Goal: Information Seeking & Learning: Learn about a topic

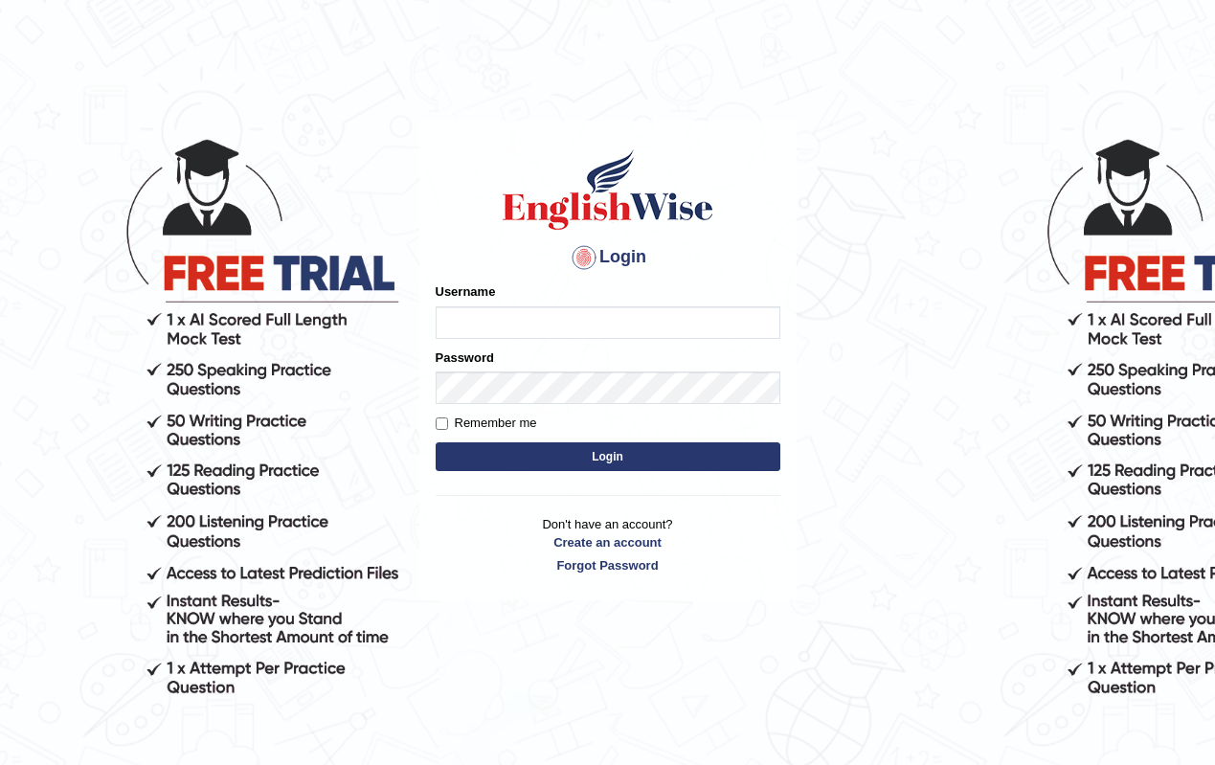
click at [506, 323] on input "Username" at bounding box center [608, 322] width 345 height 33
type input "S"
type input "scholastica_parramatta"
click at [640, 449] on button "Login" at bounding box center [608, 456] width 345 height 29
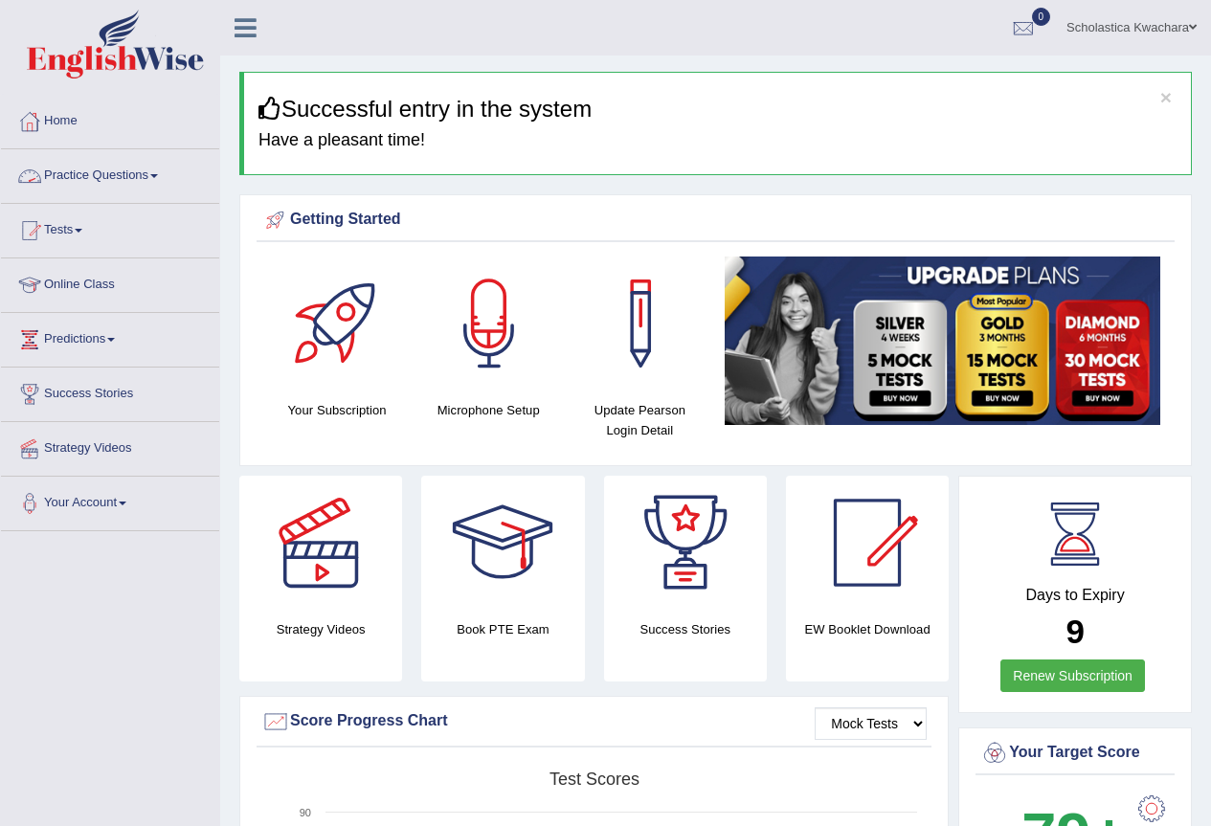
click at [152, 176] on link "Practice Questions" at bounding box center [110, 173] width 218 height 48
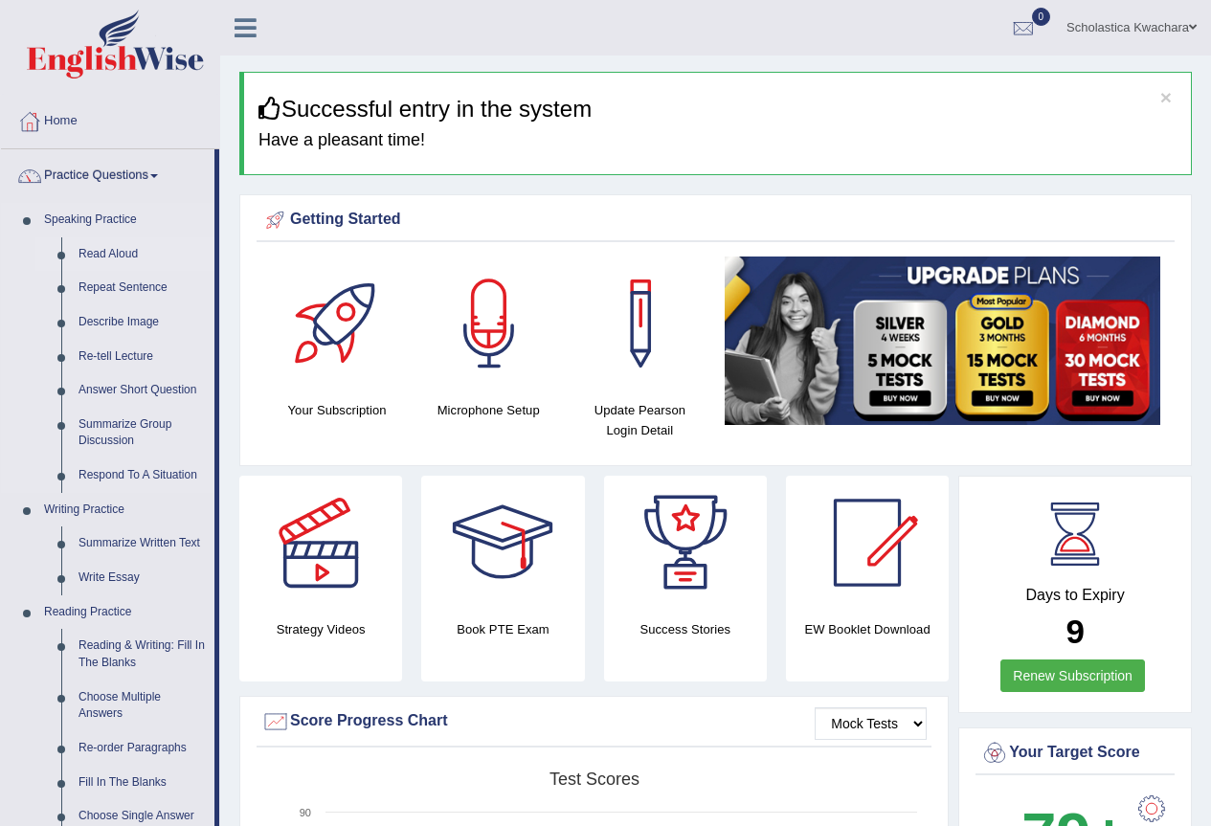
click at [115, 255] on link "Read Aloud" at bounding box center [142, 254] width 145 height 34
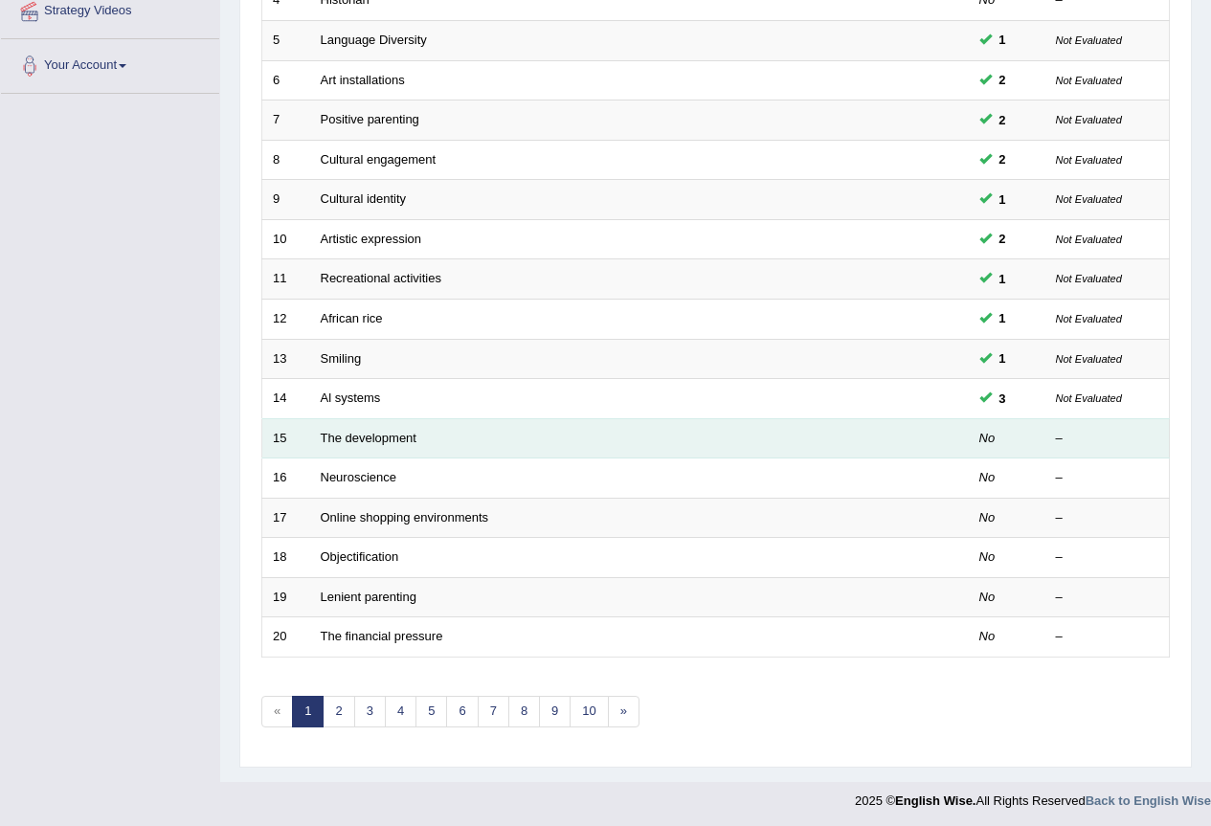
scroll to position [441, 0]
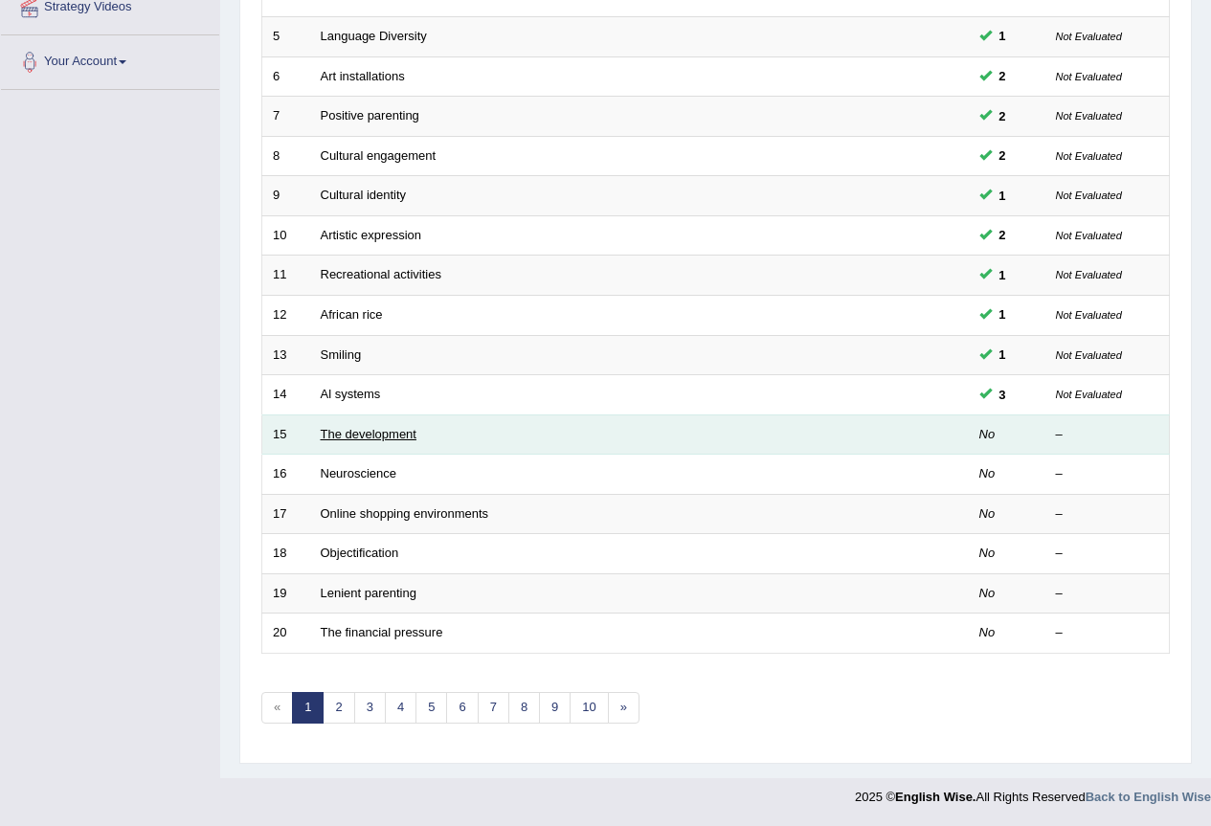
click at [387, 433] on link "The development" at bounding box center [369, 434] width 96 height 14
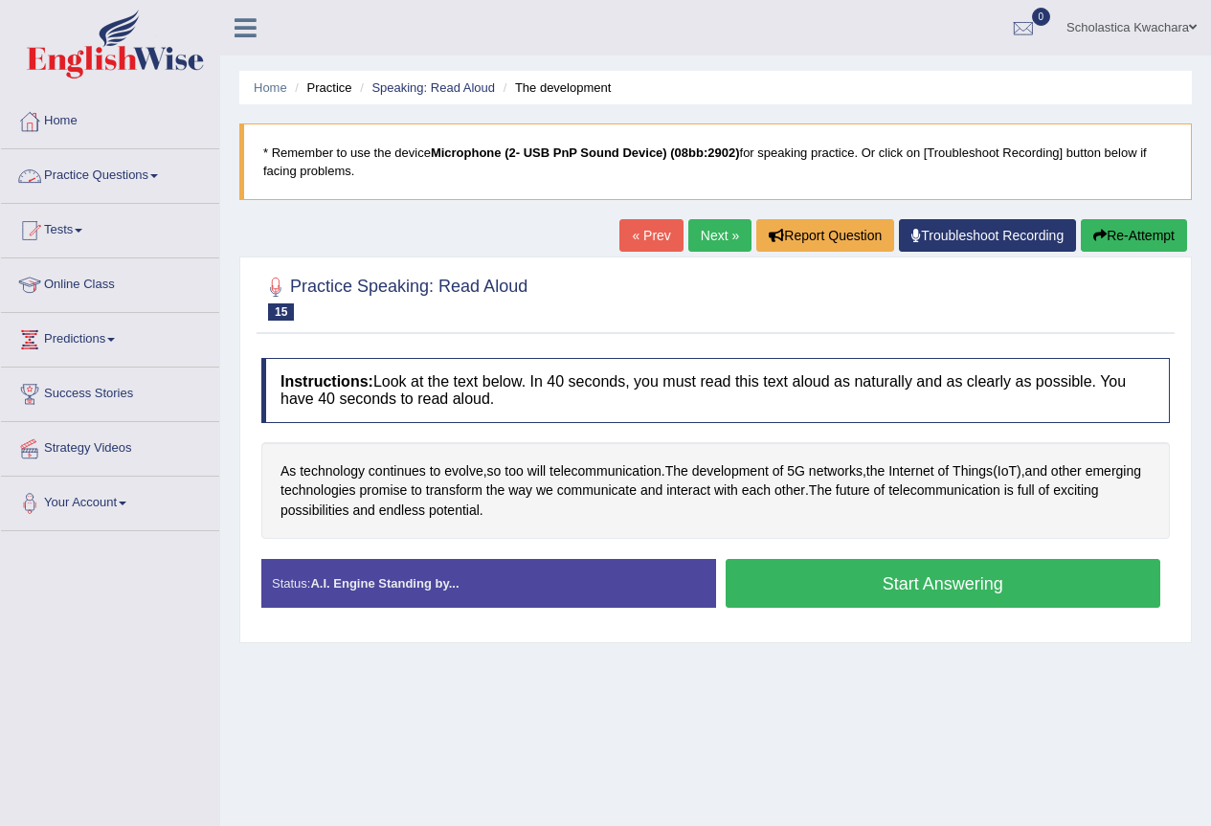
click at [158, 174] on span at bounding box center [154, 176] width 8 height 4
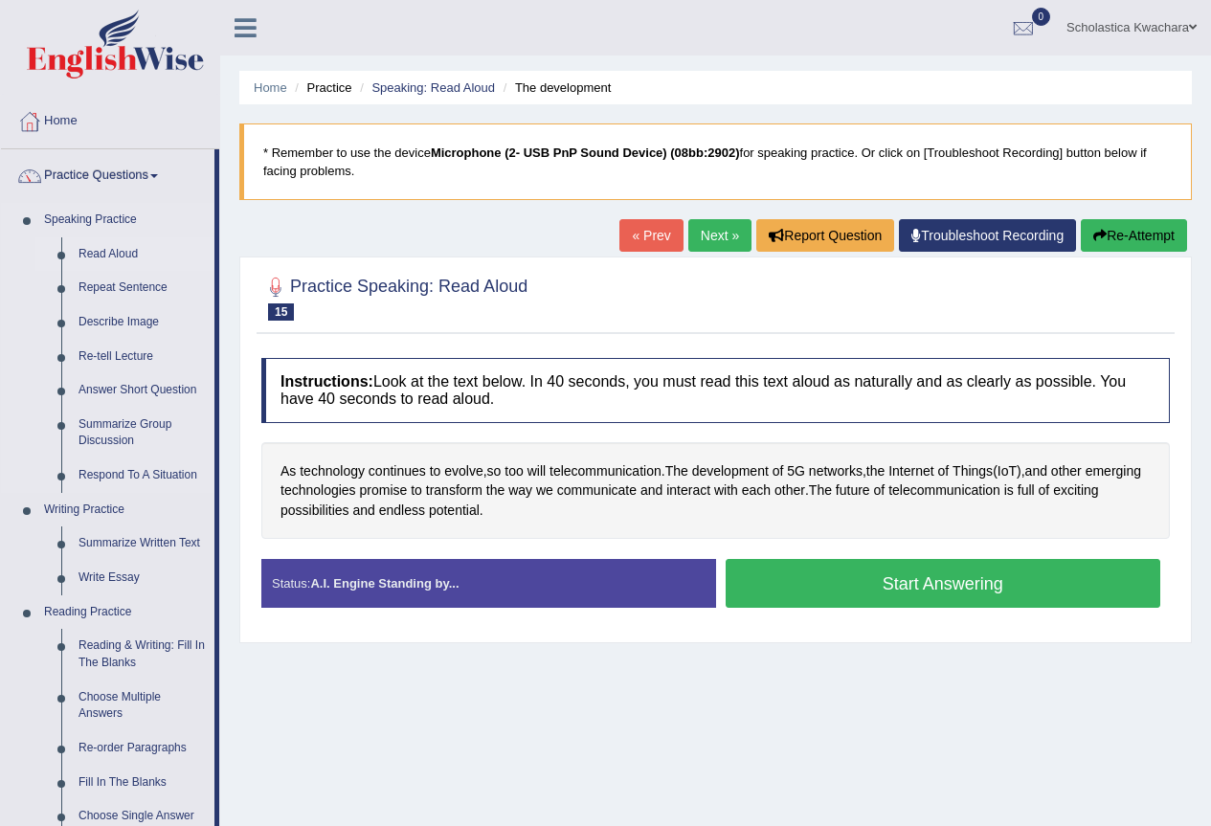
click at [125, 247] on link "Read Aloud" at bounding box center [142, 254] width 145 height 34
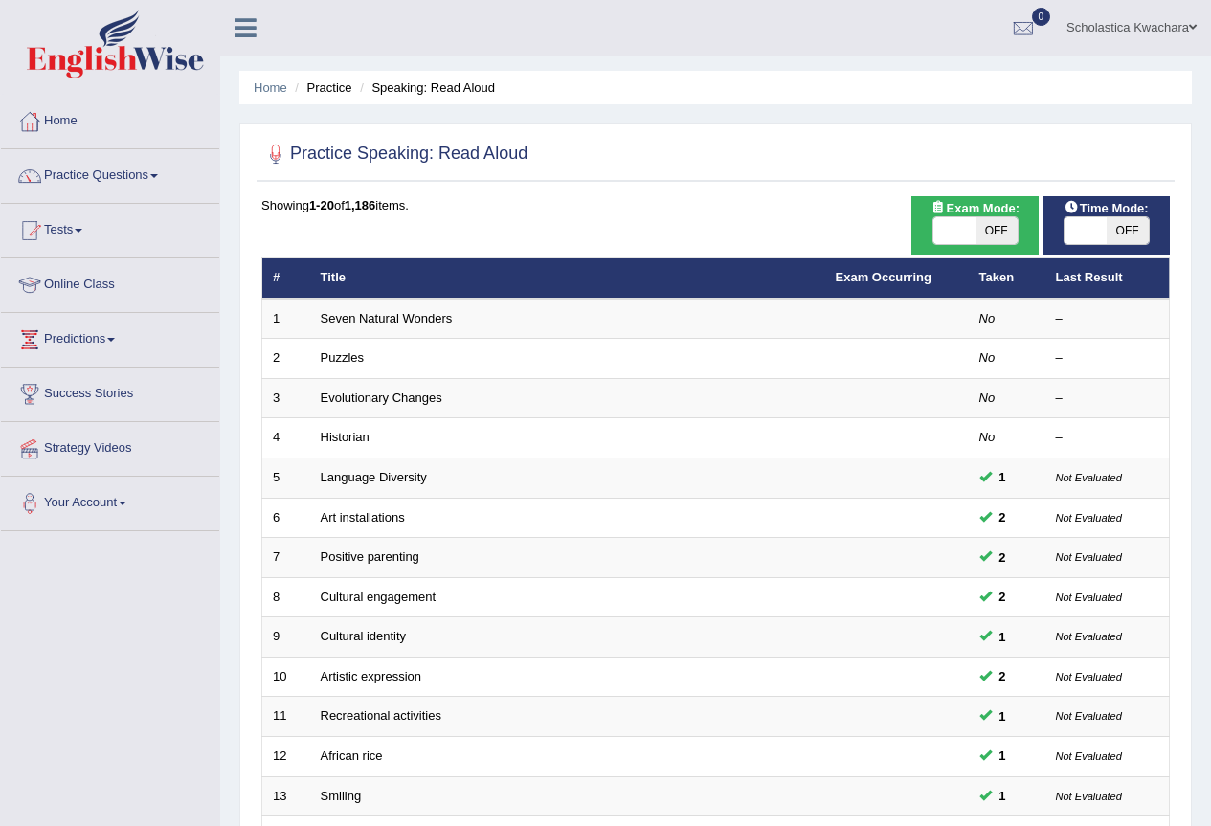
click at [996, 225] on span "OFF" at bounding box center [997, 230] width 42 height 27
checkbox input "true"
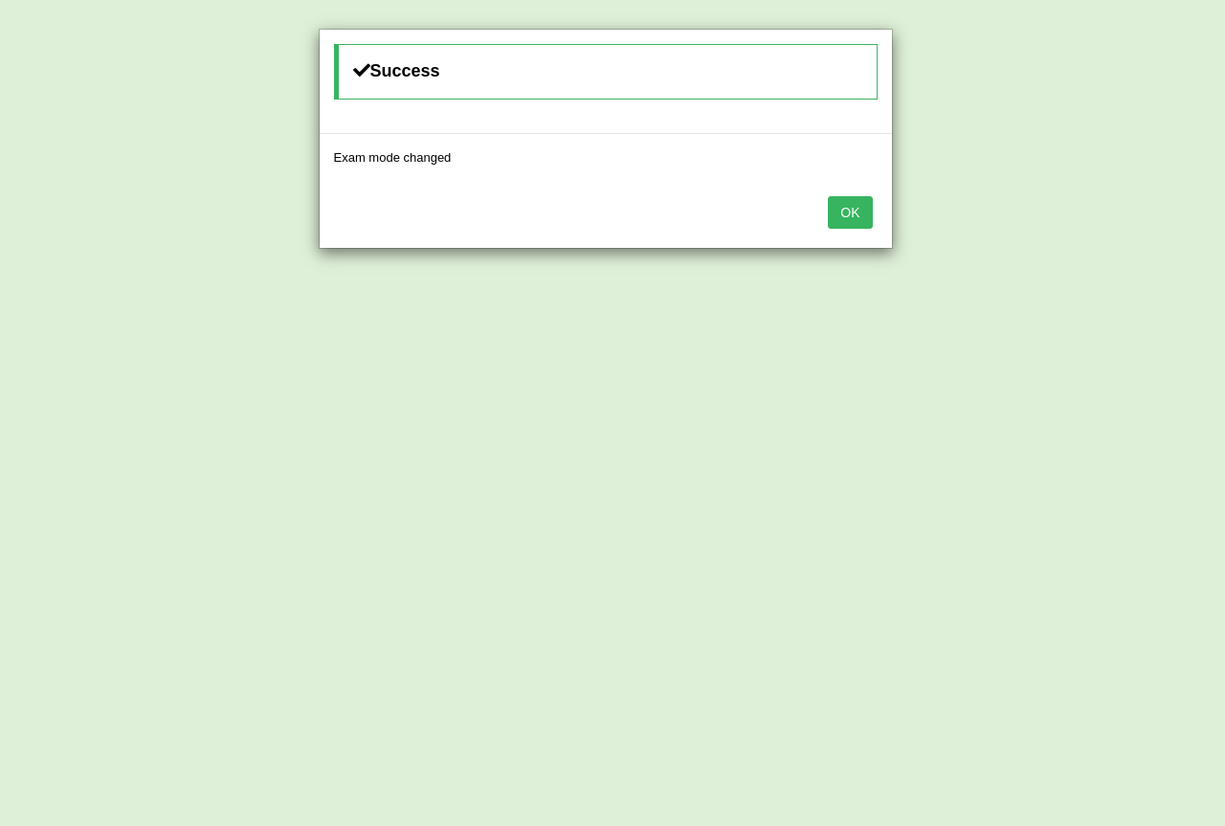
click at [857, 201] on button "OK" at bounding box center [850, 212] width 44 height 33
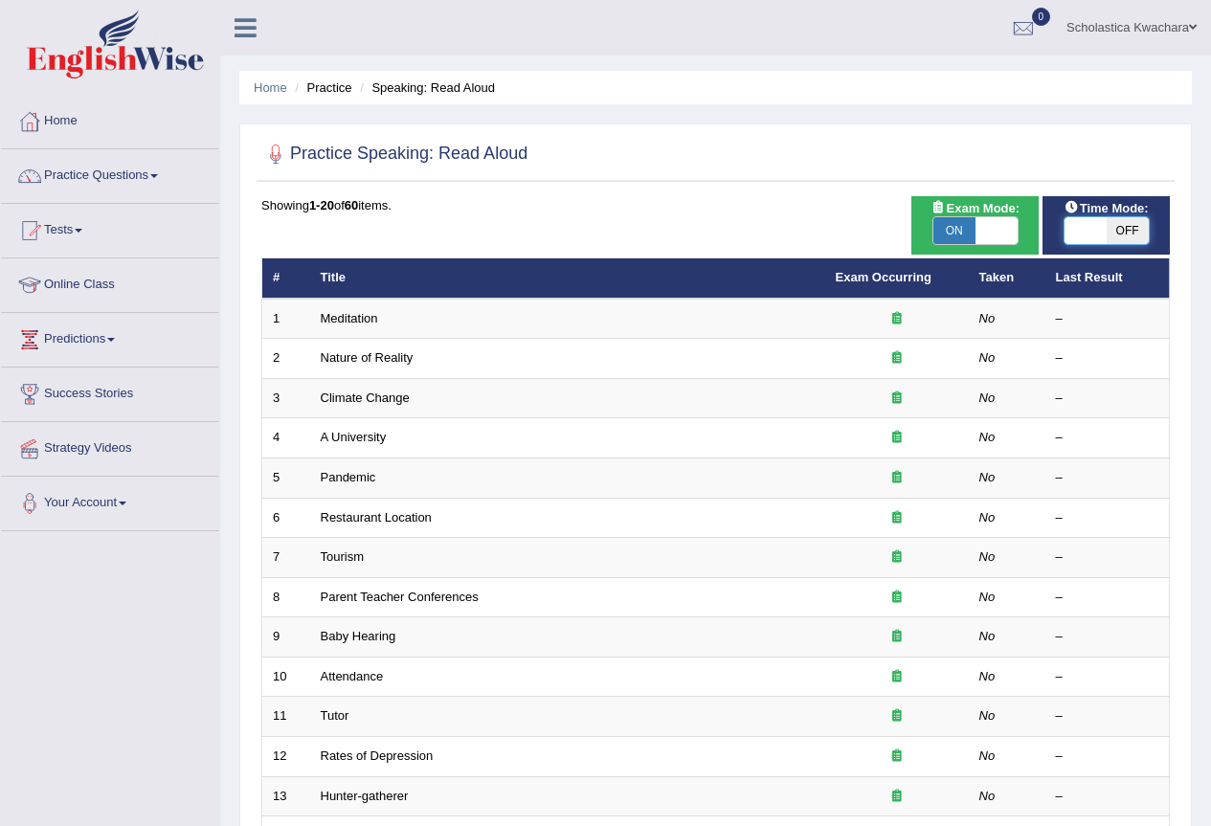
click at [1088, 231] on span at bounding box center [1086, 230] width 42 height 27
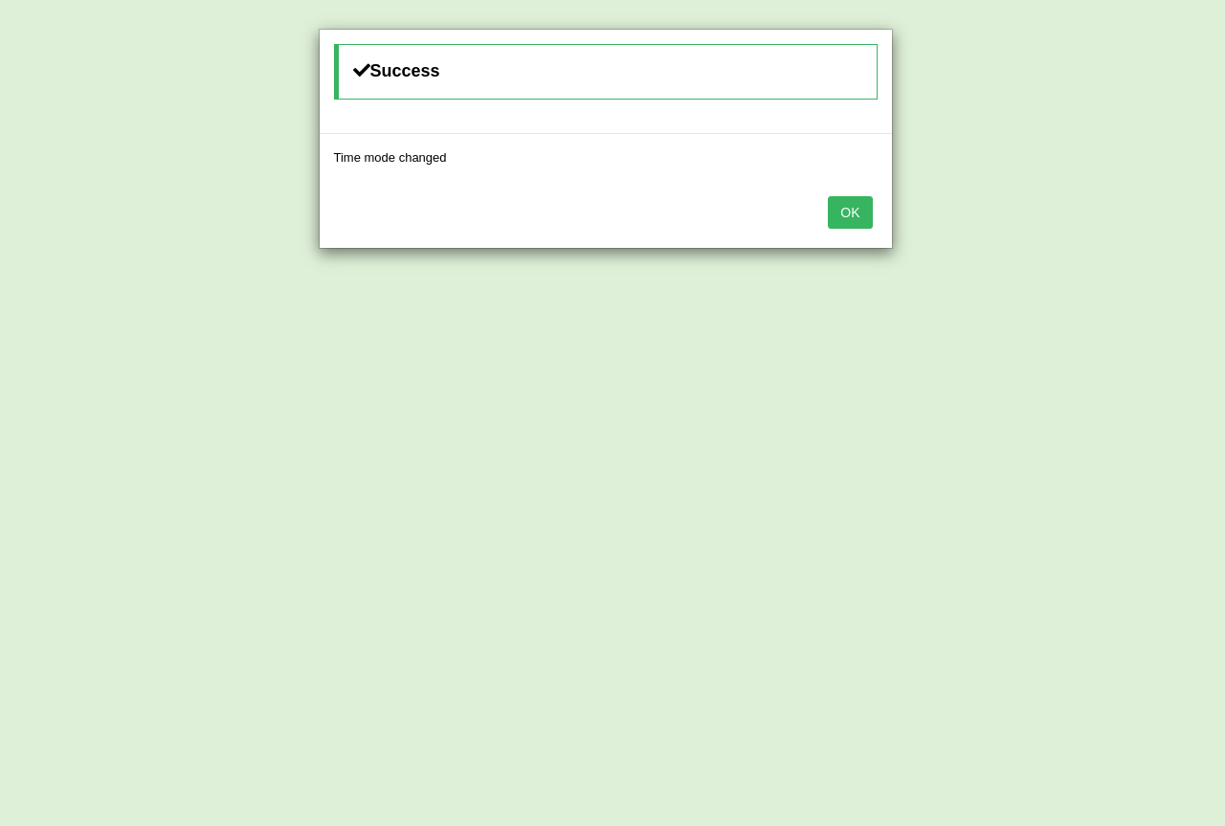
click at [858, 213] on button "OK" at bounding box center [850, 212] width 44 height 33
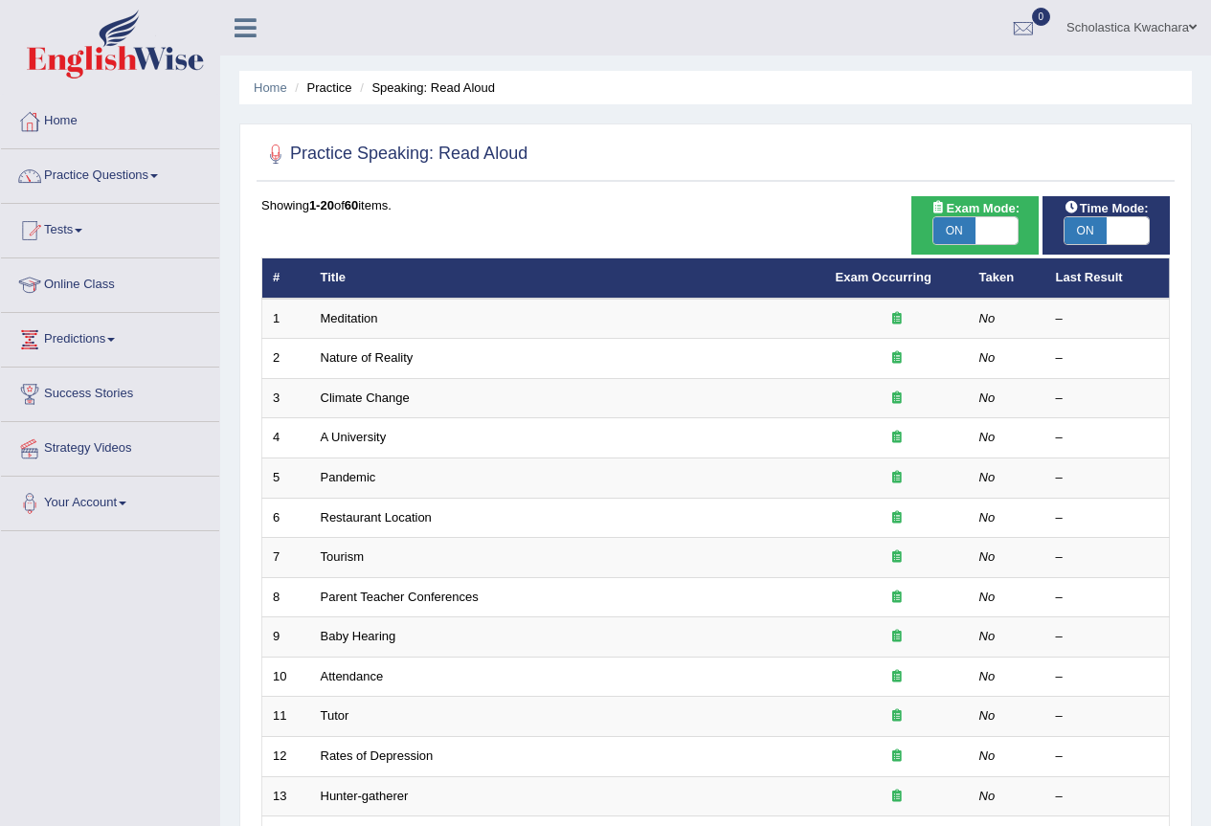
scroll to position [96, 0]
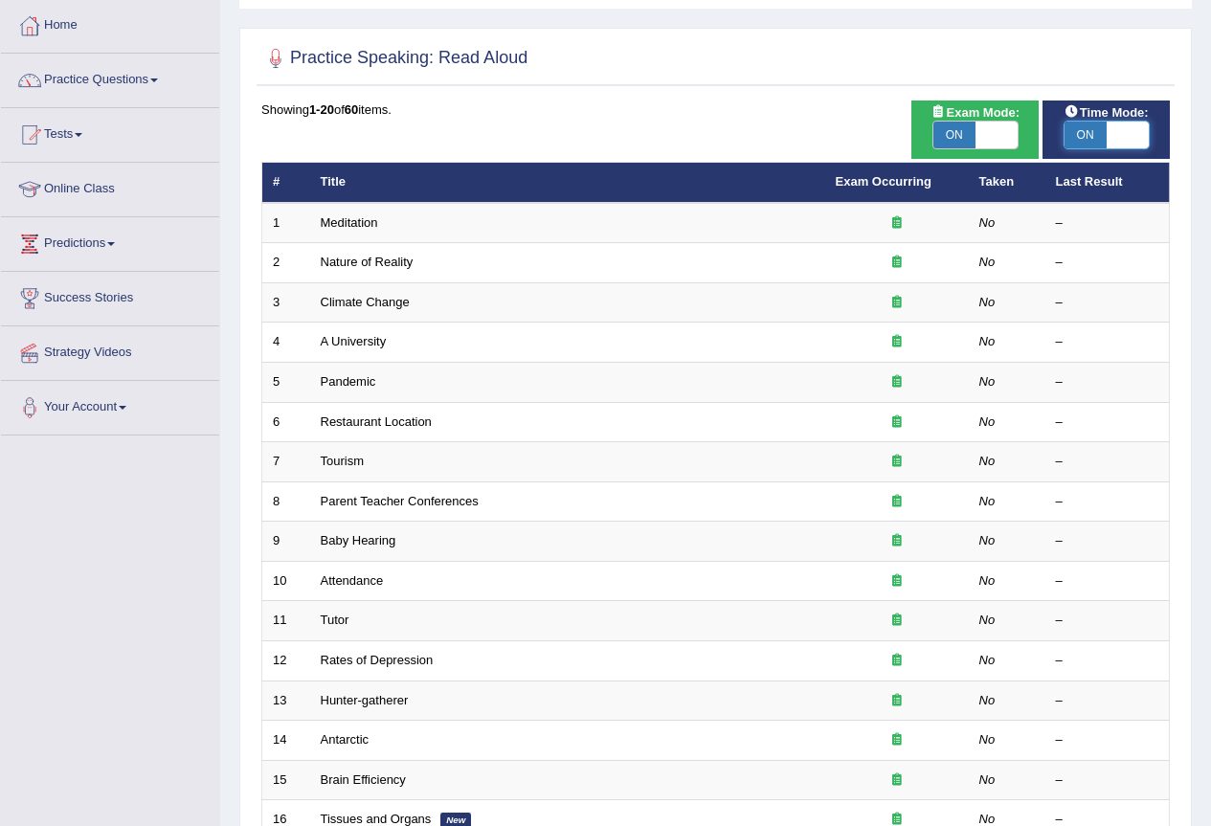
click at [1118, 130] on span at bounding box center [1128, 135] width 42 height 27
checkbox input "false"
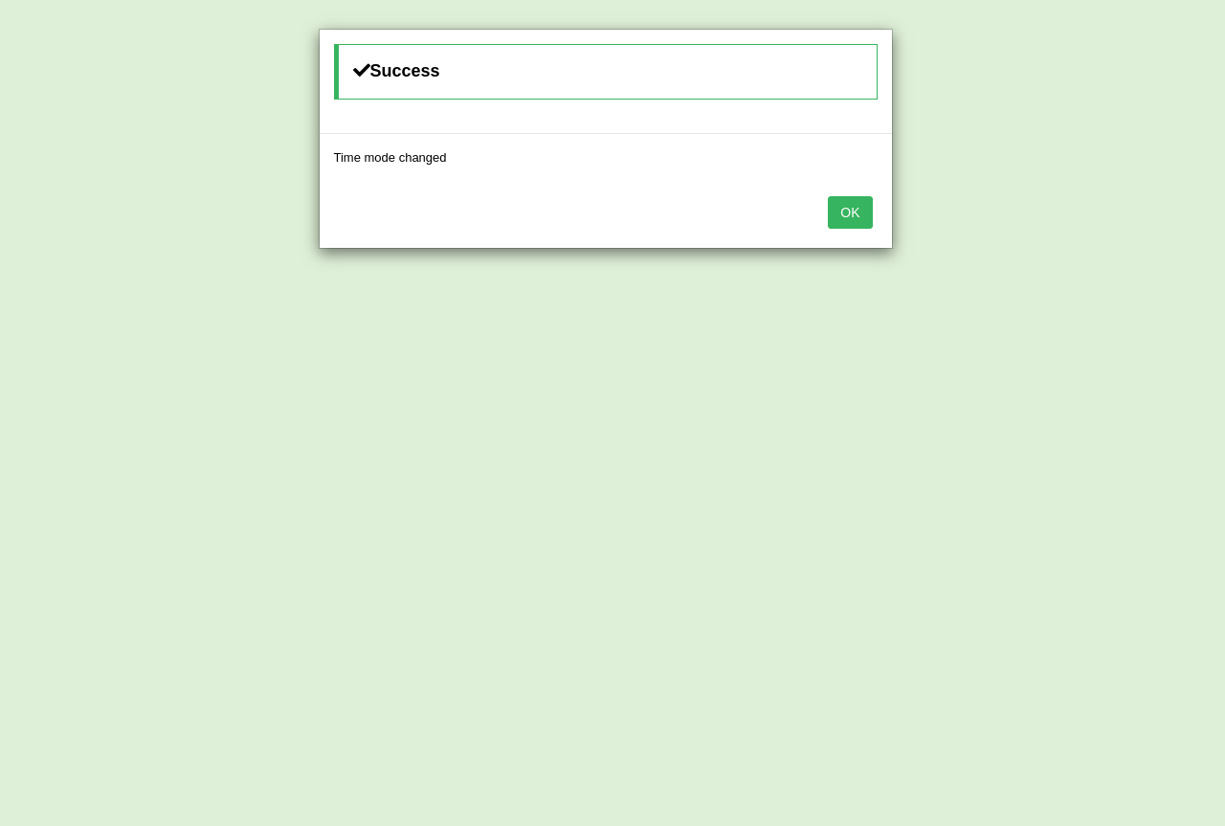
click at [859, 211] on button "OK" at bounding box center [850, 212] width 44 height 33
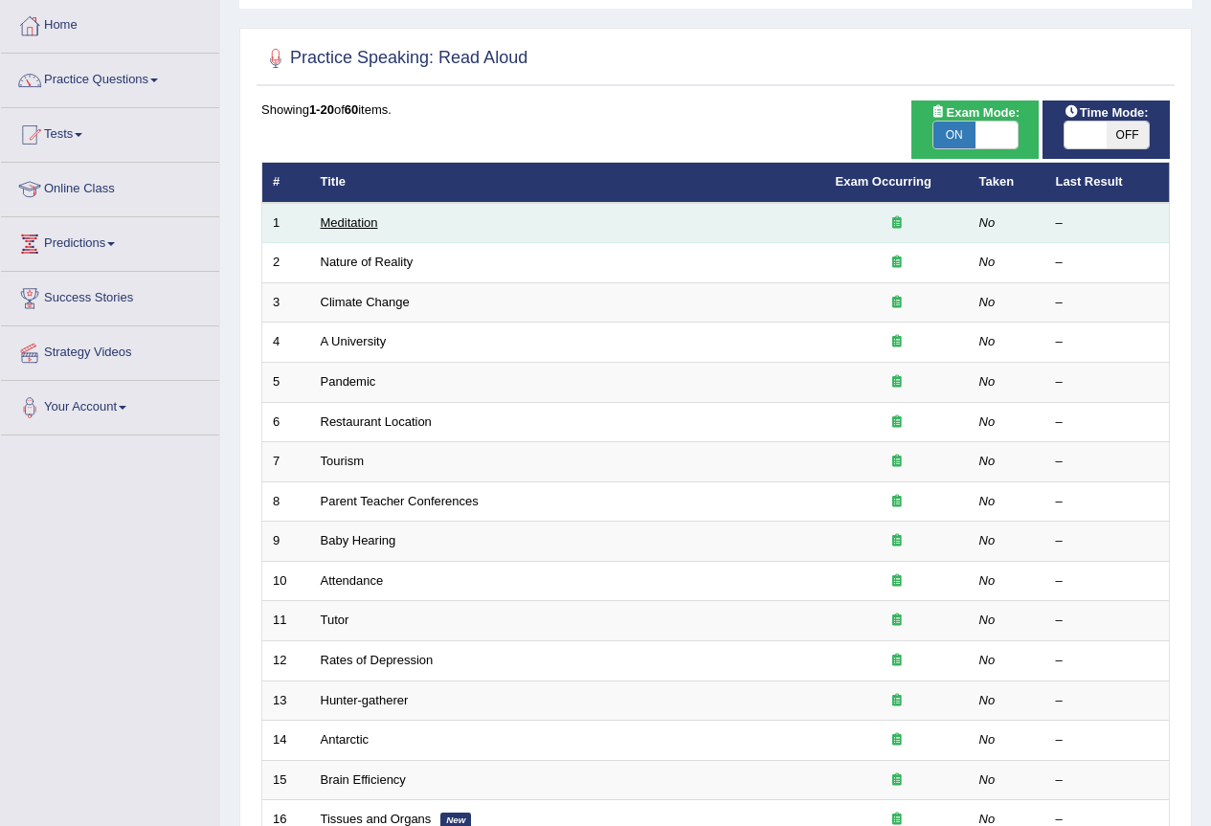
click at [340, 228] on link "Meditation" at bounding box center [349, 222] width 57 height 14
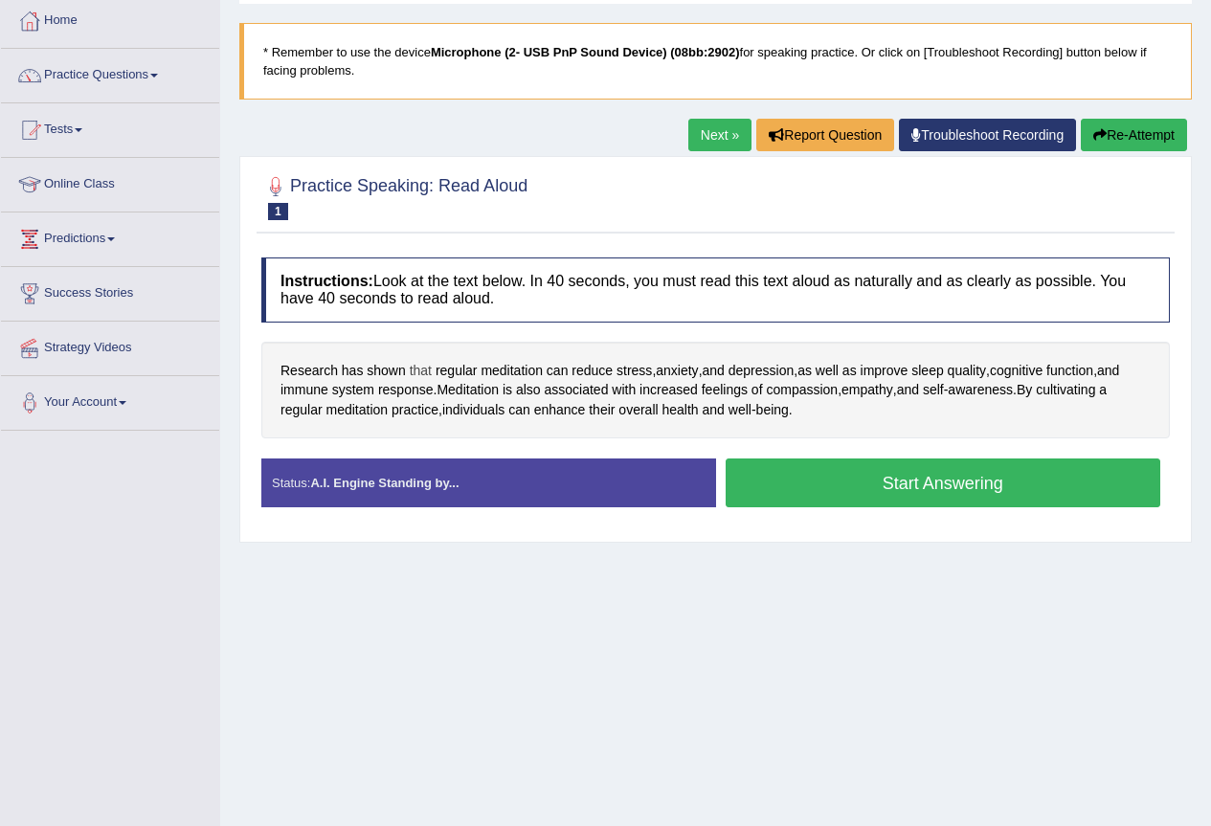
scroll to position [179, 0]
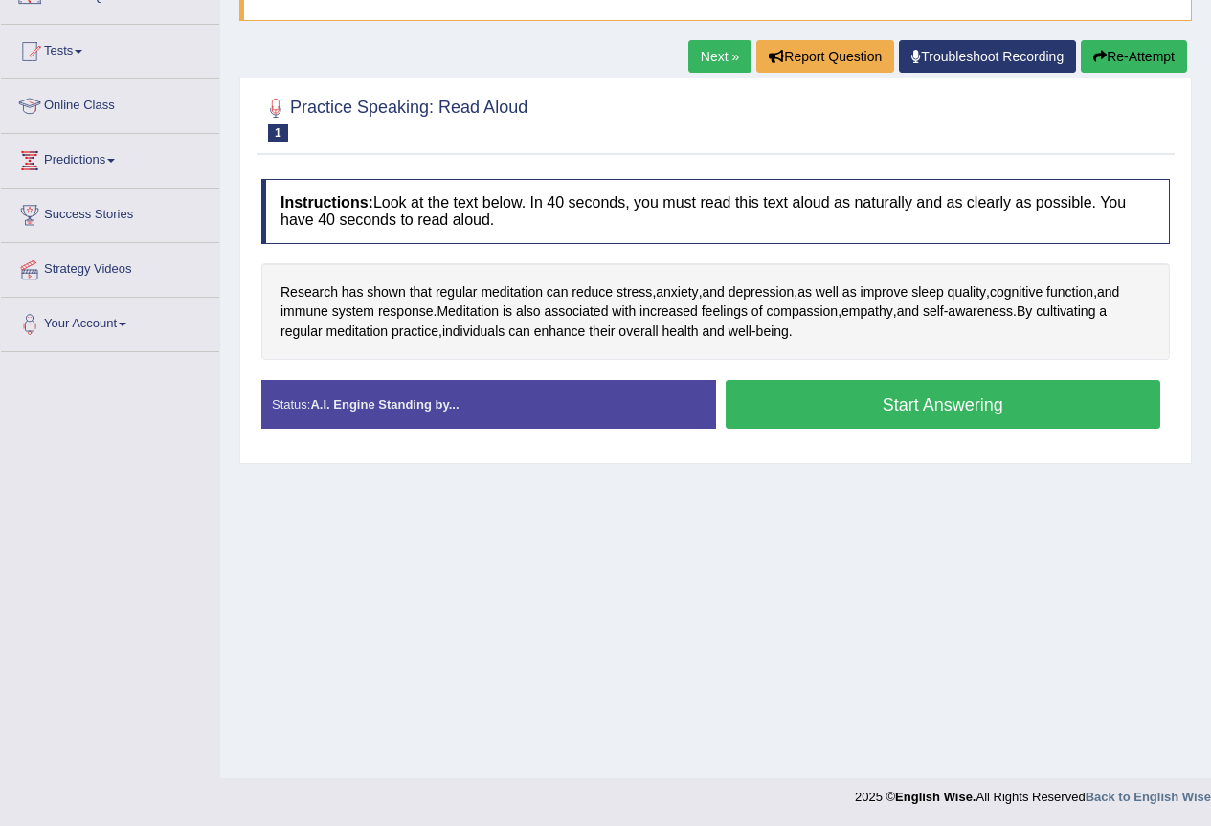
click at [952, 401] on button "Start Answering" at bounding box center [944, 404] width 436 height 49
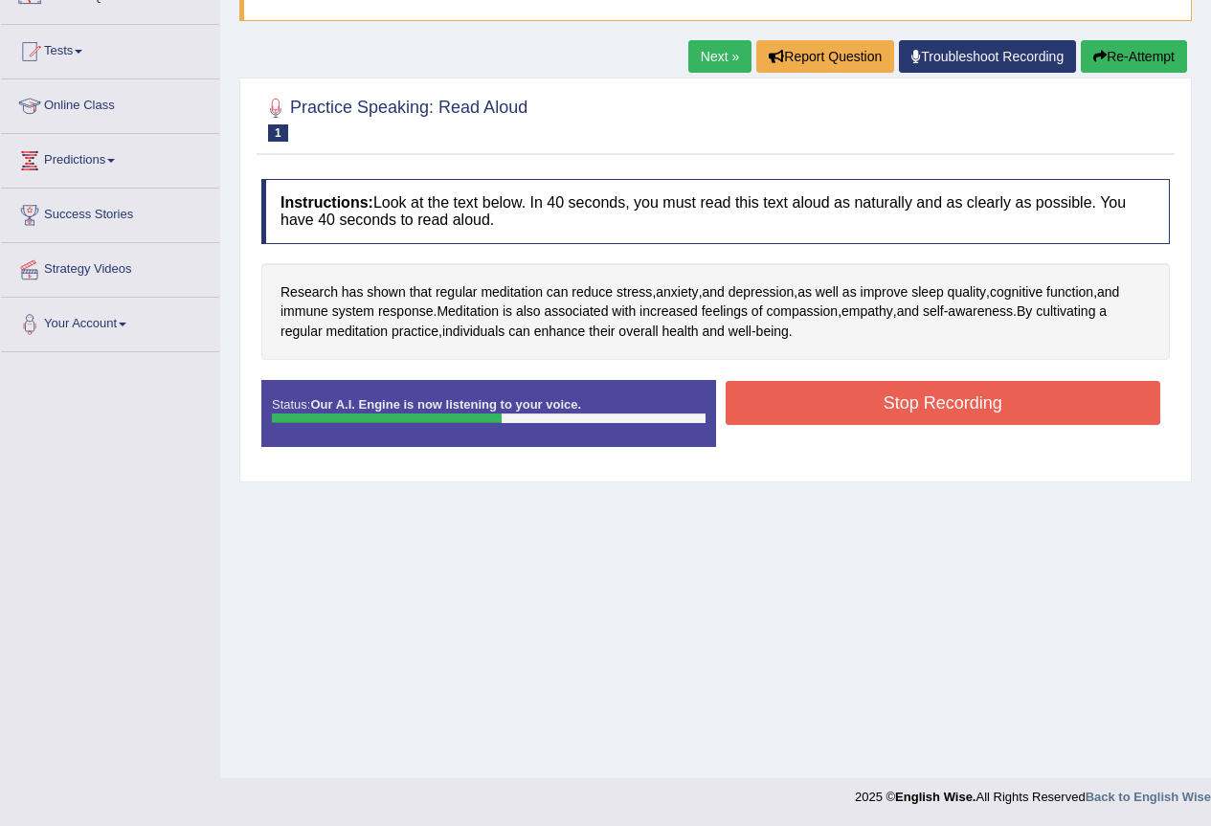
click at [859, 404] on button "Stop Recording" at bounding box center [944, 403] width 436 height 44
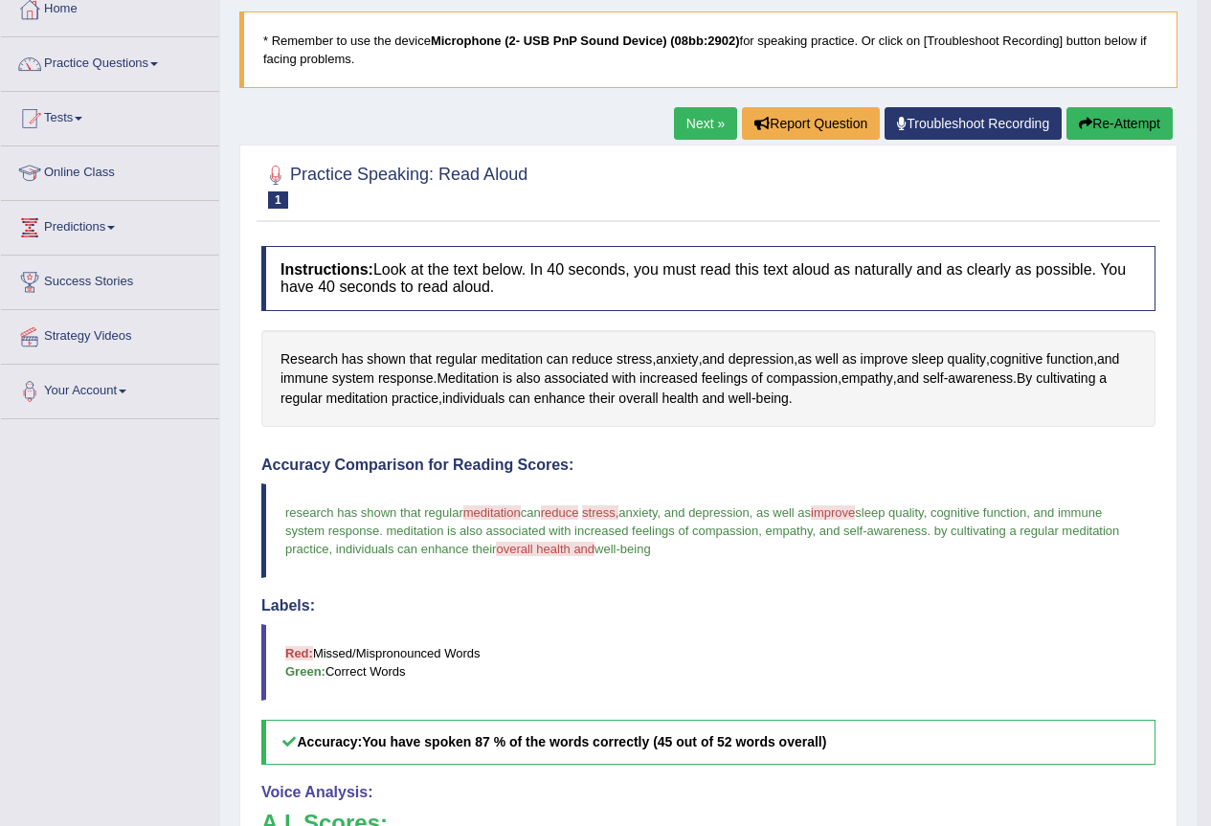
scroll to position [117, 0]
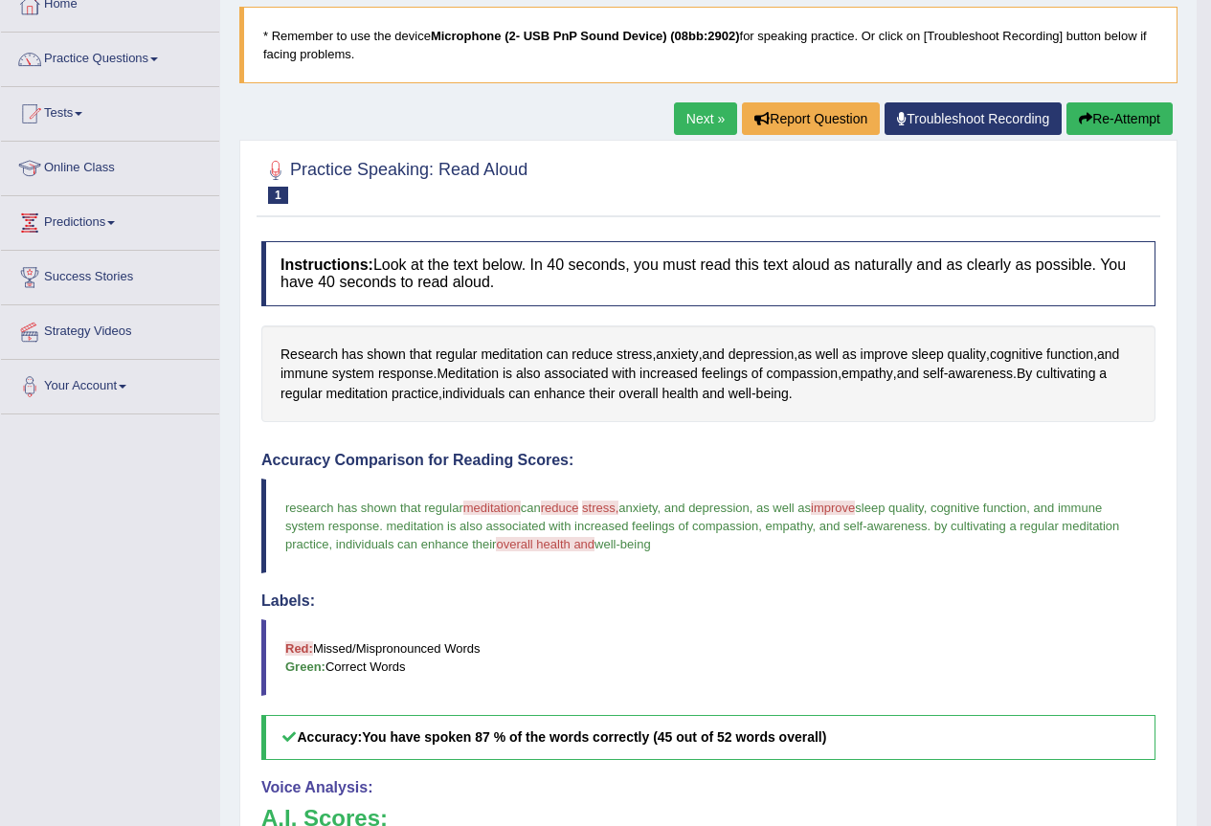
click at [686, 123] on link "Next »" at bounding box center [705, 118] width 63 height 33
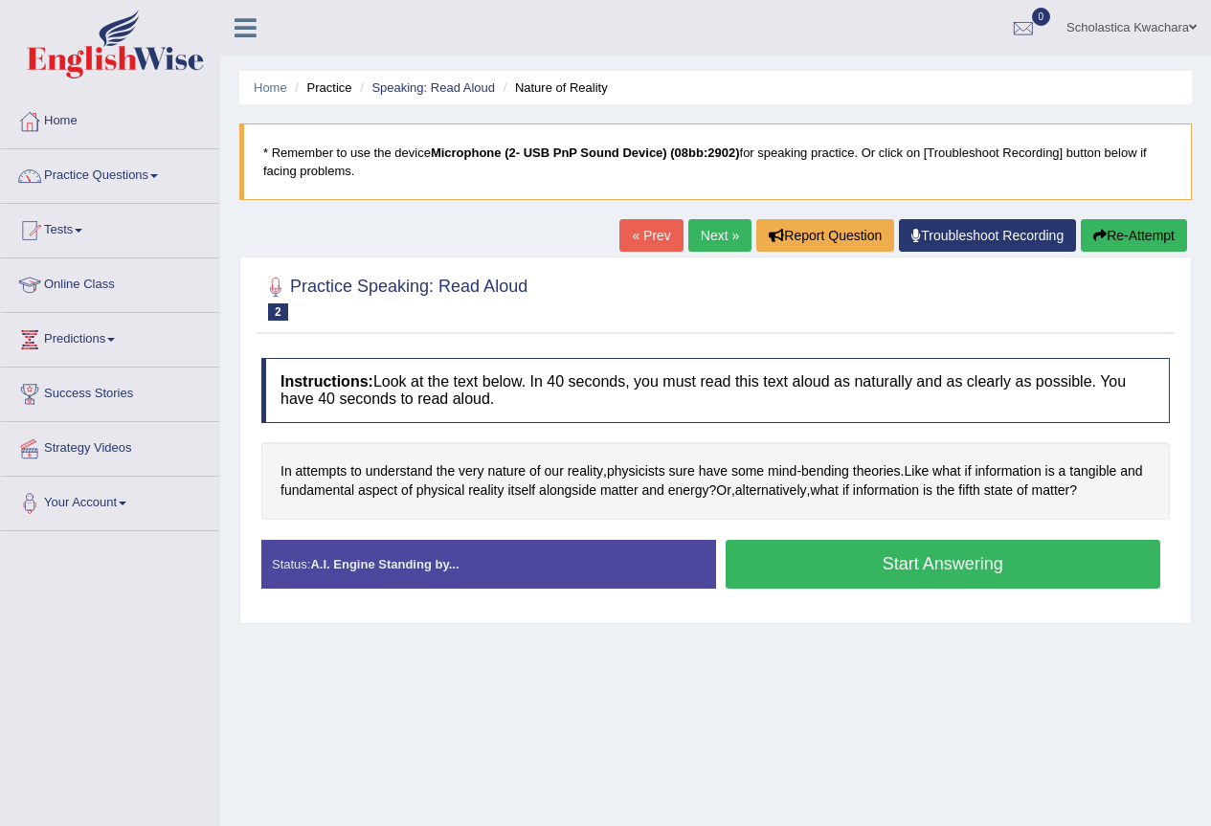
click at [937, 563] on button "Start Answering" at bounding box center [944, 564] width 436 height 49
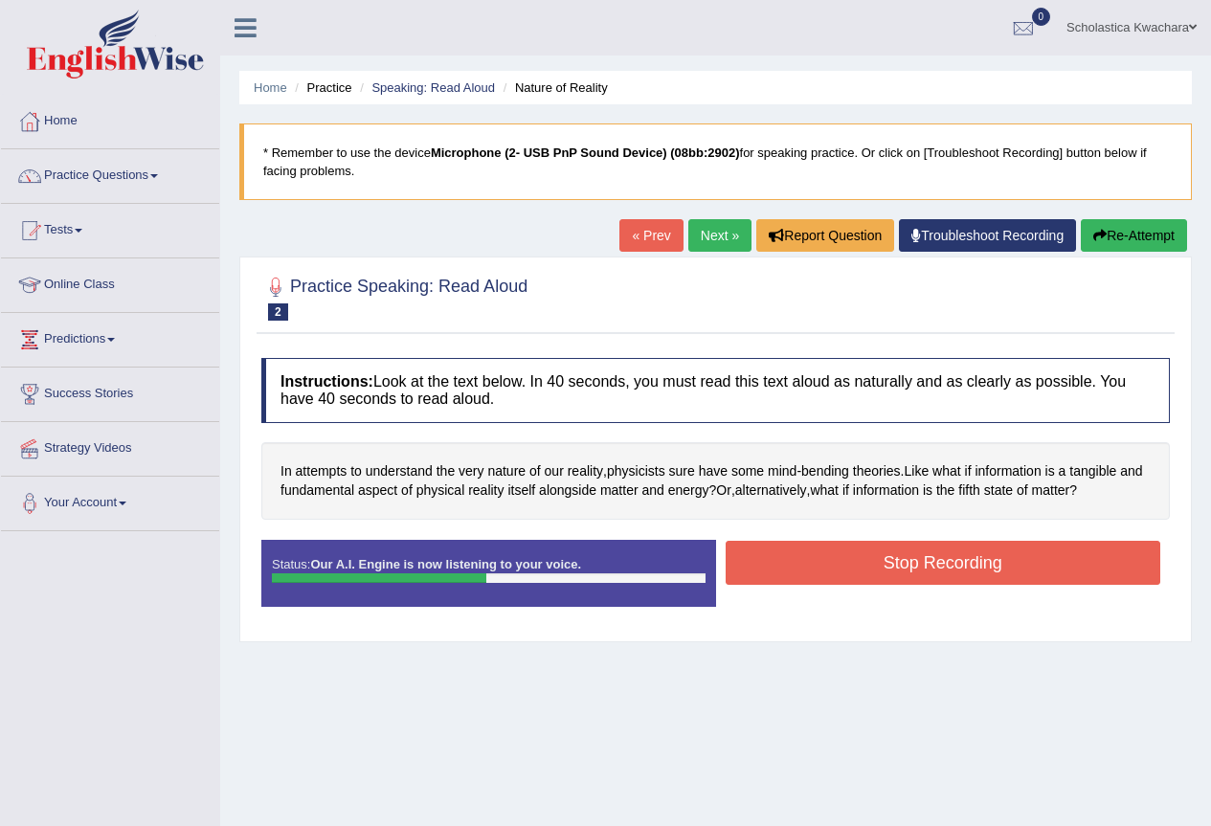
click at [970, 570] on button "Stop Recording" at bounding box center [944, 563] width 436 height 44
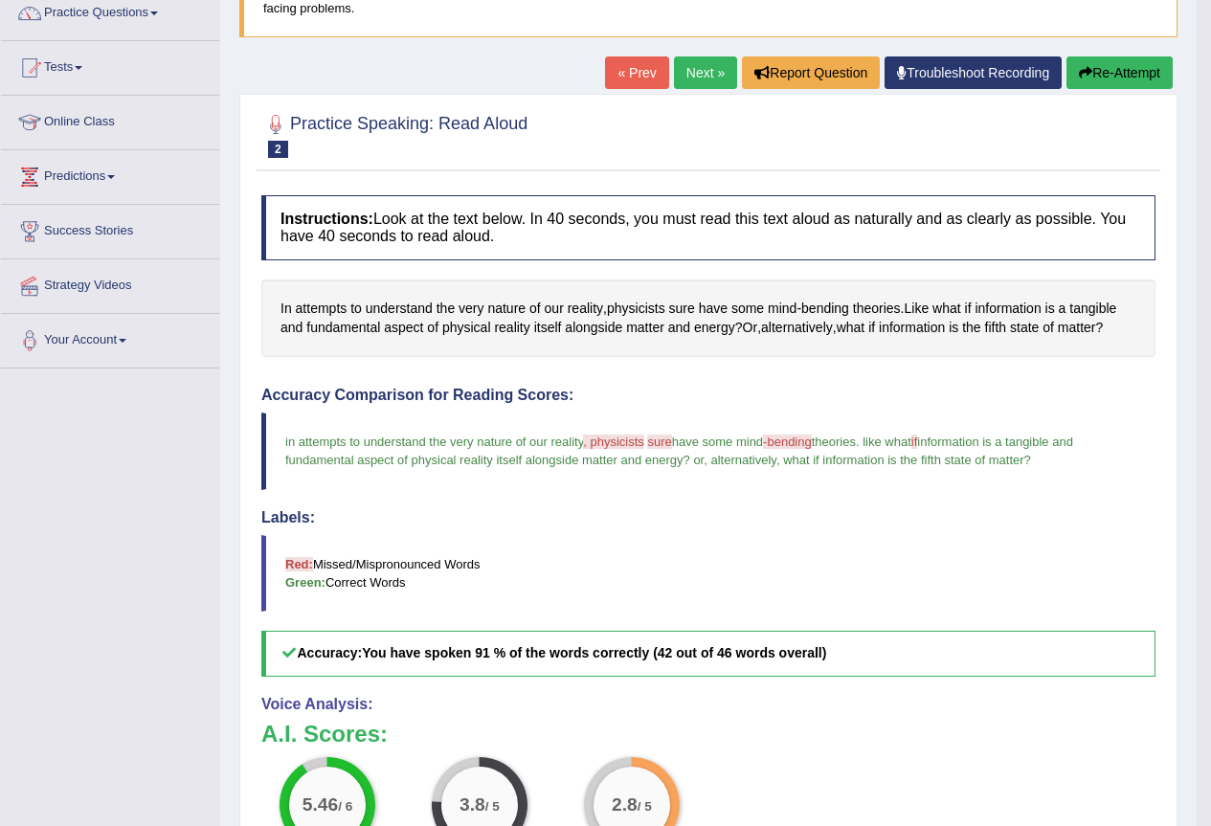
scroll to position [96, 0]
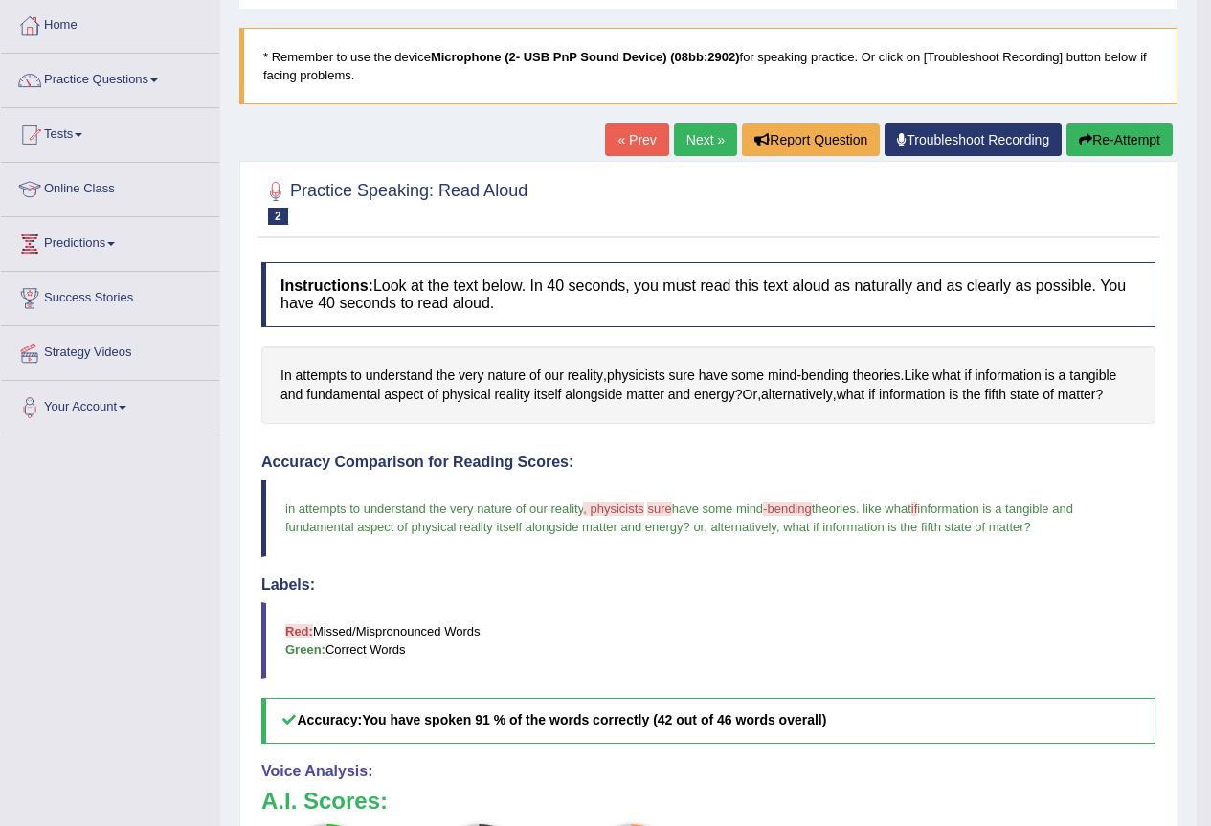
click at [701, 139] on link "Next »" at bounding box center [705, 139] width 63 height 33
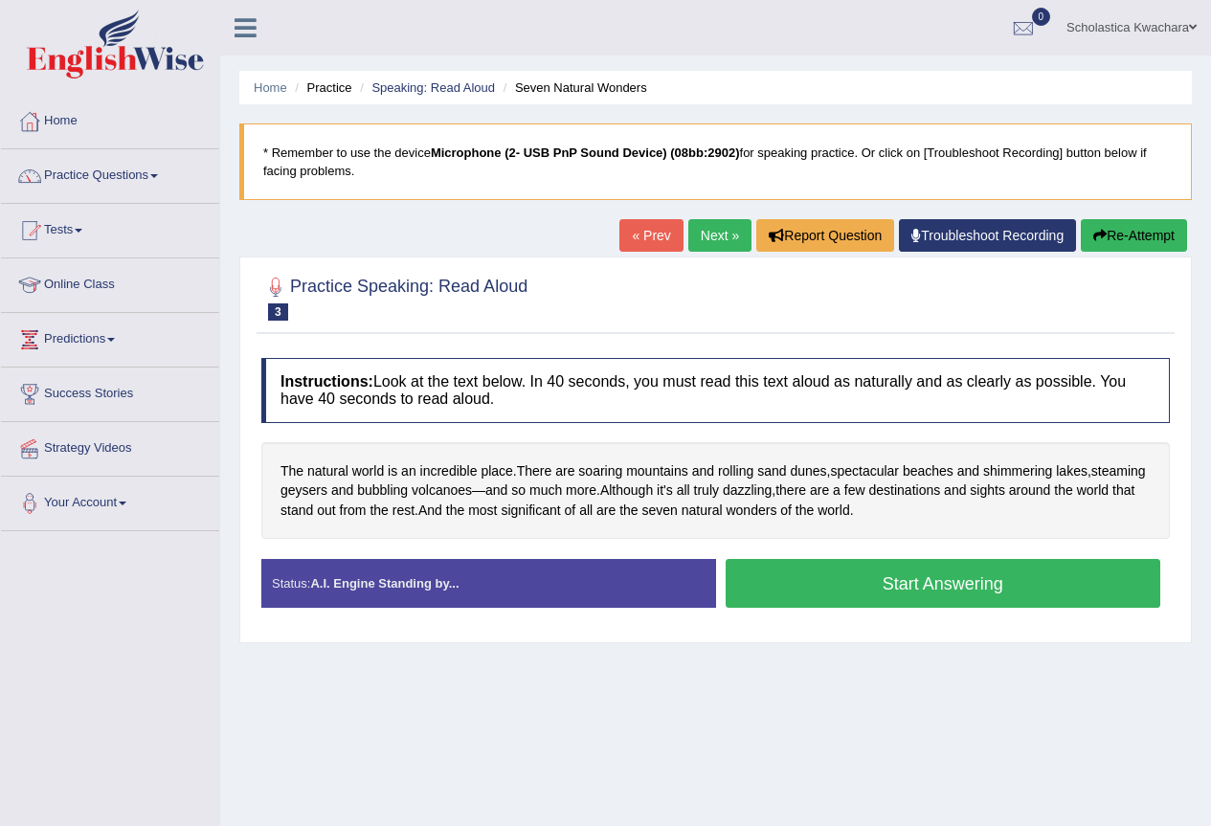
click at [922, 572] on button "Start Answering" at bounding box center [944, 583] width 436 height 49
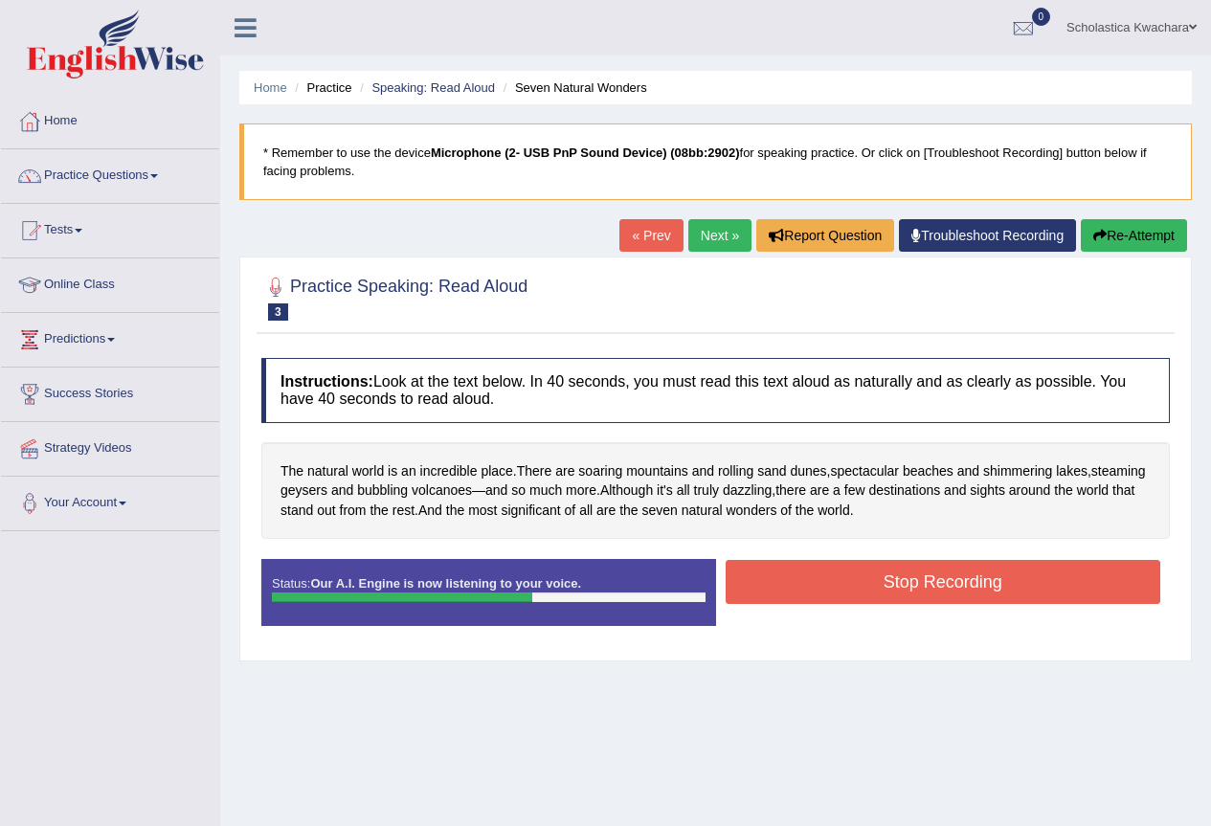
click at [922, 572] on button "Stop Recording" at bounding box center [944, 582] width 436 height 44
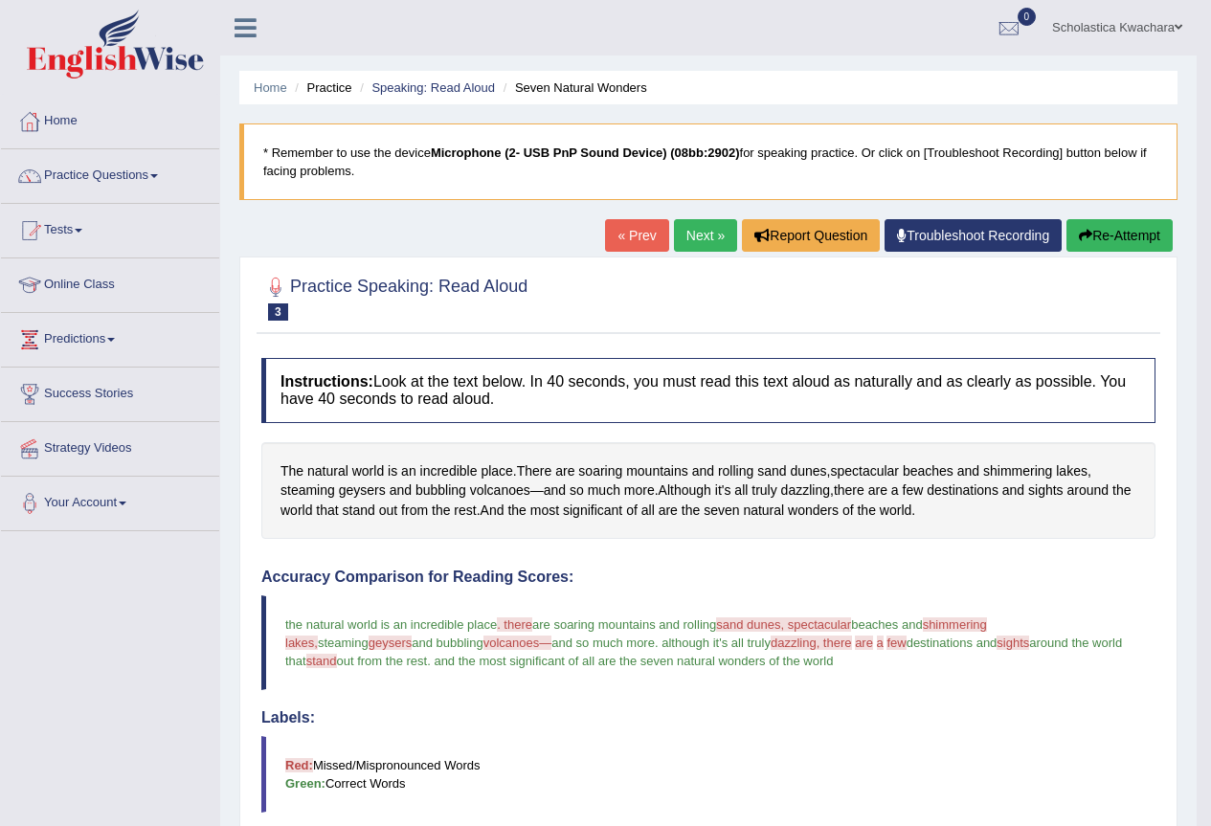
click at [674, 236] on link "Next »" at bounding box center [705, 235] width 63 height 33
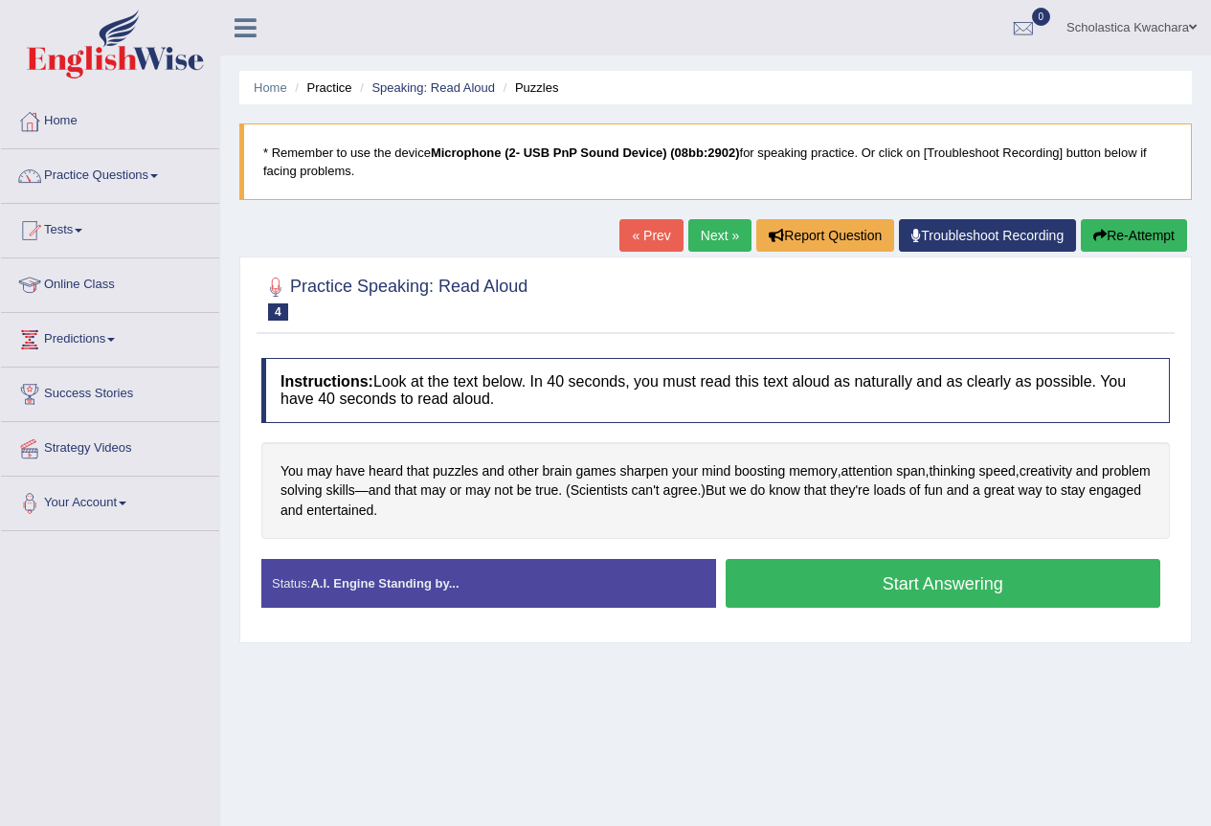
click at [896, 585] on button "Start Answering" at bounding box center [944, 583] width 436 height 49
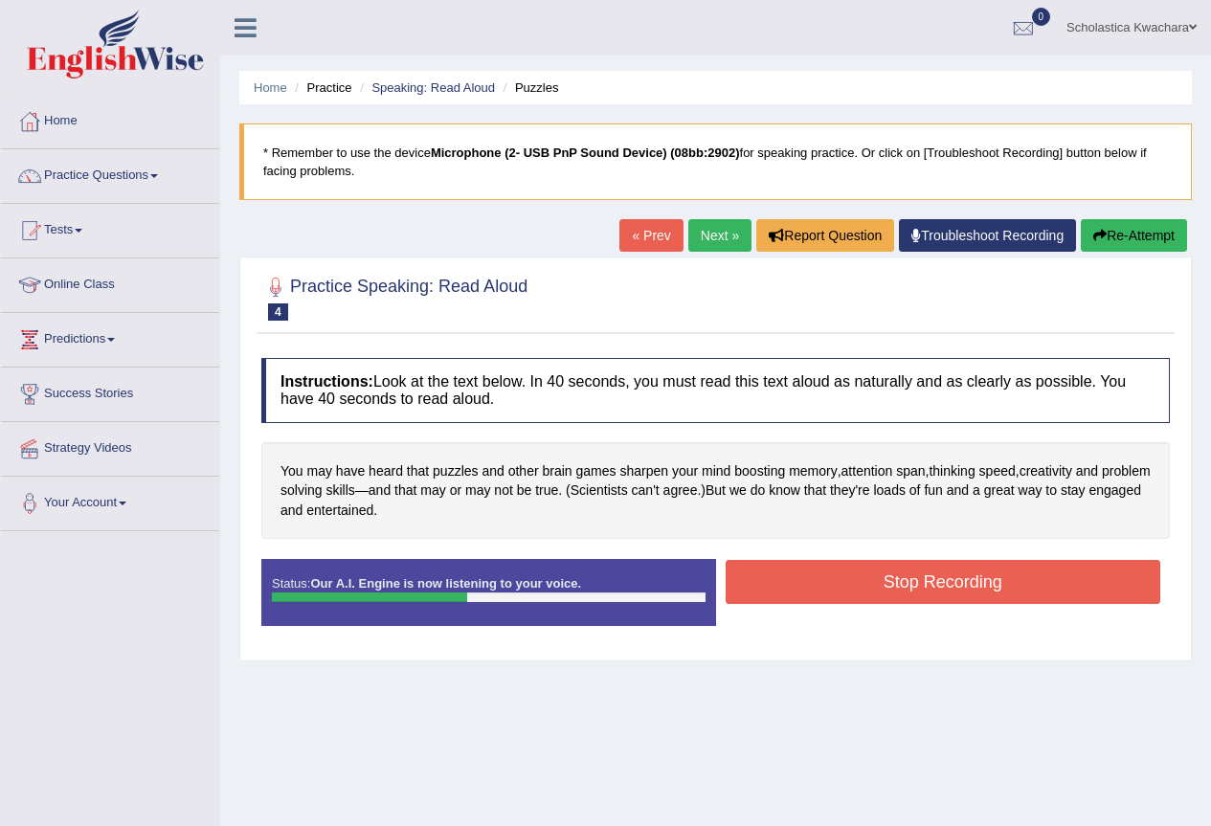
click at [896, 585] on button "Stop Recording" at bounding box center [944, 582] width 436 height 44
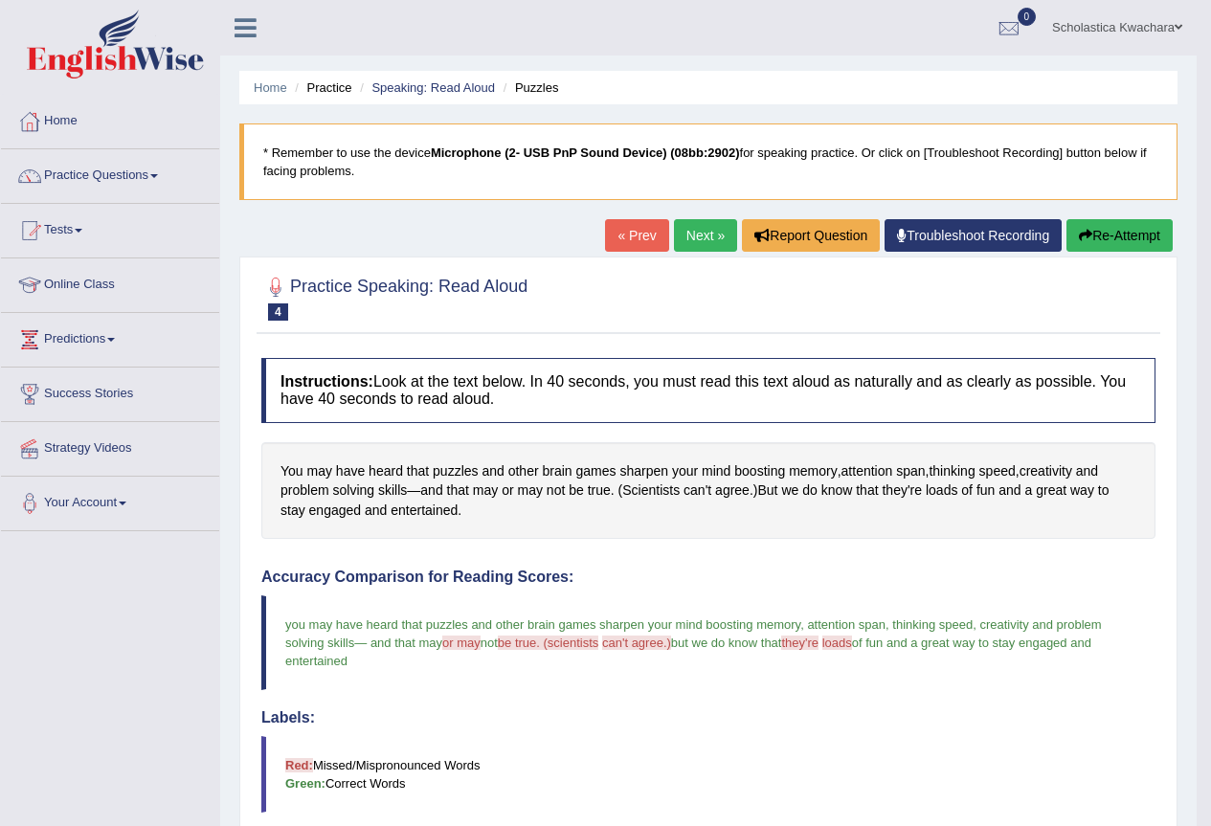
click at [697, 230] on link "Next »" at bounding box center [705, 235] width 63 height 33
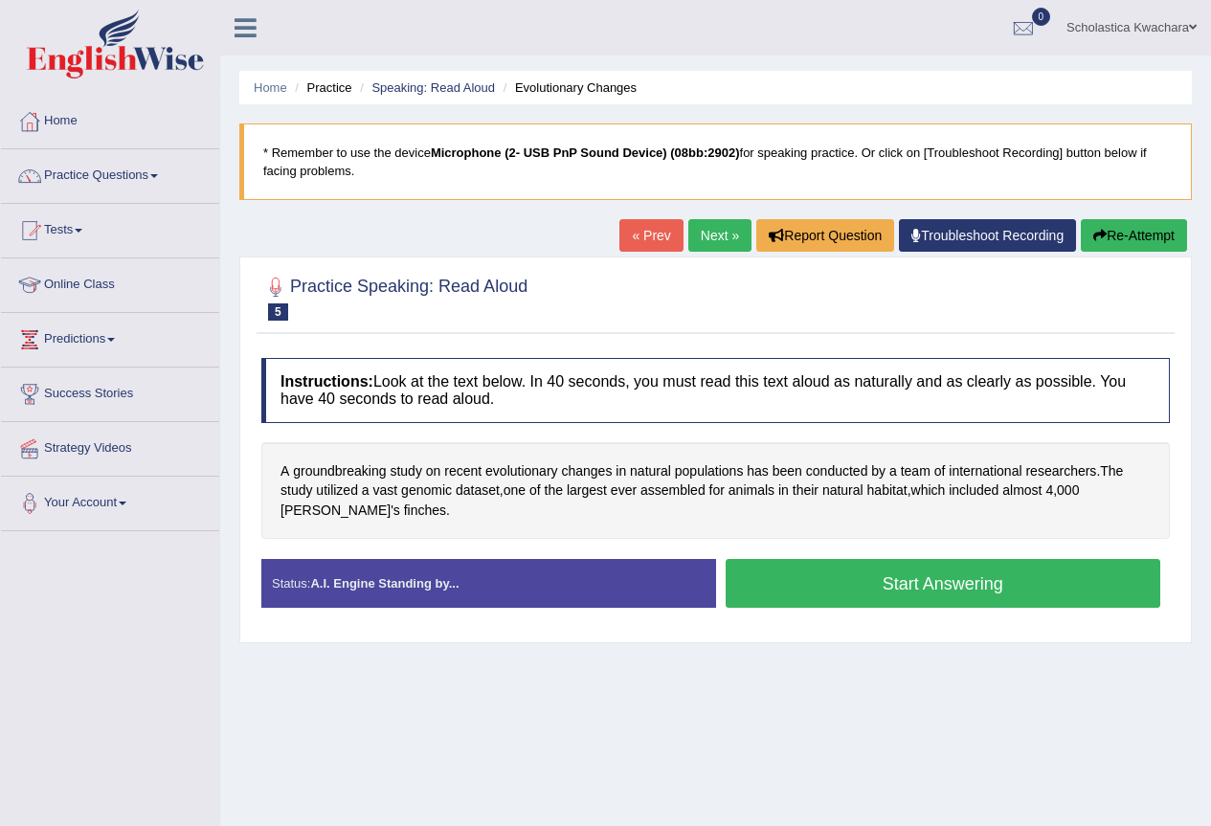
click at [889, 582] on button "Start Answering" at bounding box center [944, 583] width 436 height 49
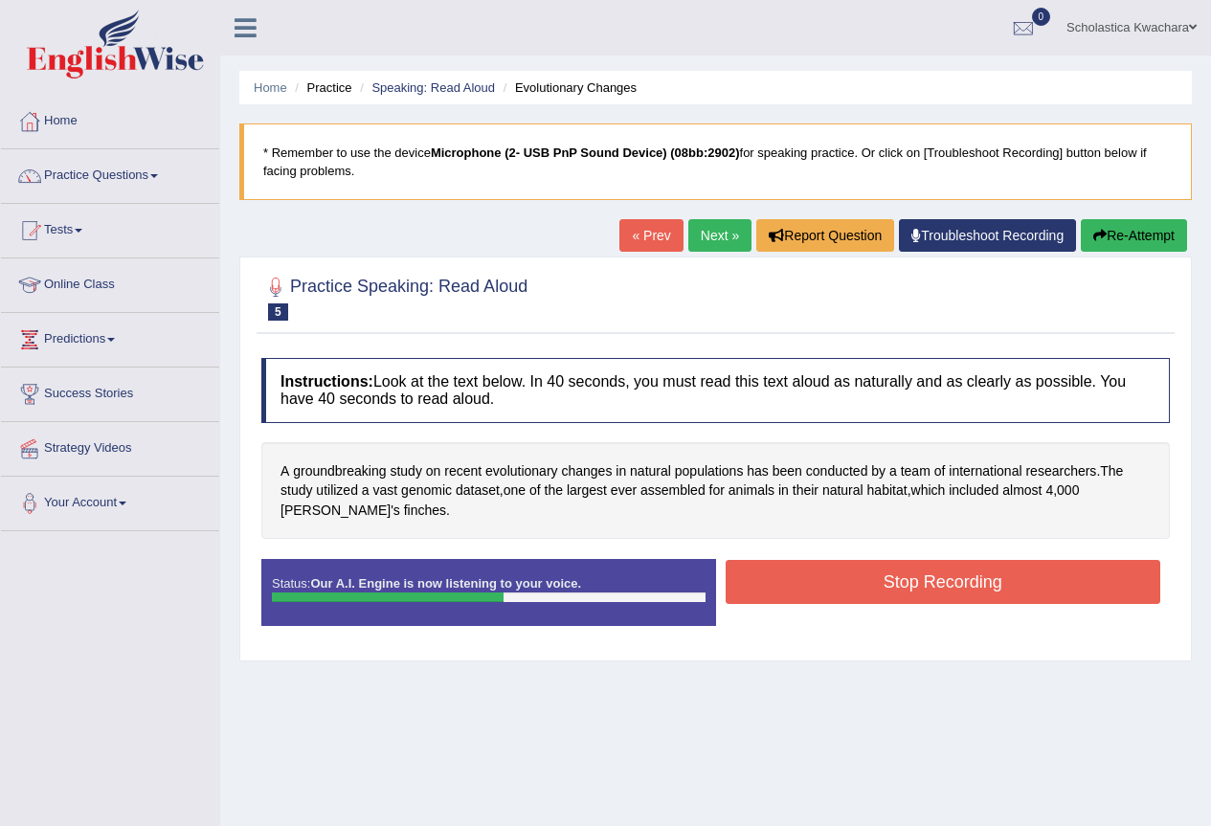
click at [825, 585] on button "Stop Recording" at bounding box center [944, 582] width 436 height 44
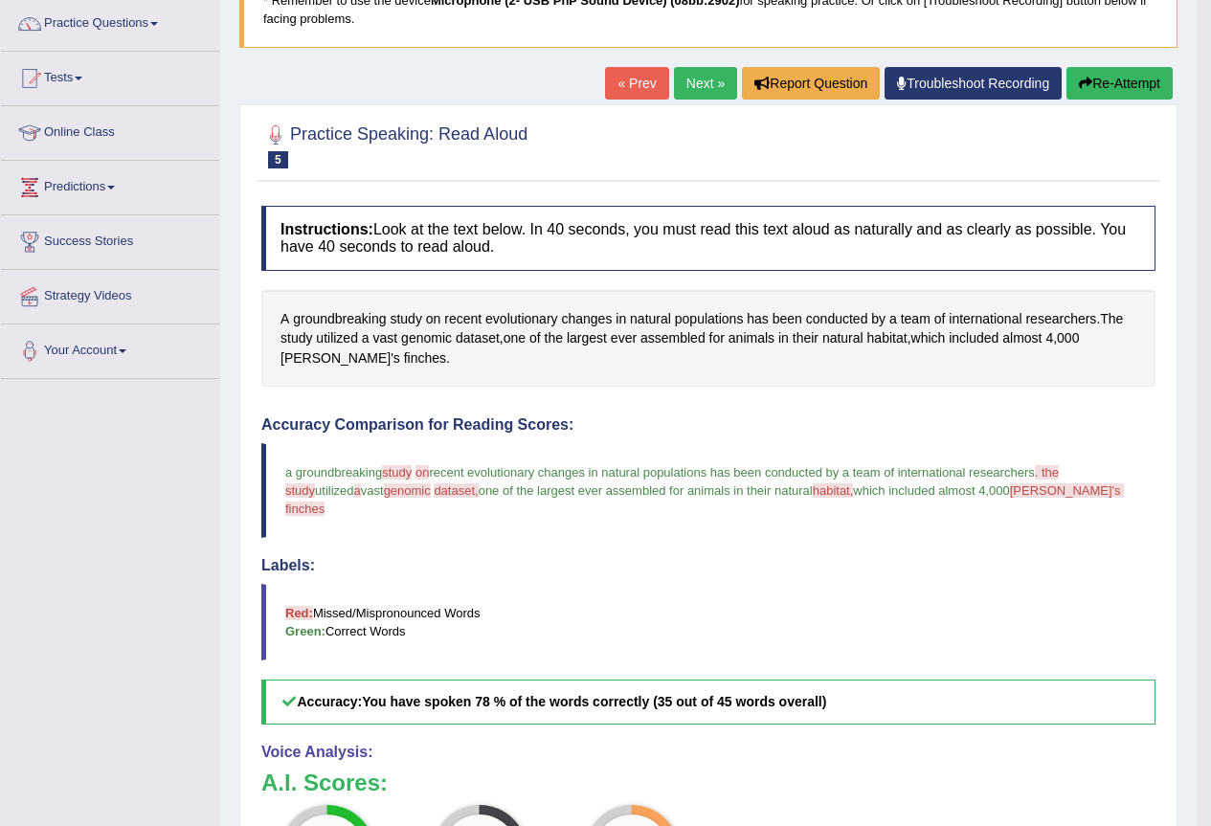
scroll to position [96, 0]
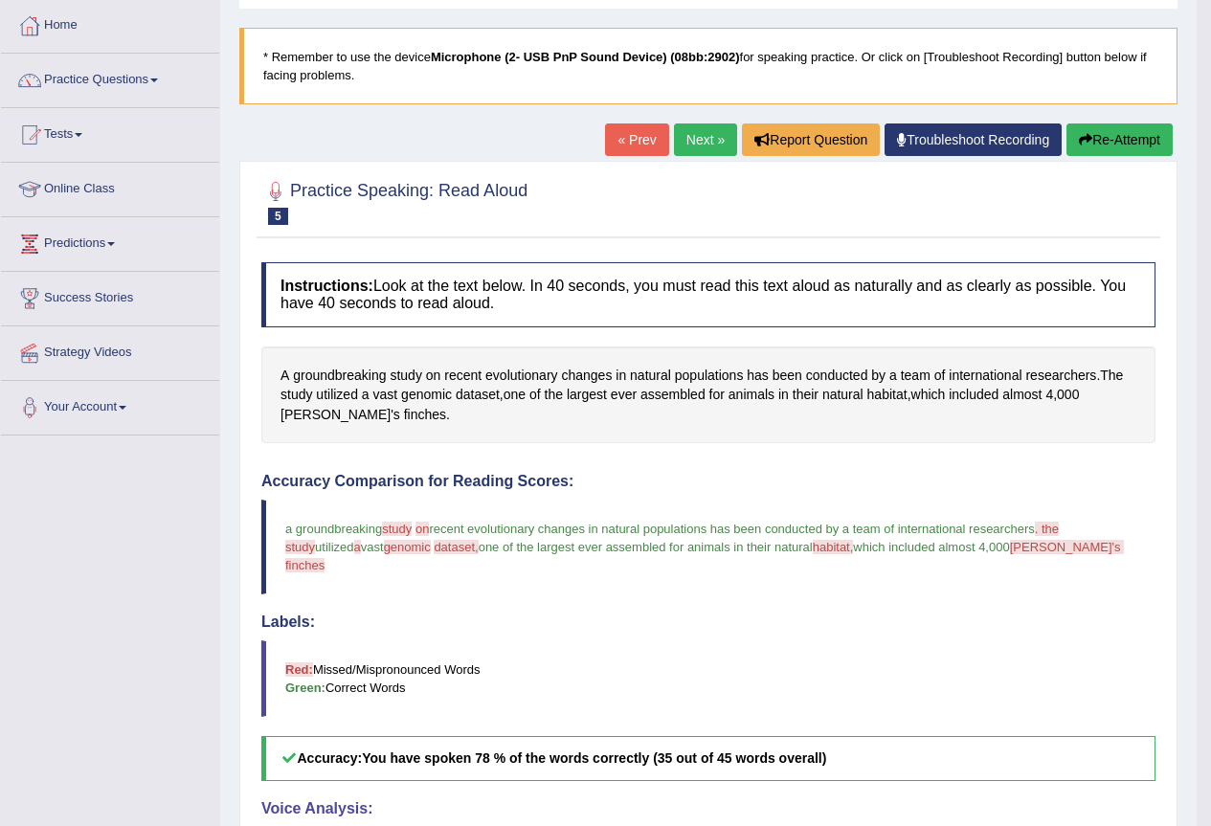
click at [675, 136] on link "Next »" at bounding box center [705, 139] width 63 height 33
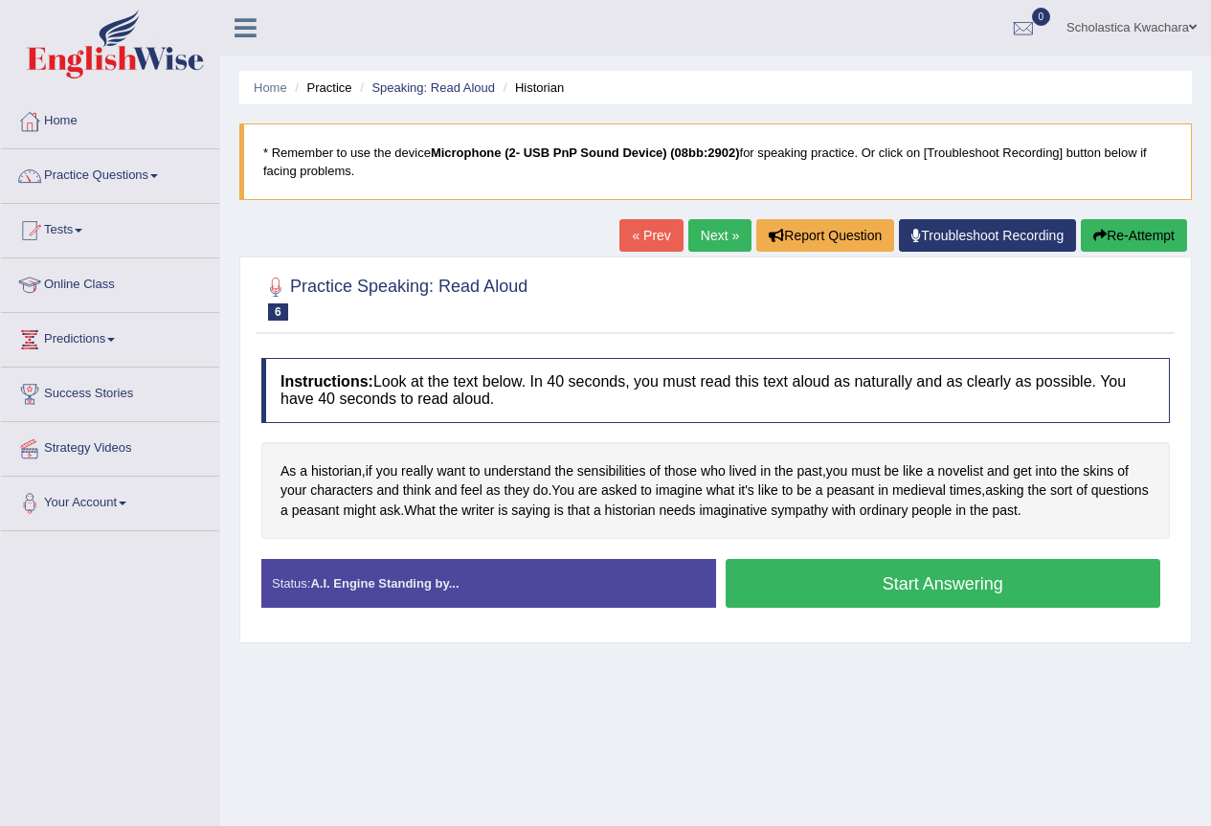
click at [934, 581] on button "Start Answering" at bounding box center [944, 583] width 436 height 49
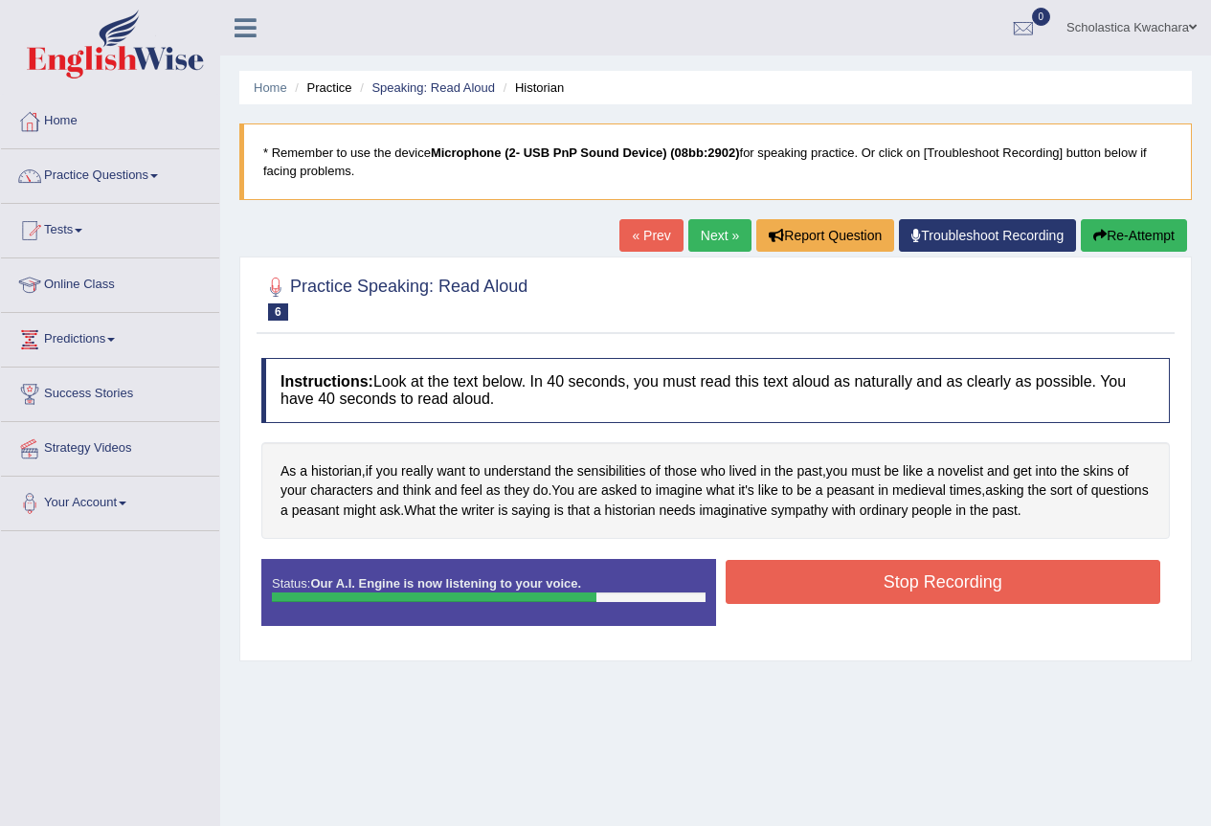
click at [934, 581] on button "Stop Recording" at bounding box center [944, 582] width 436 height 44
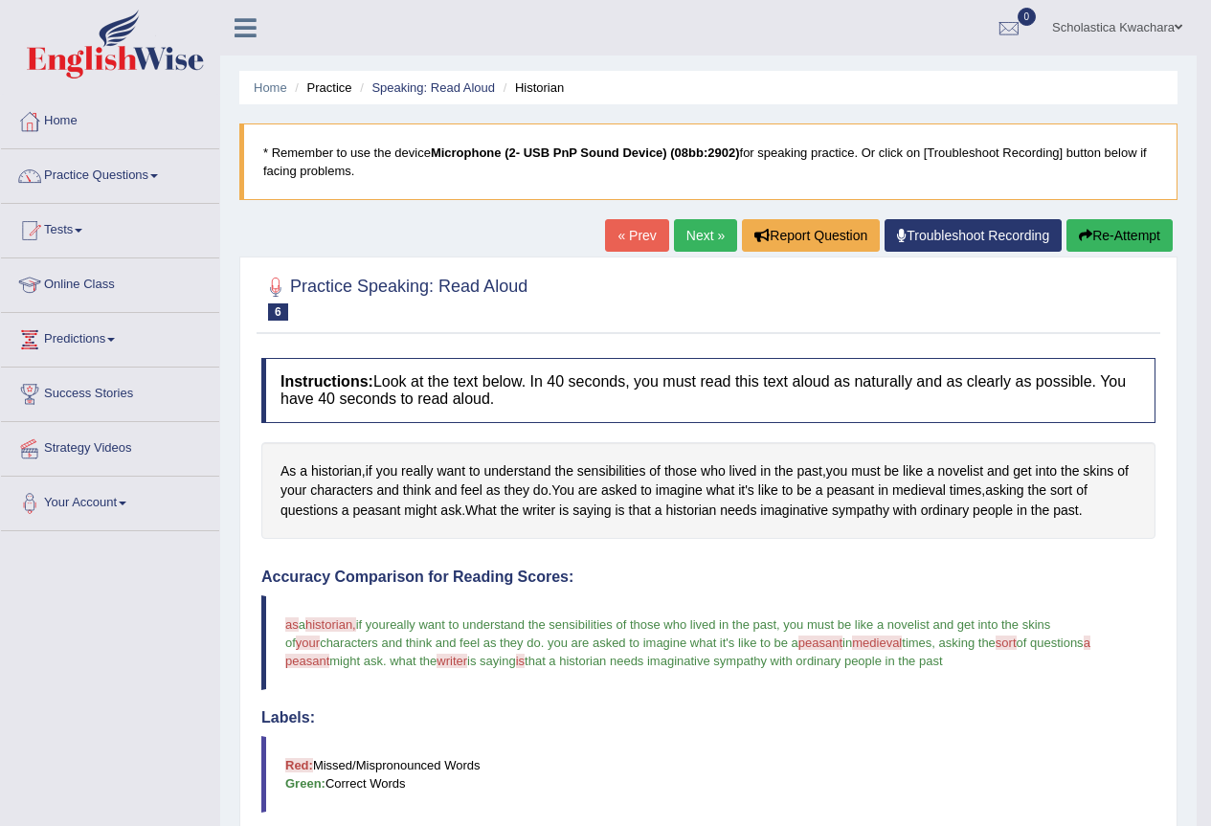
click at [700, 238] on link "Next »" at bounding box center [705, 235] width 63 height 33
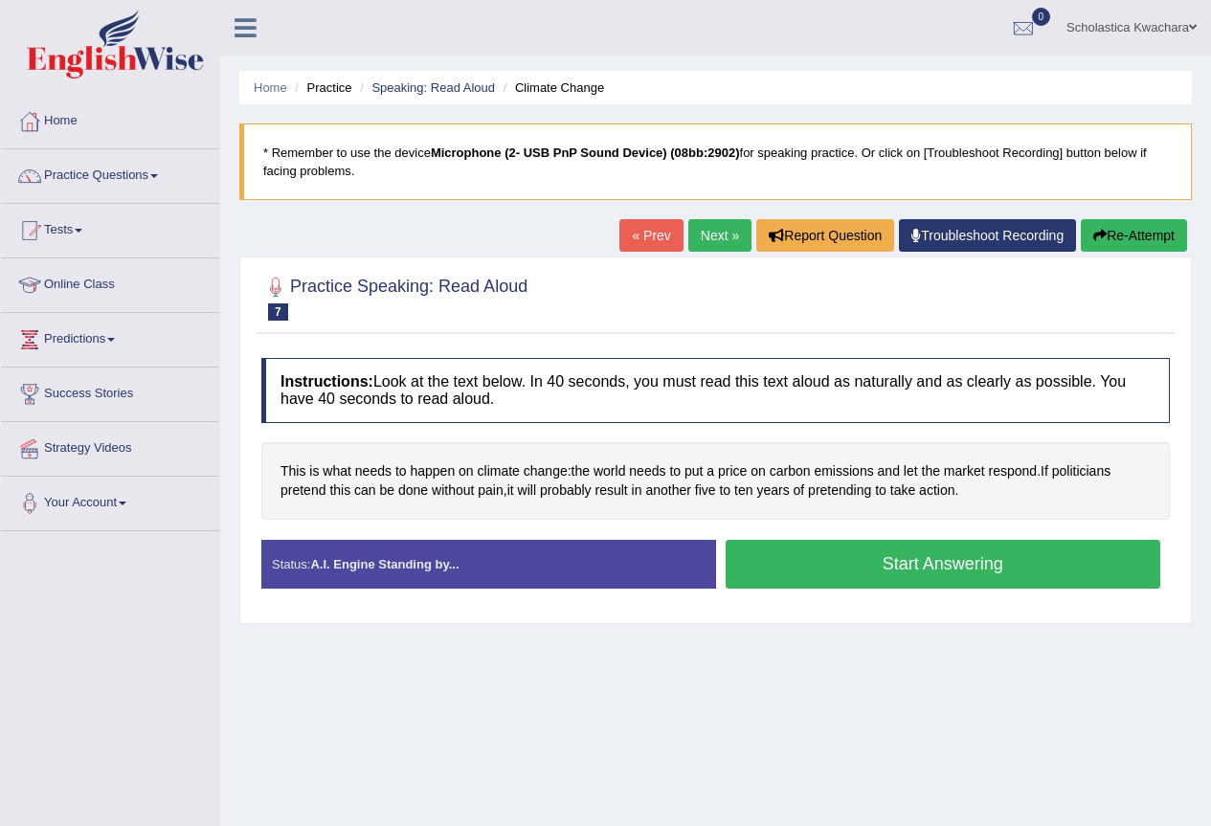
click at [872, 565] on button "Start Answering" at bounding box center [944, 564] width 436 height 49
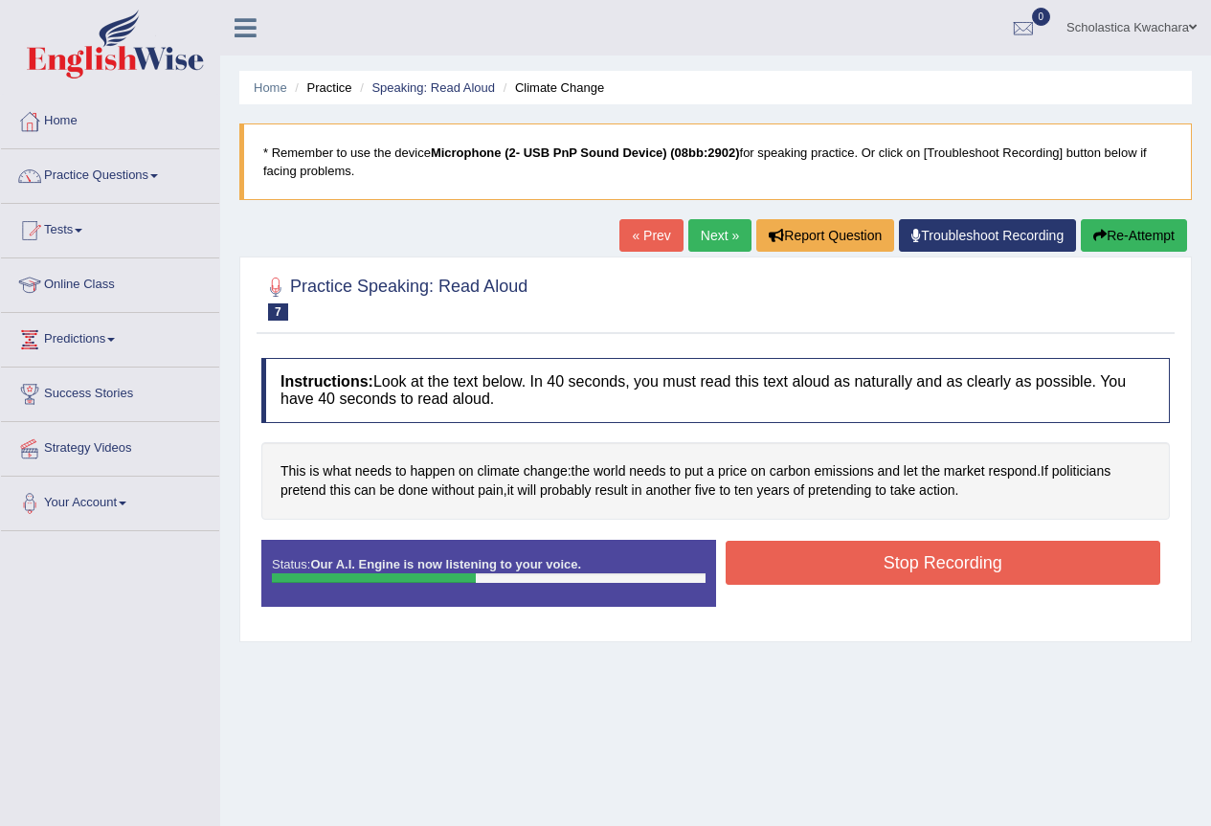
click at [851, 560] on button "Stop Recording" at bounding box center [944, 563] width 436 height 44
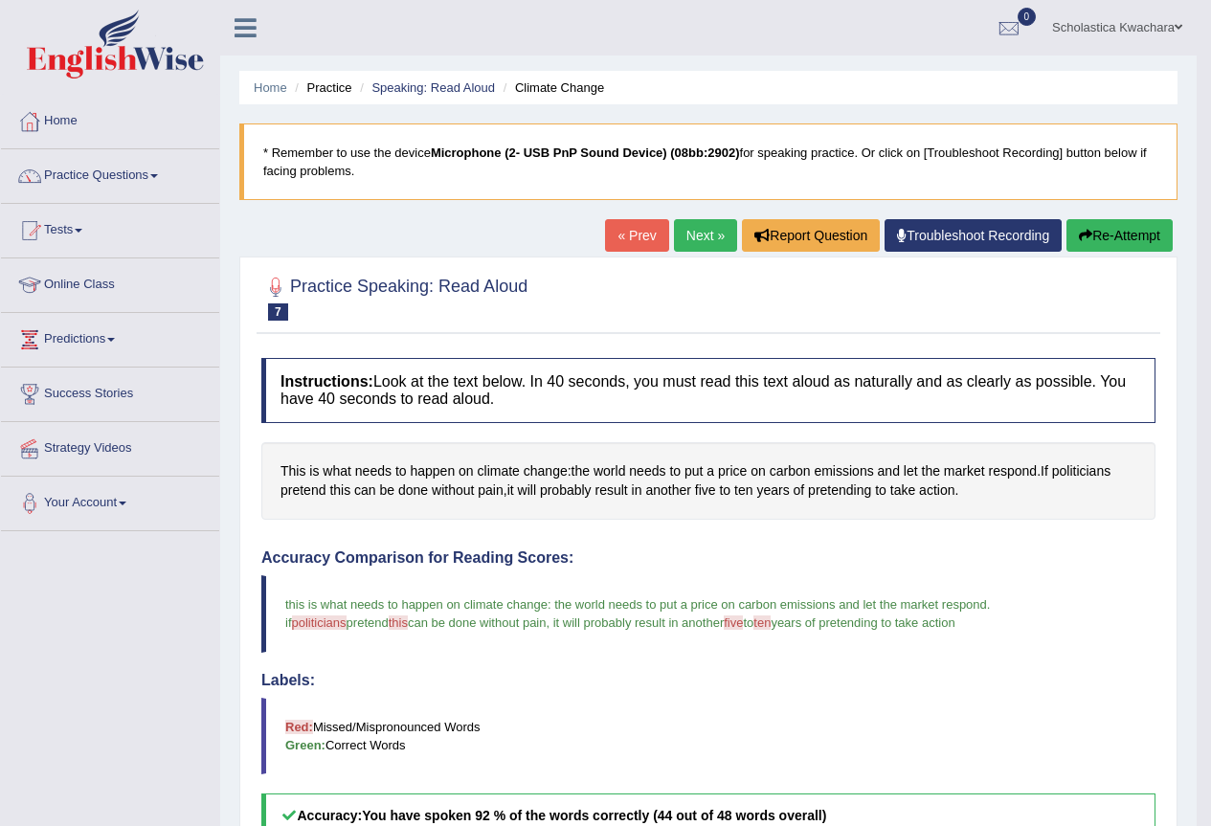
click at [701, 232] on link "Next »" at bounding box center [705, 235] width 63 height 33
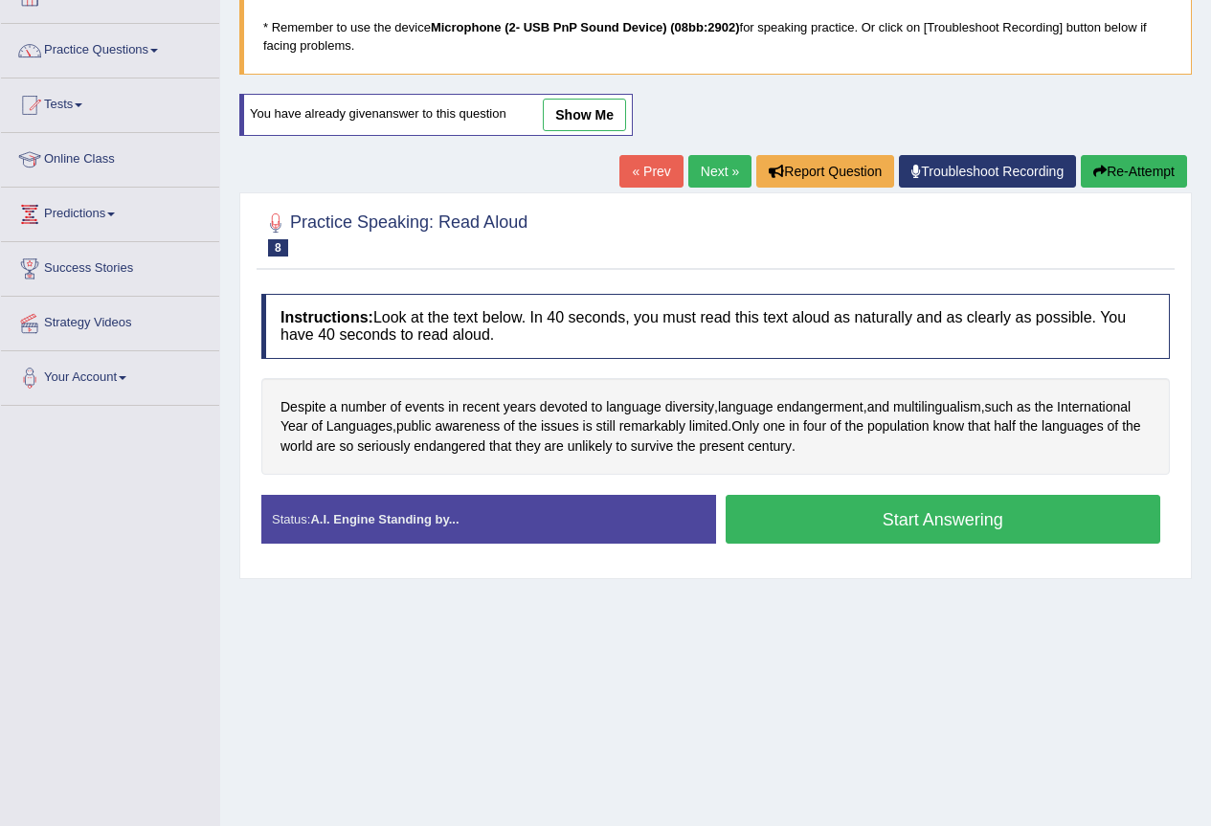
scroll to position [179, 0]
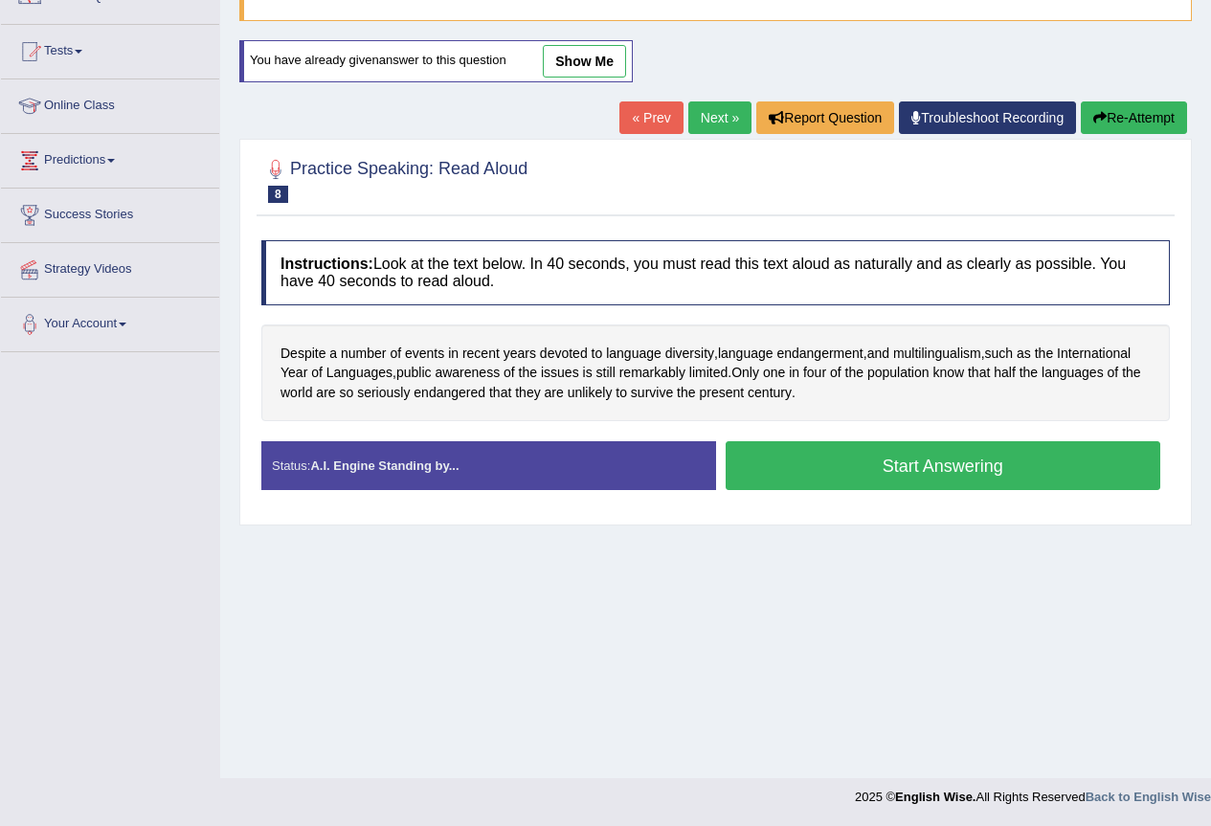
click at [842, 456] on button "Start Answering" at bounding box center [944, 465] width 436 height 49
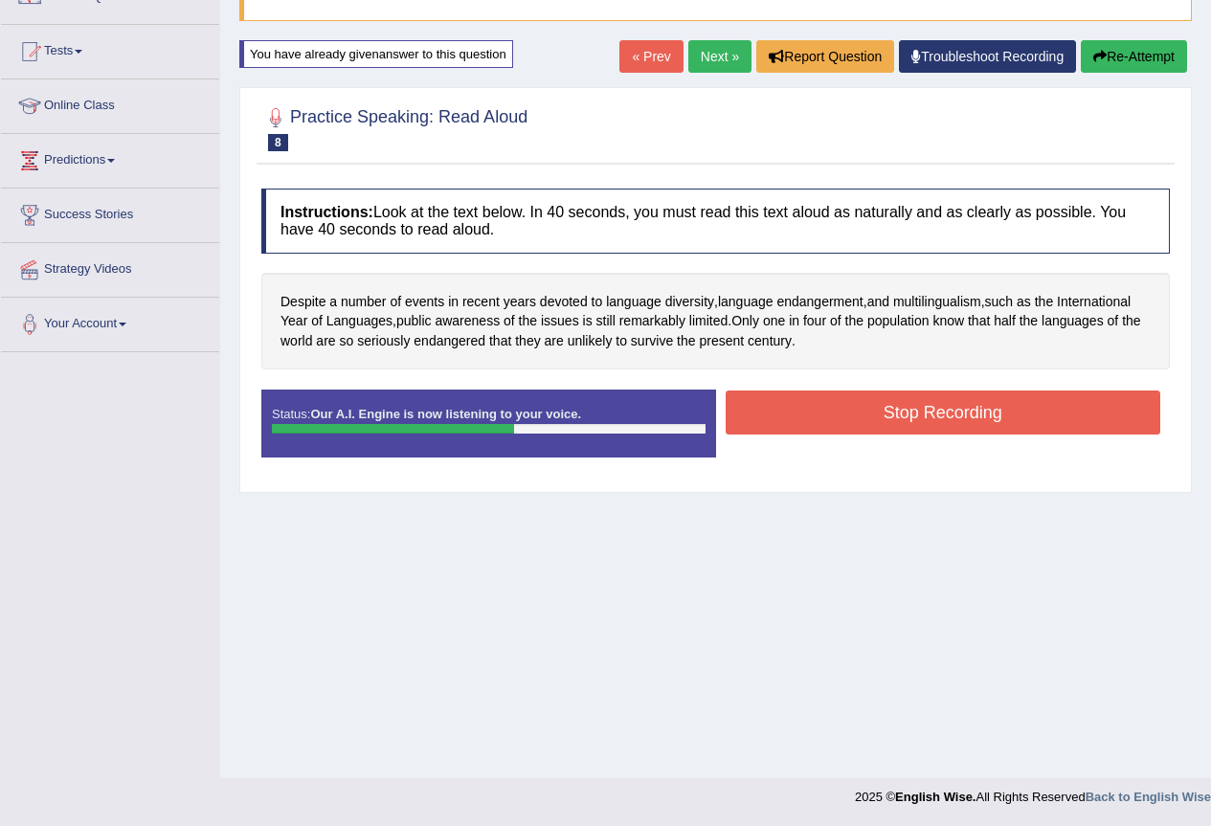
click at [859, 418] on button "Stop Recording" at bounding box center [944, 413] width 436 height 44
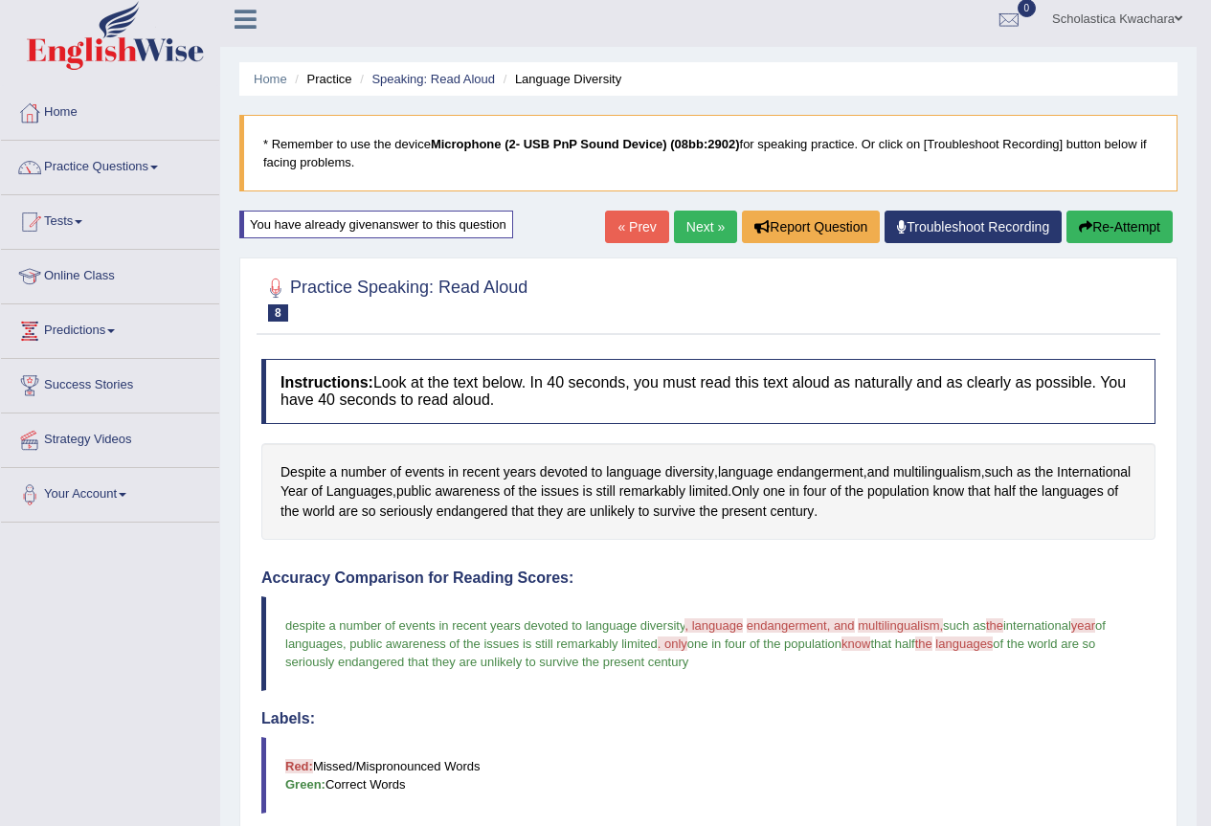
scroll to position [0, 0]
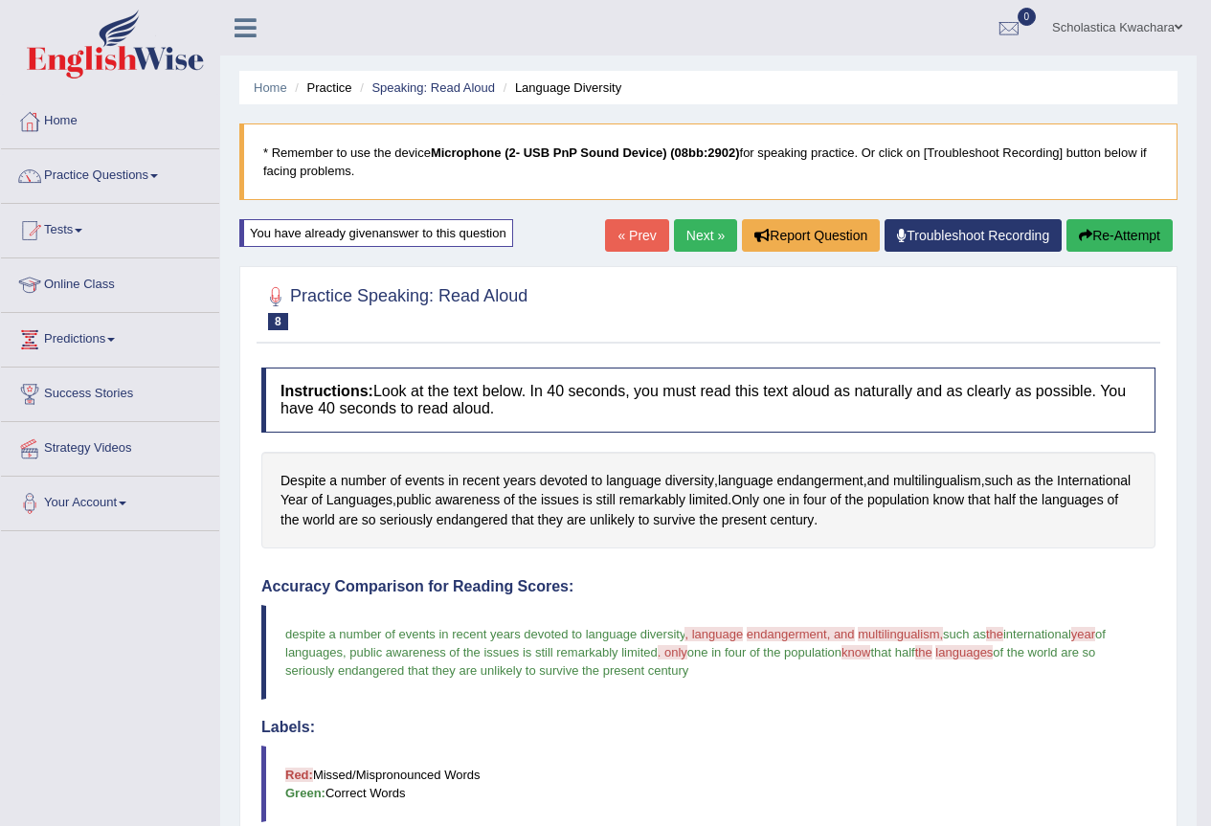
click at [685, 236] on link "Next »" at bounding box center [705, 235] width 63 height 33
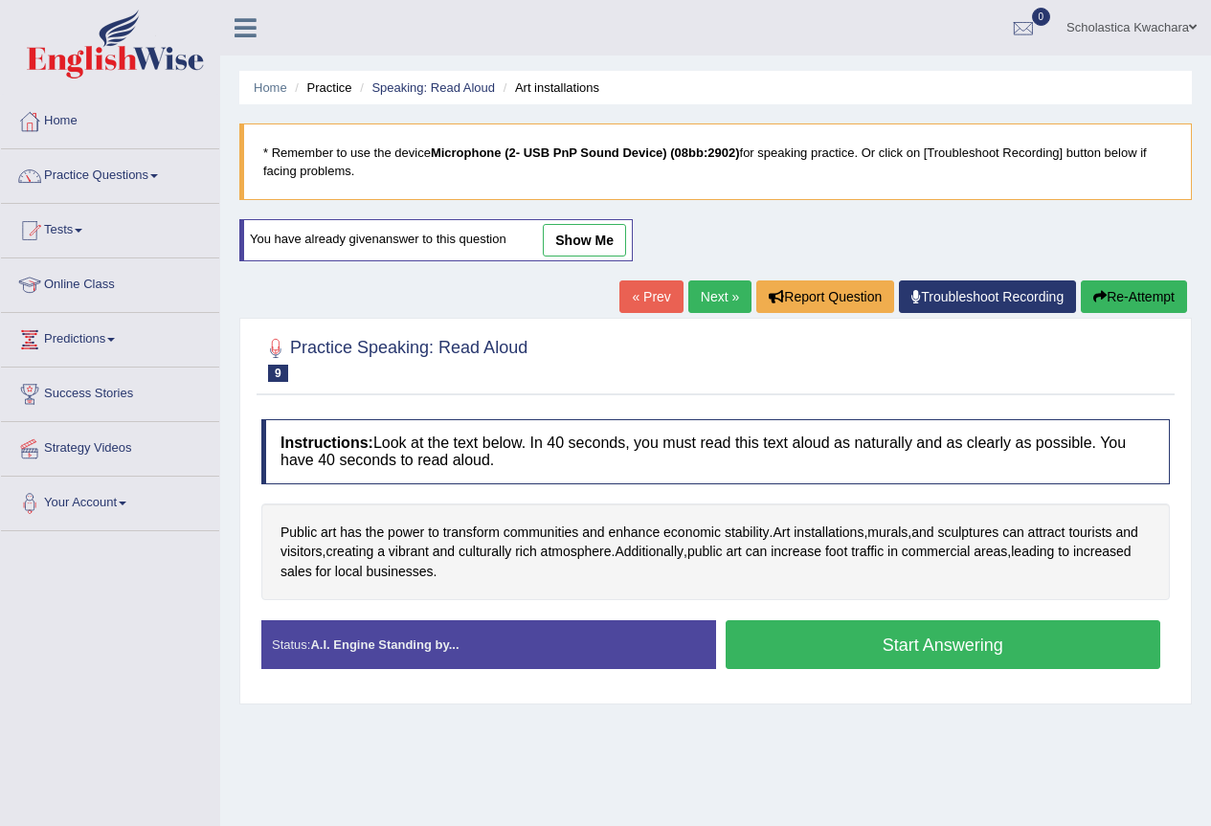
click at [925, 643] on button "Start Answering" at bounding box center [944, 644] width 436 height 49
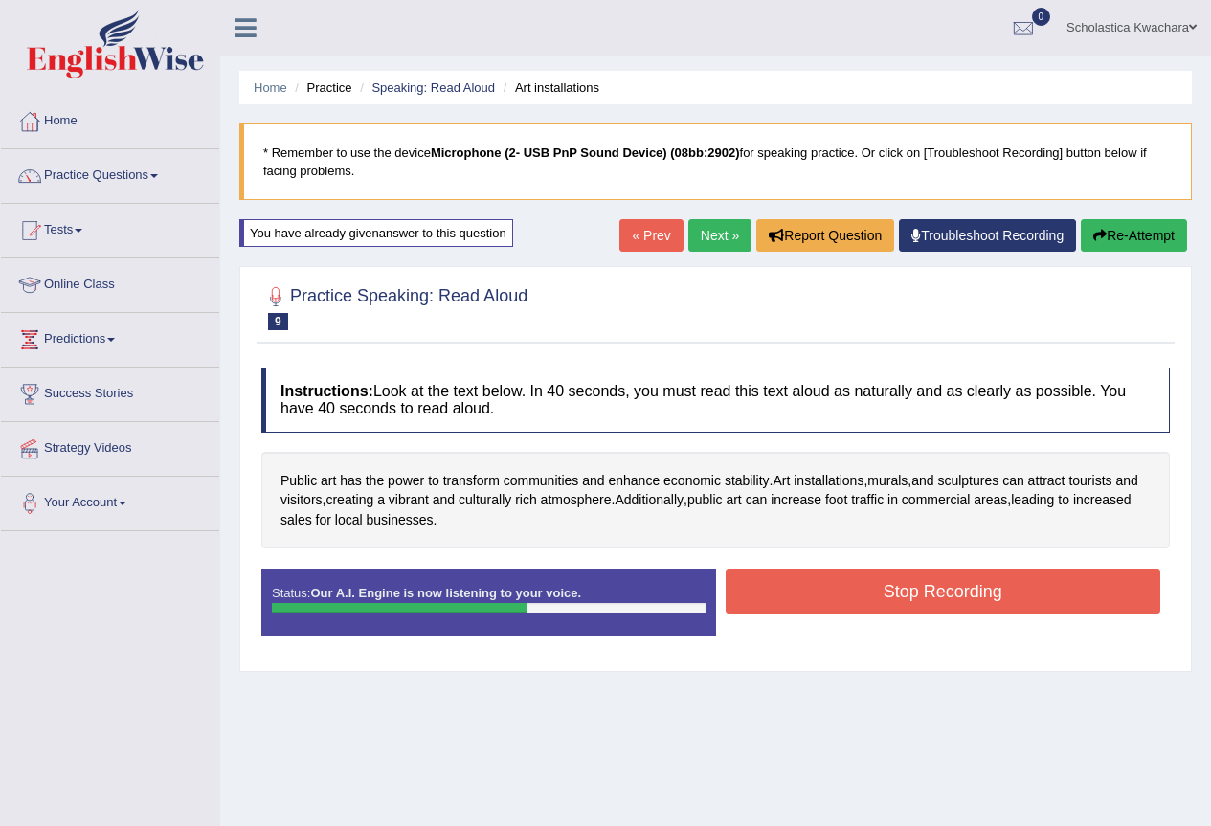
click at [923, 599] on button "Stop Recording" at bounding box center [944, 592] width 436 height 44
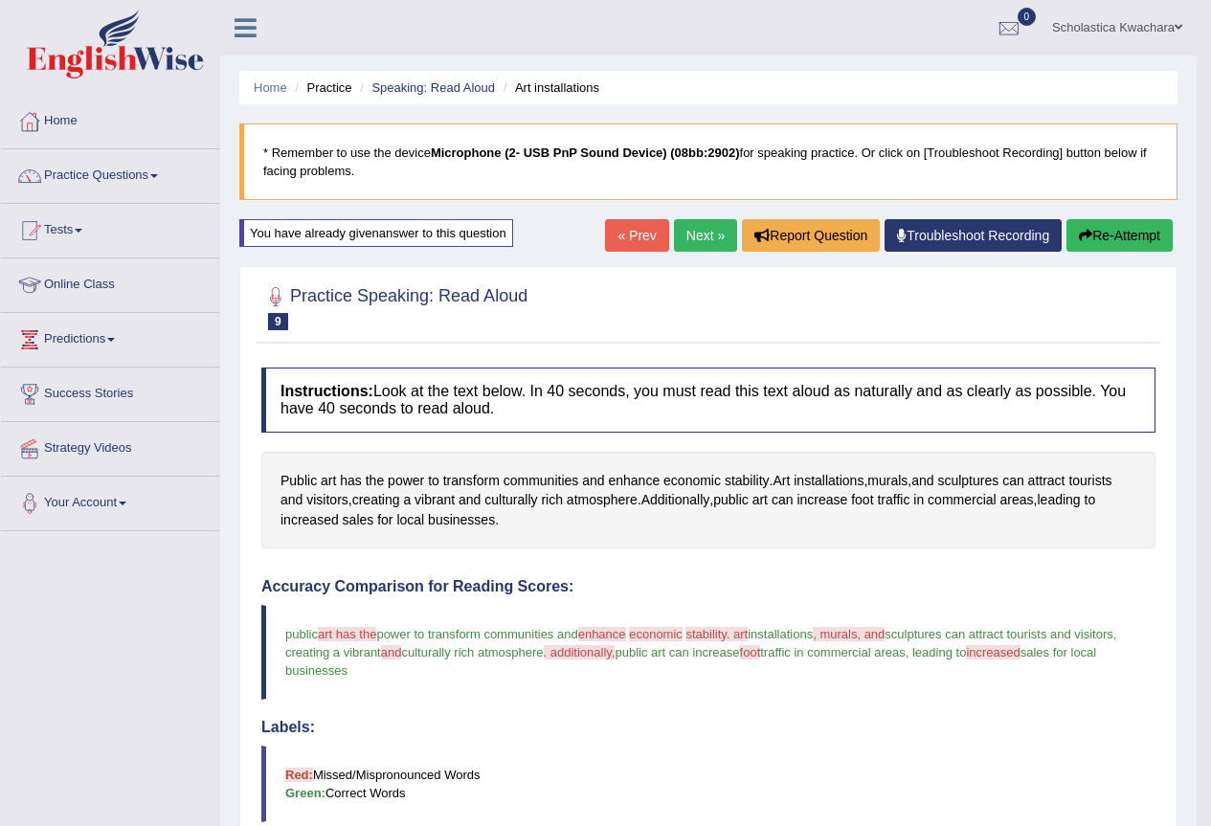
click at [688, 232] on link "Next »" at bounding box center [705, 235] width 63 height 33
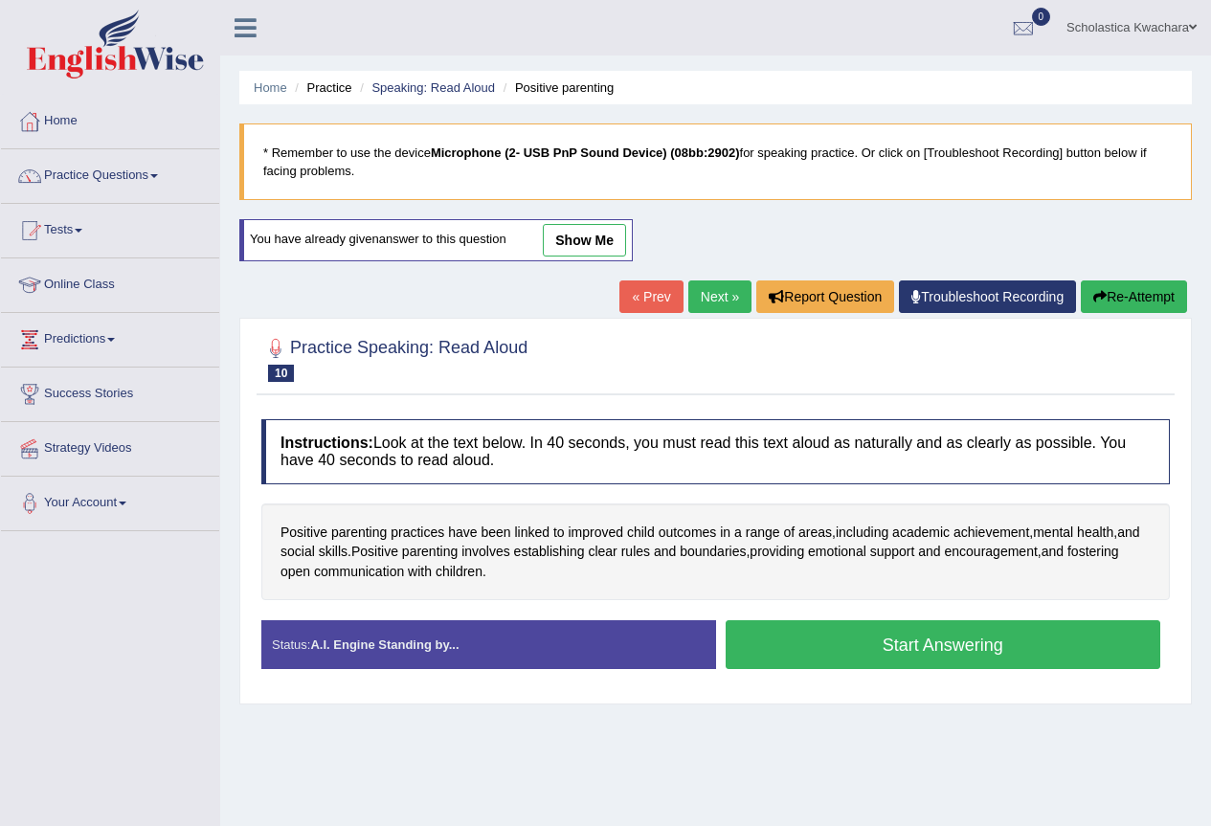
click at [831, 643] on button "Start Answering" at bounding box center [944, 644] width 436 height 49
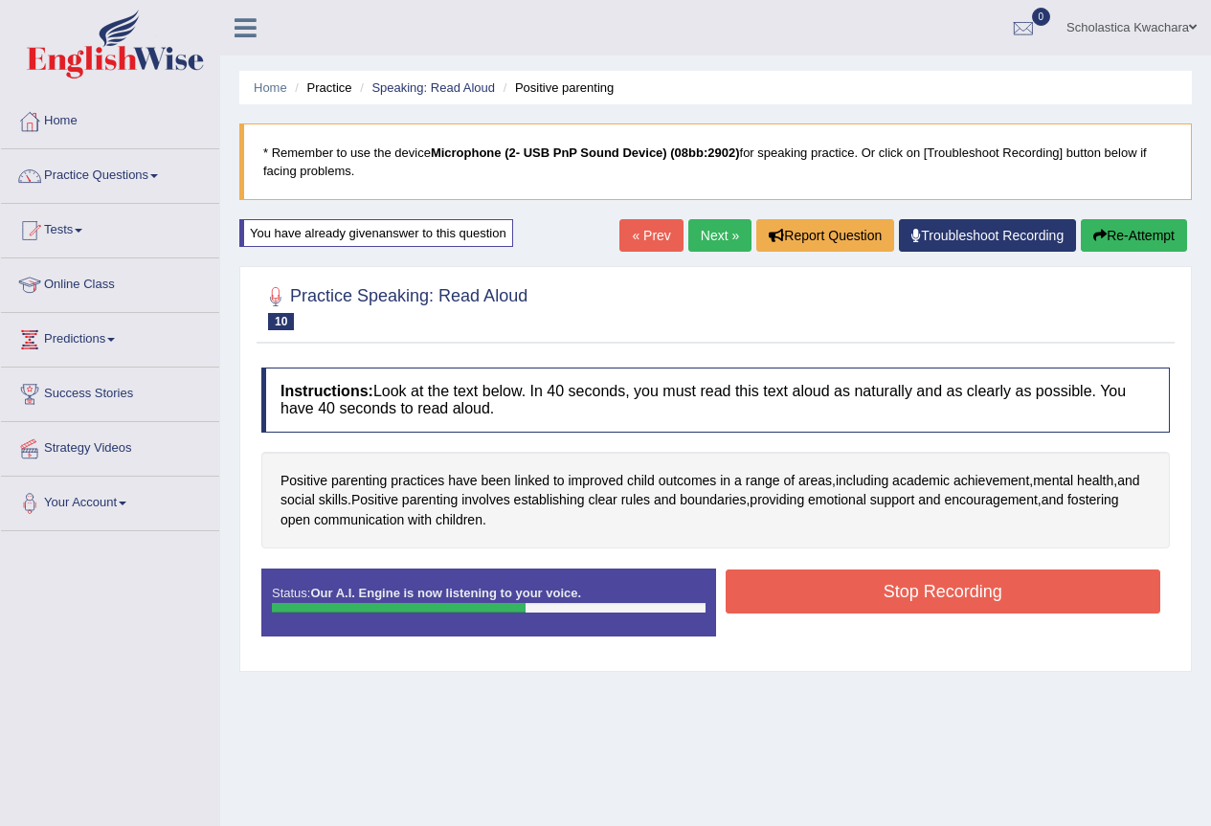
click at [897, 595] on button "Stop Recording" at bounding box center [944, 592] width 436 height 44
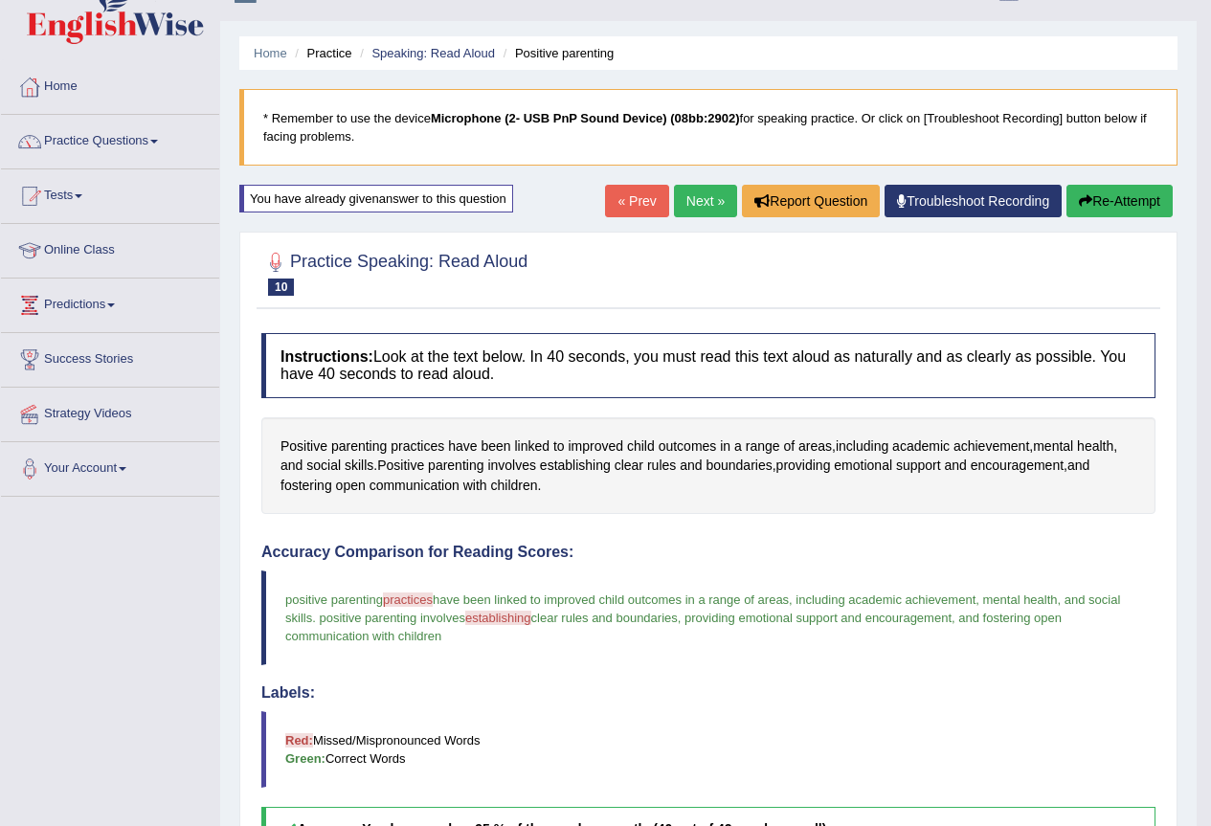
scroll to position [31, 0]
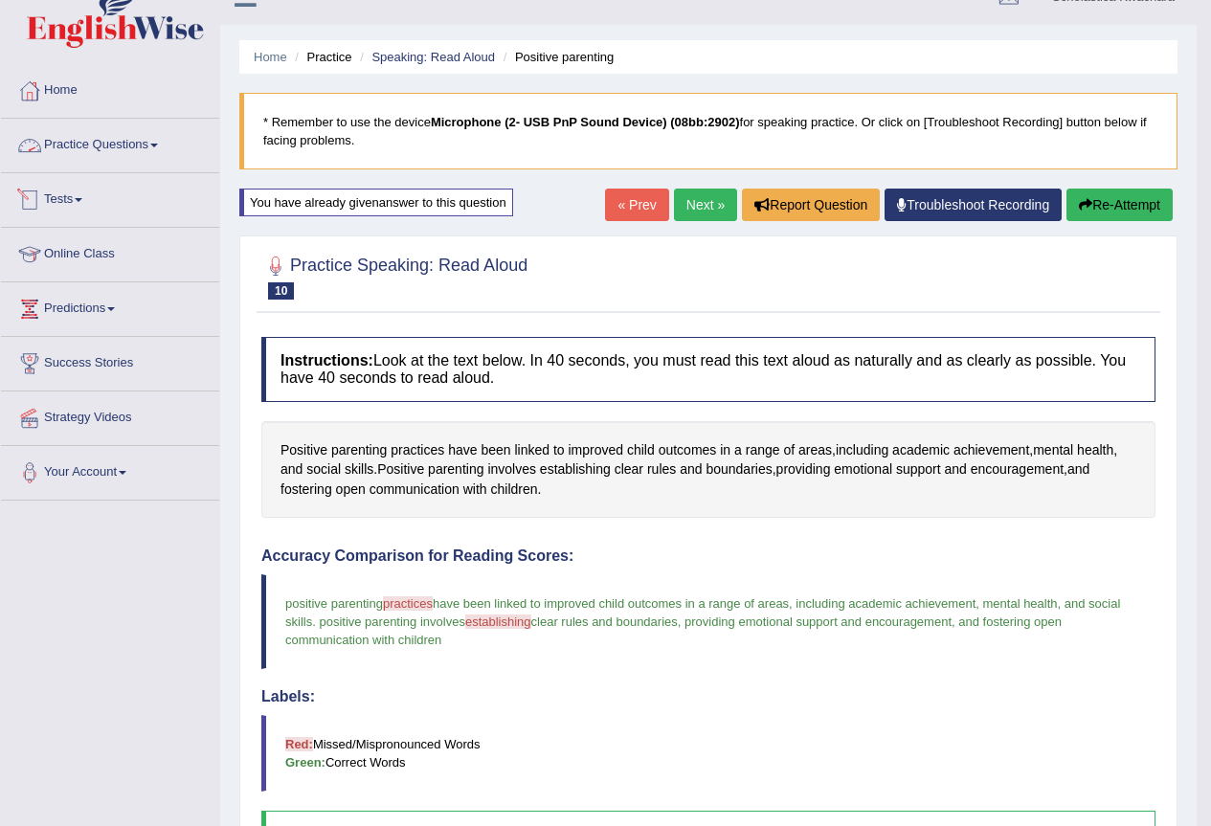
click at [157, 142] on link "Practice Questions" at bounding box center [110, 143] width 218 height 48
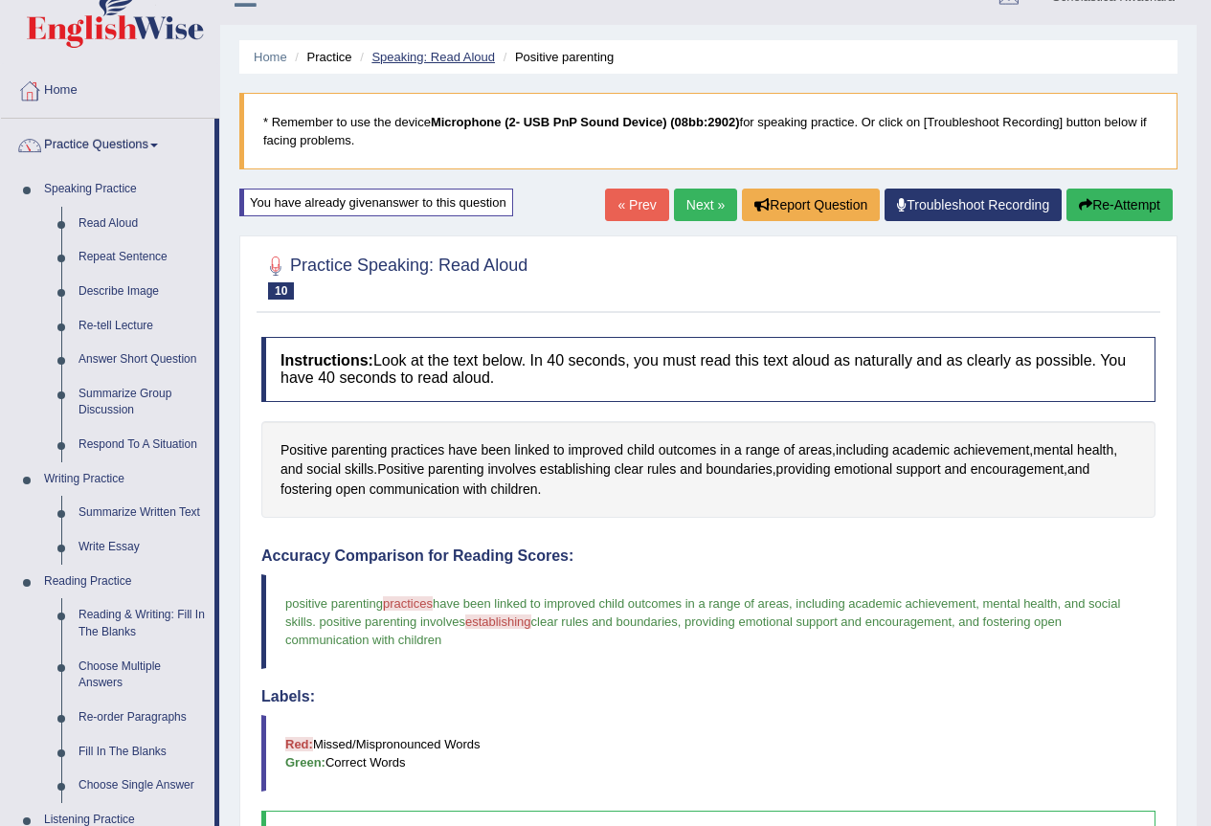
click at [446, 56] on link "Speaking: Read Aloud" at bounding box center [432, 57] width 123 height 14
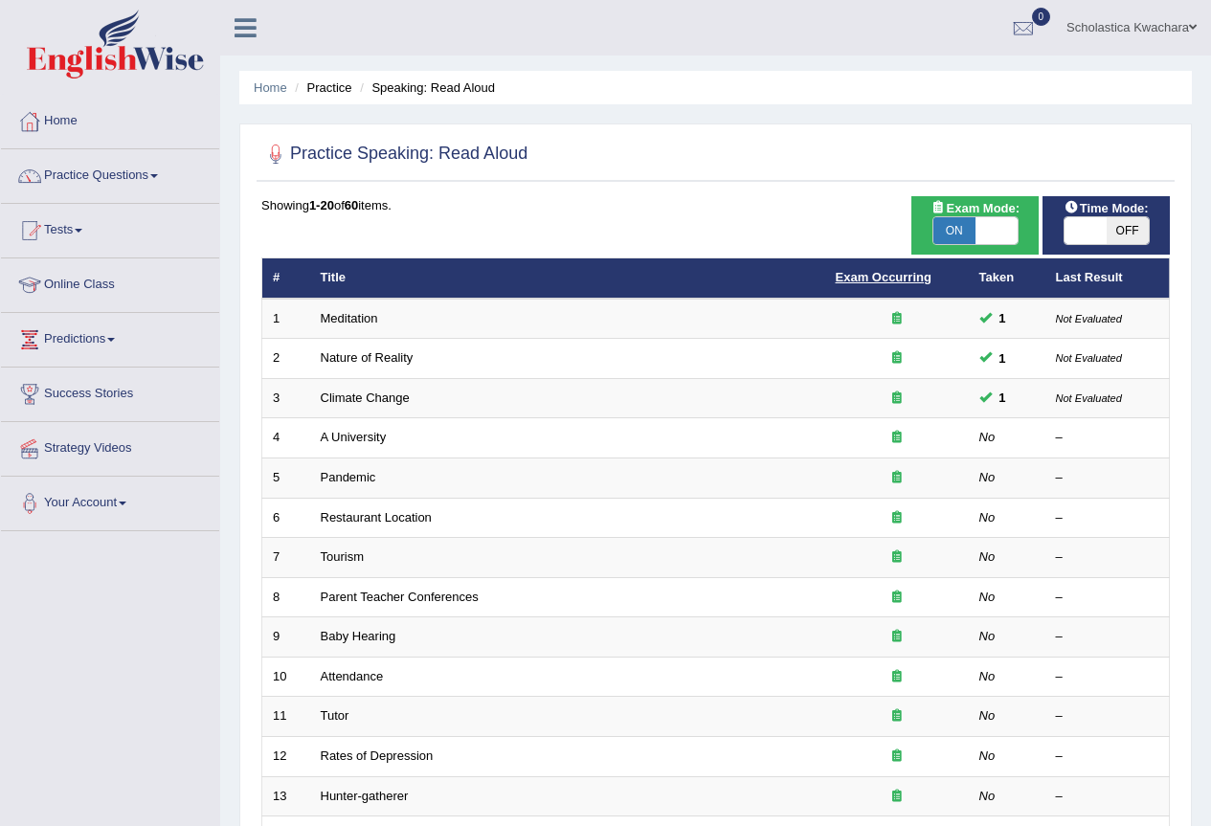
click at [893, 277] on link "Exam Occurring" at bounding box center [884, 277] width 96 height 14
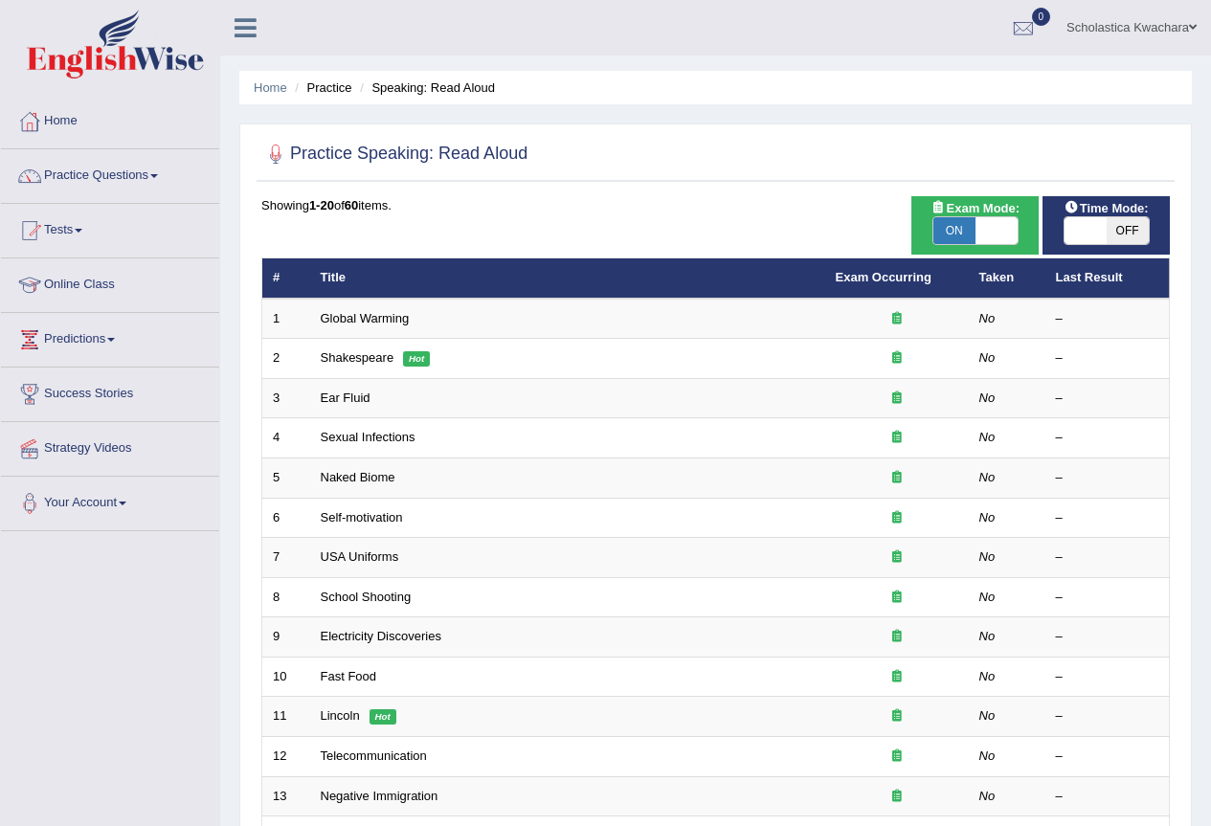
click at [998, 281] on th "Taken" at bounding box center [1007, 278] width 77 height 40
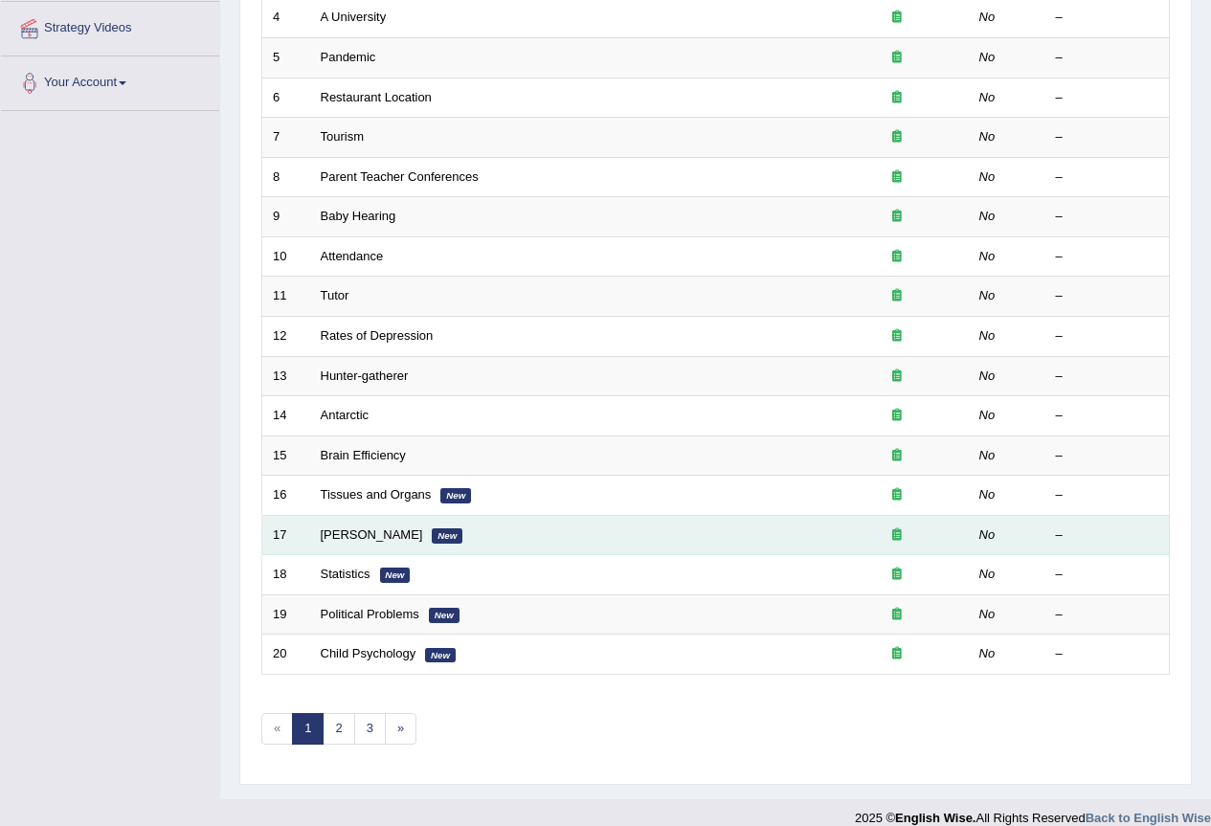
scroll to position [441, 0]
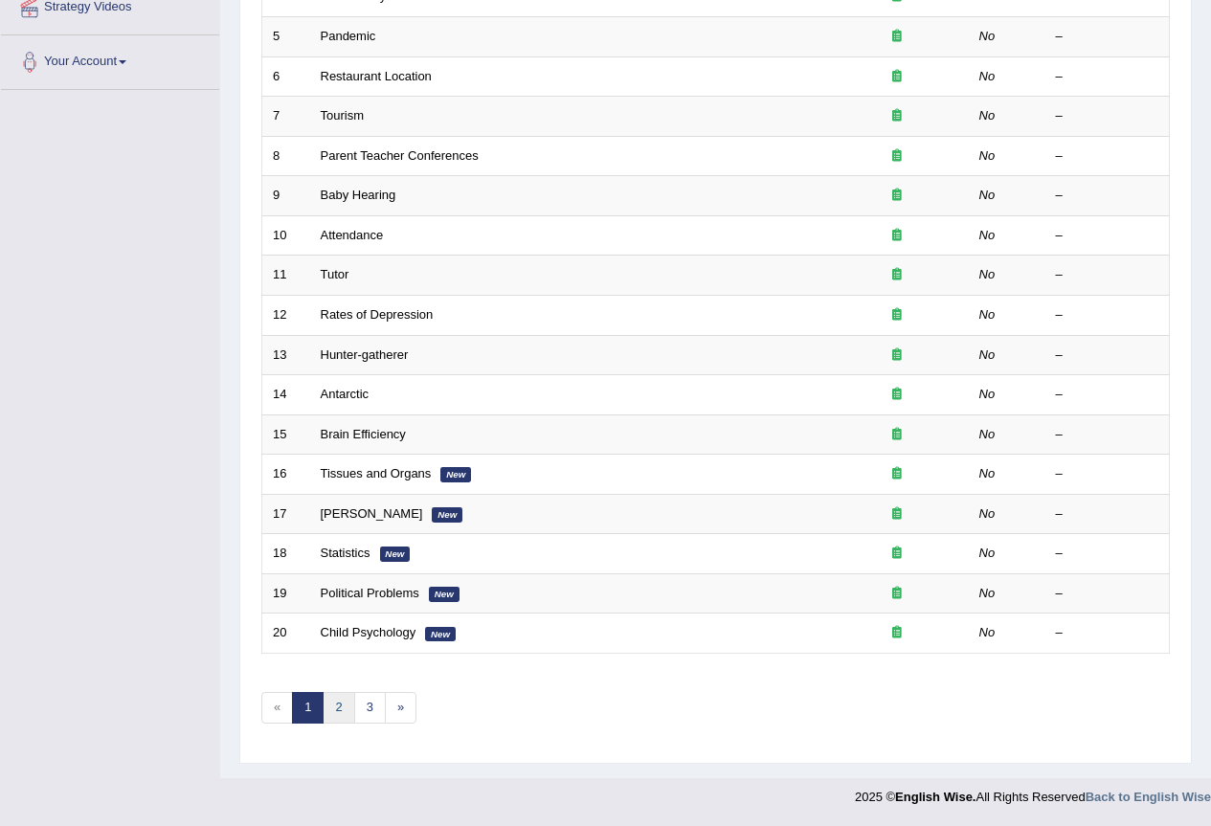
click at [334, 708] on link "2" at bounding box center [339, 708] width 32 height 32
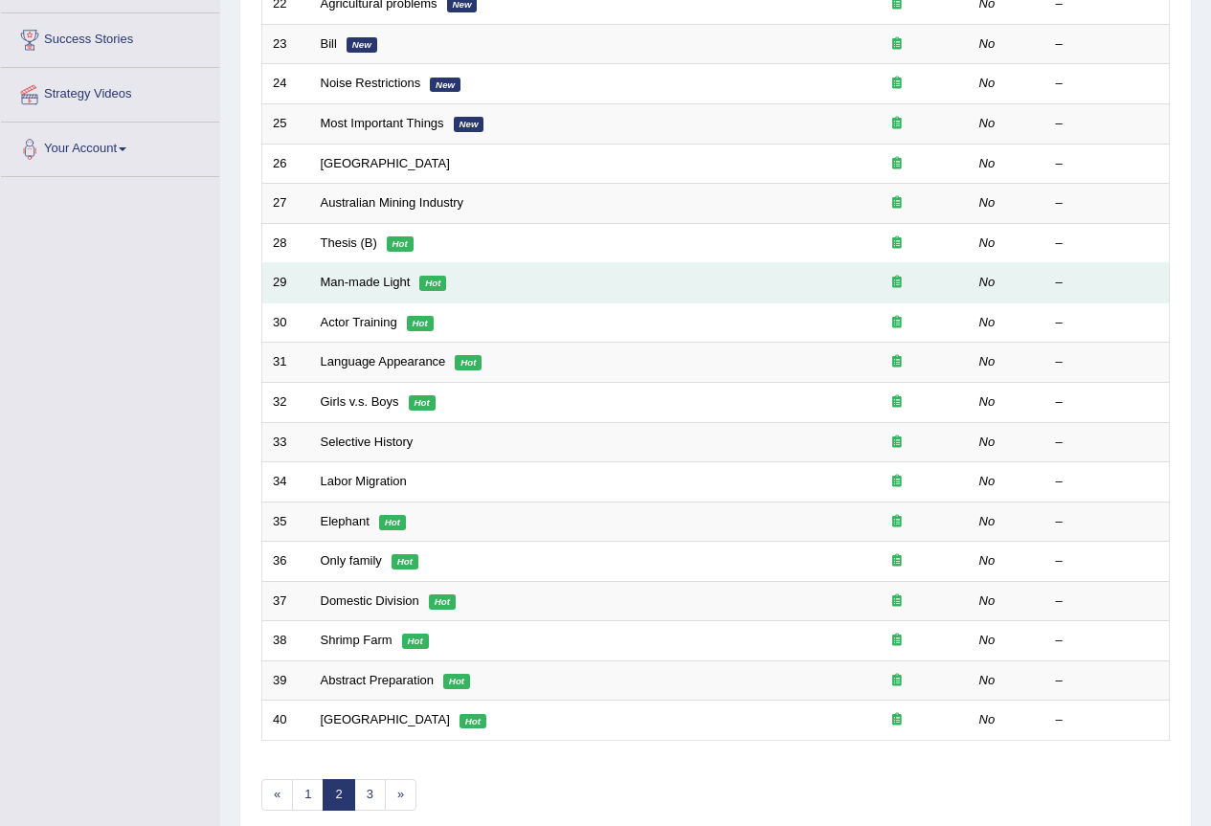
scroll to position [441, 0]
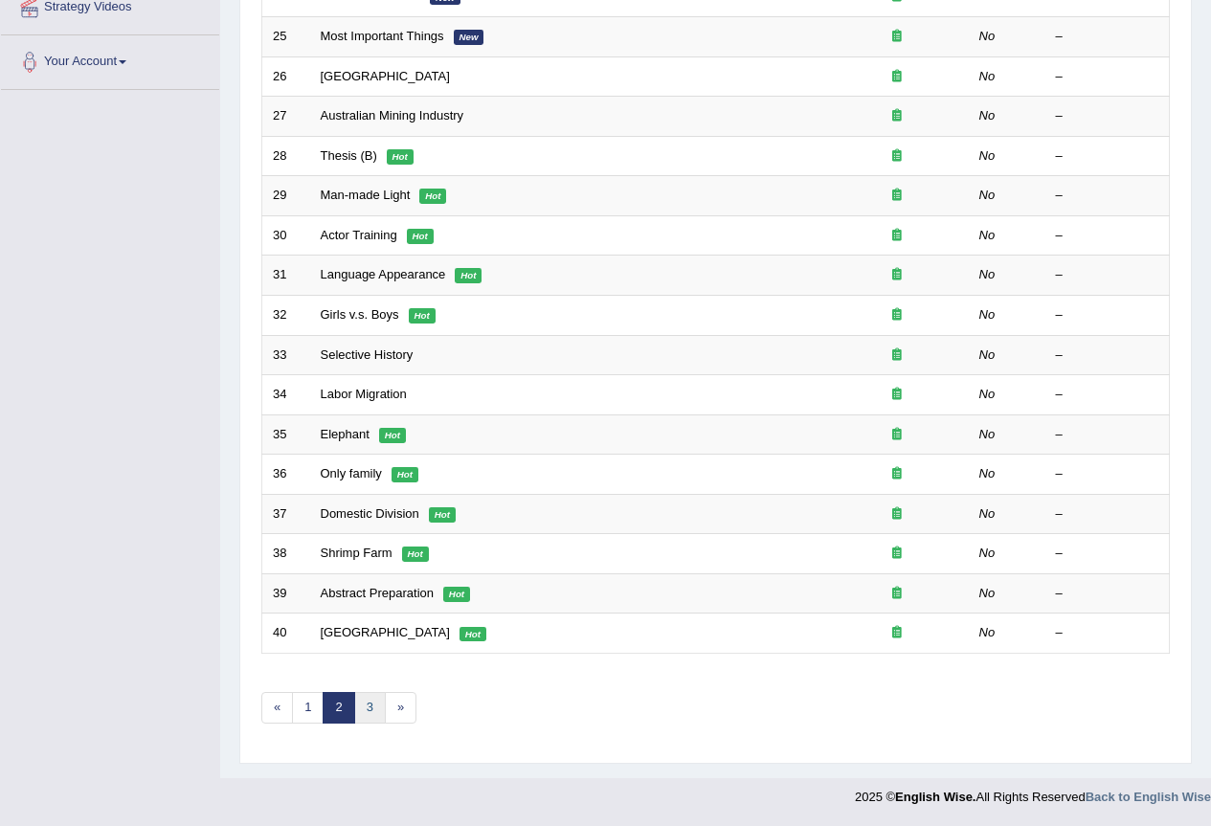
click at [367, 706] on link "3" at bounding box center [370, 708] width 32 height 32
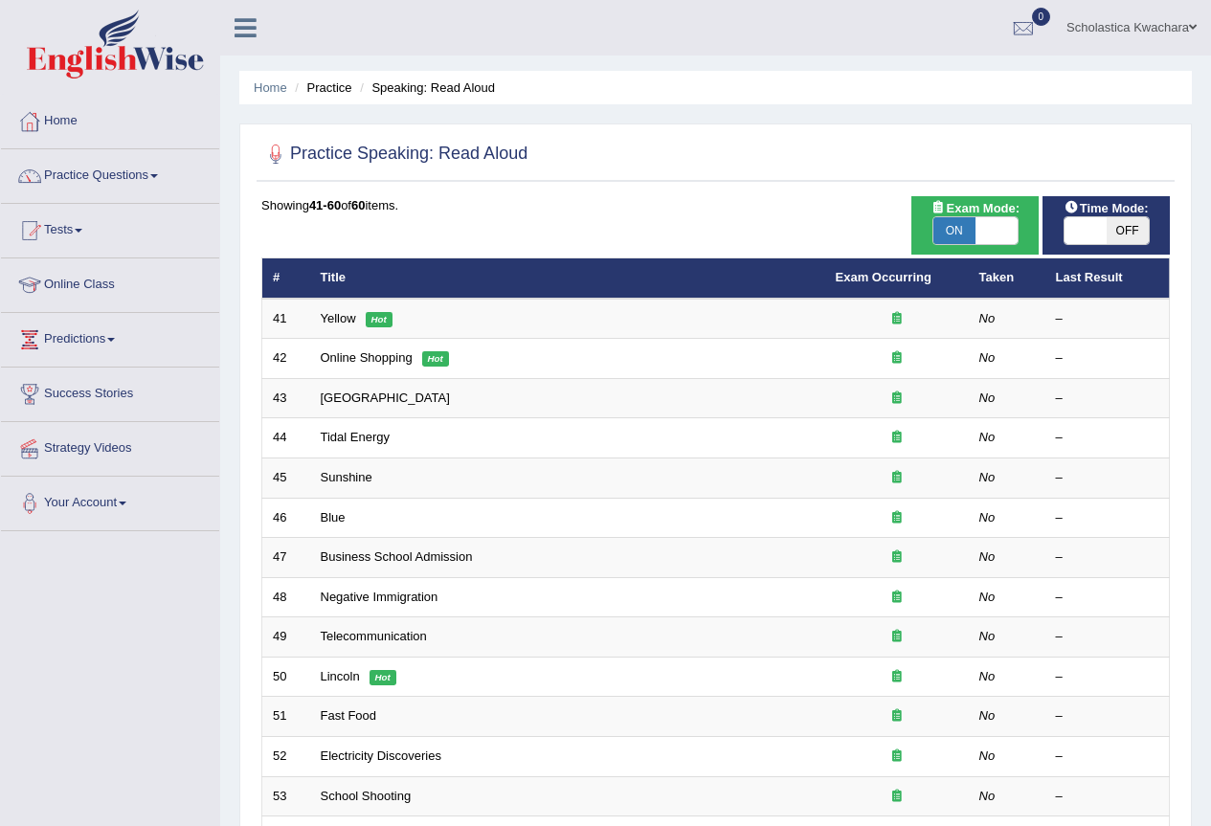
click at [999, 281] on th "Taken" at bounding box center [1007, 278] width 77 height 40
click at [1116, 278] on th "Last Result" at bounding box center [1107, 278] width 124 height 40
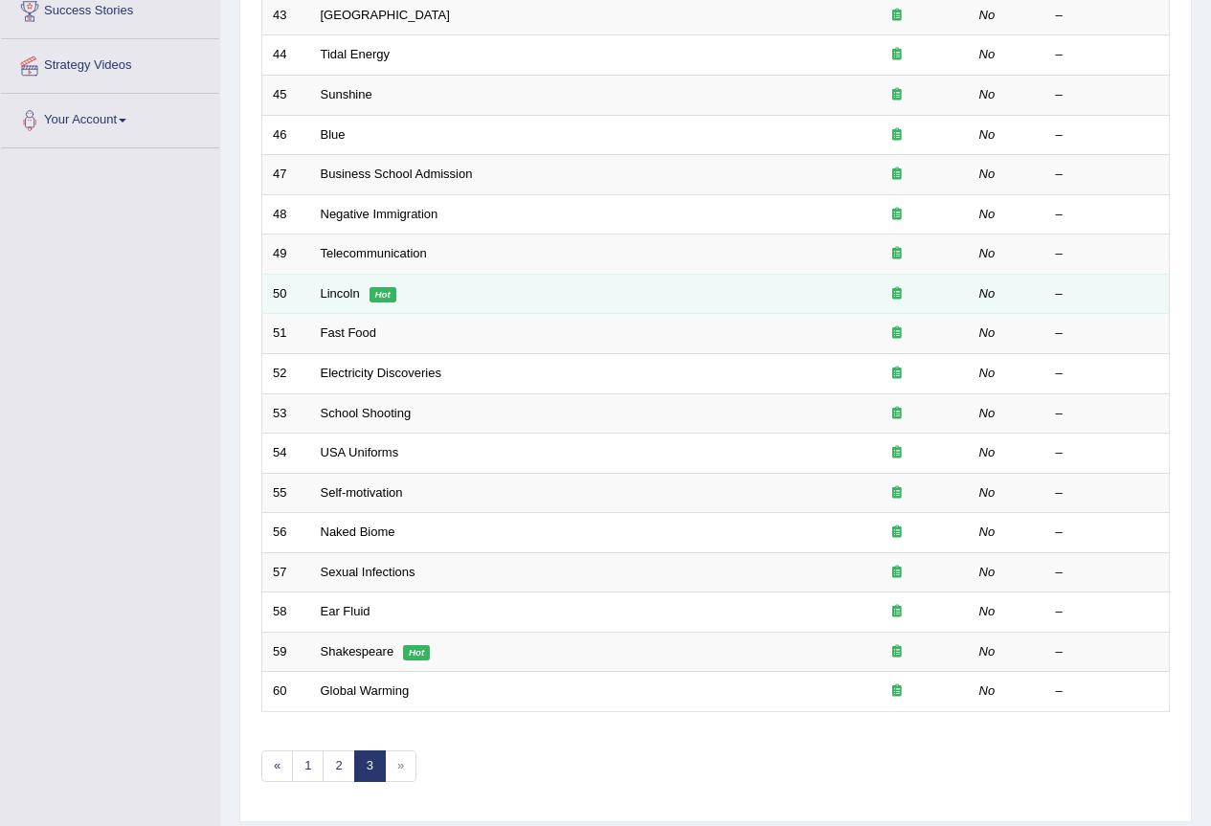
scroll to position [441, 0]
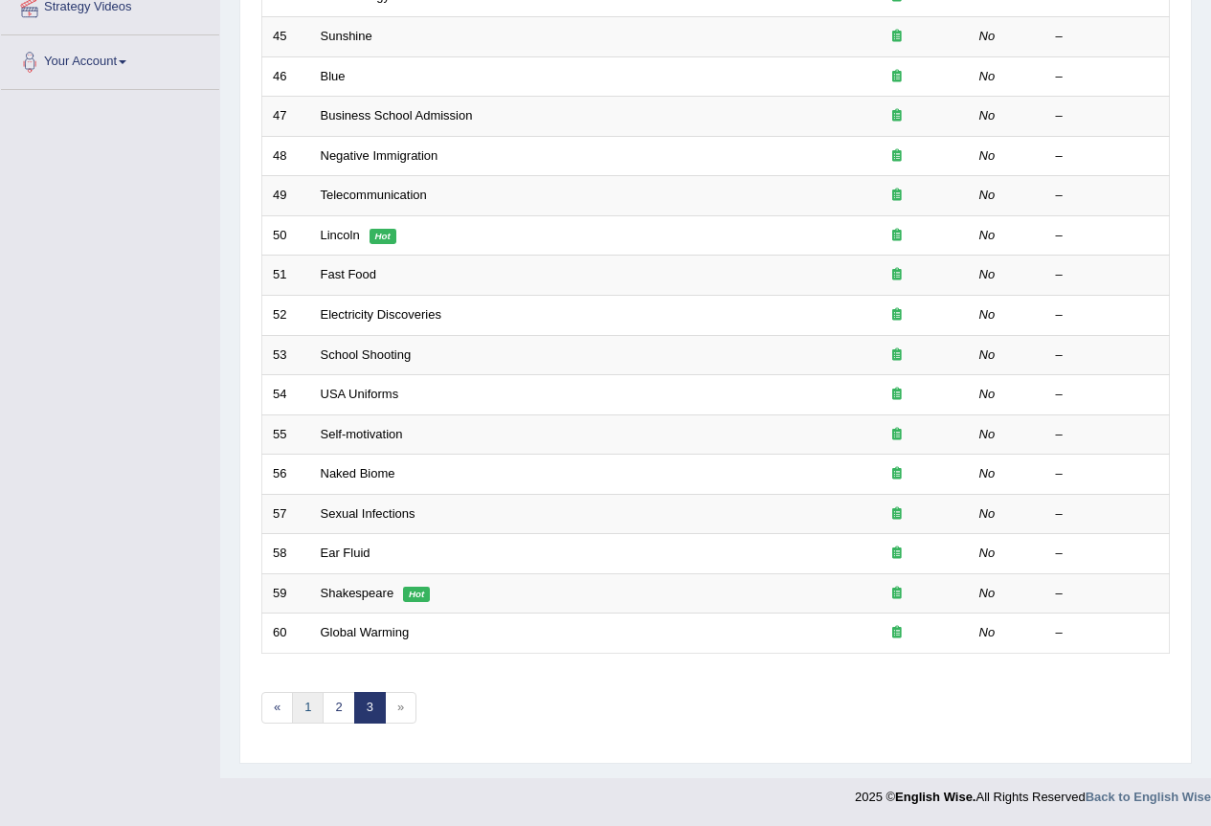
click at [312, 703] on link "1" at bounding box center [308, 708] width 32 height 32
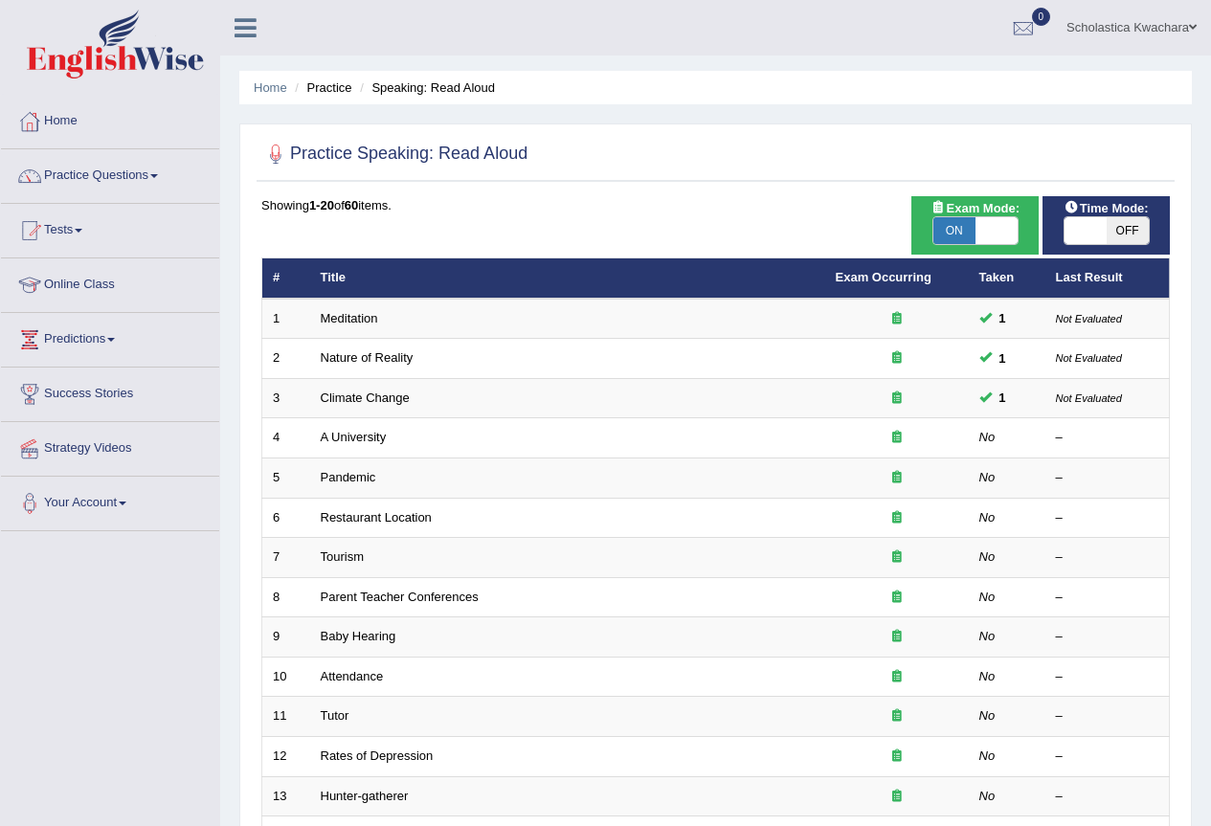
click at [1000, 230] on span at bounding box center [997, 230] width 42 height 27
checkbox input "false"
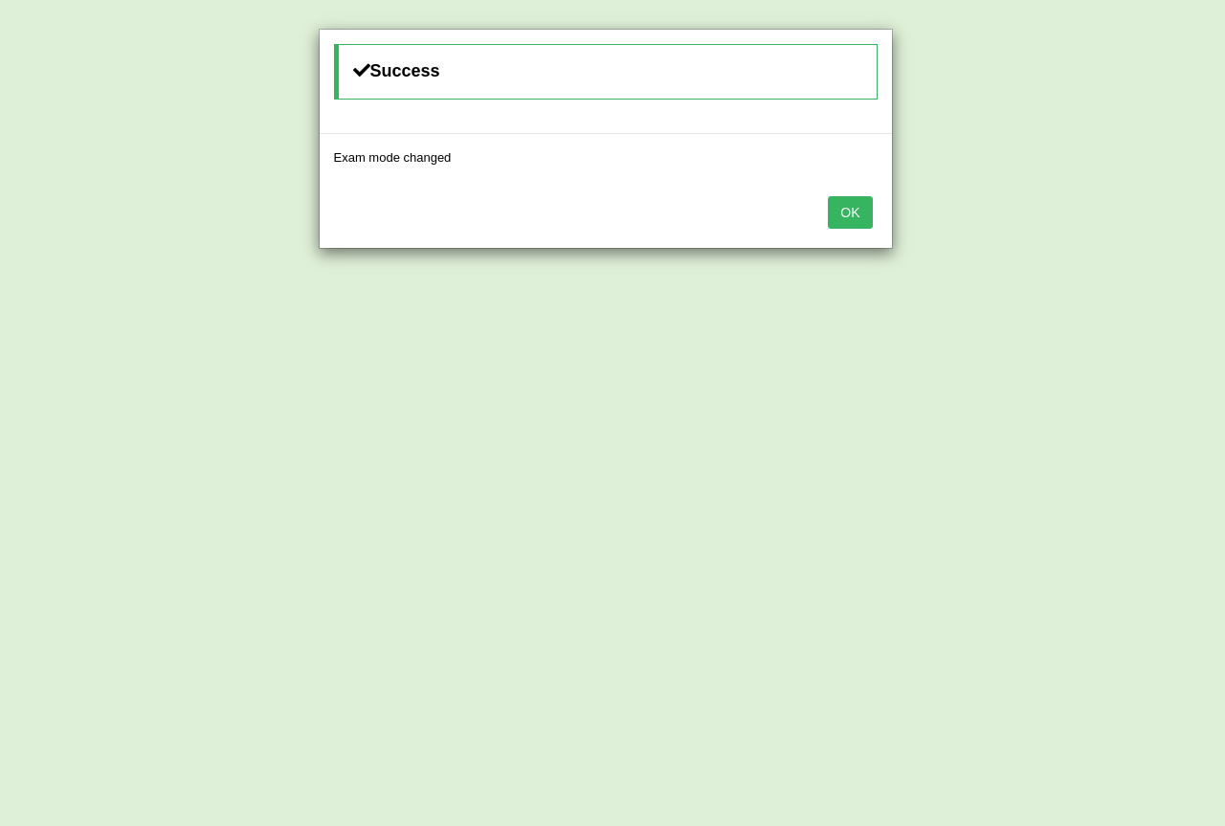
click at [858, 211] on button "OK" at bounding box center [850, 212] width 44 height 33
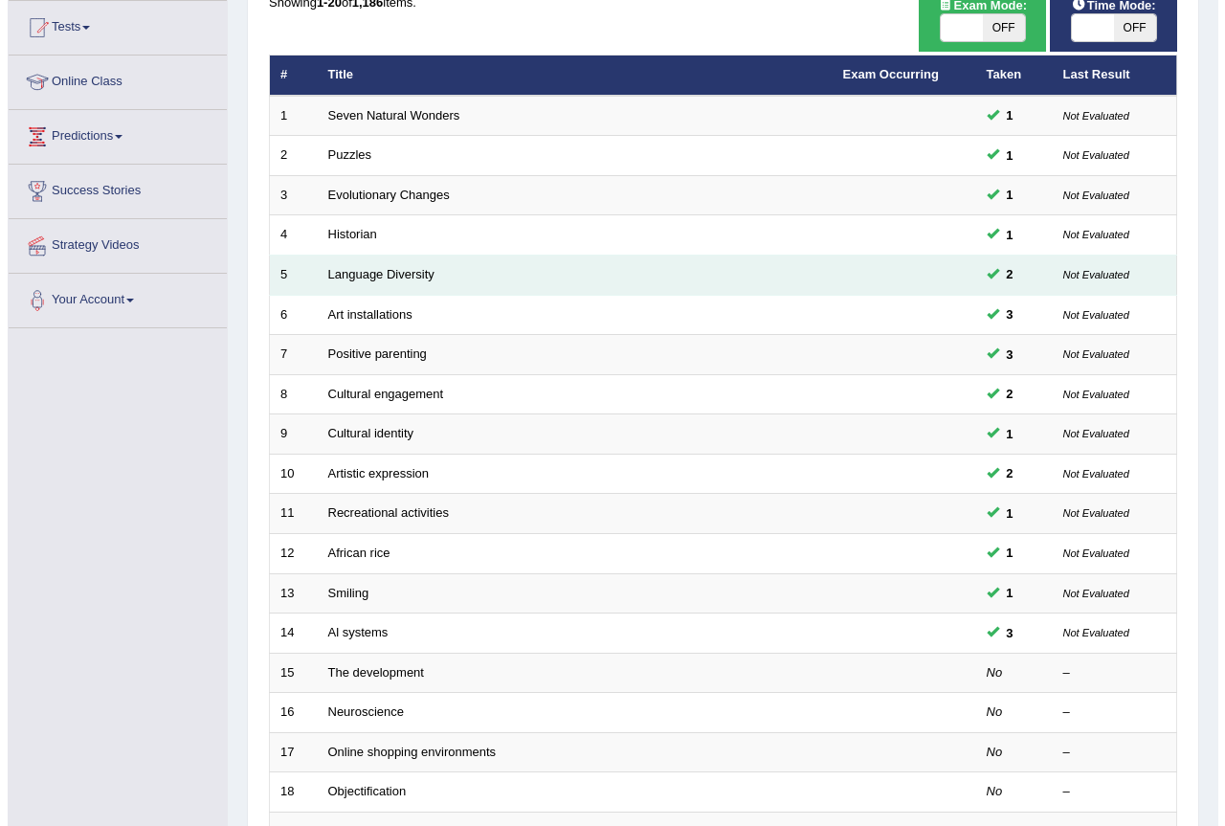
scroll to position [191, 0]
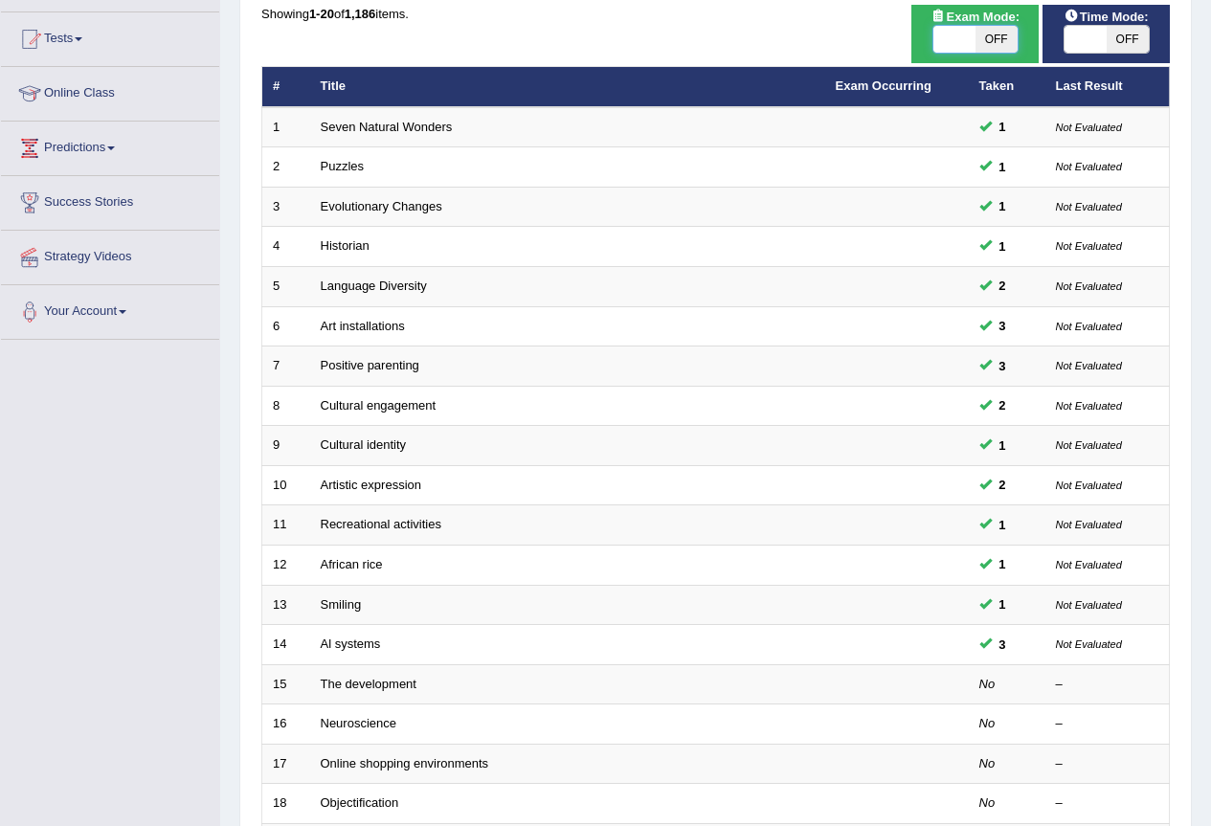
click at [953, 35] on span at bounding box center [954, 39] width 42 height 27
checkbox input "true"
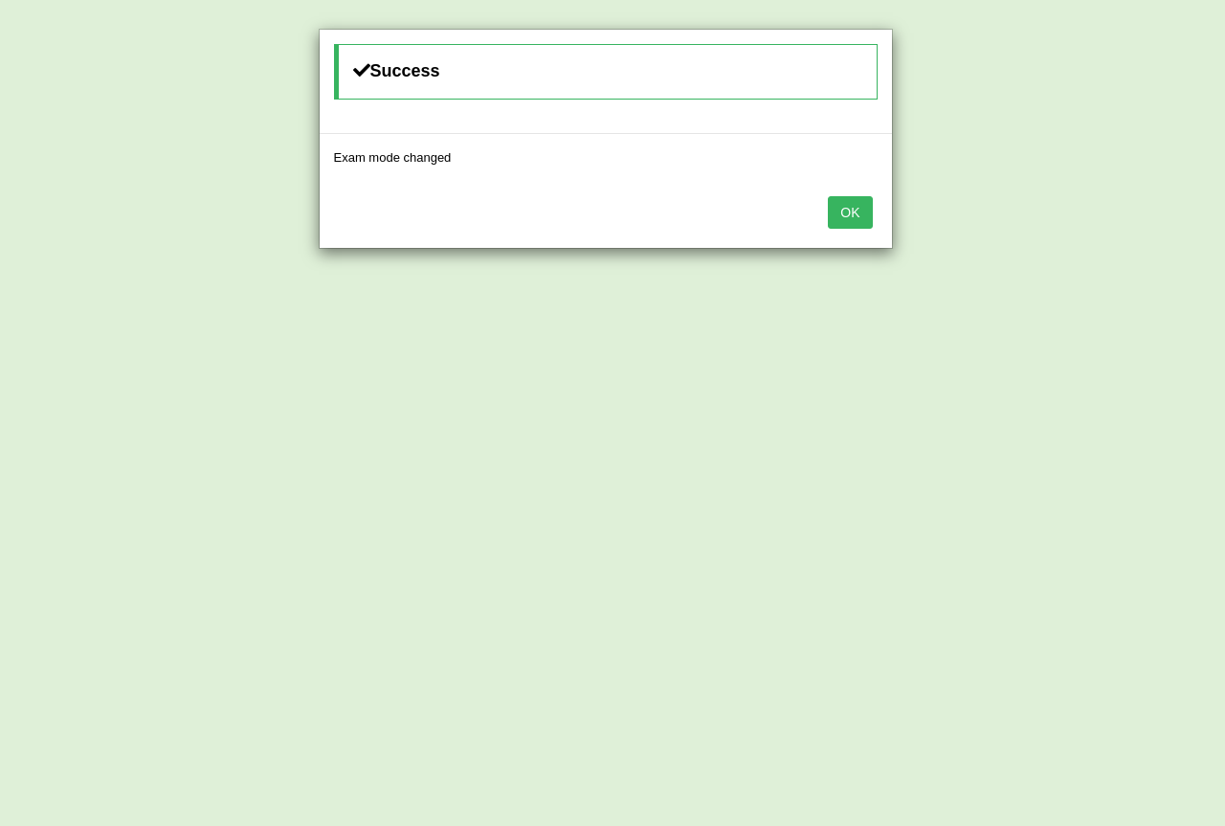
click at [835, 227] on button "OK" at bounding box center [850, 212] width 44 height 33
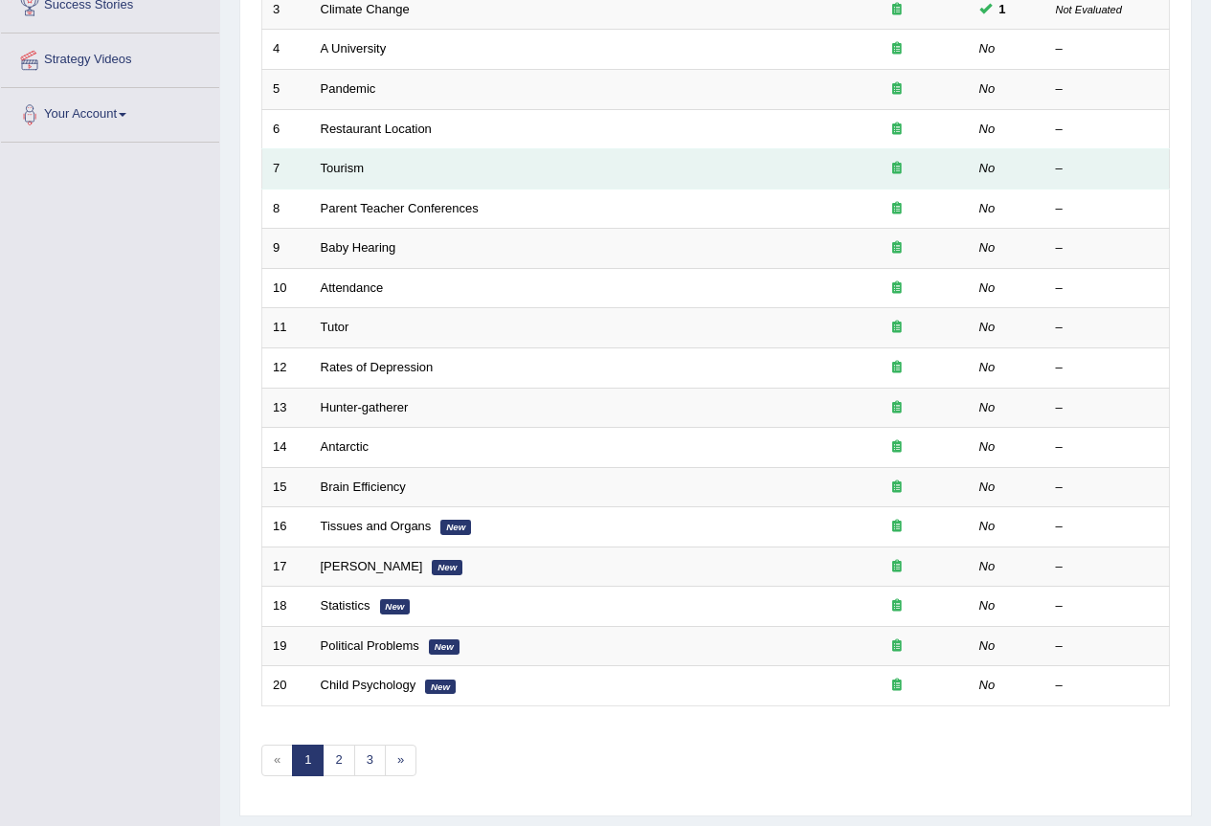
scroll to position [441, 0]
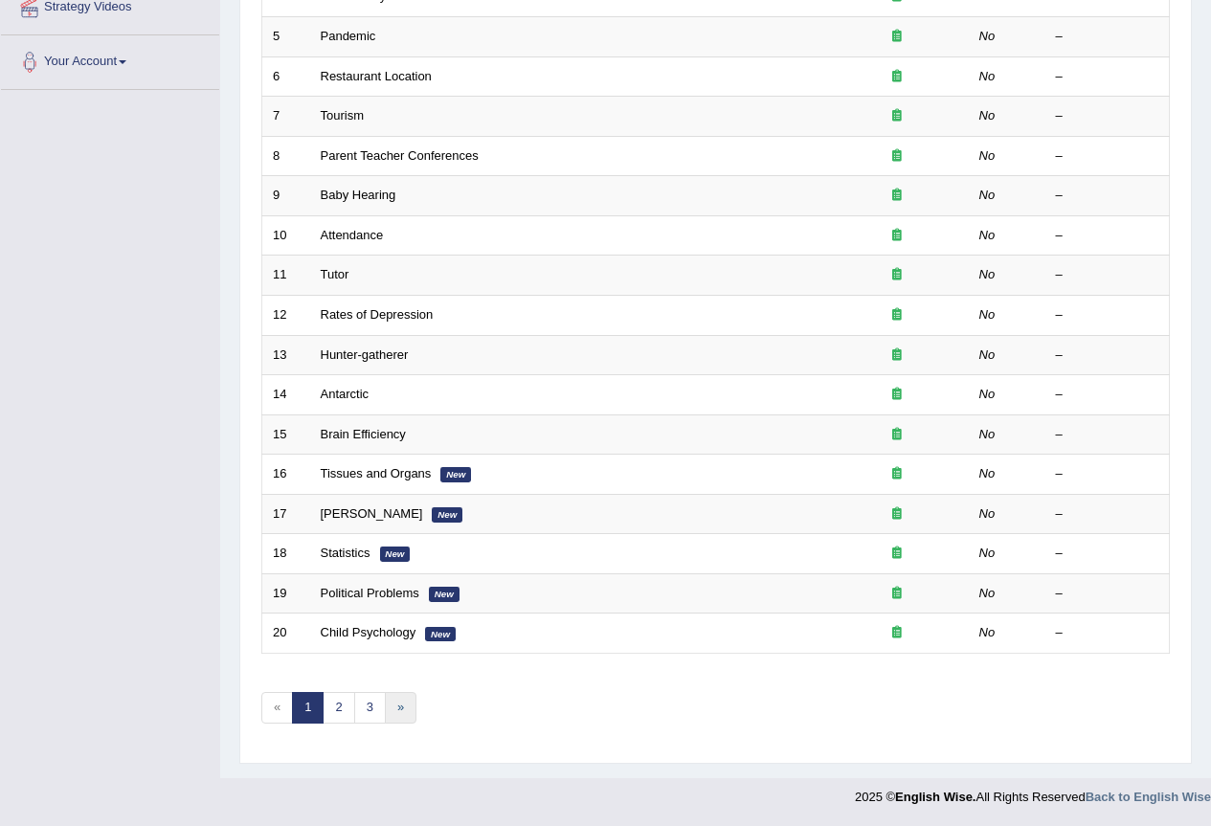
click at [395, 706] on link "»" at bounding box center [401, 708] width 32 height 32
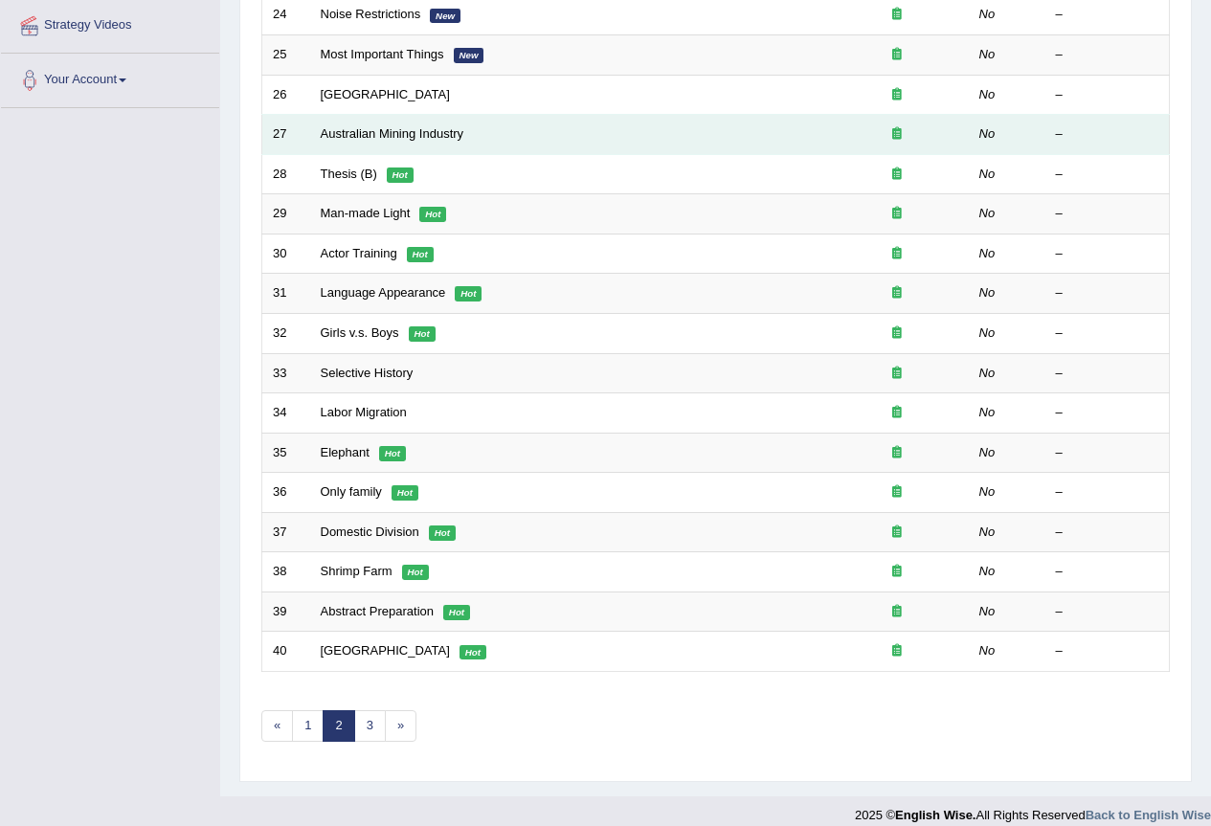
scroll to position [441, 0]
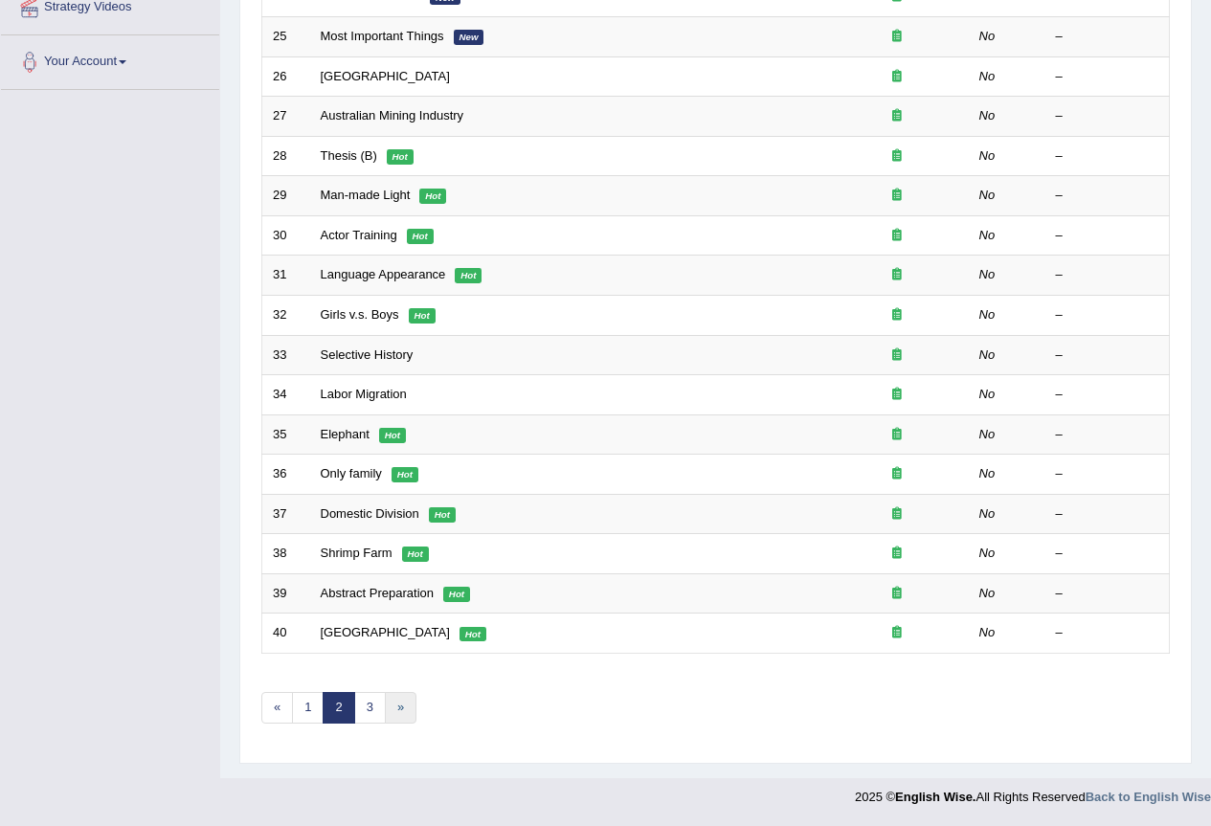
click at [396, 707] on link "»" at bounding box center [401, 708] width 32 height 32
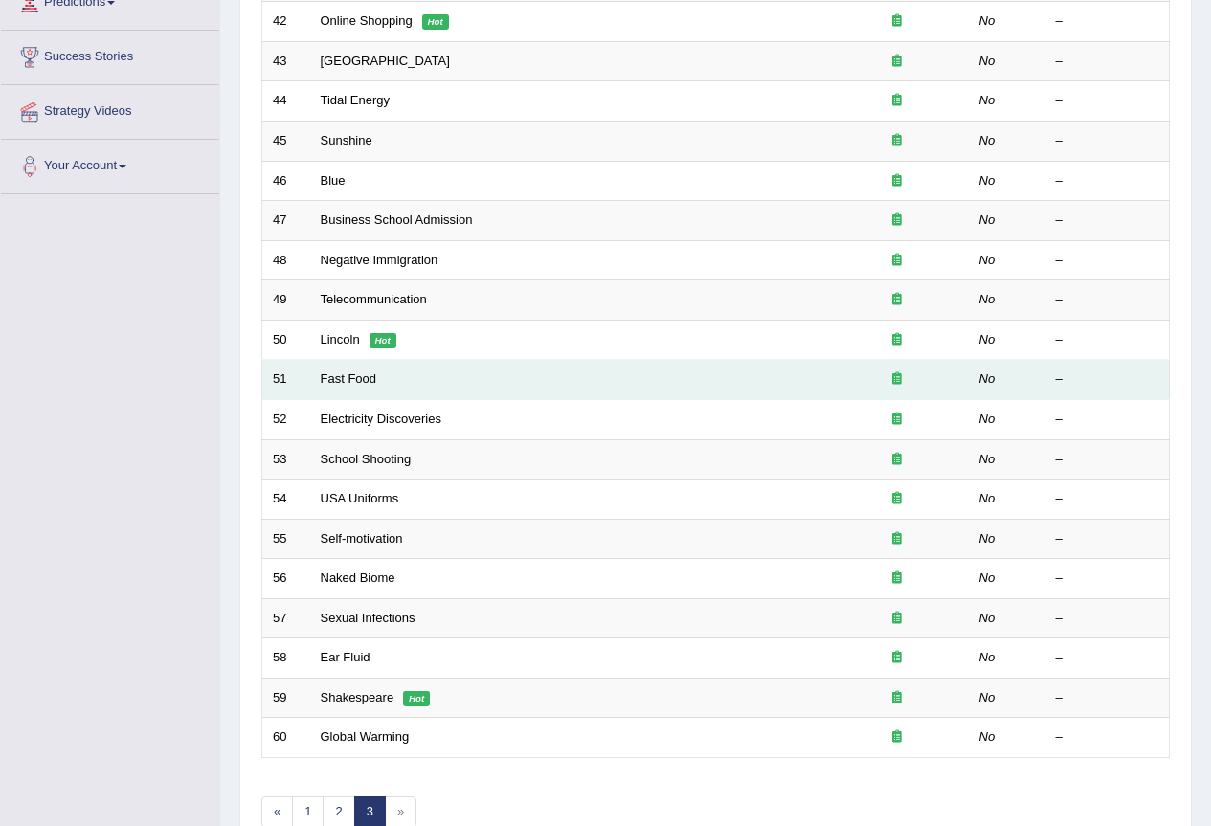
scroll to position [441, 0]
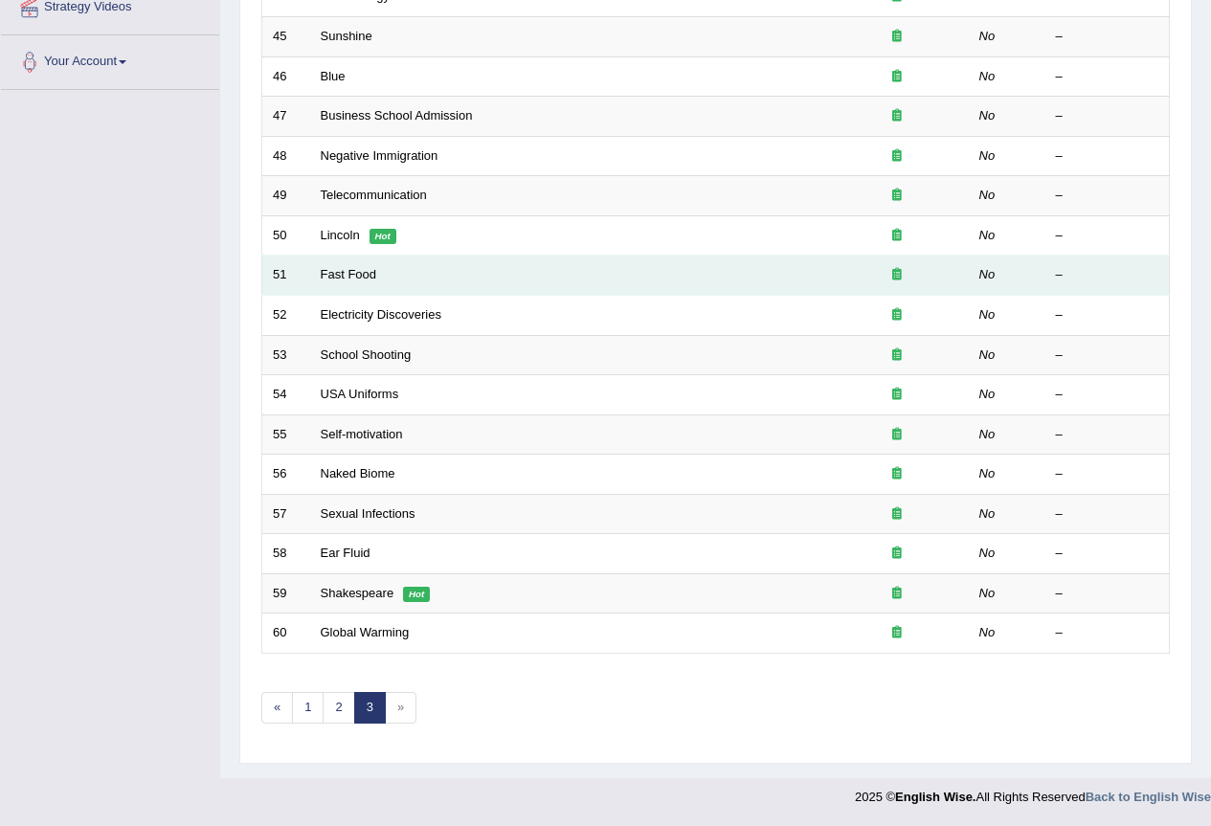
click at [406, 703] on span "»" at bounding box center [401, 708] width 32 height 32
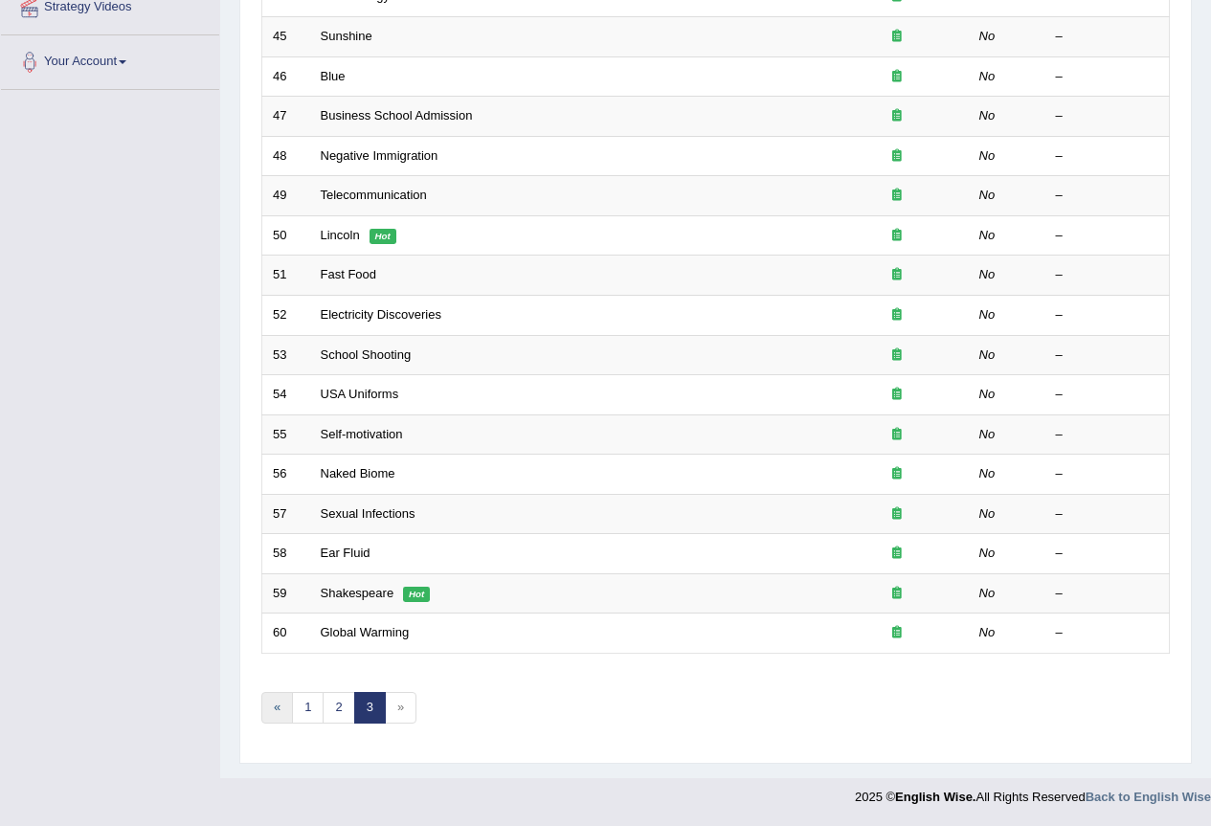
click at [279, 706] on link "«" at bounding box center [277, 708] width 32 height 32
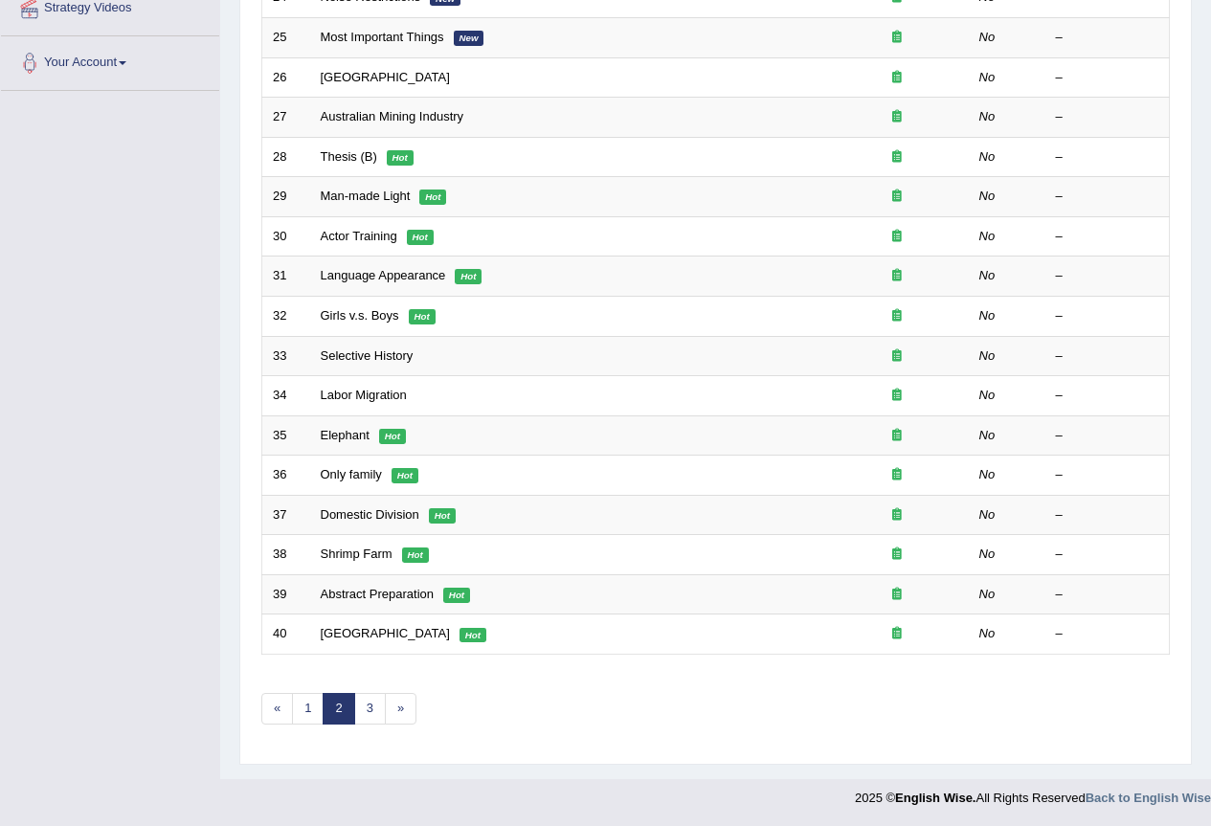
scroll to position [441, 0]
click at [283, 707] on link "«" at bounding box center [277, 708] width 32 height 32
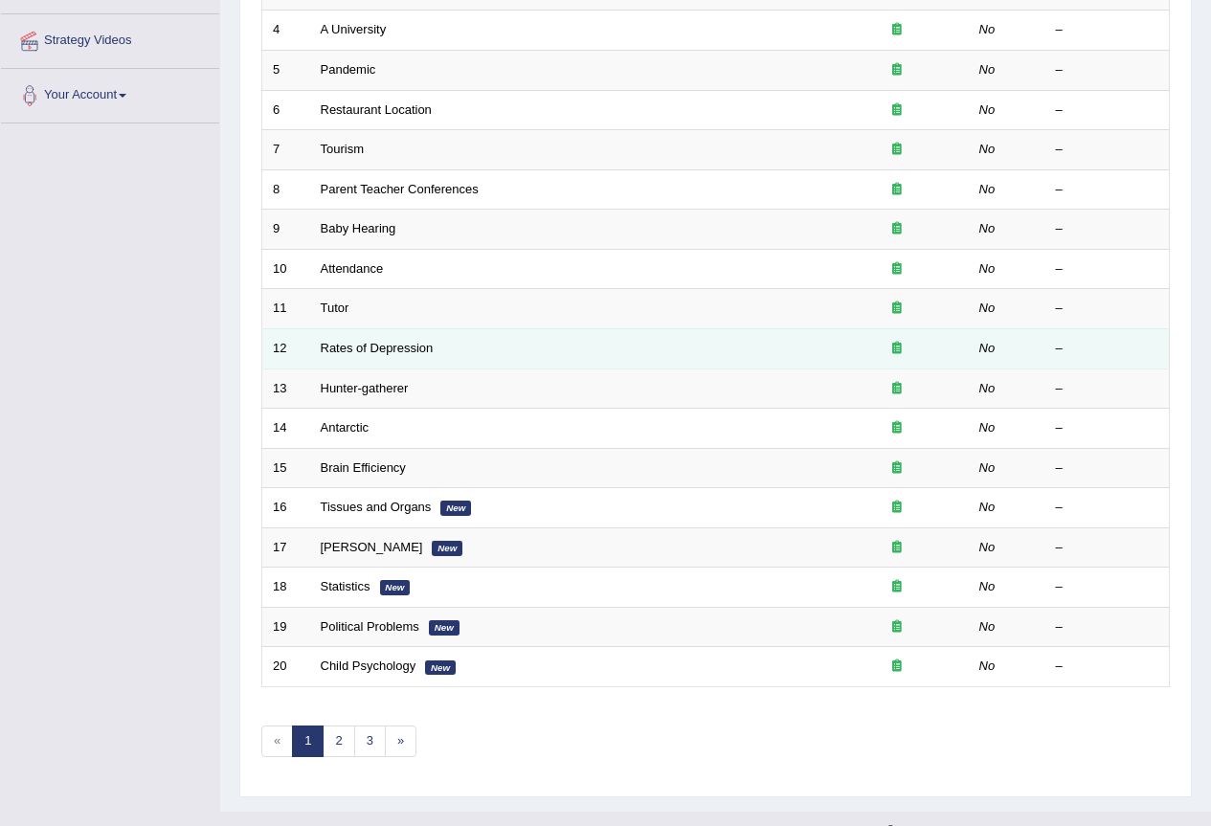
scroll to position [441, 0]
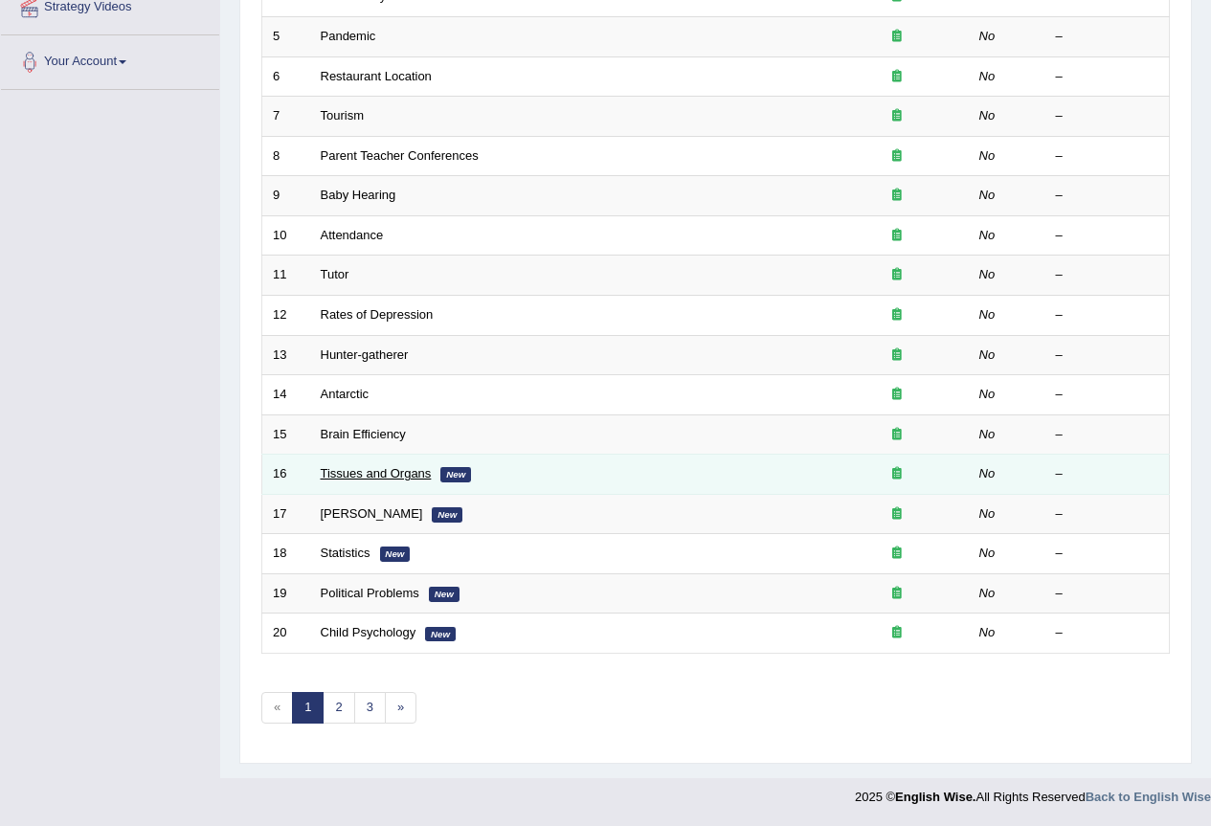
click at [376, 475] on link "Tissues and Organs" at bounding box center [376, 473] width 111 height 14
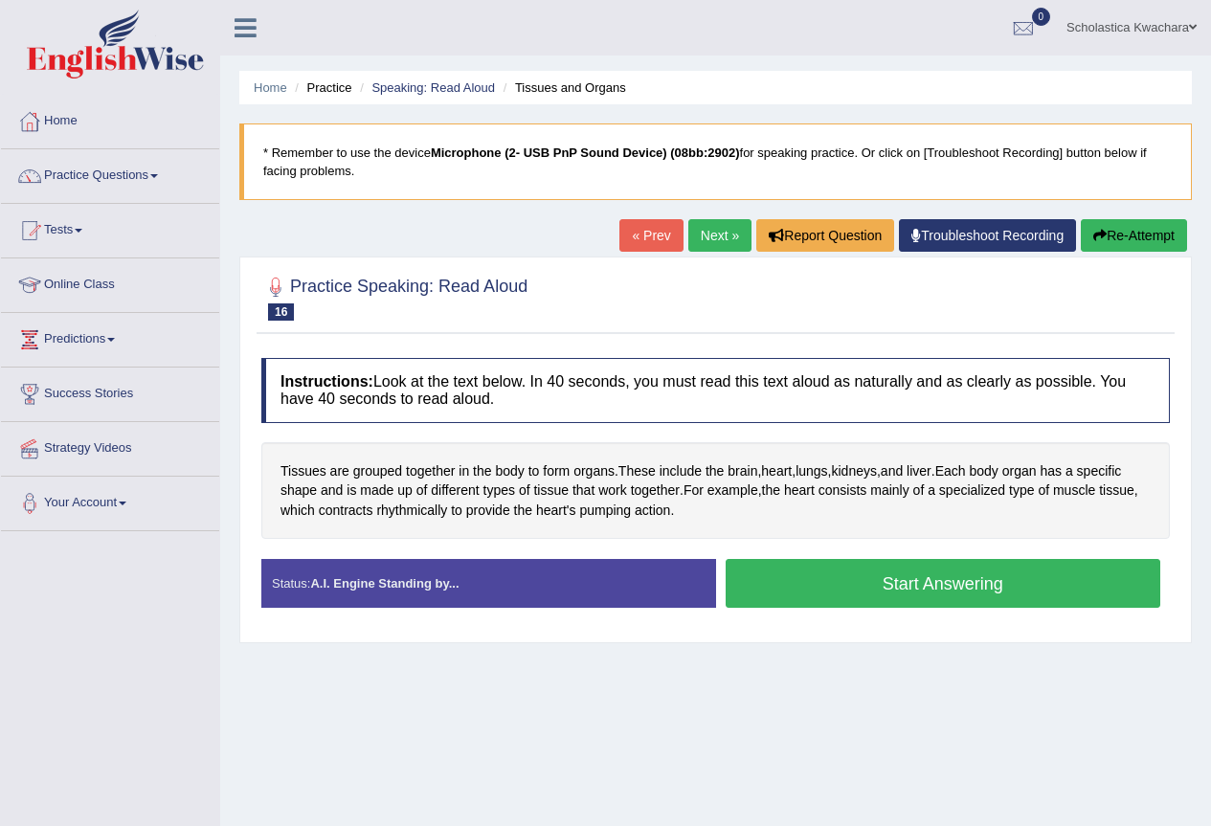
click at [873, 584] on button "Start Answering" at bounding box center [944, 583] width 436 height 49
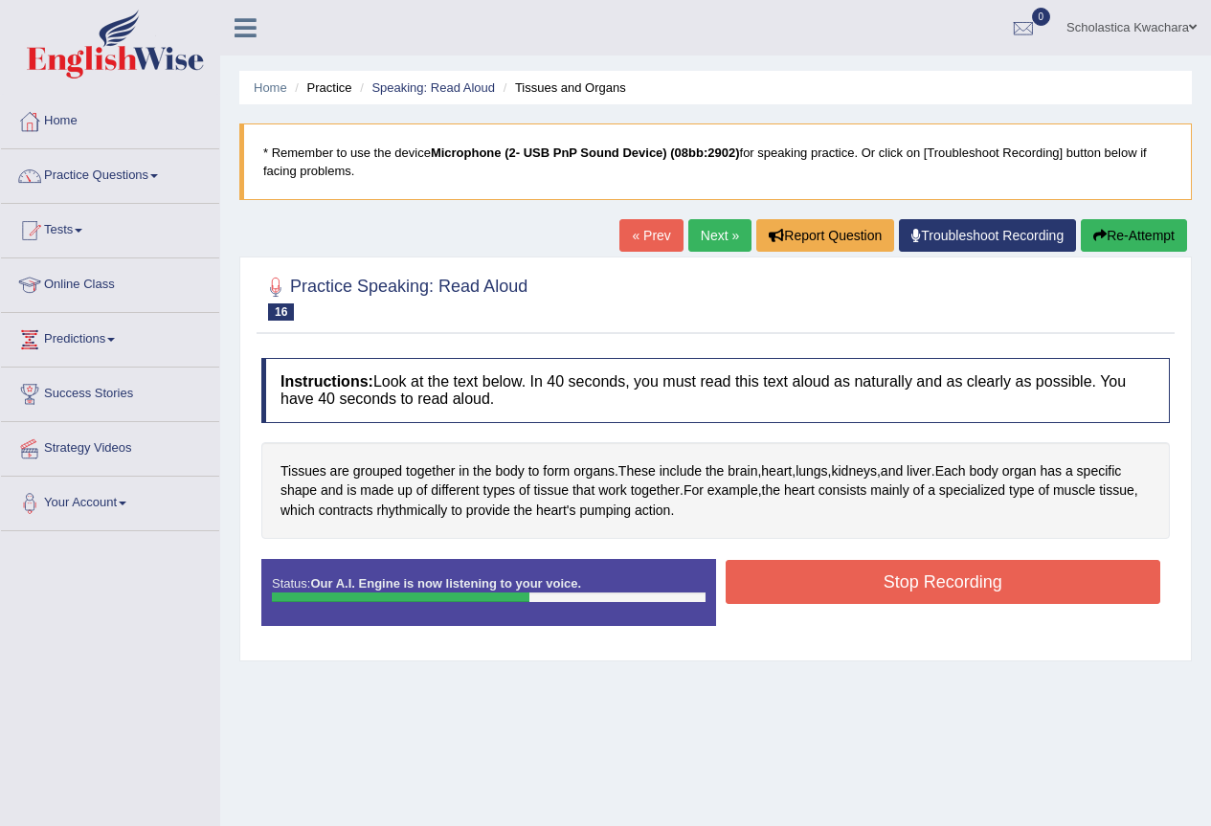
click at [853, 576] on button "Stop Recording" at bounding box center [944, 582] width 436 height 44
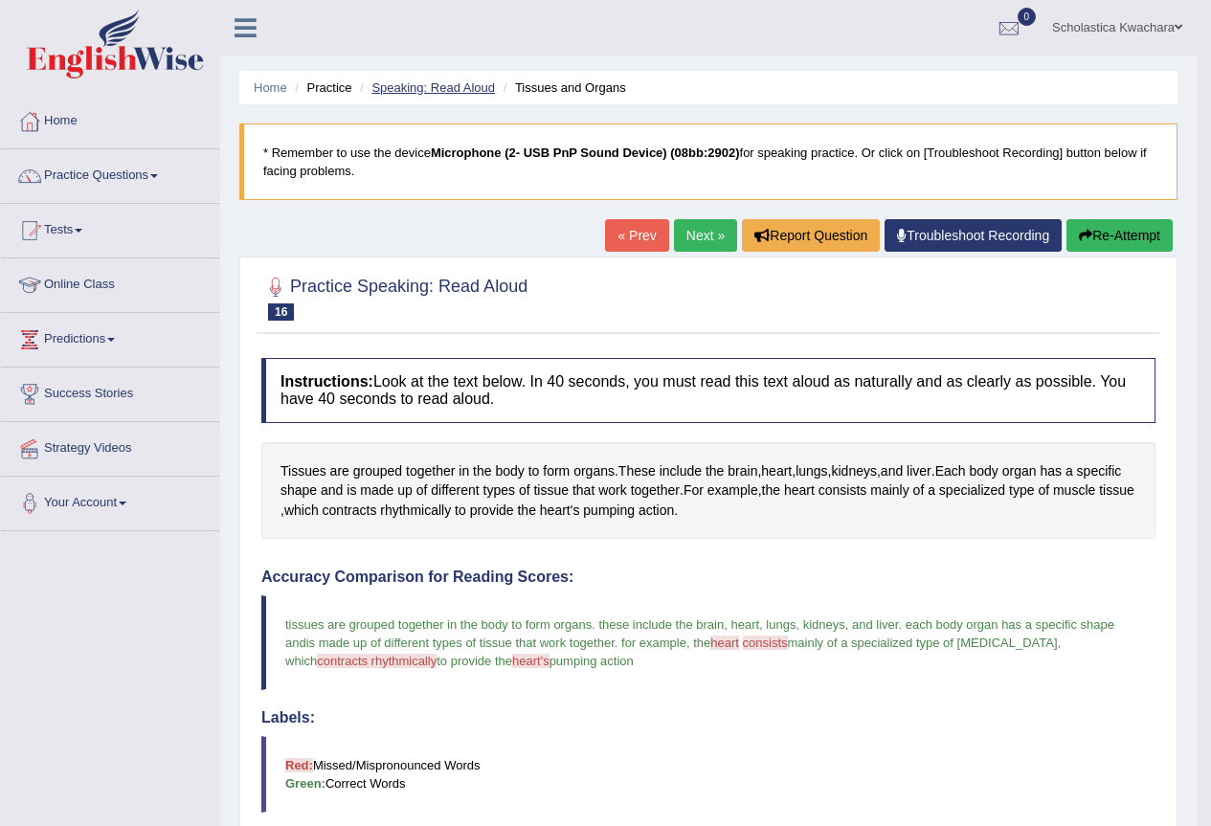
click at [438, 87] on link "Speaking: Read Aloud" at bounding box center [432, 87] width 123 height 14
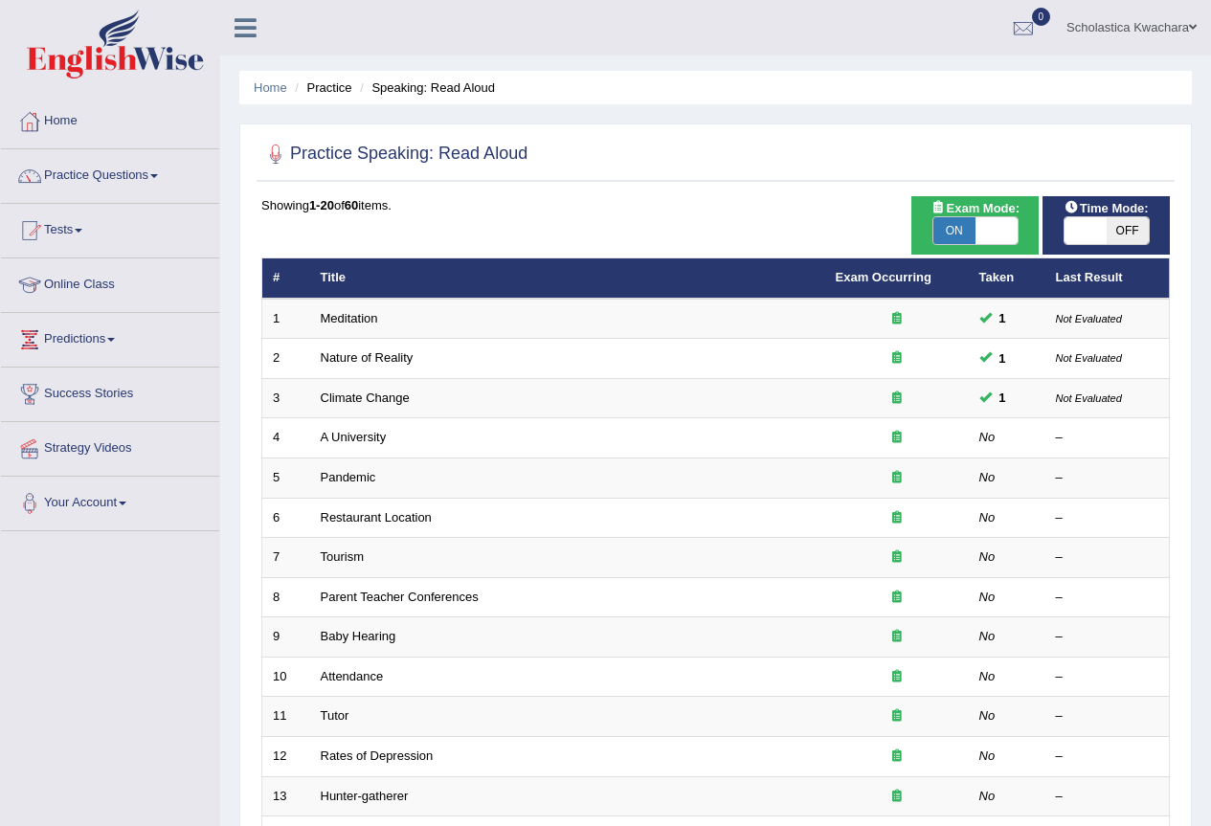
click at [337, 89] on li "Practice" at bounding box center [320, 88] width 61 height 18
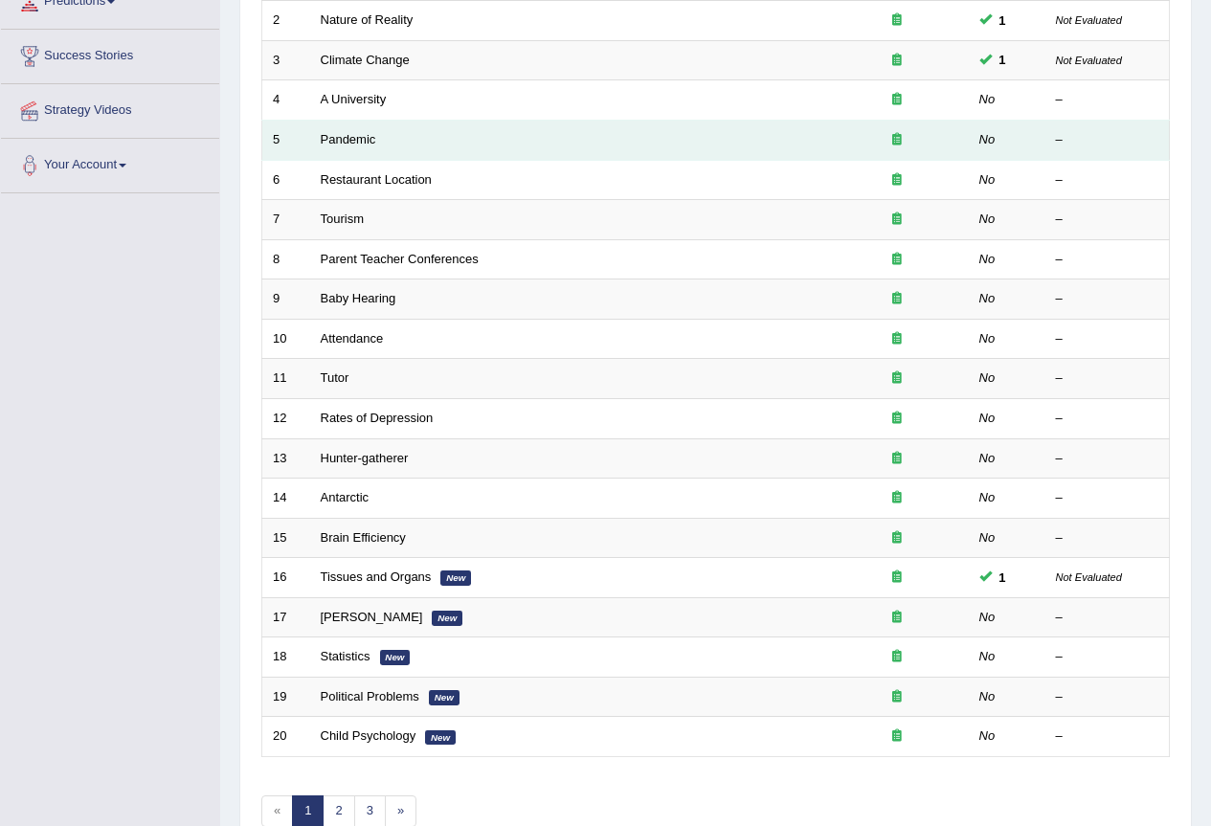
scroll to position [346, 0]
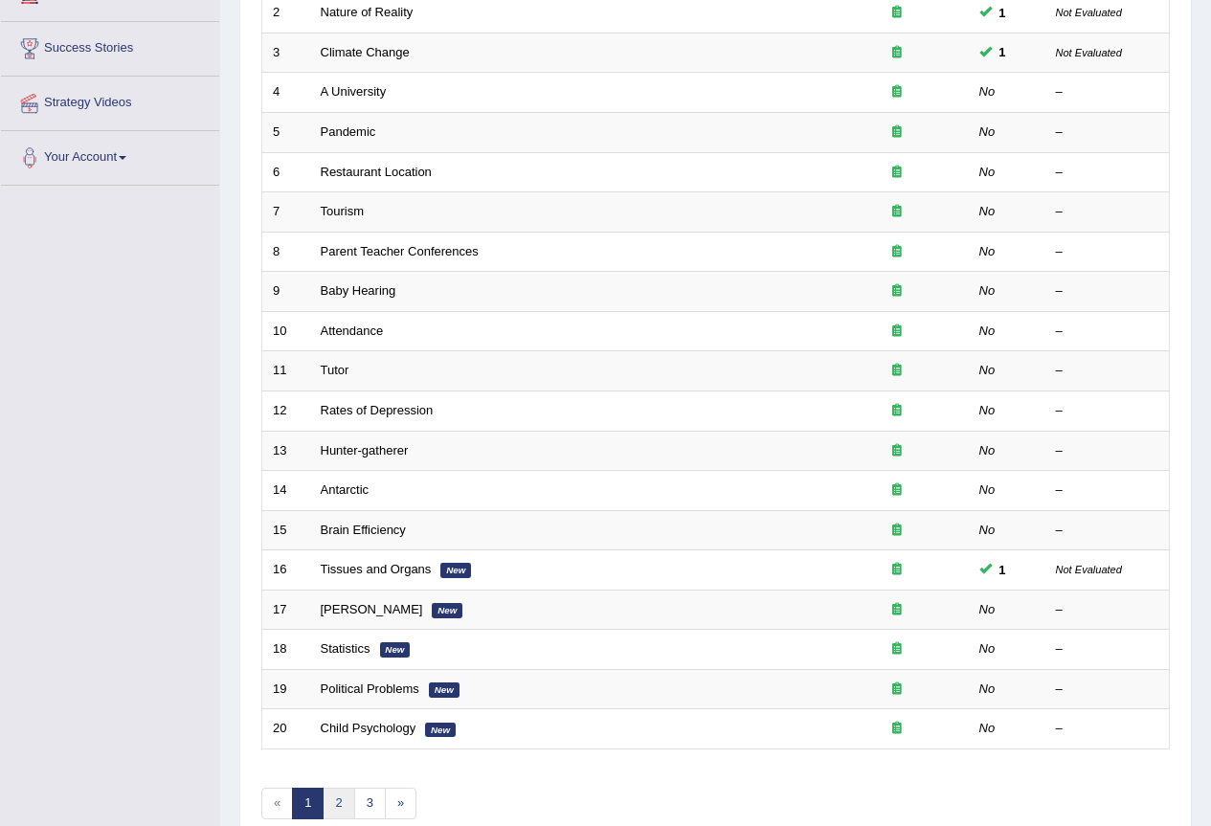
click at [335, 802] on link "2" at bounding box center [339, 804] width 32 height 32
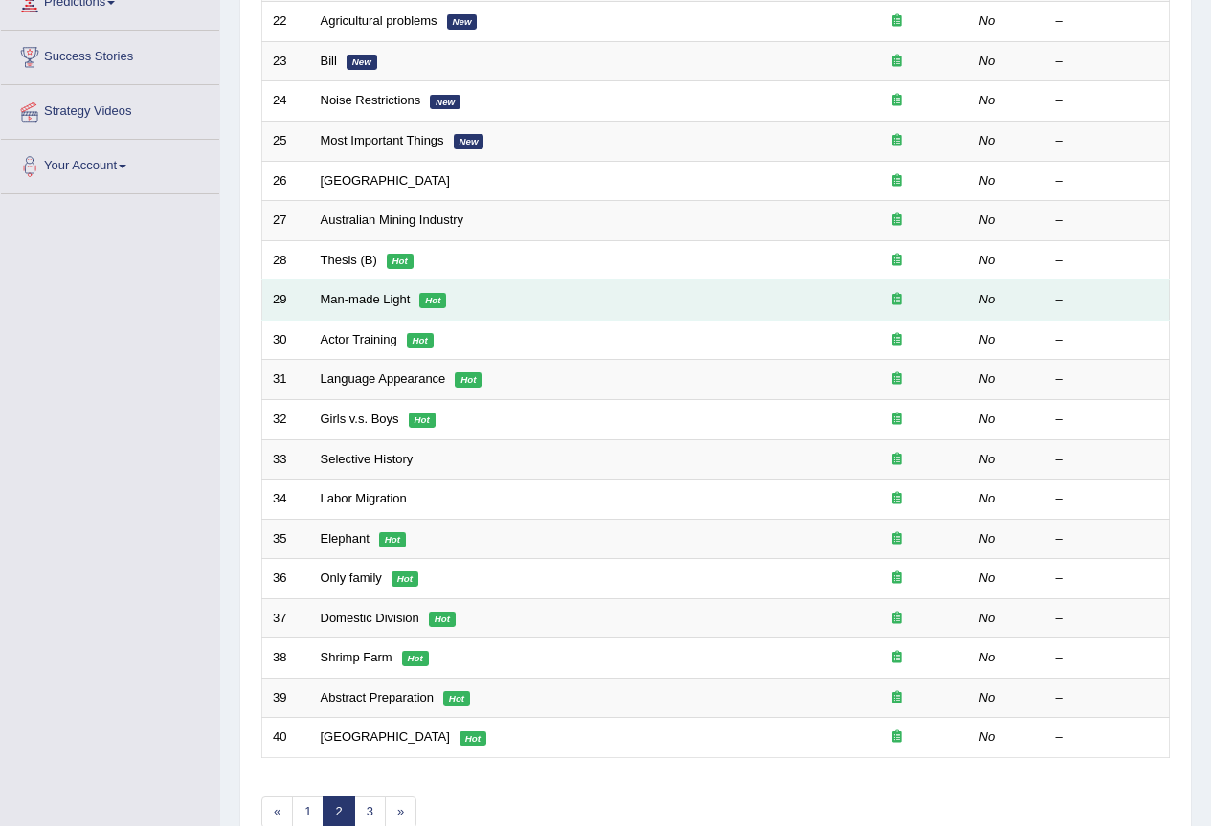
scroll to position [383, 0]
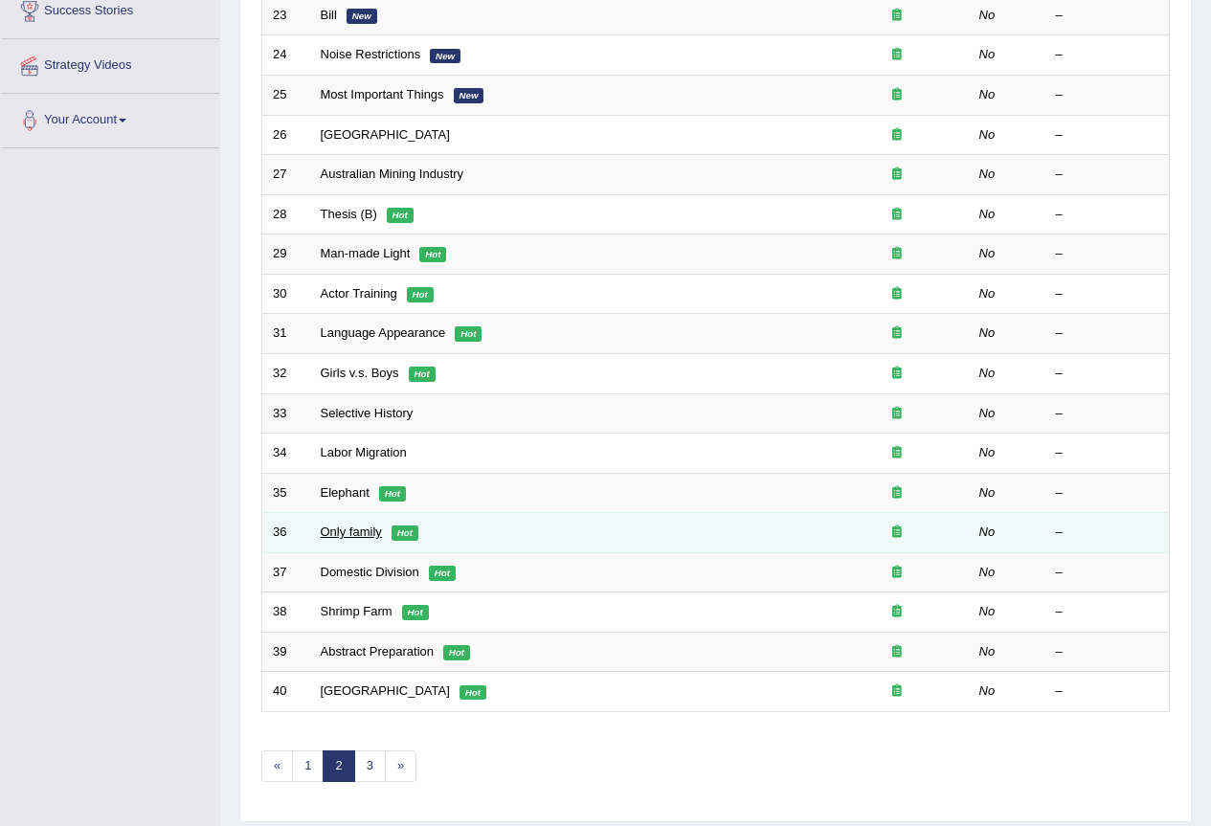
click at [355, 533] on link "Only family" at bounding box center [351, 532] width 61 height 14
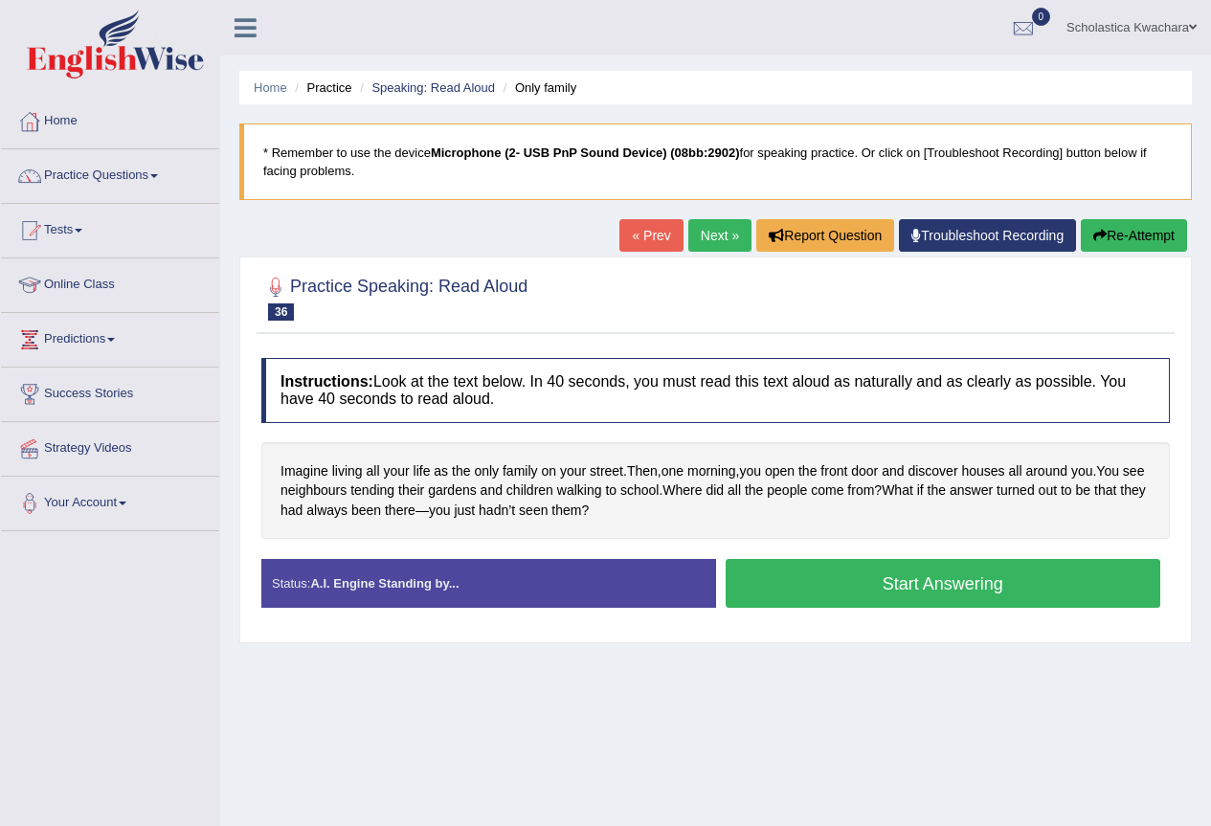
click at [839, 581] on button "Start Answering" at bounding box center [944, 583] width 436 height 49
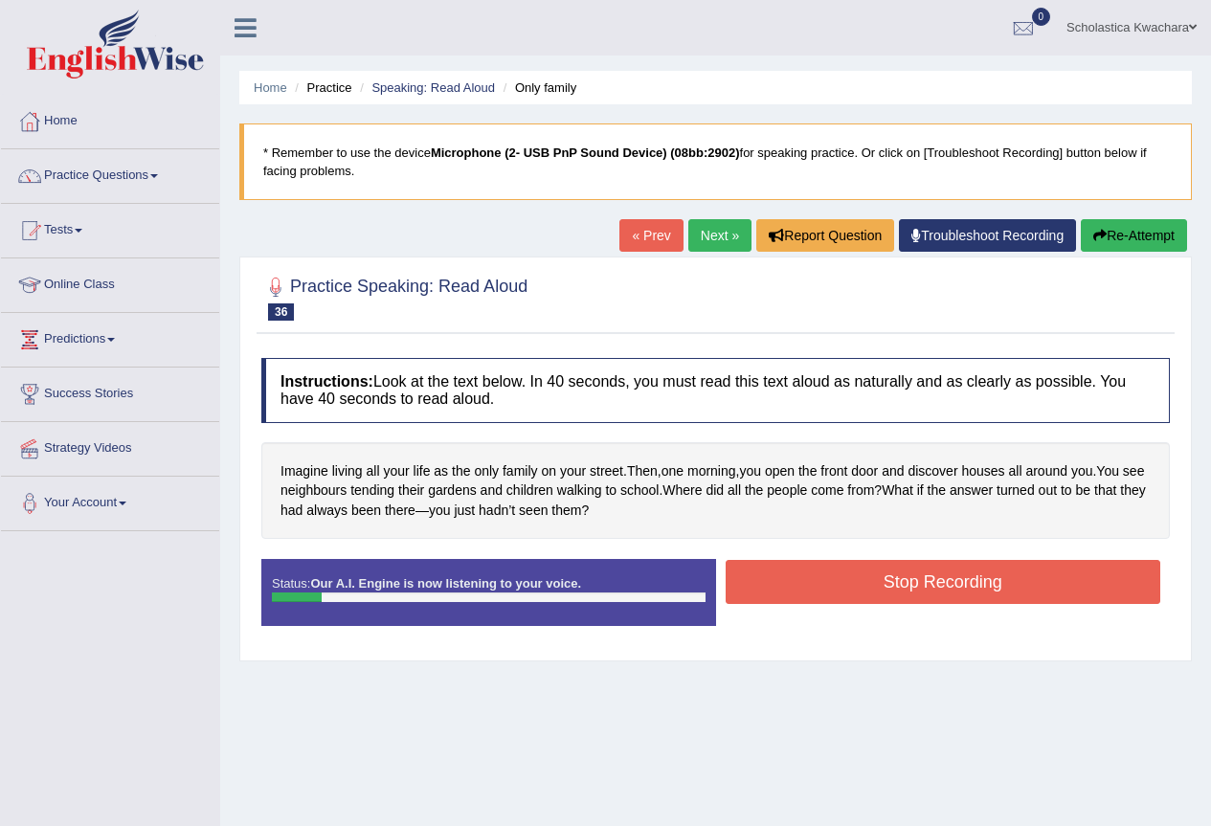
click at [1126, 236] on button "Re-Attempt" at bounding box center [1134, 235] width 106 height 33
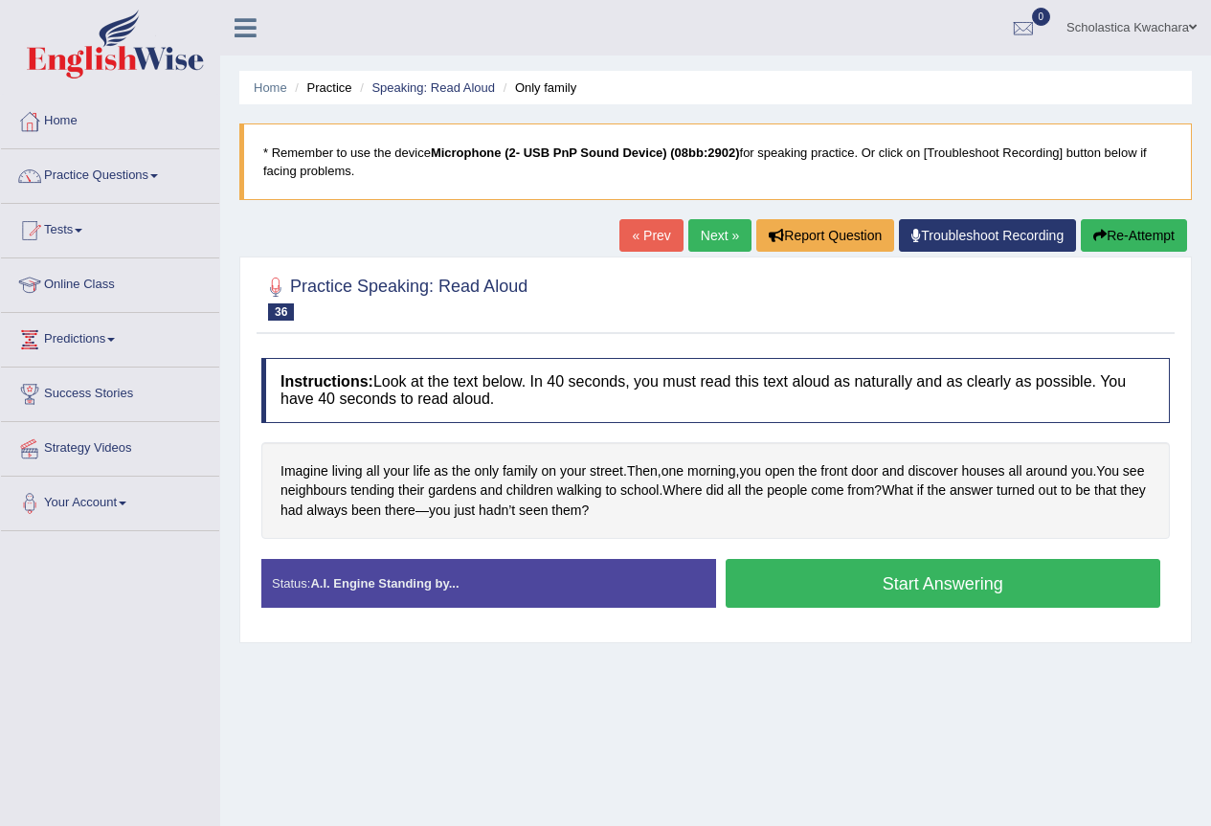
click at [864, 582] on button "Start Answering" at bounding box center [944, 583] width 436 height 49
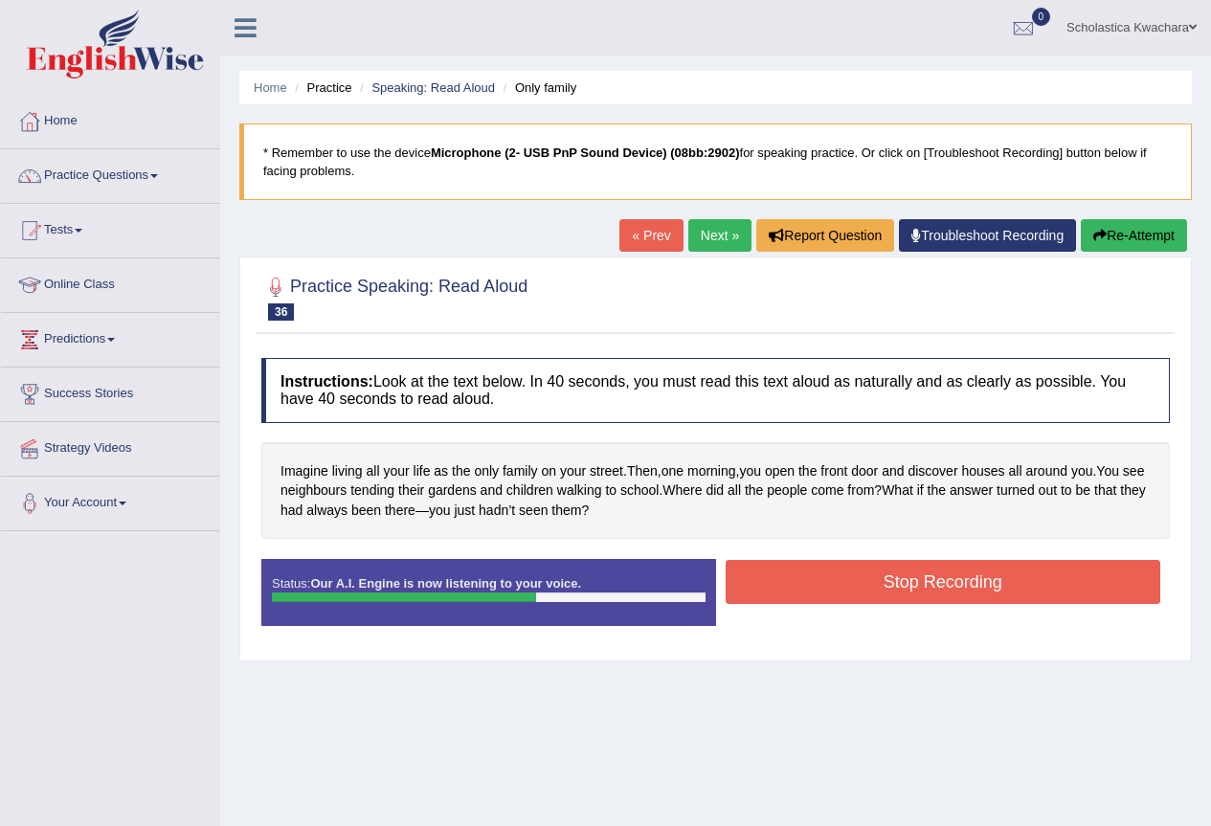
click at [903, 584] on button "Stop Recording" at bounding box center [944, 582] width 436 height 44
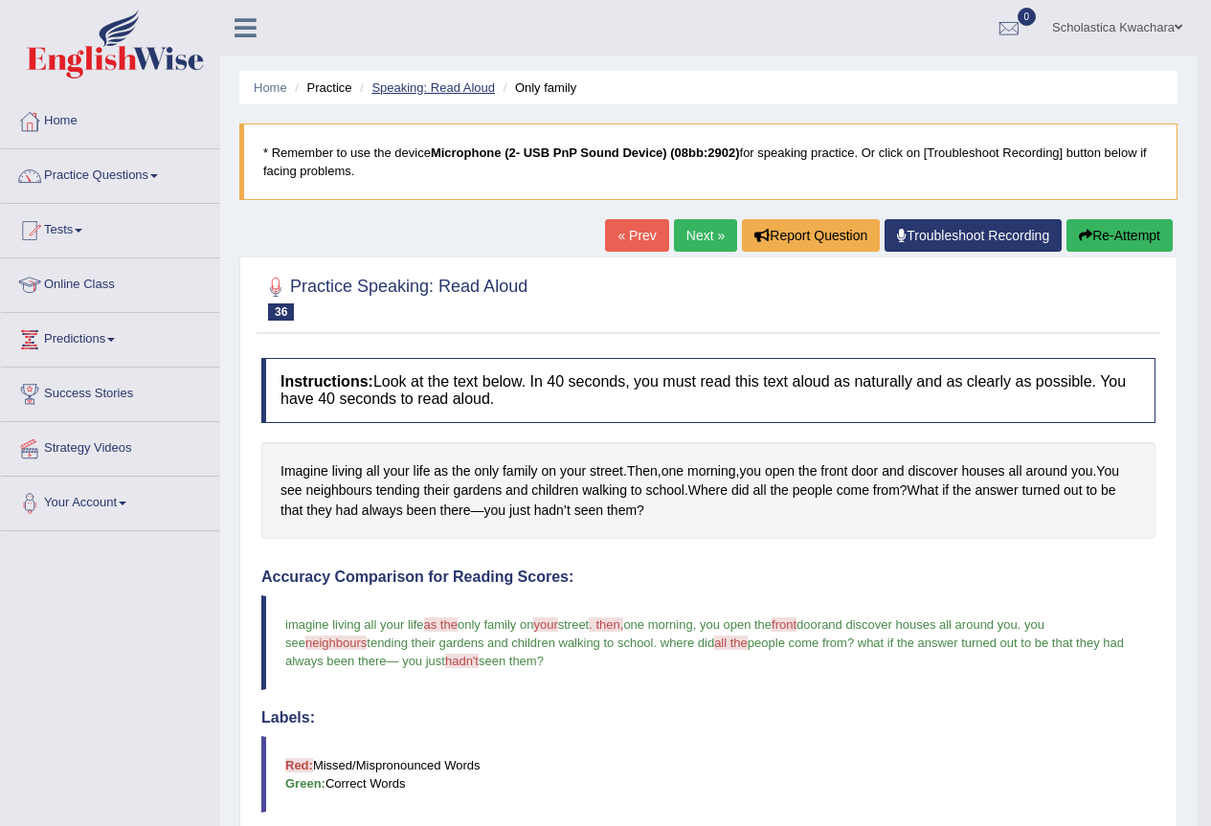
click at [452, 94] on link "Speaking: Read Aloud" at bounding box center [432, 87] width 123 height 14
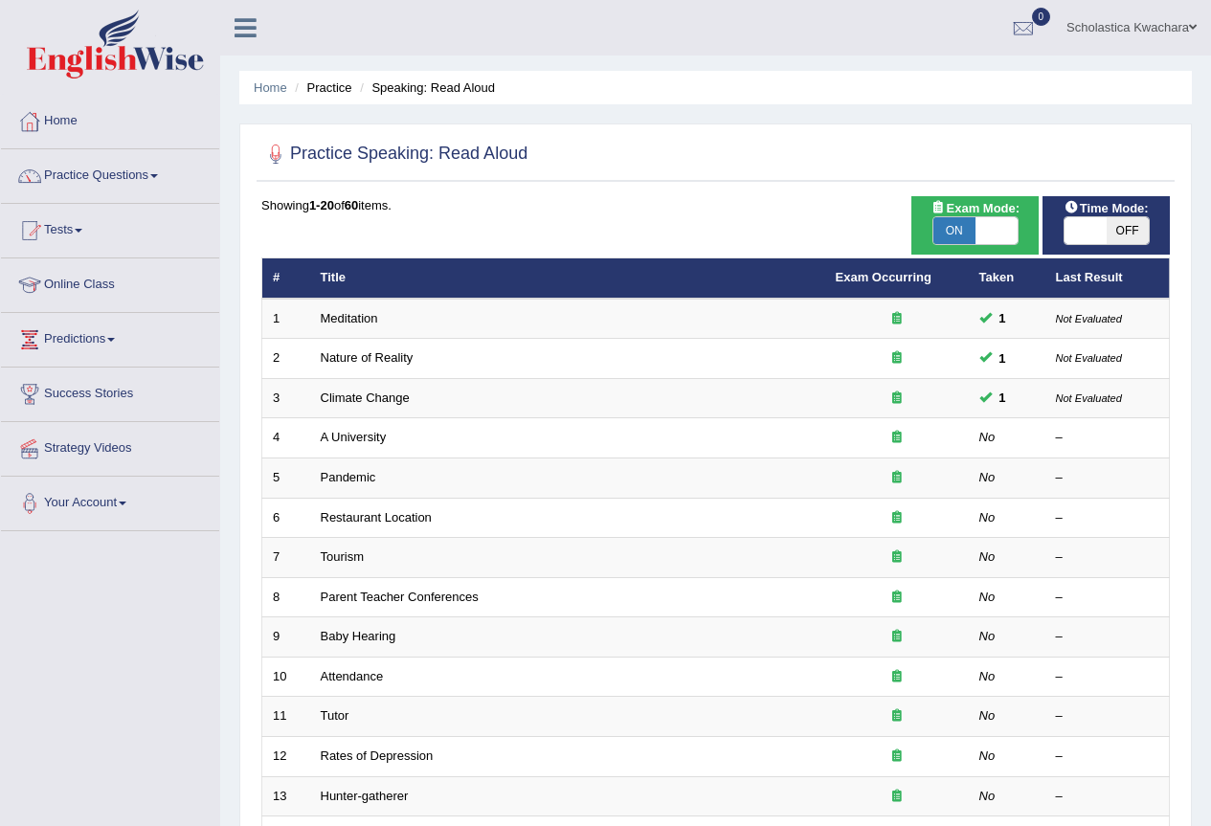
click at [395, 93] on li "Speaking: Read Aloud" at bounding box center [425, 88] width 140 height 18
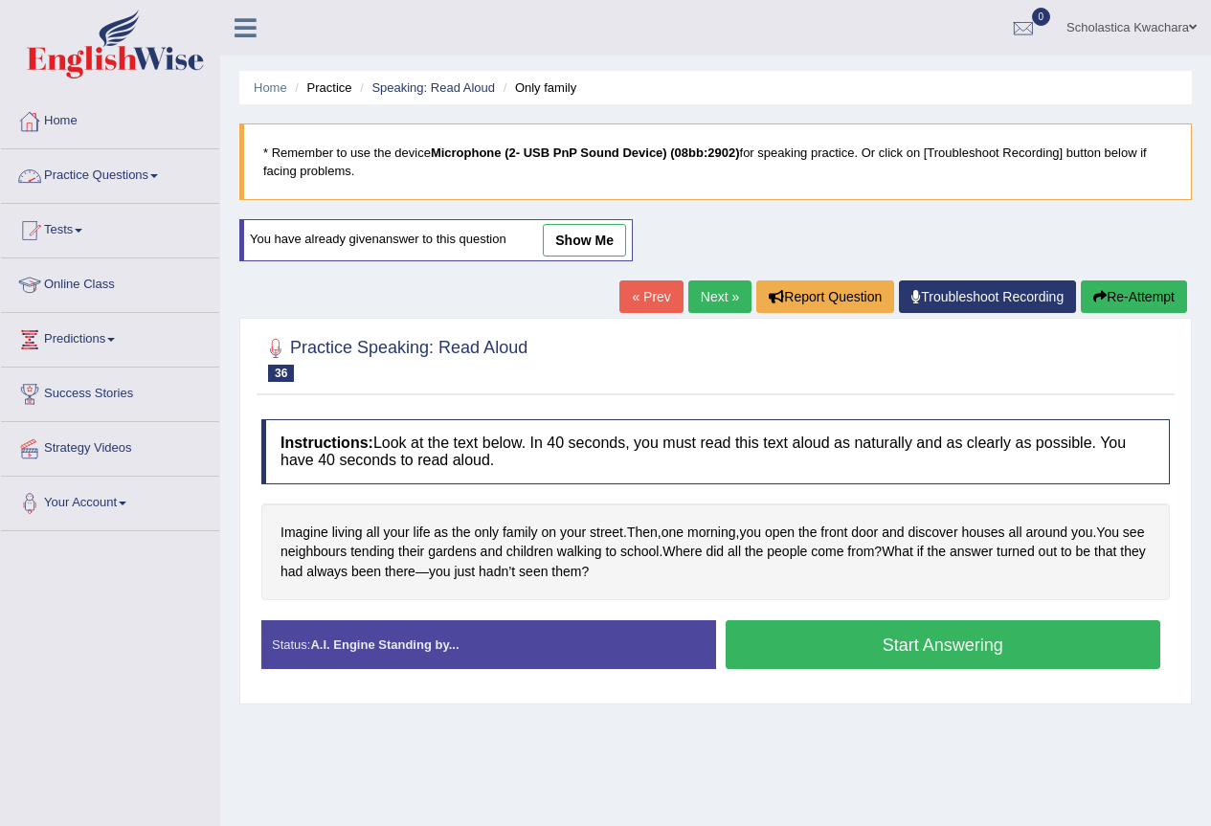
click at [149, 175] on link "Practice Questions" at bounding box center [110, 173] width 218 height 48
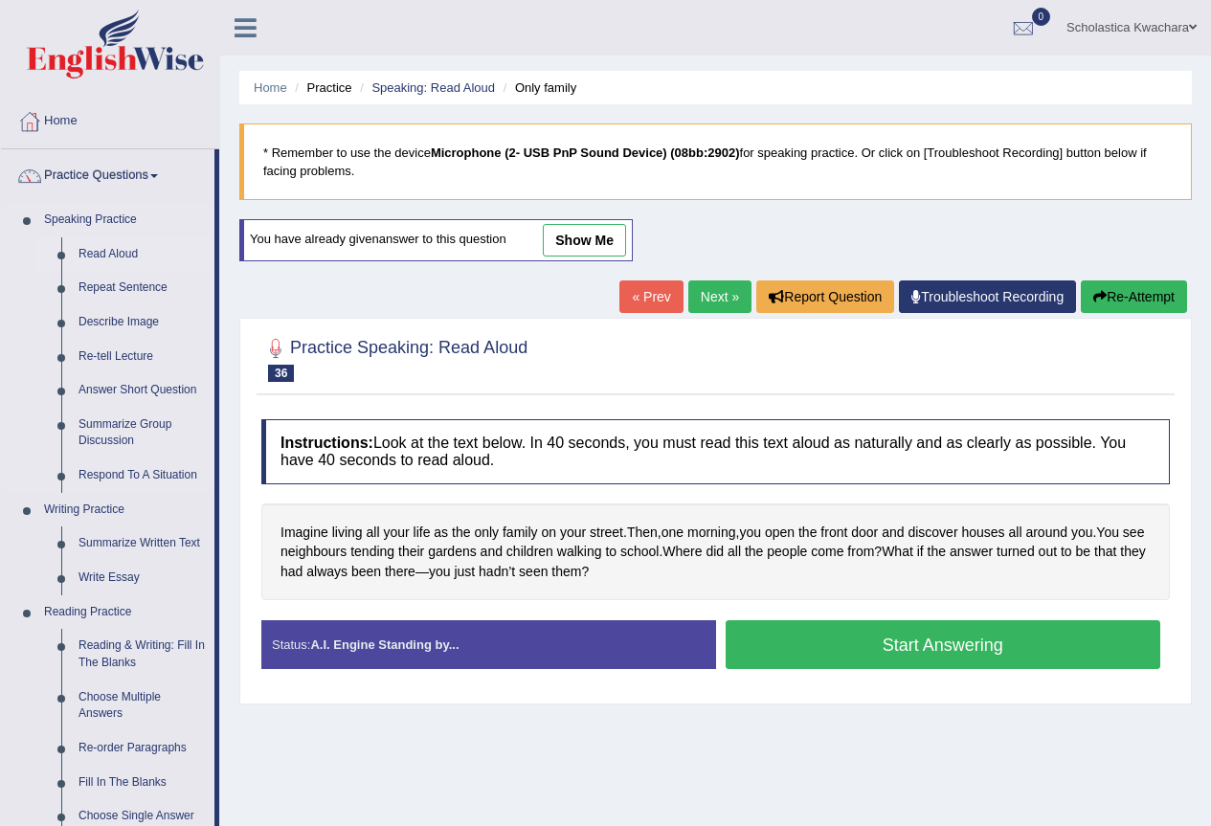
click at [101, 254] on link "Read Aloud" at bounding box center [142, 254] width 145 height 34
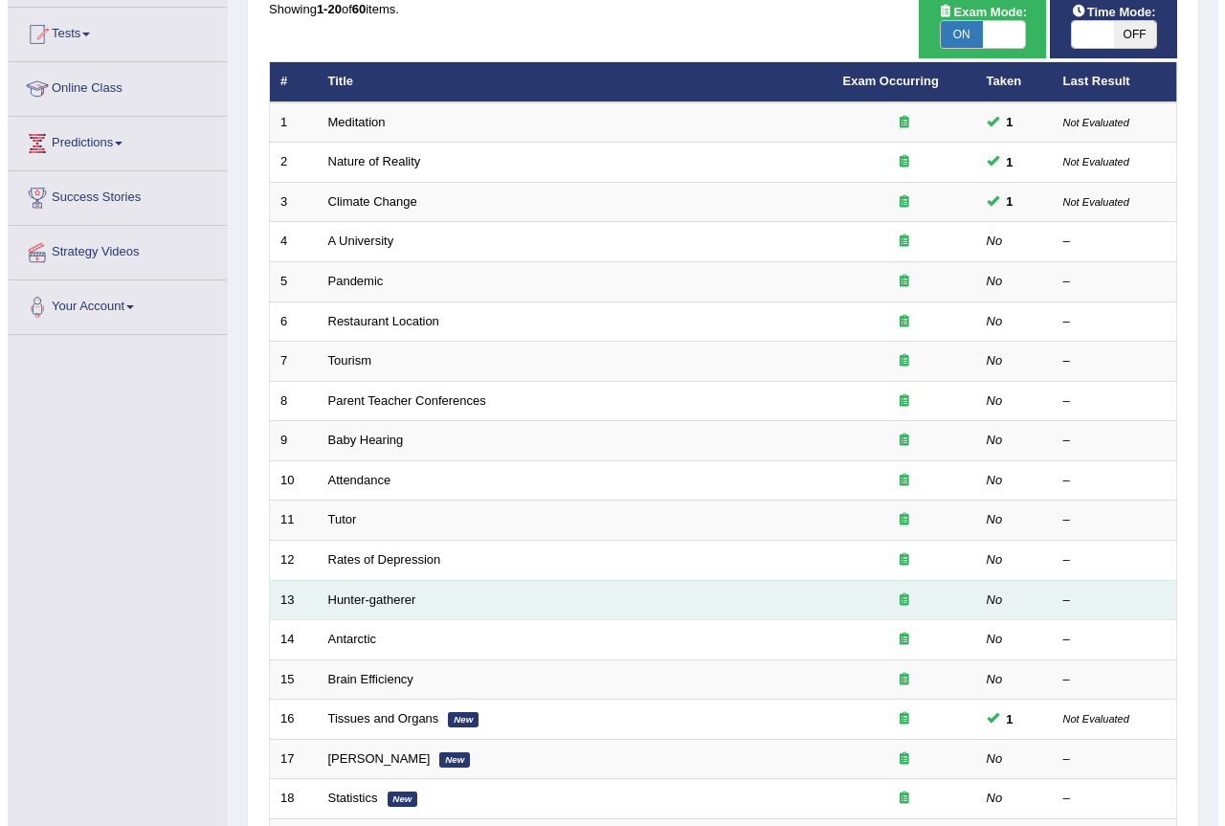
scroll to position [154, 0]
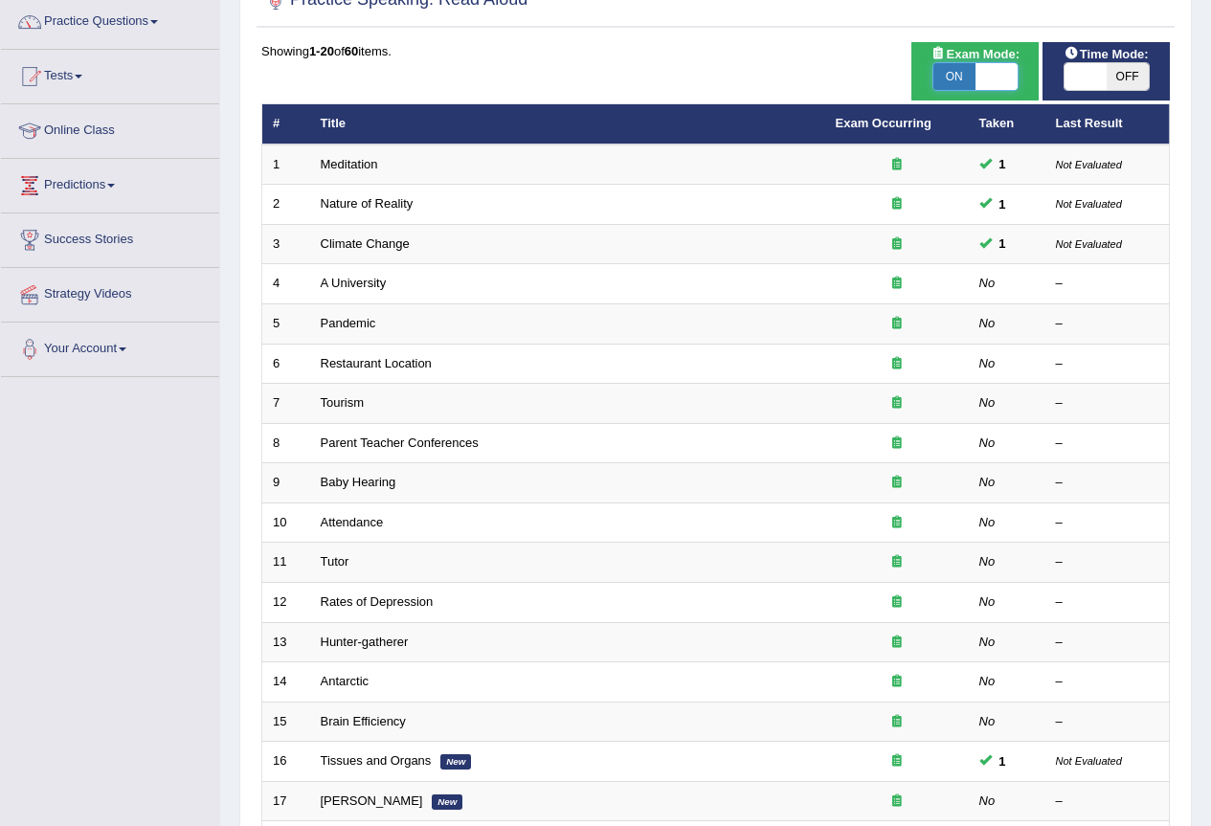
click at [1002, 70] on span at bounding box center [997, 76] width 42 height 27
checkbox input "false"
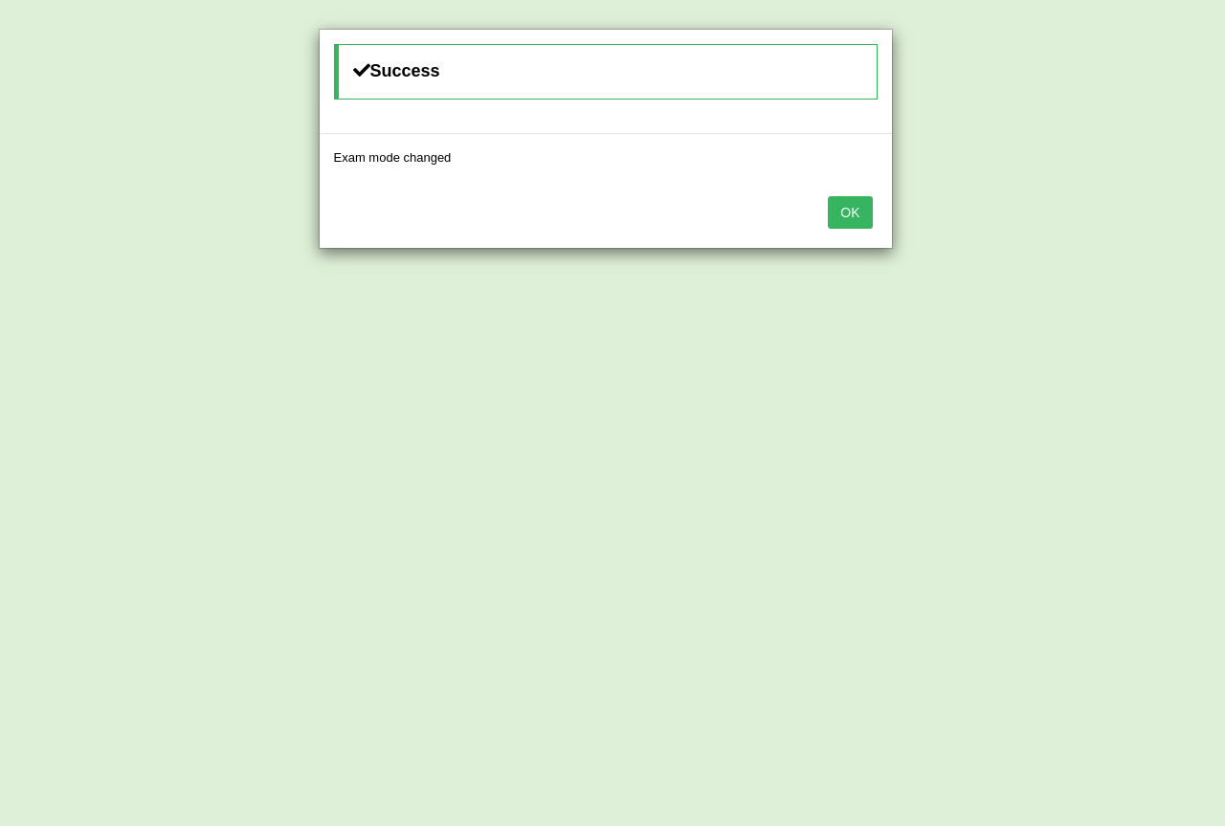
click at [855, 208] on button "OK" at bounding box center [850, 212] width 44 height 33
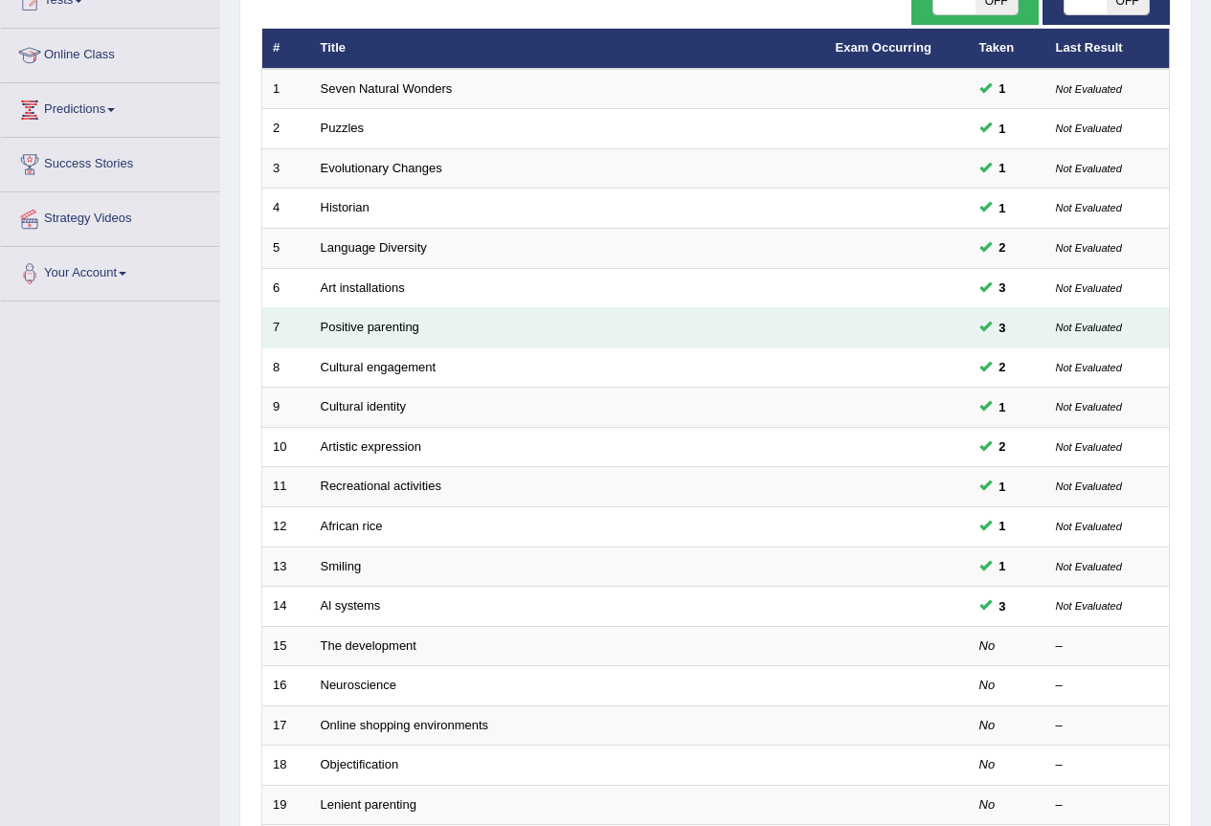
scroll to position [441, 0]
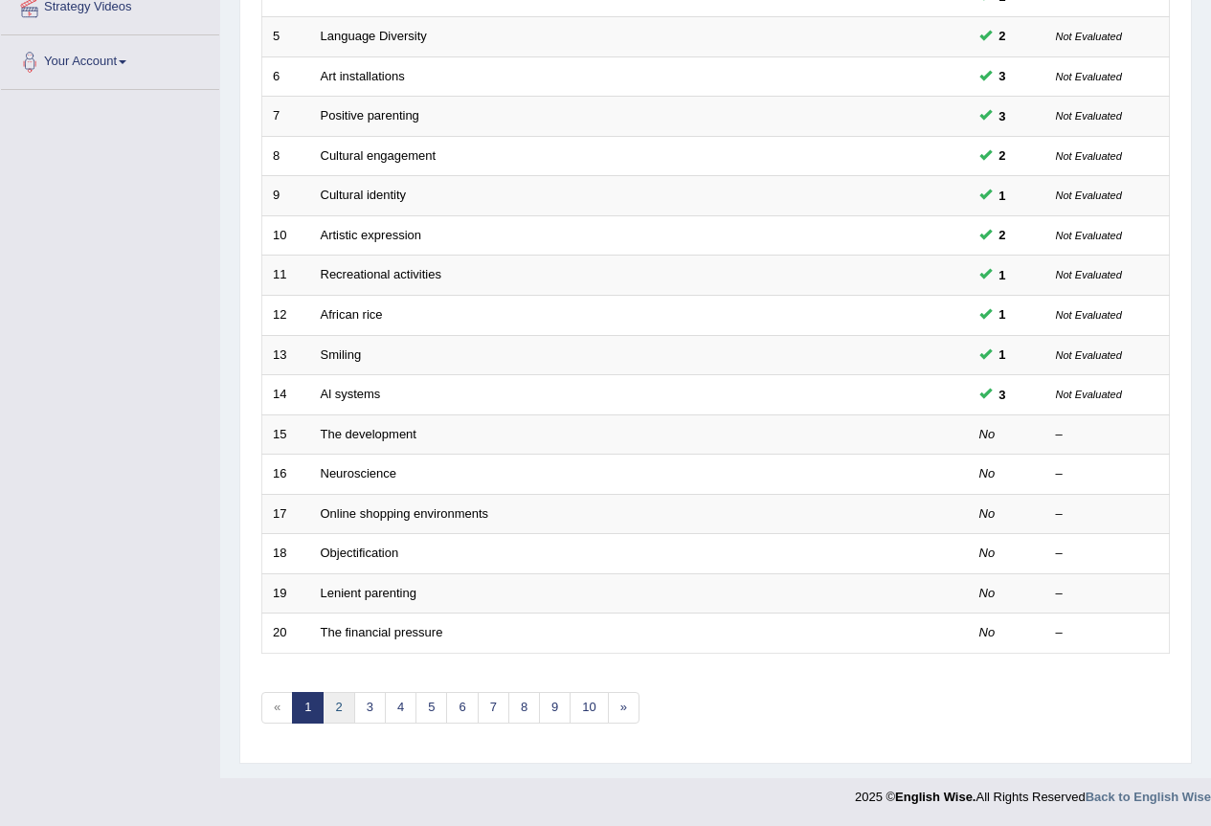
click at [336, 702] on link "2" at bounding box center [339, 708] width 32 height 32
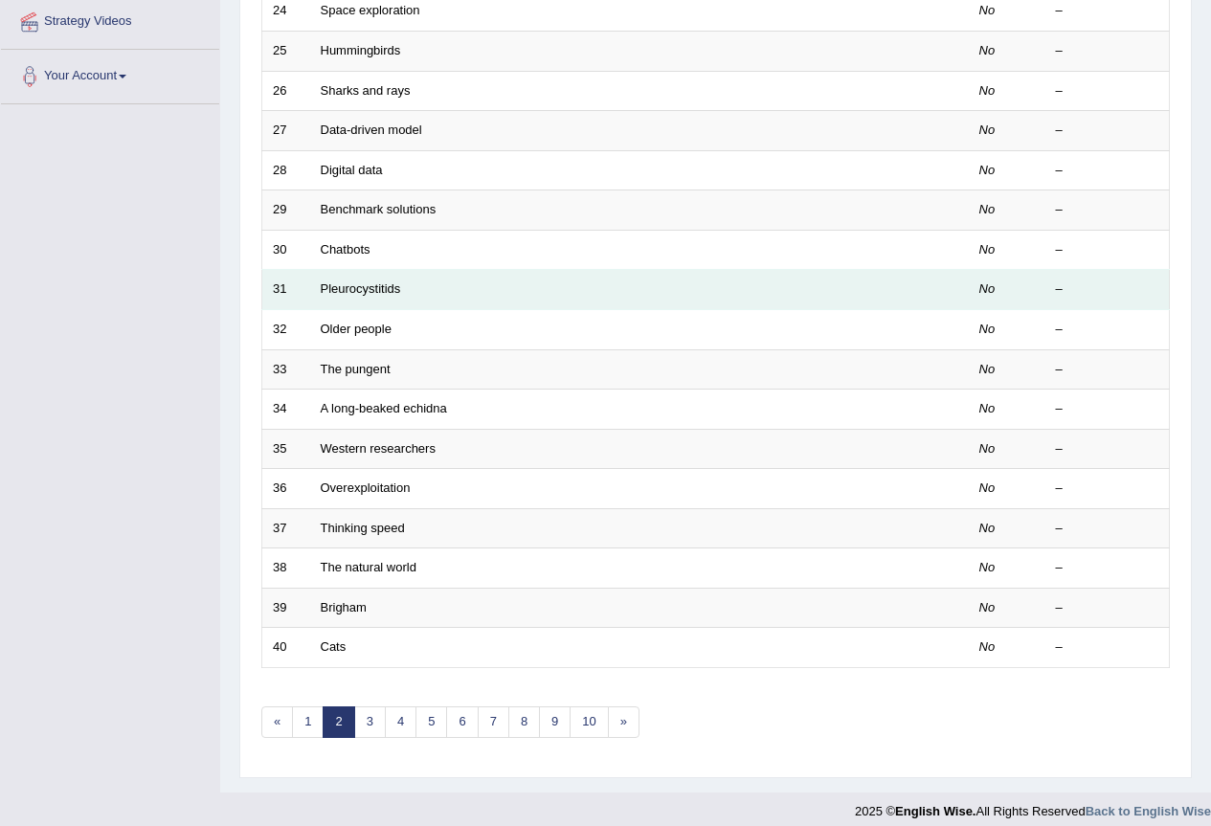
scroll to position [441, 0]
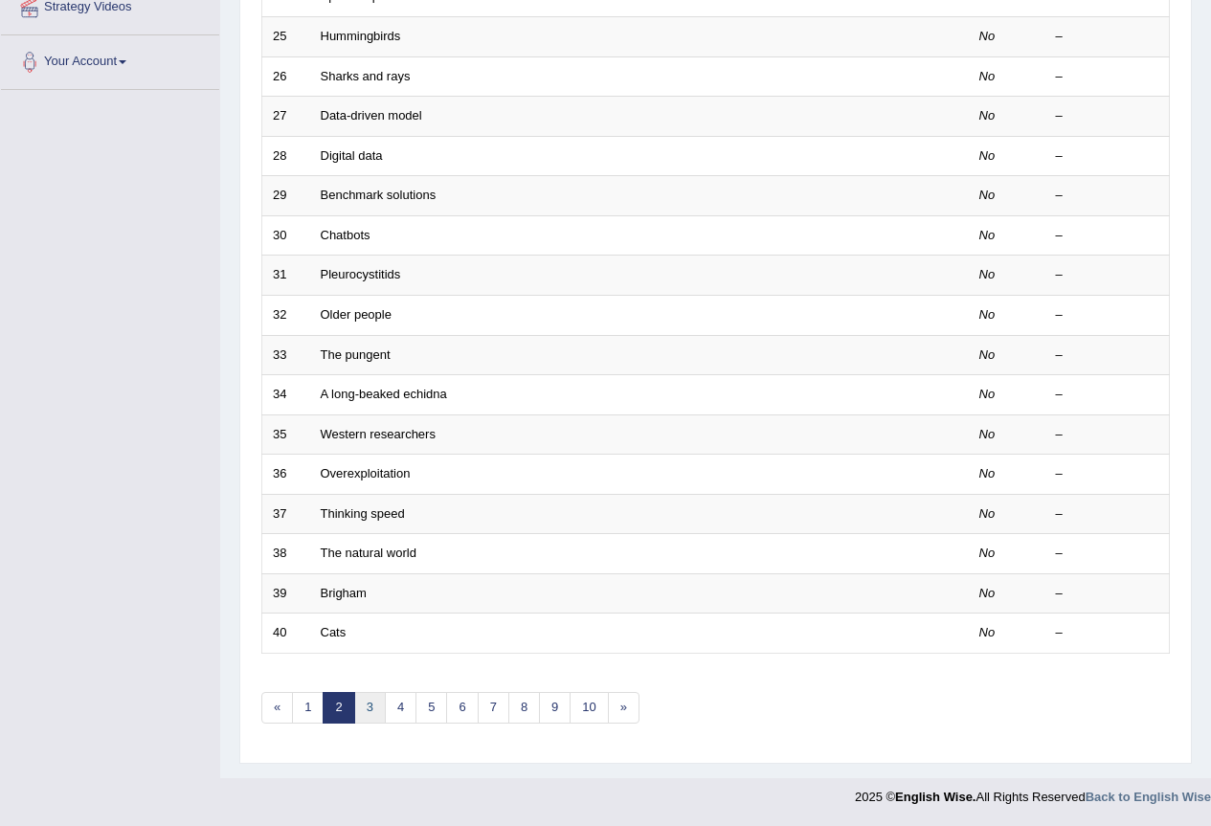
click at [363, 708] on link "3" at bounding box center [370, 708] width 32 height 32
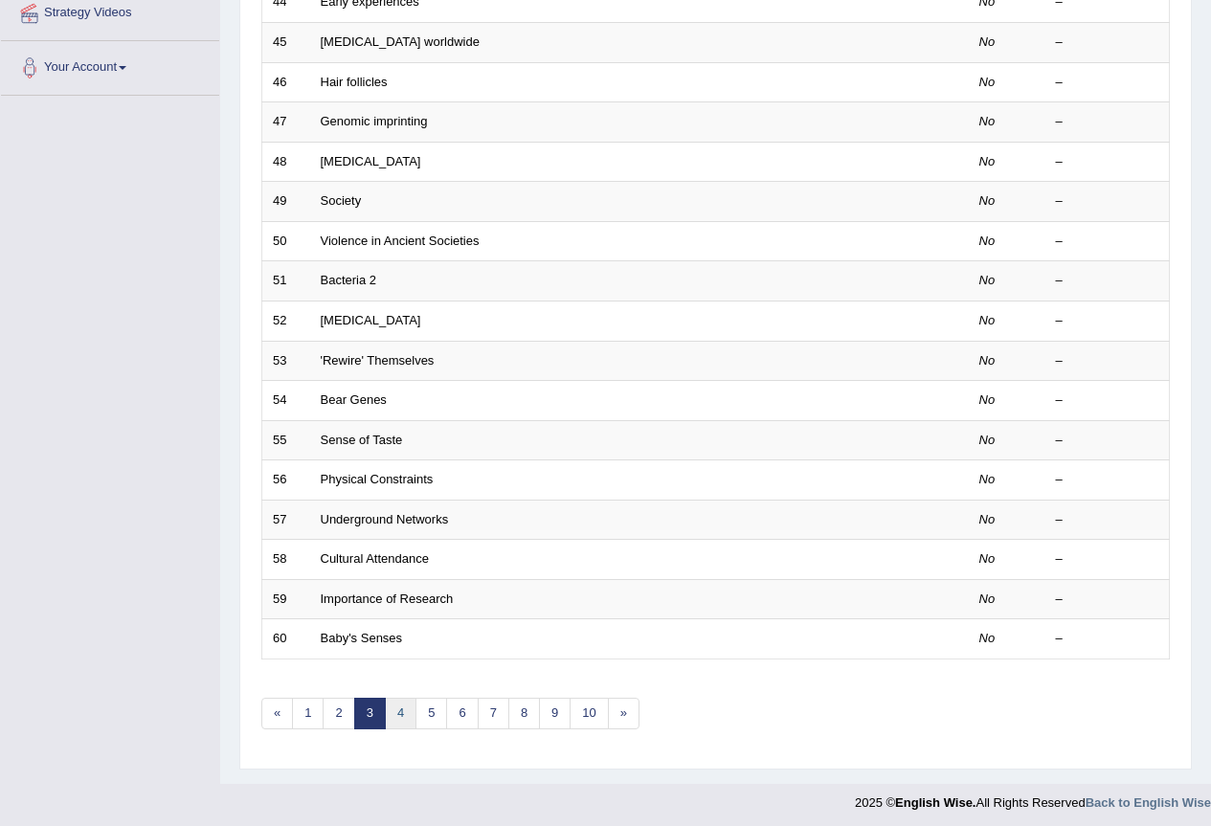
scroll to position [441, 0]
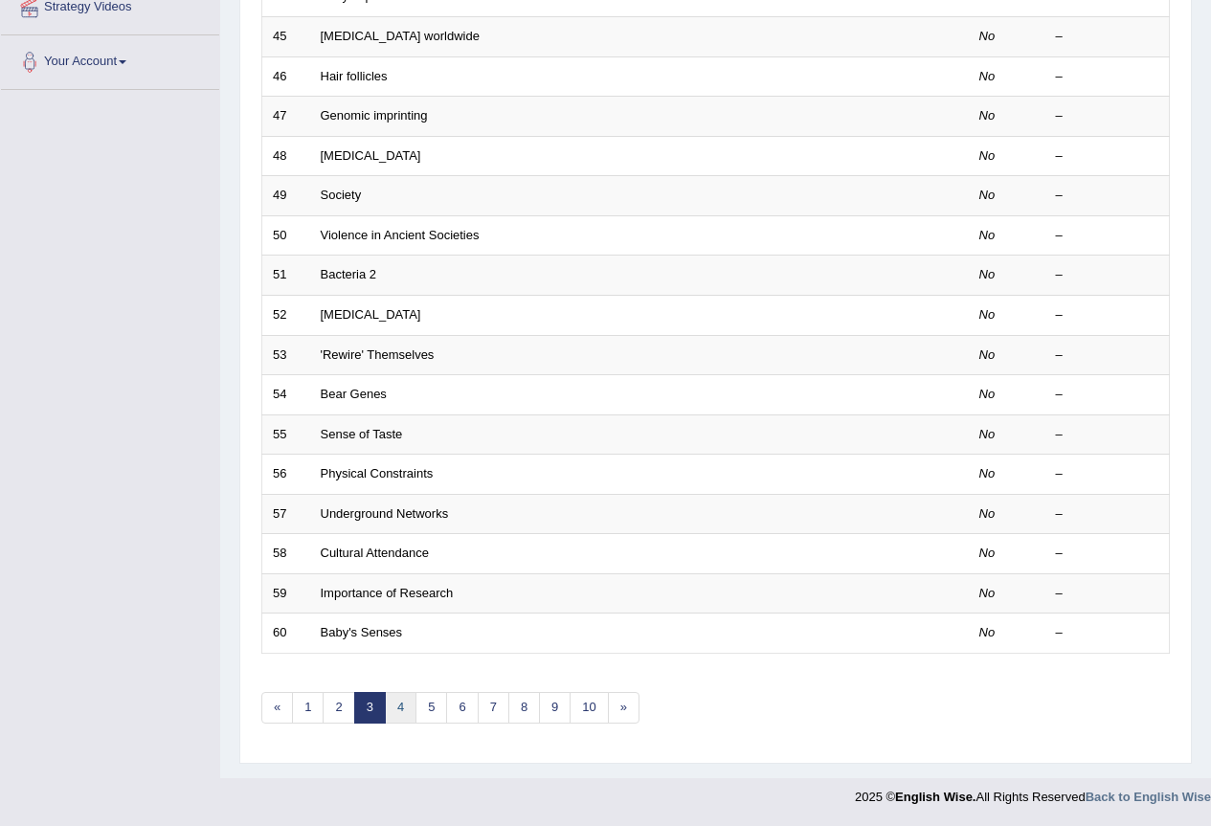
click at [399, 704] on link "4" at bounding box center [401, 708] width 32 height 32
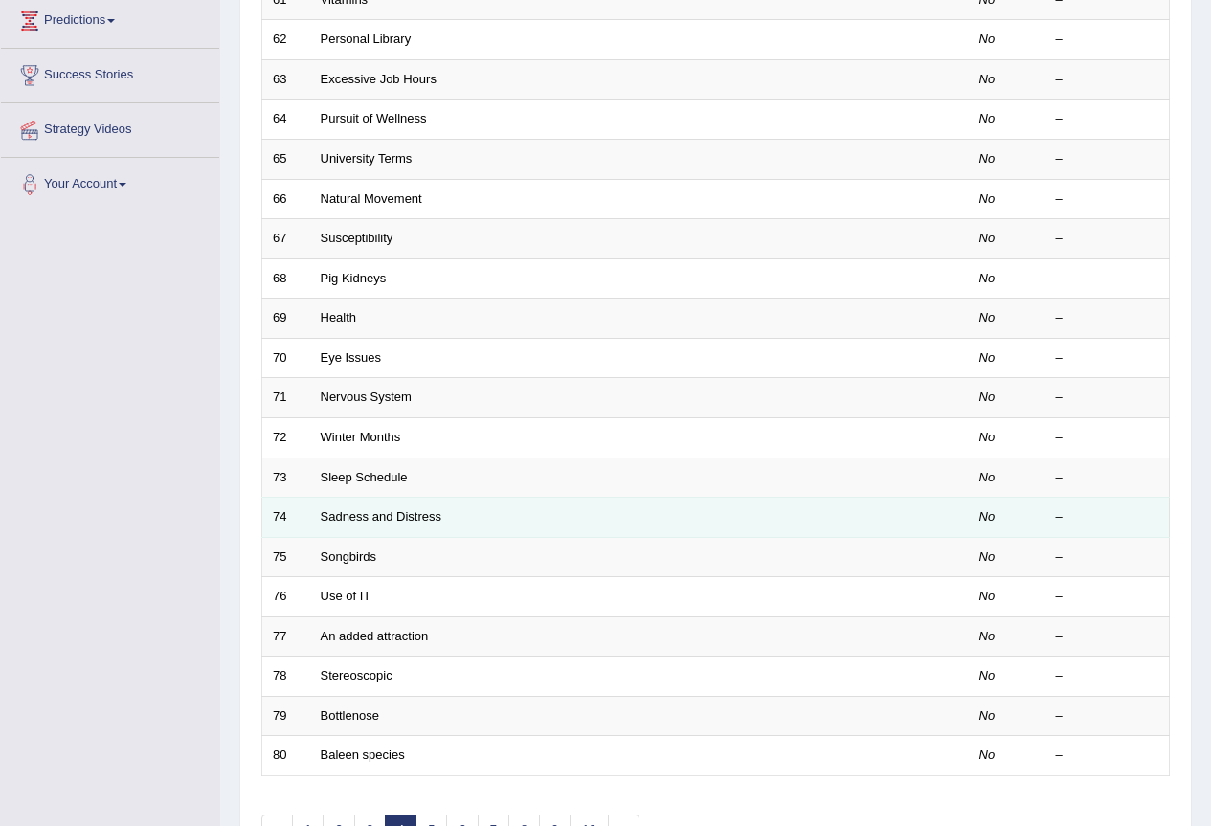
scroll to position [441, 0]
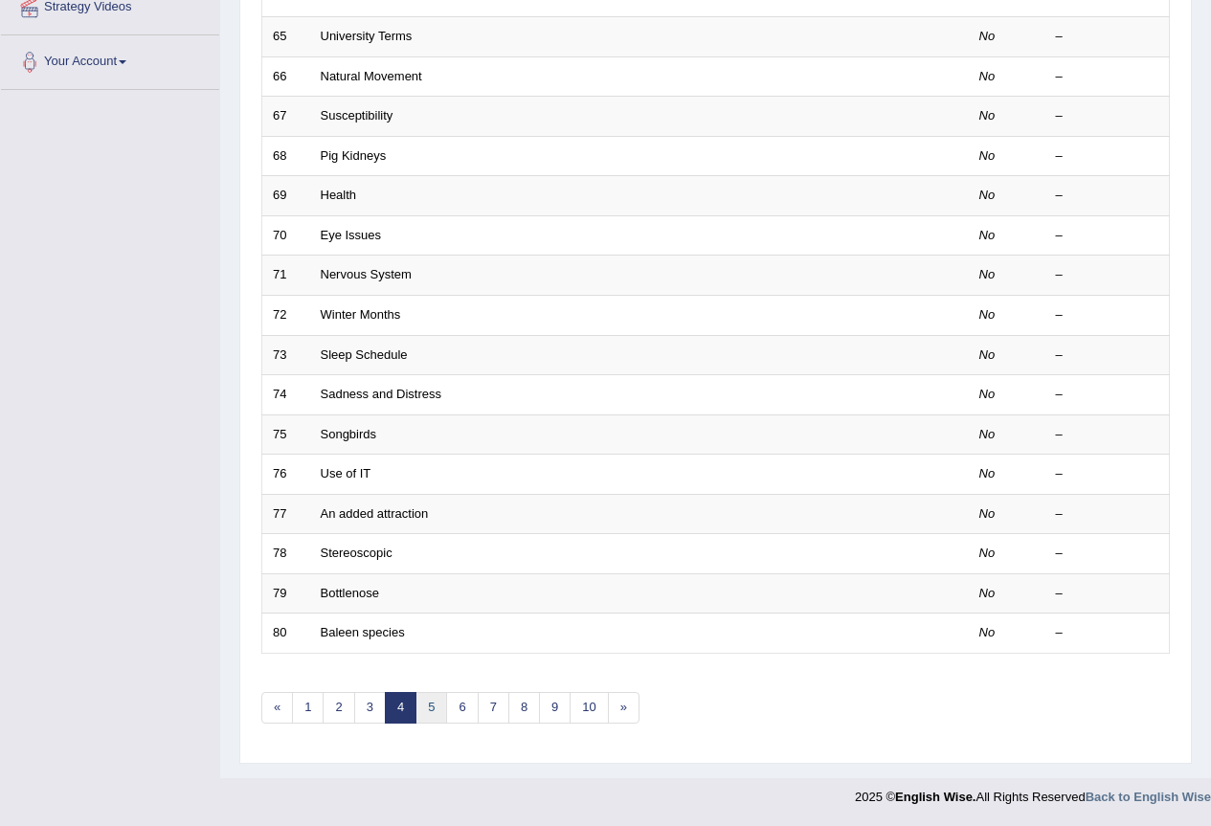
click at [423, 704] on link "5" at bounding box center [431, 708] width 32 height 32
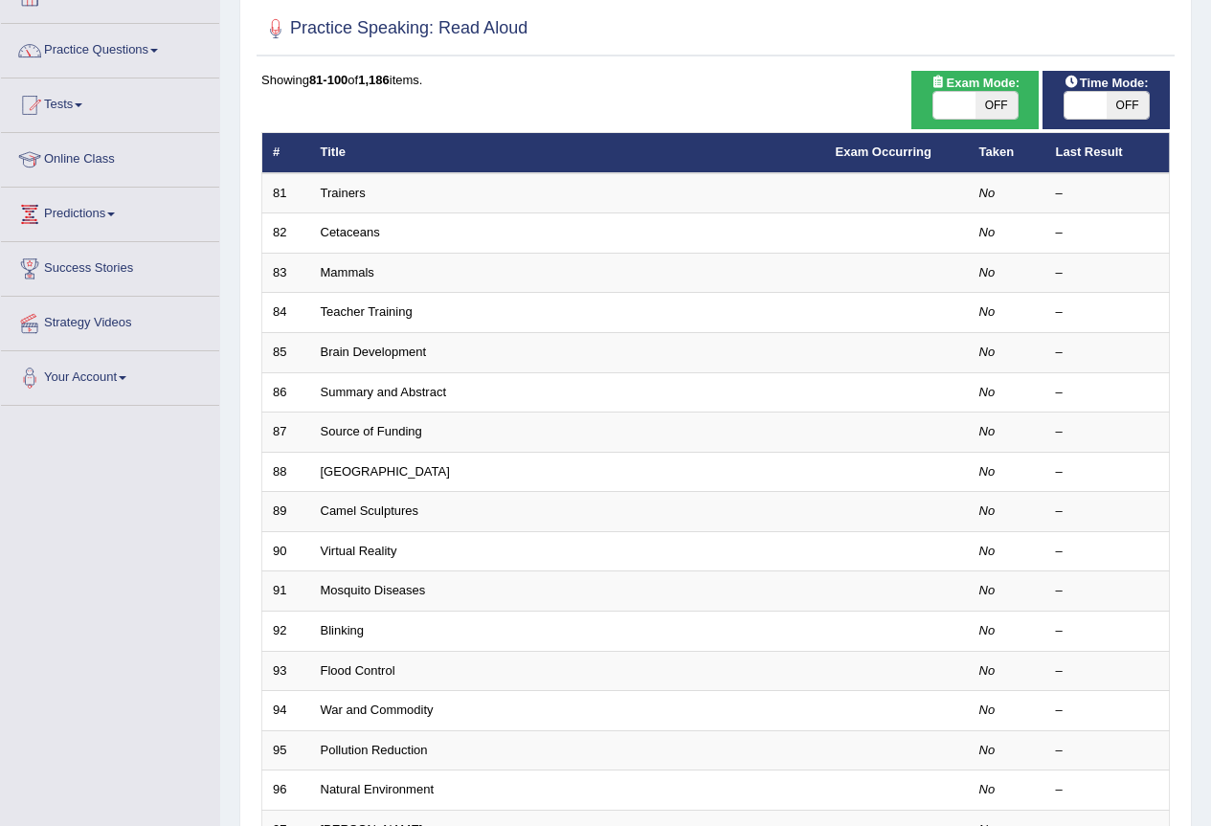
scroll to position [441, 0]
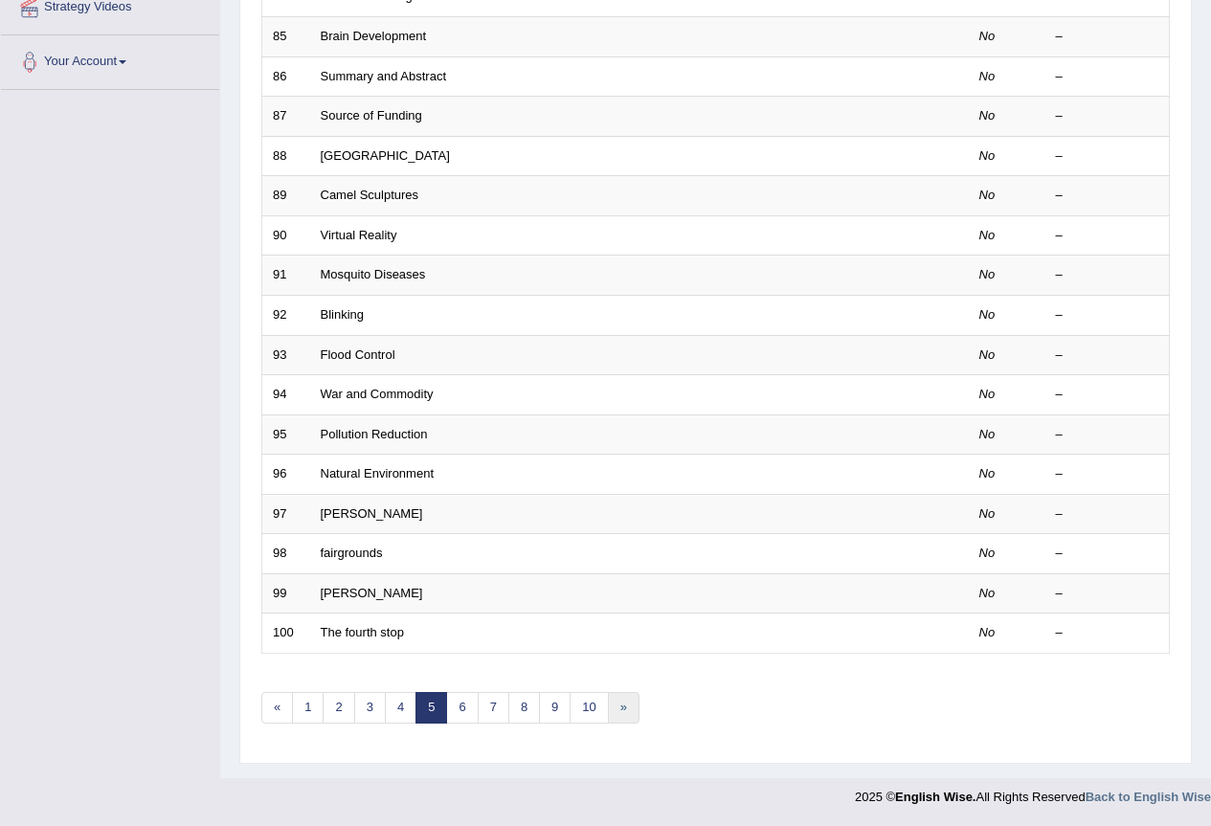
click at [633, 707] on link "»" at bounding box center [624, 708] width 32 height 32
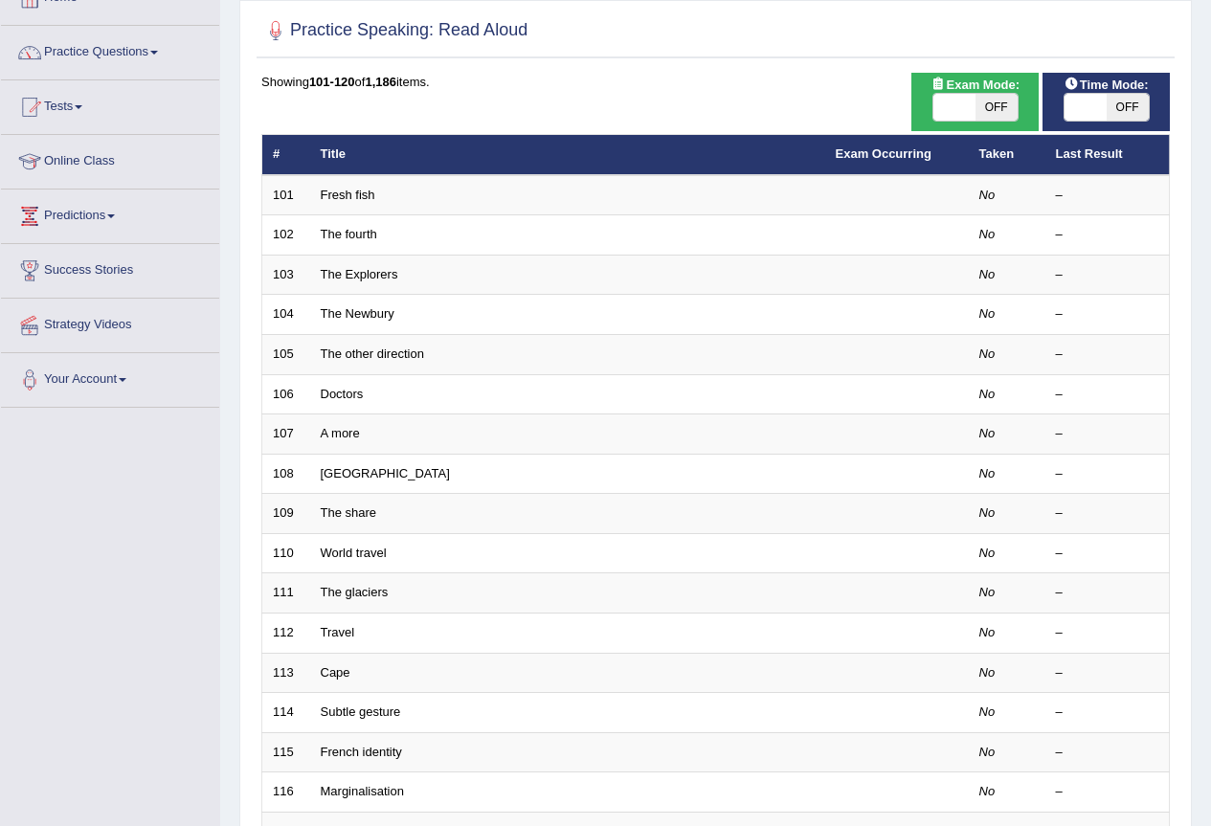
scroll to position [383, 0]
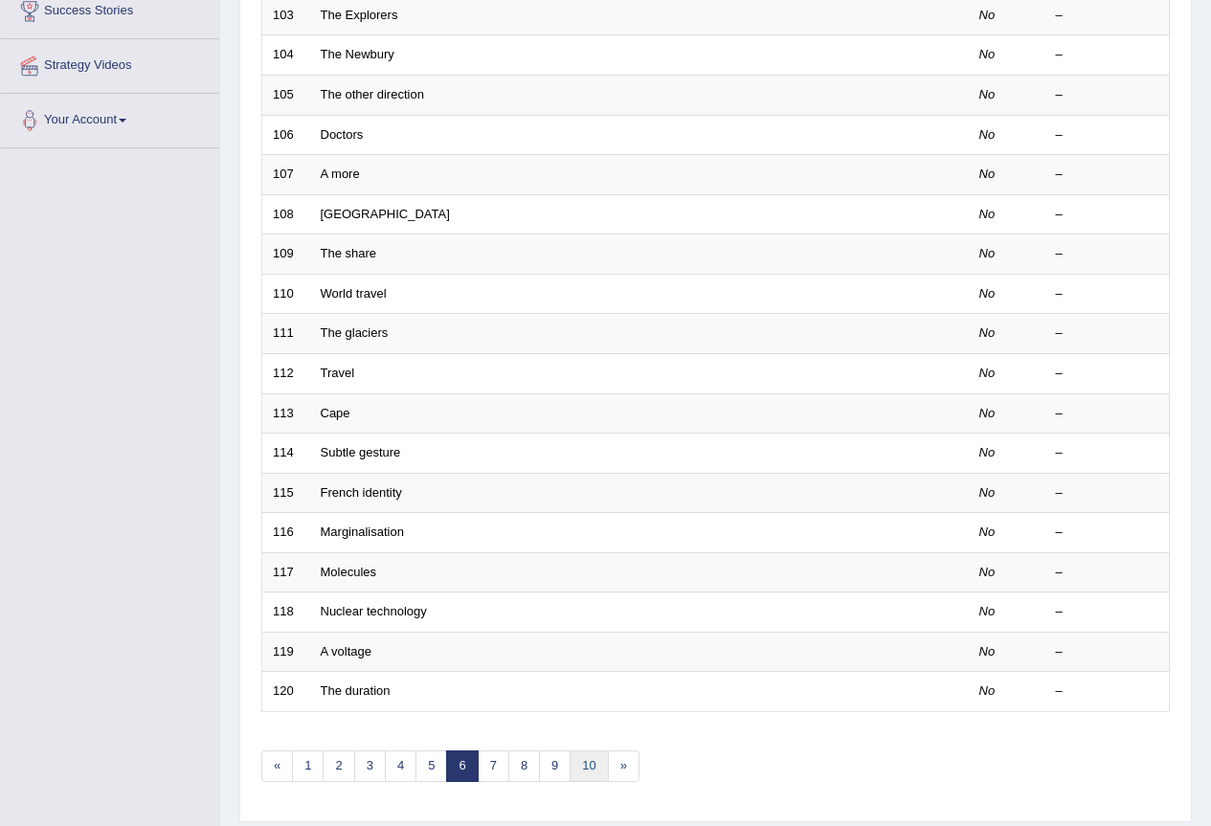
click at [591, 767] on link "10" at bounding box center [589, 767] width 38 height 32
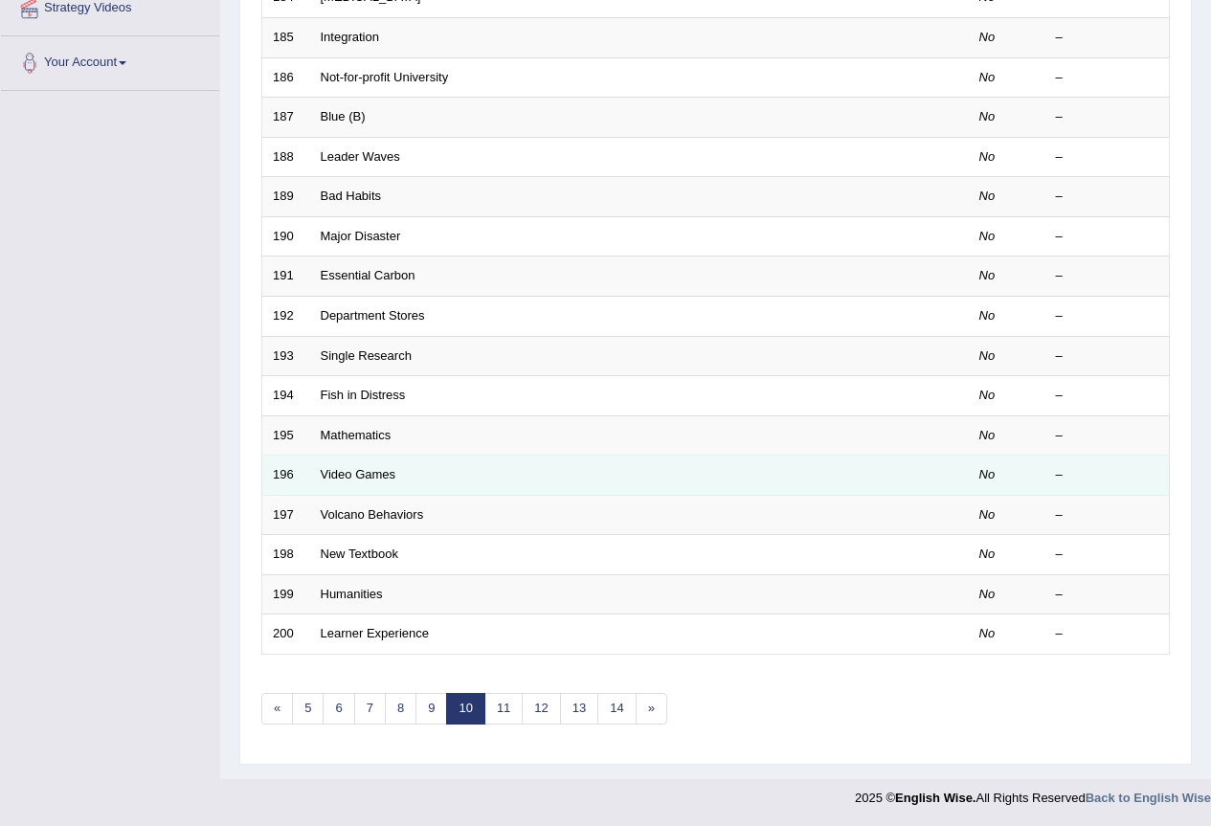
scroll to position [441, 0]
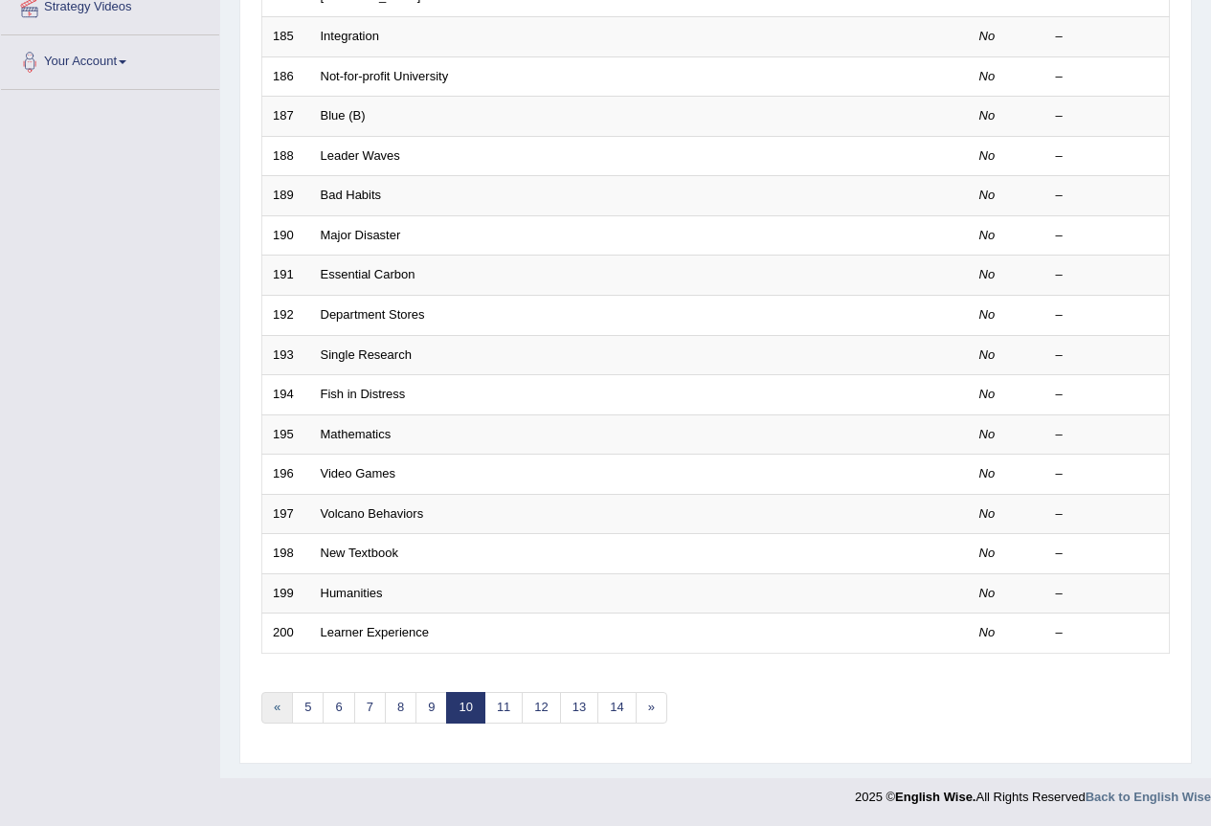
click at [281, 707] on link "«" at bounding box center [277, 708] width 32 height 32
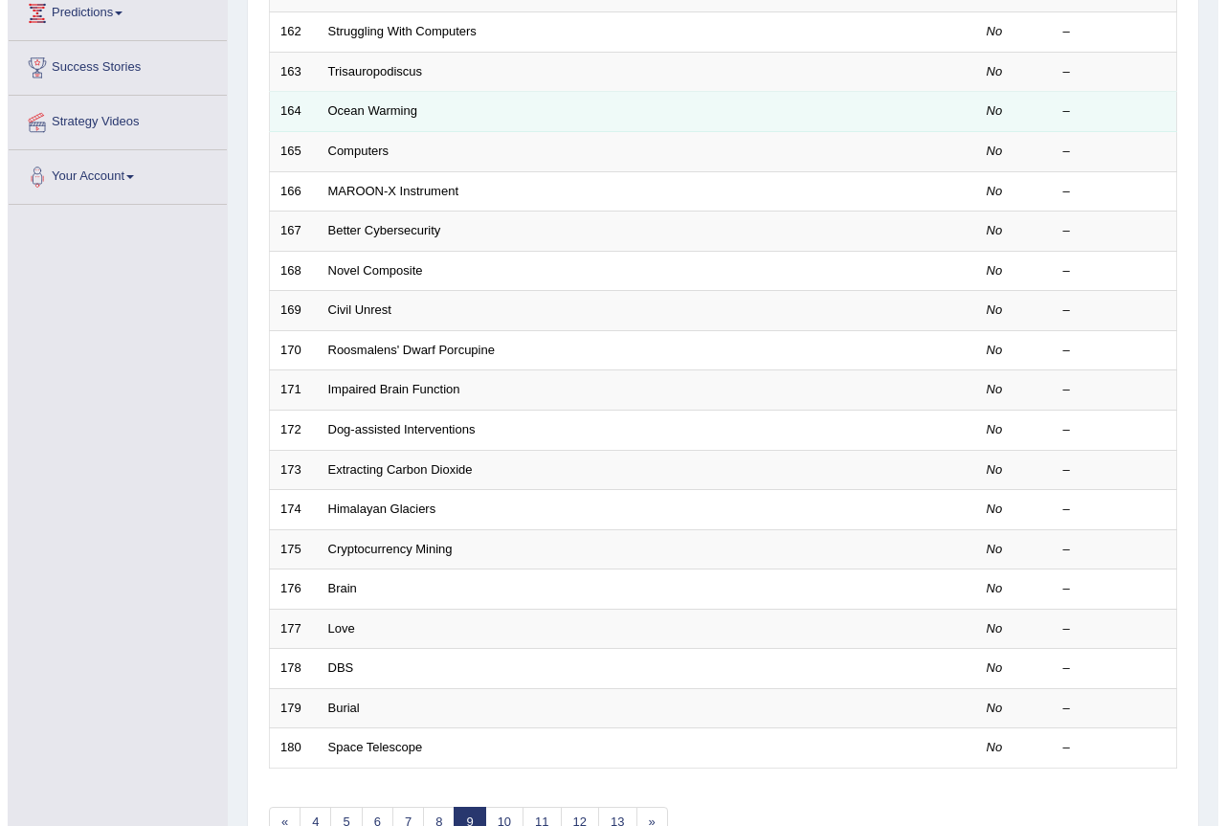
scroll to position [58, 0]
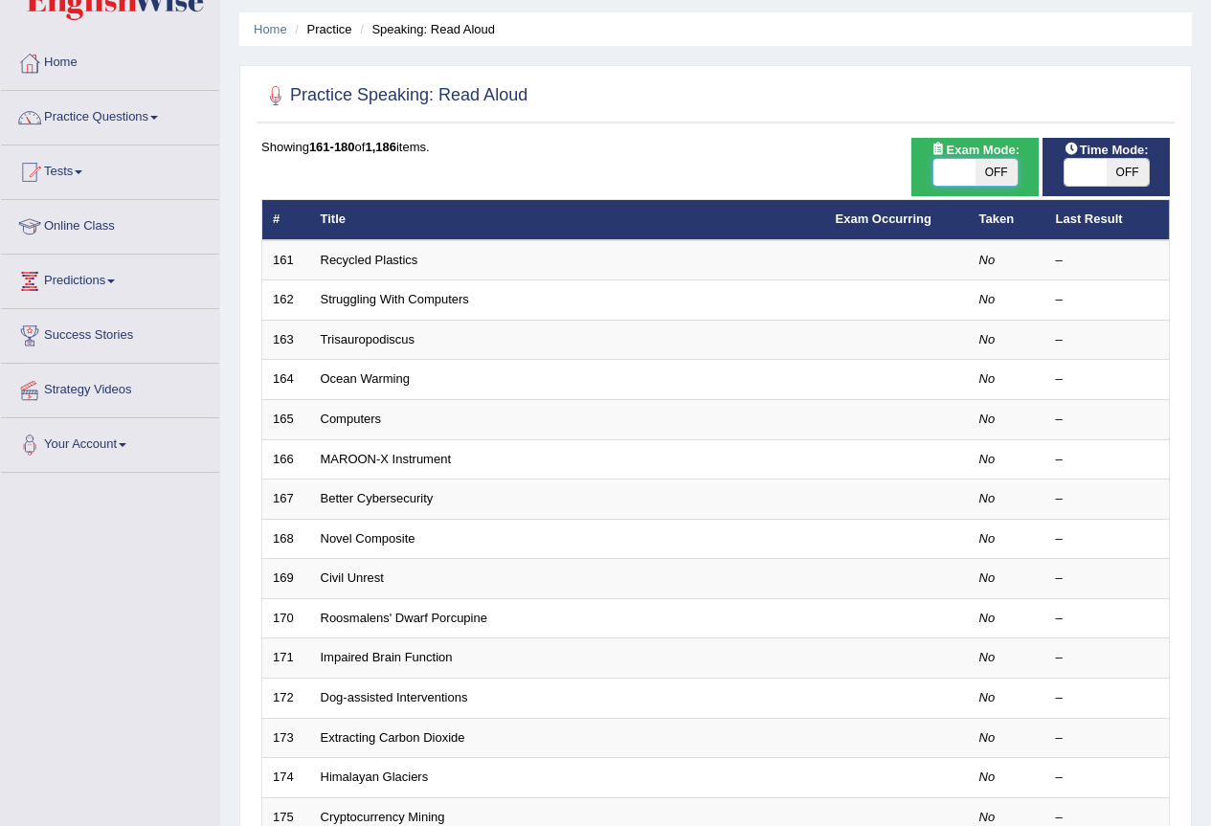
click at [964, 169] on span at bounding box center [954, 172] width 42 height 27
checkbox input "true"
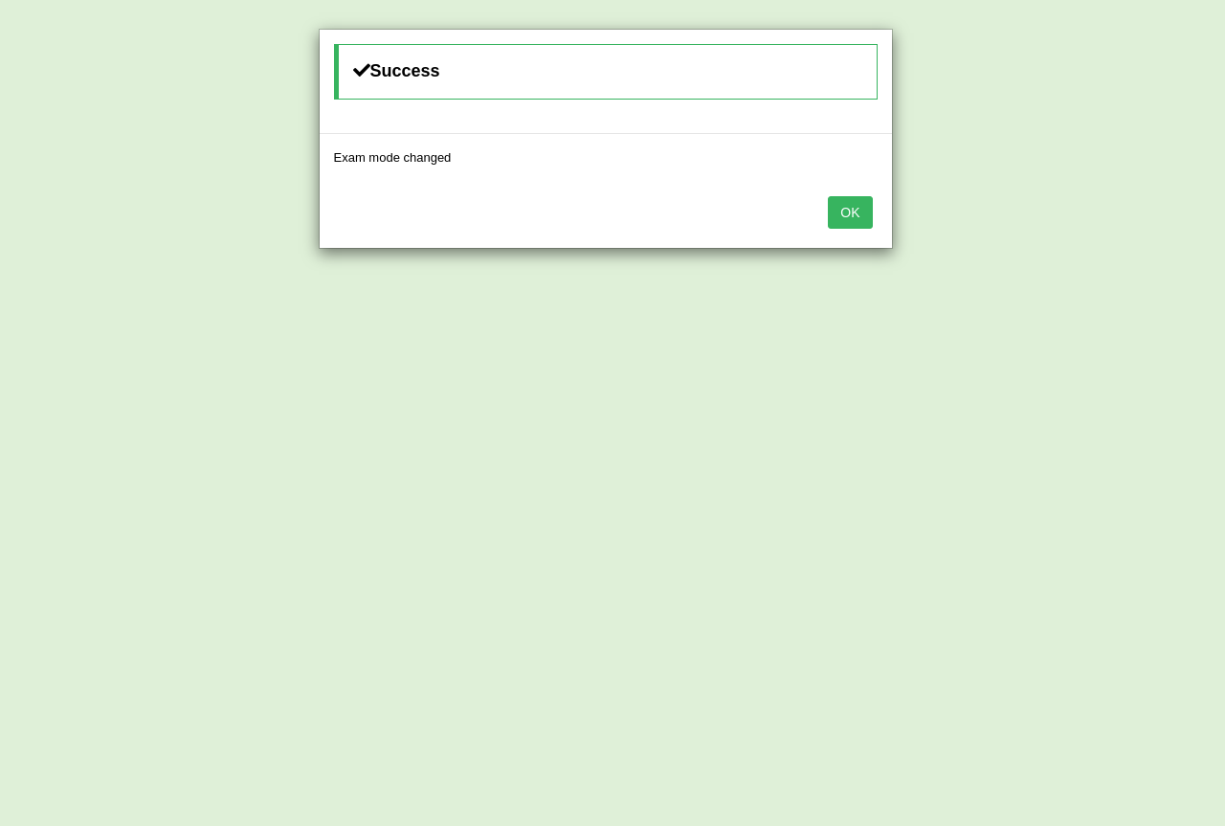
click at [841, 218] on button "OK" at bounding box center [850, 212] width 44 height 33
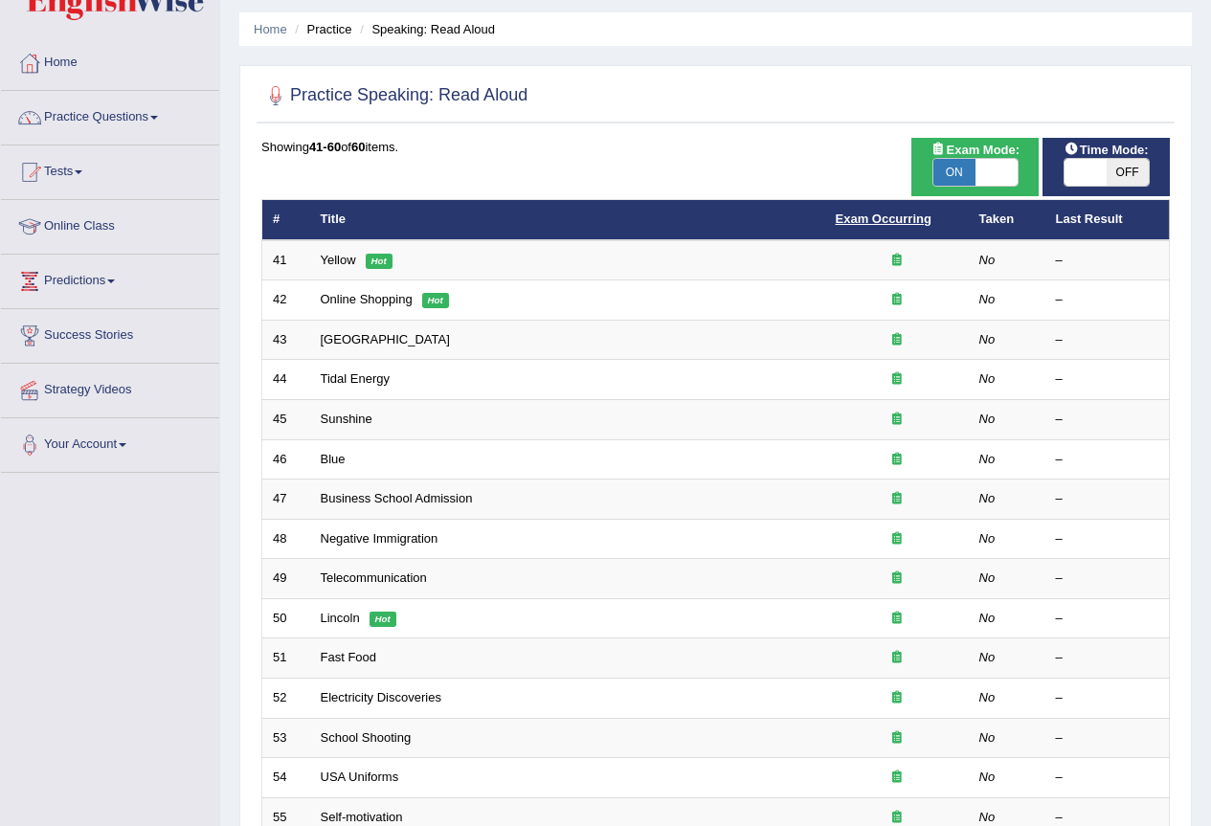
click at [870, 215] on link "Exam Occurring" at bounding box center [884, 219] width 96 height 14
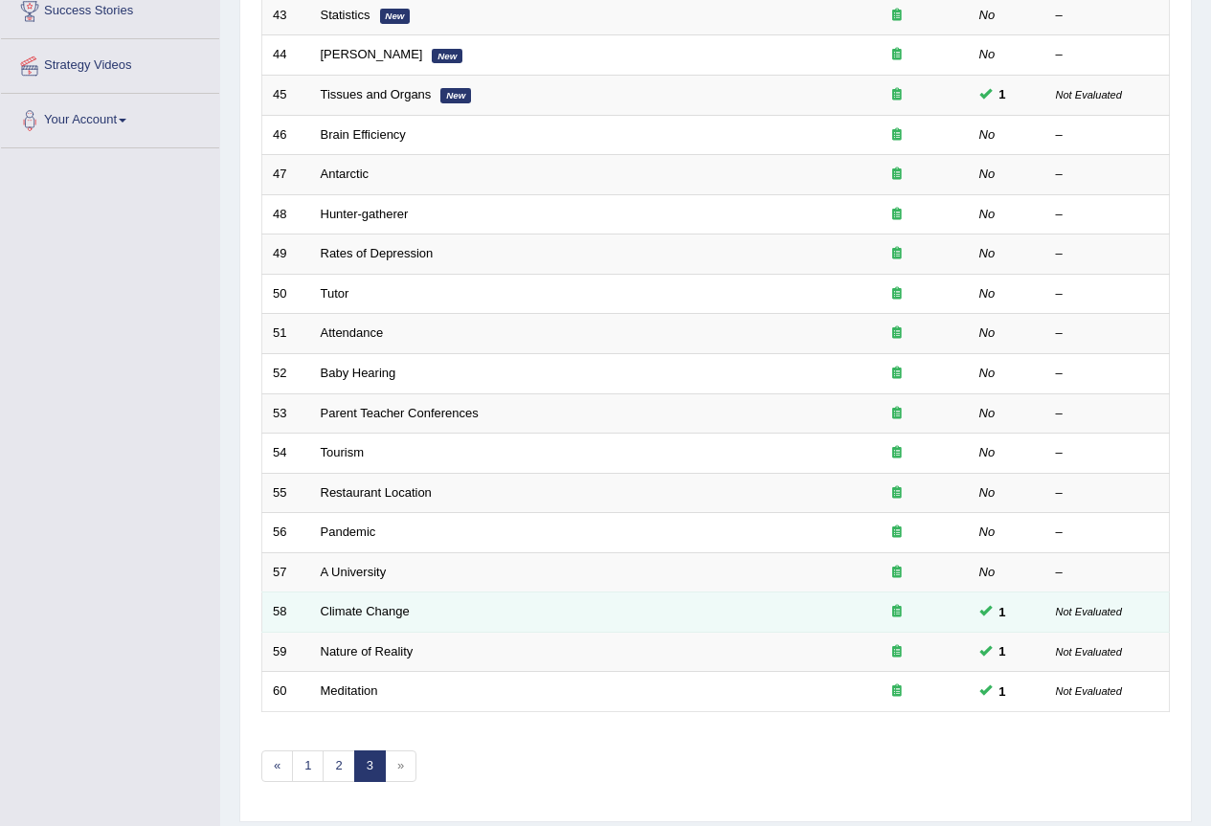
scroll to position [441, 0]
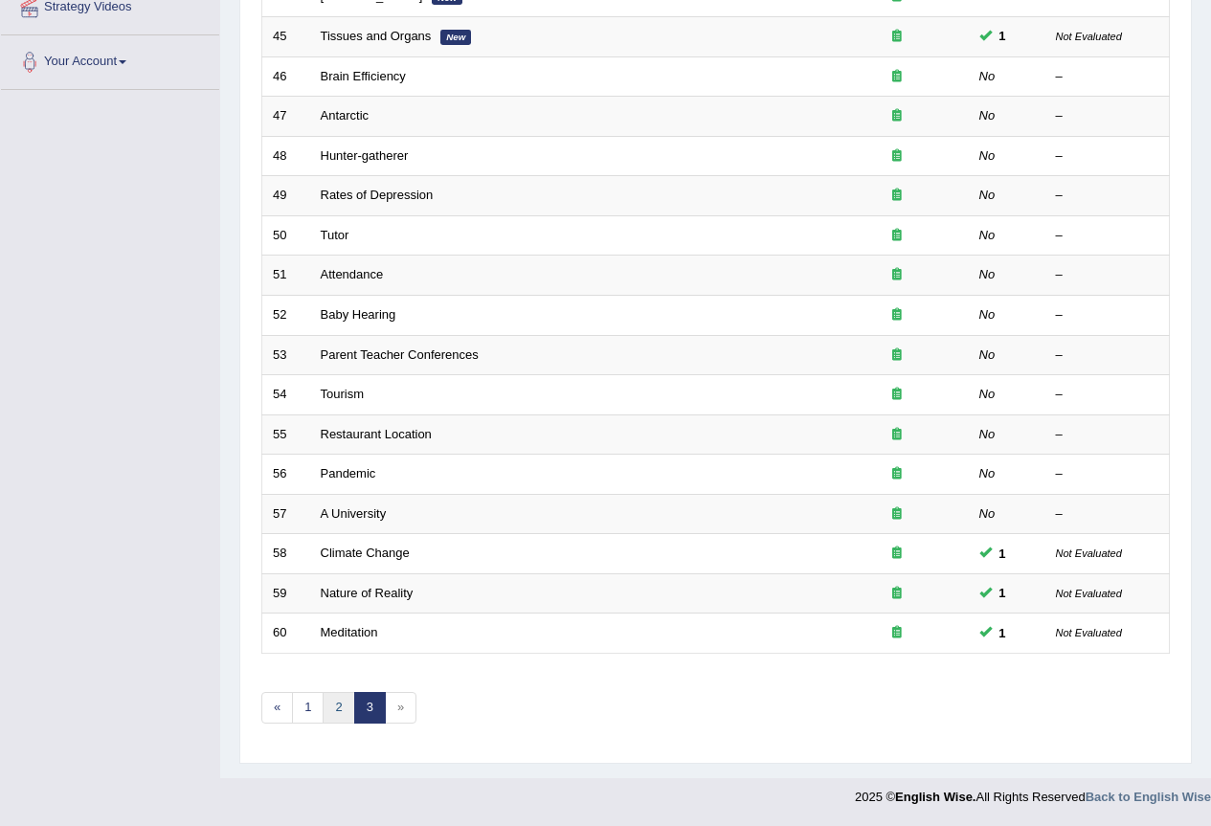
click at [337, 704] on link "2" at bounding box center [339, 708] width 32 height 32
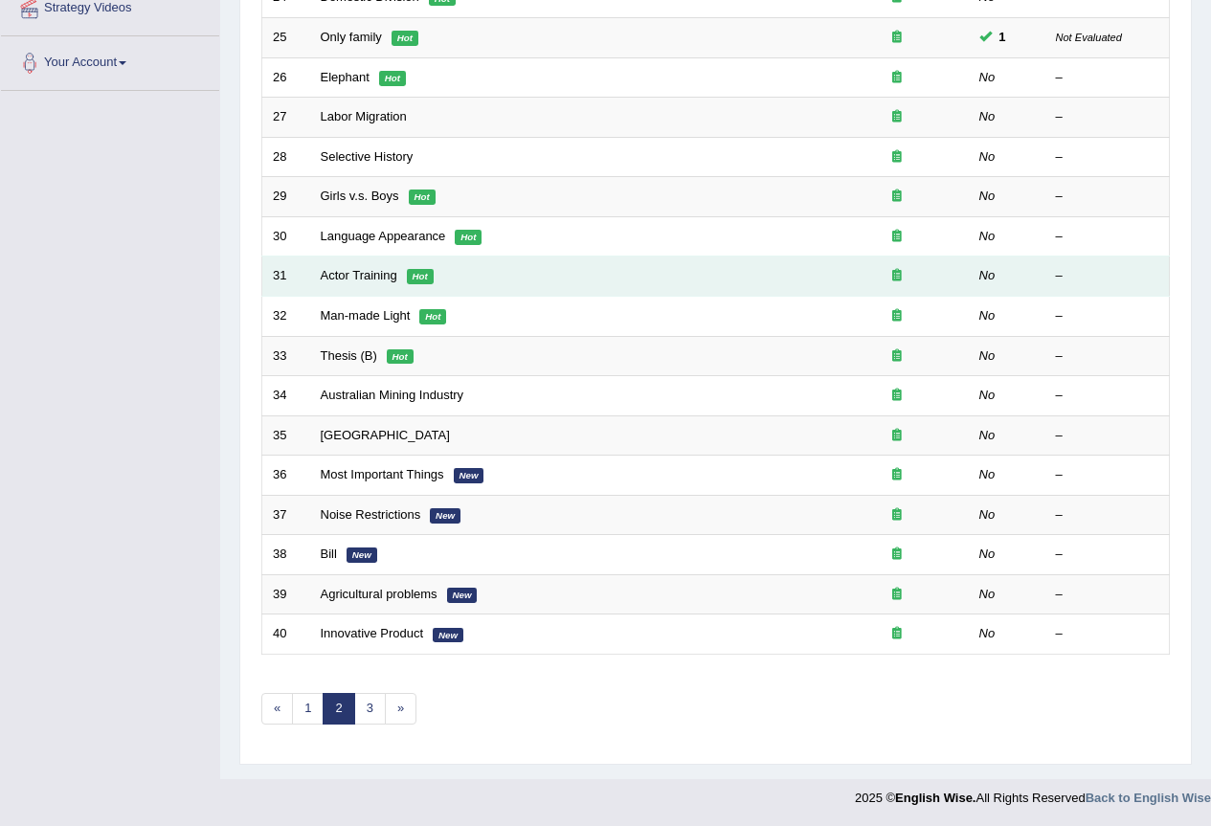
scroll to position [441, 0]
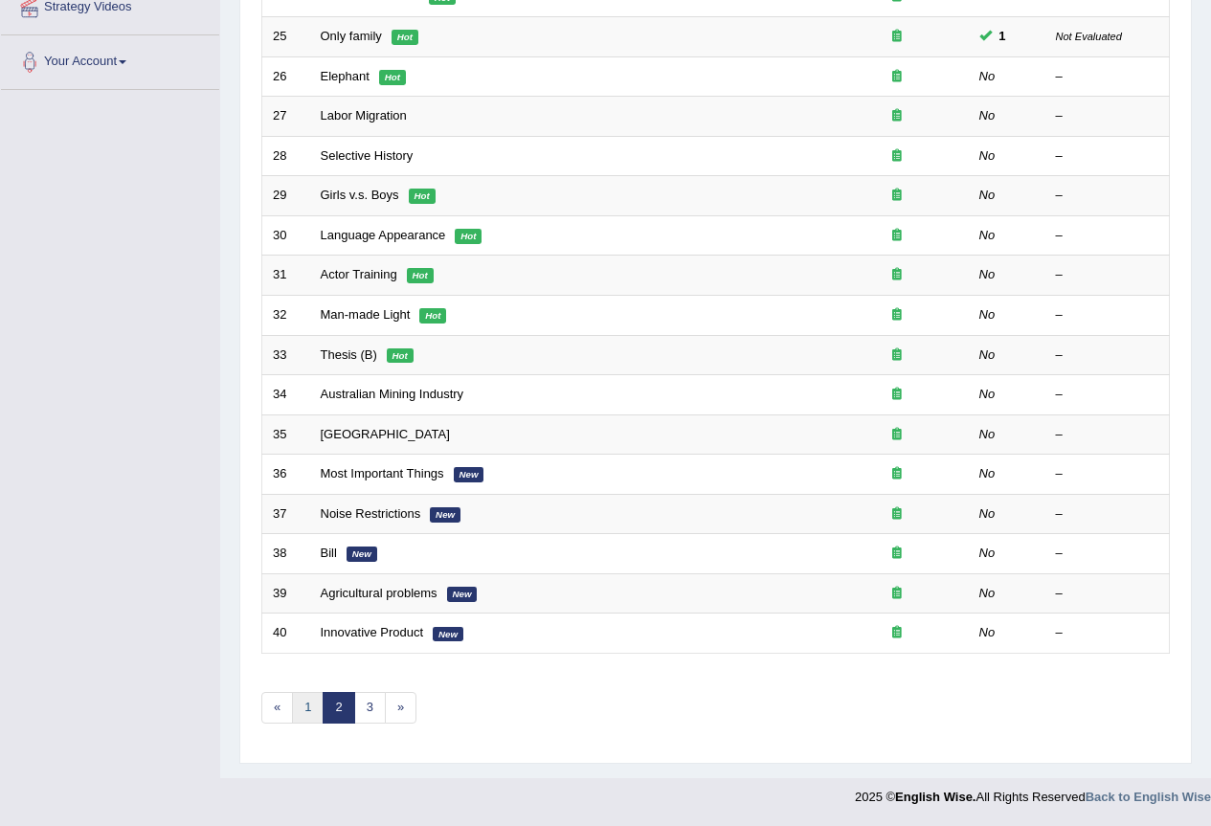
click at [312, 701] on link "1" at bounding box center [308, 708] width 32 height 32
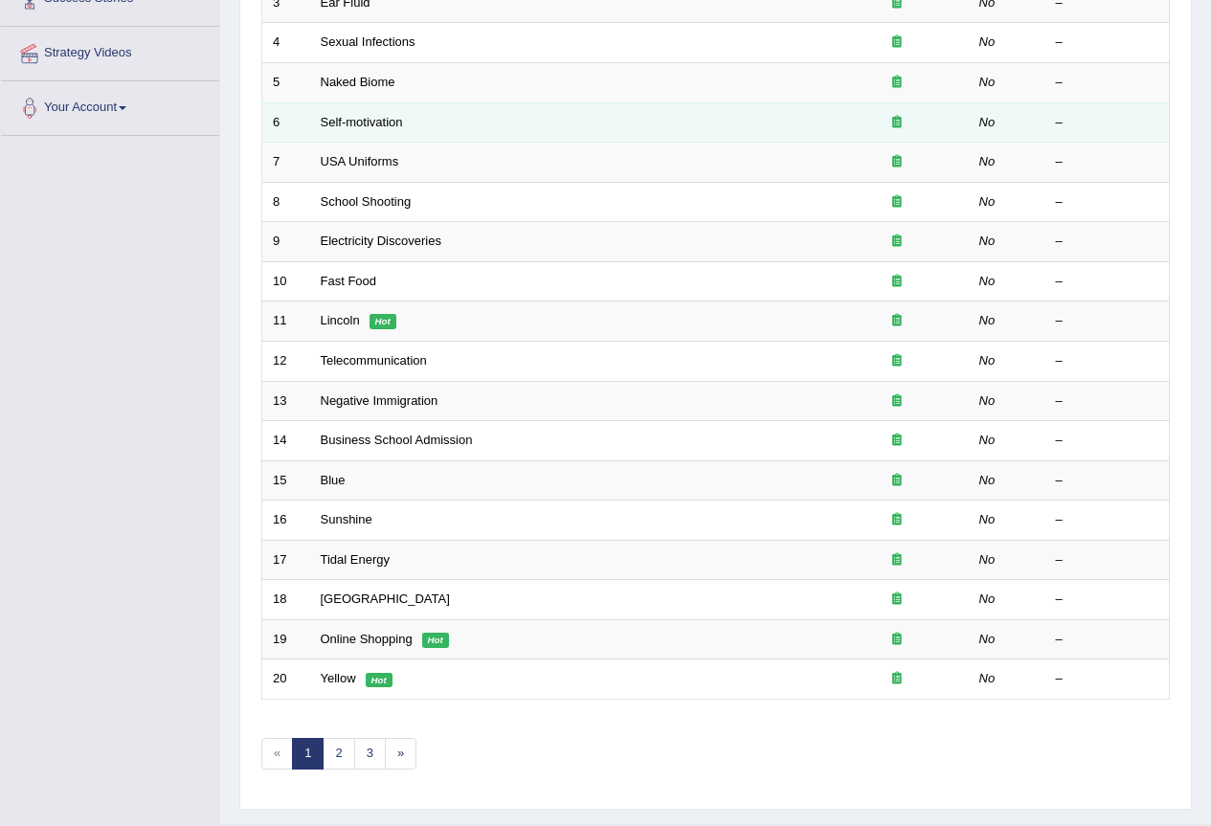
scroll to position [441, 0]
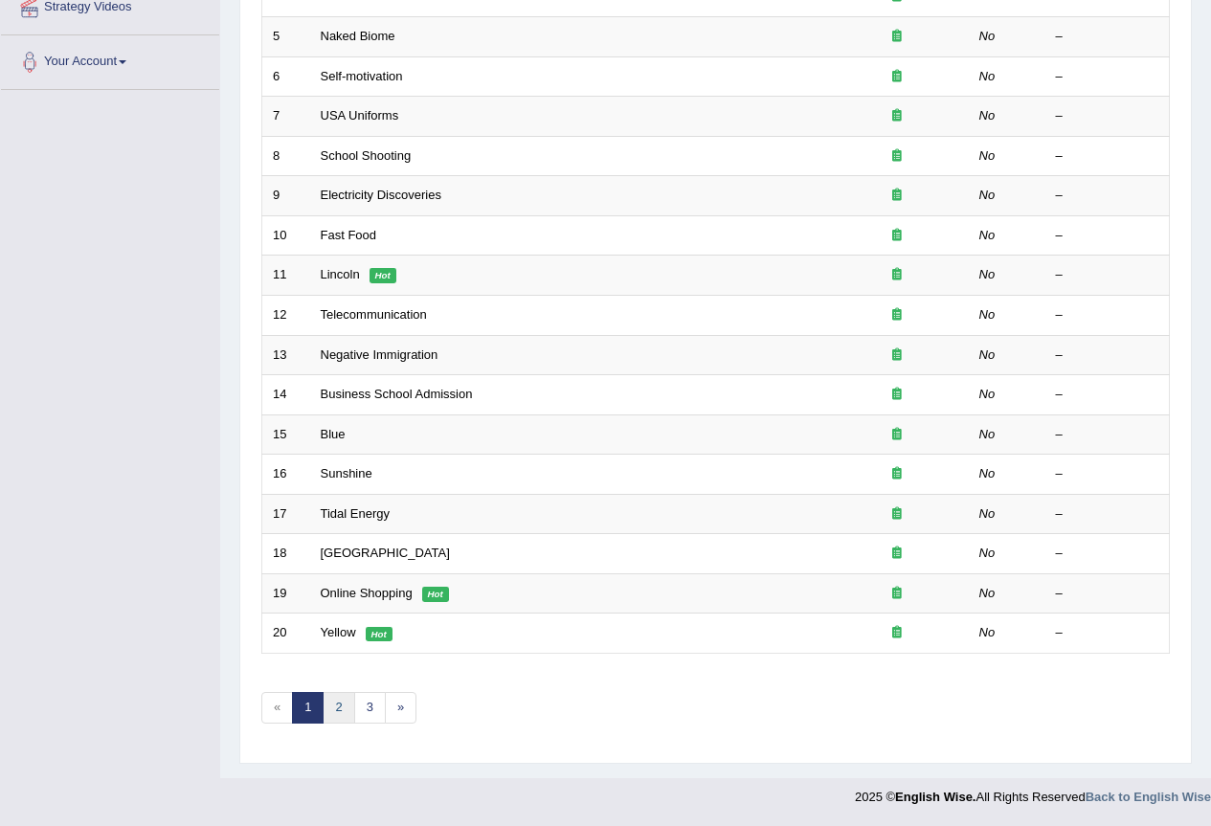
click at [342, 706] on link "2" at bounding box center [339, 708] width 32 height 32
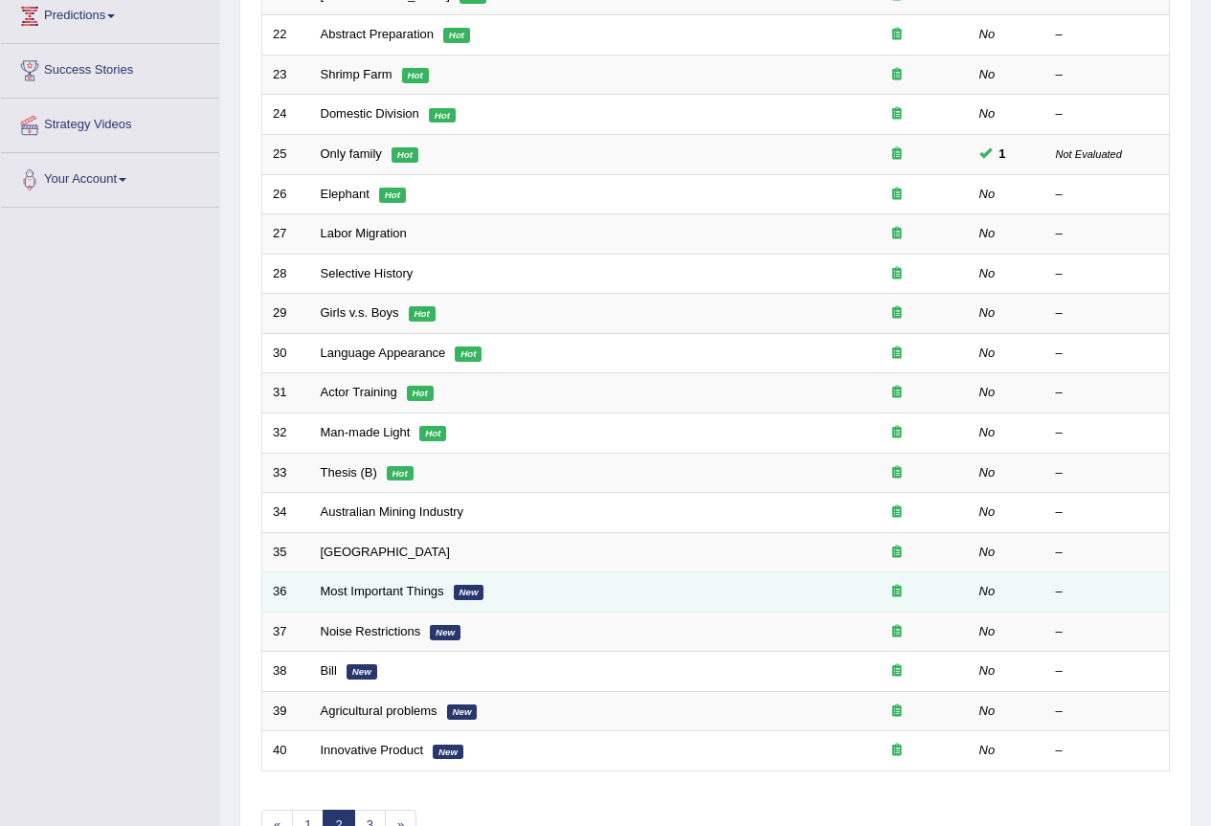
scroll to position [383, 0]
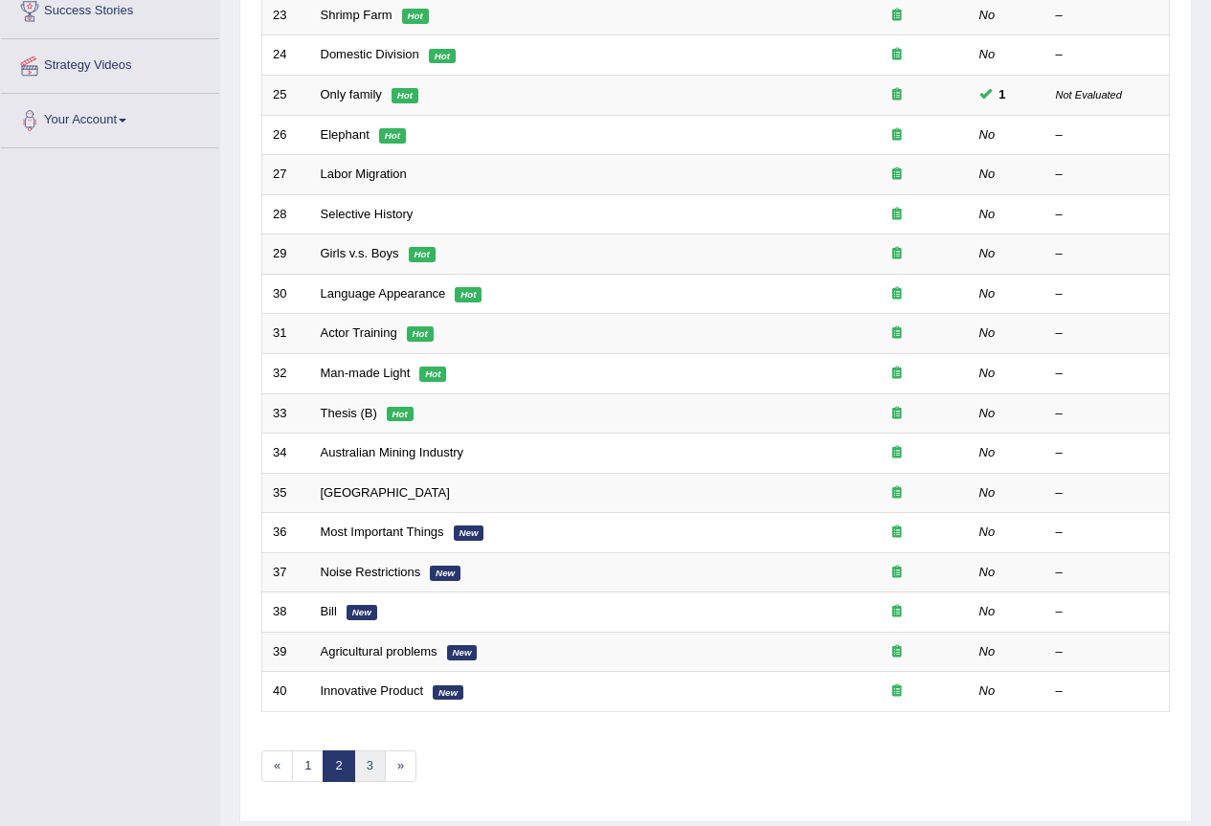
click at [370, 767] on link "3" at bounding box center [370, 767] width 32 height 32
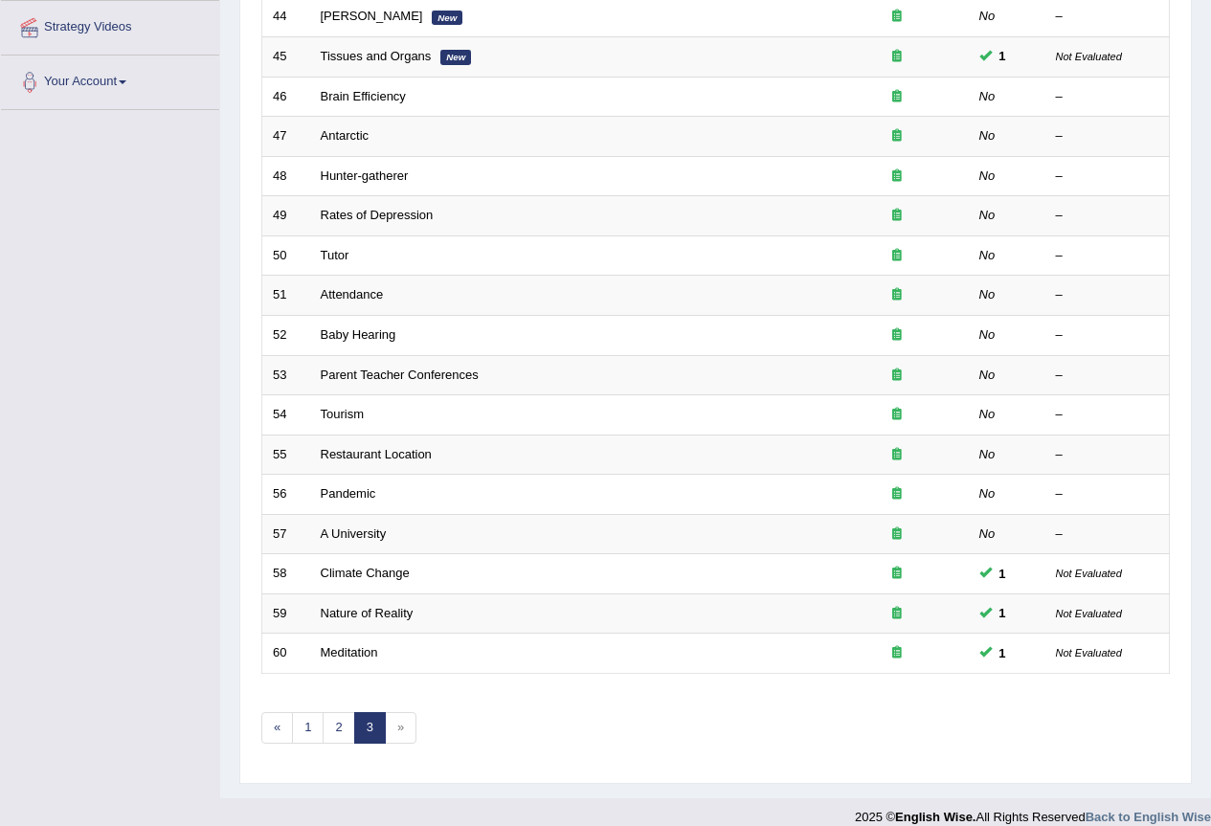
scroll to position [441, 0]
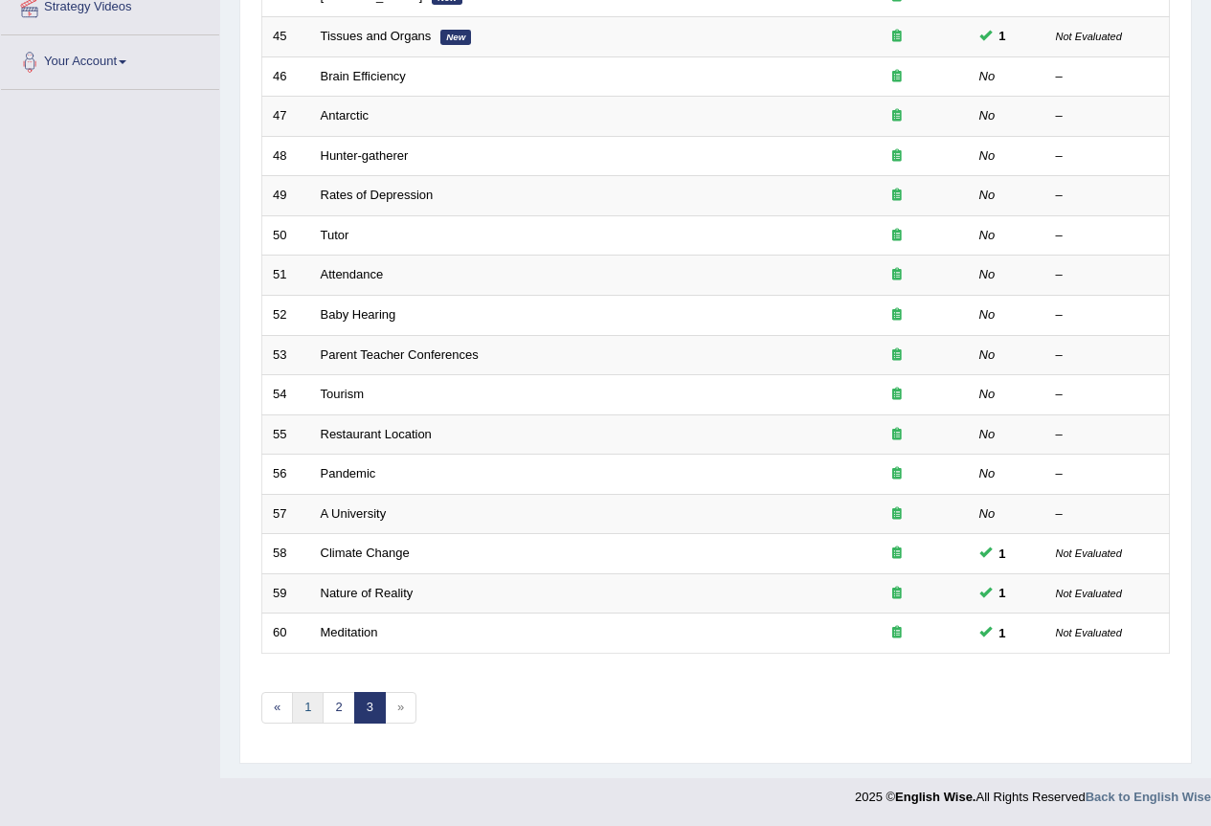
click at [306, 703] on link "1" at bounding box center [308, 708] width 32 height 32
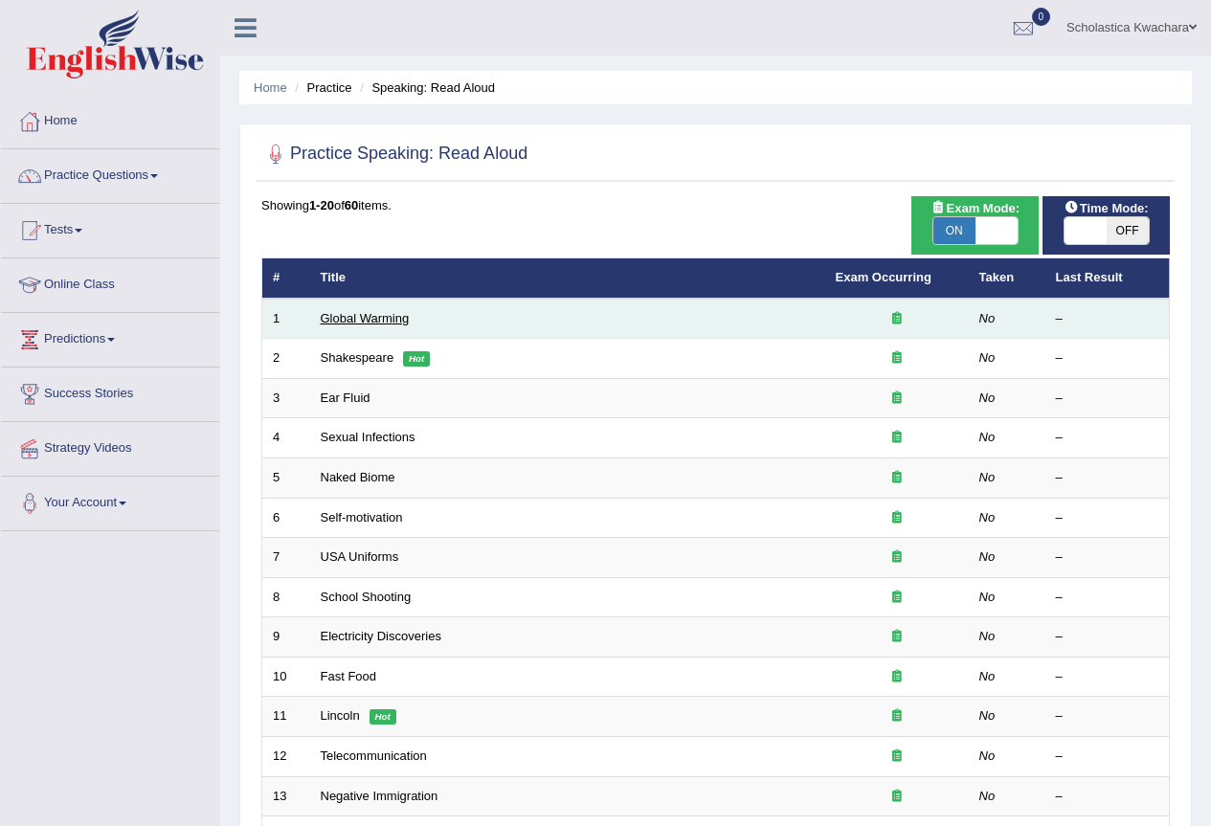
click at [370, 317] on link "Global Warming" at bounding box center [365, 318] width 89 height 14
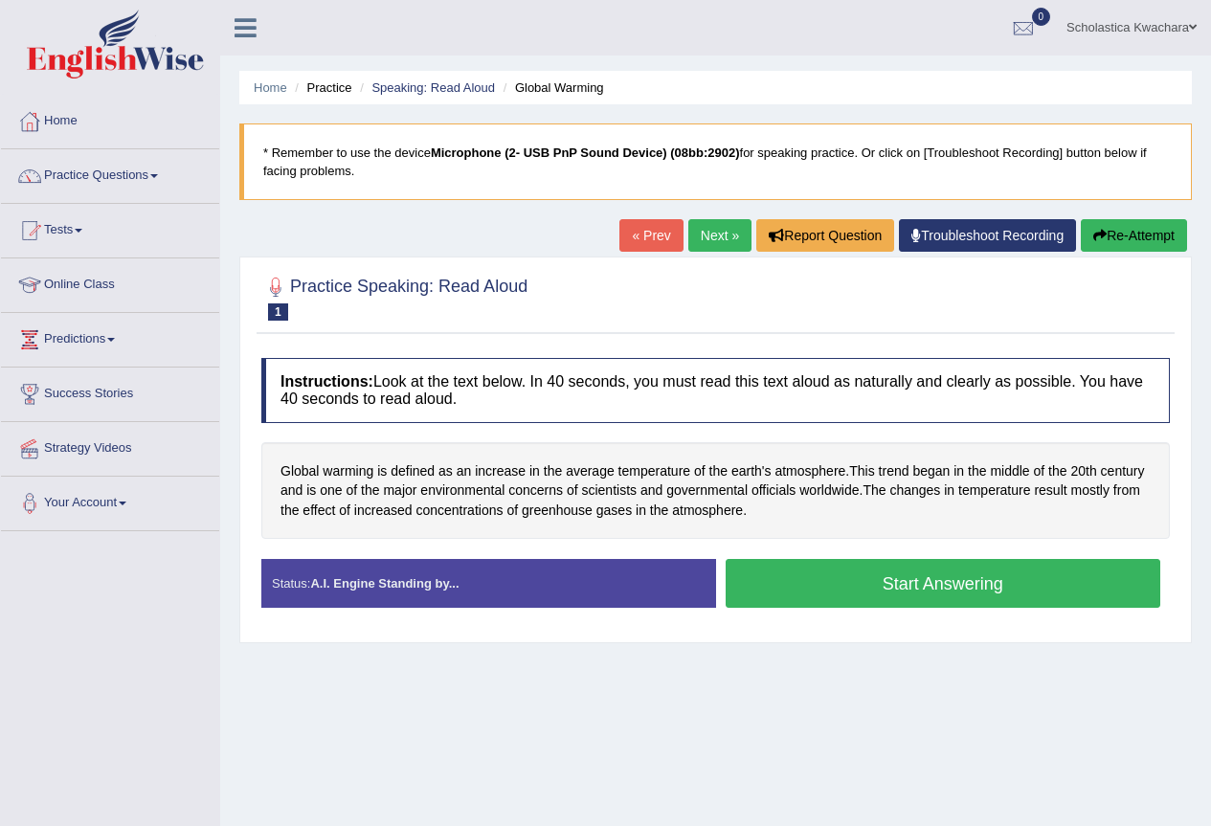
click at [1015, 582] on button "Start Answering" at bounding box center [944, 583] width 436 height 49
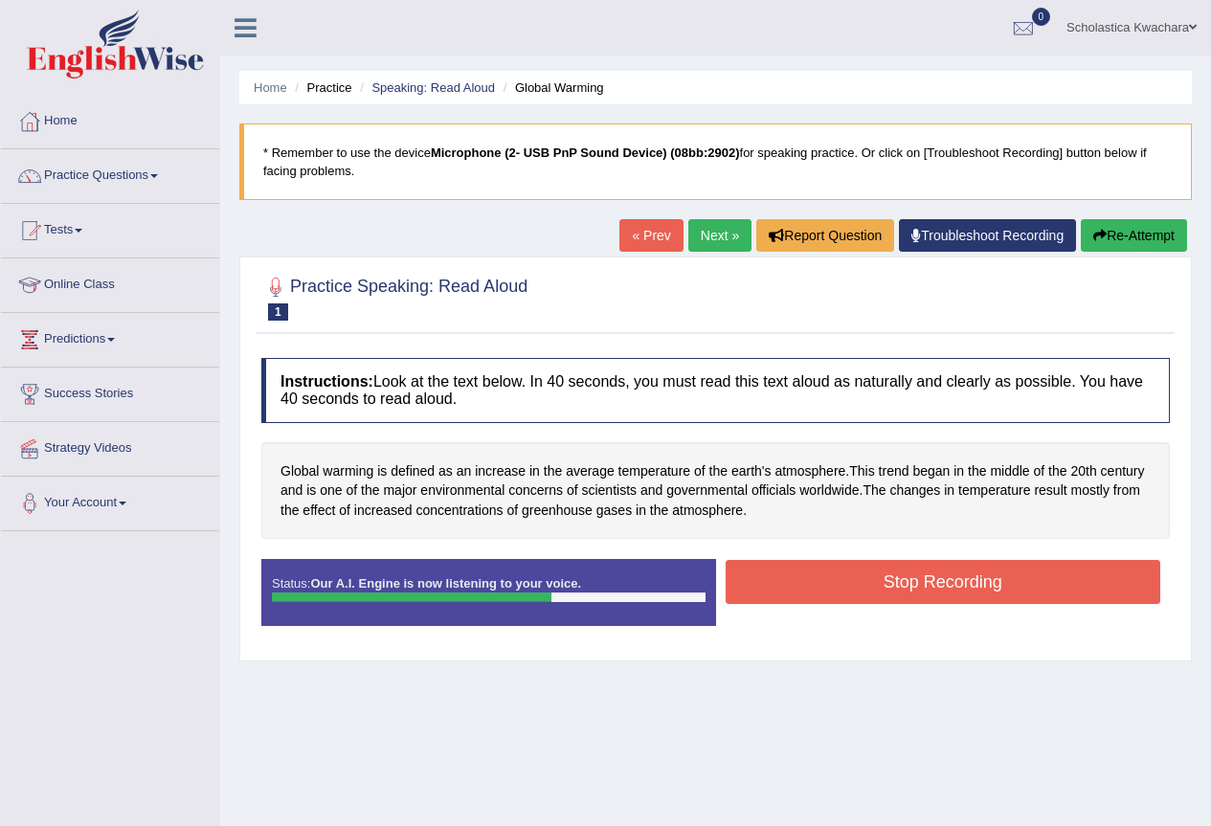
click at [1015, 582] on button "Stop Recording" at bounding box center [944, 582] width 436 height 44
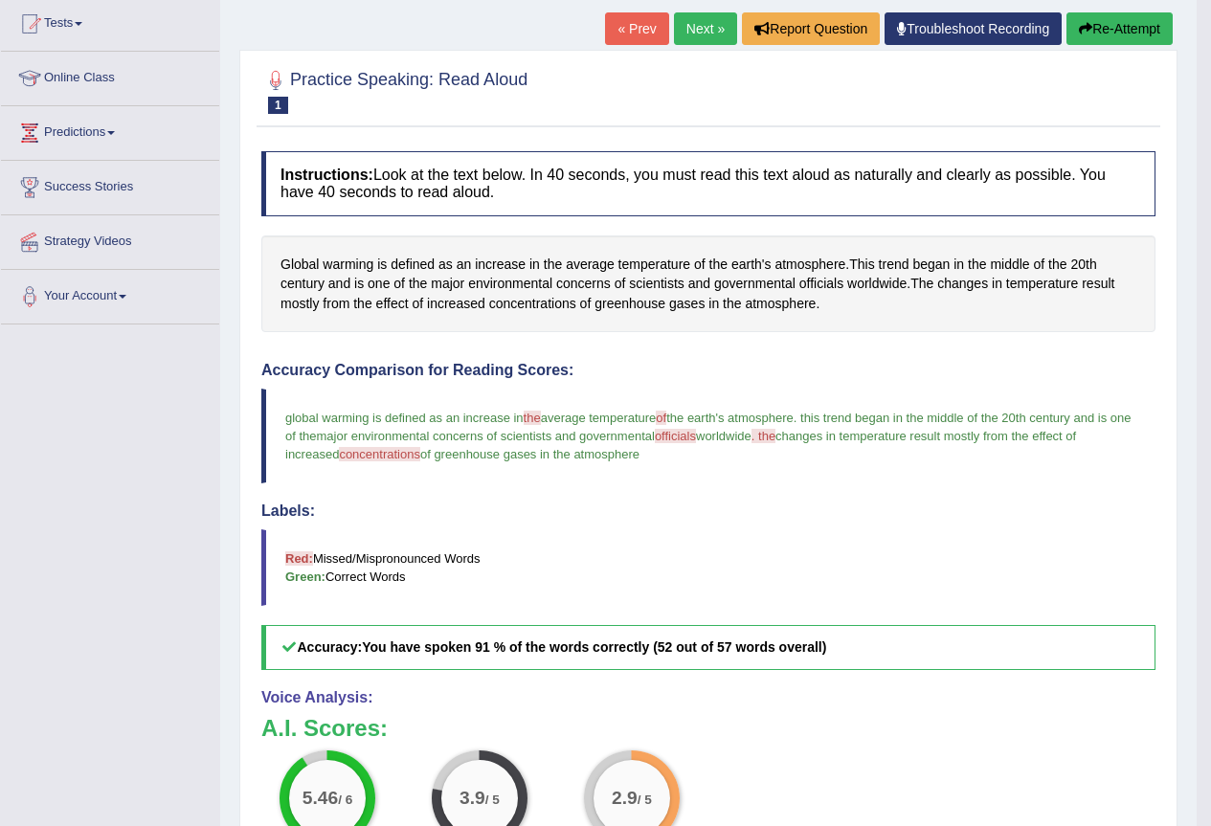
scroll to position [195, 0]
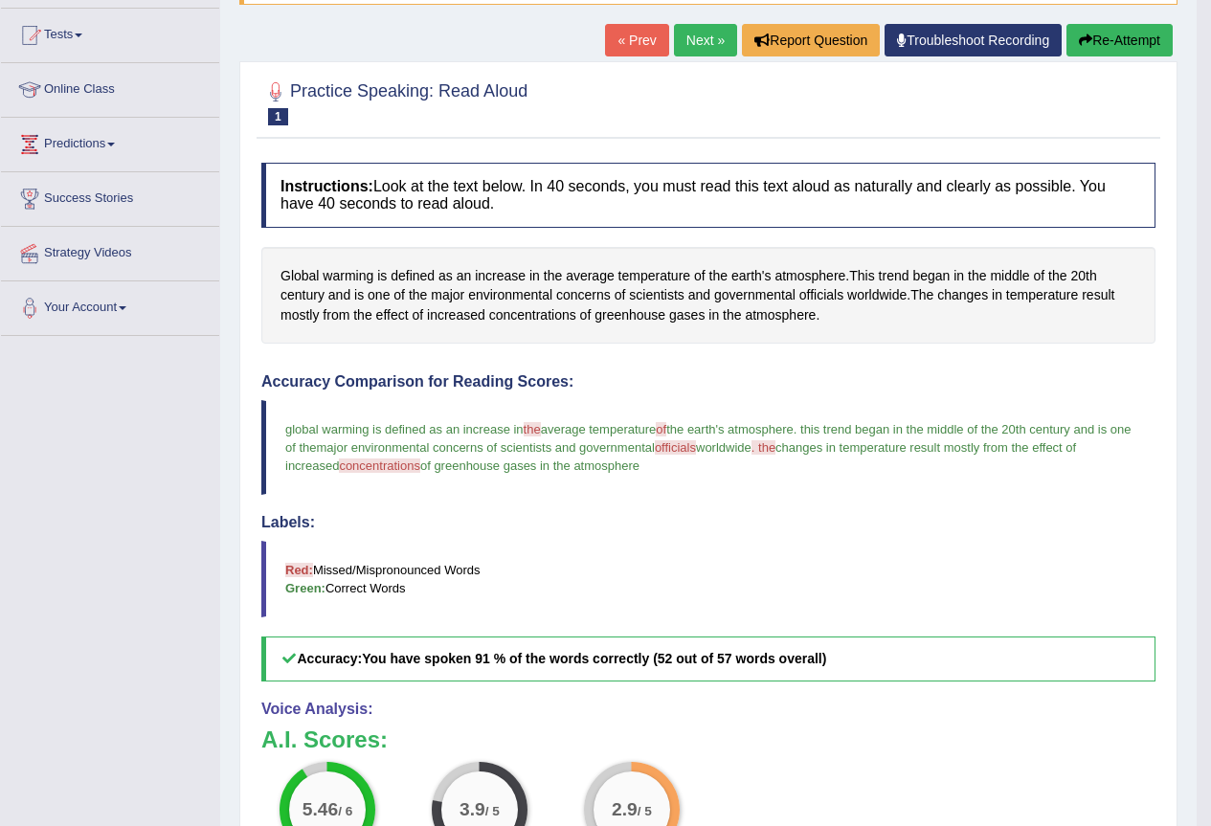
click at [693, 42] on link "Next »" at bounding box center [705, 40] width 63 height 33
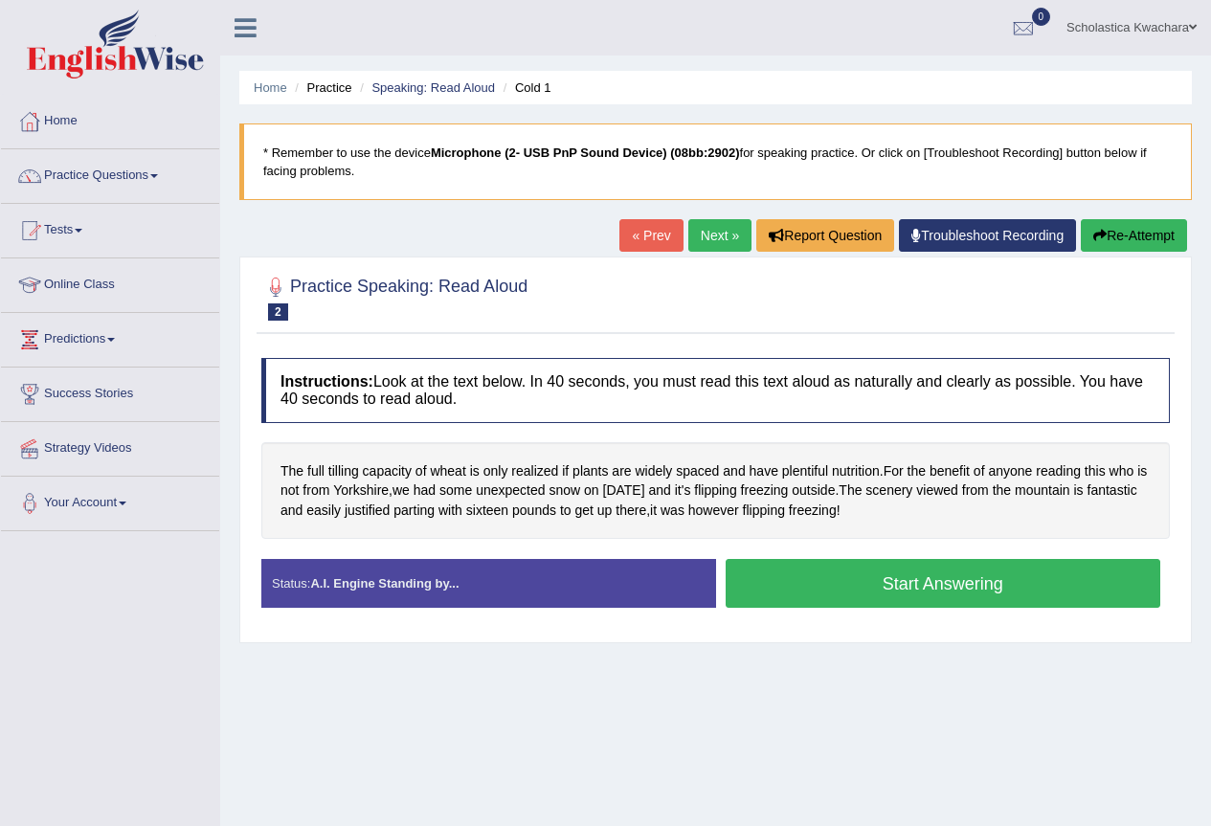
click at [873, 581] on button "Start Answering" at bounding box center [944, 583] width 436 height 49
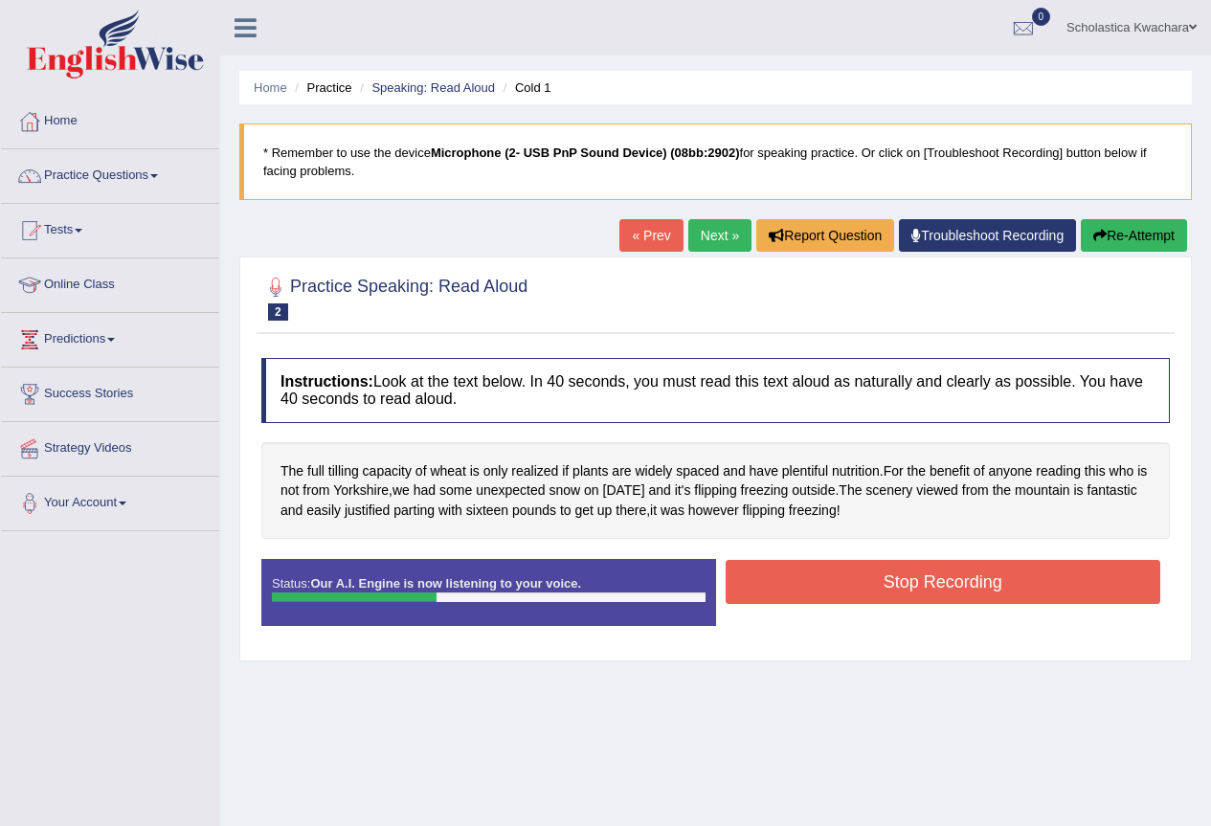
click at [1128, 224] on button "Re-Attempt" at bounding box center [1134, 235] width 106 height 33
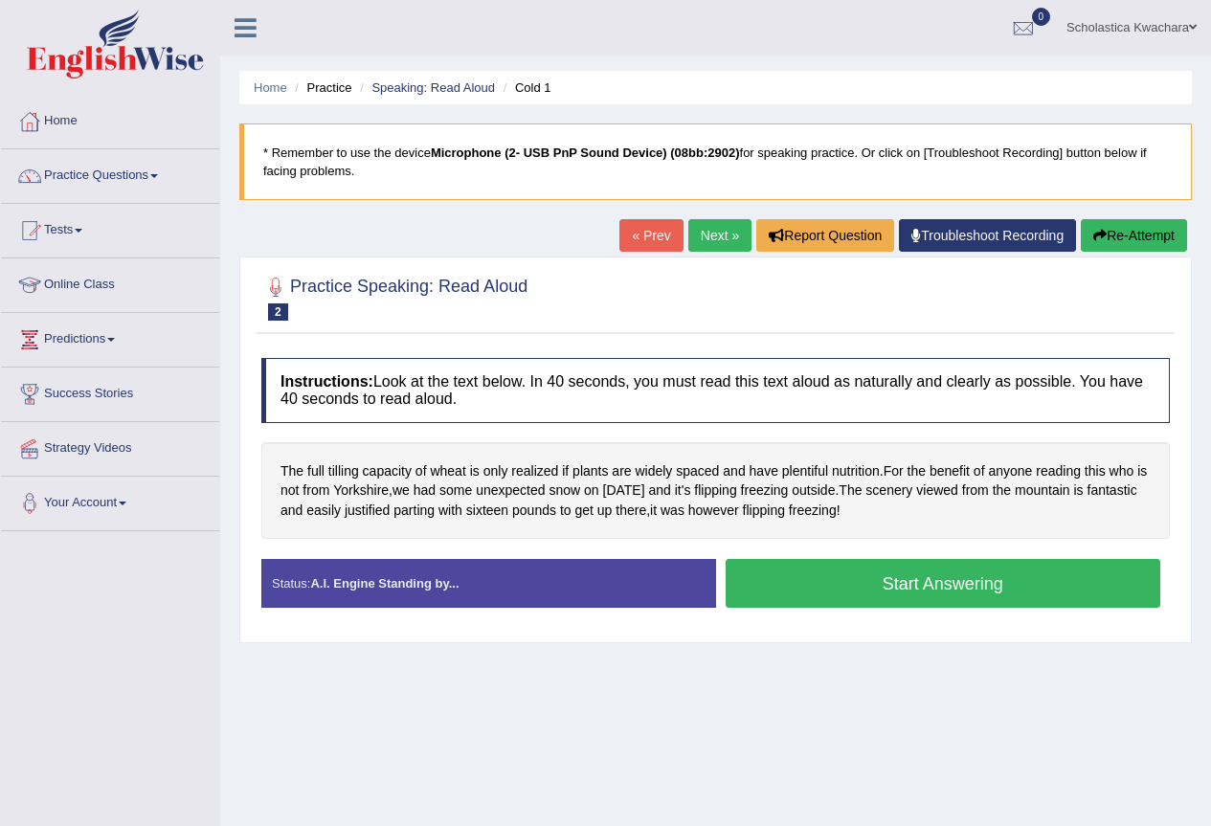
click at [932, 574] on button "Start Answering" at bounding box center [944, 583] width 436 height 49
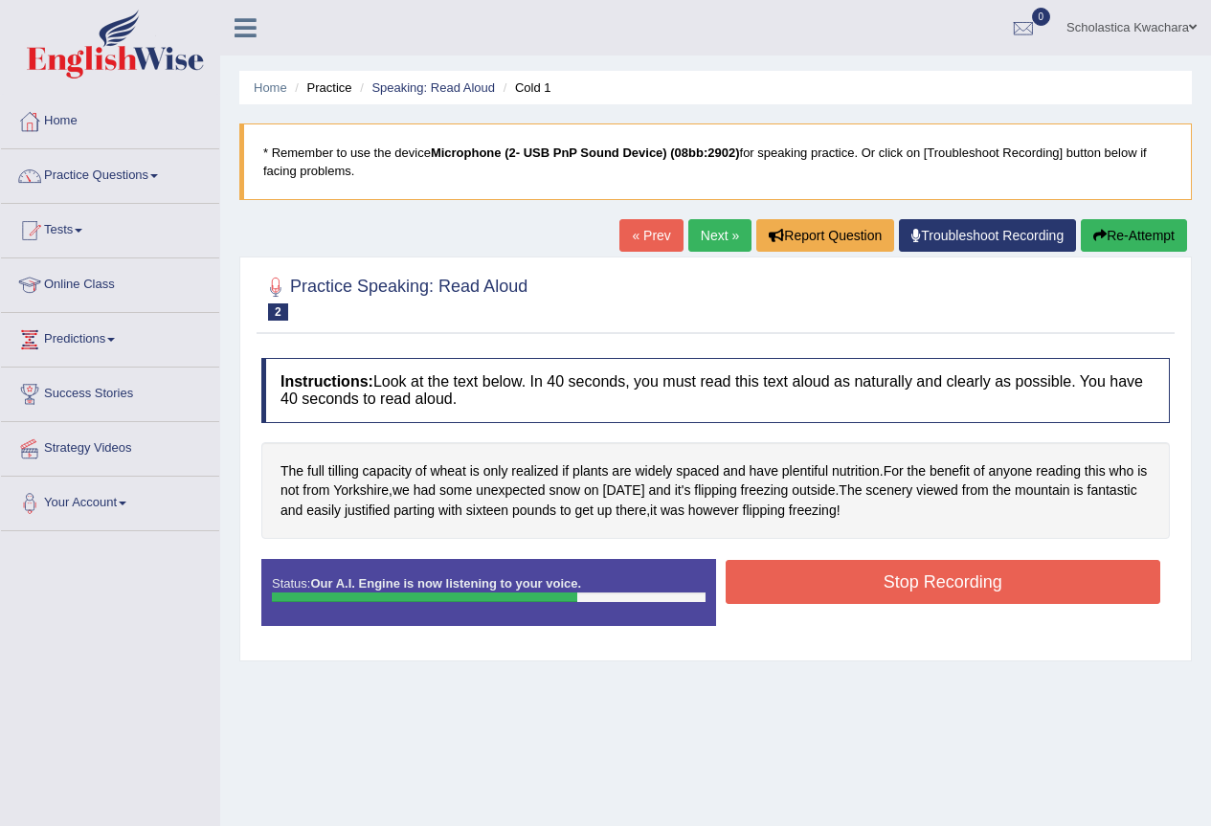
click at [939, 590] on button "Stop Recording" at bounding box center [944, 582] width 436 height 44
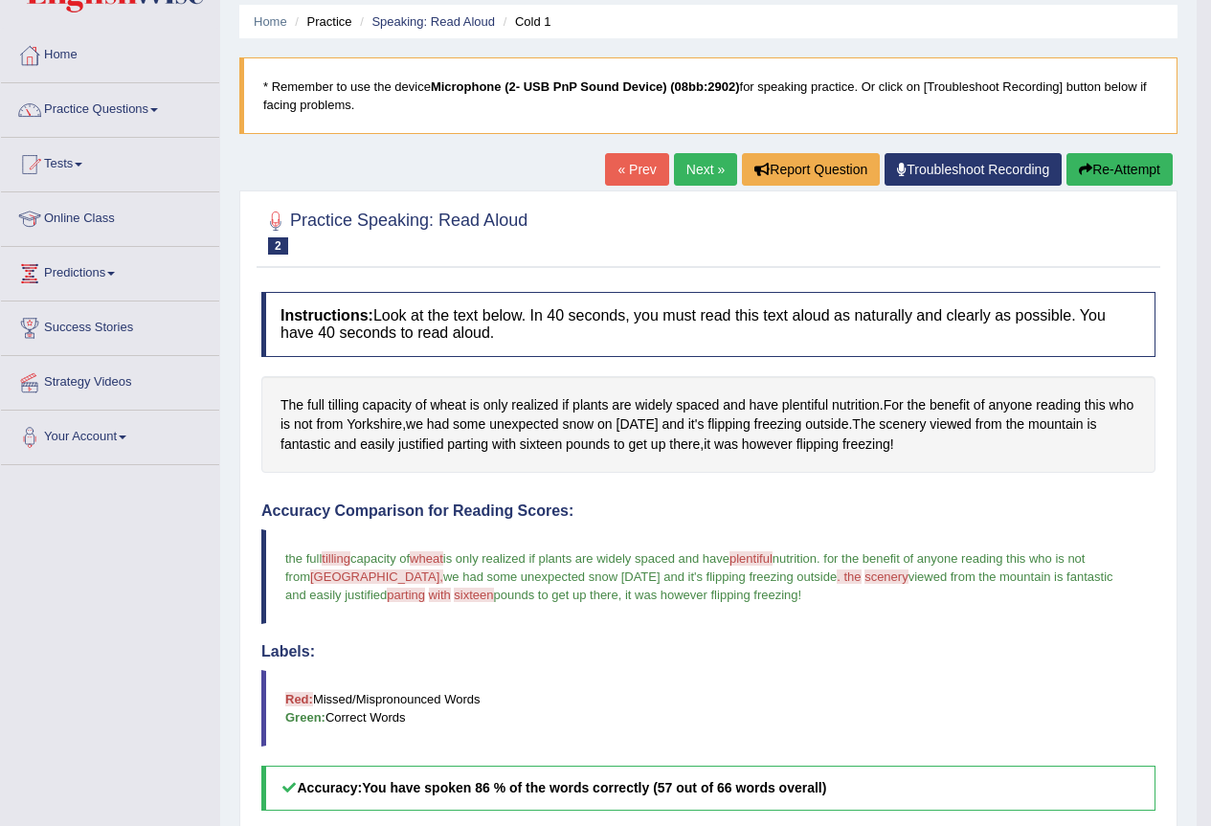
scroll to position [4, 0]
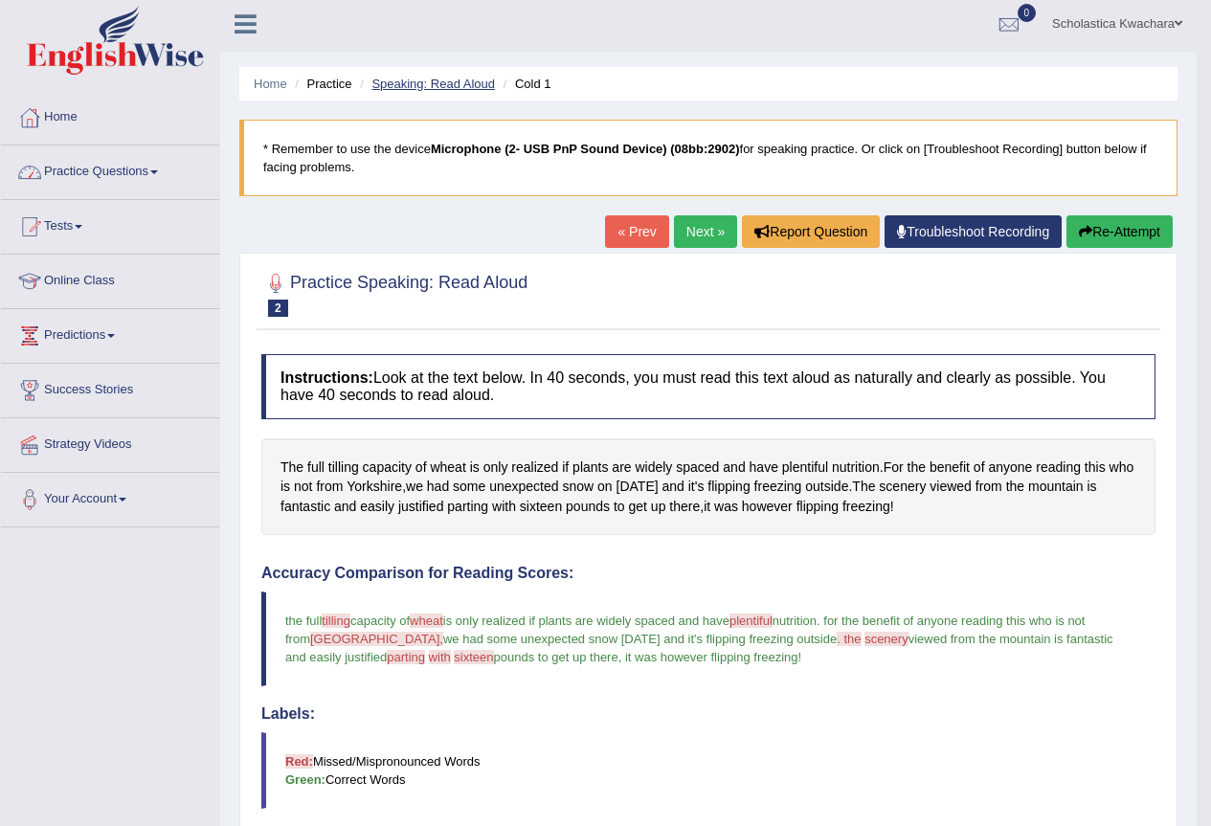
click at [455, 90] on link "Speaking: Read Aloud" at bounding box center [432, 84] width 123 height 14
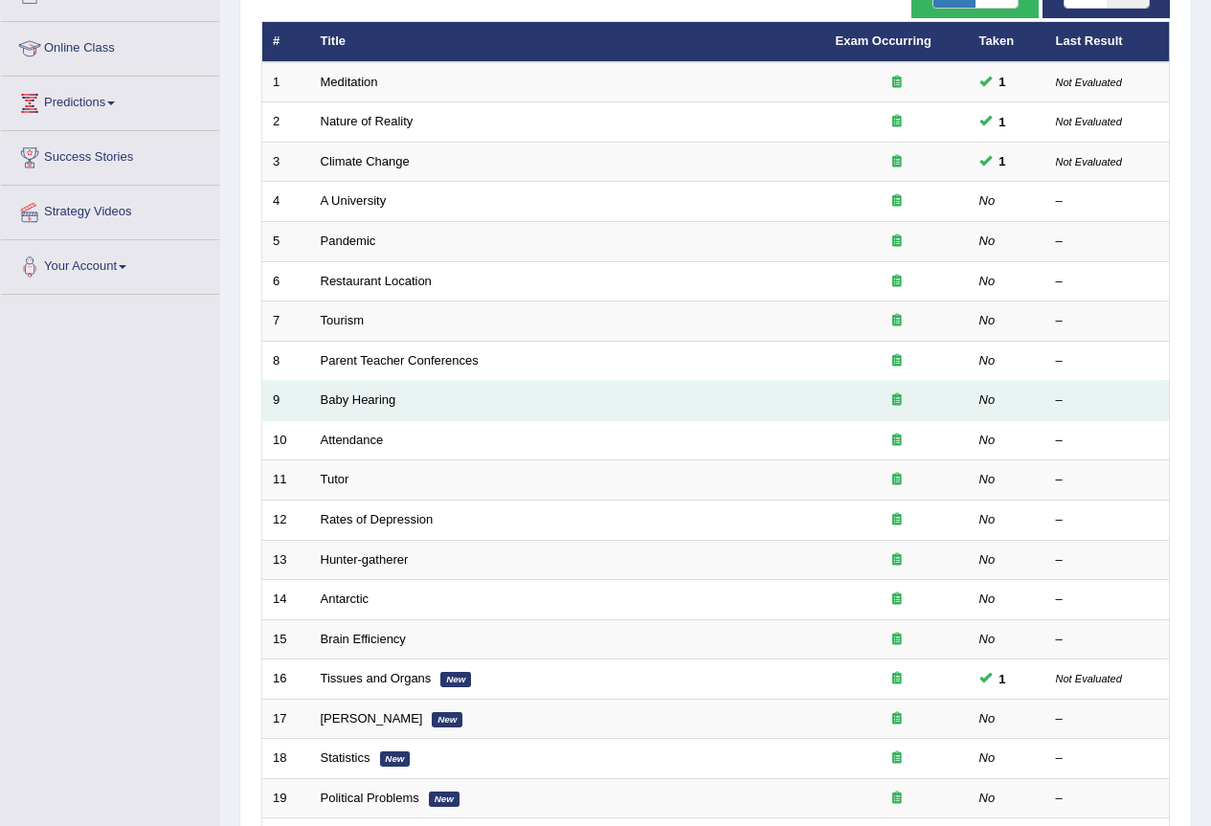
scroll to position [441, 0]
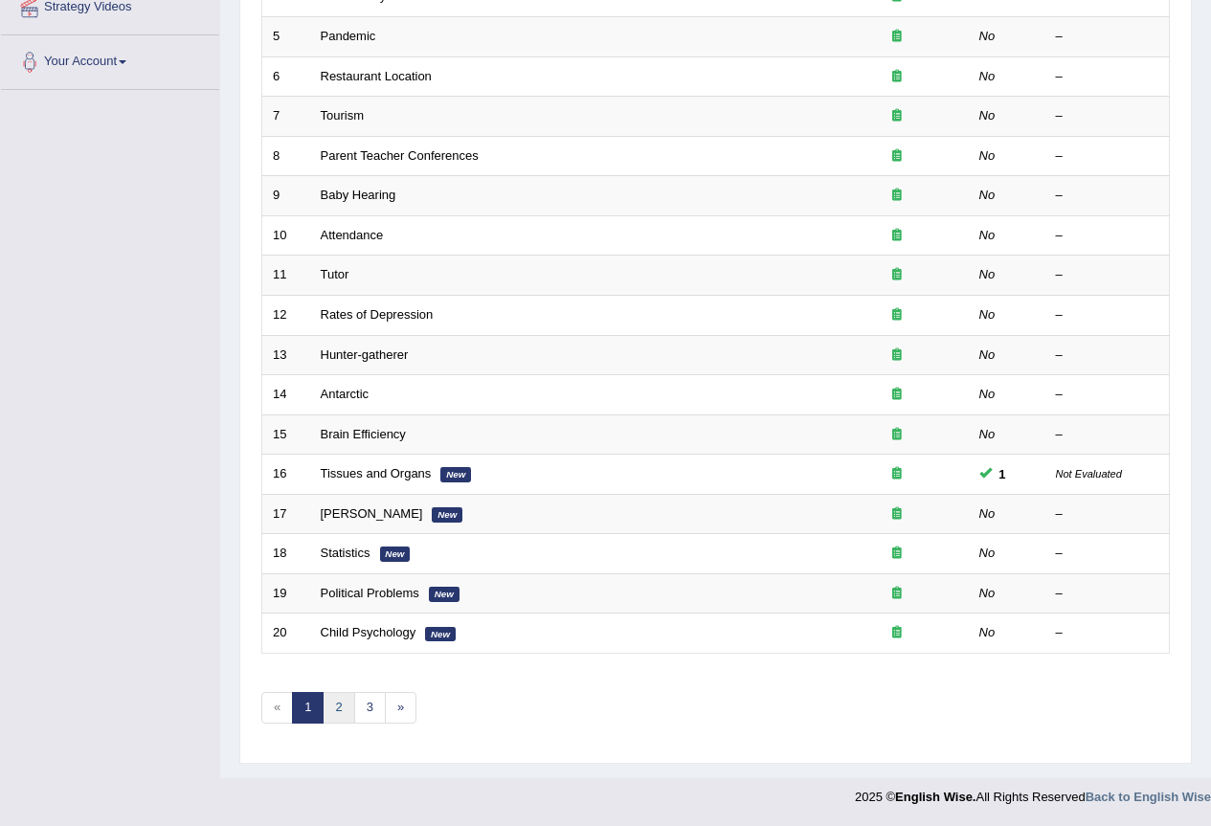
click at [336, 712] on link "2" at bounding box center [339, 708] width 32 height 32
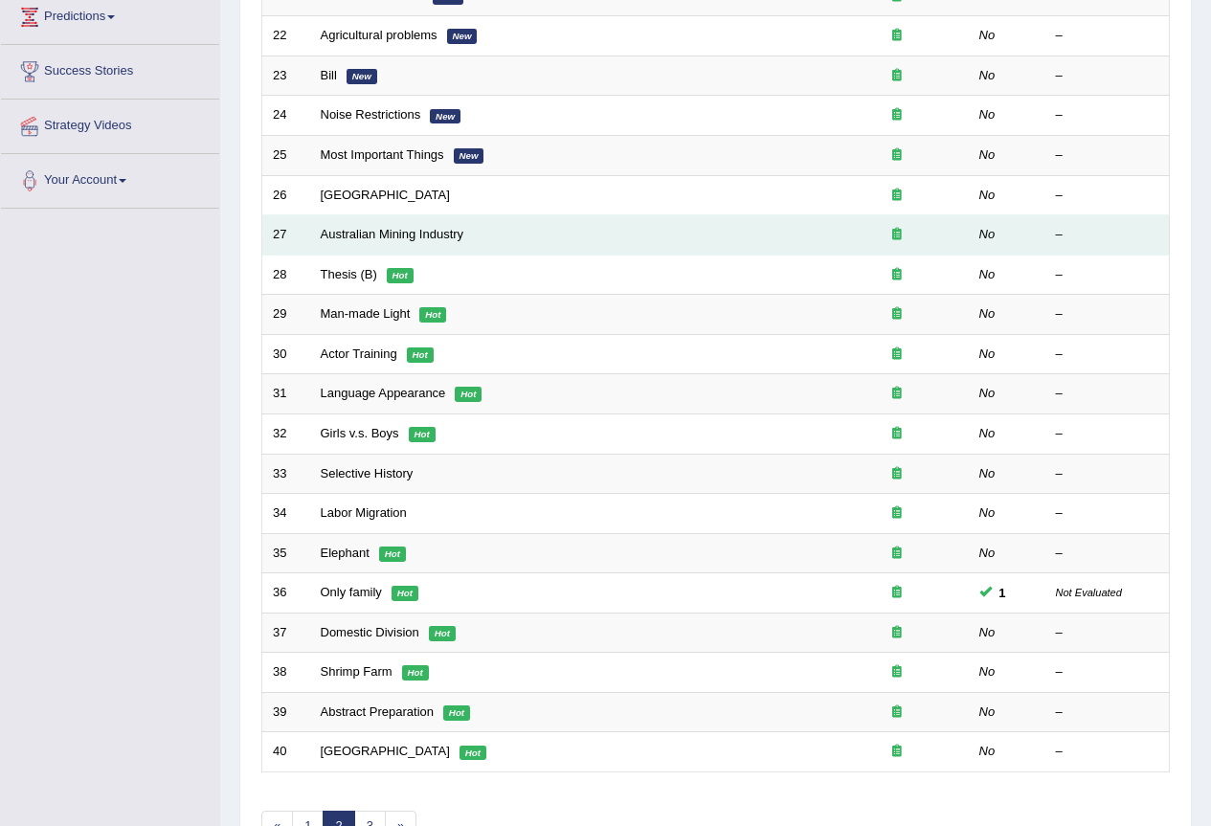
scroll to position [383, 0]
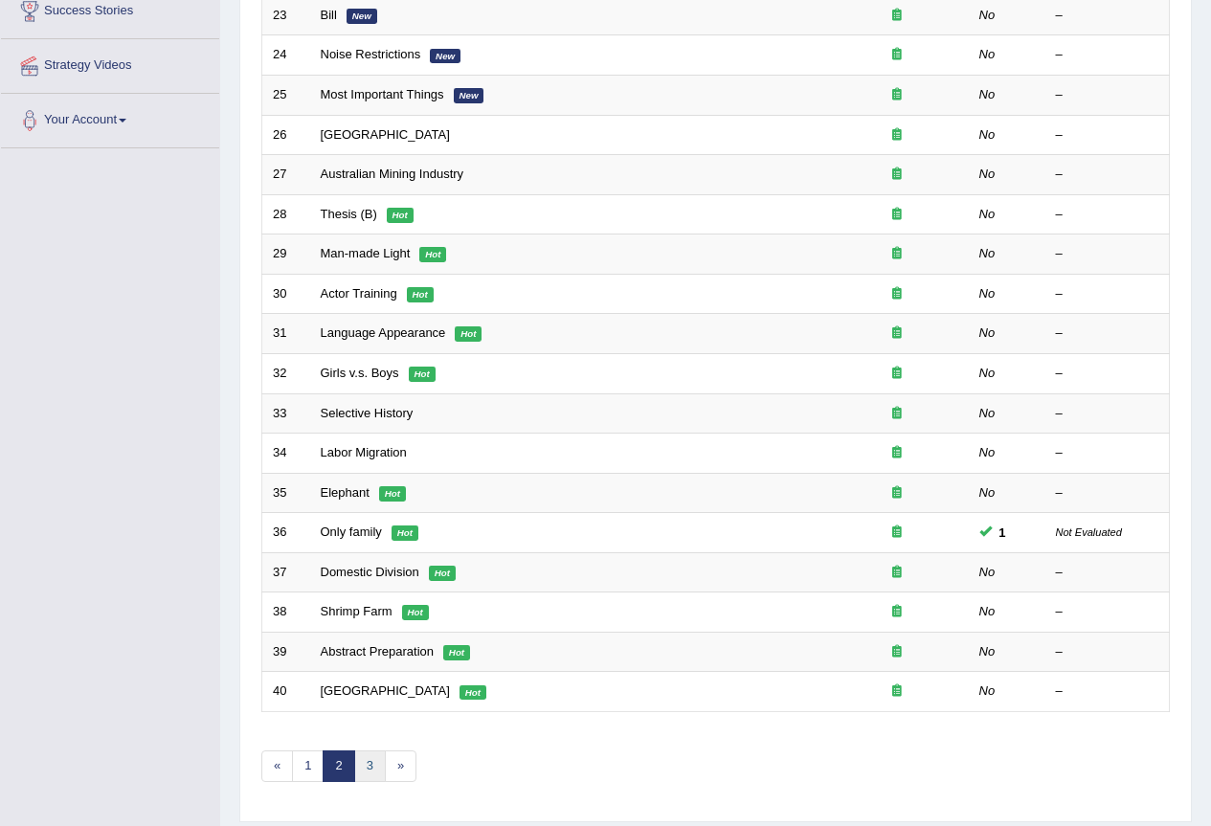
click at [366, 765] on link "3" at bounding box center [370, 767] width 32 height 32
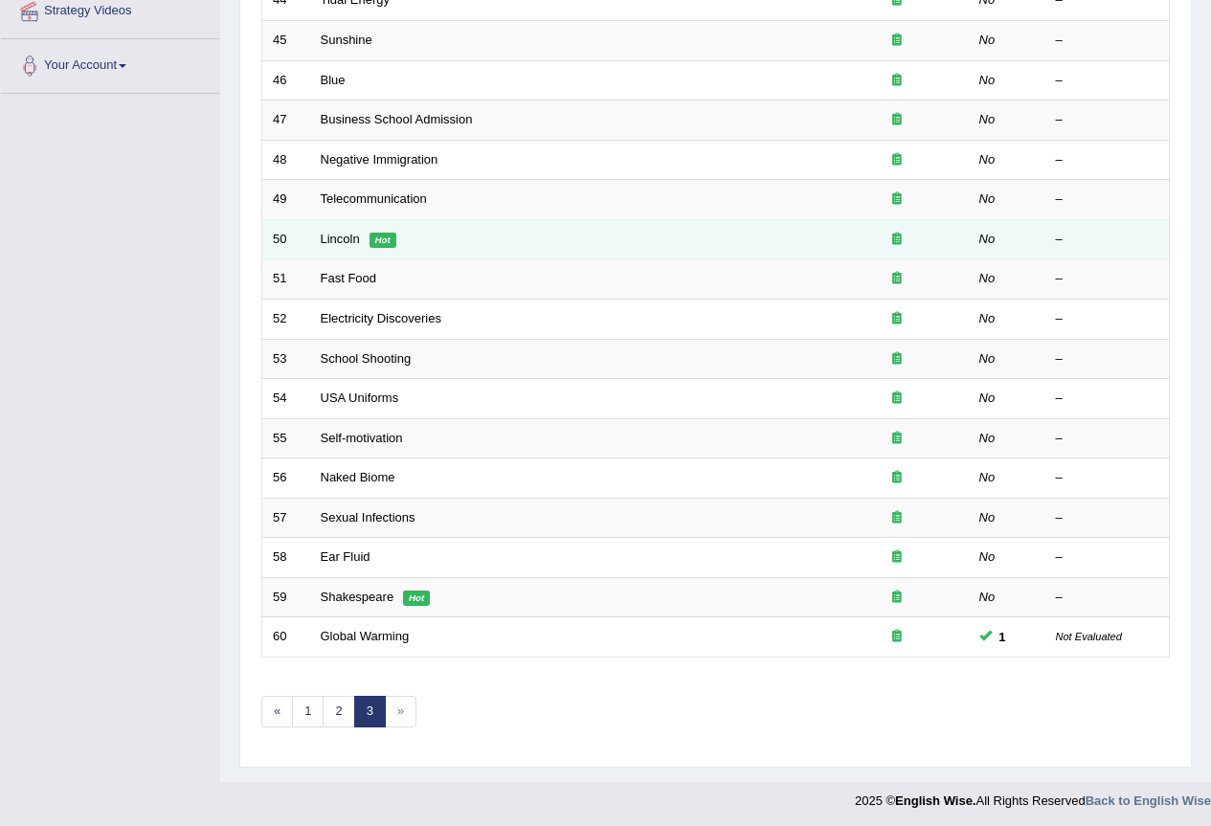
scroll to position [441, 0]
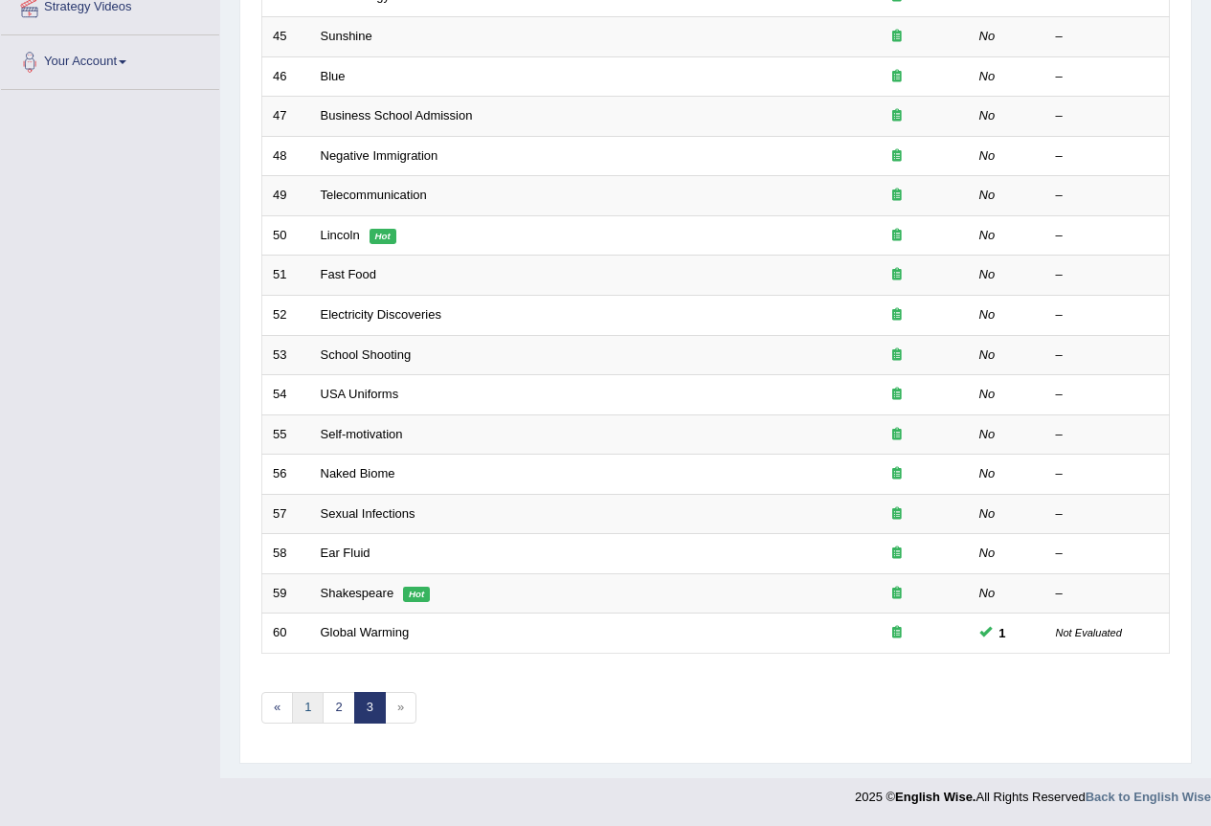
click at [309, 709] on link "1" at bounding box center [308, 708] width 32 height 32
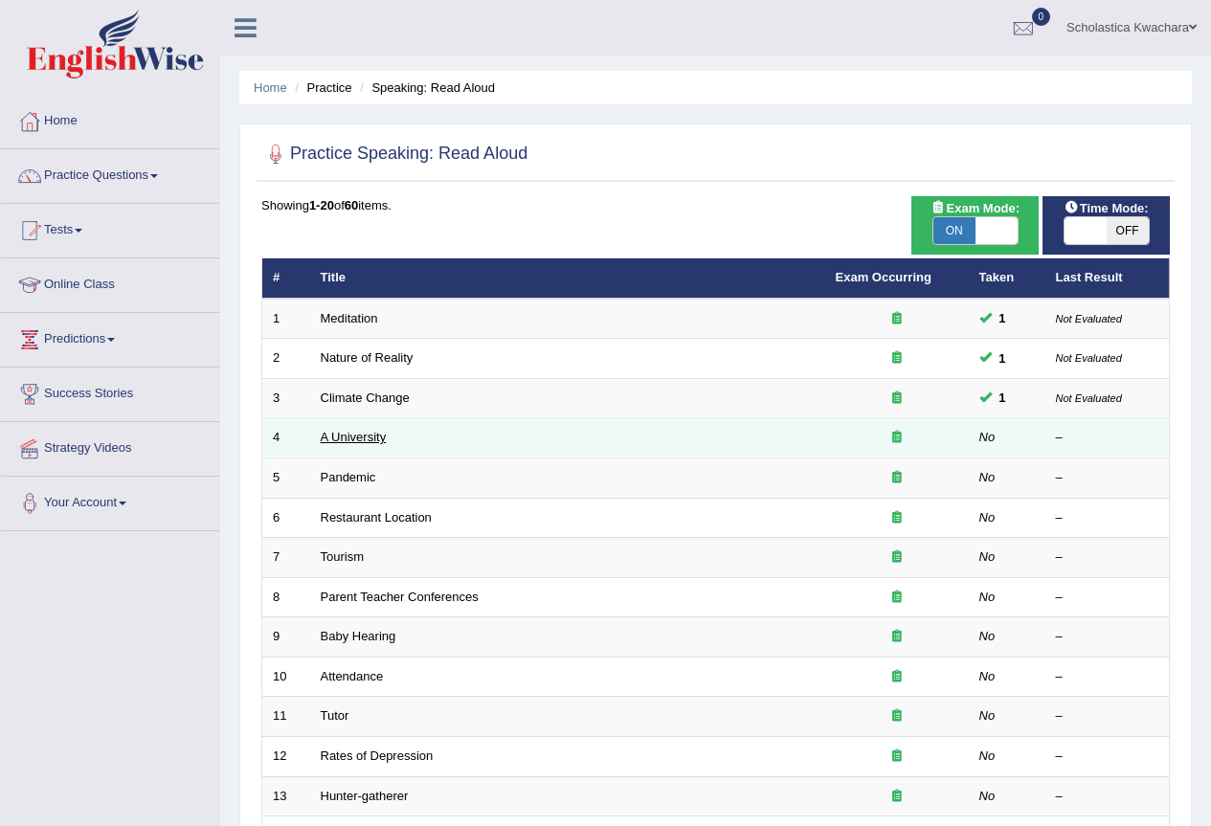
click at [348, 437] on link "A University" at bounding box center [354, 437] width 66 height 14
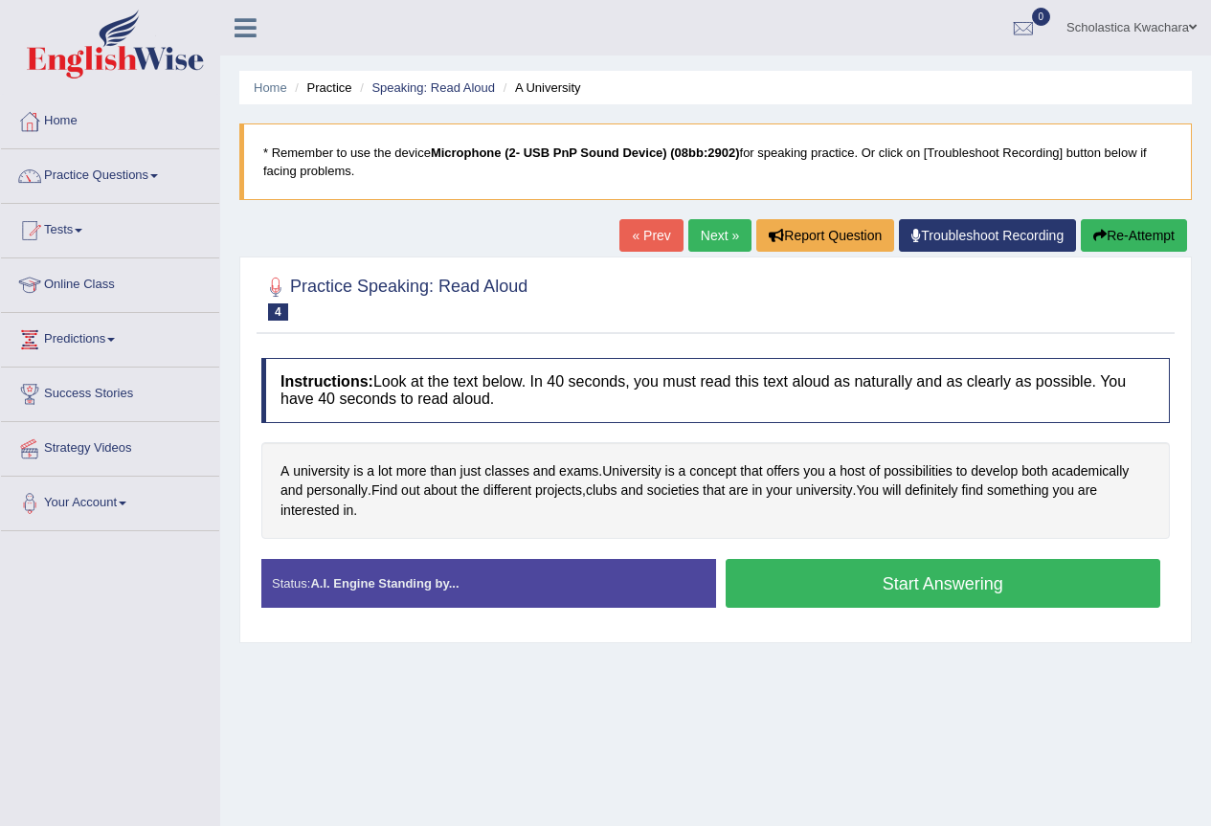
click at [963, 582] on button "Start Answering" at bounding box center [944, 583] width 436 height 49
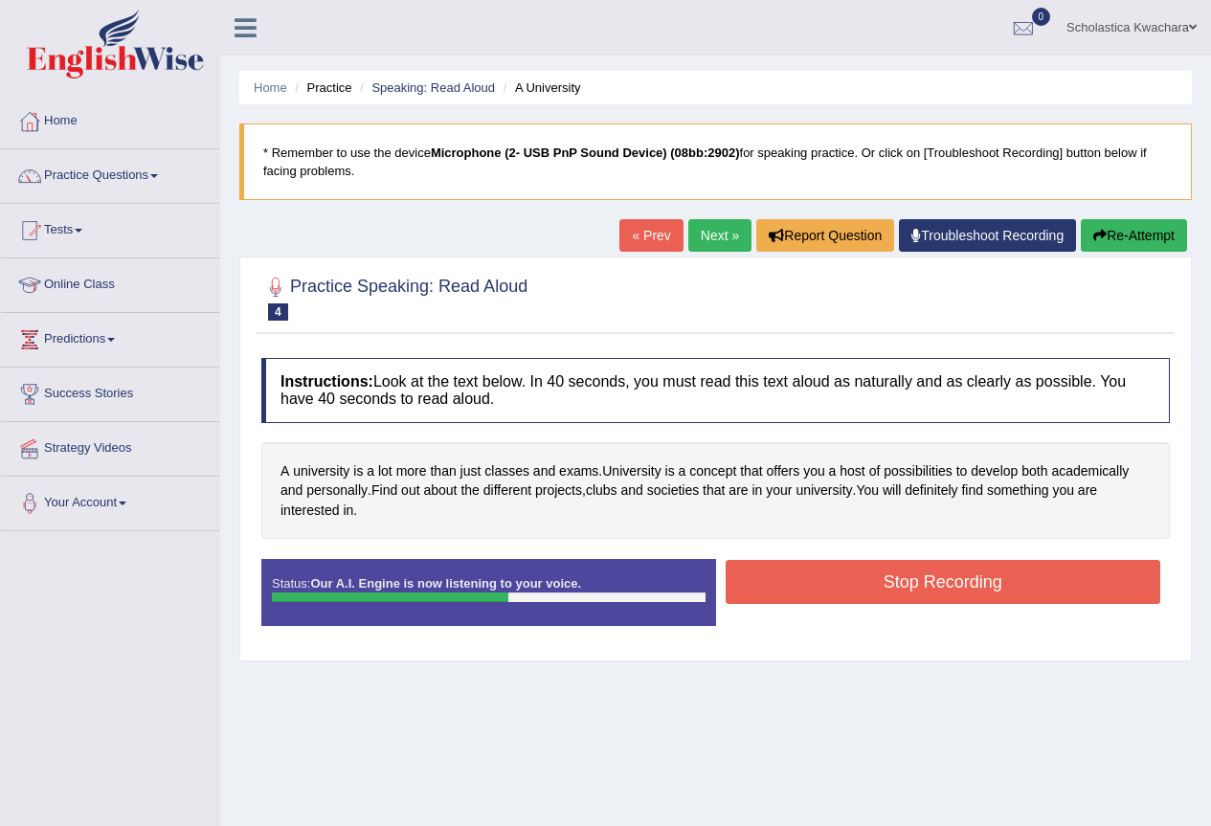
click at [961, 576] on button "Stop Recording" at bounding box center [944, 582] width 436 height 44
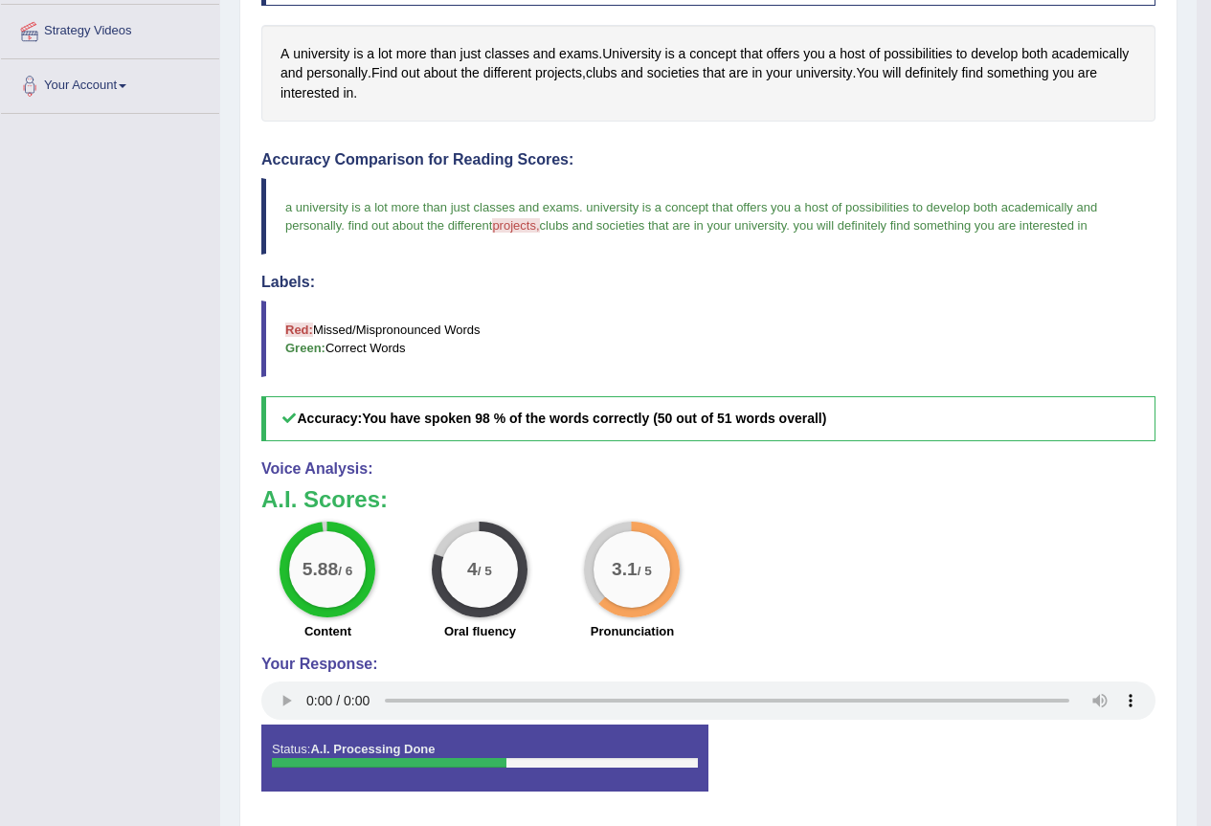
scroll to position [191, 0]
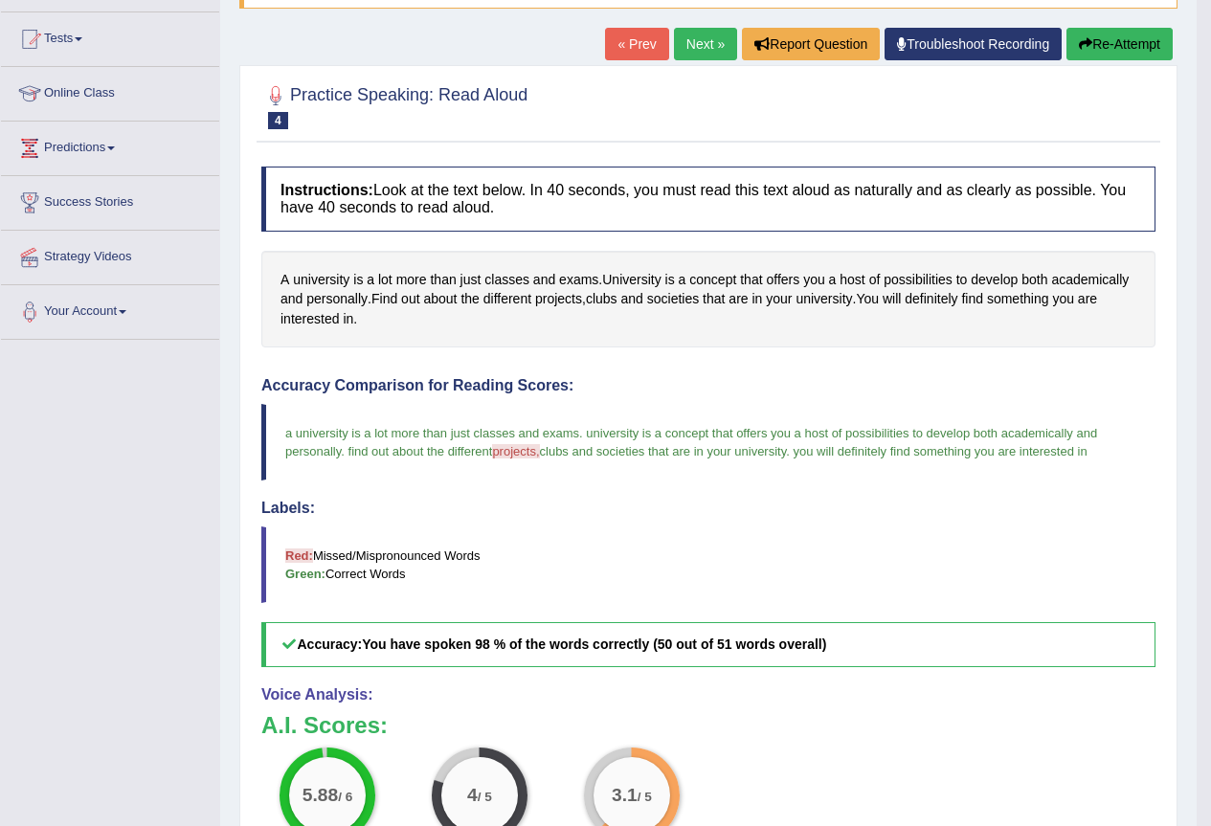
click at [705, 49] on link "Next »" at bounding box center [705, 44] width 63 height 33
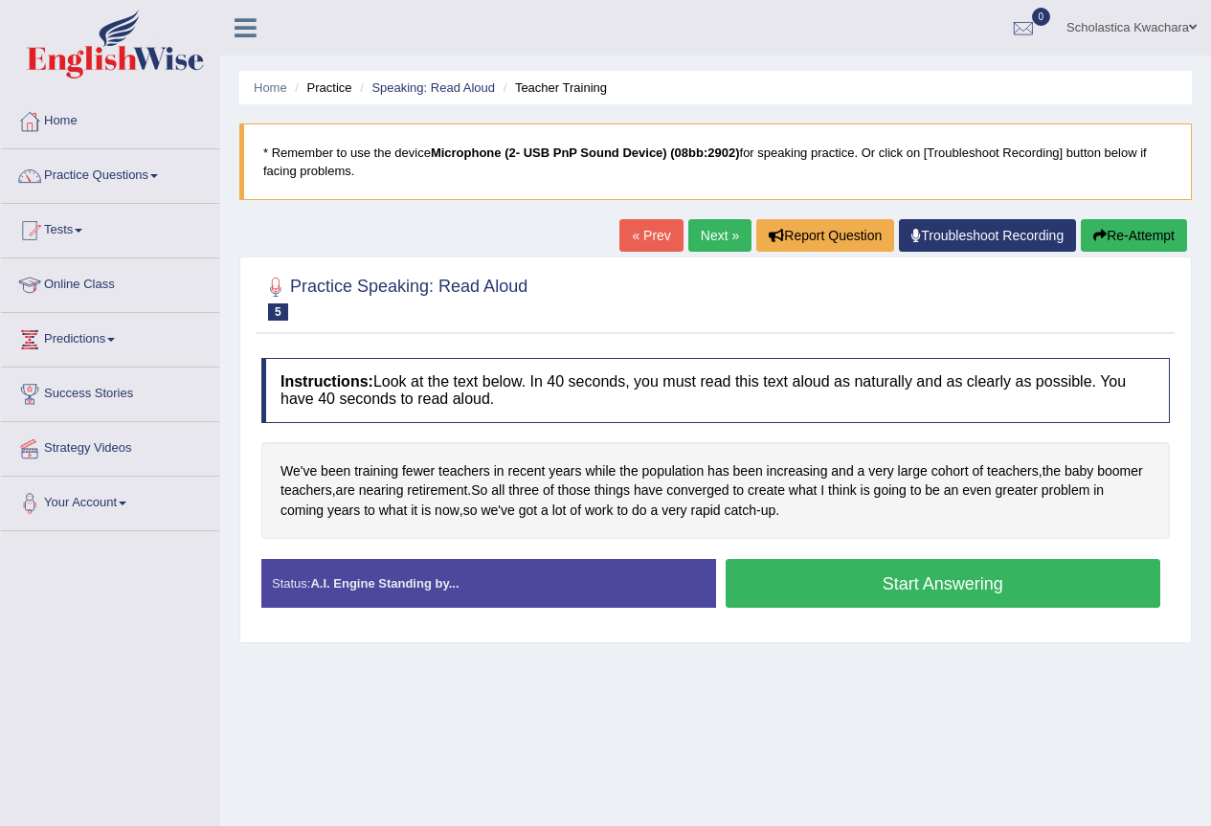
click at [864, 589] on button "Start Answering" at bounding box center [944, 583] width 436 height 49
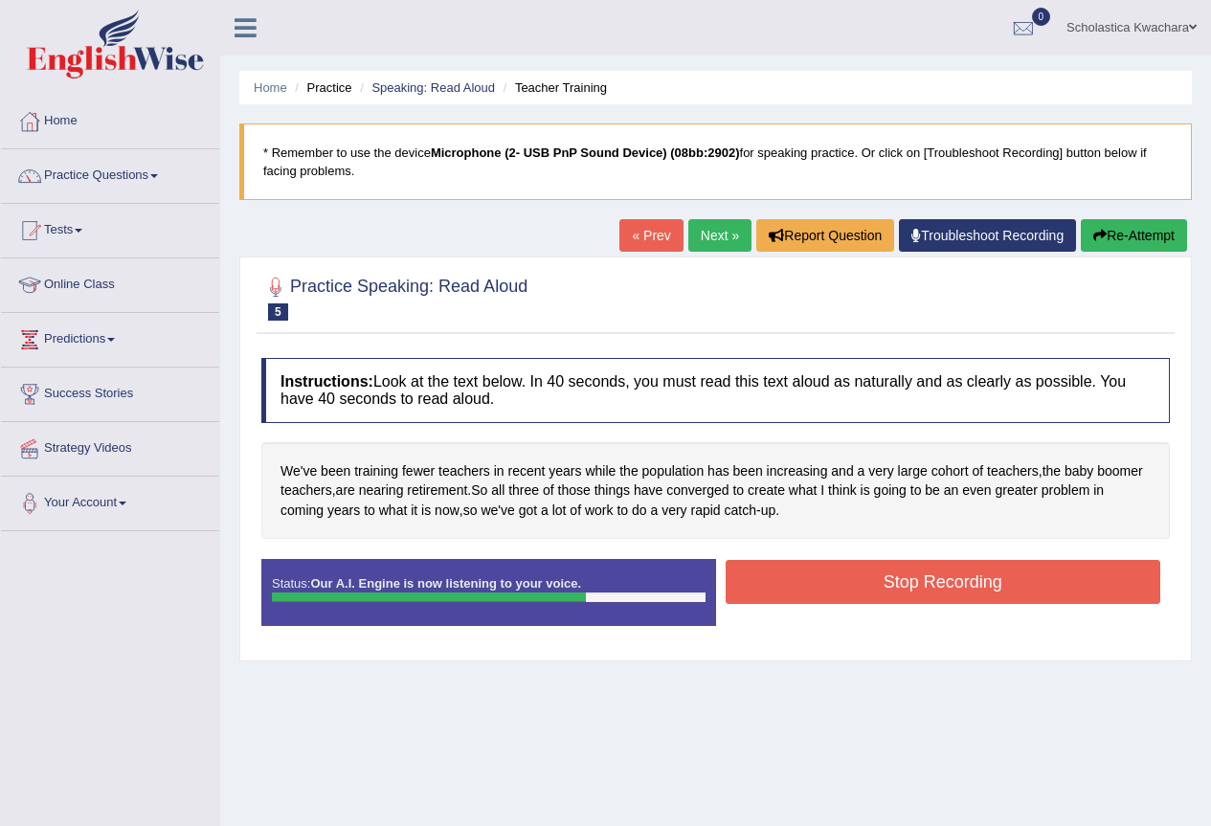
click at [864, 589] on button "Stop Recording" at bounding box center [944, 582] width 436 height 44
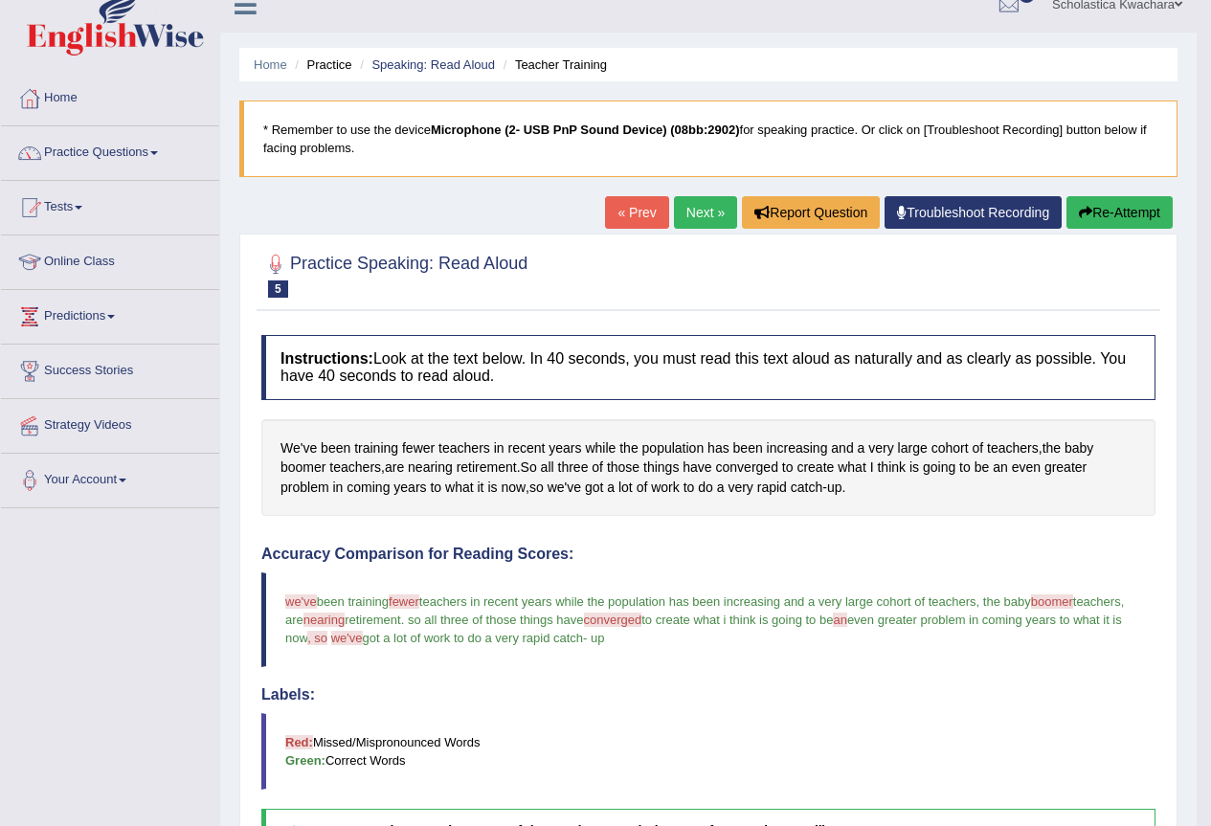
scroll to position [21, 0]
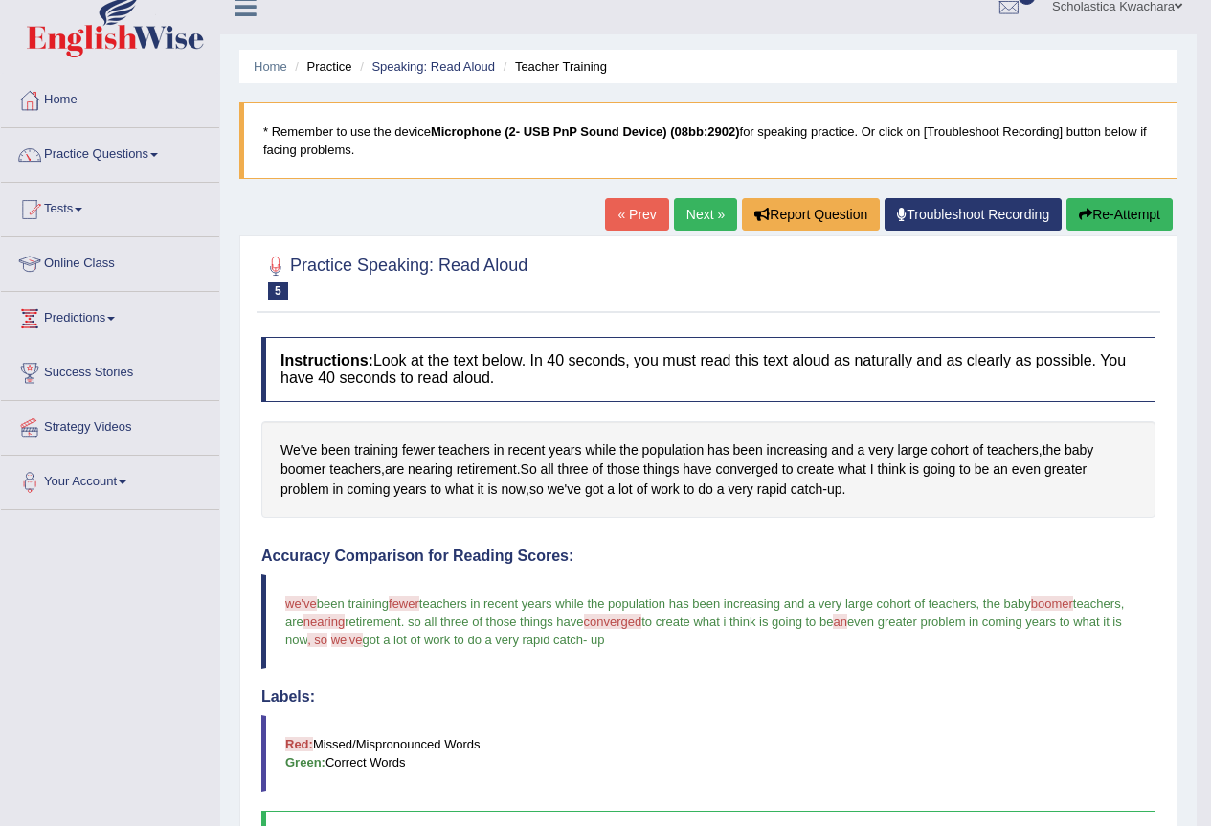
click at [688, 212] on link "Next »" at bounding box center [705, 214] width 63 height 33
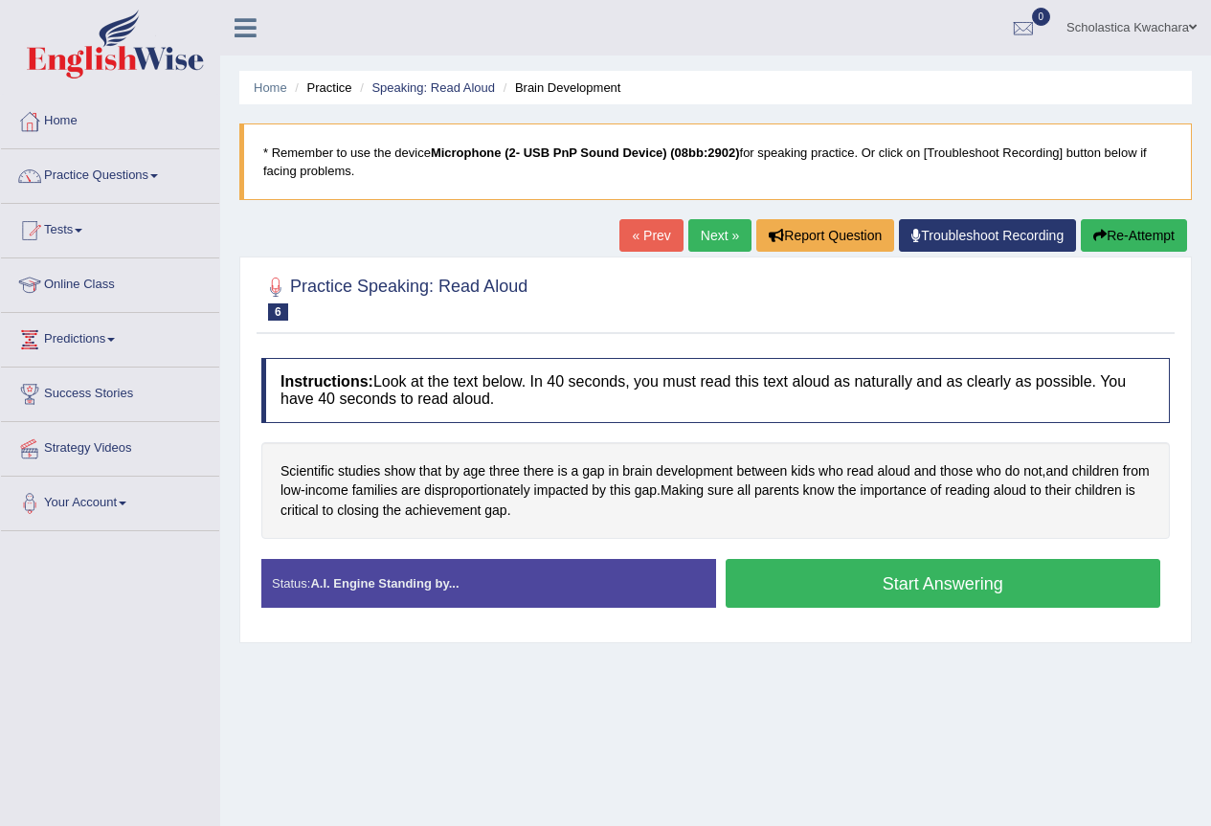
click at [888, 583] on button "Start Answering" at bounding box center [944, 583] width 436 height 49
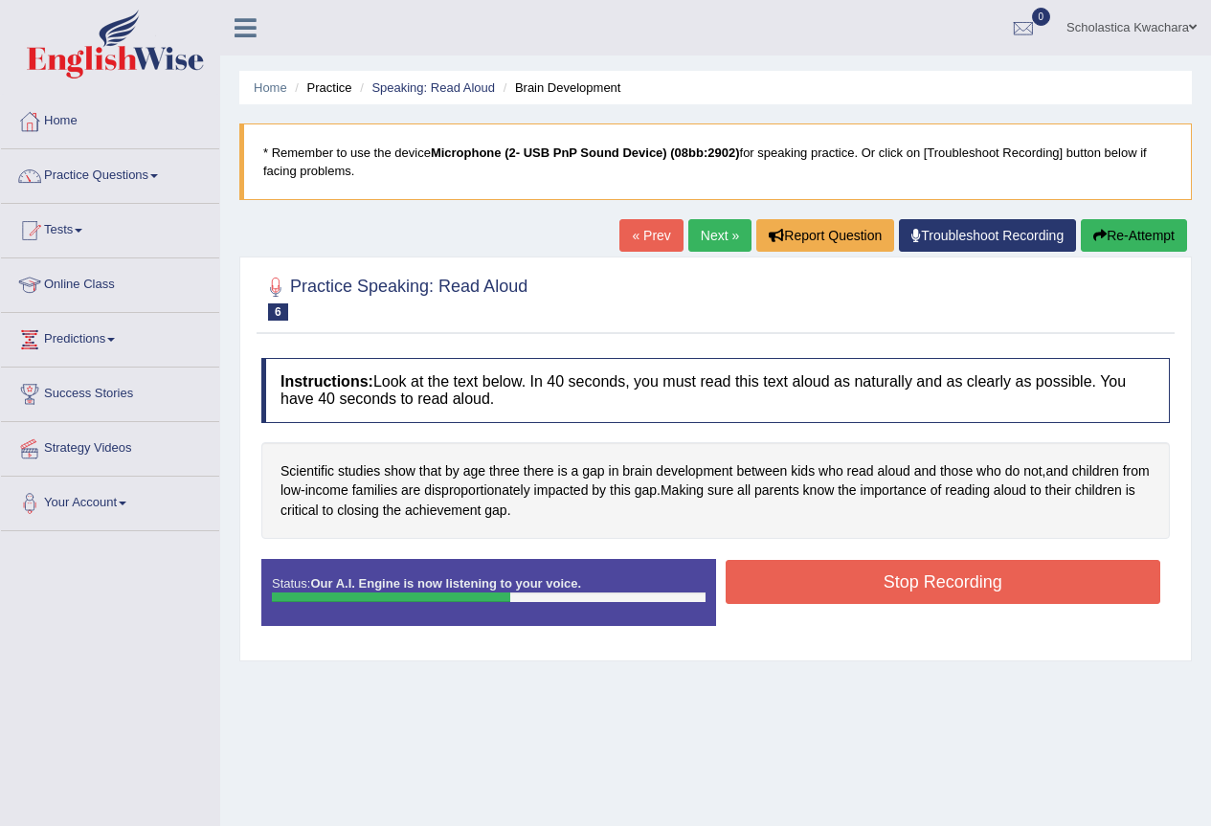
click at [888, 583] on button "Stop Recording" at bounding box center [944, 582] width 436 height 44
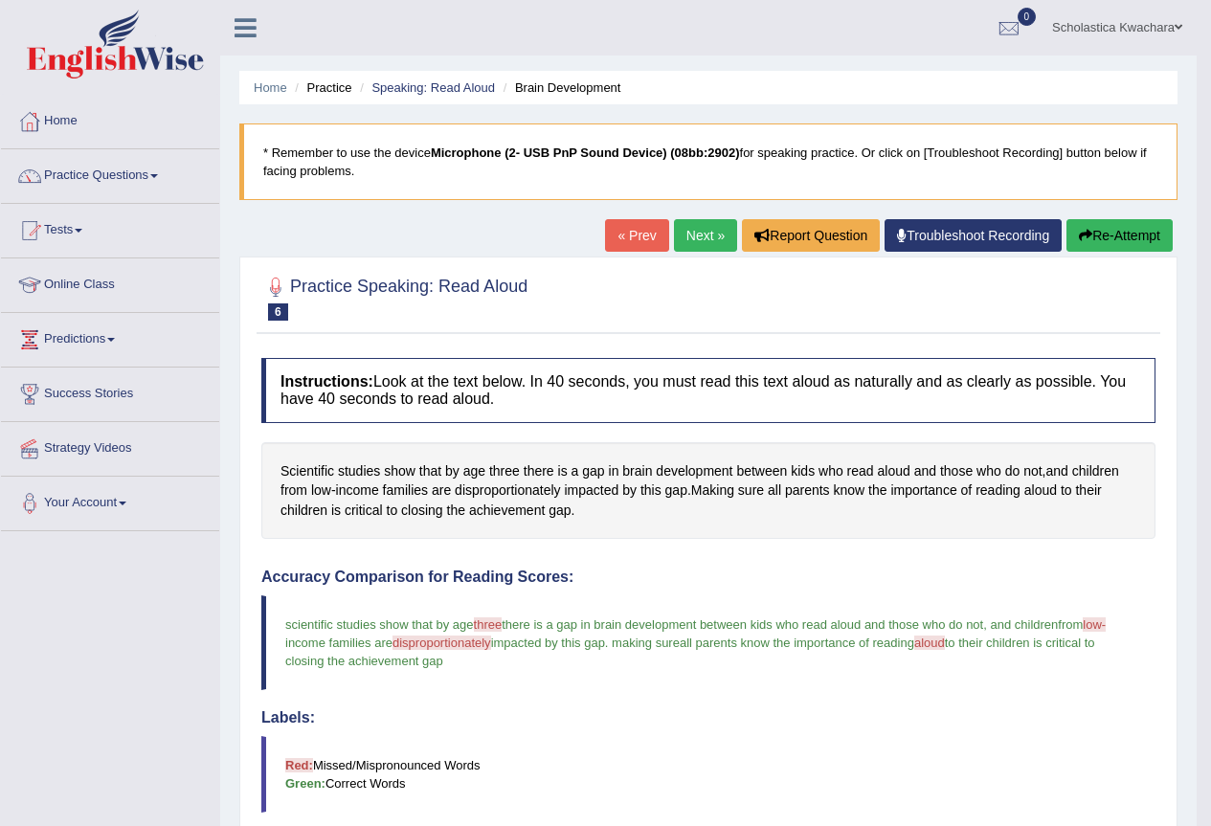
click at [695, 238] on link "Next »" at bounding box center [705, 235] width 63 height 33
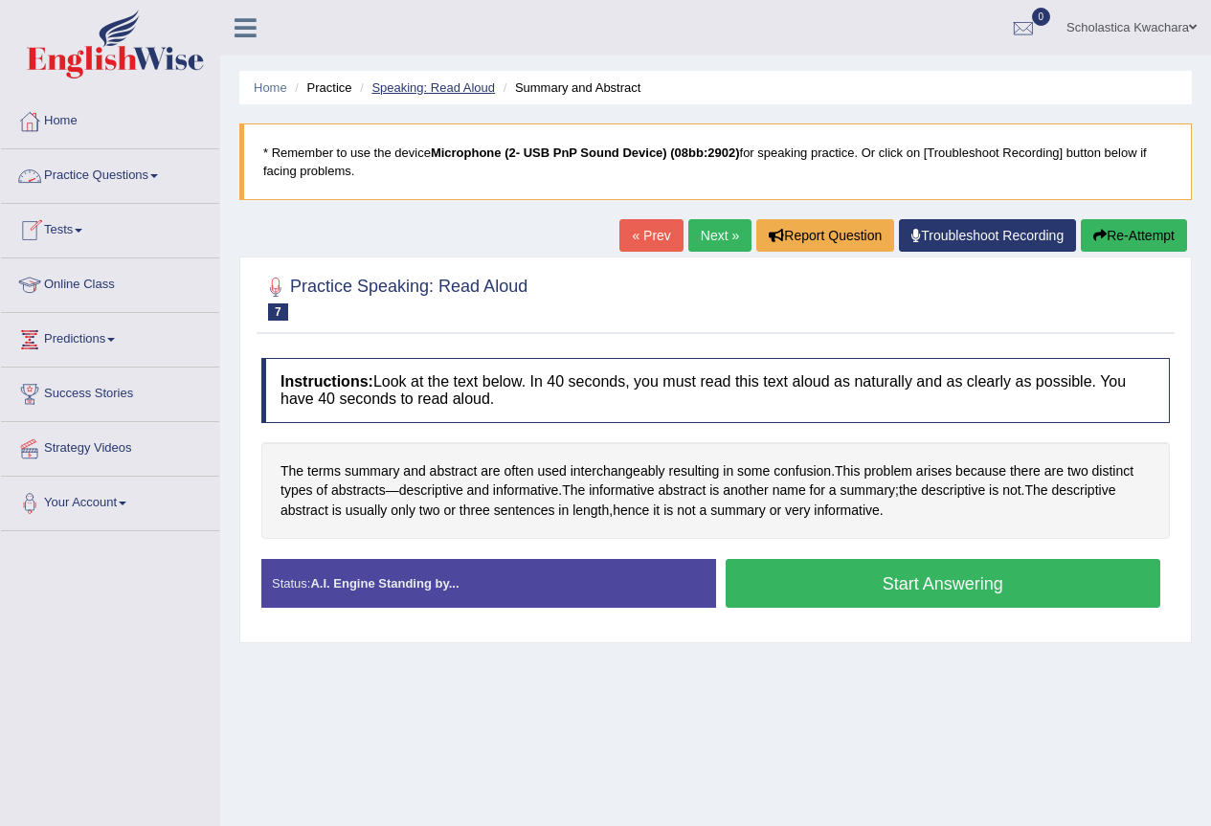
click at [444, 90] on link "Speaking: Read Aloud" at bounding box center [432, 87] width 123 height 14
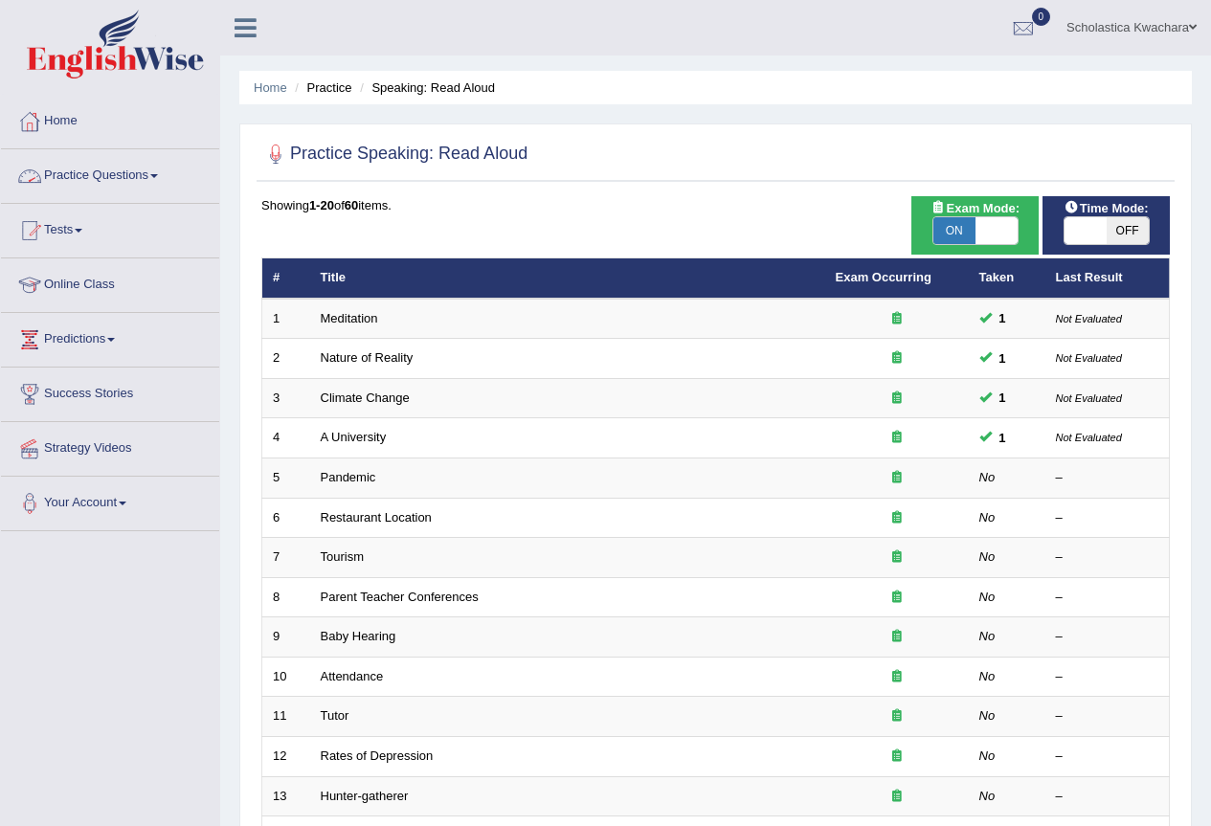
click at [158, 174] on span at bounding box center [154, 176] width 8 height 4
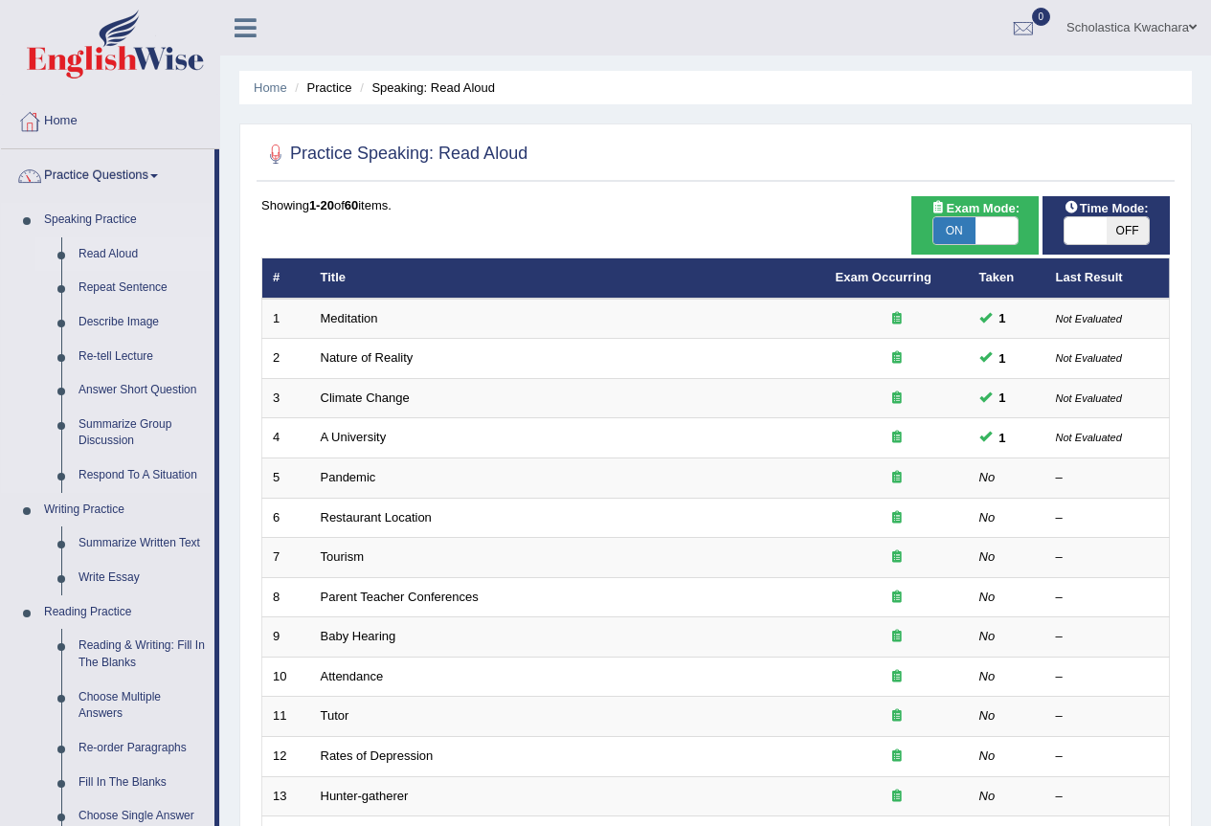
click at [108, 251] on link "Read Aloud" at bounding box center [142, 254] width 145 height 34
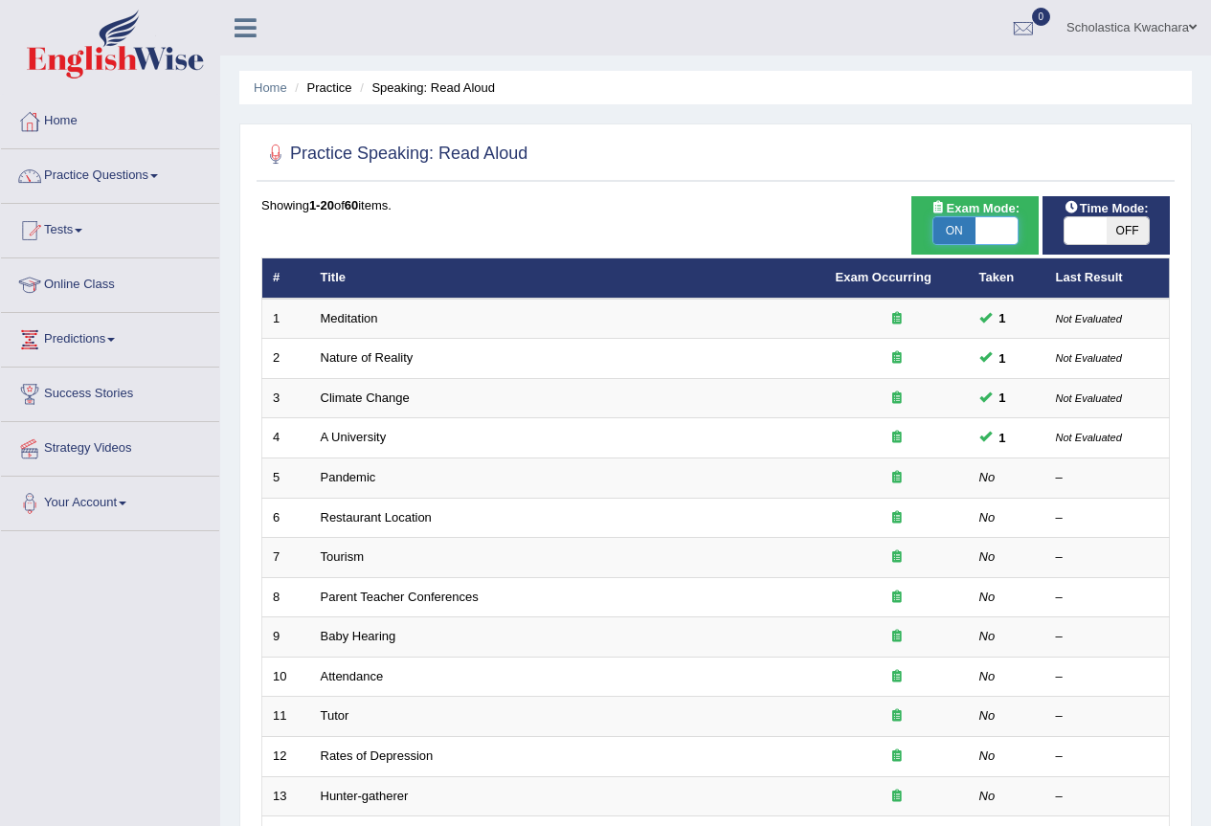
click at [999, 225] on span at bounding box center [997, 230] width 42 height 27
checkbox input "false"
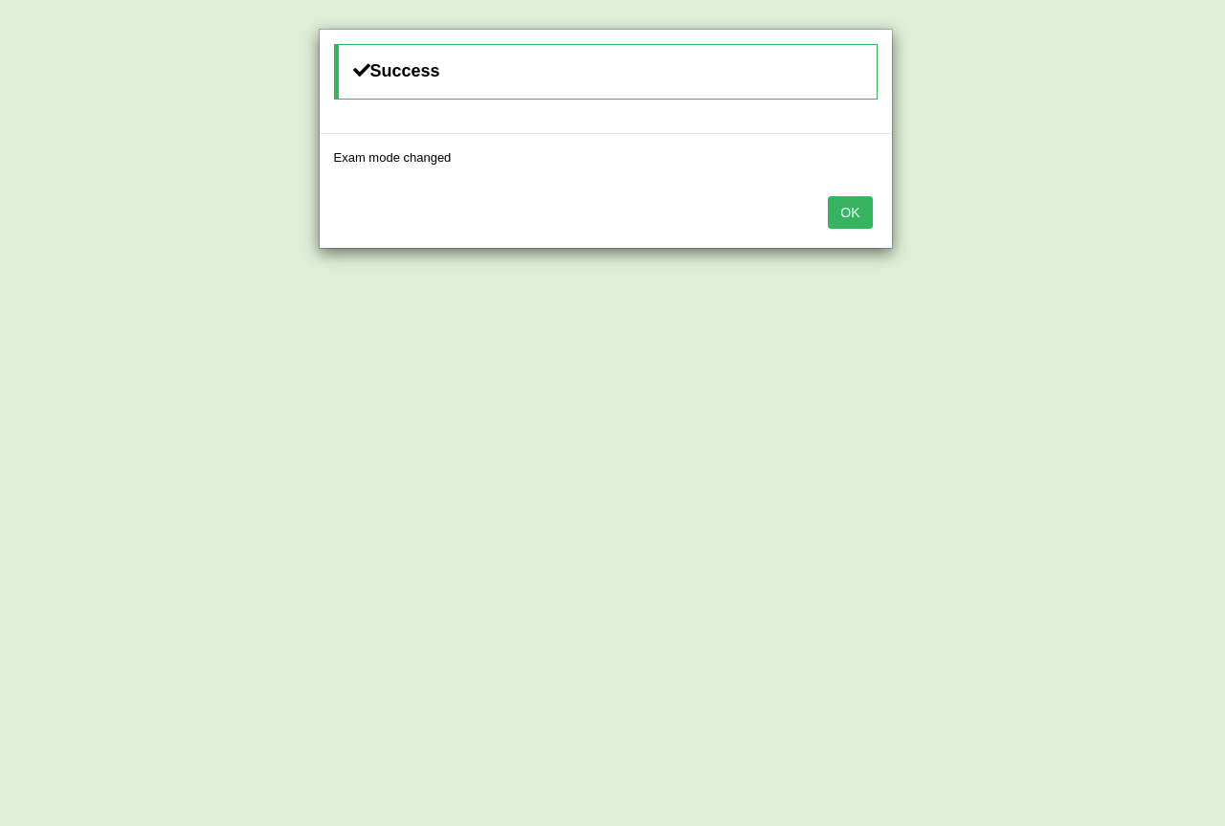
click at [864, 210] on button "OK" at bounding box center [850, 212] width 44 height 33
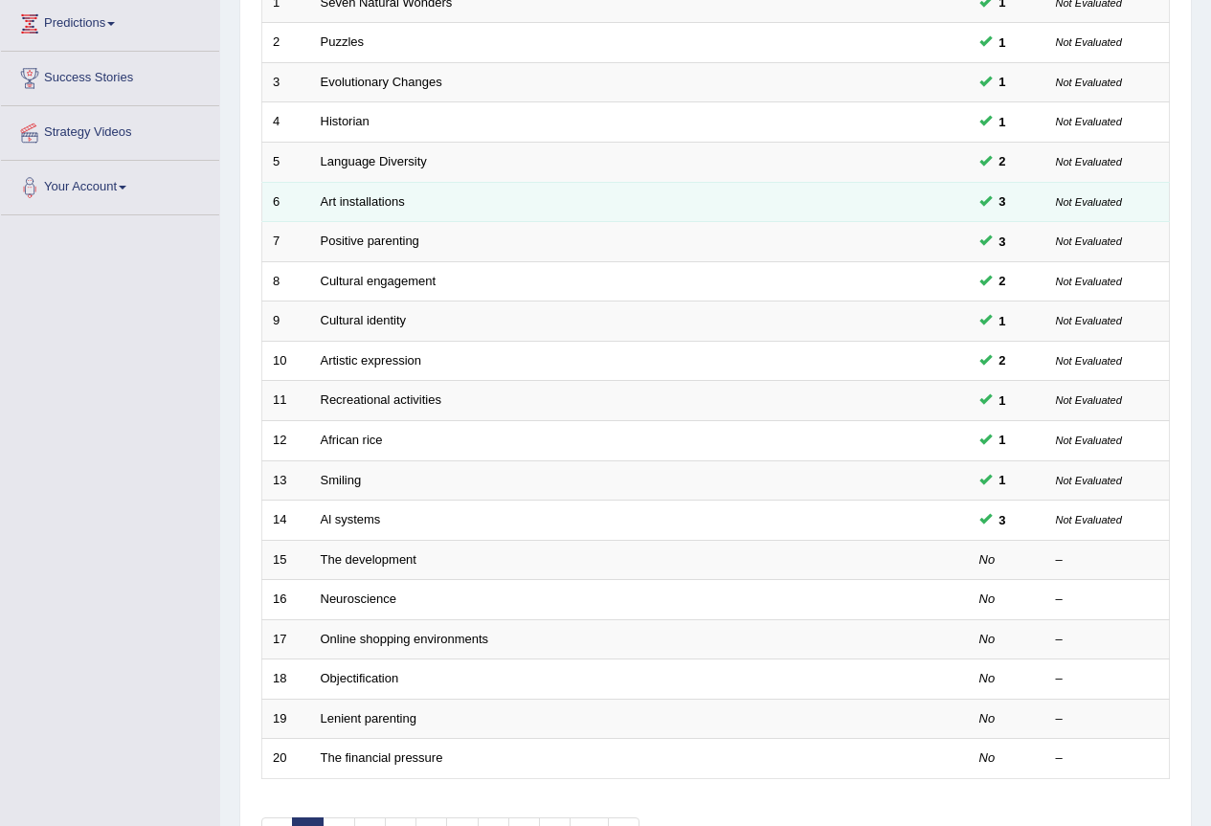
scroll to position [441, 0]
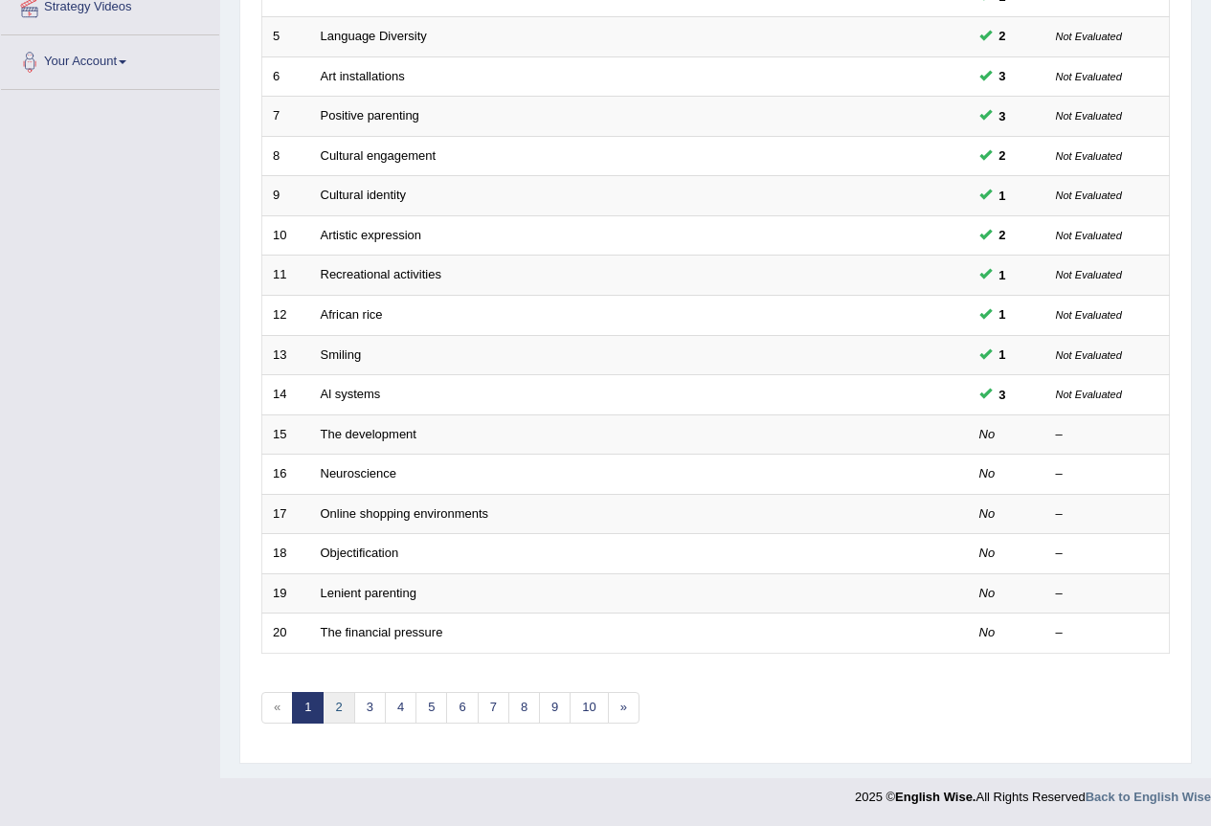
click at [347, 702] on link "2" at bounding box center [339, 708] width 32 height 32
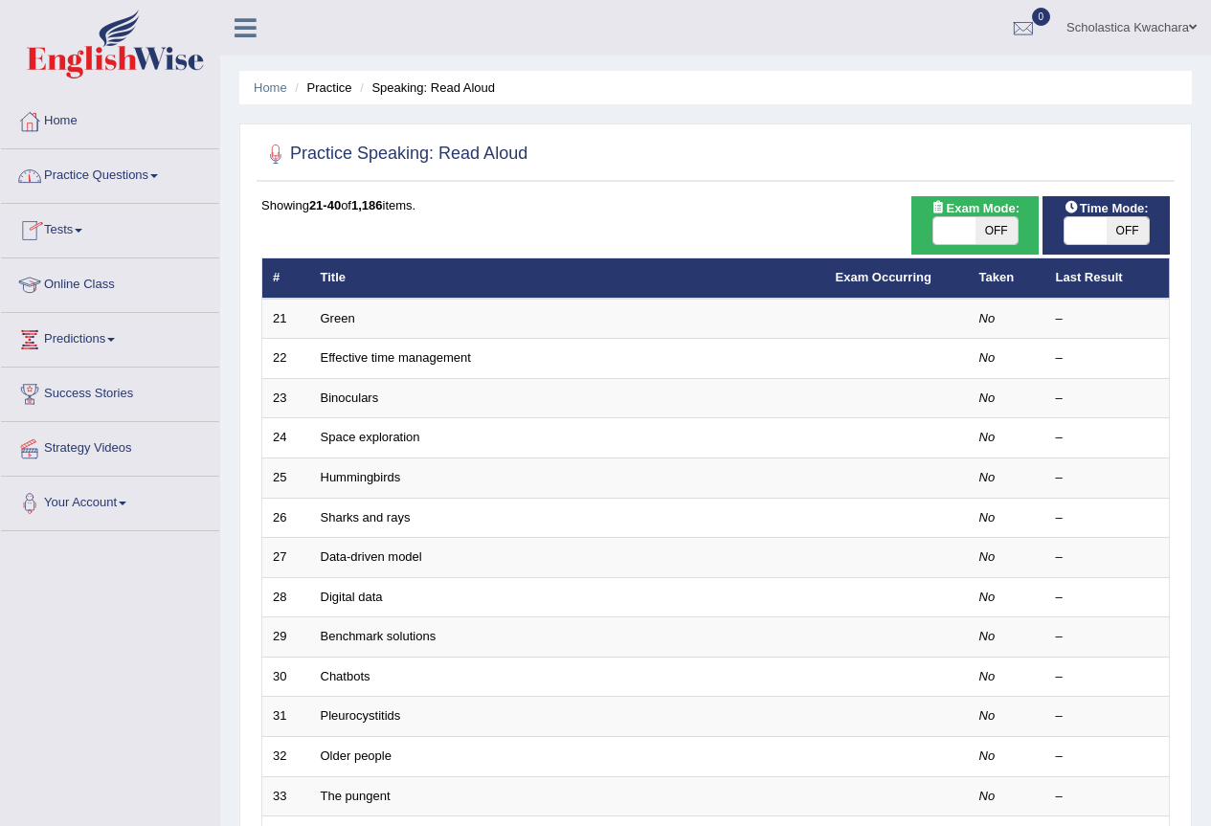
click at [148, 178] on link "Practice Questions" at bounding box center [110, 173] width 218 height 48
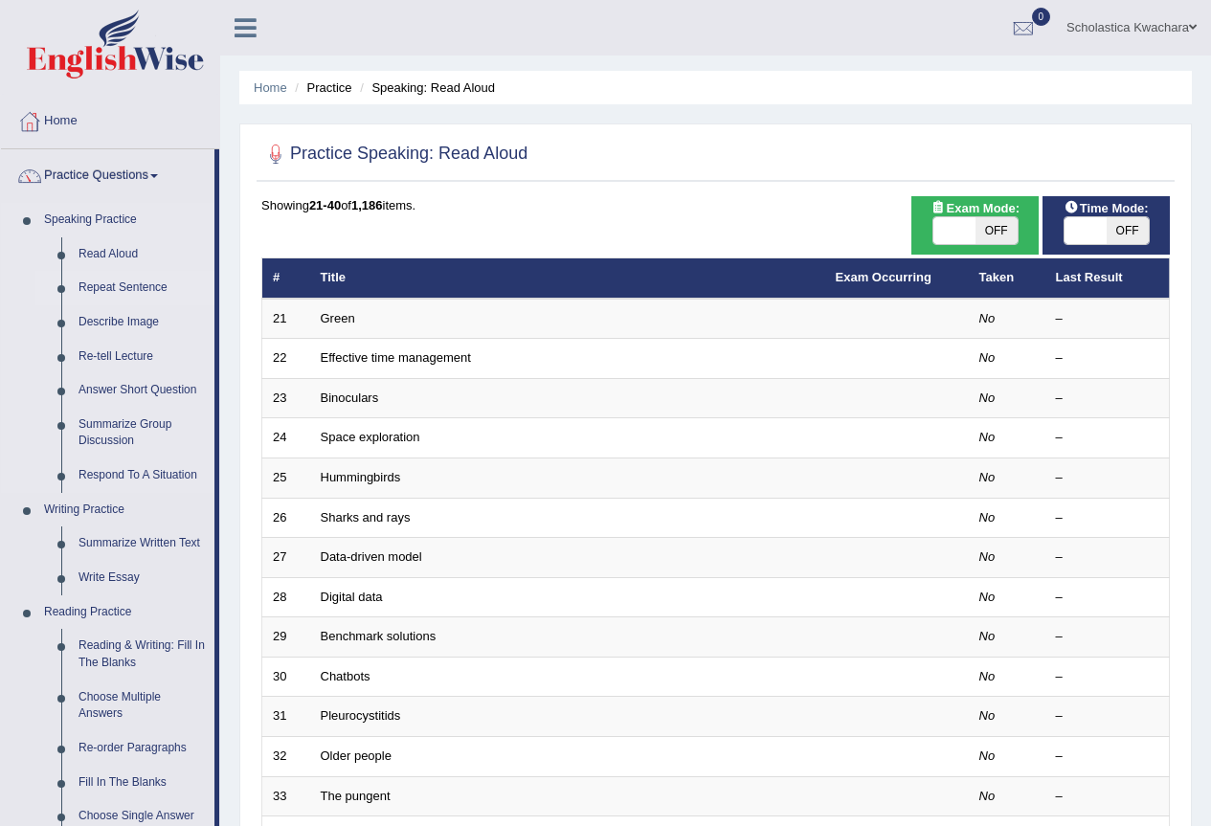
click at [133, 288] on link "Repeat Sentence" at bounding box center [142, 288] width 145 height 34
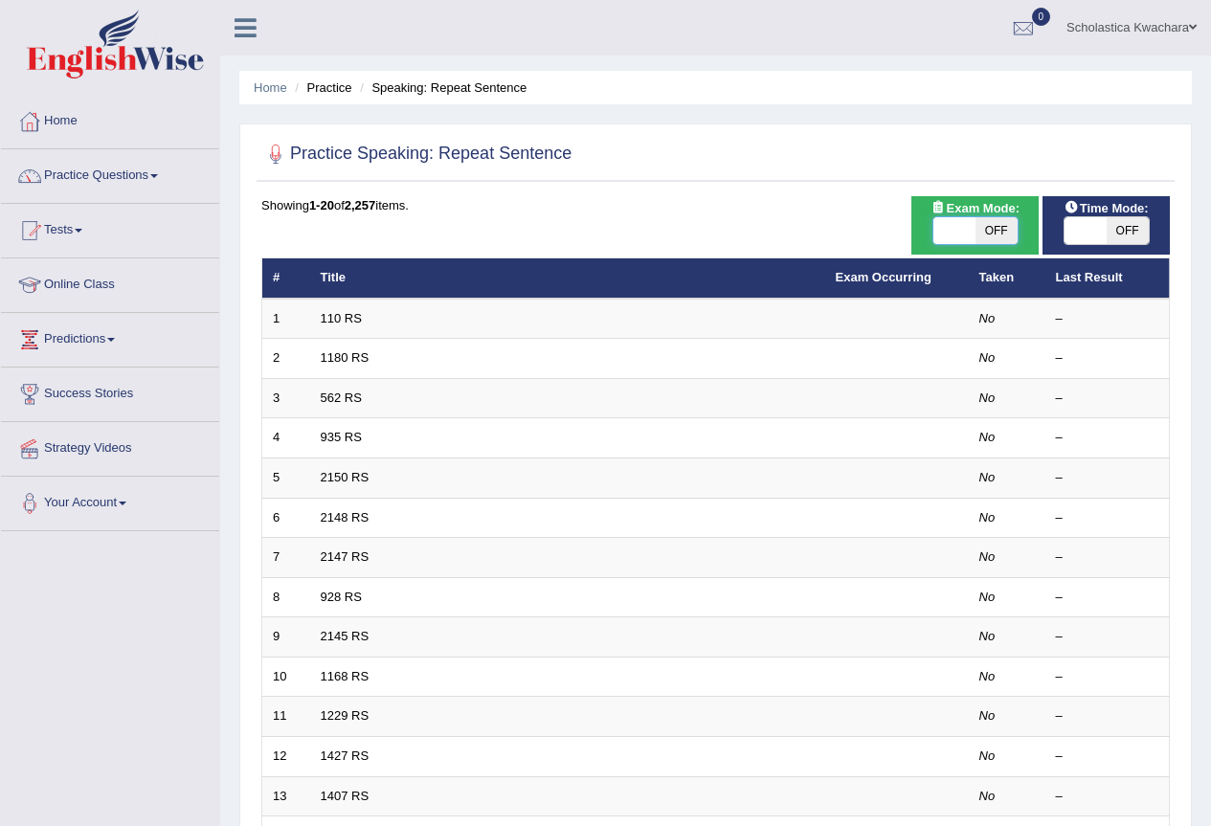
click at [951, 229] on span at bounding box center [954, 230] width 42 height 27
checkbox input "true"
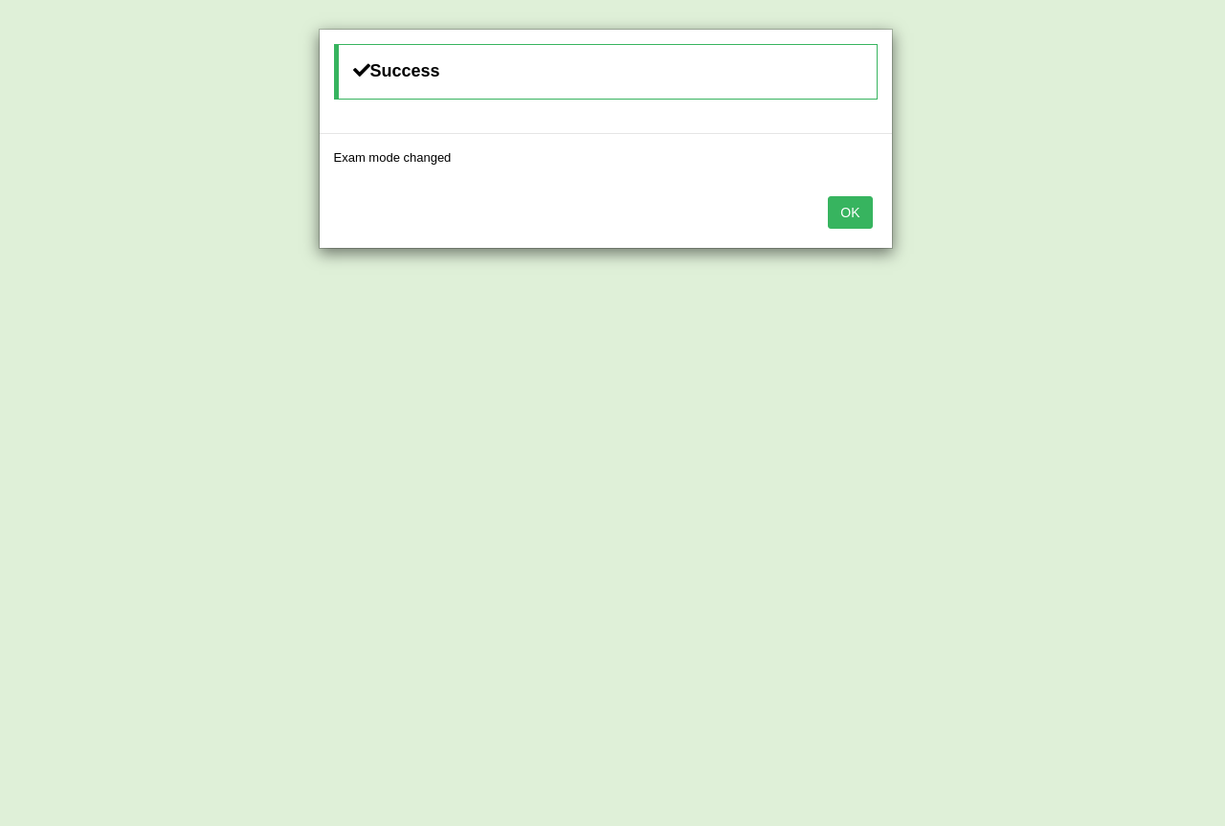
click at [843, 216] on button "OK" at bounding box center [850, 212] width 44 height 33
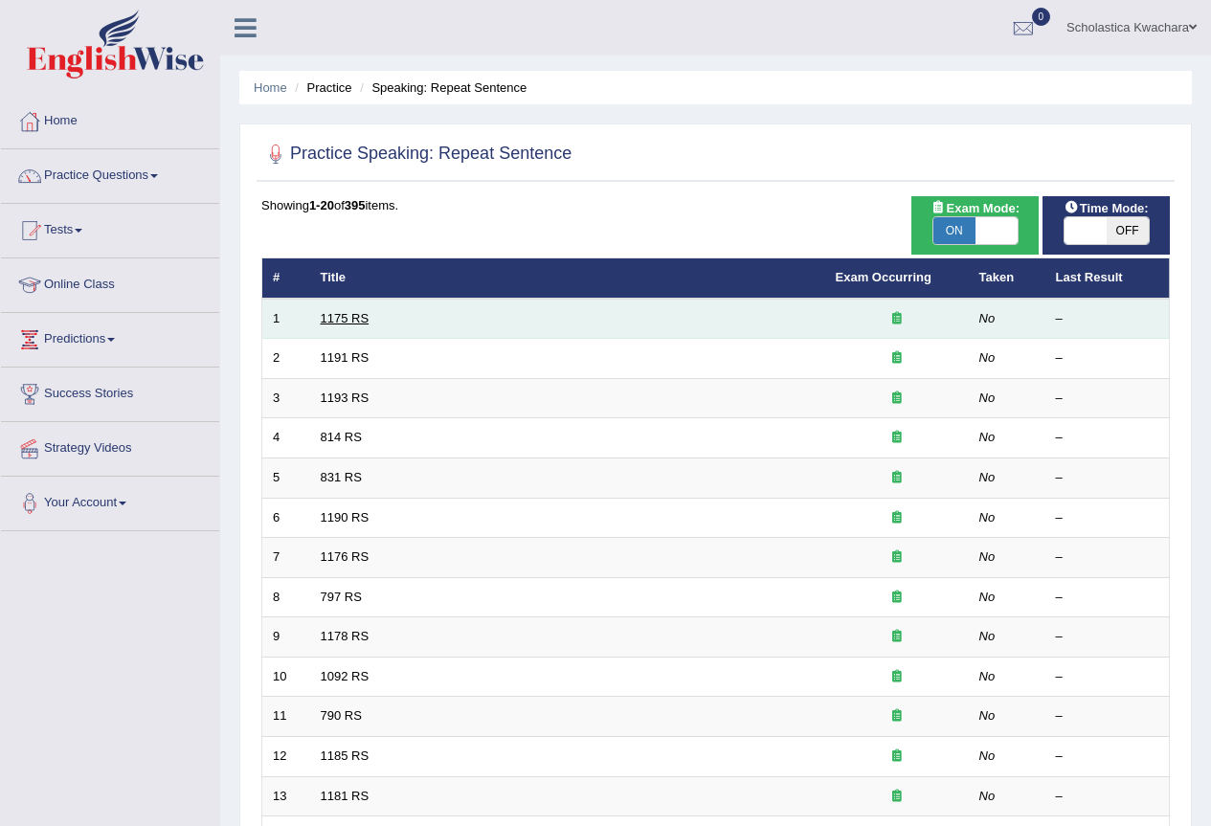
click at [340, 321] on link "1175 RS" at bounding box center [345, 318] width 49 height 14
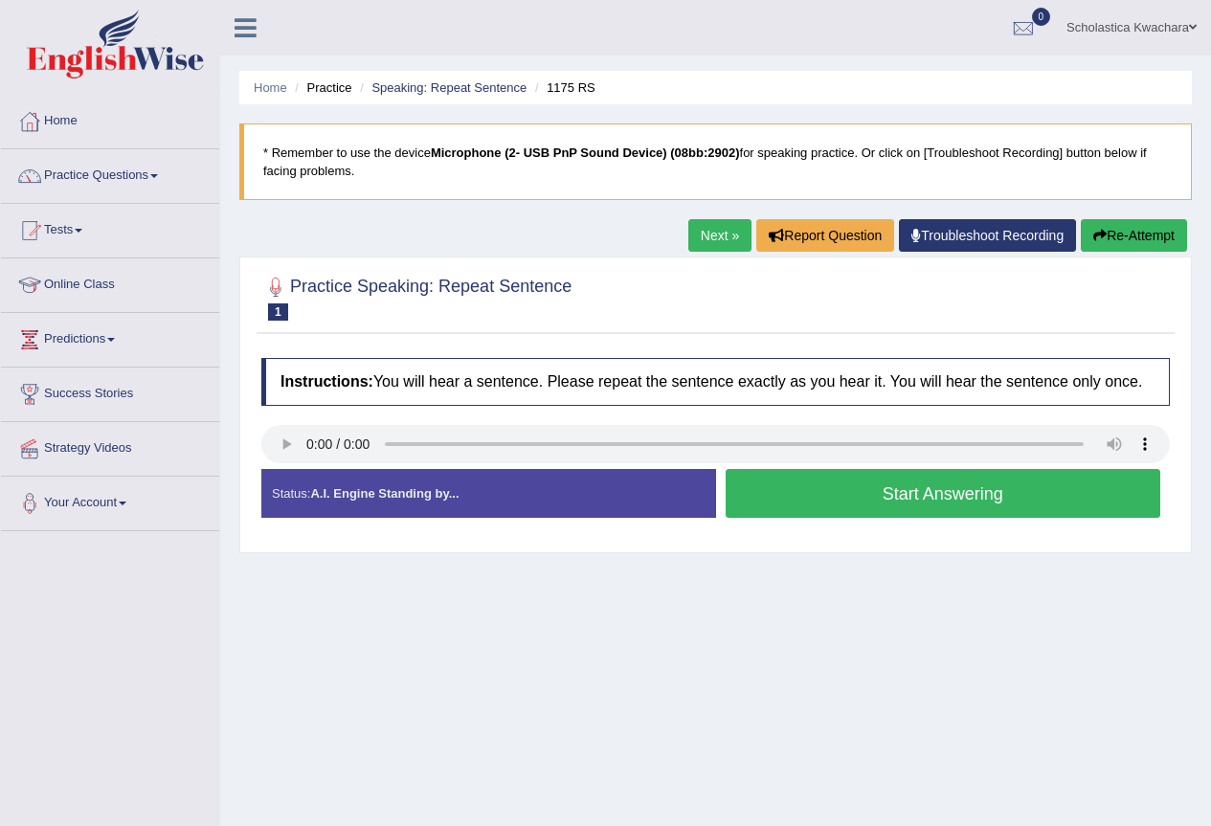
click at [872, 496] on button "Start Answering" at bounding box center [944, 493] width 436 height 49
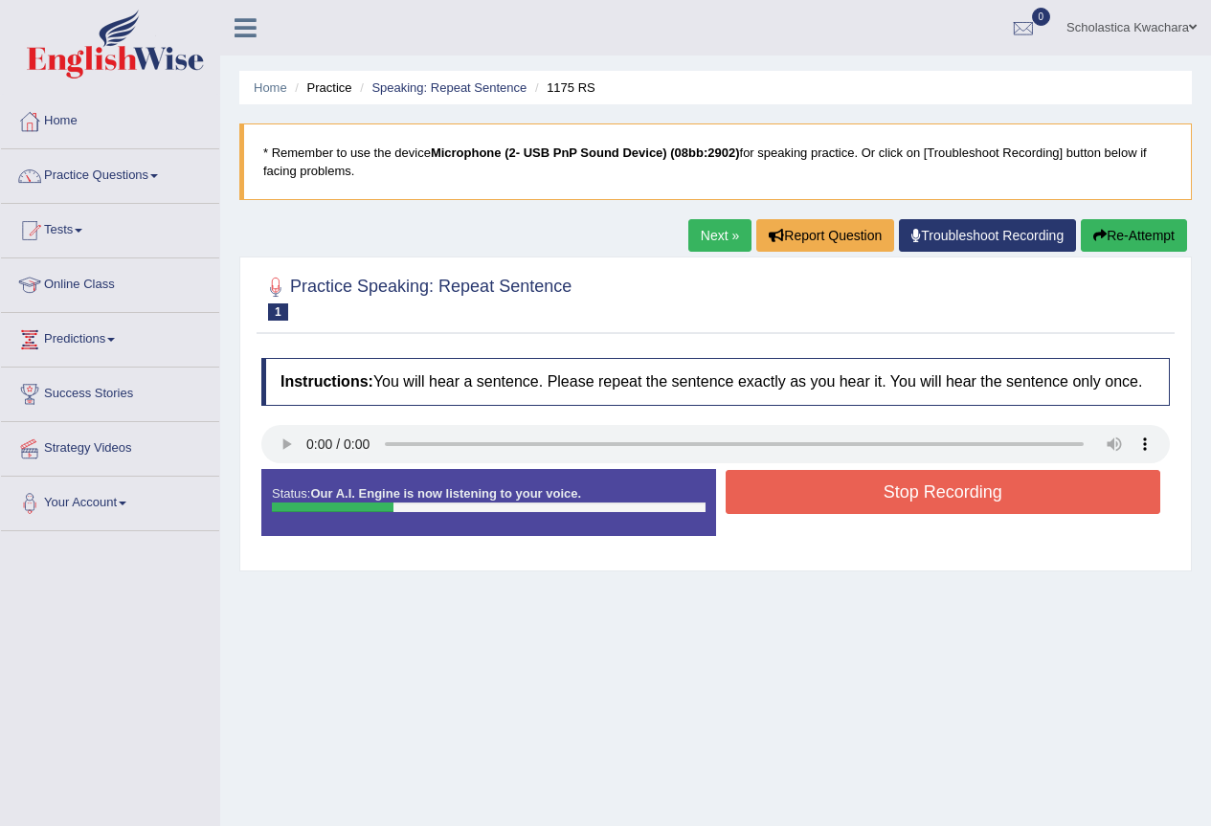
click at [1111, 226] on button "Re-Attempt" at bounding box center [1134, 235] width 106 height 33
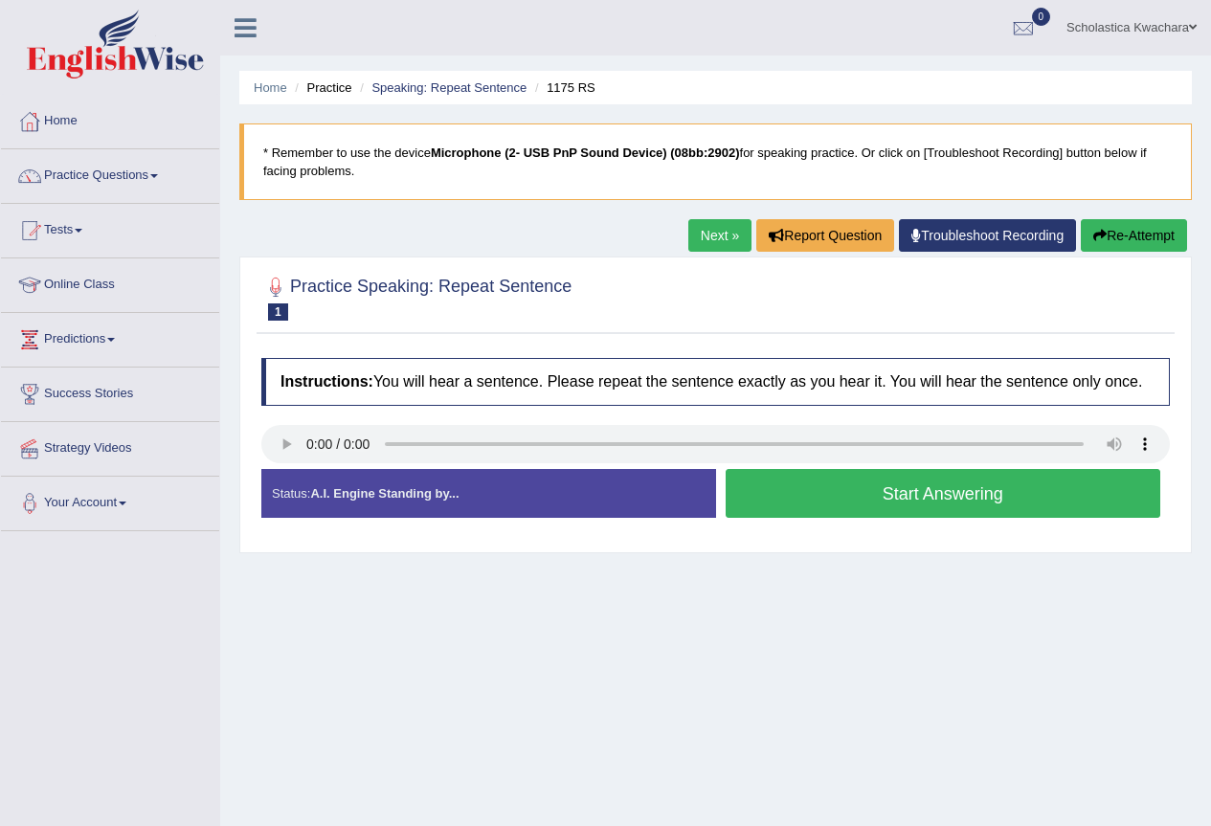
click at [901, 484] on button "Start Answering" at bounding box center [944, 493] width 436 height 49
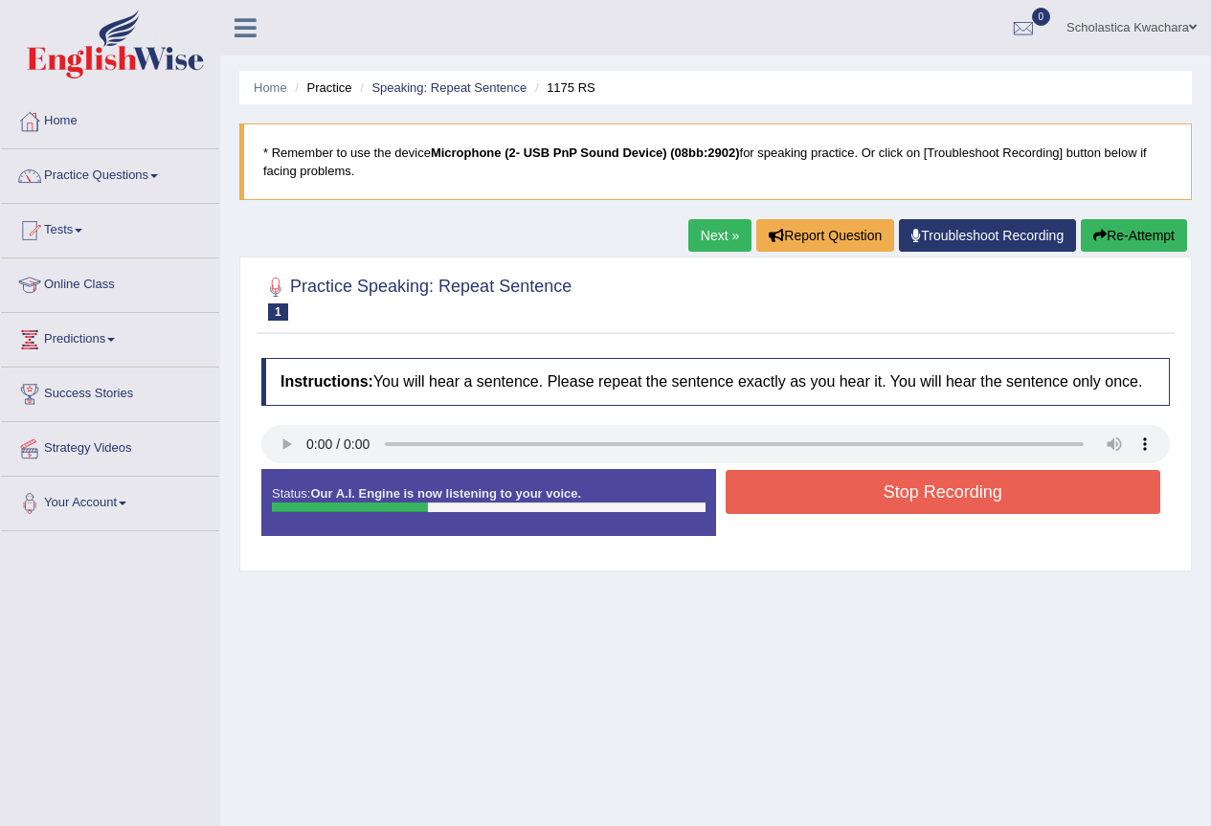
click at [901, 484] on button "Stop Recording" at bounding box center [944, 492] width 436 height 44
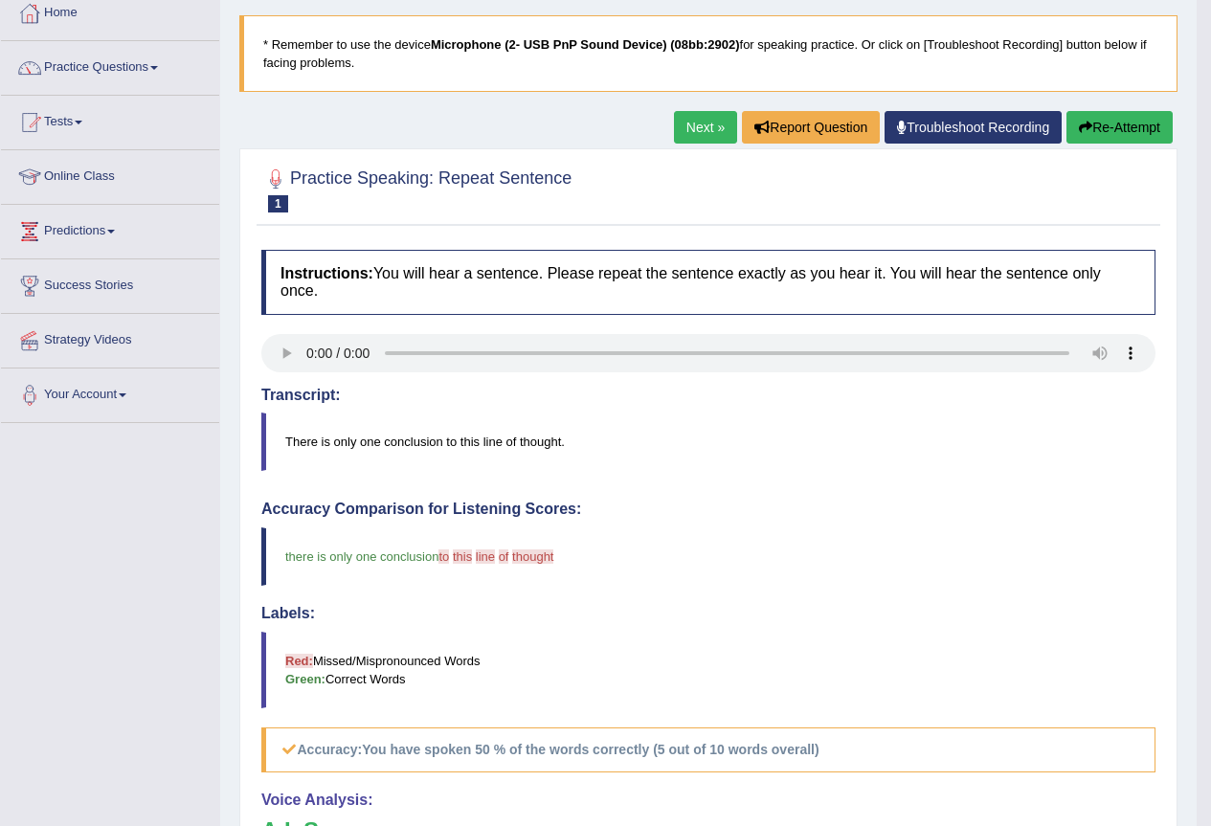
scroll to position [96, 0]
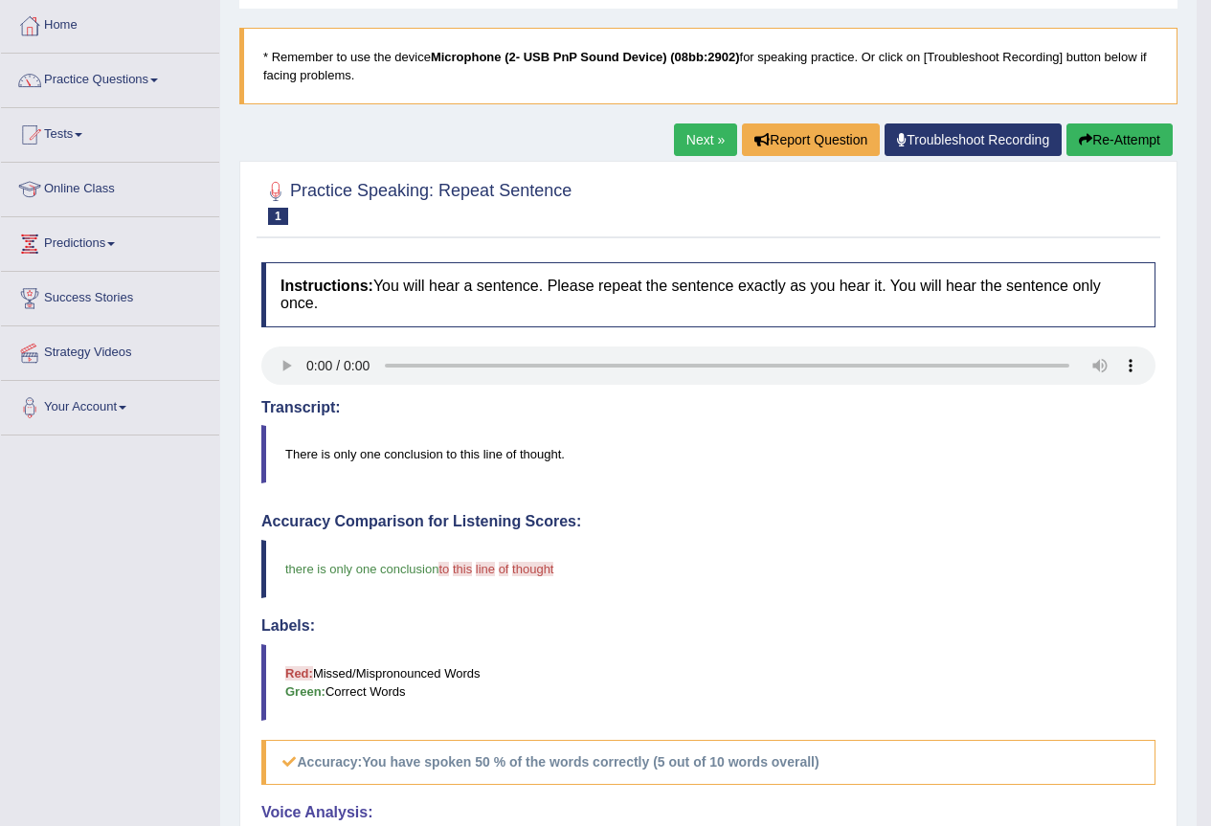
click at [692, 142] on link "Next »" at bounding box center [705, 139] width 63 height 33
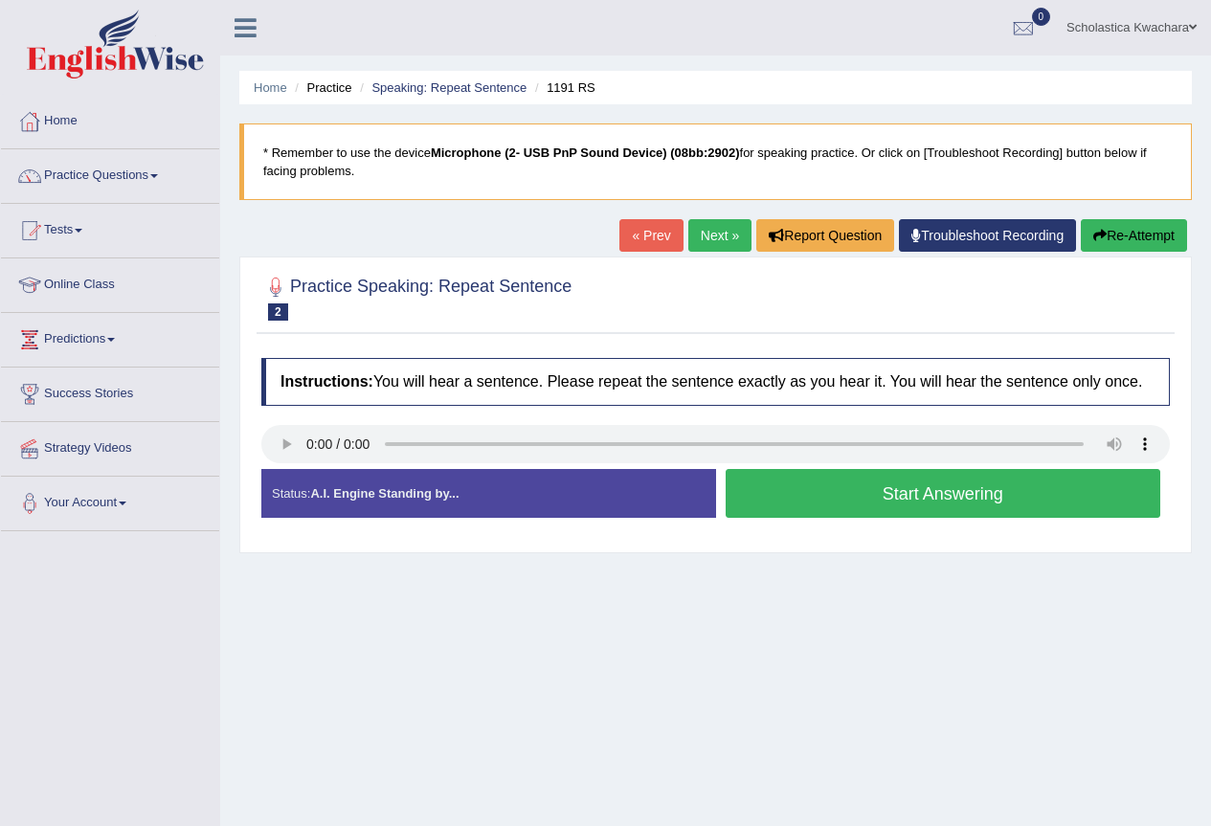
click at [937, 497] on button "Start Answering" at bounding box center [944, 493] width 436 height 49
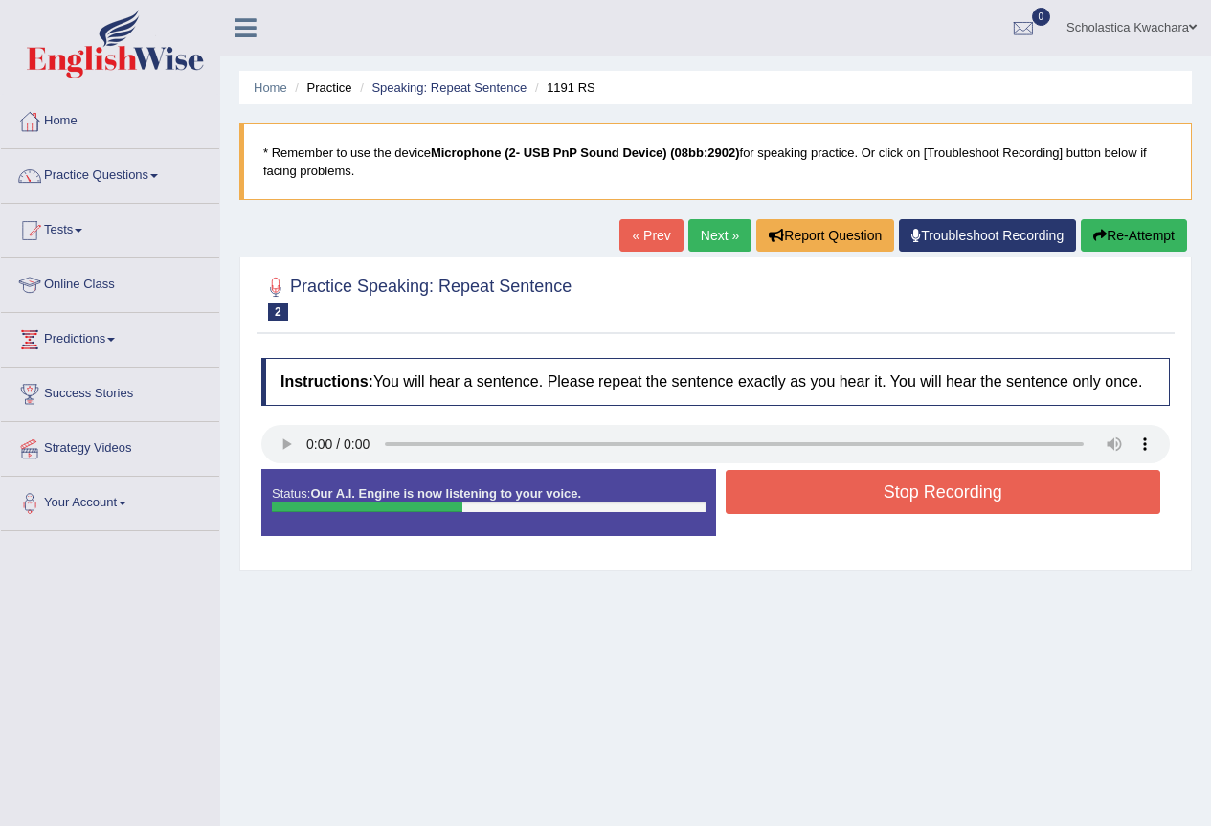
click at [937, 497] on button "Stop Recording" at bounding box center [944, 492] width 436 height 44
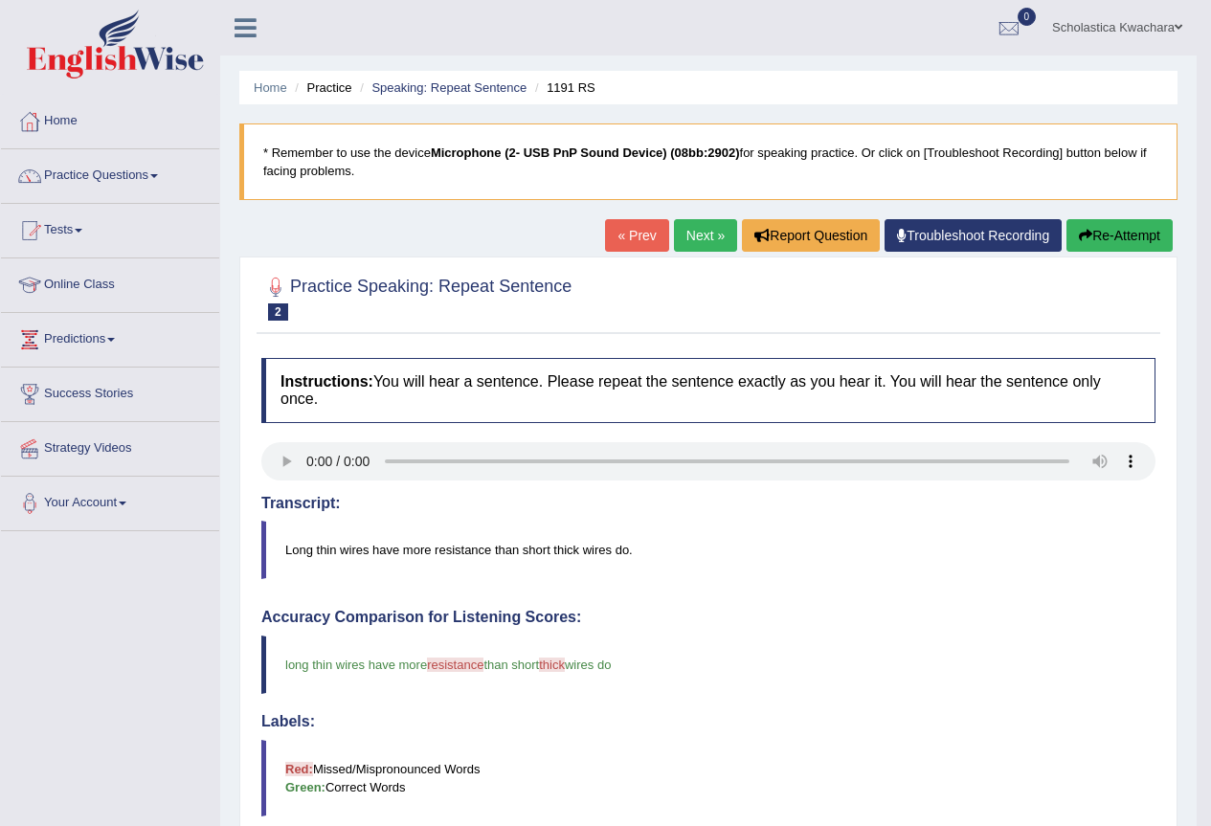
click at [702, 236] on link "Next »" at bounding box center [705, 235] width 63 height 33
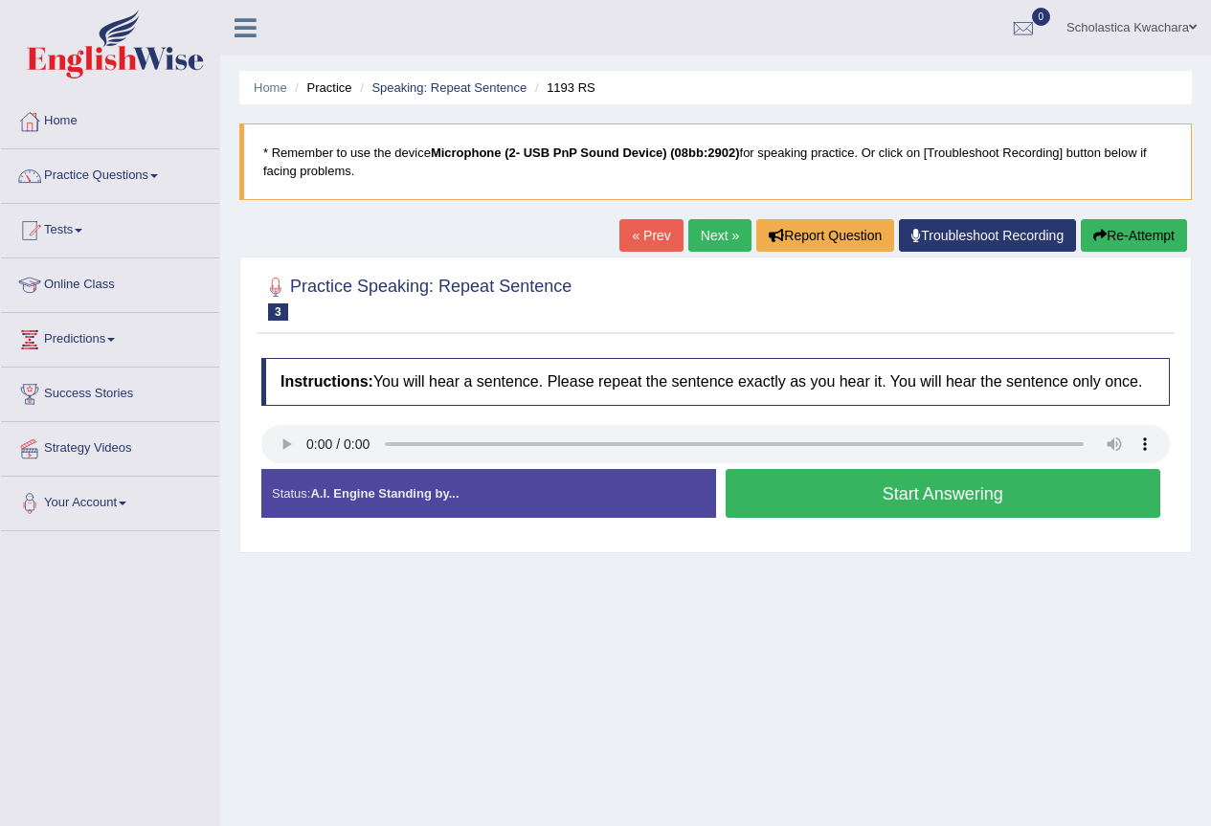
click at [939, 494] on button "Start Answering" at bounding box center [944, 493] width 436 height 49
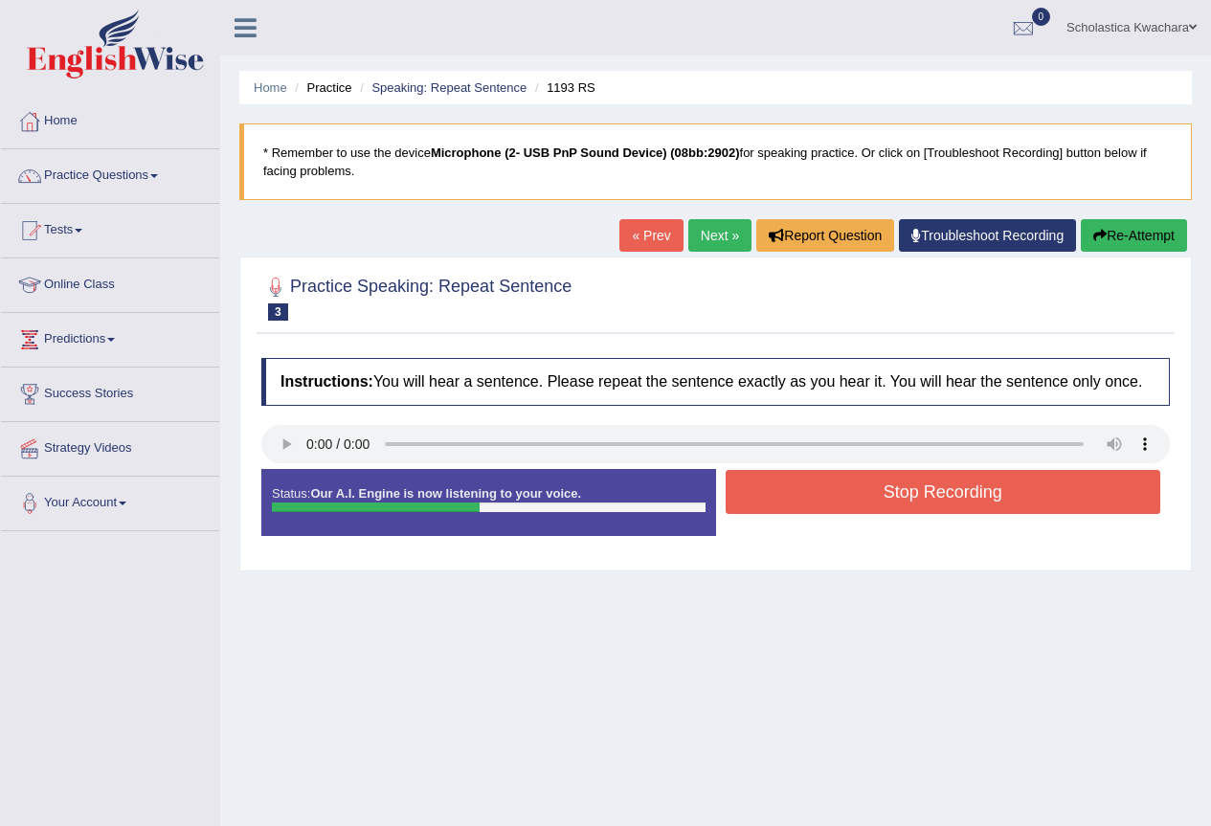
click at [939, 494] on button "Stop Recording" at bounding box center [944, 492] width 436 height 44
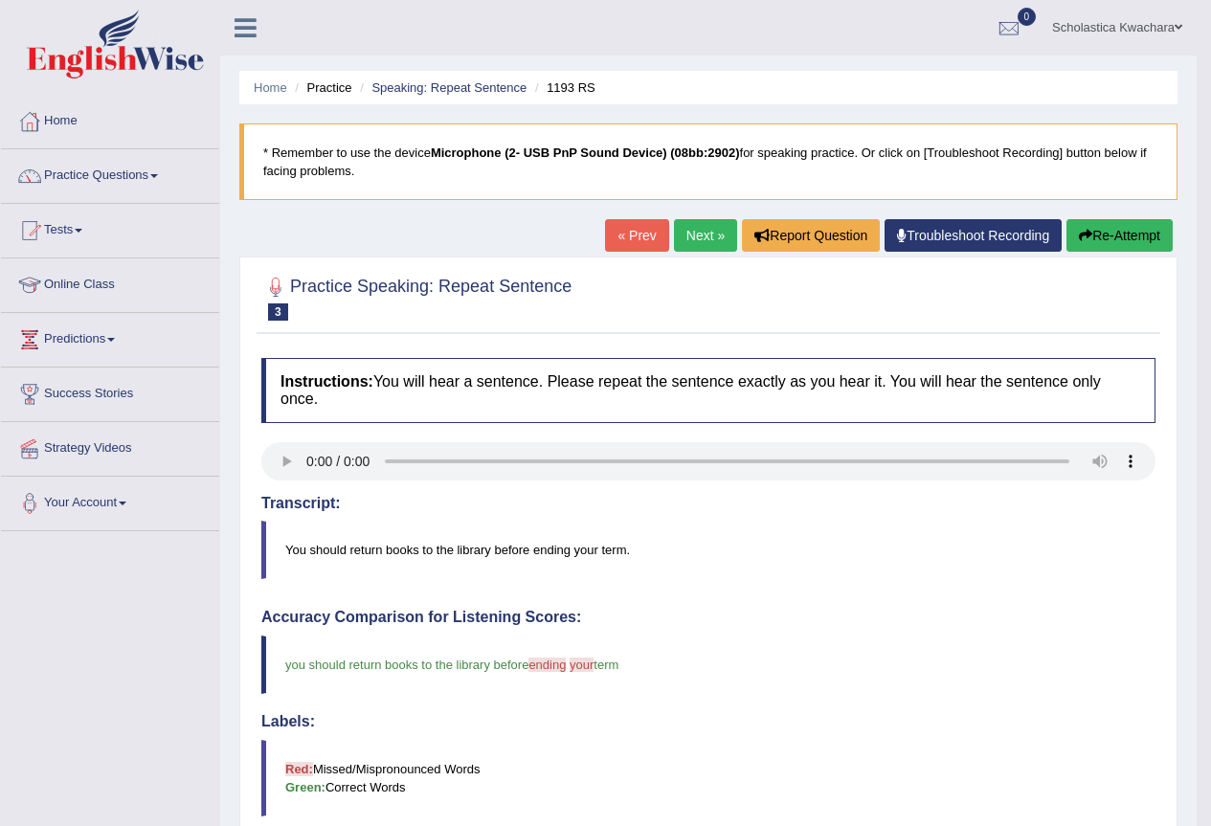
click at [692, 238] on link "Next »" at bounding box center [705, 235] width 63 height 33
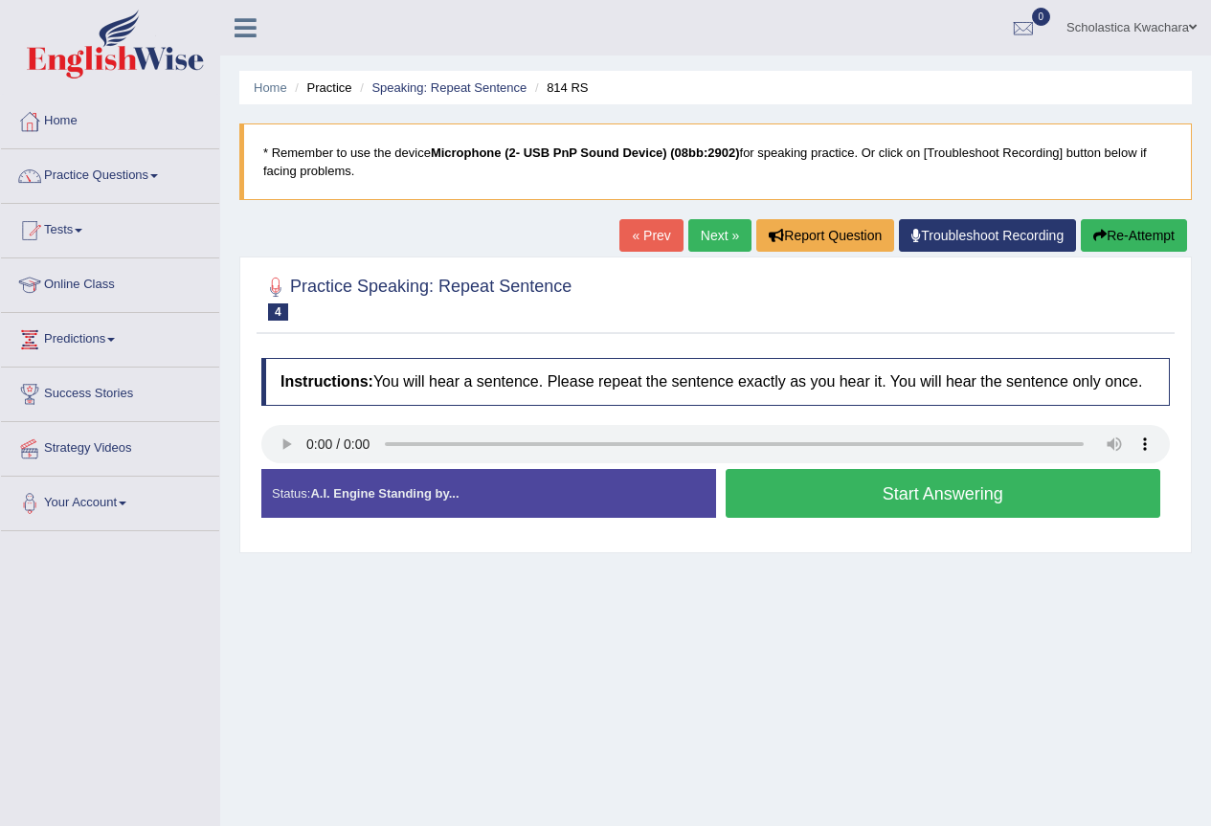
click at [921, 491] on button "Start Answering" at bounding box center [944, 493] width 436 height 49
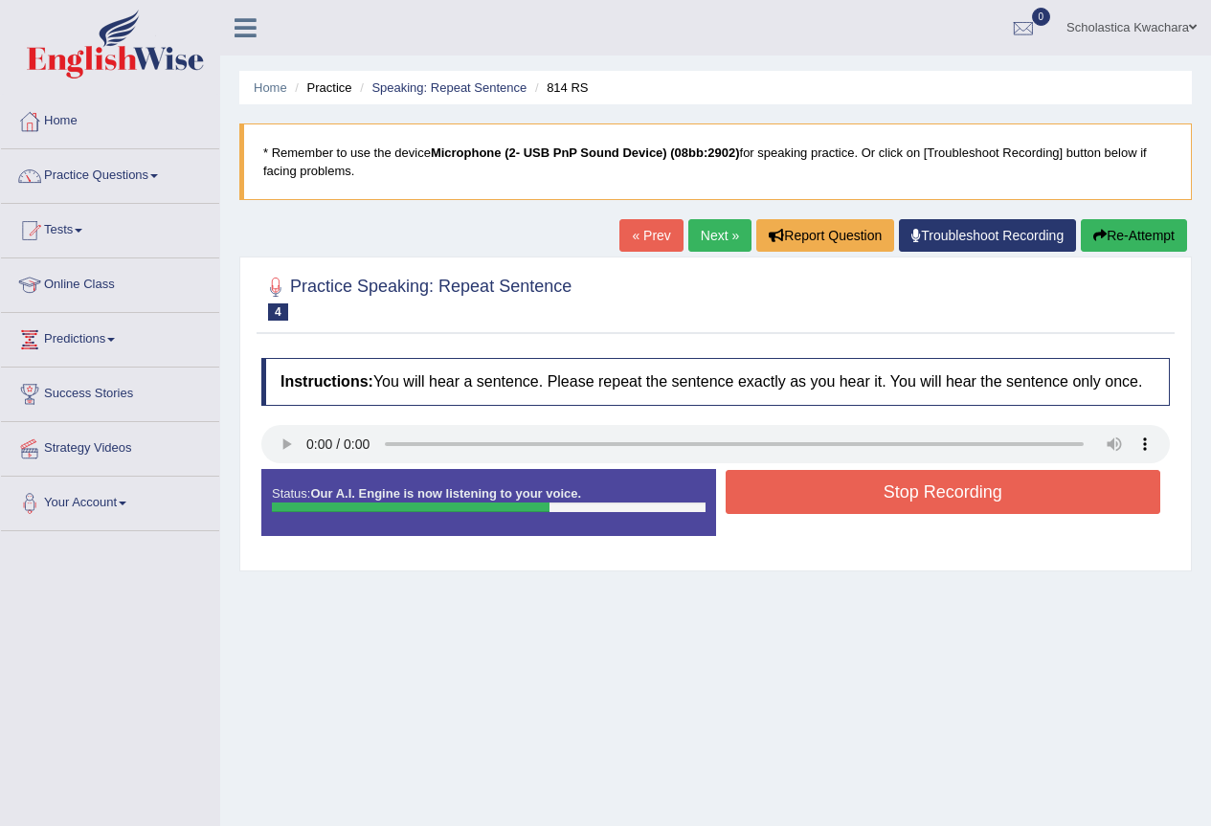
click at [923, 491] on button "Stop Recording" at bounding box center [944, 492] width 436 height 44
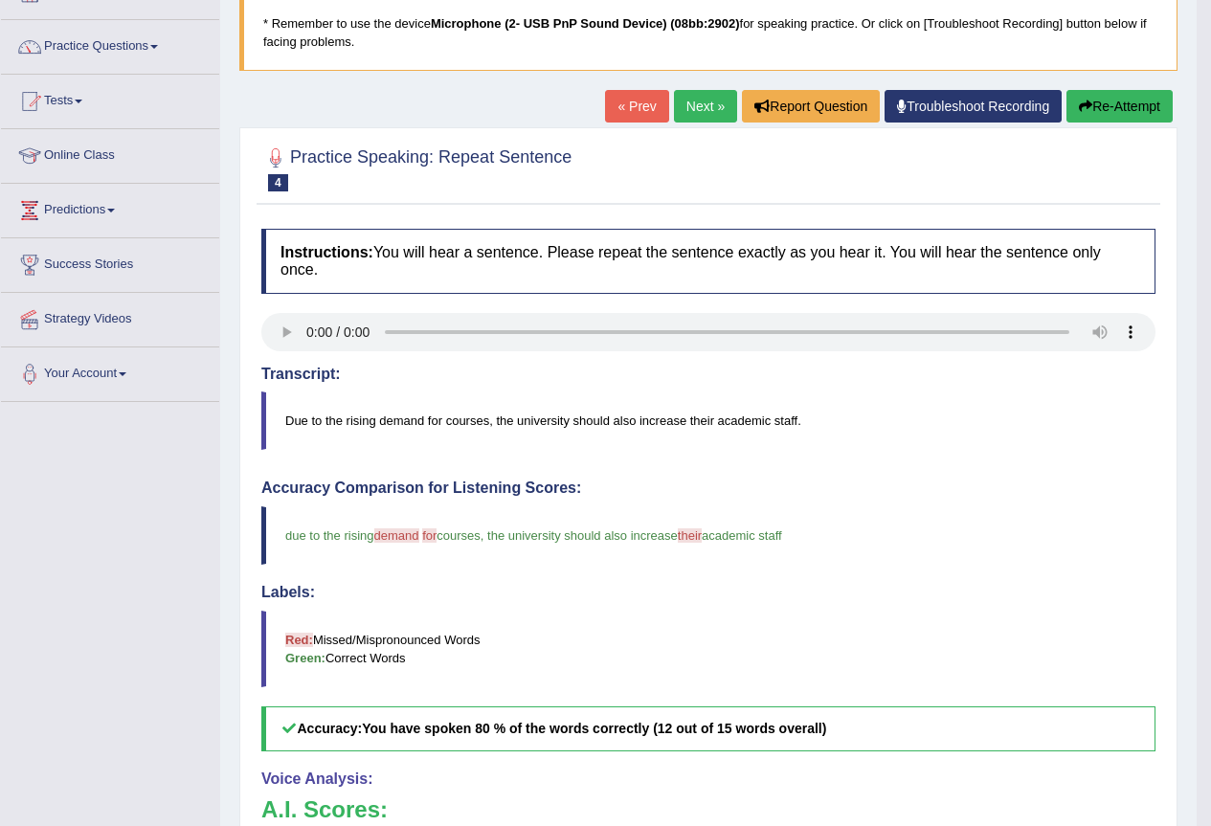
scroll to position [96, 0]
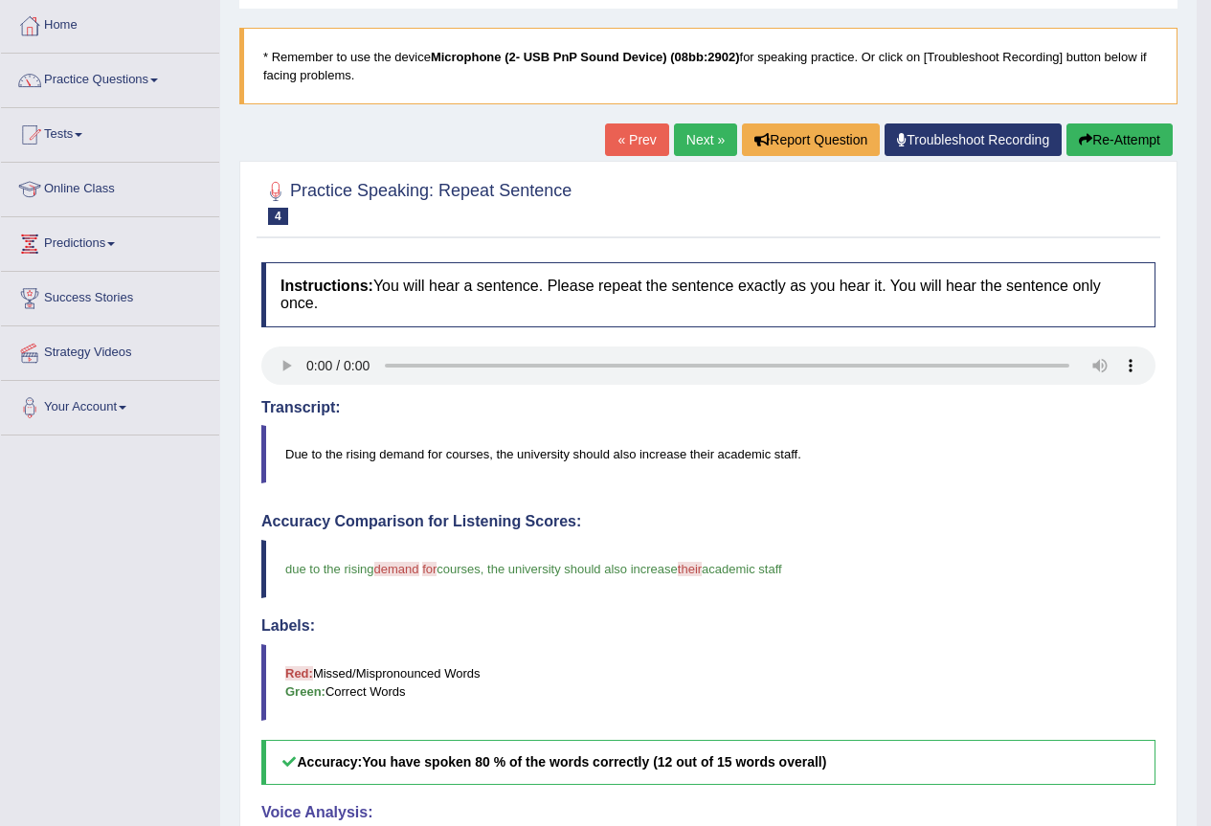
click at [703, 137] on link "Next »" at bounding box center [705, 139] width 63 height 33
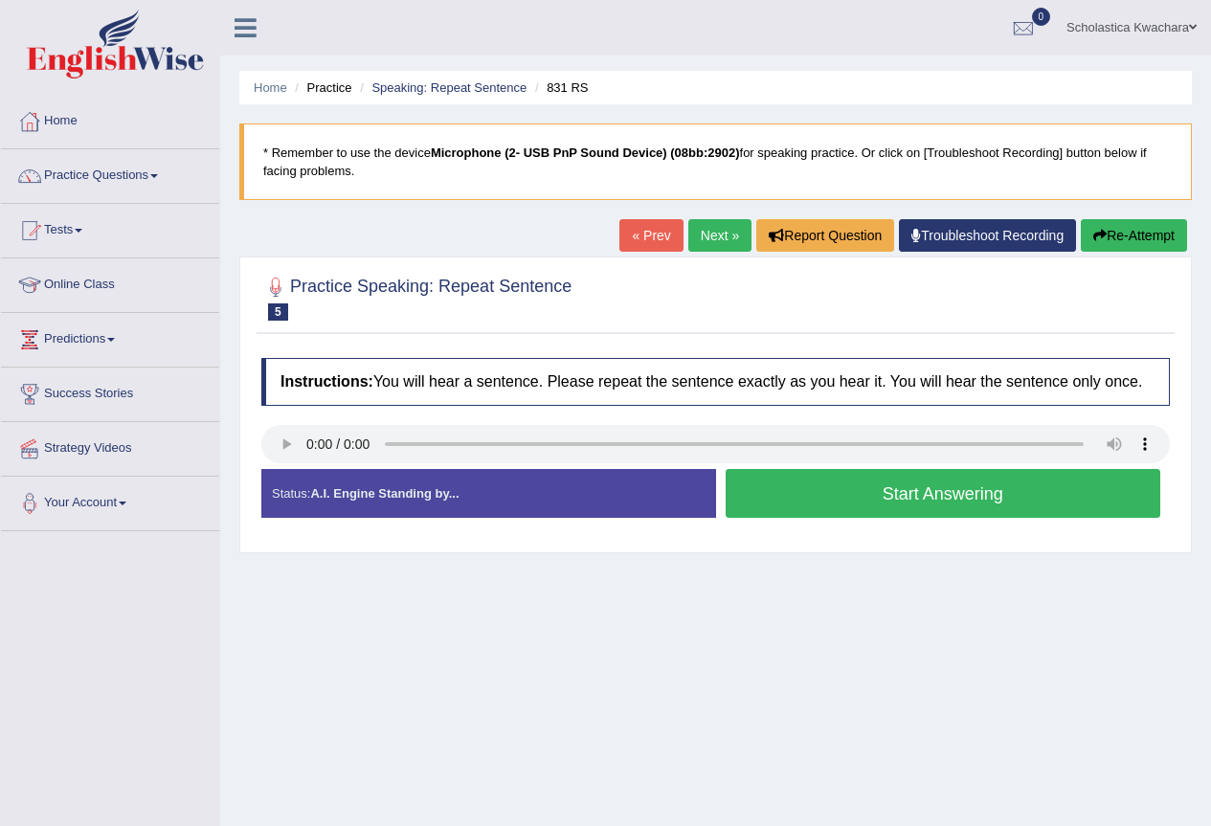
click at [989, 489] on button "Start Answering" at bounding box center [944, 493] width 436 height 49
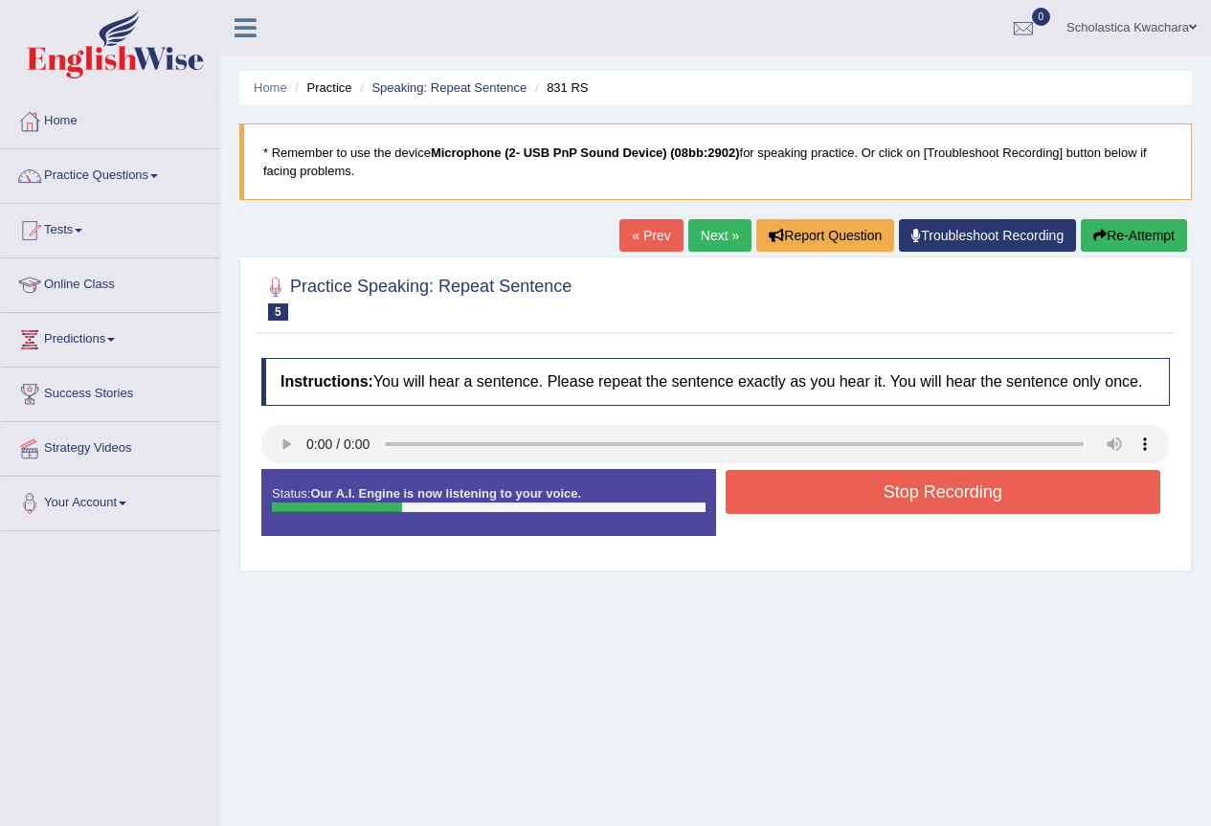
click at [989, 489] on button "Stop Recording" at bounding box center [944, 492] width 436 height 44
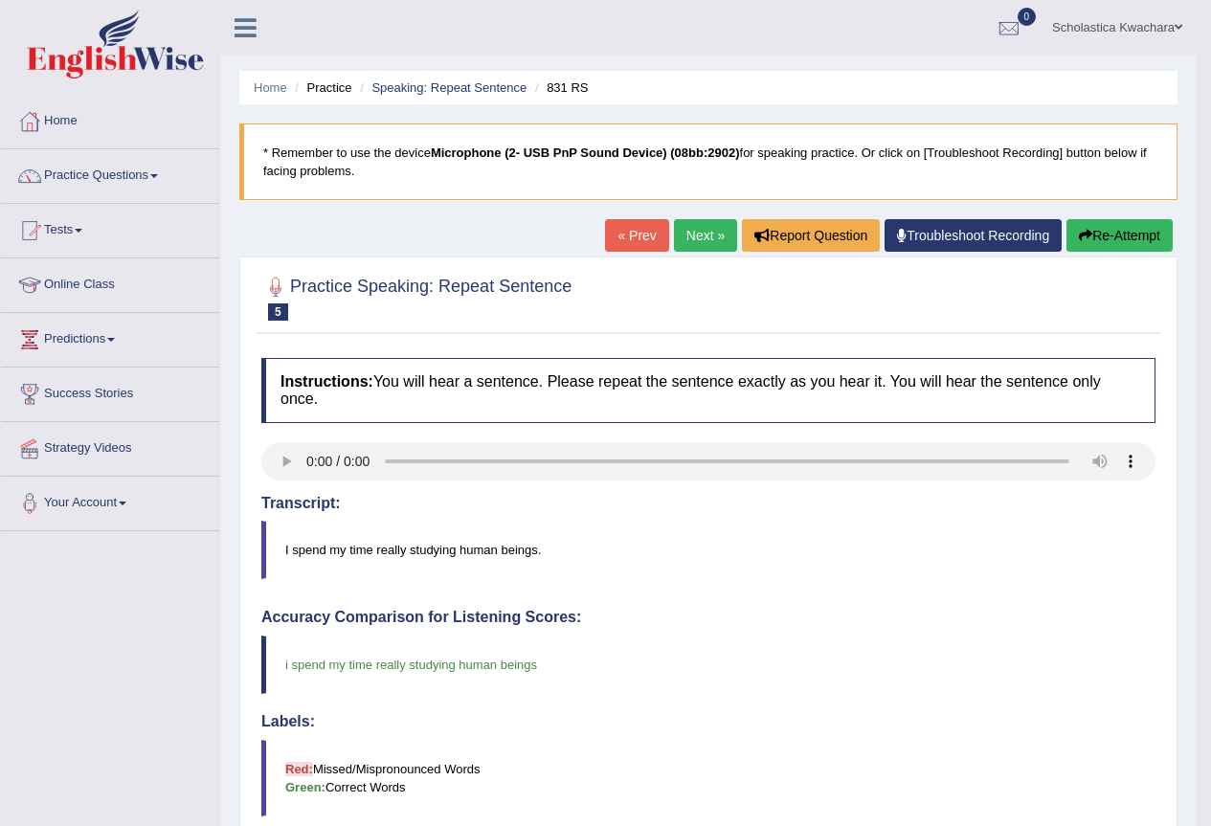
click at [688, 233] on link "Next »" at bounding box center [705, 235] width 63 height 33
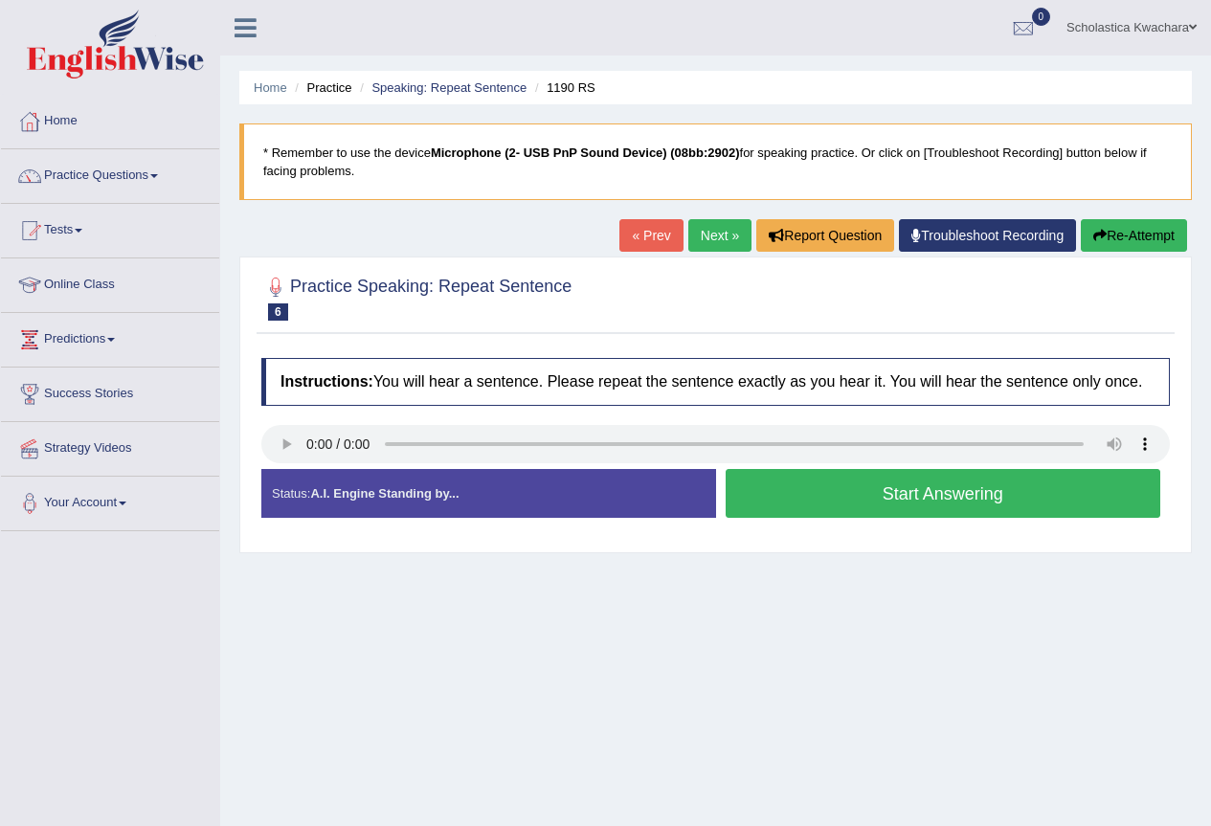
click at [827, 492] on button "Start Answering" at bounding box center [944, 493] width 436 height 49
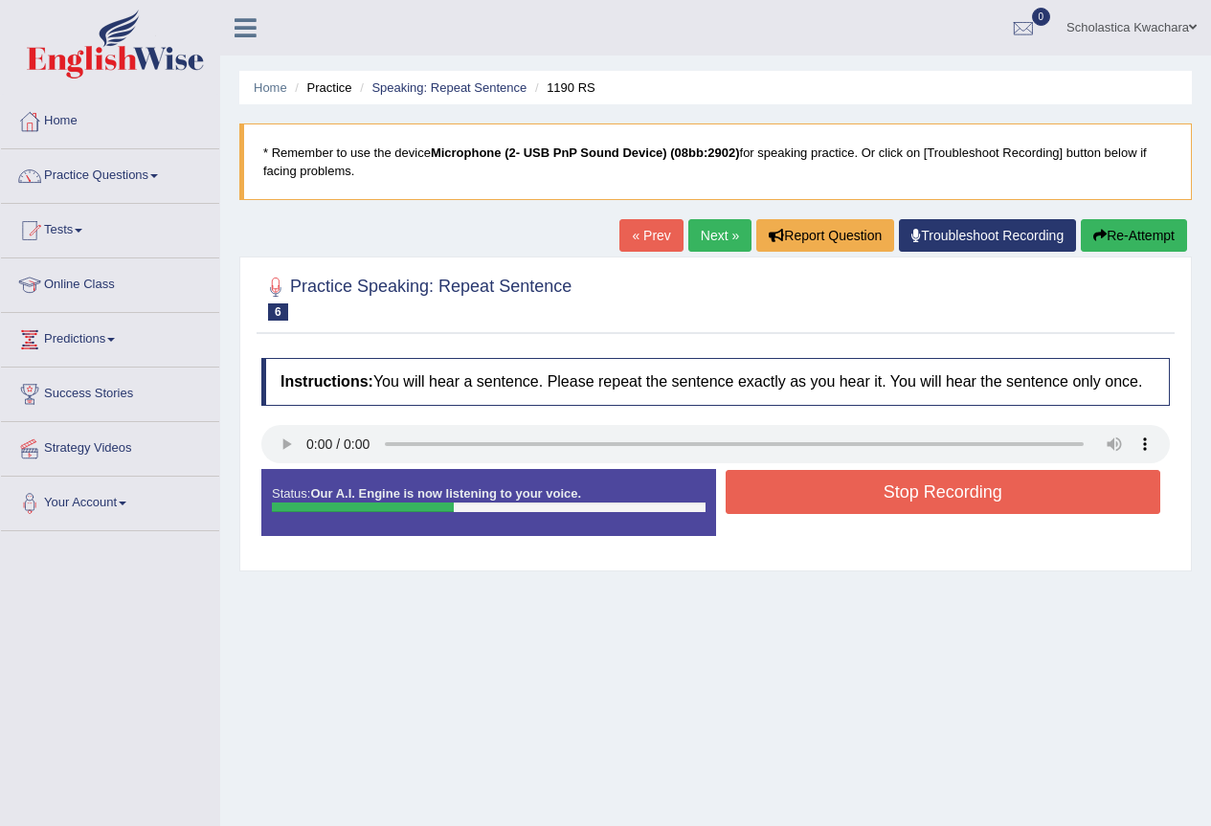
click at [827, 492] on button "Stop Recording" at bounding box center [944, 492] width 436 height 44
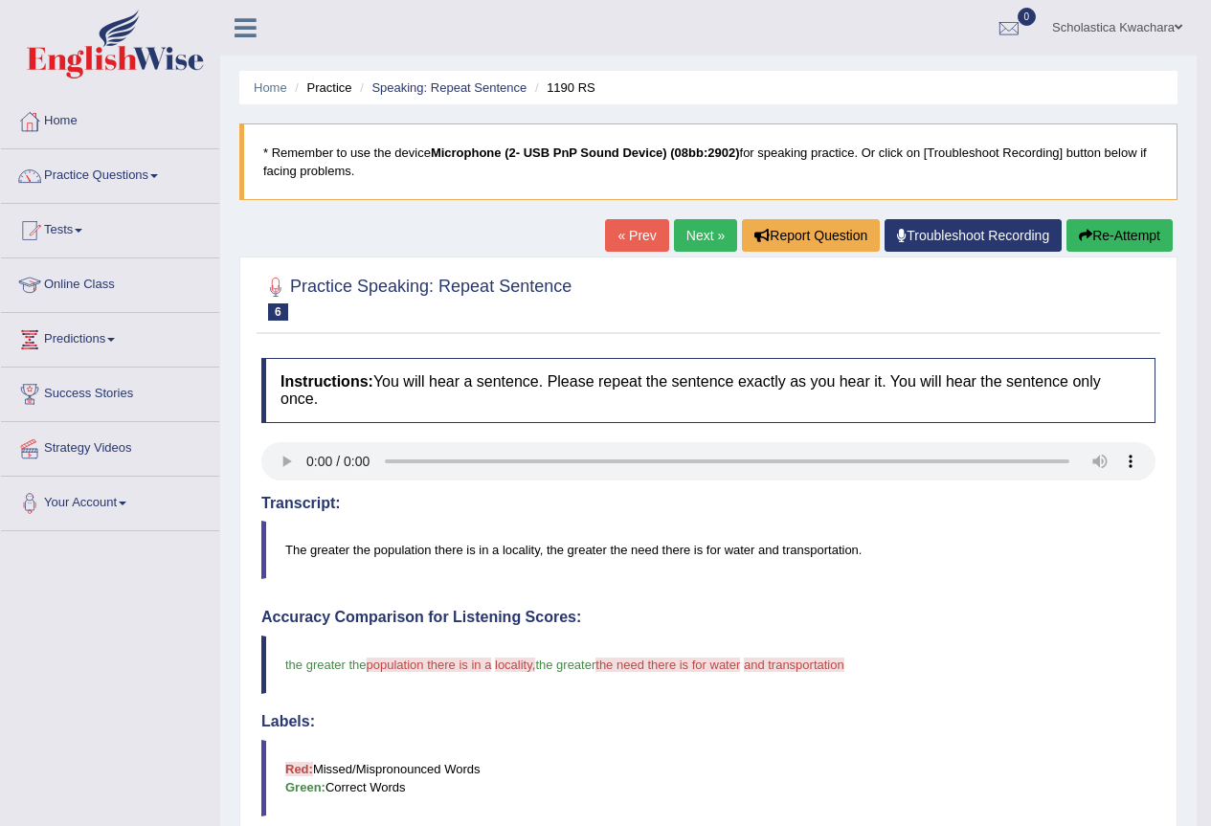
click at [690, 236] on link "Next »" at bounding box center [705, 235] width 63 height 33
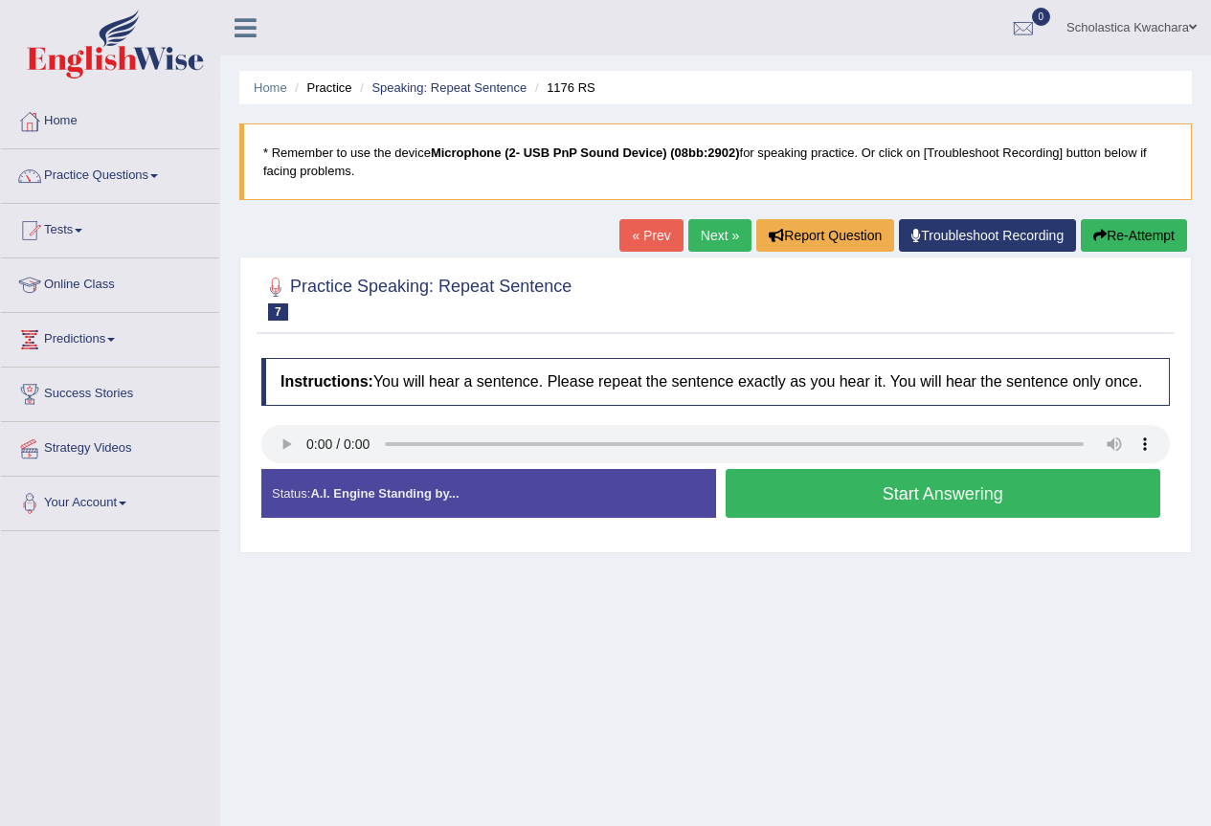
click at [979, 491] on button "Start Answering" at bounding box center [944, 493] width 436 height 49
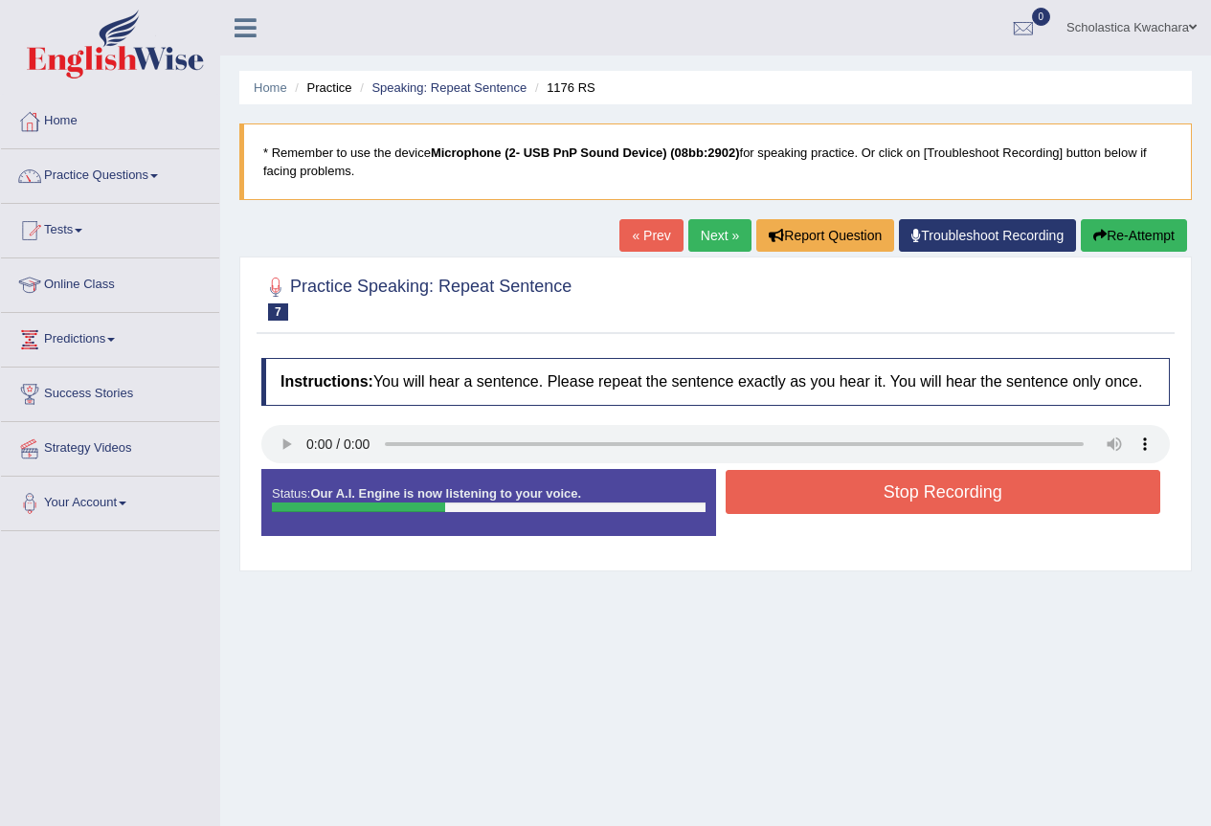
click at [979, 491] on button "Stop Recording" at bounding box center [944, 492] width 436 height 44
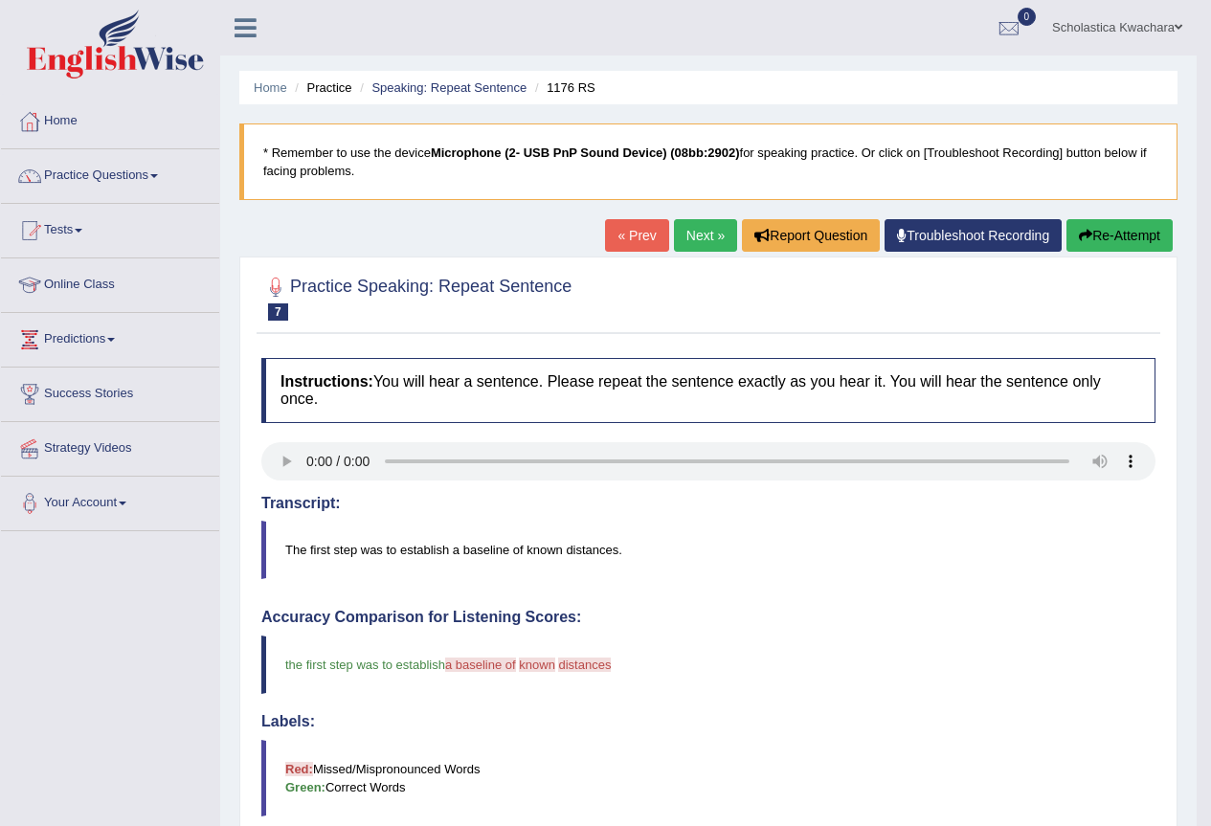
click at [691, 240] on link "Next »" at bounding box center [705, 235] width 63 height 33
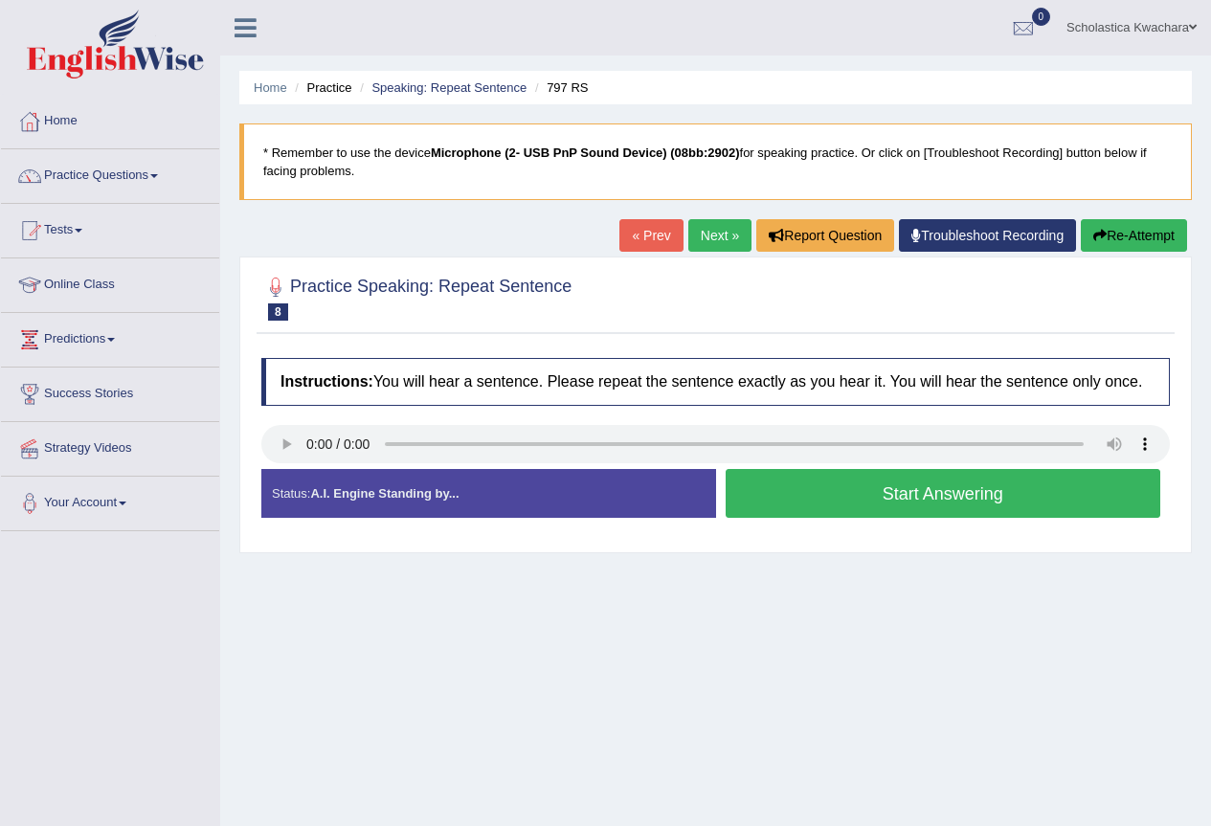
click at [876, 487] on button "Start Answering" at bounding box center [944, 493] width 436 height 49
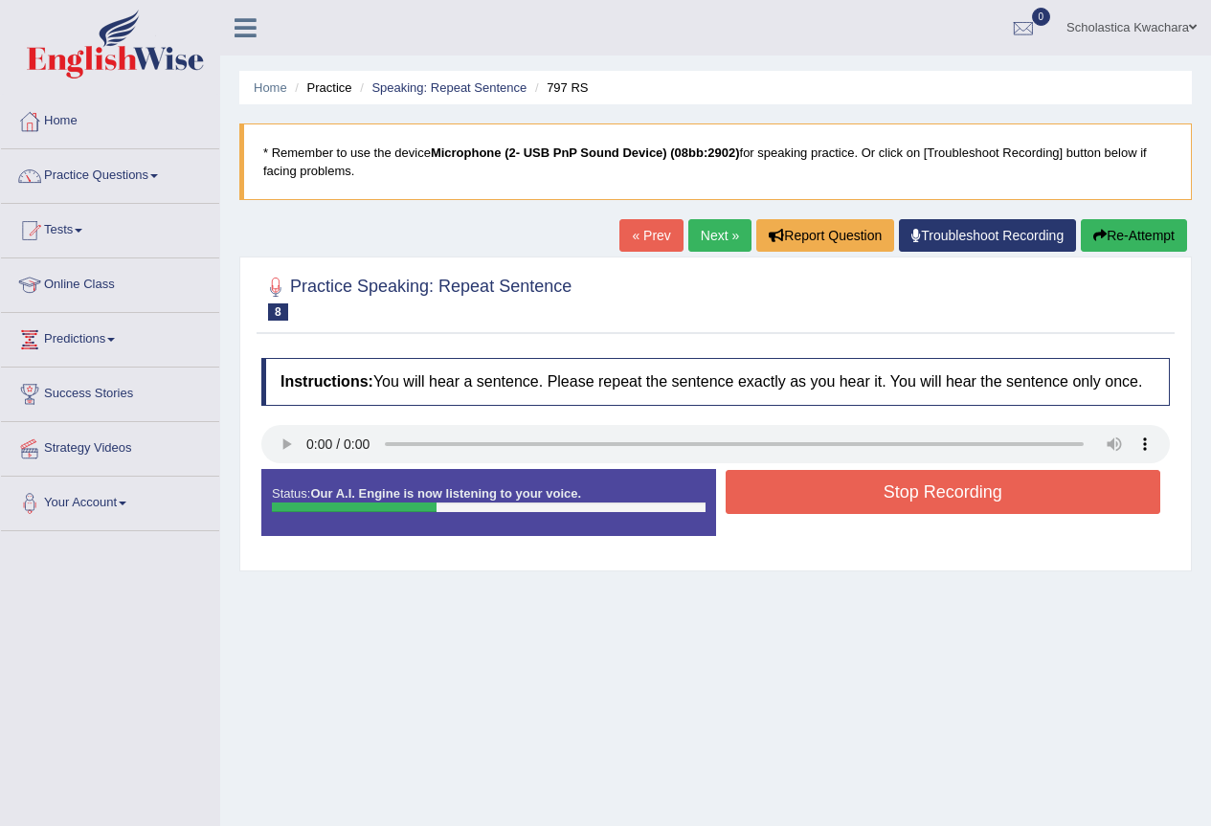
click at [876, 487] on button "Stop Recording" at bounding box center [944, 492] width 436 height 44
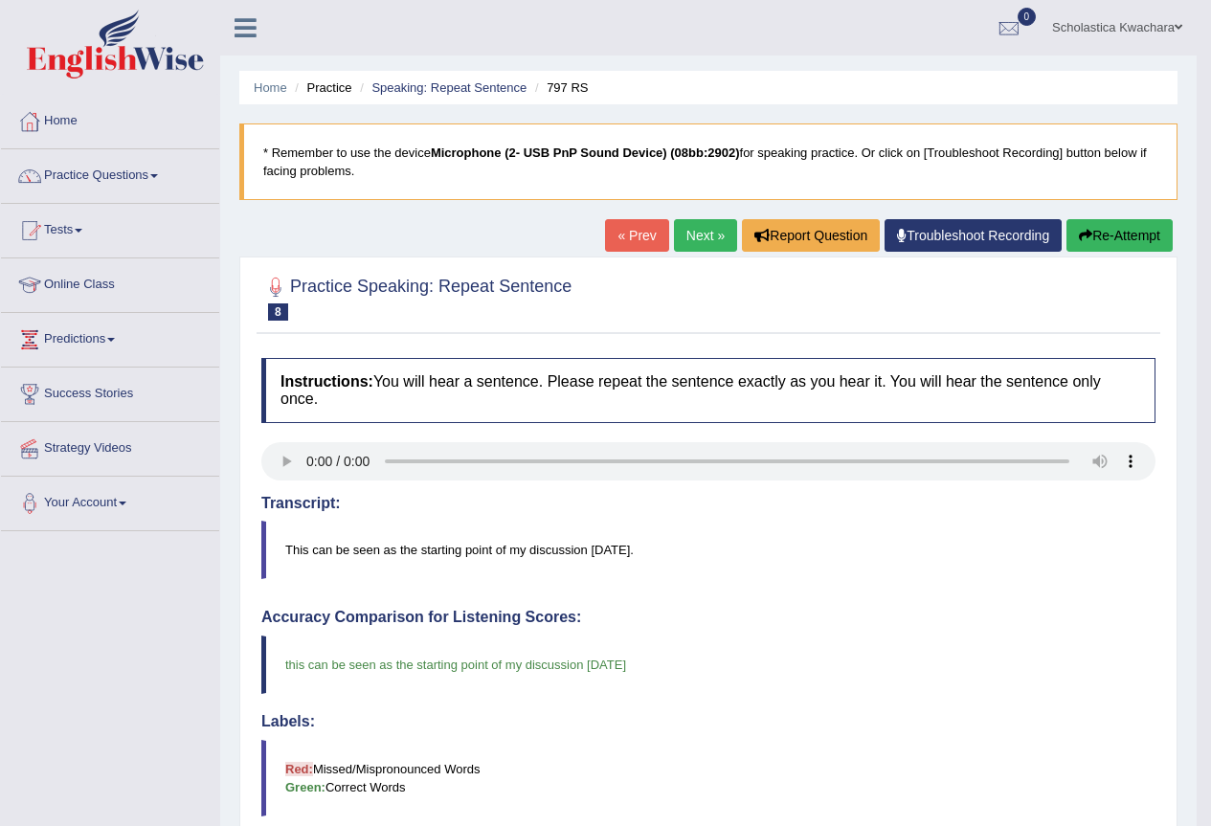
click at [676, 232] on link "Next »" at bounding box center [705, 235] width 63 height 33
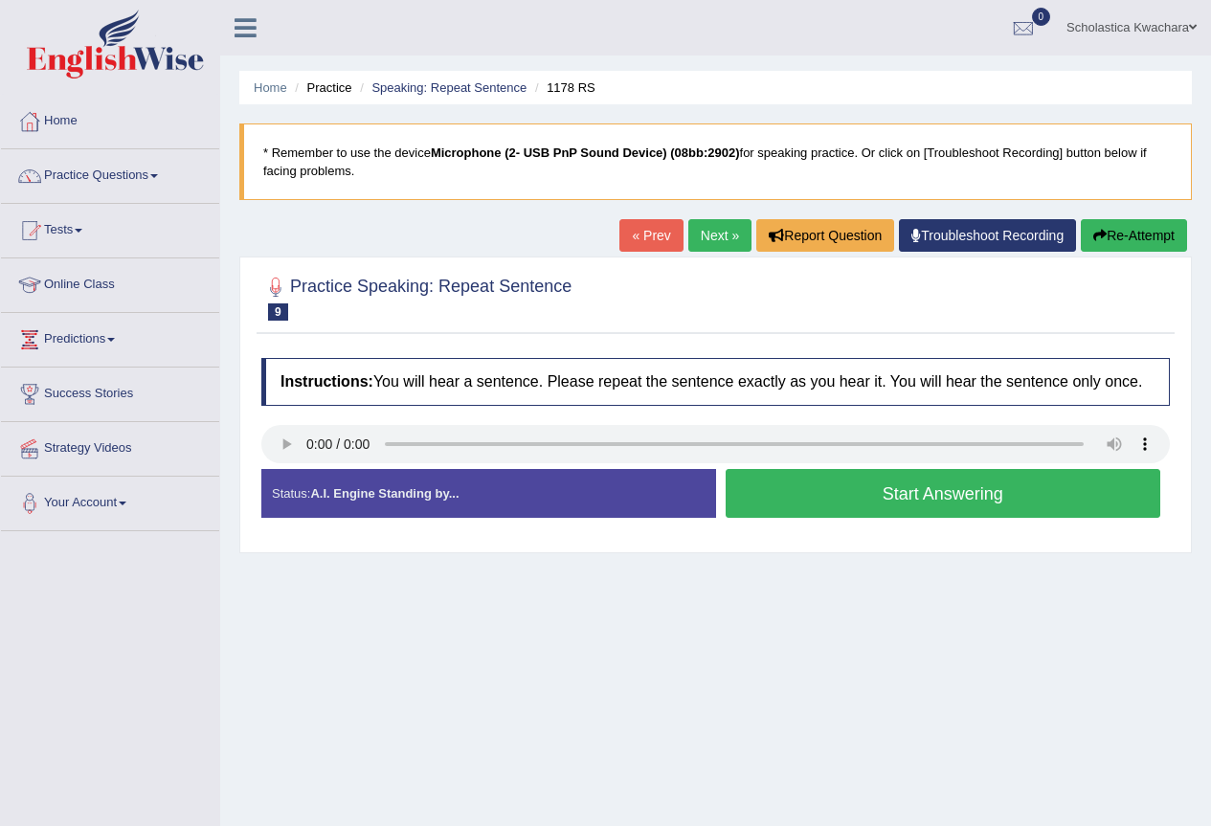
click at [887, 489] on button "Start Answering" at bounding box center [944, 493] width 436 height 49
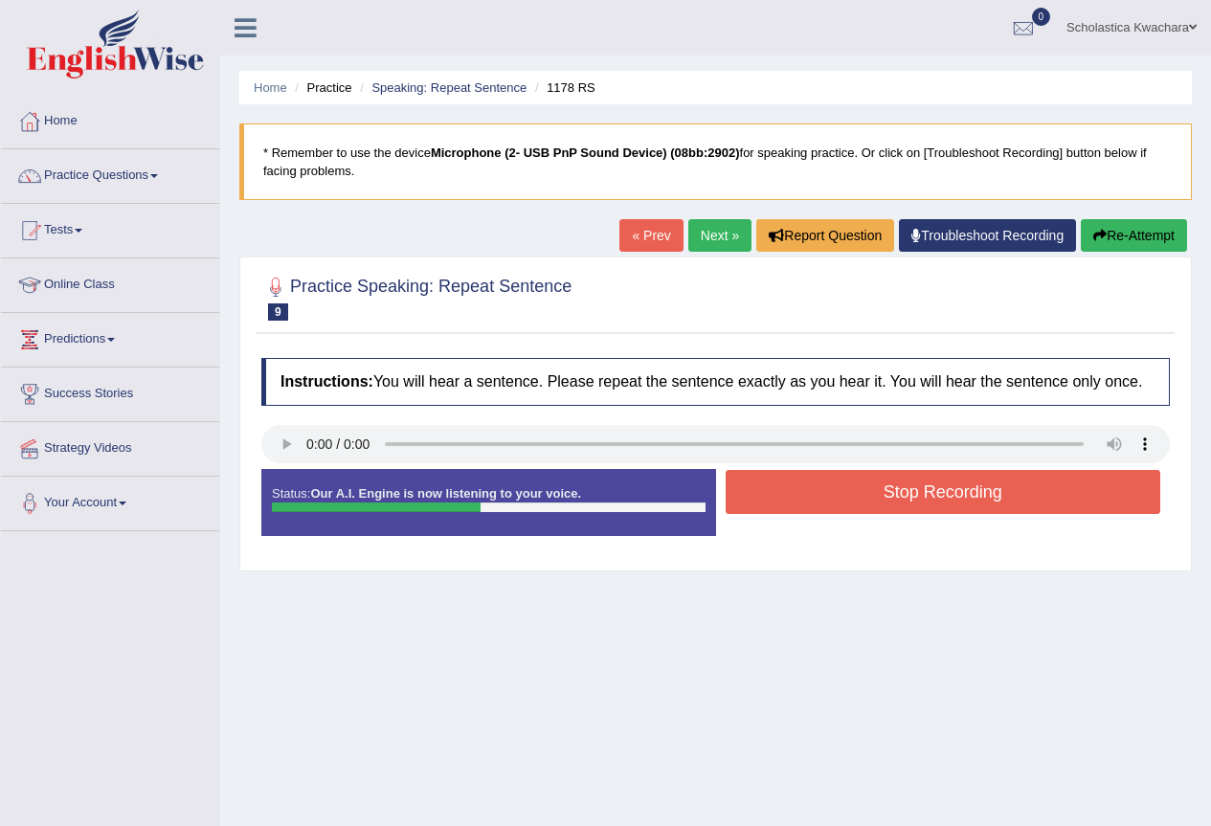
click at [887, 489] on button "Stop Recording" at bounding box center [944, 492] width 436 height 44
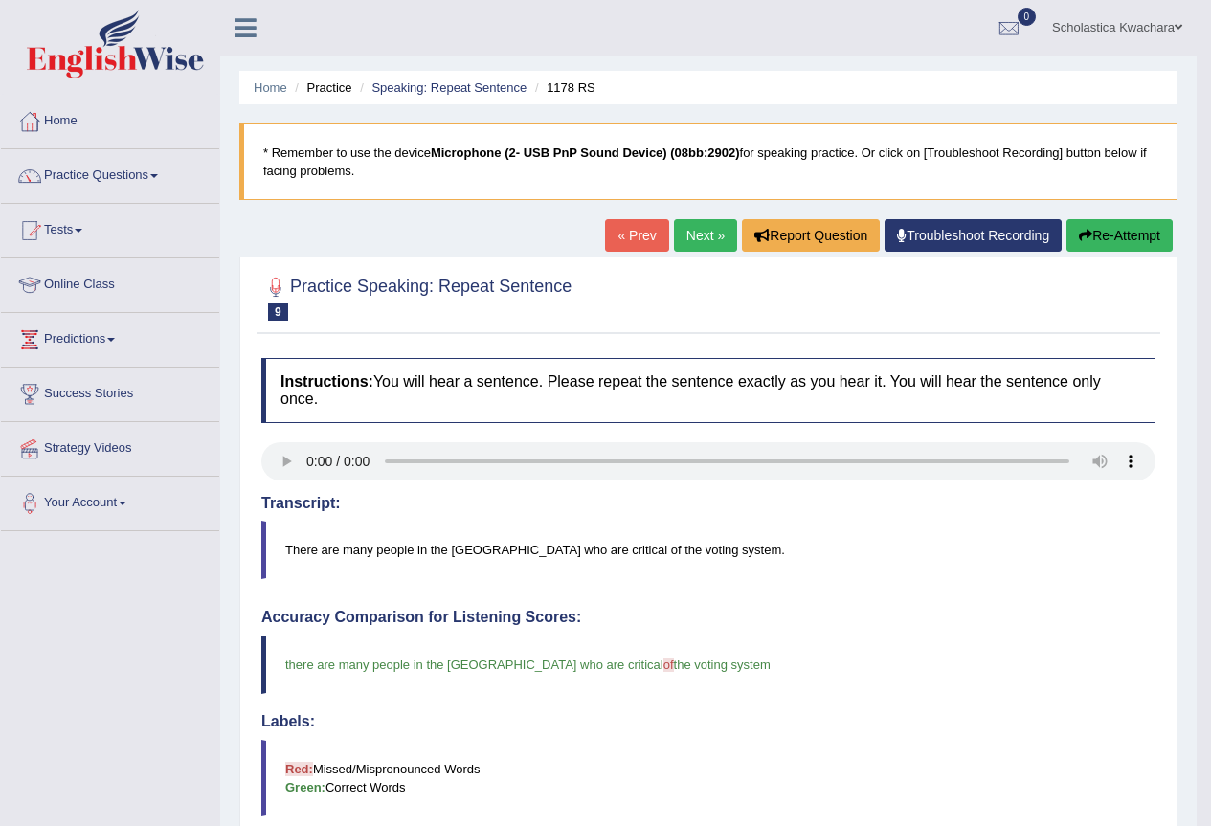
click at [694, 229] on link "Next »" at bounding box center [705, 235] width 63 height 33
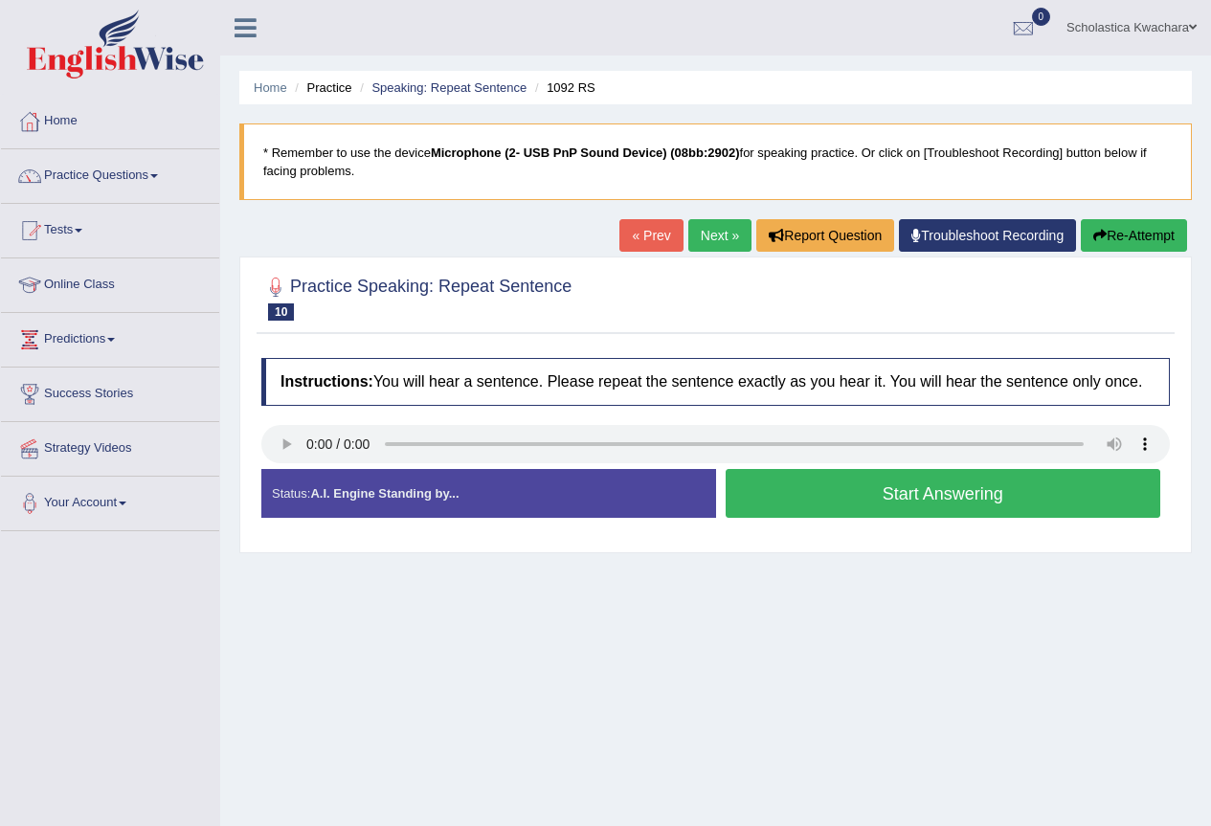
click at [925, 497] on button "Start Answering" at bounding box center [944, 493] width 436 height 49
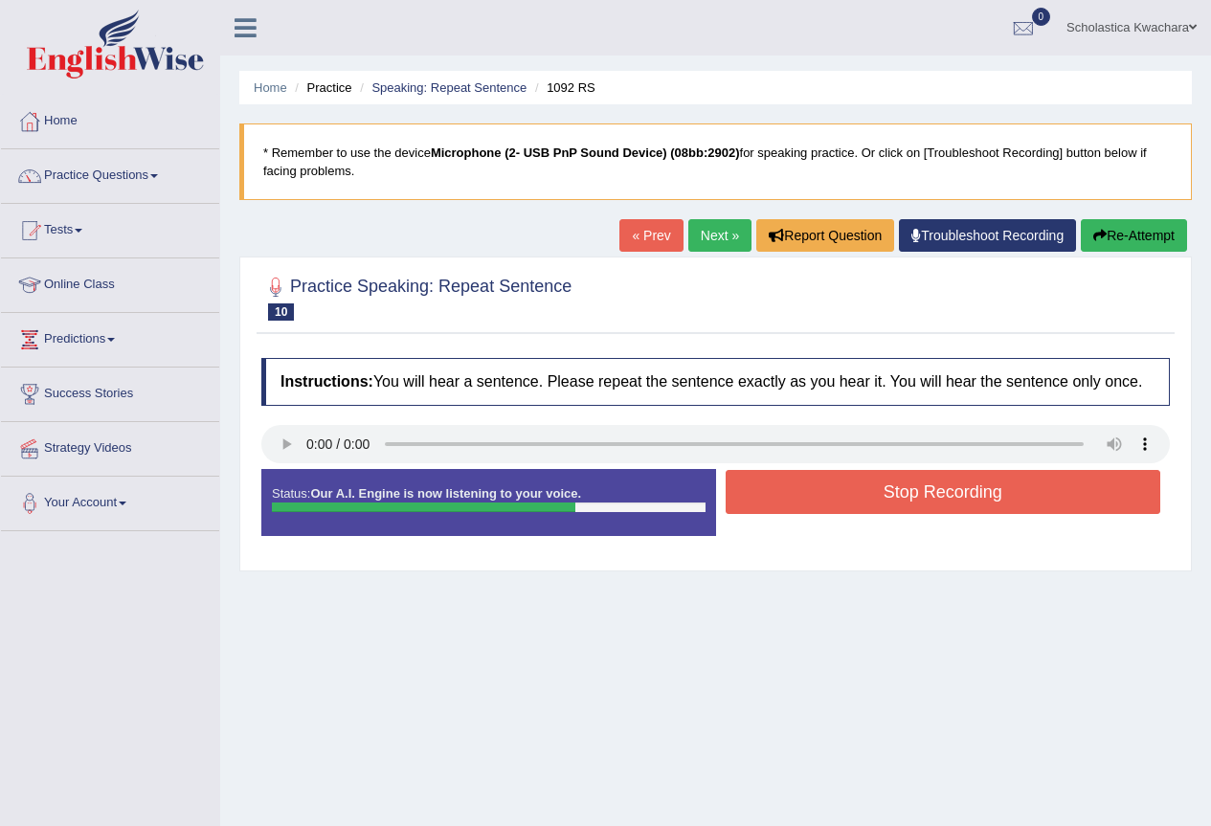
click at [925, 497] on button "Stop Recording" at bounding box center [944, 492] width 436 height 44
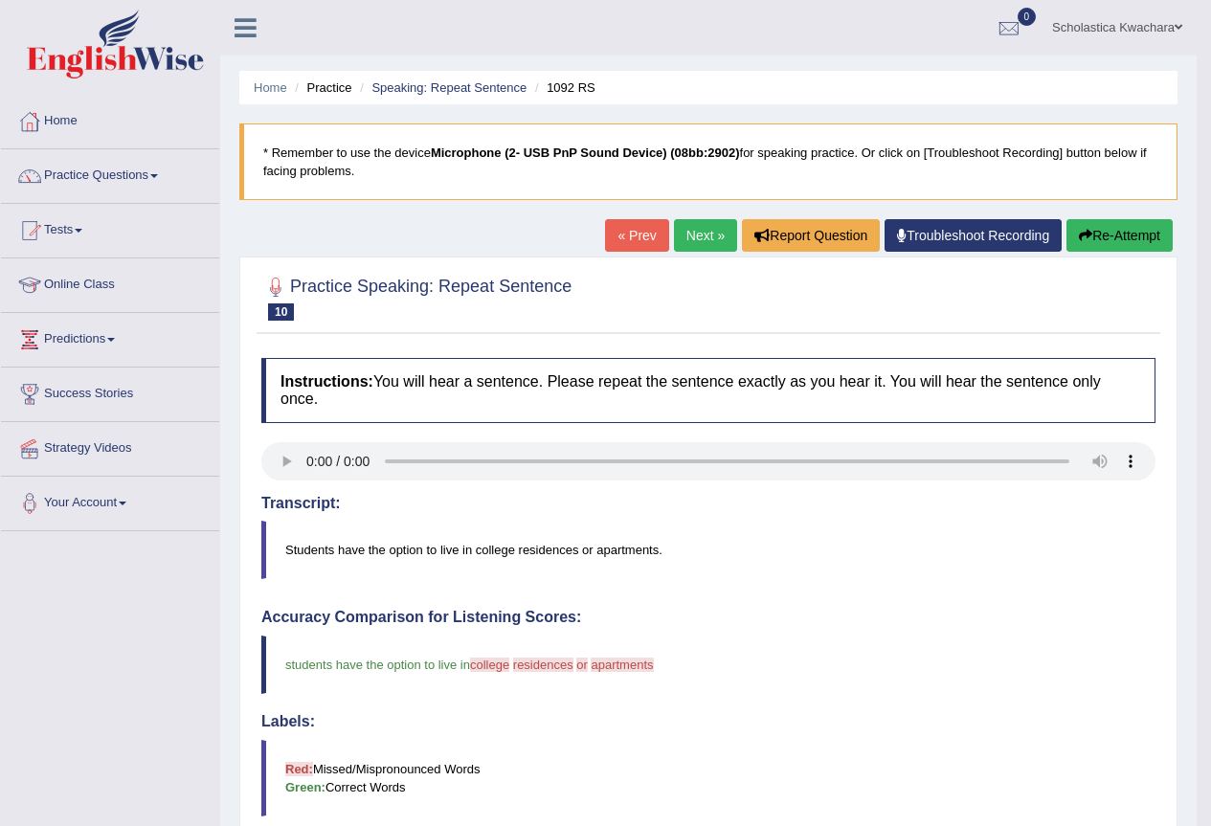
click at [703, 231] on link "Next »" at bounding box center [705, 235] width 63 height 33
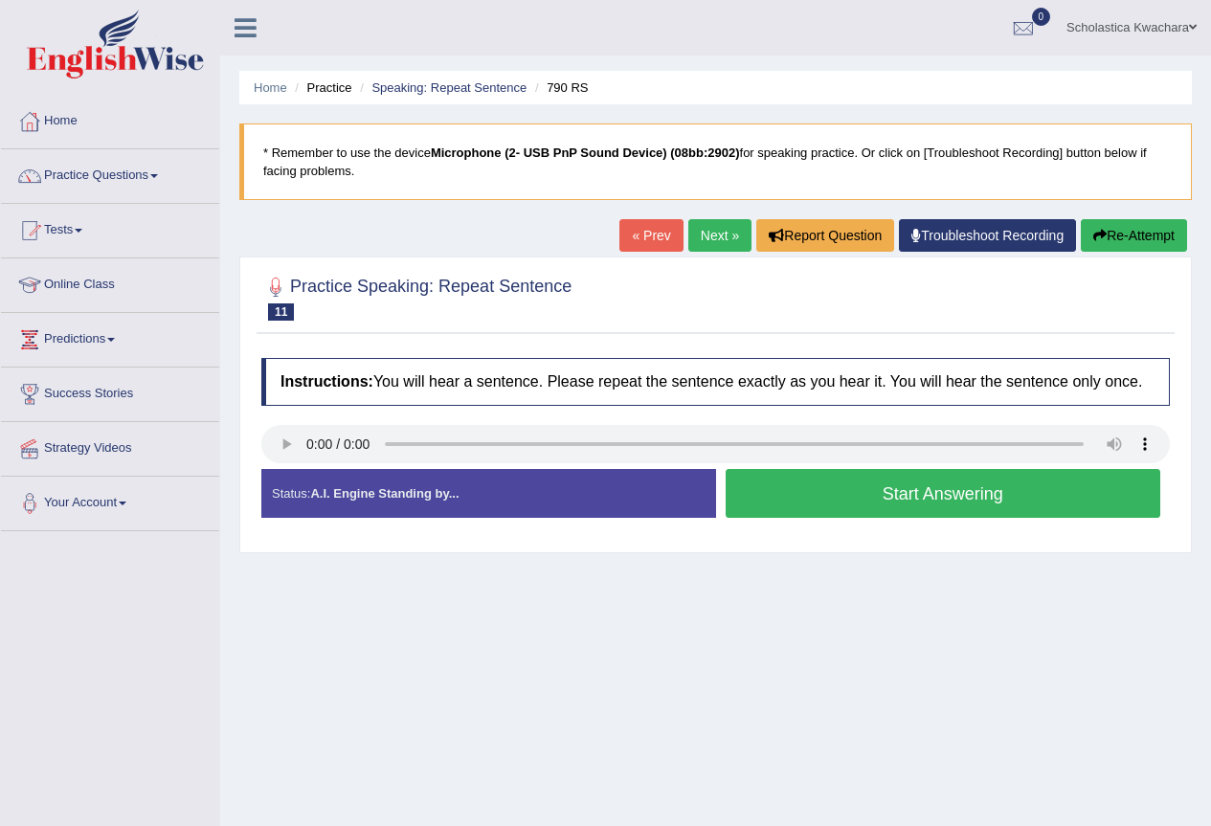
click at [927, 486] on button "Start Answering" at bounding box center [944, 493] width 436 height 49
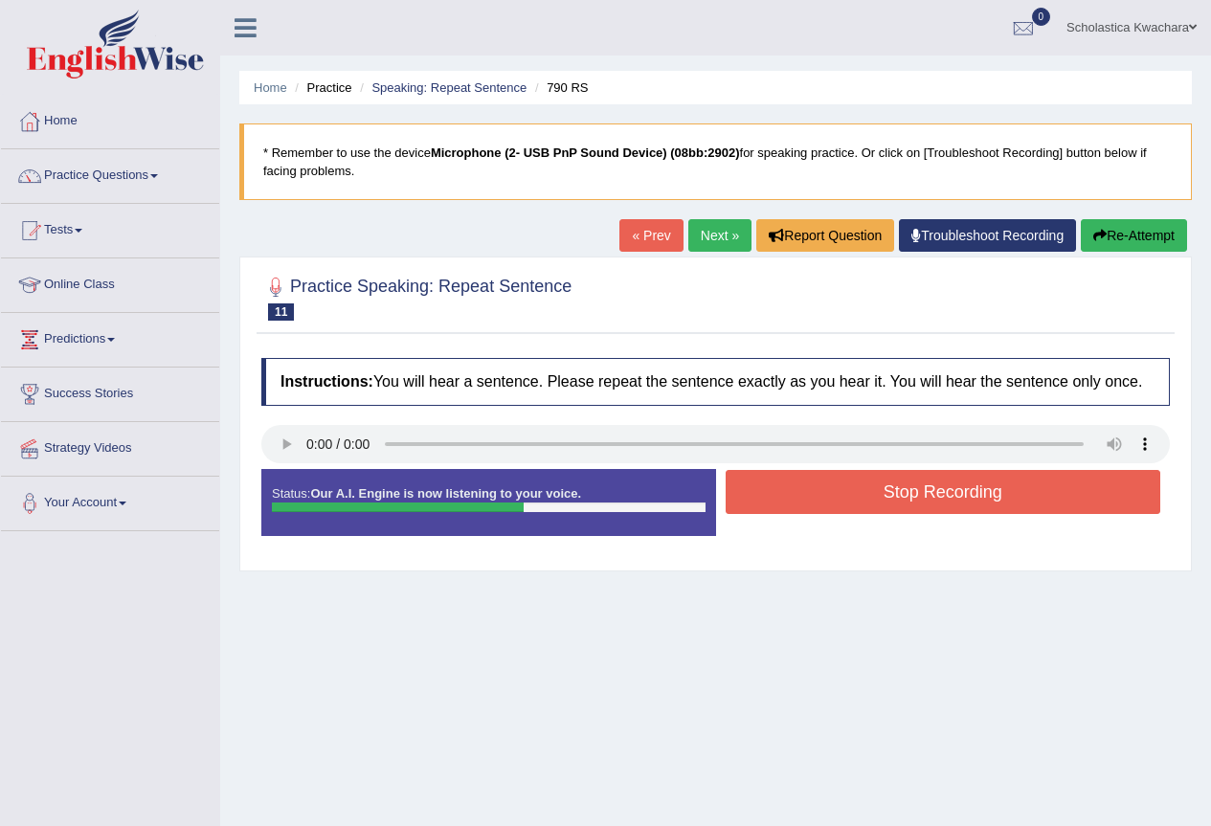
click at [916, 491] on button "Stop Recording" at bounding box center [944, 492] width 436 height 44
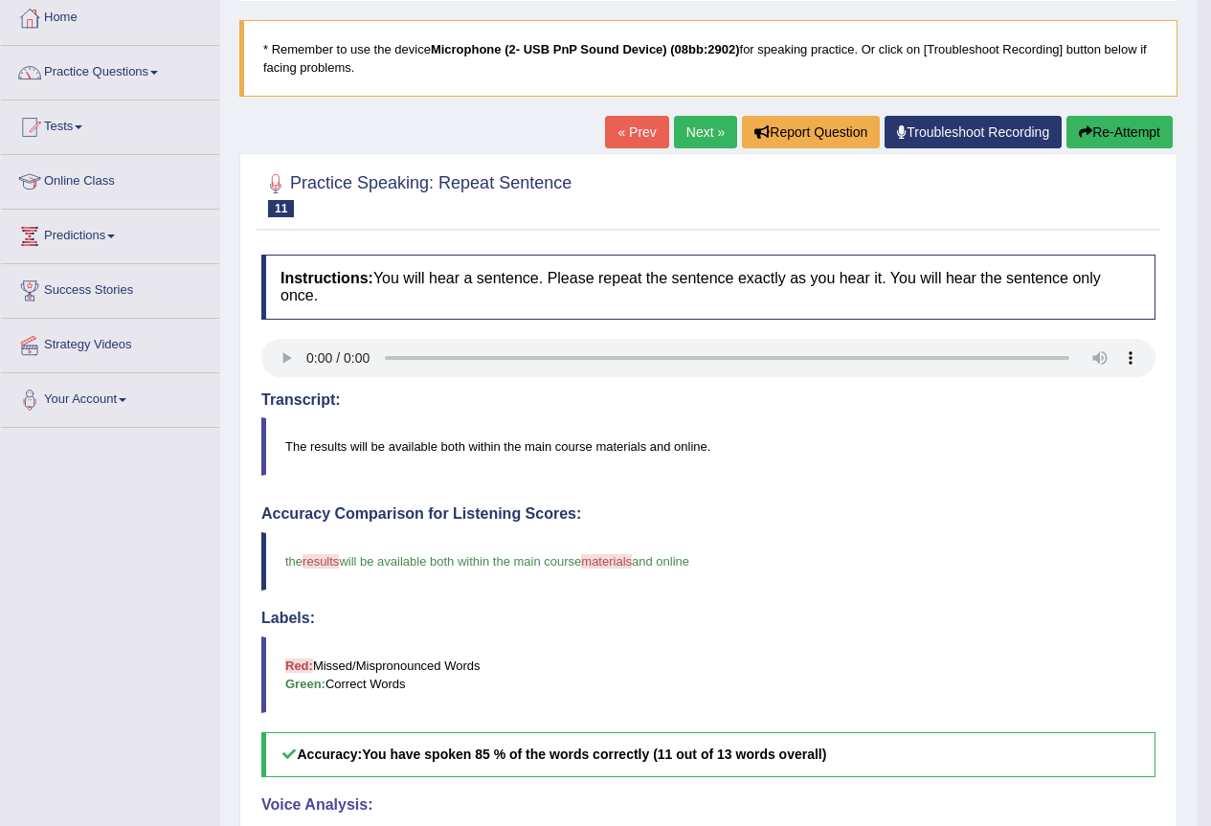
scroll to position [96, 0]
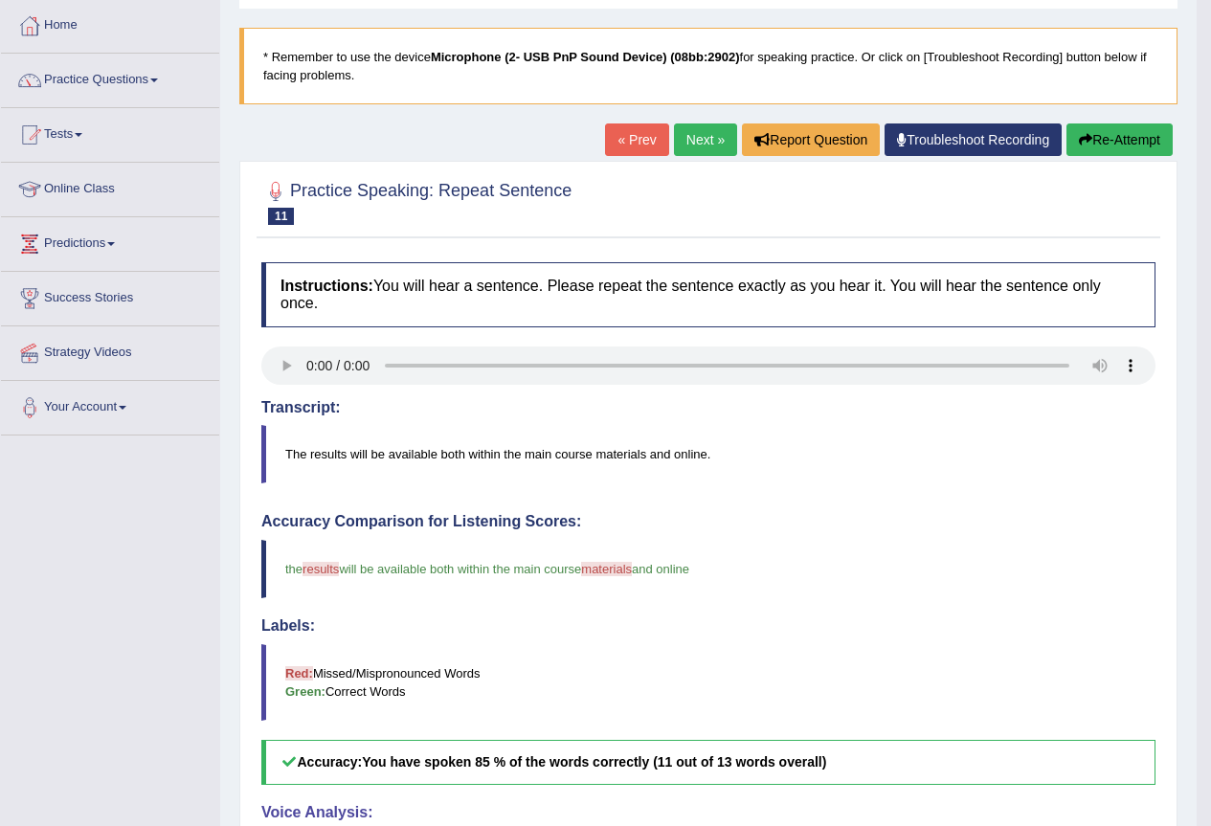
click at [694, 143] on link "Next »" at bounding box center [705, 139] width 63 height 33
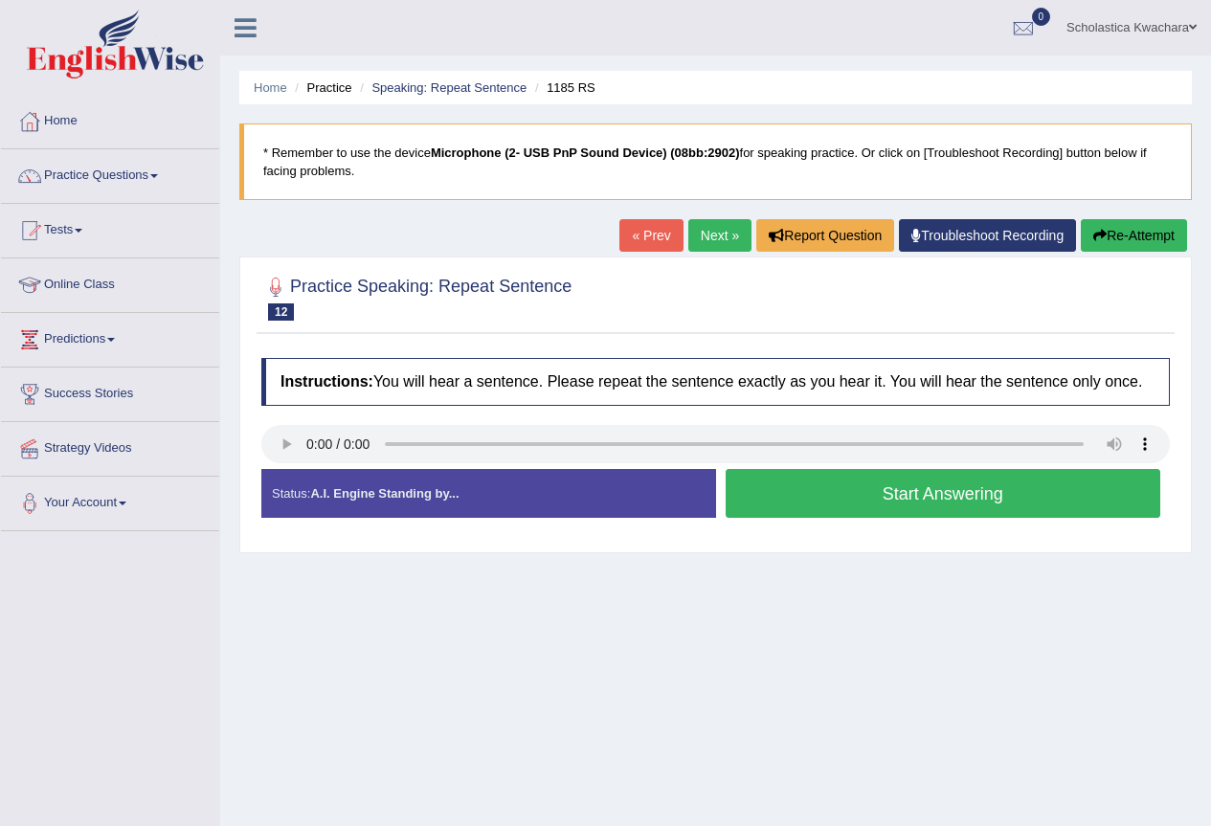
click at [917, 487] on button "Start Answering" at bounding box center [944, 493] width 436 height 49
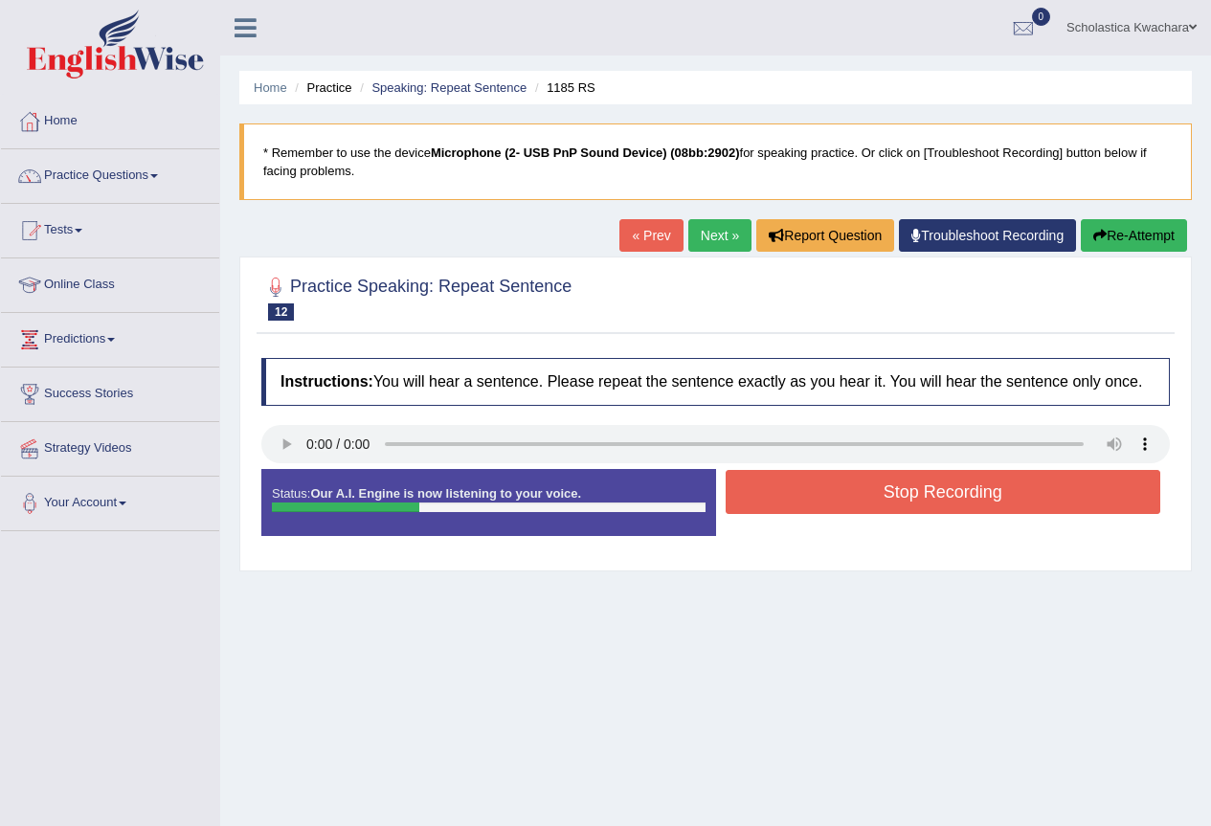
click at [917, 487] on button "Stop Recording" at bounding box center [944, 492] width 436 height 44
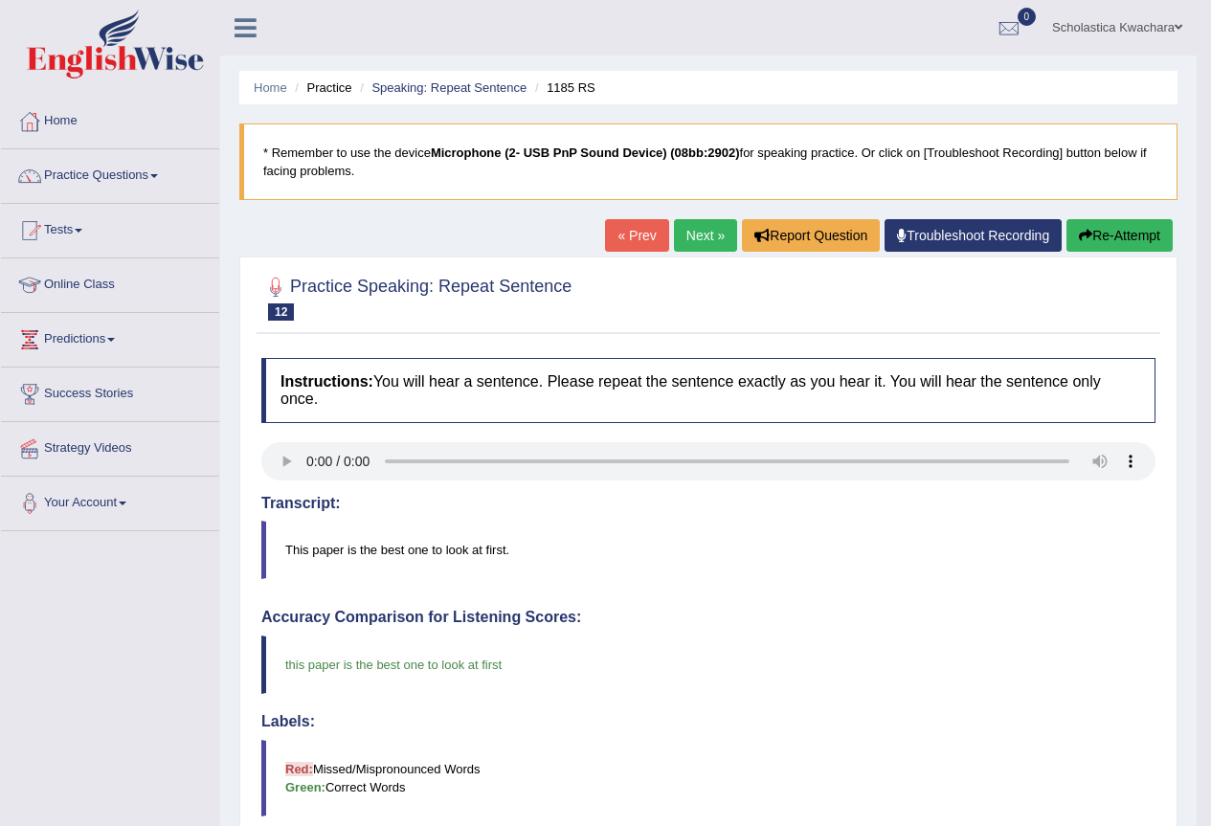
click at [702, 228] on link "Next »" at bounding box center [705, 235] width 63 height 33
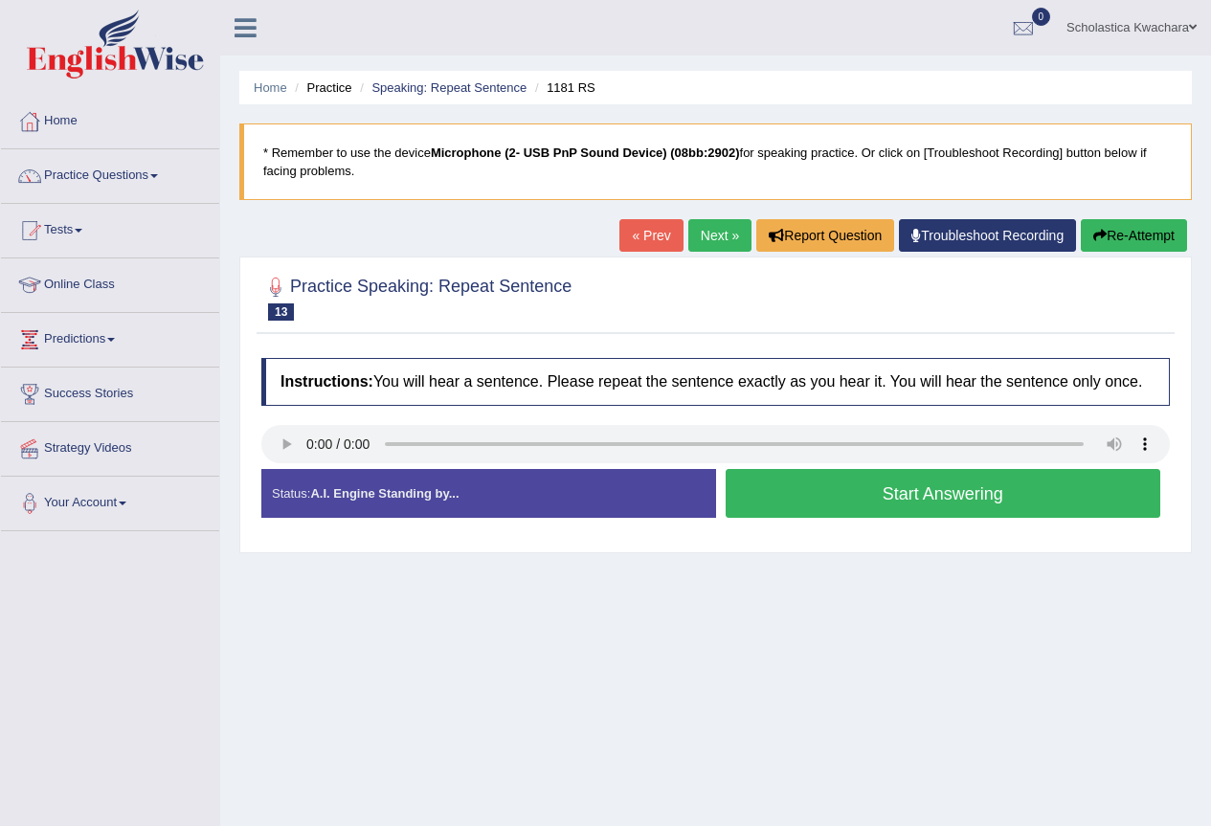
click at [857, 492] on button "Start Answering" at bounding box center [944, 493] width 436 height 49
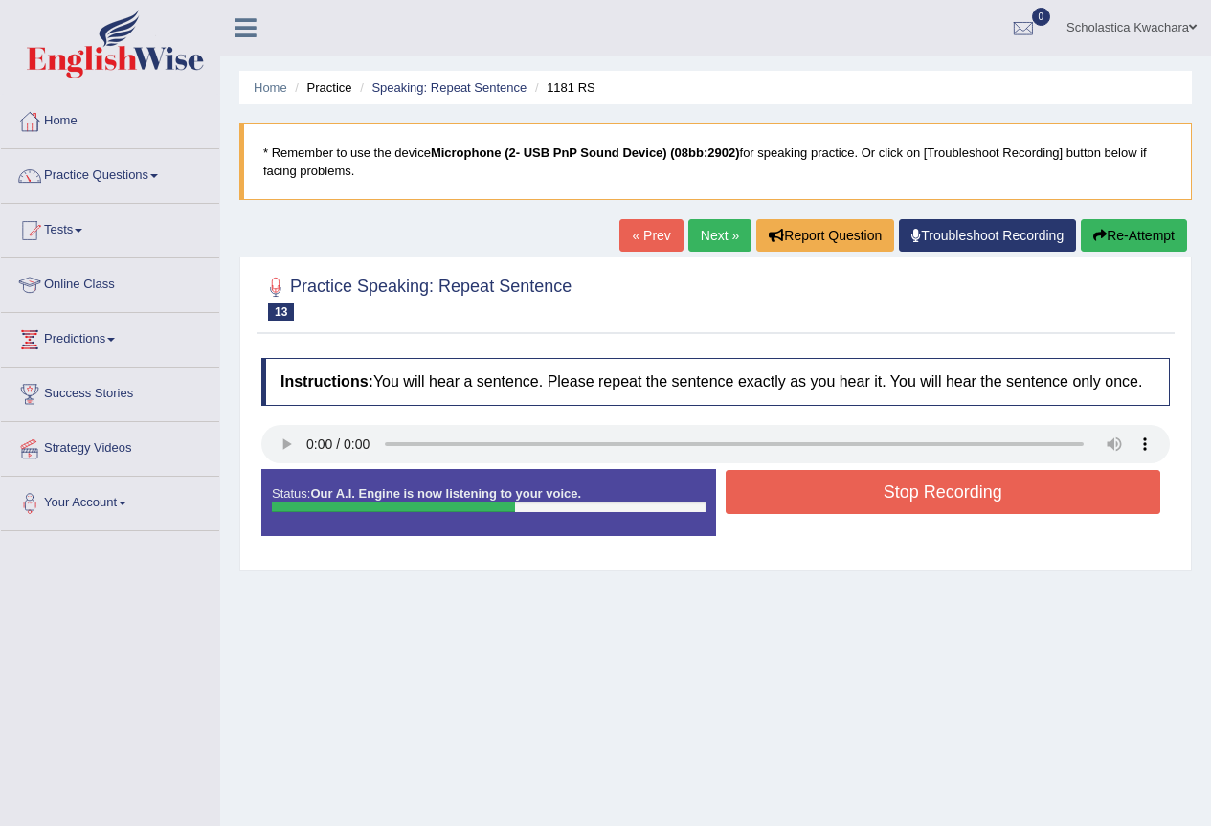
click at [857, 492] on button "Stop Recording" at bounding box center [944, 492] width 436 height 44
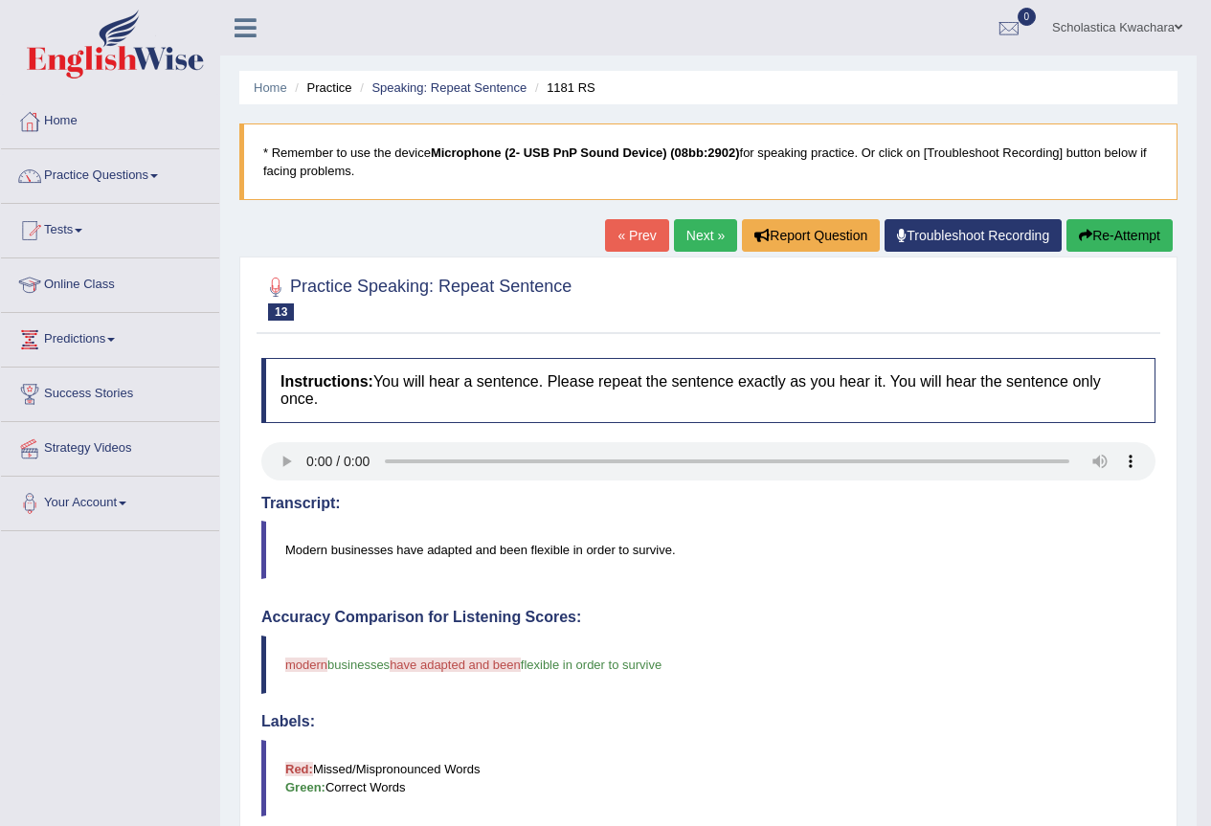
click at [701, 225] on link "Next »" at bounding box center [705, 235] width 63 height 33
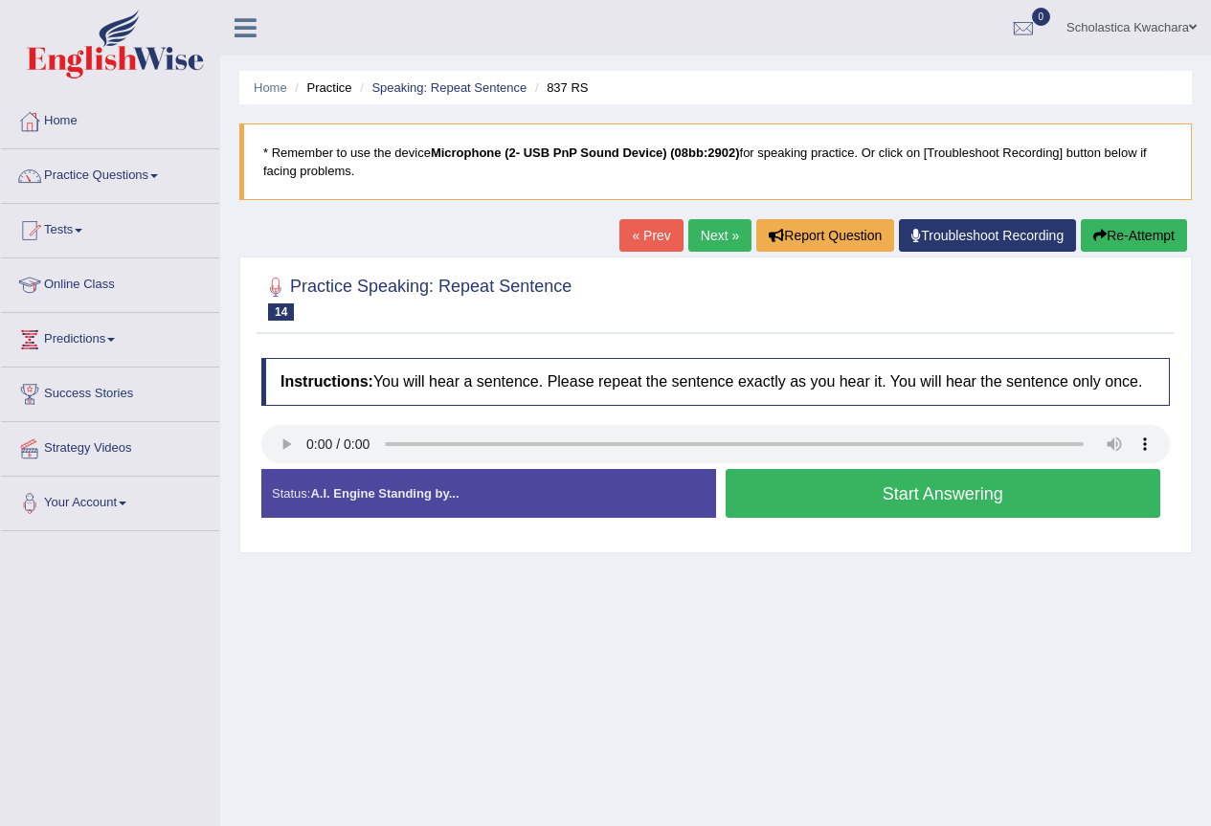
click at [874, 487] on button "Start Answering" at bounding box center [944, 493] width 436 height 49
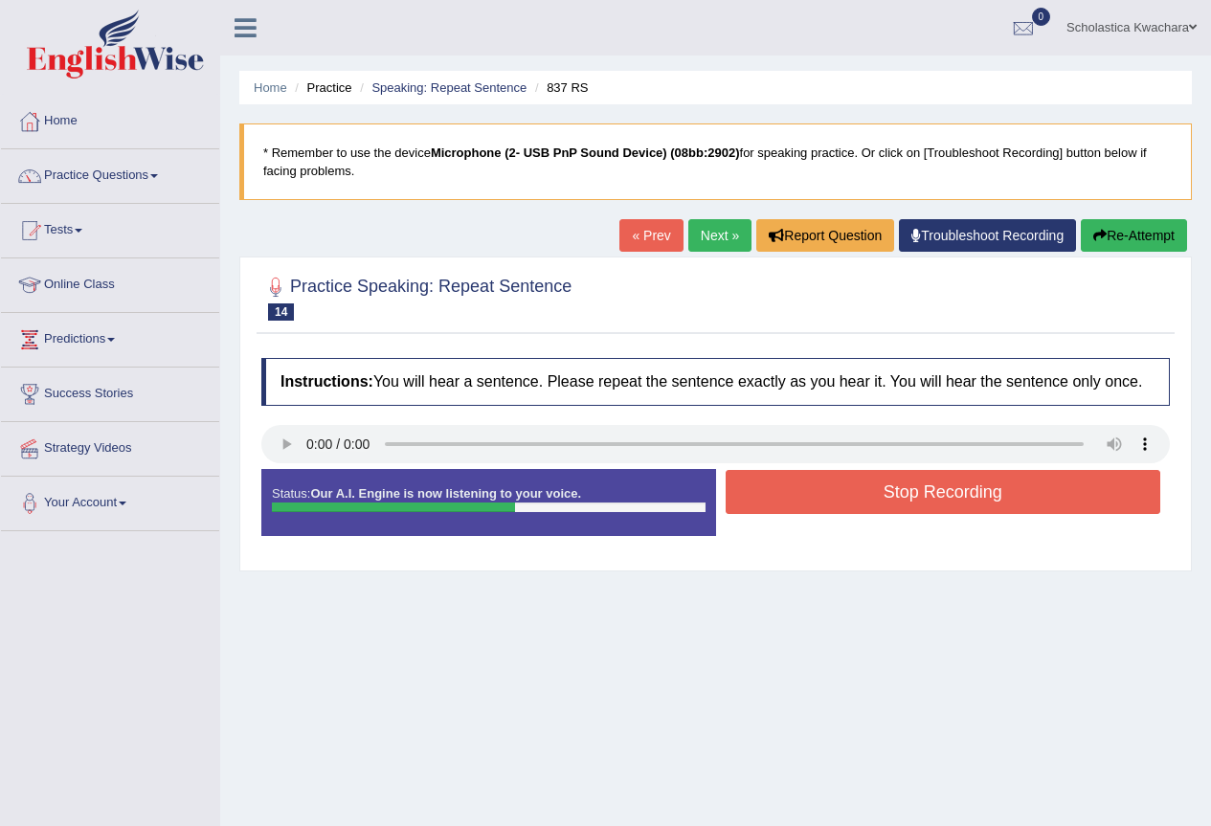
click at [874, 487] on button "Stop Recording" at bounding box center [944, 492] width 436 height 44
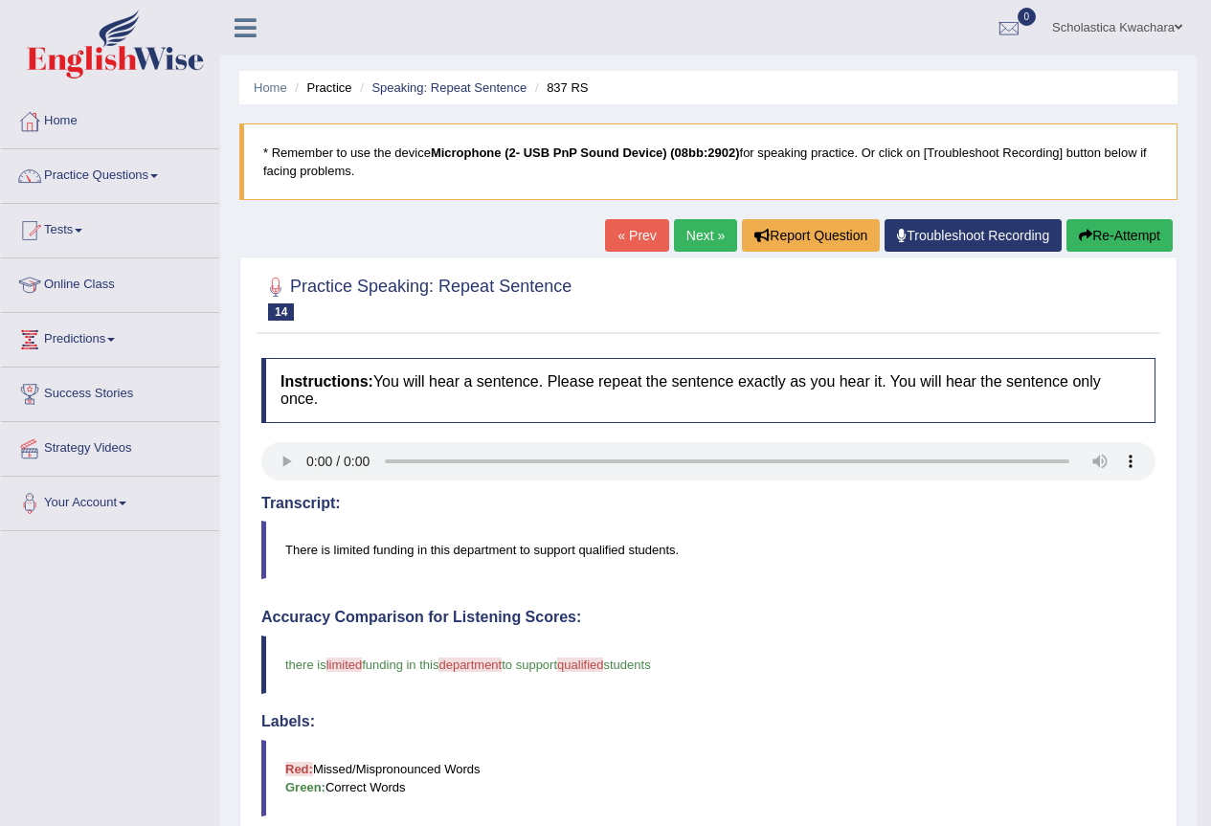
click at [690, 237] on link "Next »" at bounding box center [705, 235] width 63 height 33
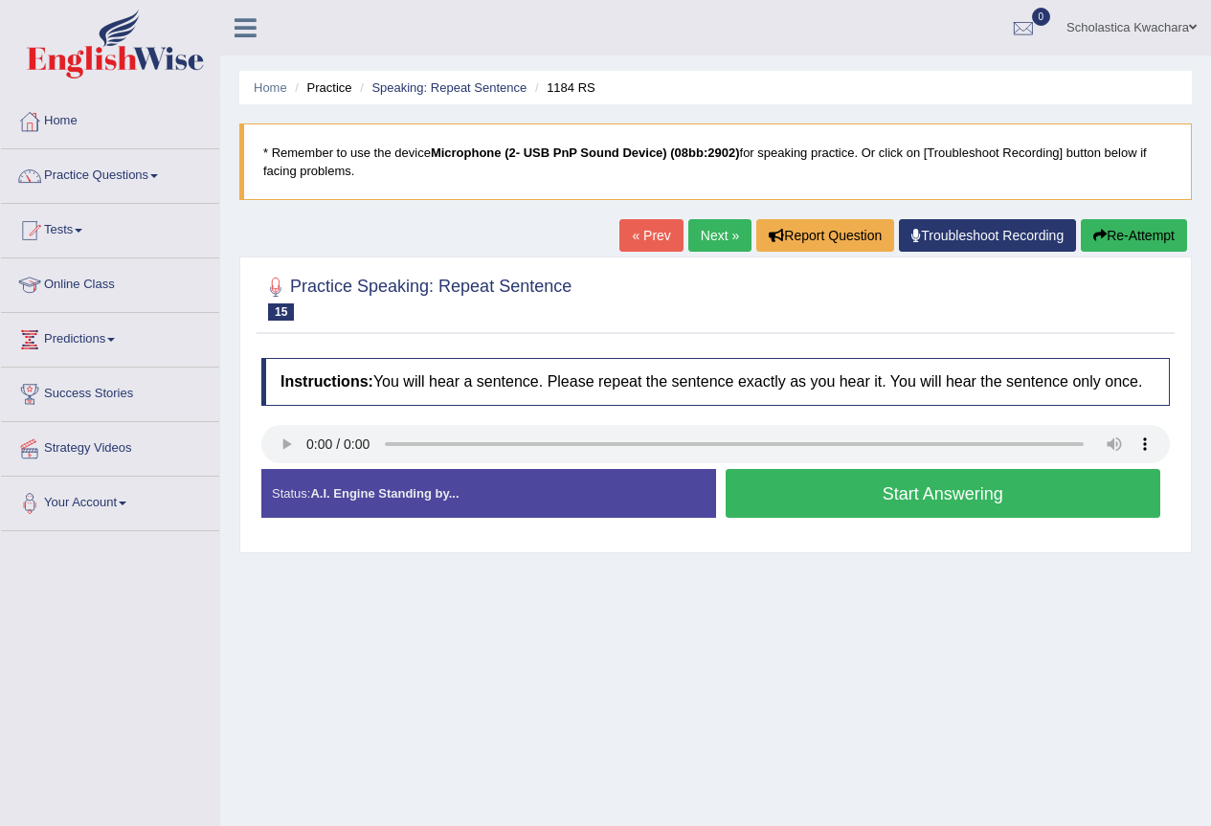
click at [847, 507] on button "Start Answering" at bounding box center [944, 493] width 436 height 49
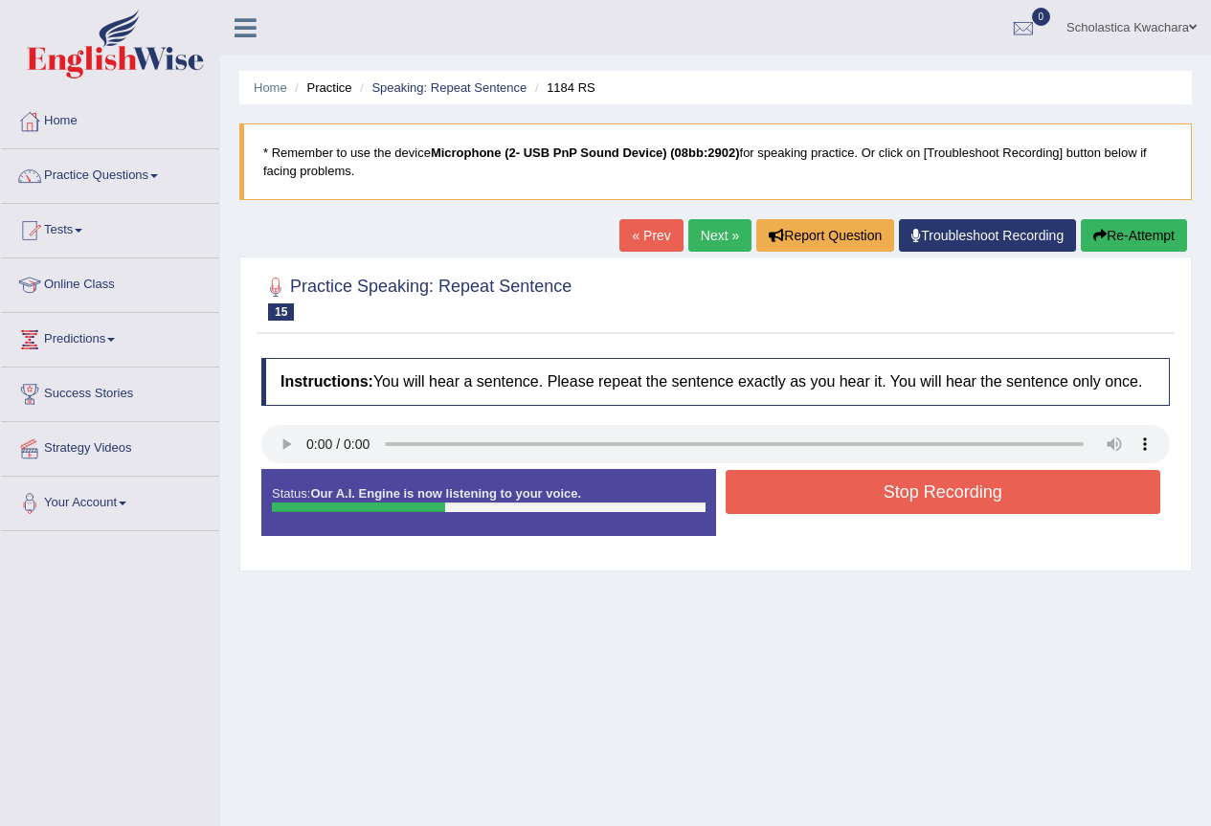
click at [847, 507] on button "Stop Recording" at bounding box center [944, 492] width 436 height 44
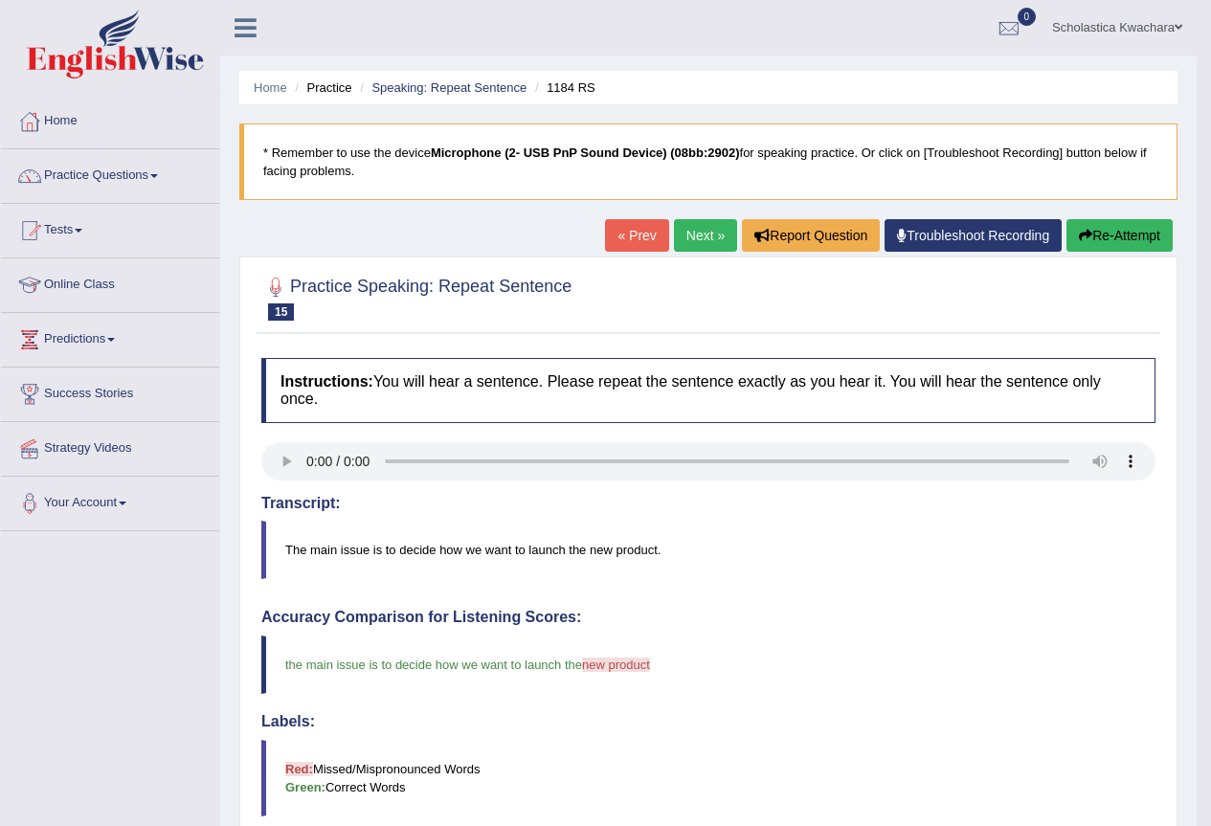
click at [690, 234] on link "Next »" at bounding box center [705, 235] width 63 height 33
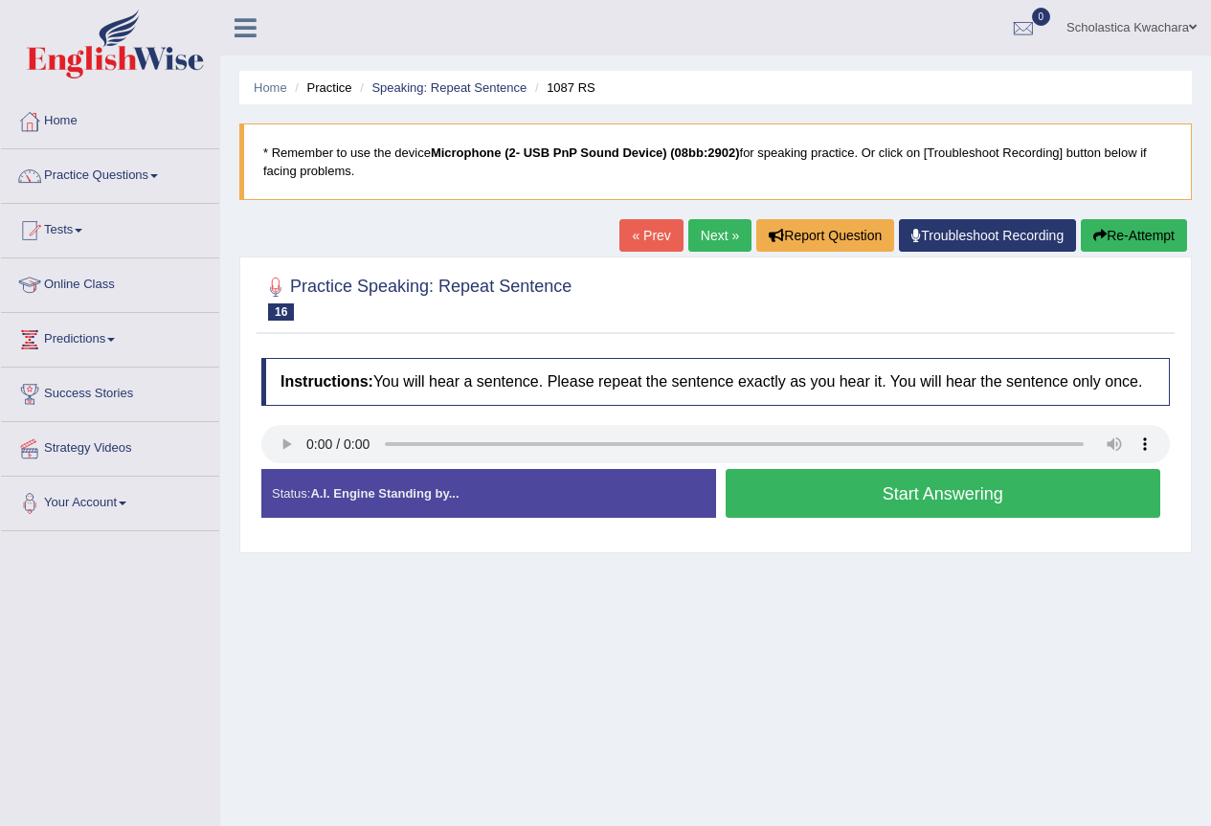
drag, startPoint x: 842, startPoint y: 485, endPoint x: 842, endPoint y: 500, distance: 14.4
click at [842, 485] on button "Start Answering" at bounding box center [944, 493] width 436 height 49
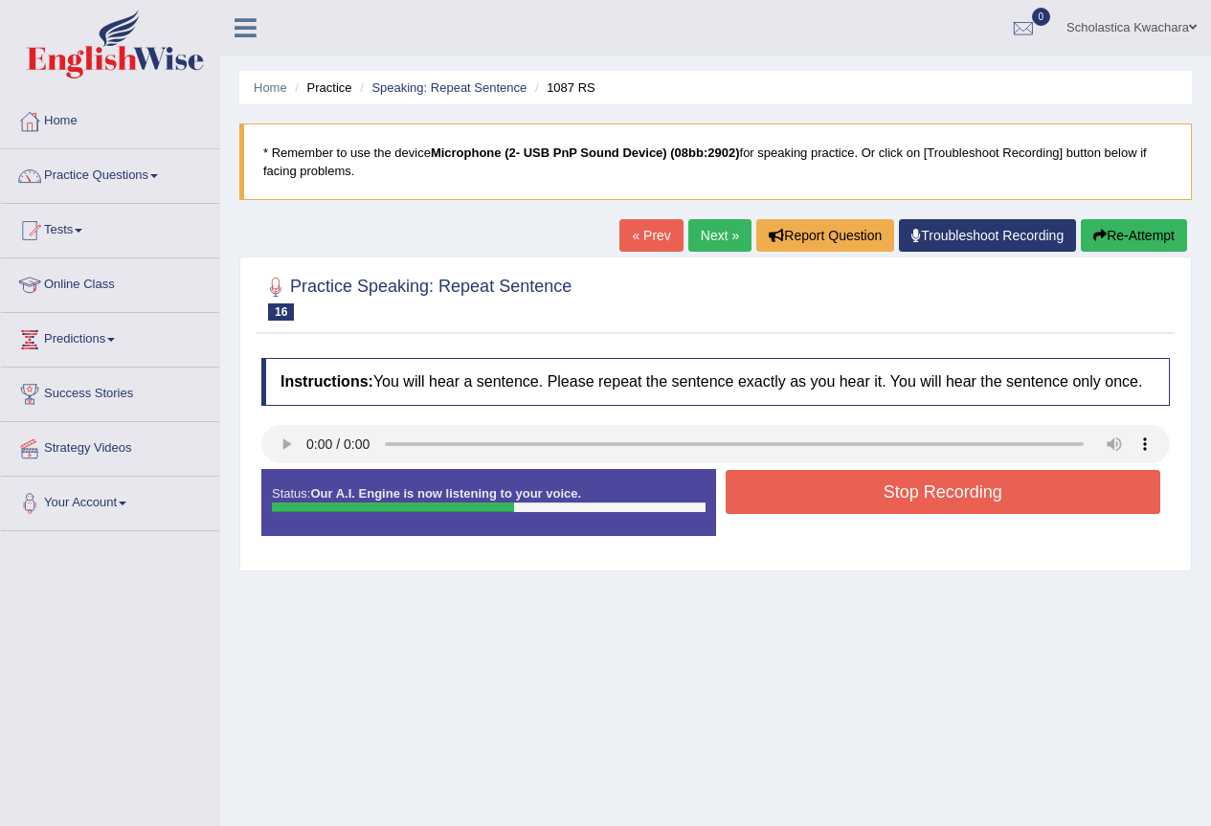
click at [842, 500] on button "Stop Recording" at bounding box center [944, 492] width 436 height 44
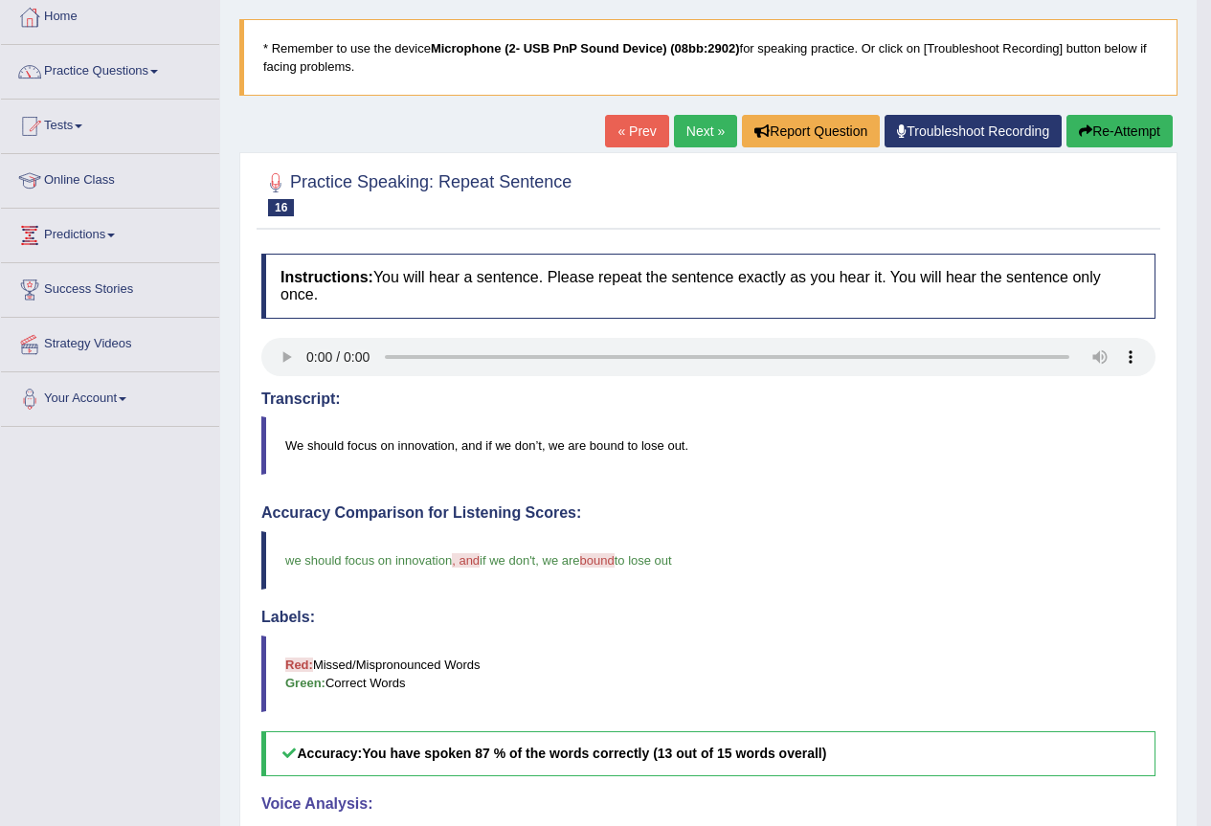
scroll to position [96, 0]
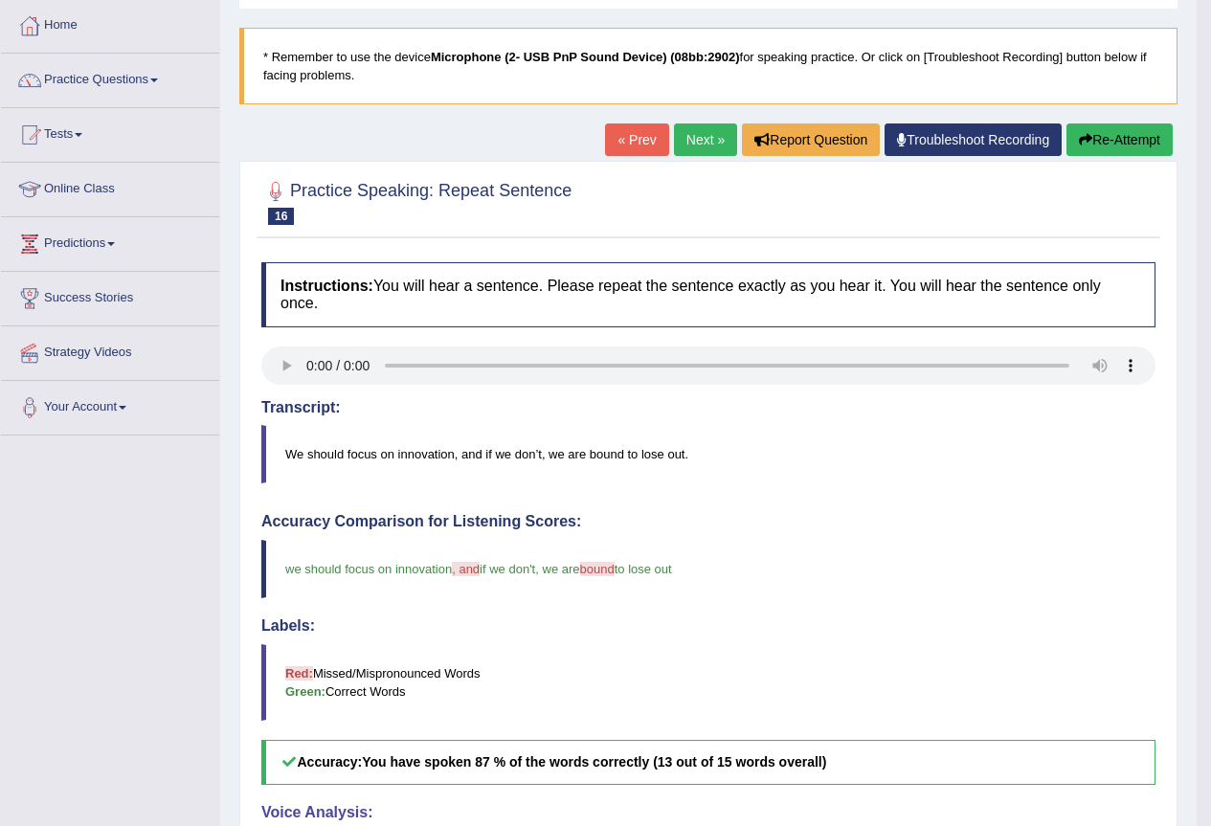
click at [694, 134] on link "Next »" at bounding box center [705, 139] width 63 height 33
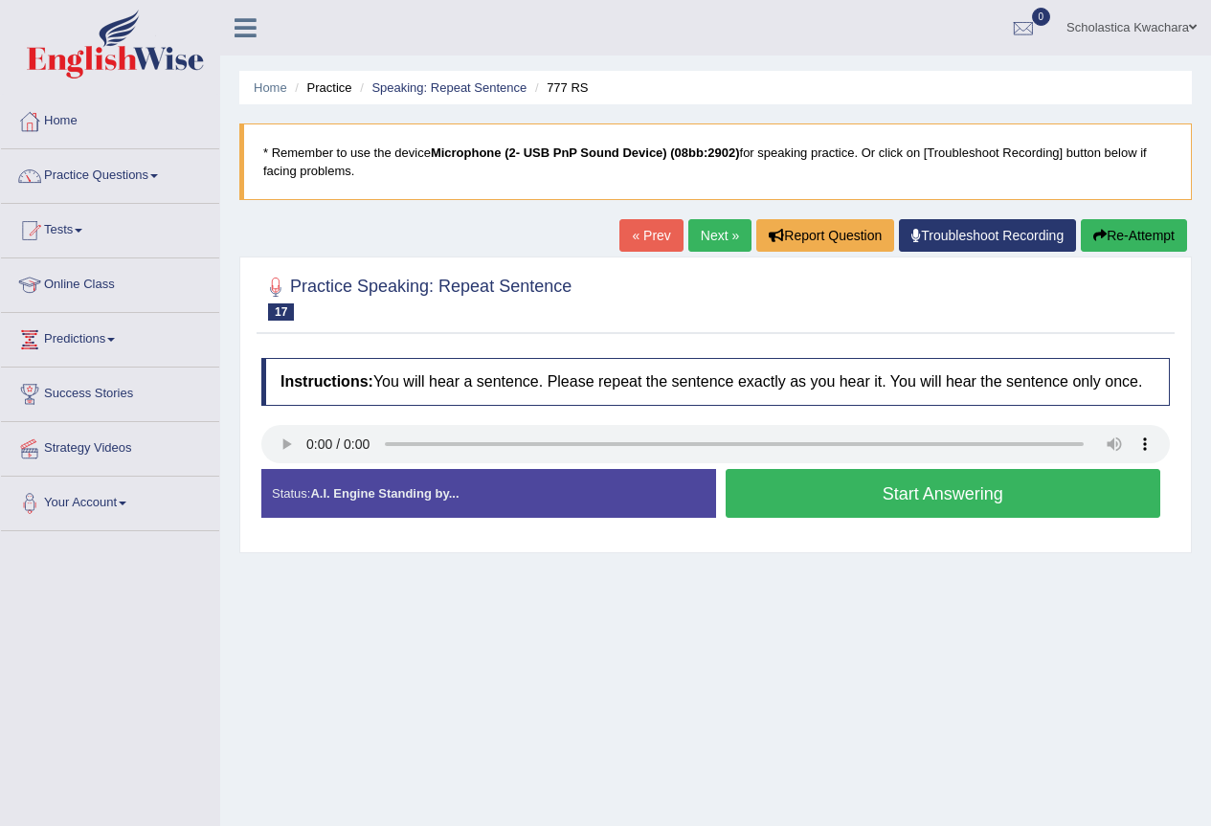
click at [888, 492] on button "Start Answering" at bounding box center [944, 493] width 436 height 49
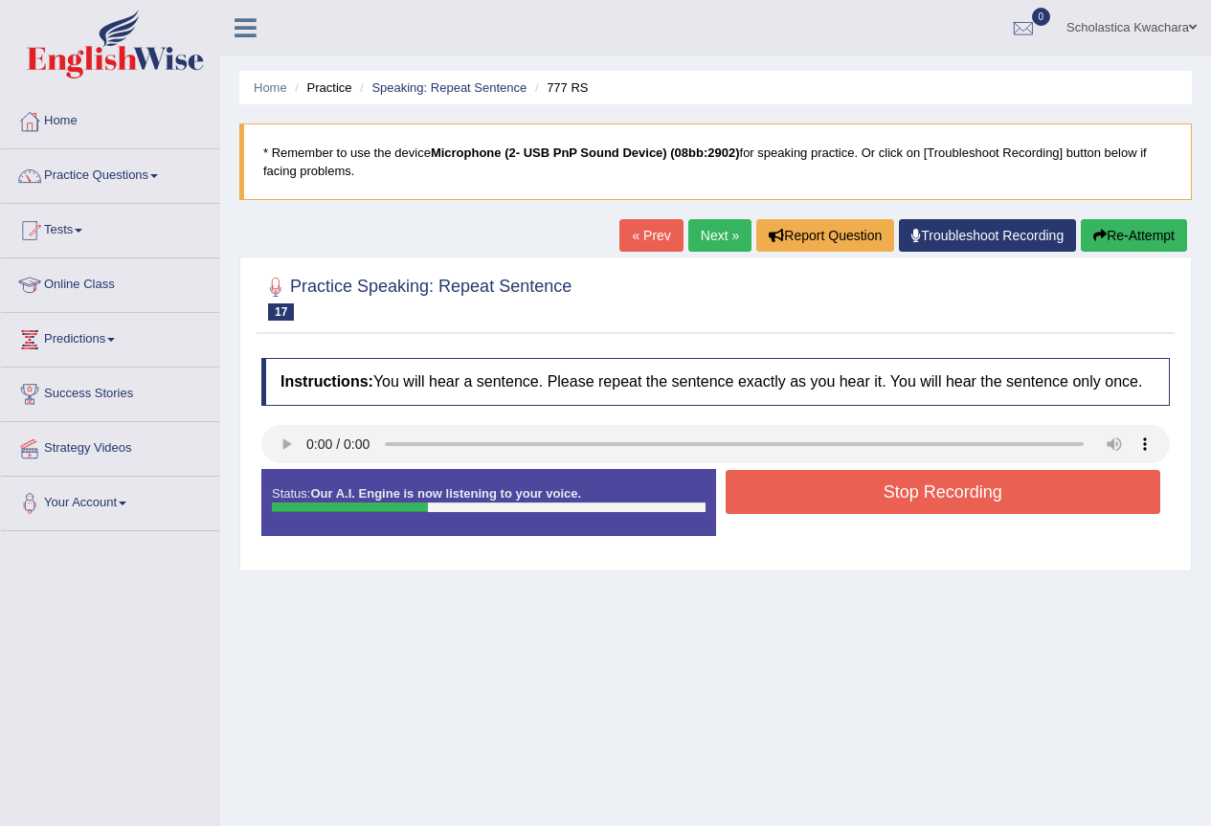
click at [888, 492] on button "Stop Recording" at bounding box center [944, 492] width 436 height 44
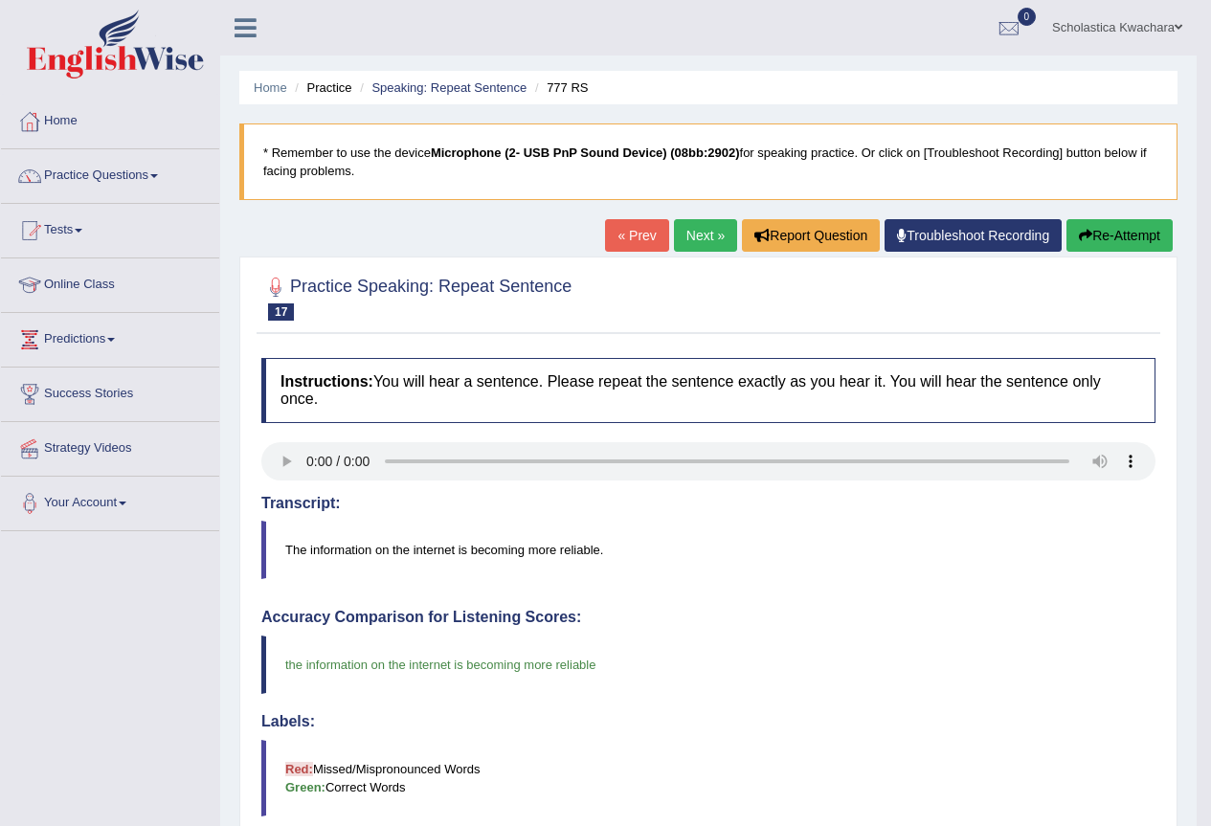
click at [697, 247] on link "Next »" at bounding box center [705, 235] width 63 height 33
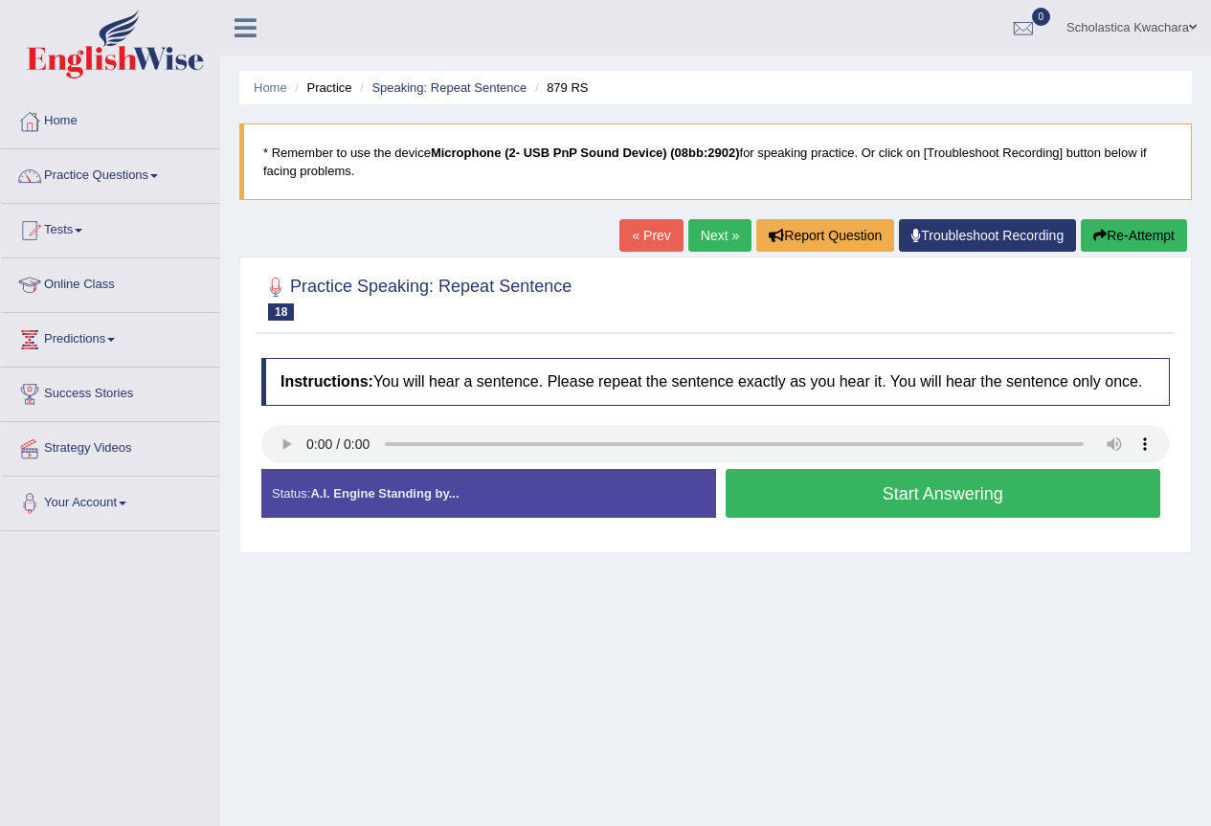
click at [819, 483] on button "Start Answering" at bounding box center [944, 493] width 436 height 49
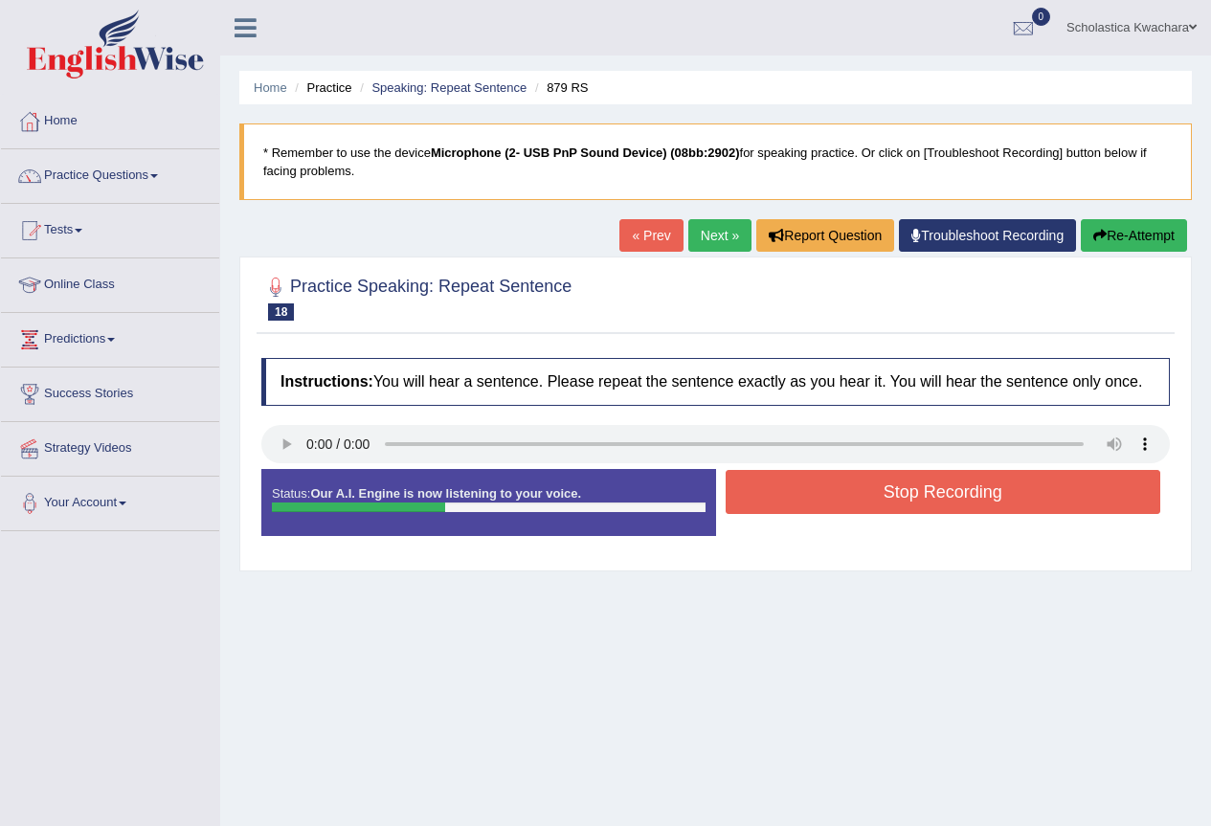
click at [819, 483] on button "Stop Recording" at bounding box center [944, 492] width 436 height 44
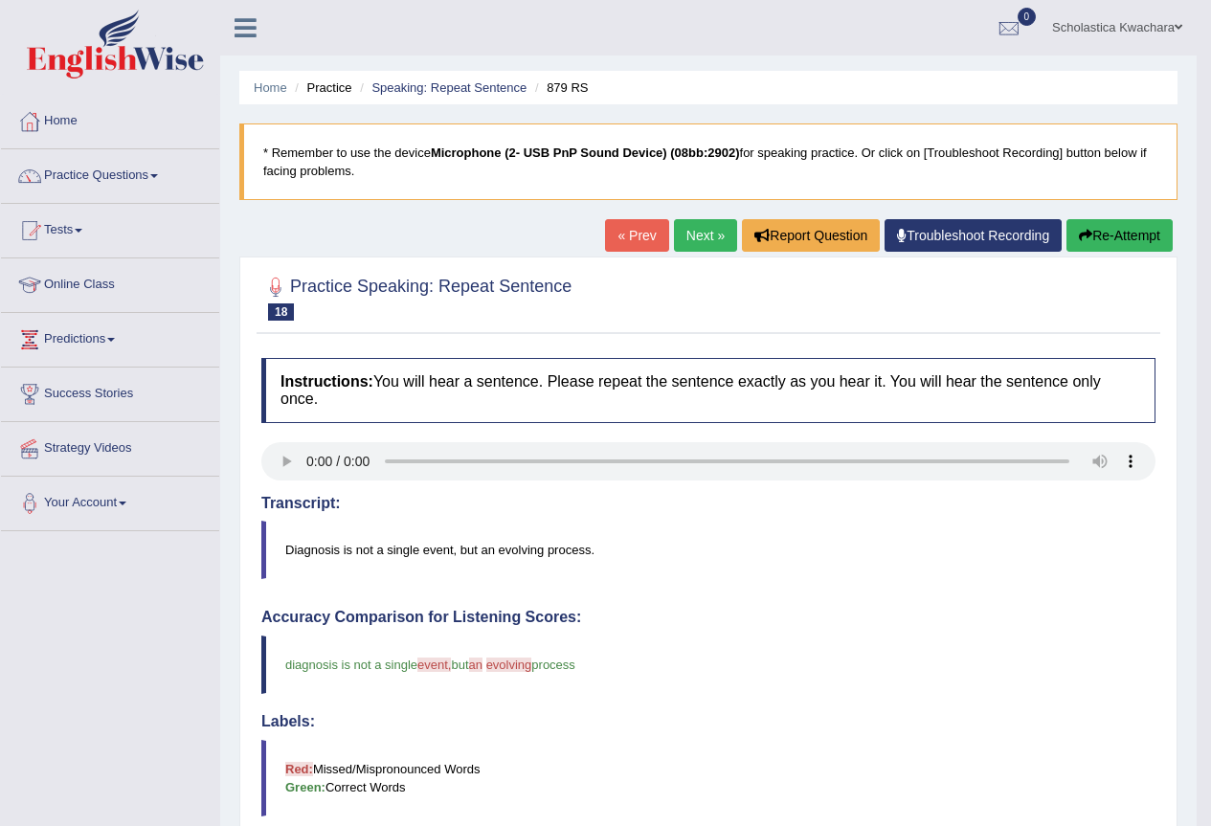
click at [690, 233] on link "Next »" at bounding box center [705, 235] width 63 height 33
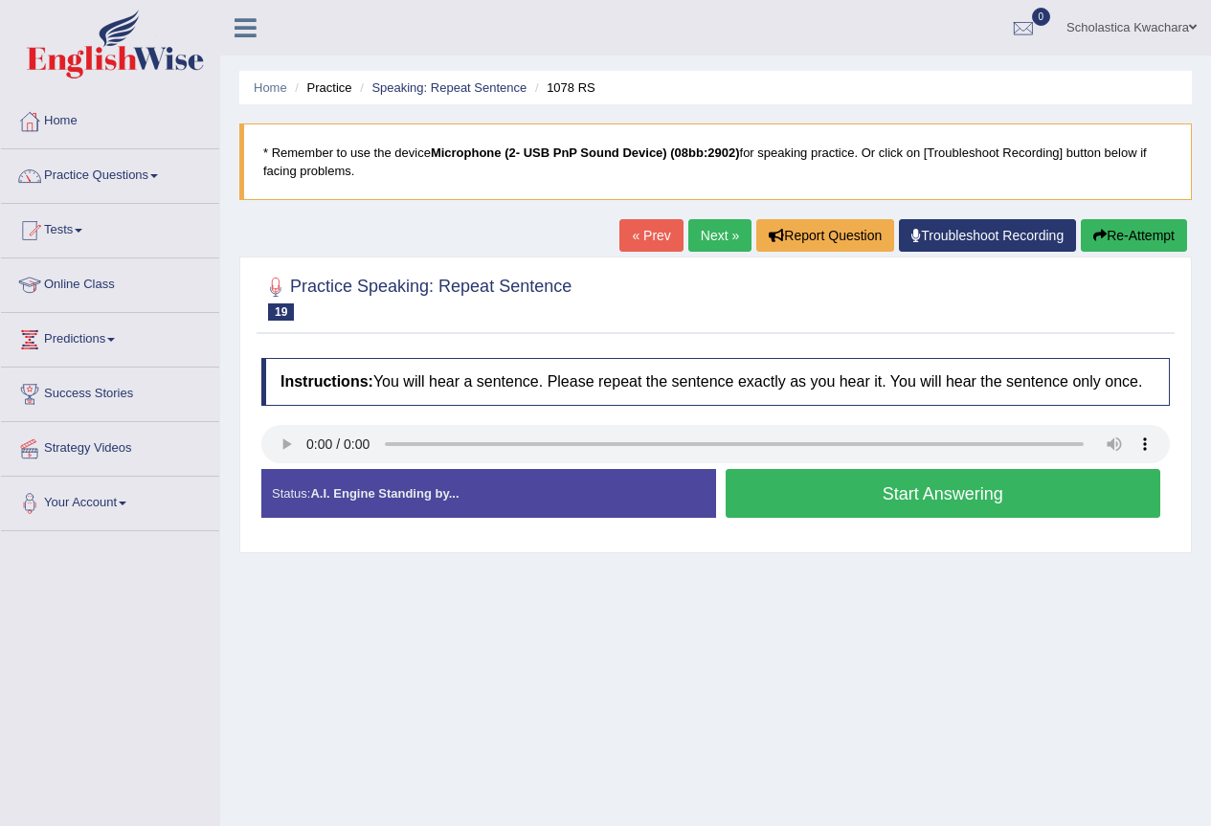
click at [889, 494] on button "Start Answering" at bounding box center [944, 493] width 436 height 49
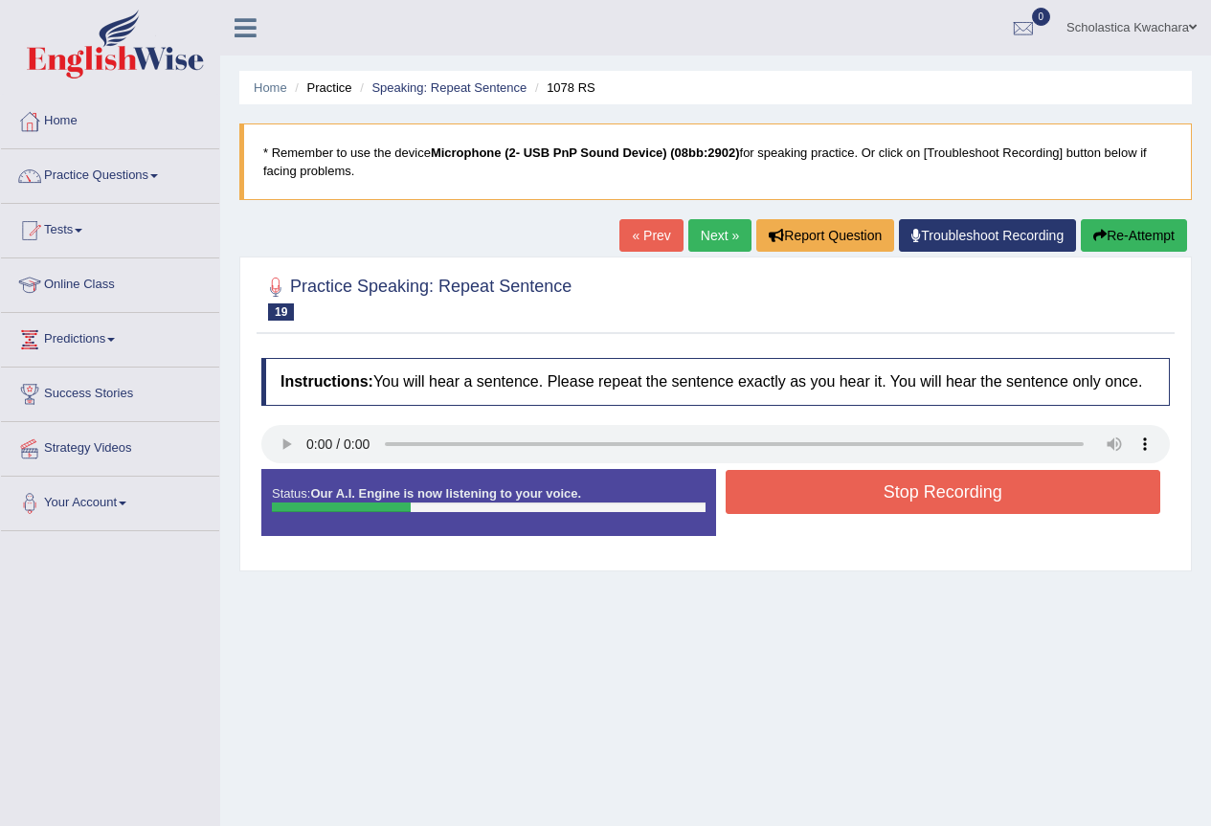
click at [889, 494] on button "Stop Recording" at bounding box center [944, 492] width 436 height 44
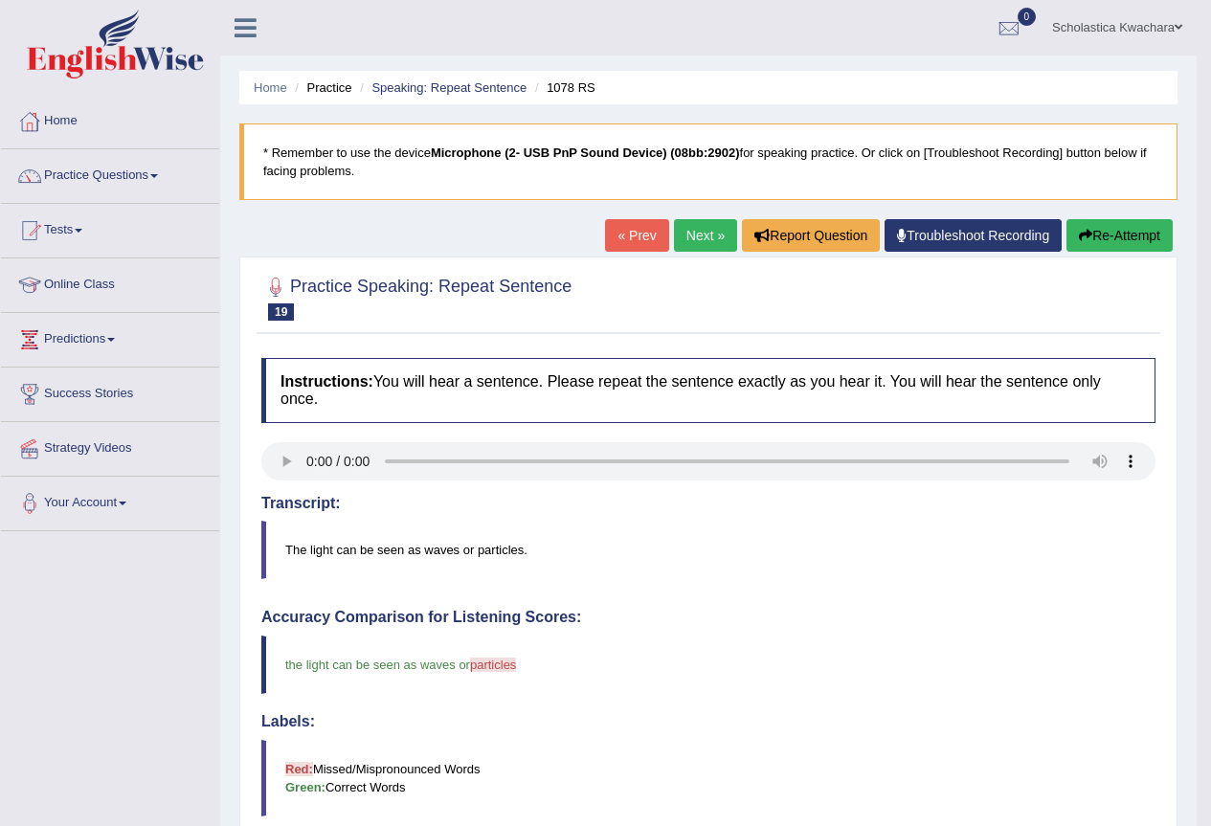
click at [707, 234] on link "Next »" at bounding box center [705, 235] width 63 height 33
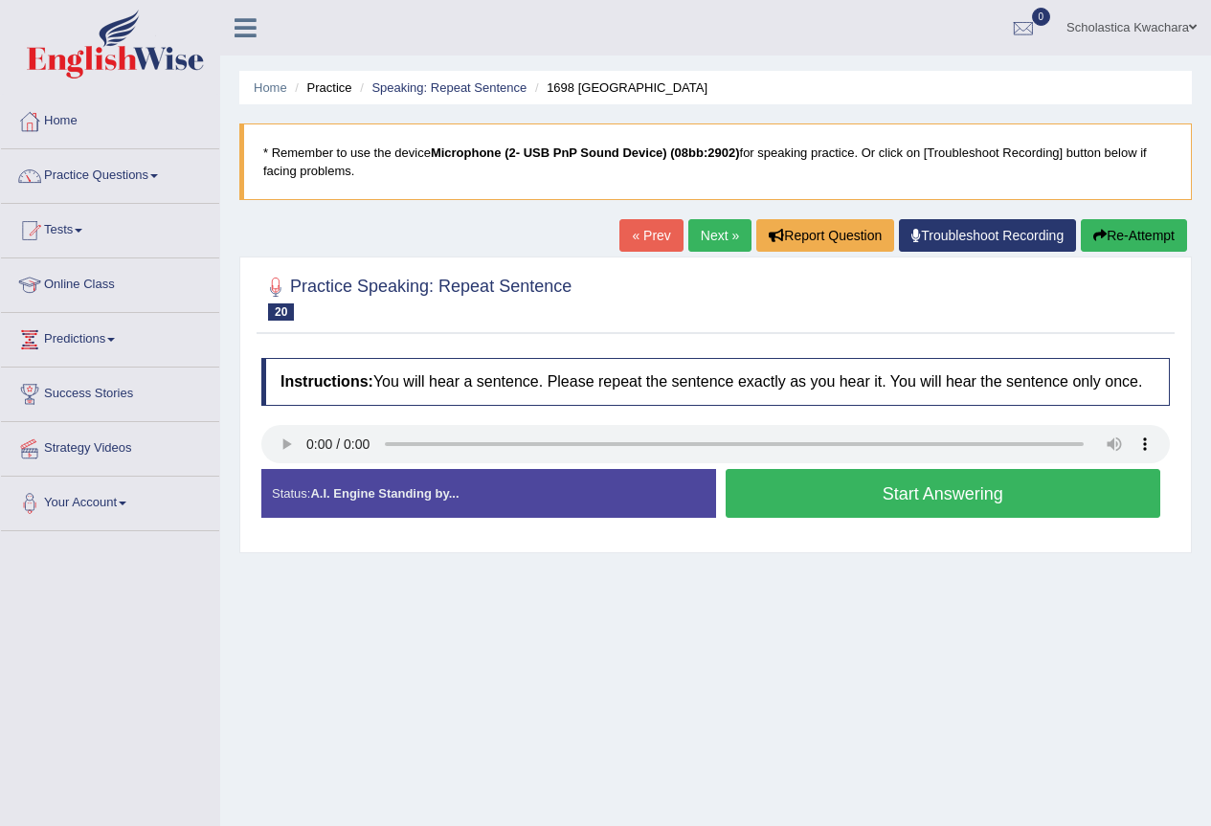
click at [920, 501] on button "Start Answering" at bounding box center [944, 493] width 436 height 49
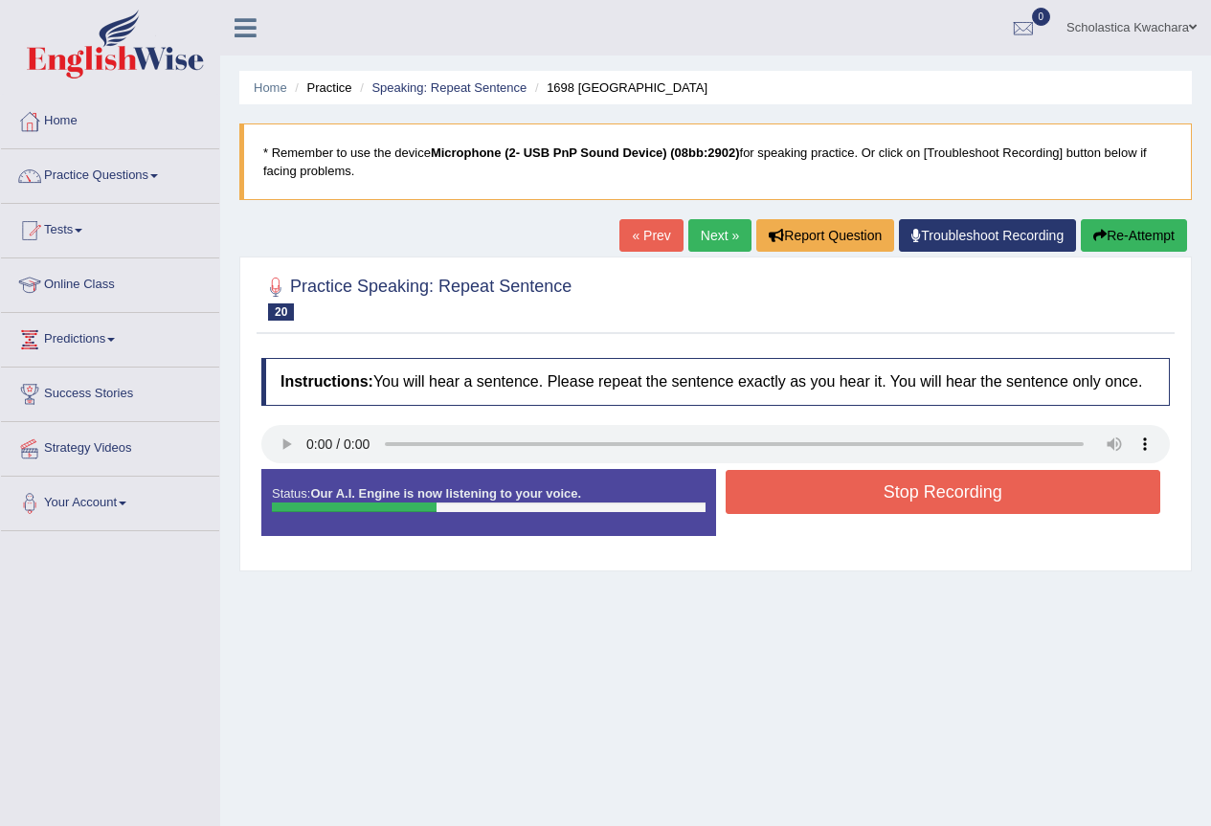
click at [920, 501] on button "Stop Recording" at bounding box center [944, 492] width 436 height 44
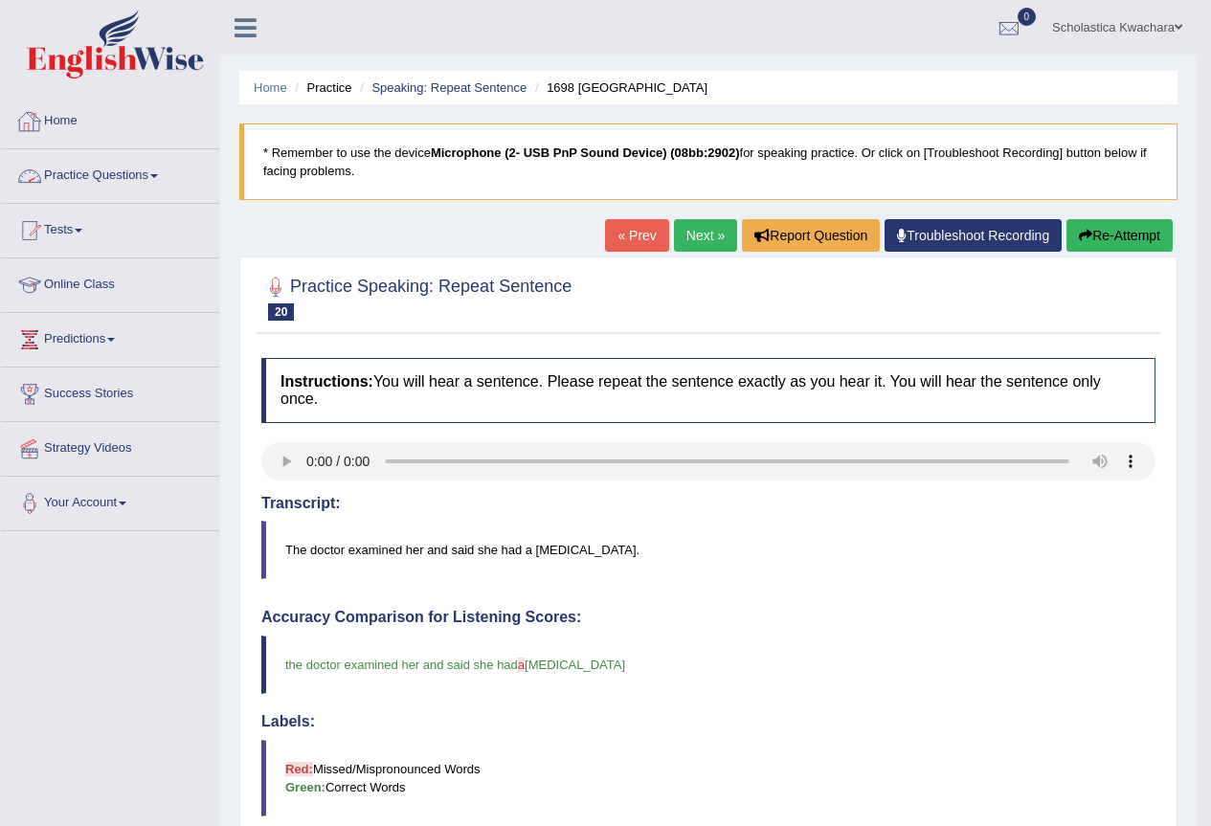
click at [137, 170] on link "Practice Questions" at bounding box center [110, 173] width 218 height 48
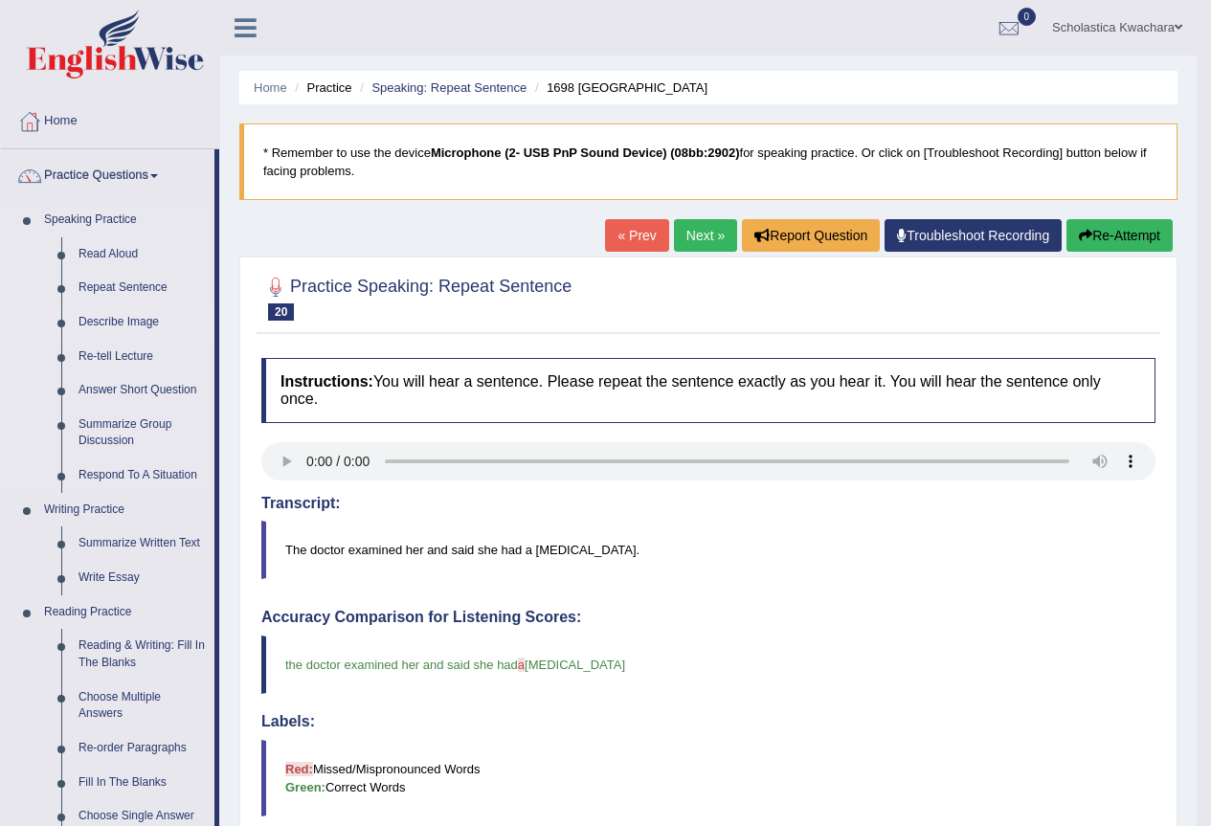
click at [110, 319] on link "Describe Image" at bounding box center [142, 322] width 145 height 34
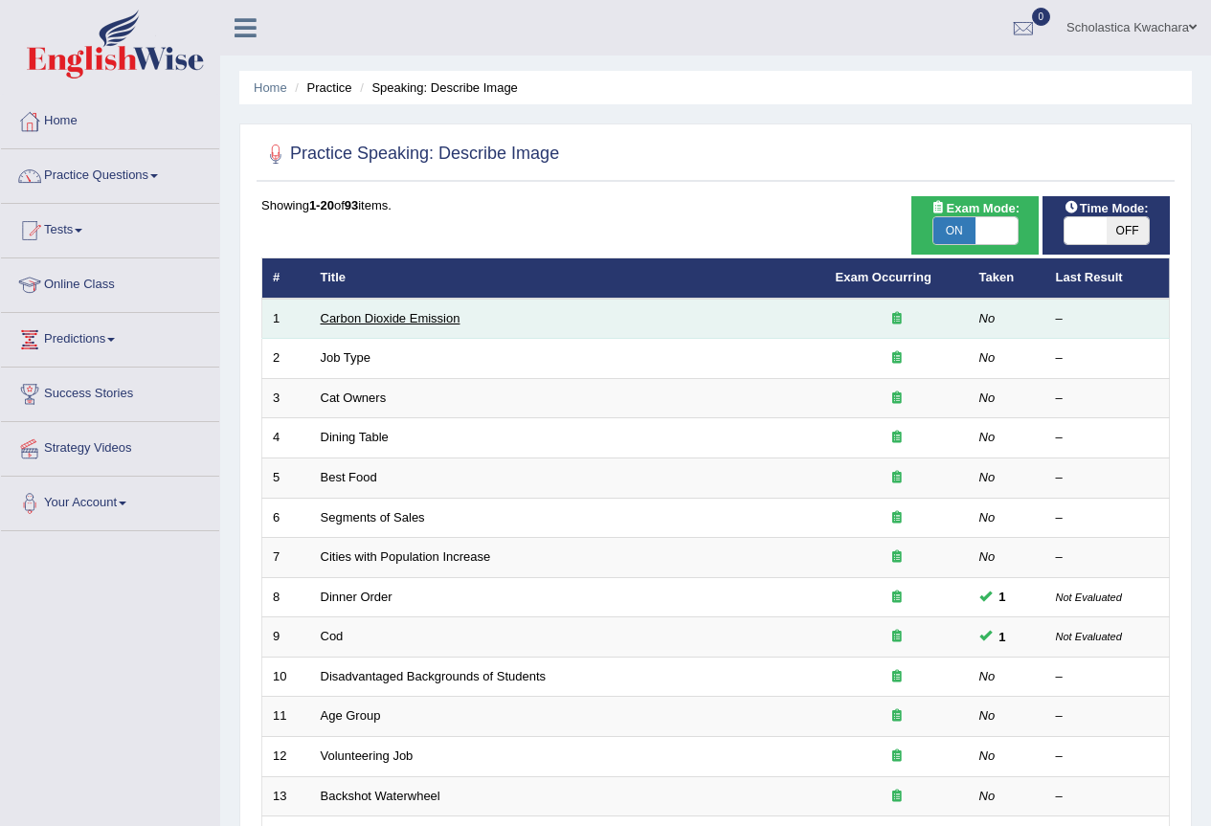
click at [402, 322] on link "Carbon Dioxide Emission" at bounding box center [391, 318] width 140 height 14
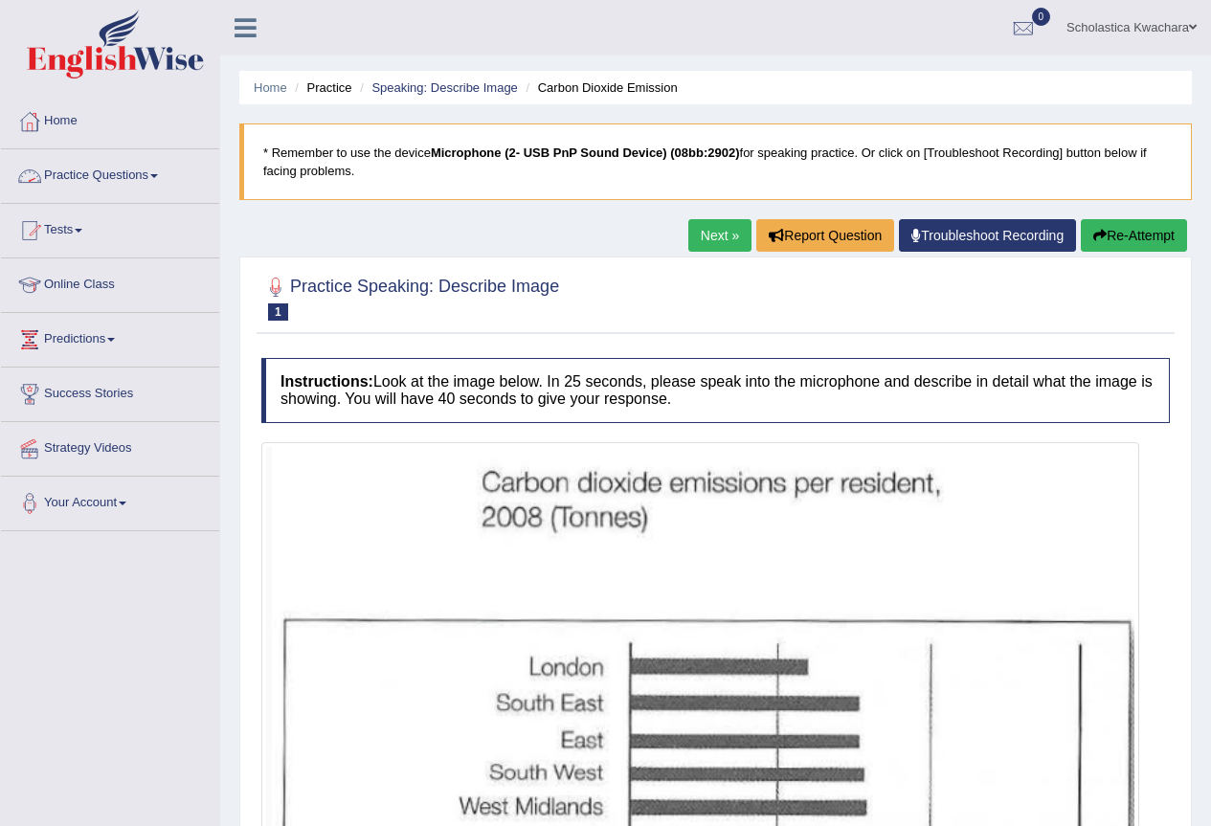
click at [706, 232] on link "Next »" at bounding box center [719, 235] width 63 height 33
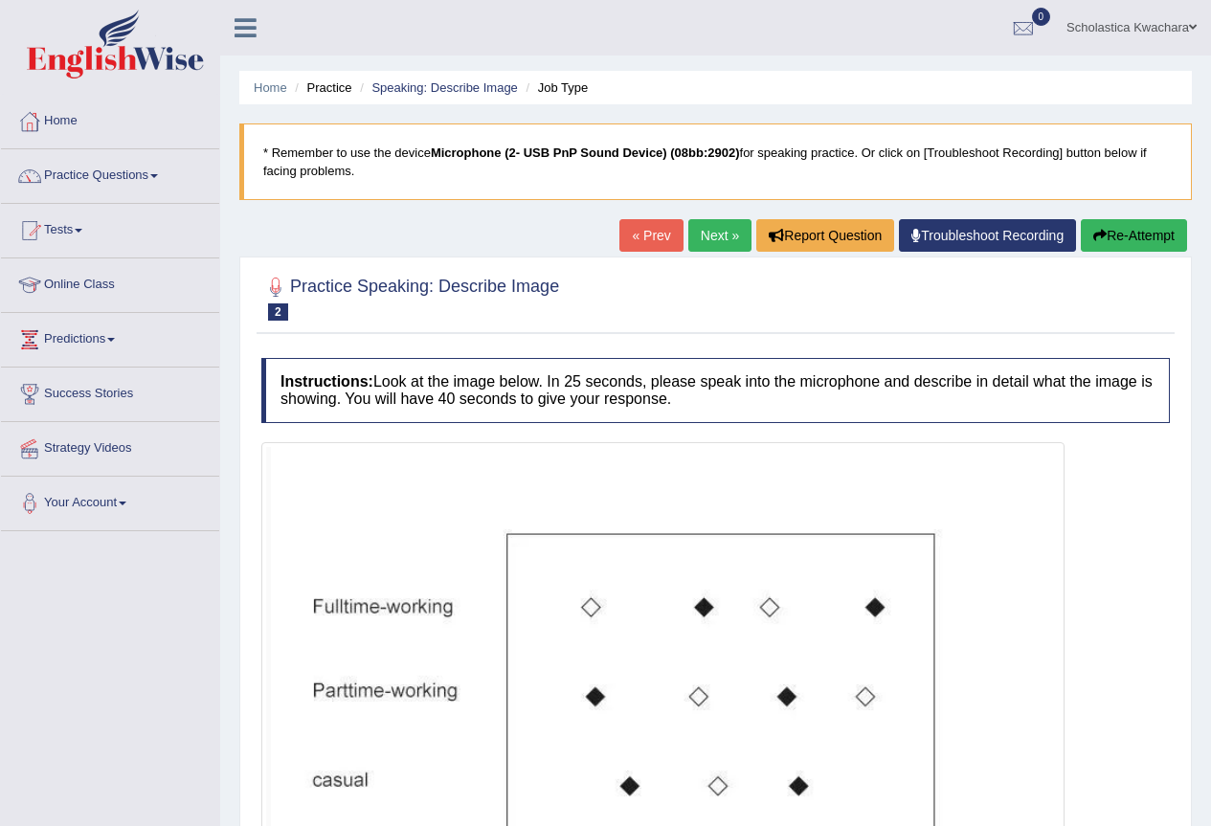
click at [706, 232] on link "Next »" at bounding box center [719, 235] width 63 height 33
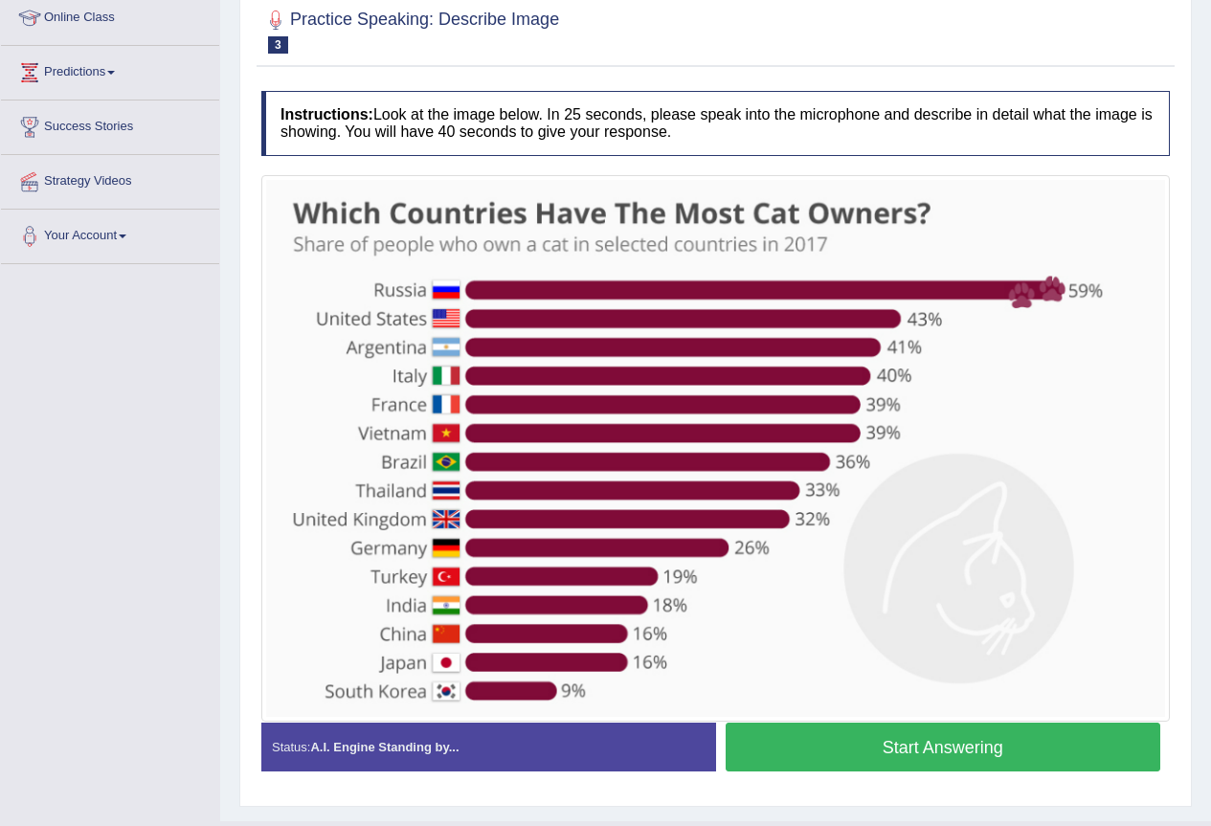
scroll to position [310, 0]
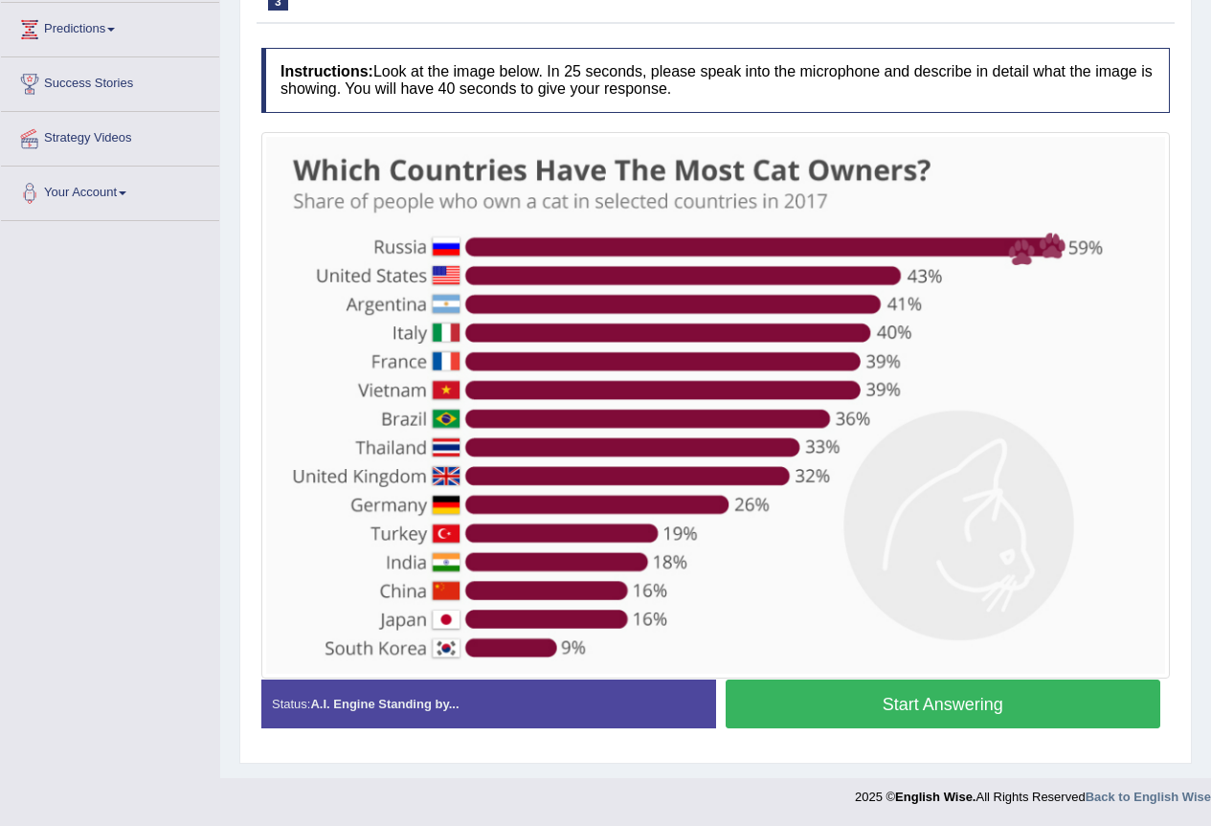
click at [964, 704] on button "Start Answering" at bounding box center [944, 704] width 436 height 49
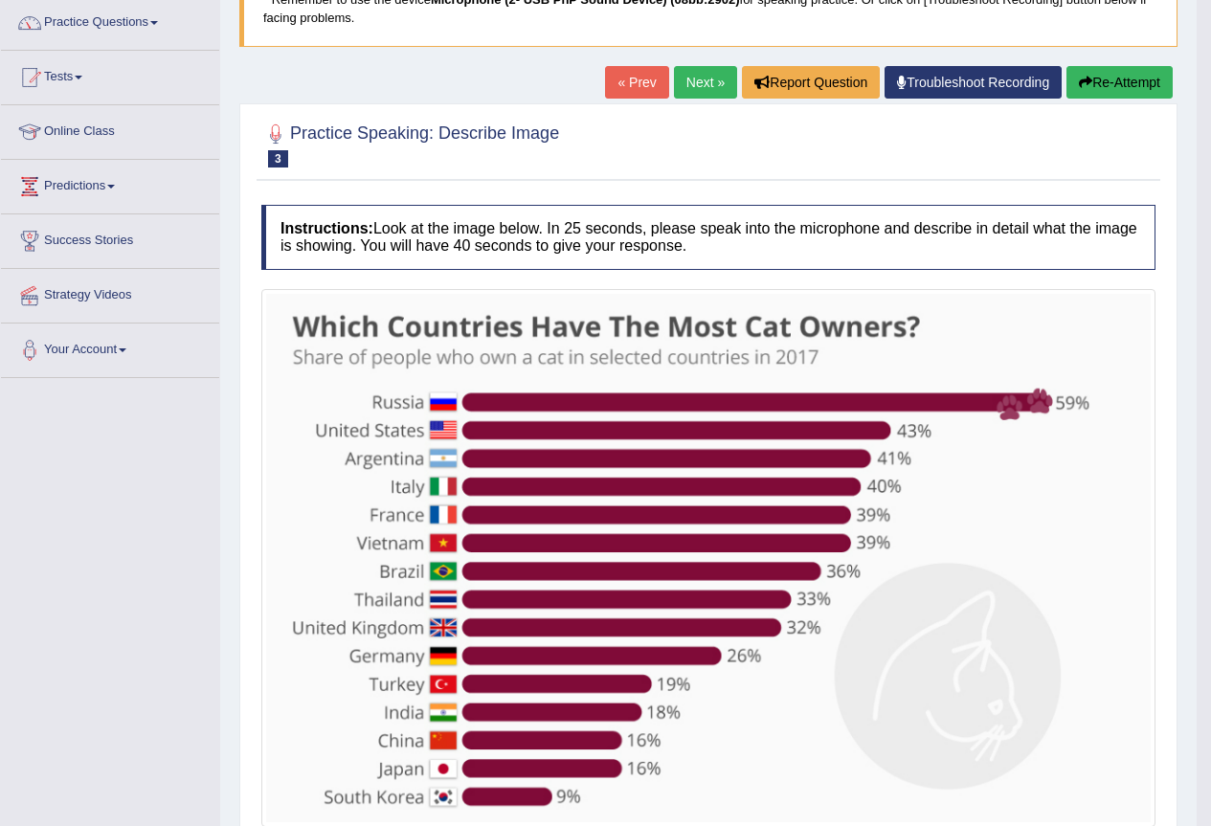
scroll to position [119, 0]
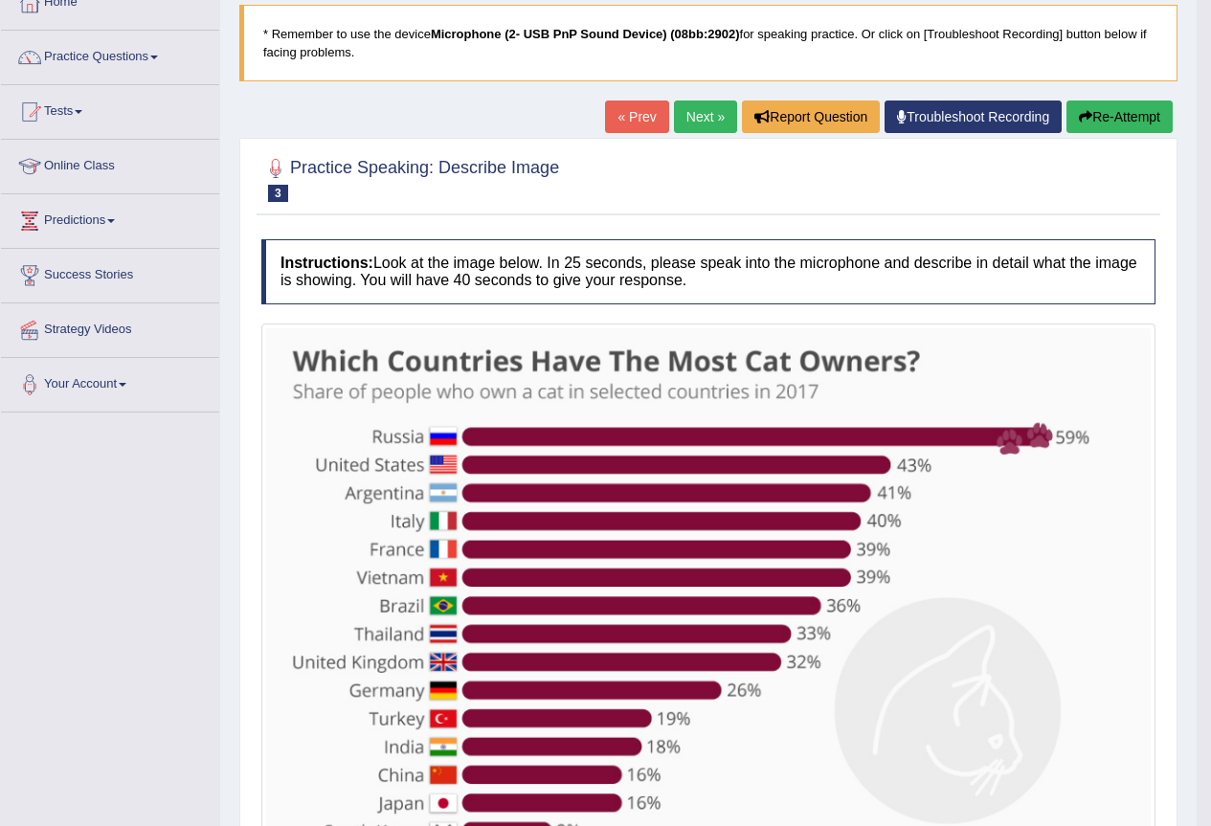
click at [691, 110] on link "Next »" at bounding box center [705, 117] width 63 height 33
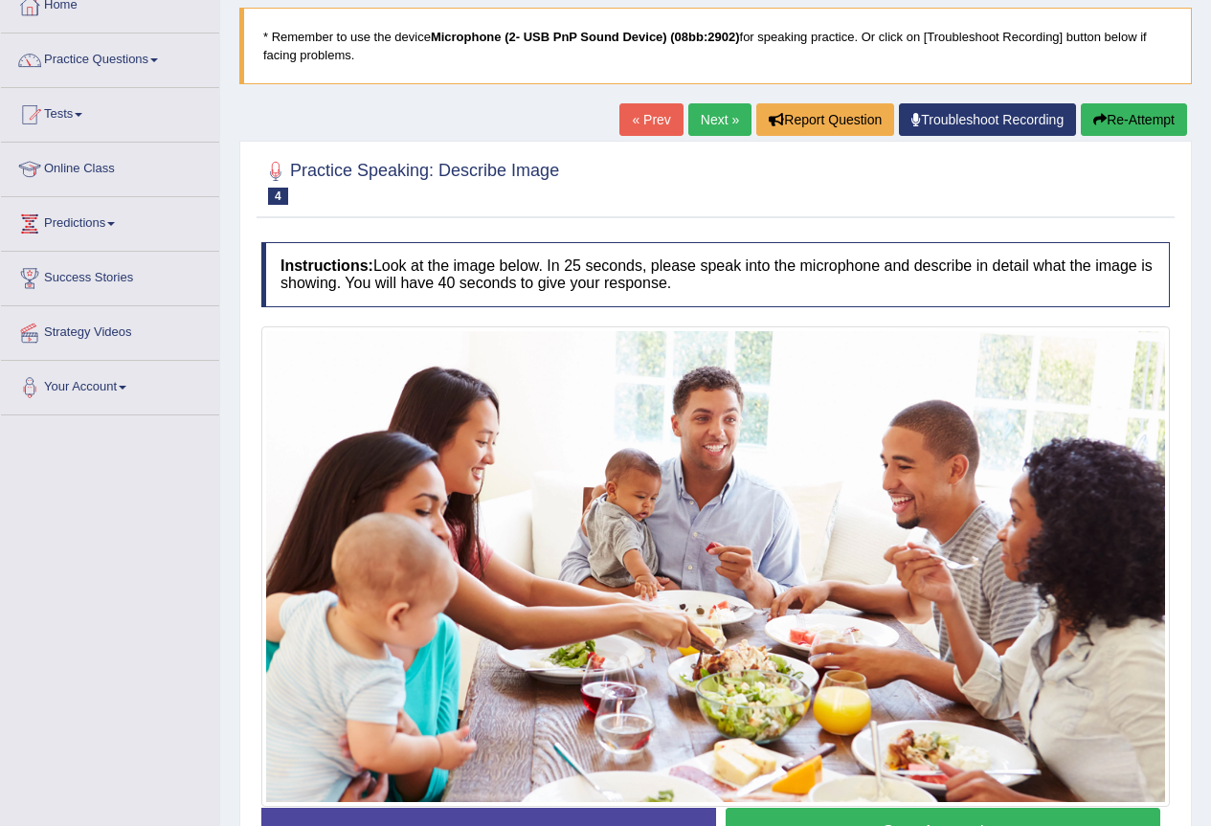
scroll to position [235, 0]
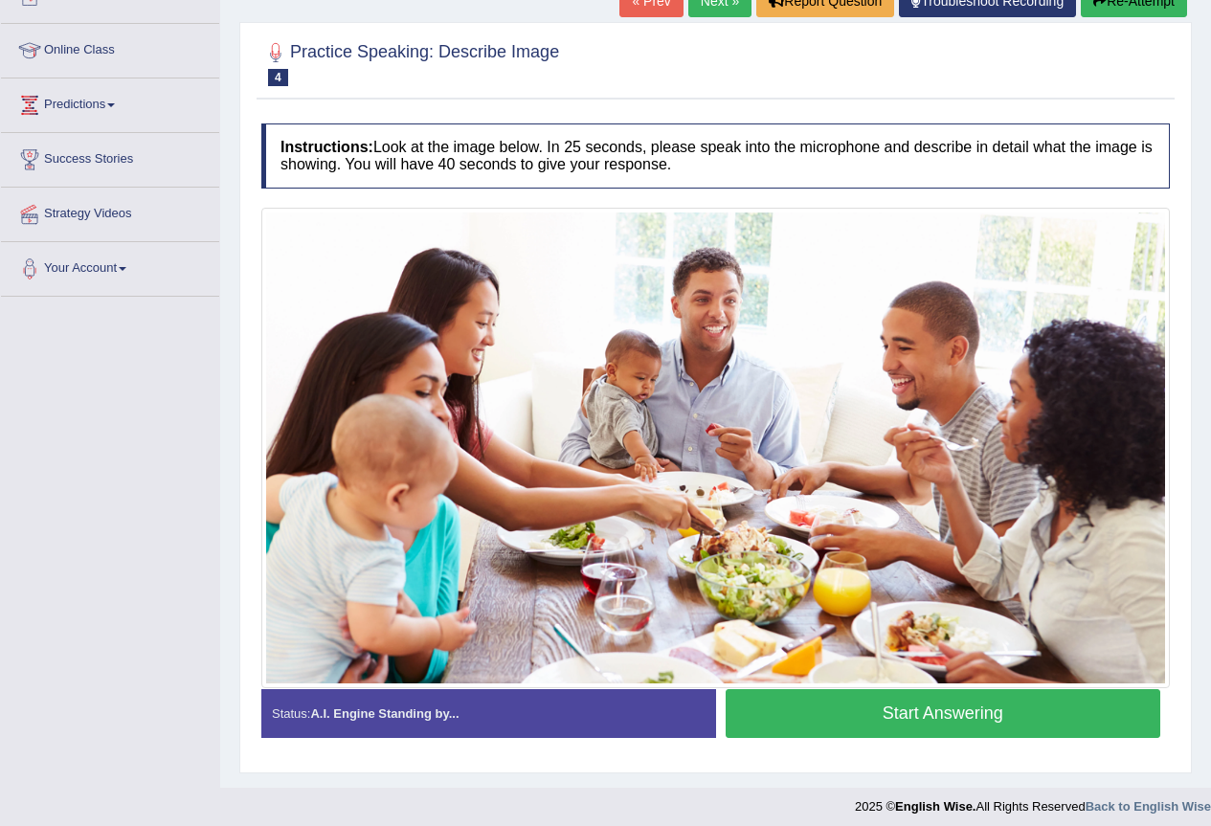
click at [839, 708] on button "Start Answering" at bounding box center [944, 713] width 436 height 49
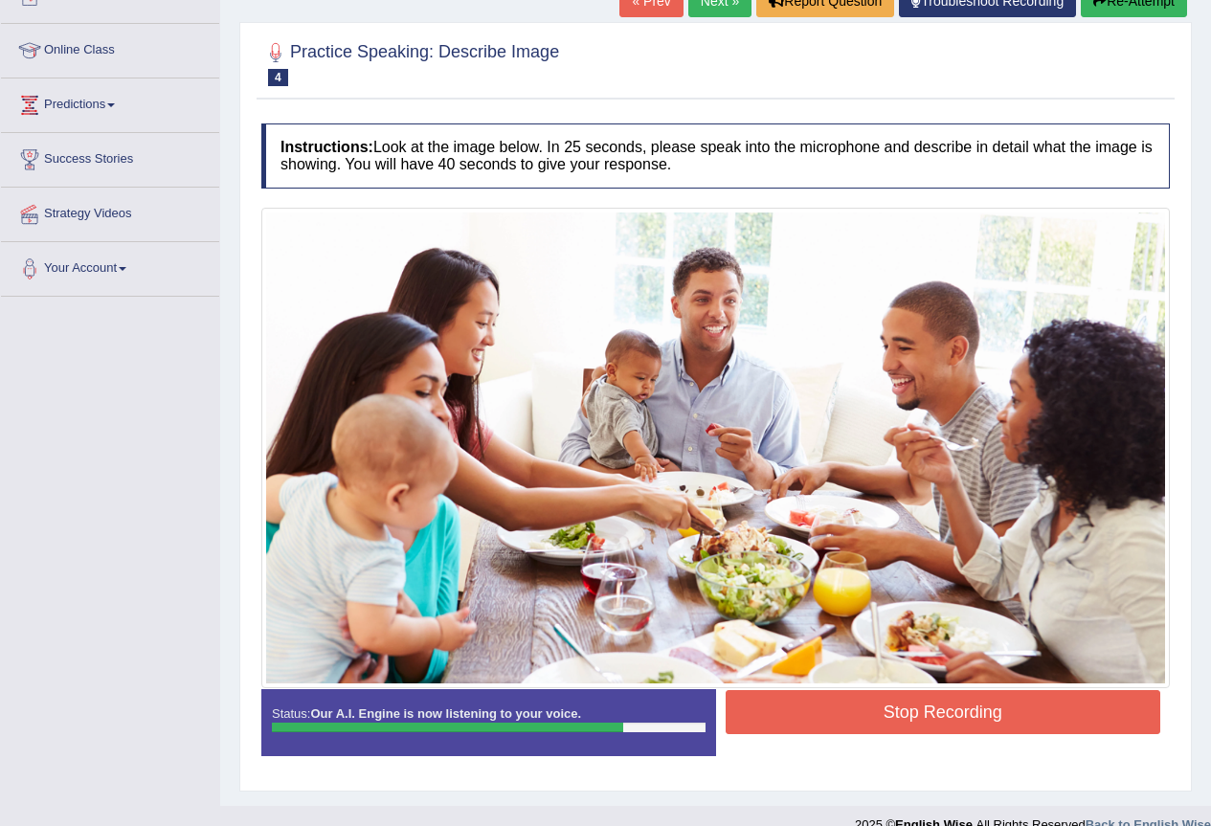
click at [839, 708] on button "Stop Recording" at bounding box center [944, 712] width 436 height 44
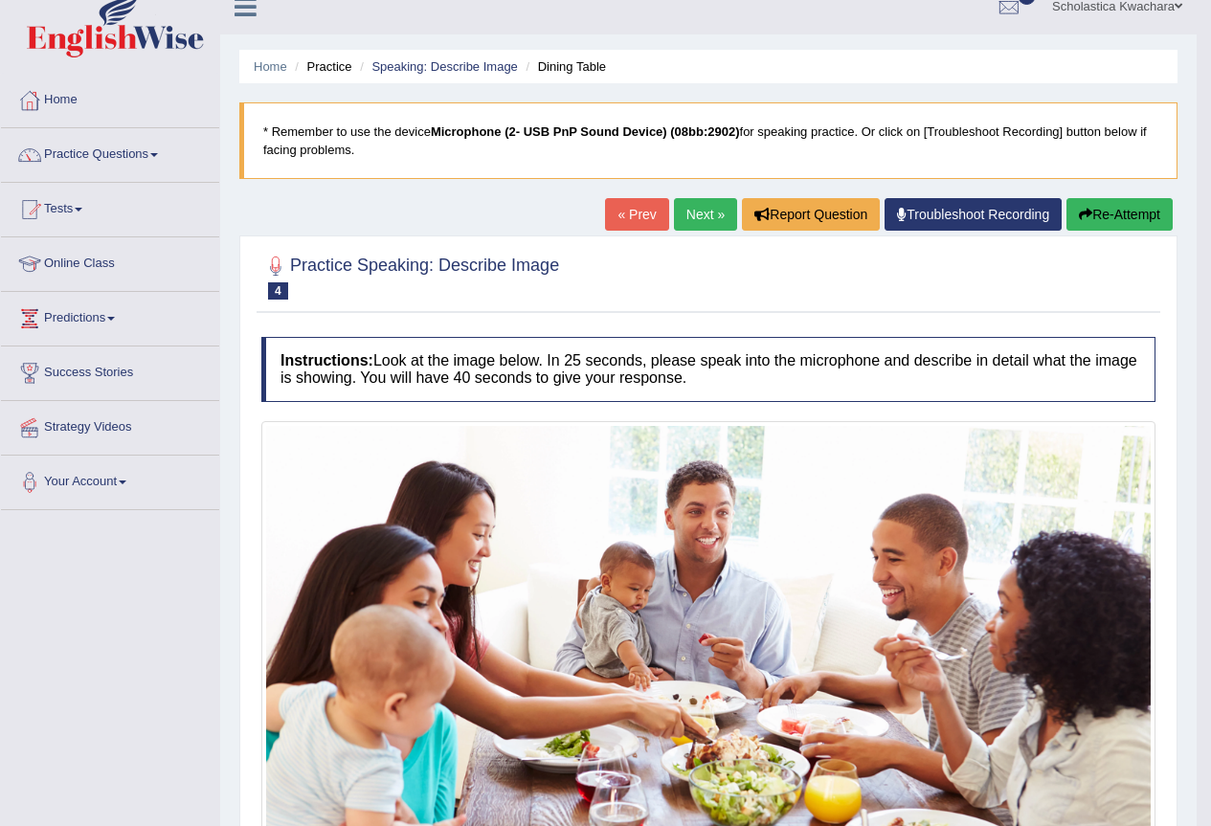
scroll to position [0, 0]
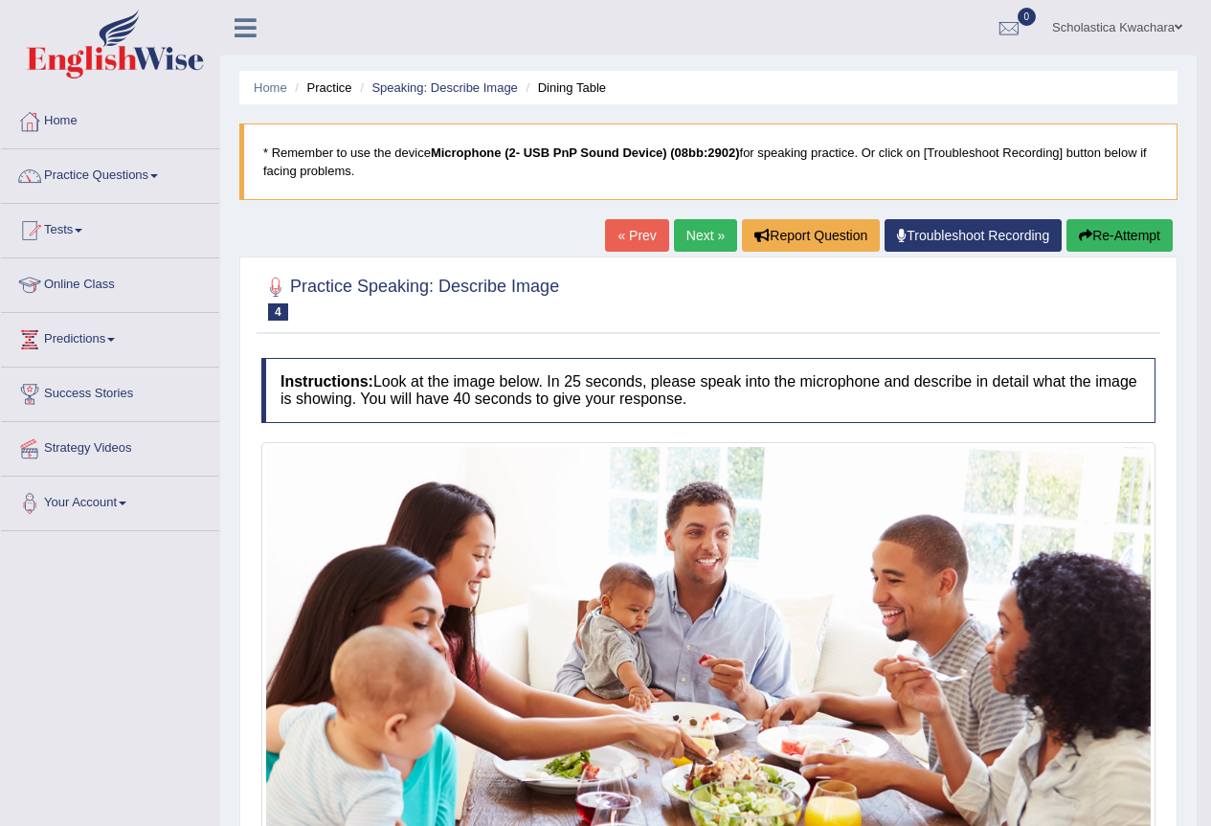
click at [151, 171] on link "Practice Questions" at bounding box center [110, 173] width 218 height 48
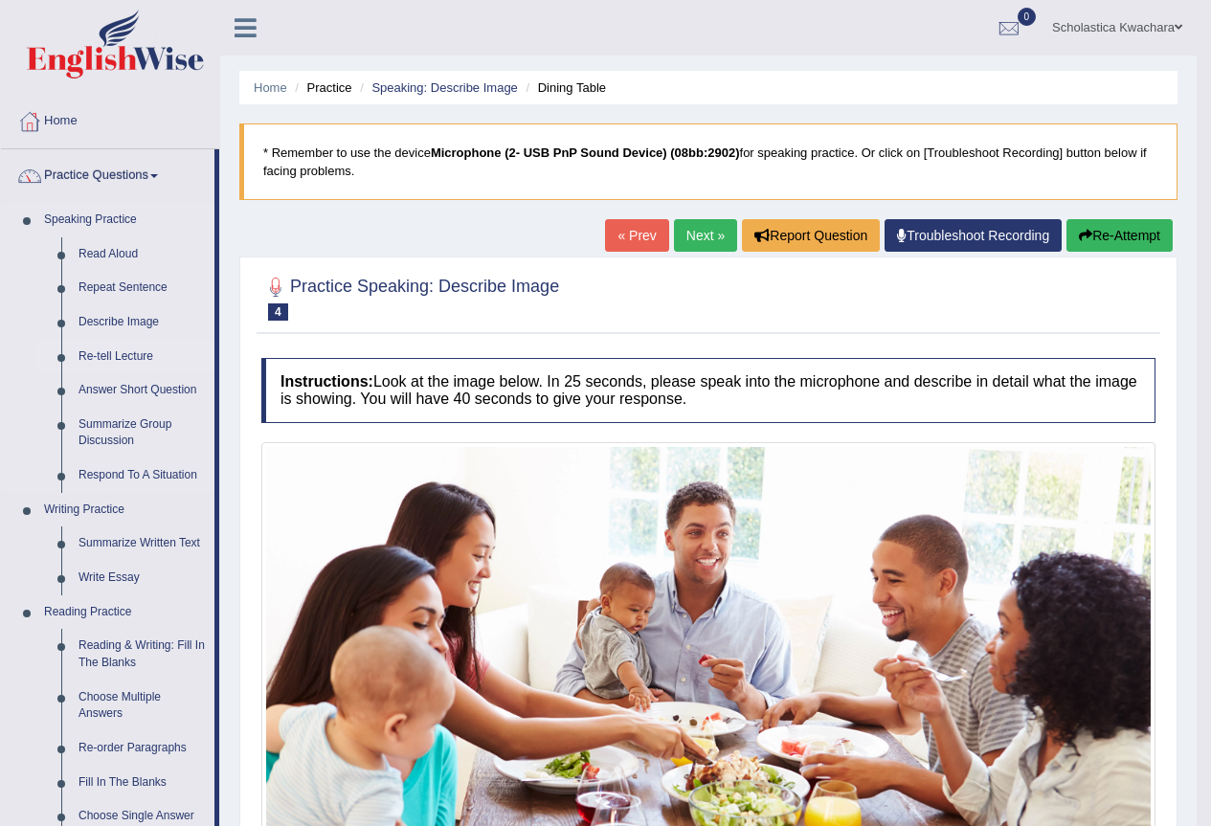
click at [120, 358] on link "Re-tell Lecture" at bounding box center [142, 357] width 145 height 34
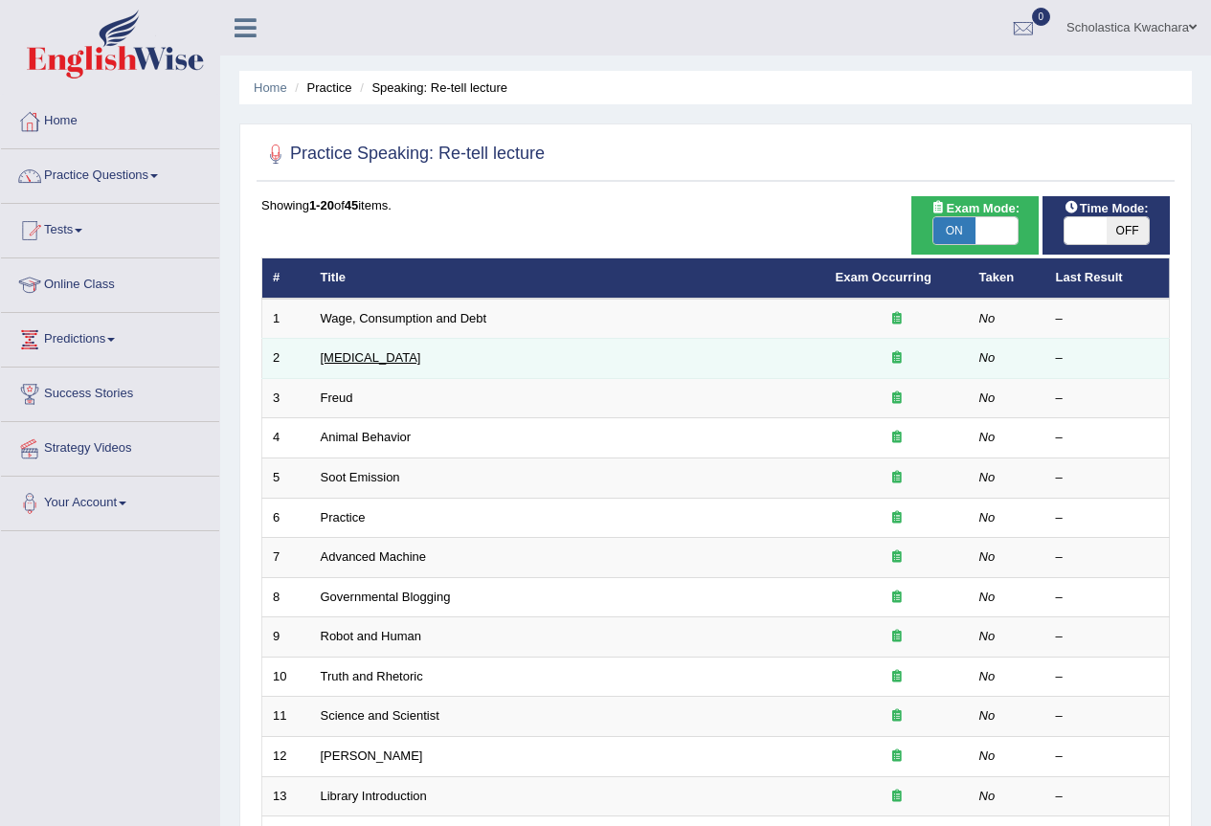
click at [377, 353] on link "Language Disorder" at bounding box center [371, 357] width 101 height 14
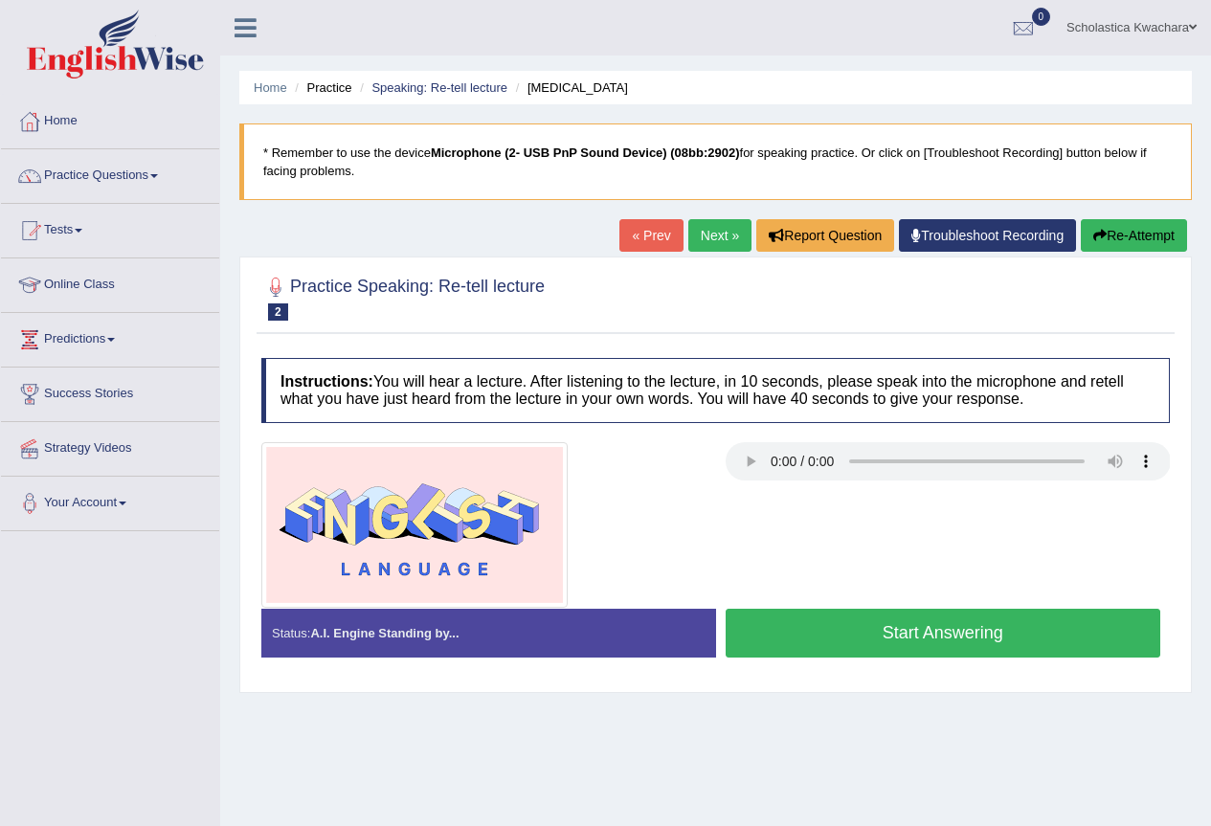
click at [935, 626] on button "Start Answering" at bounding box center [944, 633] width 436 height 49
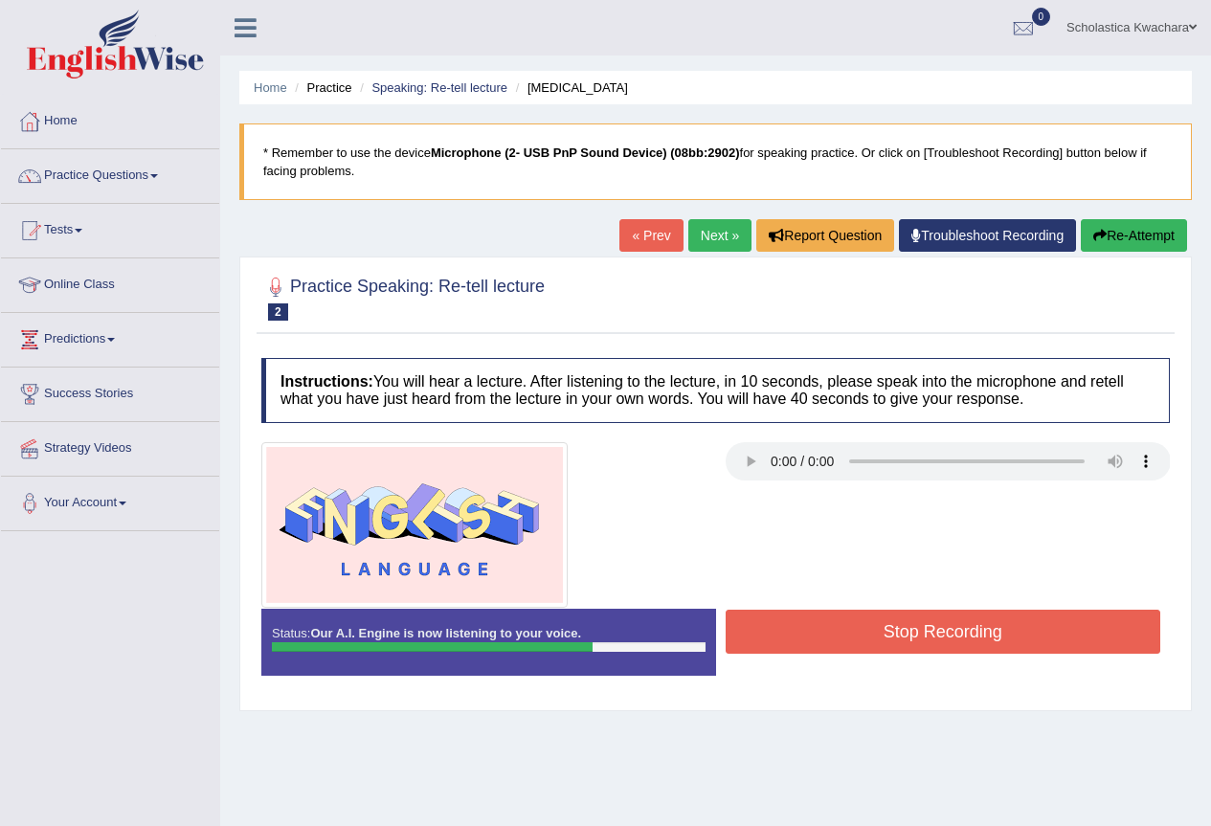
click at [928, 631] on button "Stop Recording" at bounding box center [944, 632] width 436 height 44
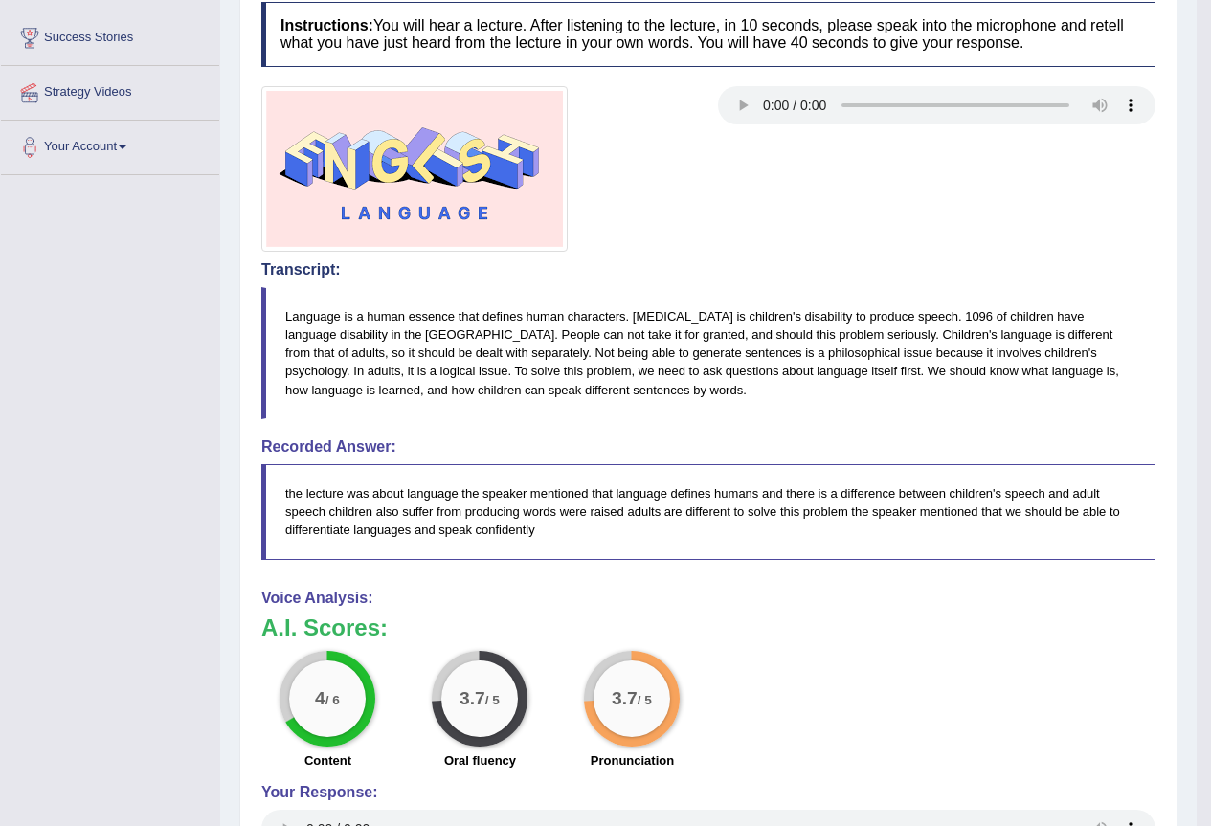
scroll to position [191, 0]
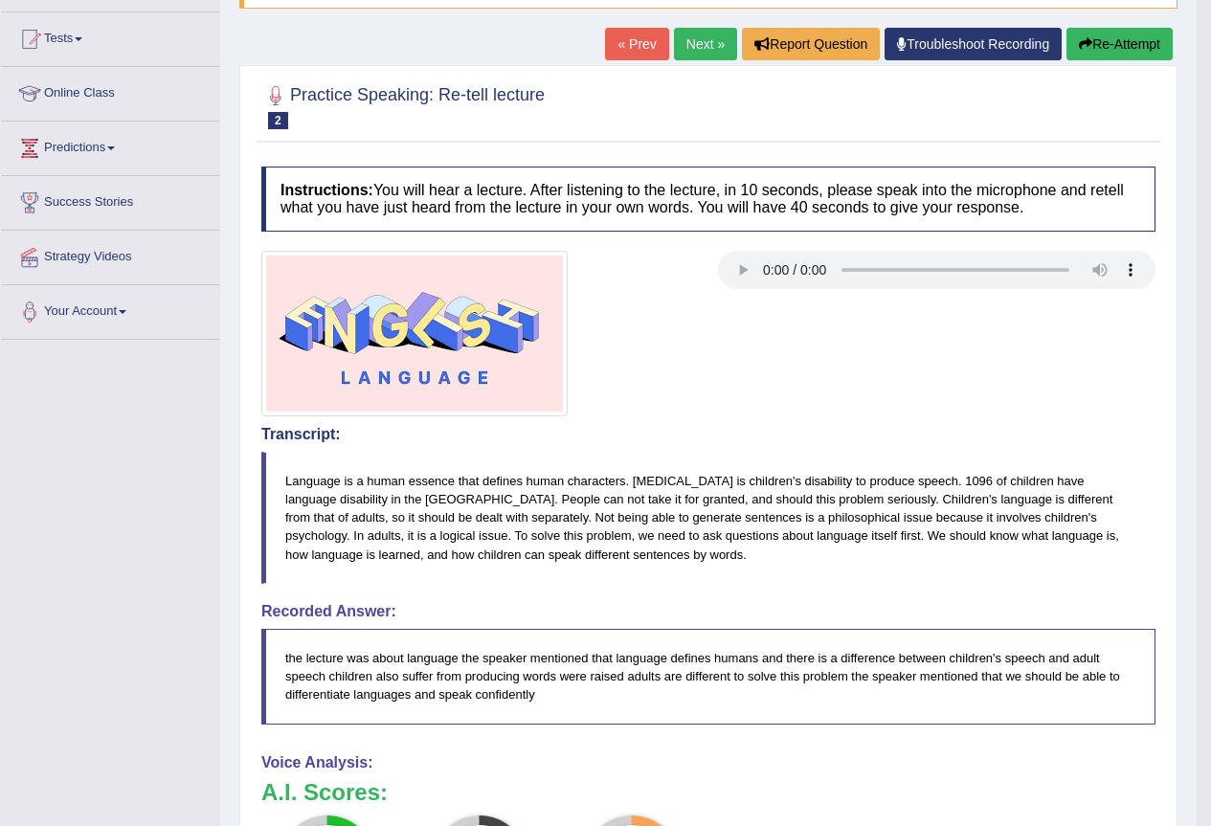
click at [702, 48] on link "Next »" at bounding box center [705, 44] width 63 height 33
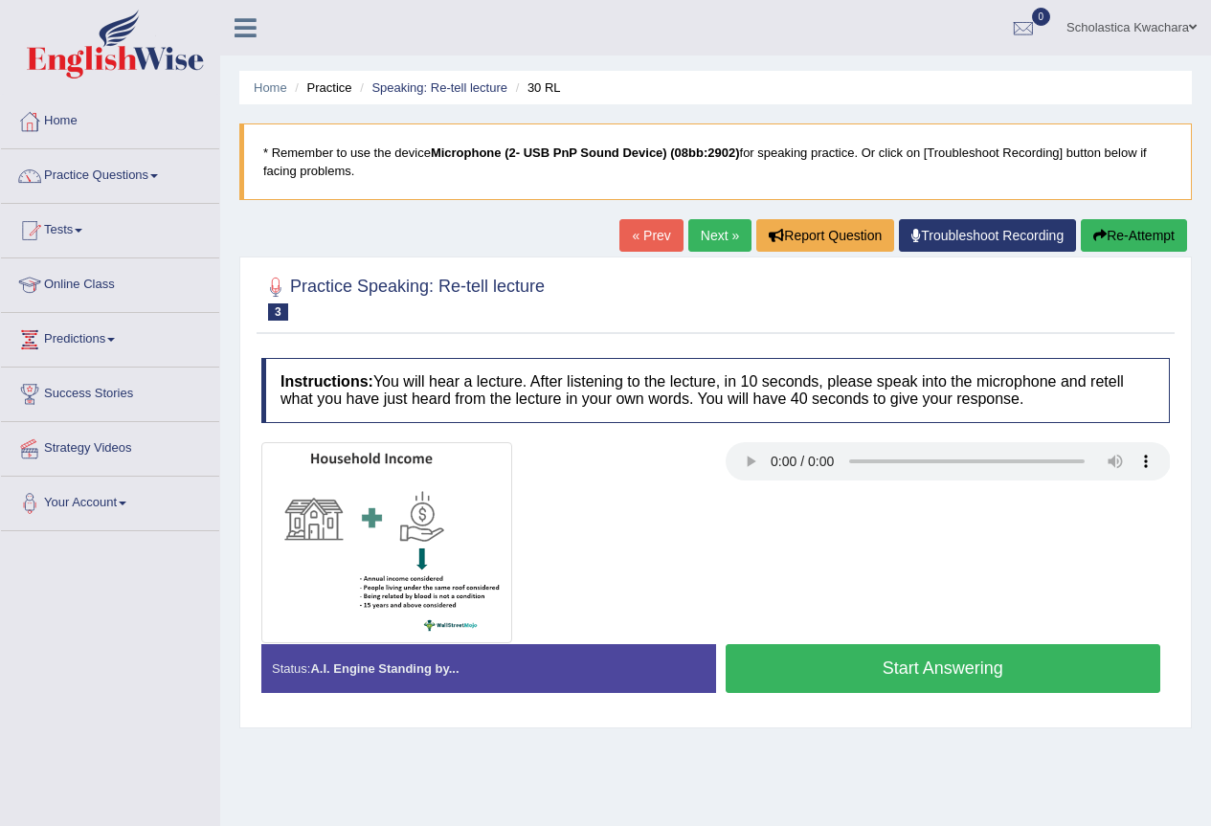
click at [970, 667] on button "Start Answering" at bounding box center [944, 668] width 436 height 49
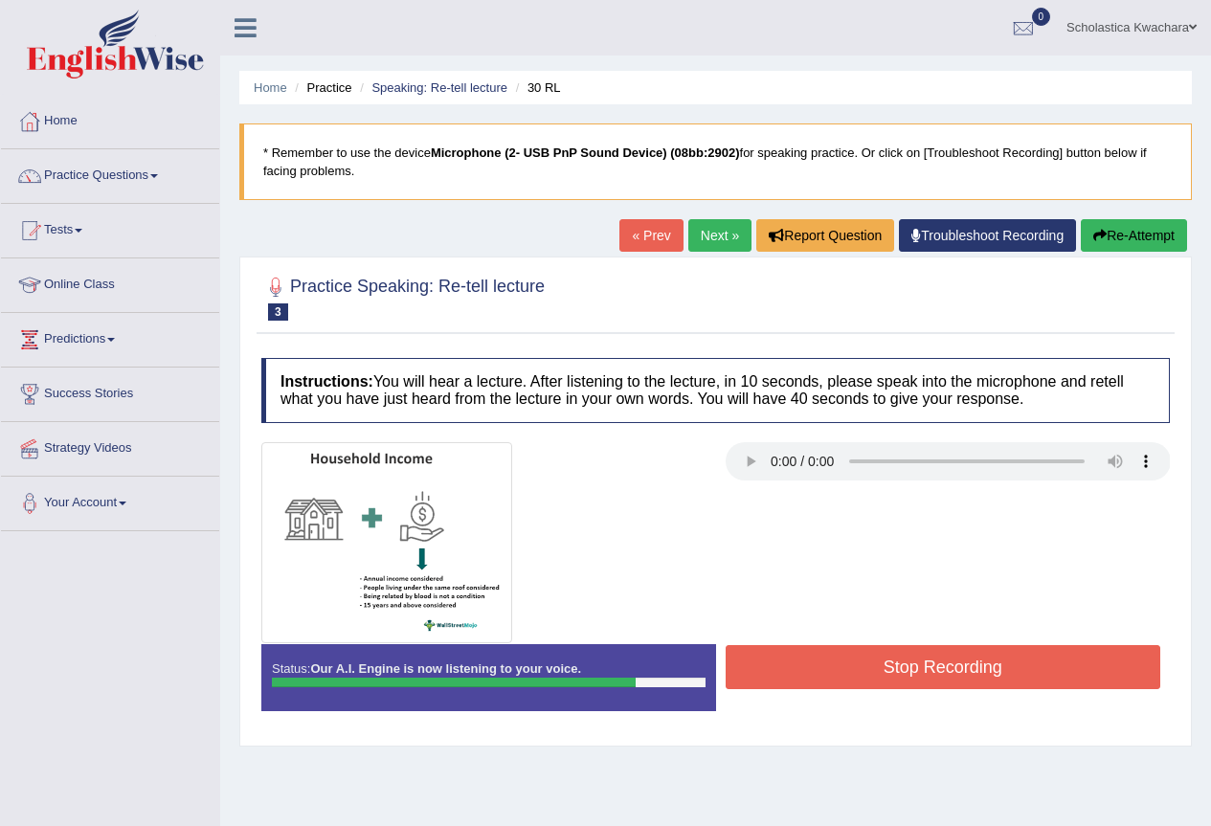
click at [970, 667] on button "Stop Recording" at bounding box center [944, 667] width 436 height 44
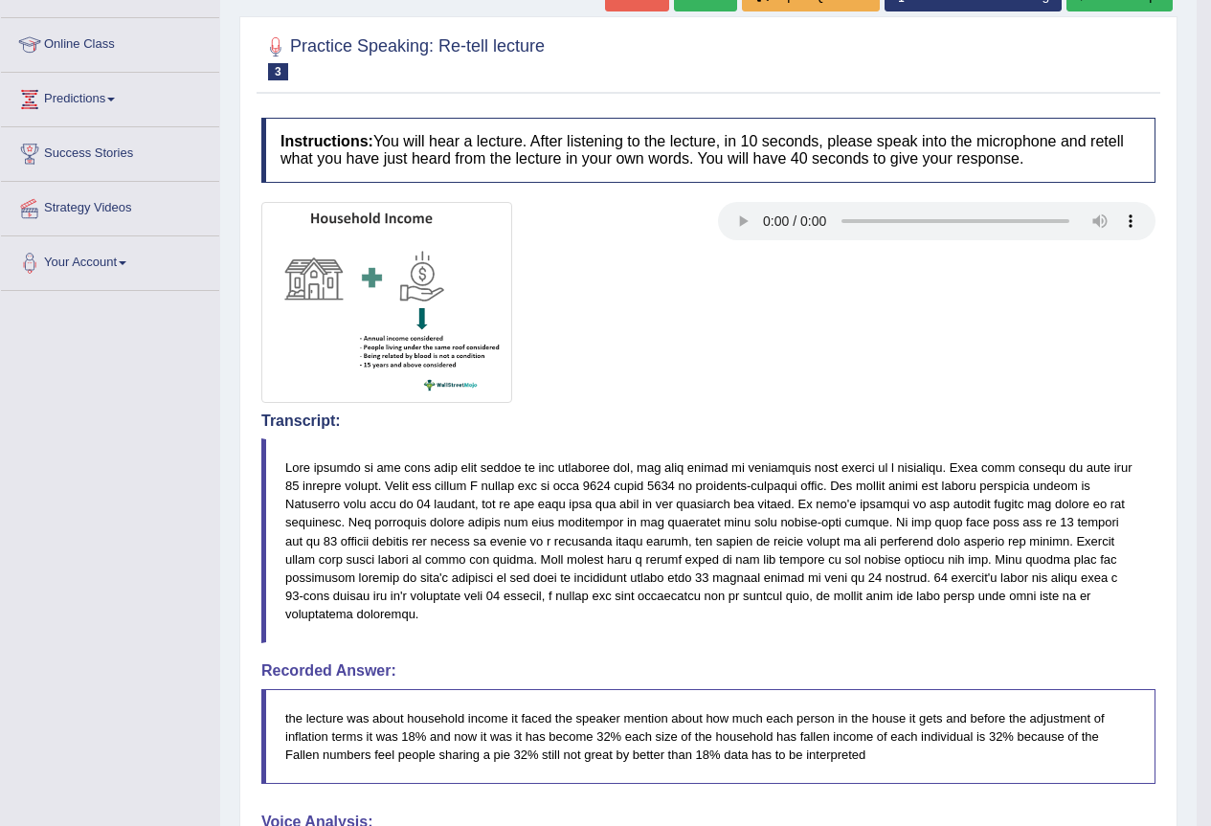
scroll to position [101, 0]
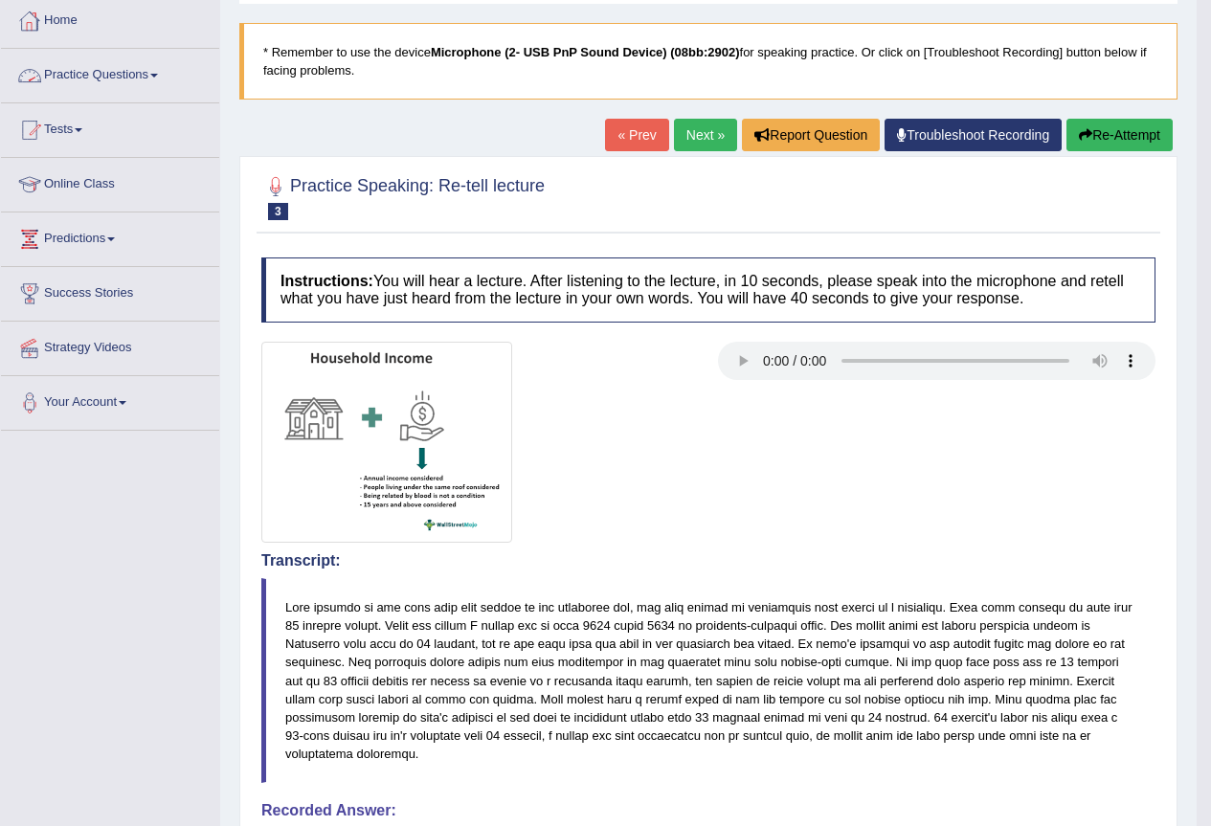
click at [150, 75] on link "Practice Questions" at bounding box center [110, 73] width 218 height 48
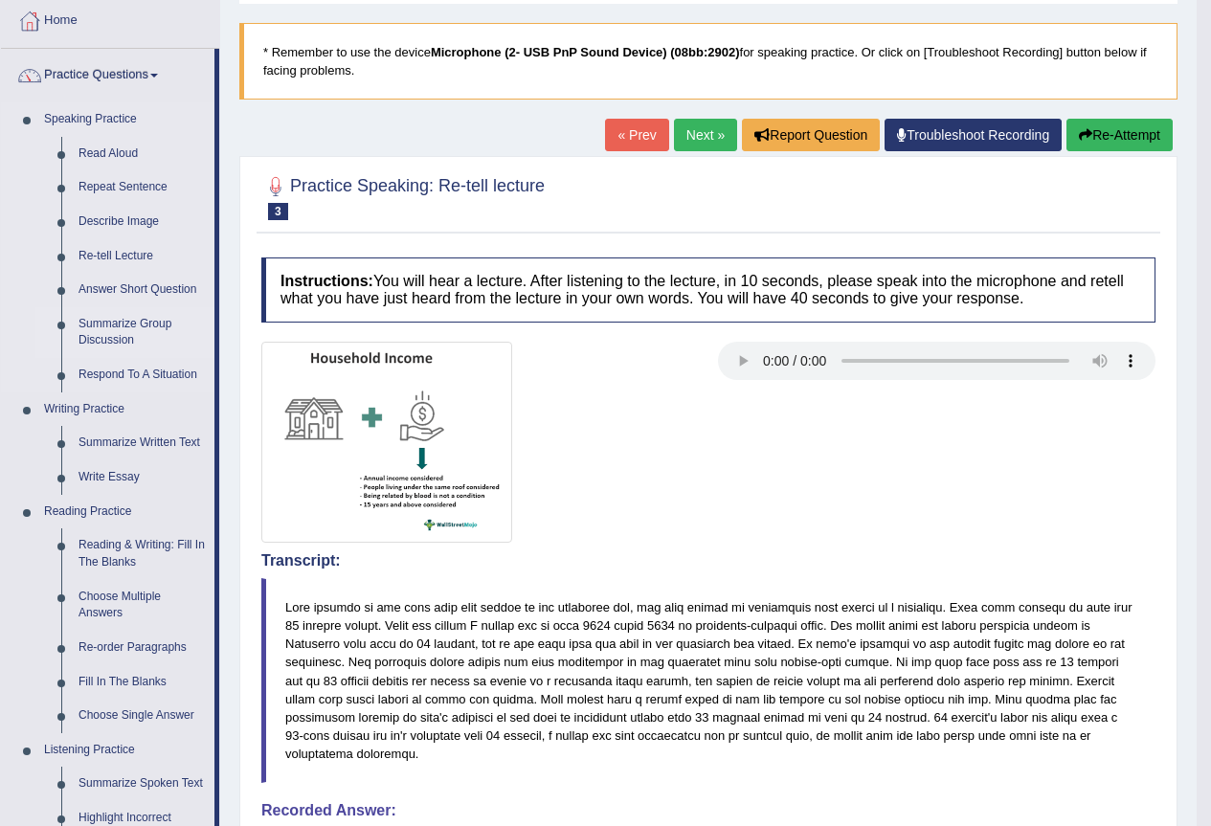
click at [106, 324] on link "Summarize Group Discussion" at bounding box center [142, 332] width 145 height 51
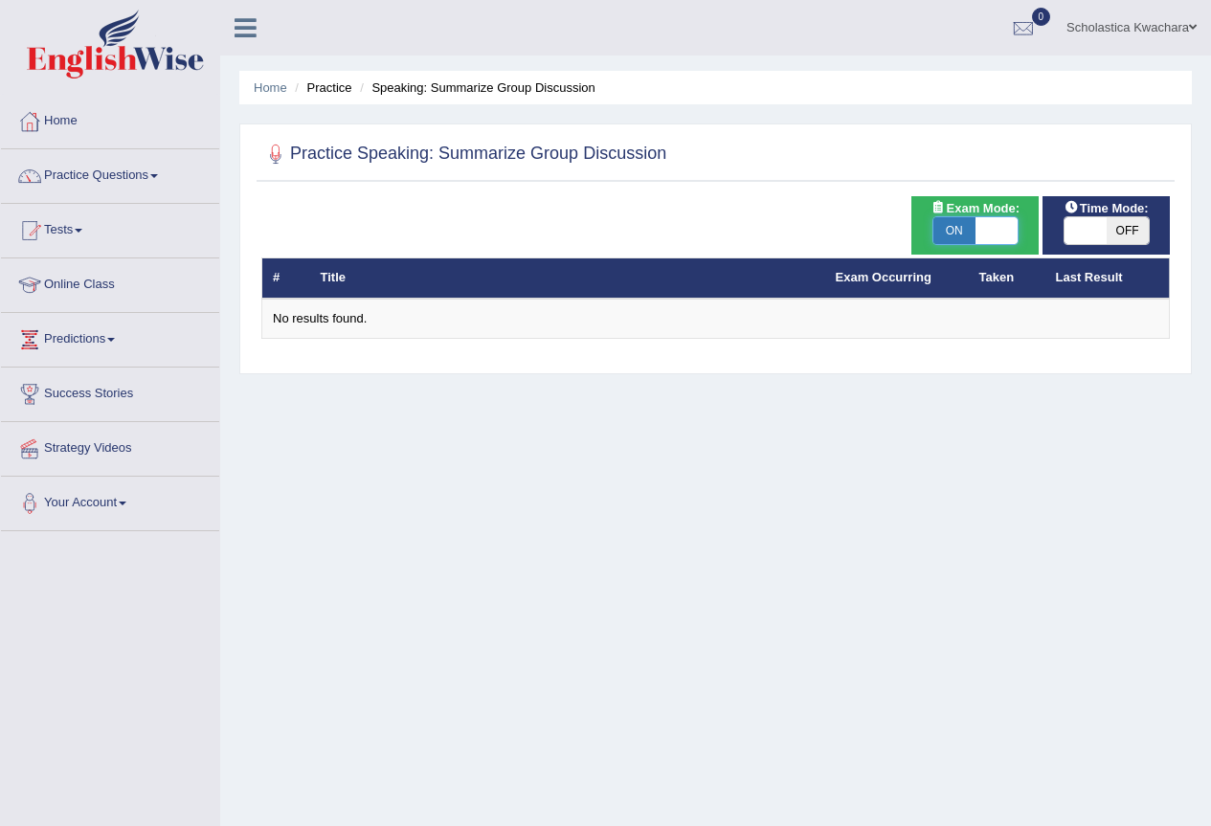
click at [1009, 228] on span at bounding box center [997, 230] width 42 height 27
checkbox input "false"
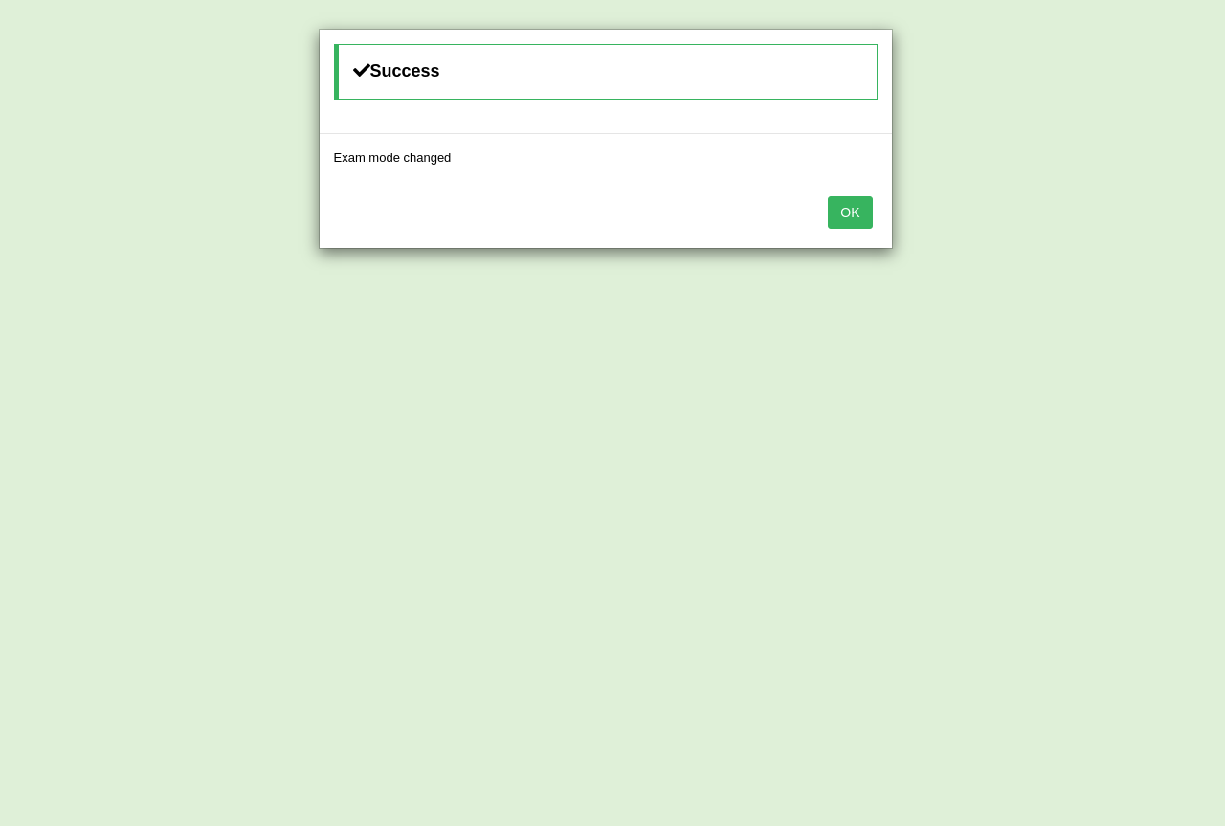
click at [849, 221] on button "OK" at bounding box center [850, 212] width 44 height 33
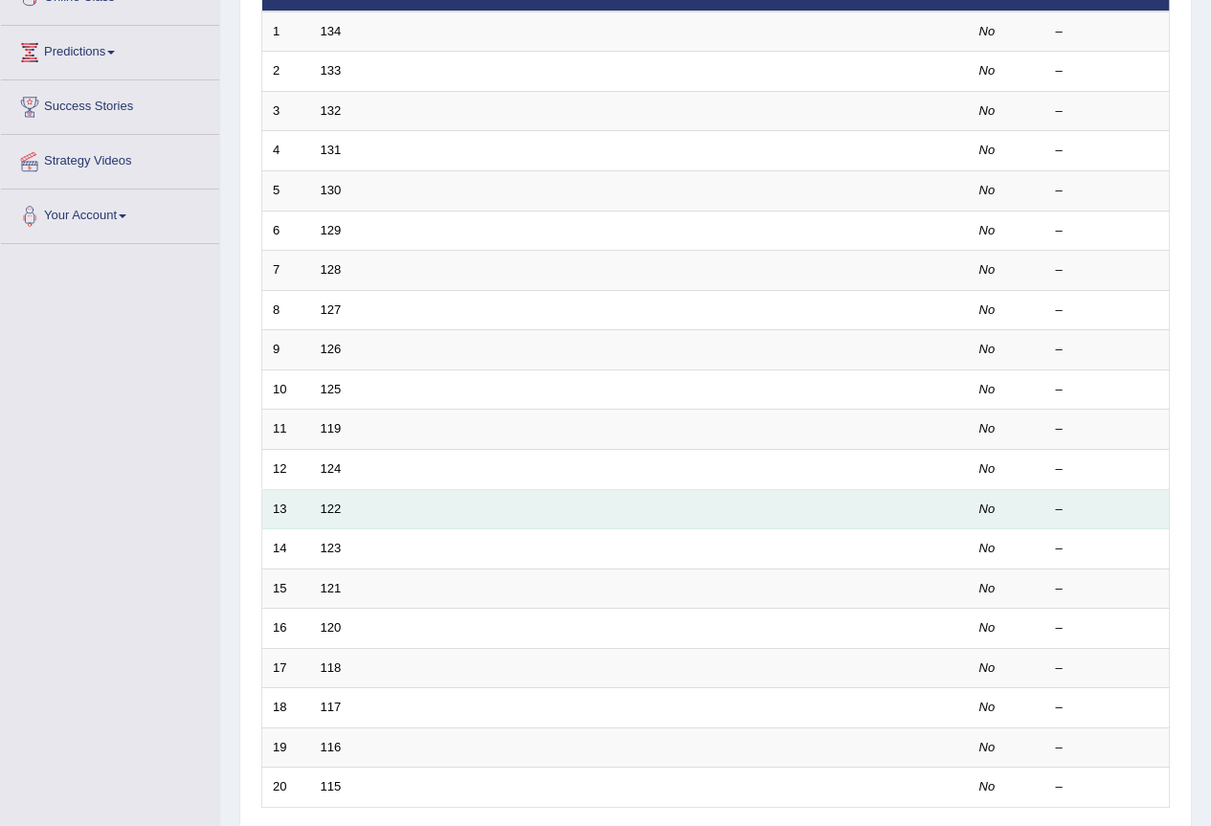
scroll to position [58, 0]
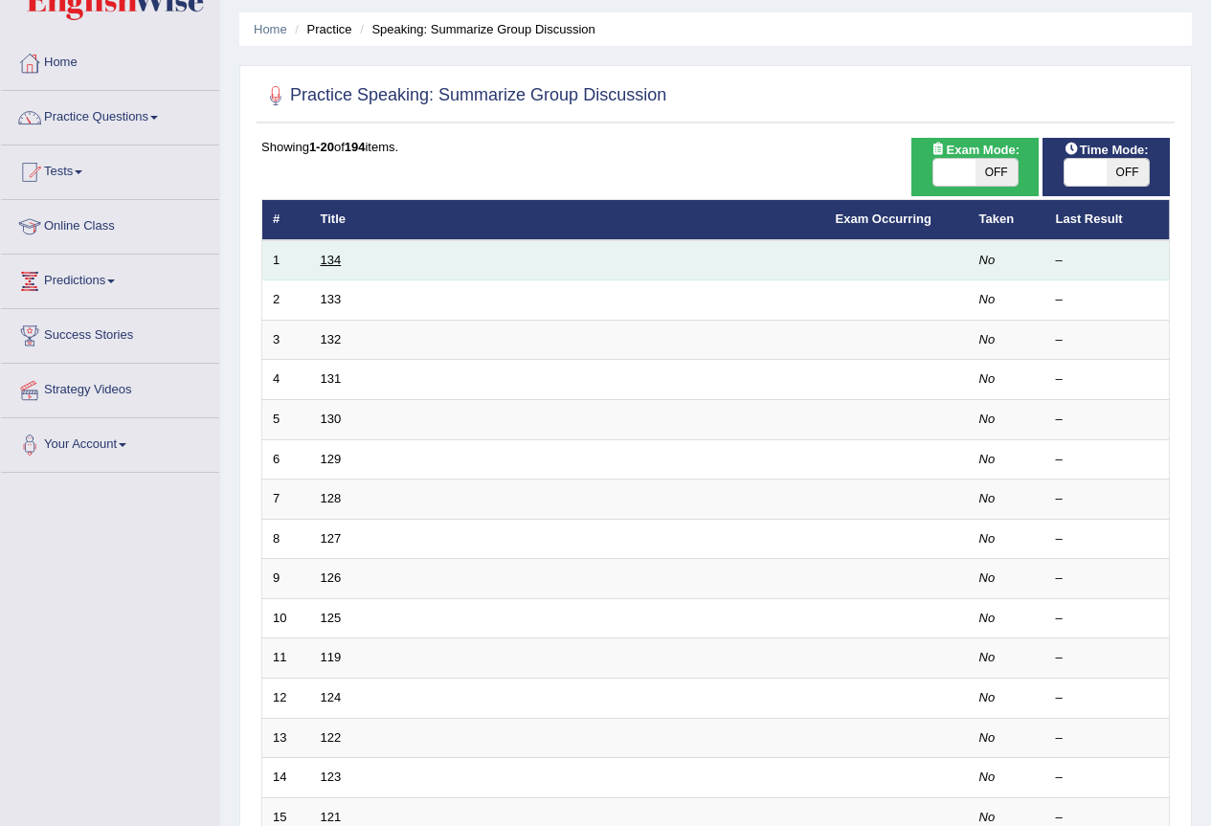
click at [336, 257] on link "134" at bounding box center [331, 260] width 21 height 14
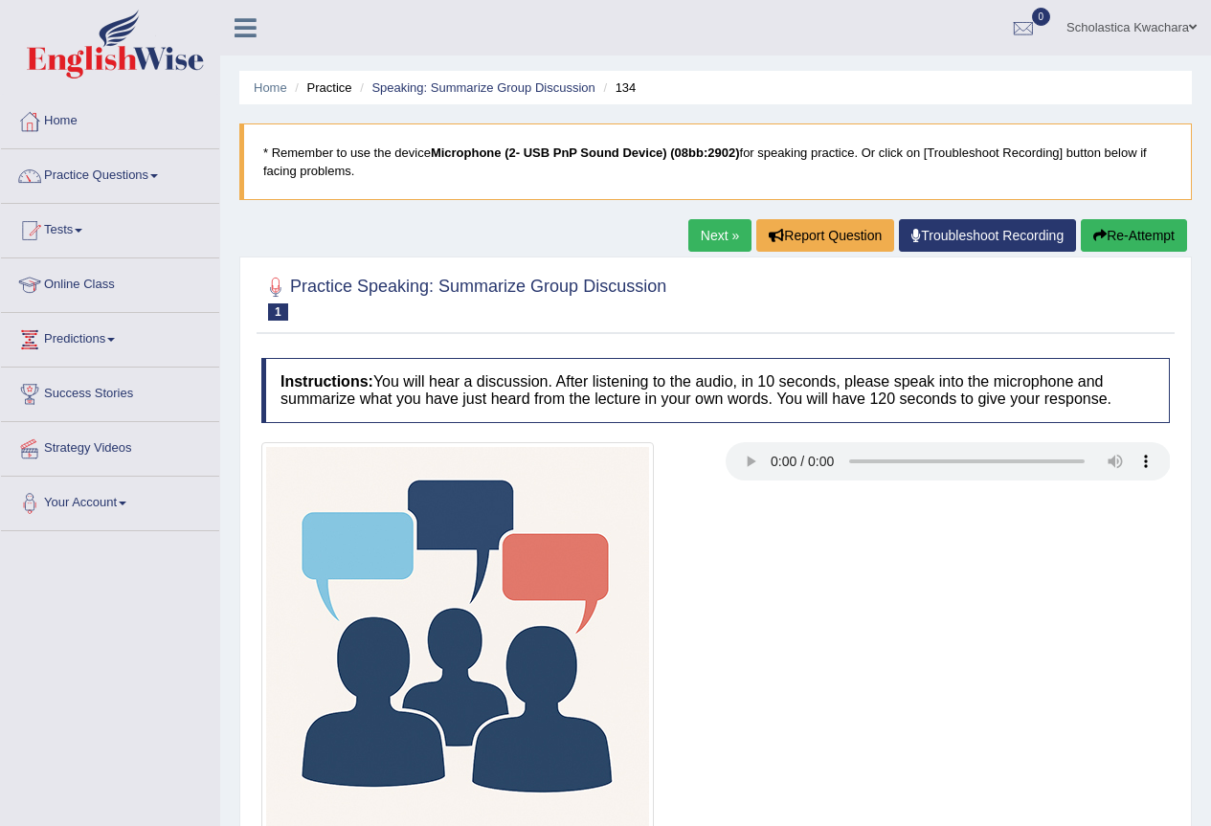
click at [721, 236] on link "Next »" at bounding box center [719, 235] width 63 height 33
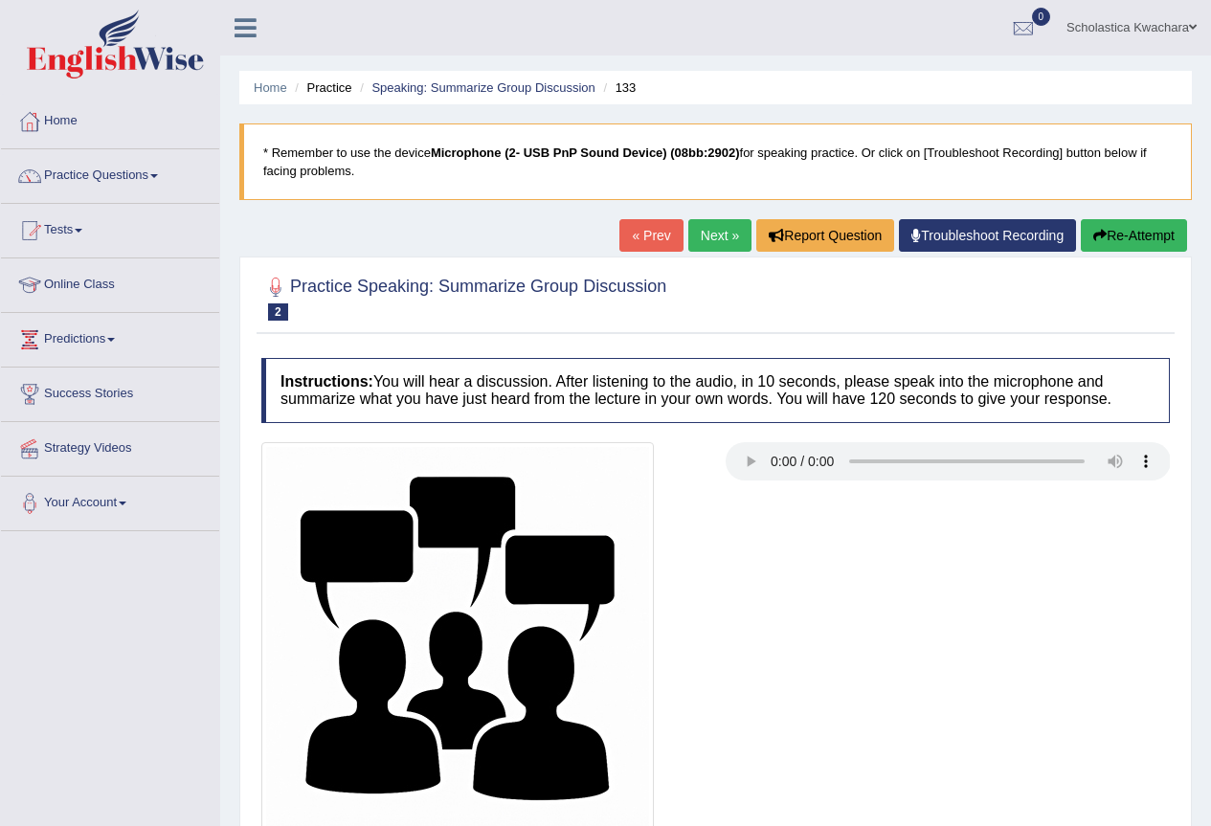
click at [719, 235] on link "Next »" at bounding box center [719, 235] width 63 height 33
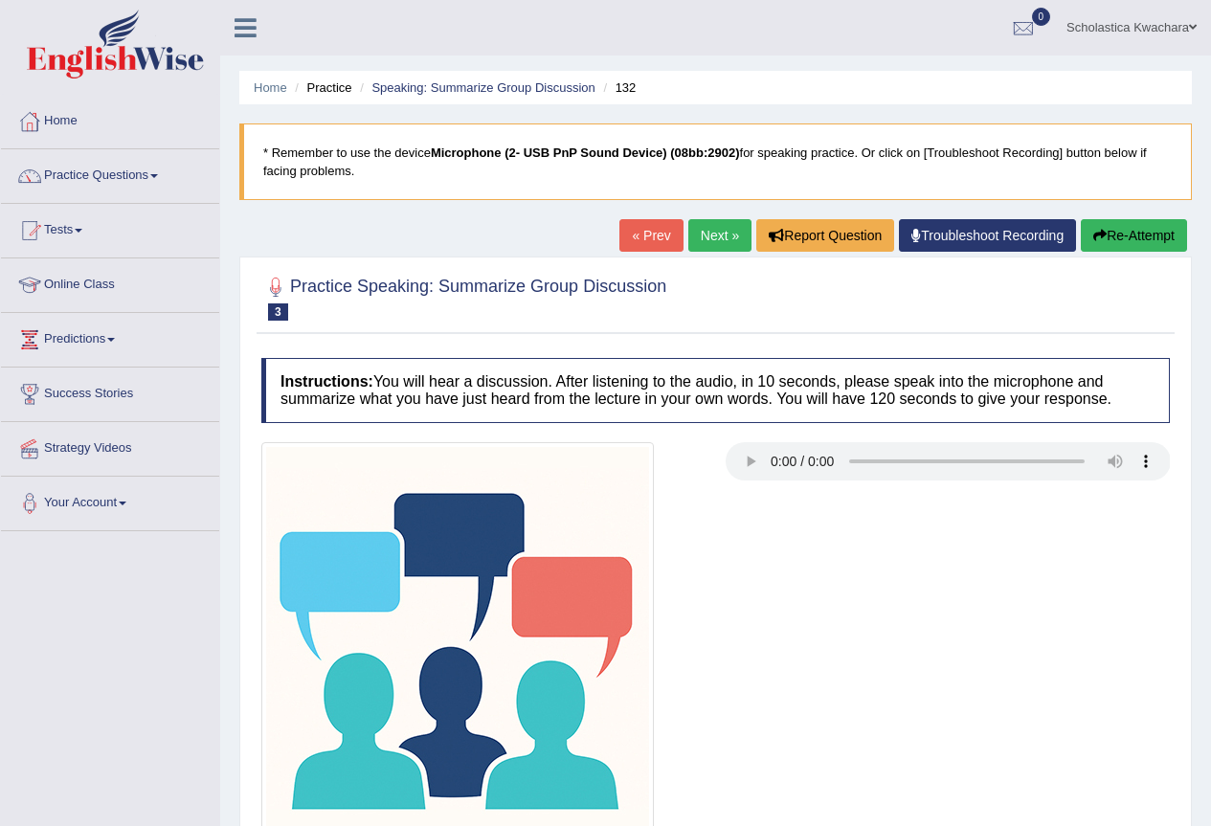
click at [719, 235] on link "Next »" at bounding box center [719, 235] width 63 height 33
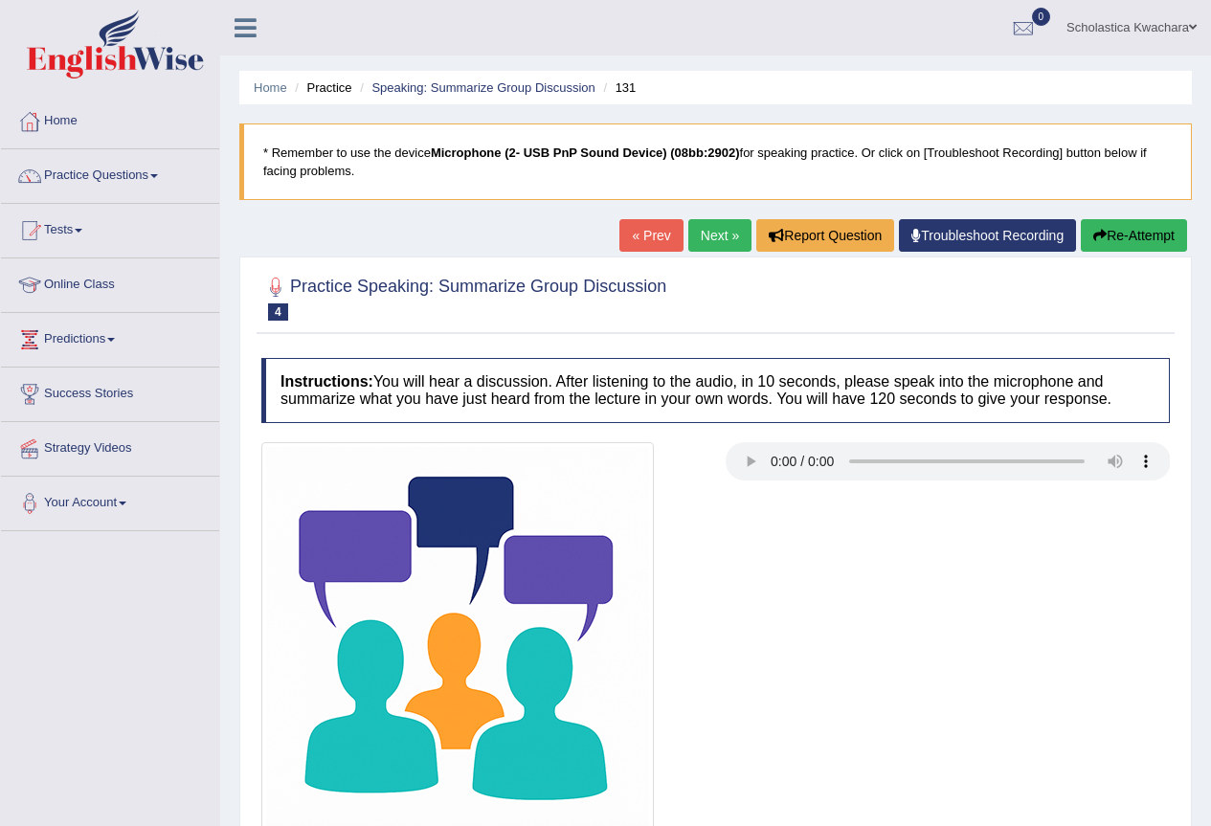
click at [719, 235] on link "Next »" at bounding box center [719, 235] width 63 height 33
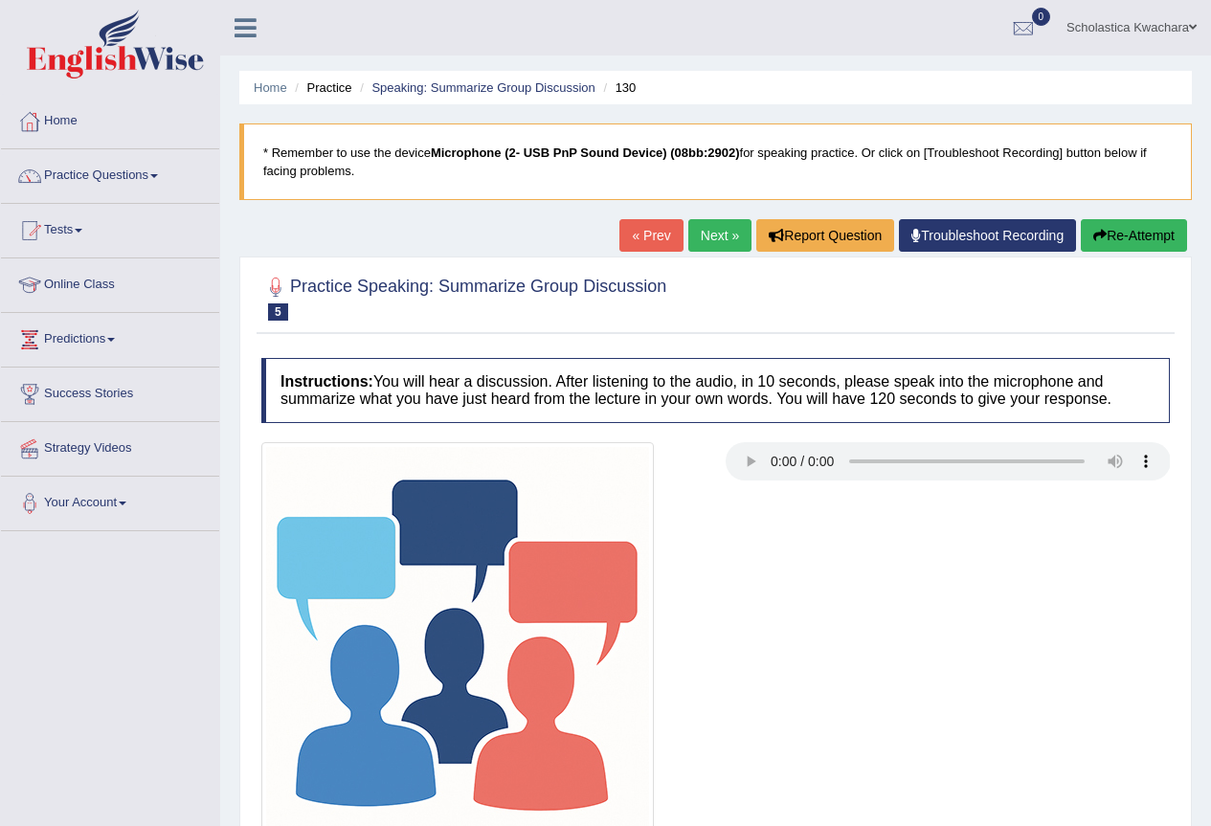
click at [719, 235] on link "Next »" at bounding box center [719, 235] width 63 height 33
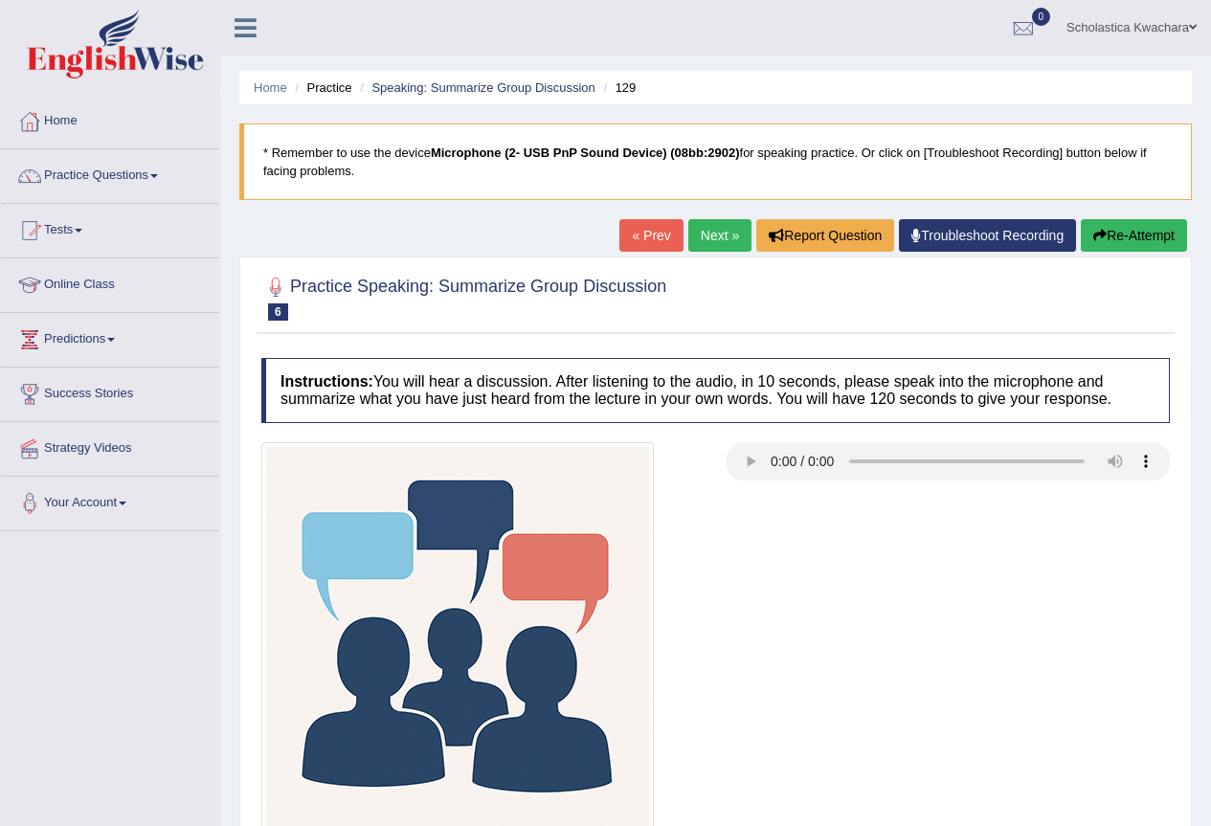
click at [719, 235] on link "Next »" at bounding box center [719, 235] width 63 height 33
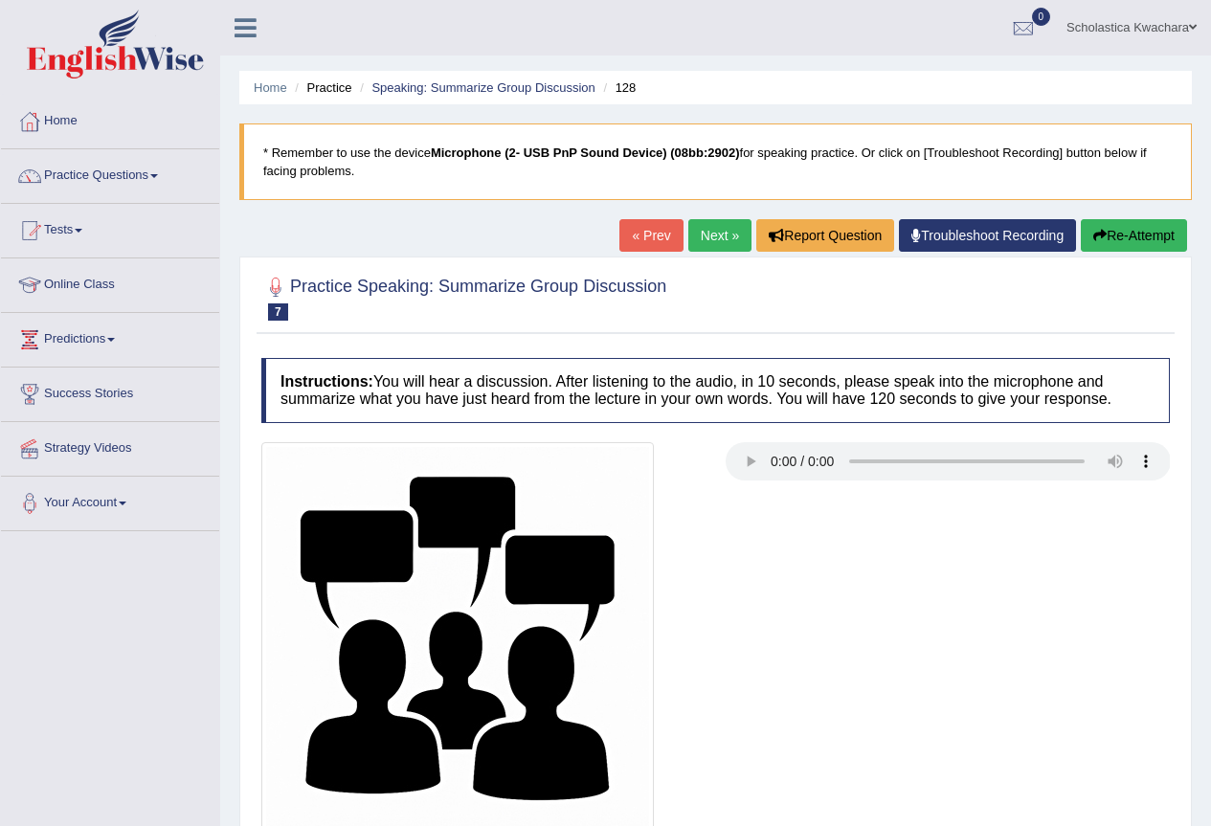
click at [719, 235] on link "Next »" at bounding box center [719, 235] width 63 height 33
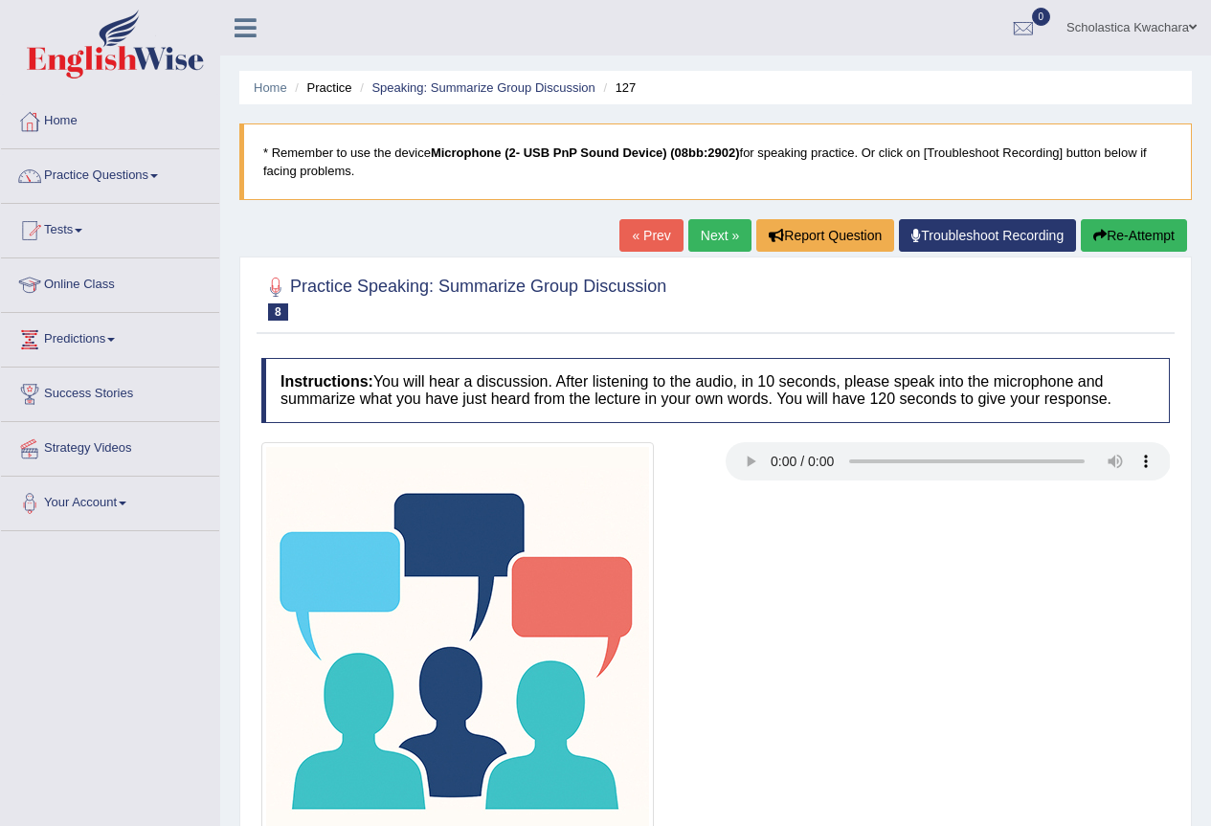
click at [719, 235] on link "Next »" at bounding box center [719, 235] width 63 height 33
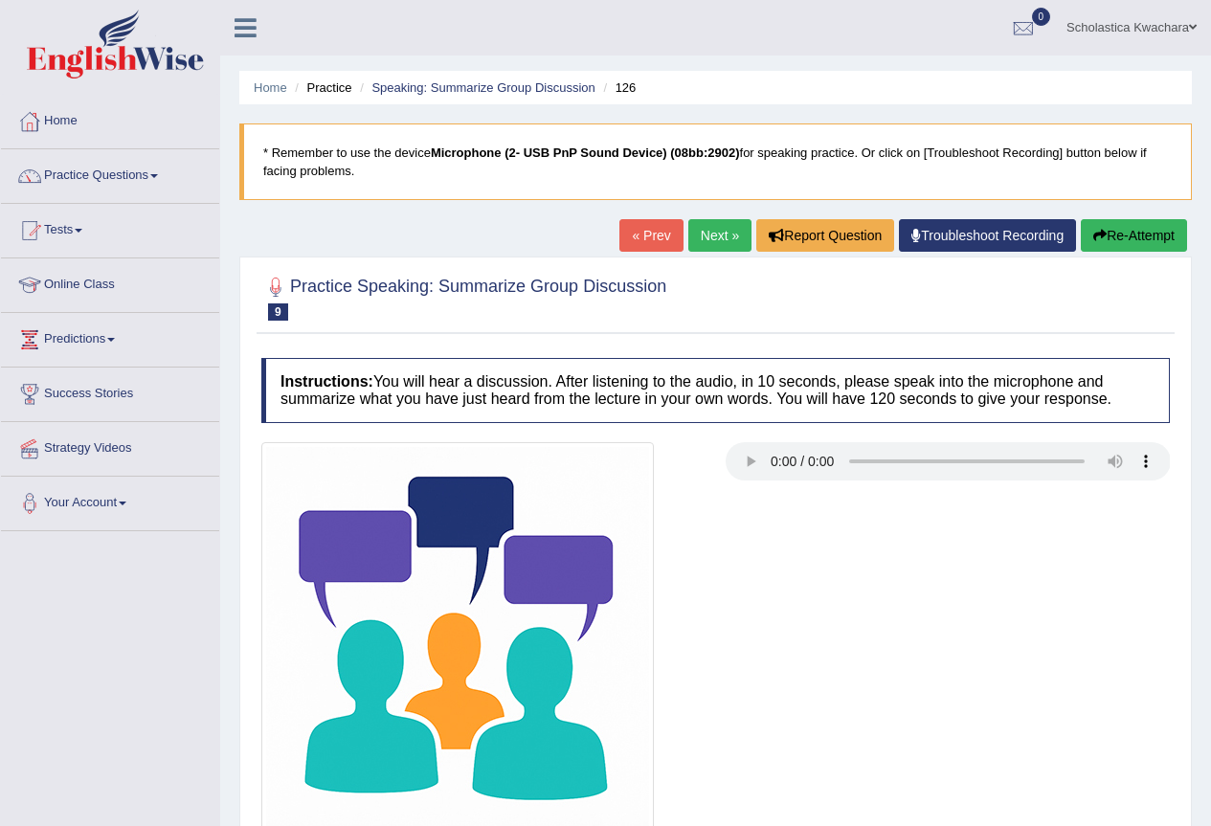
click at [642, 229] on link "« Prev" at bounding box center [650, 235] width 63 height 33
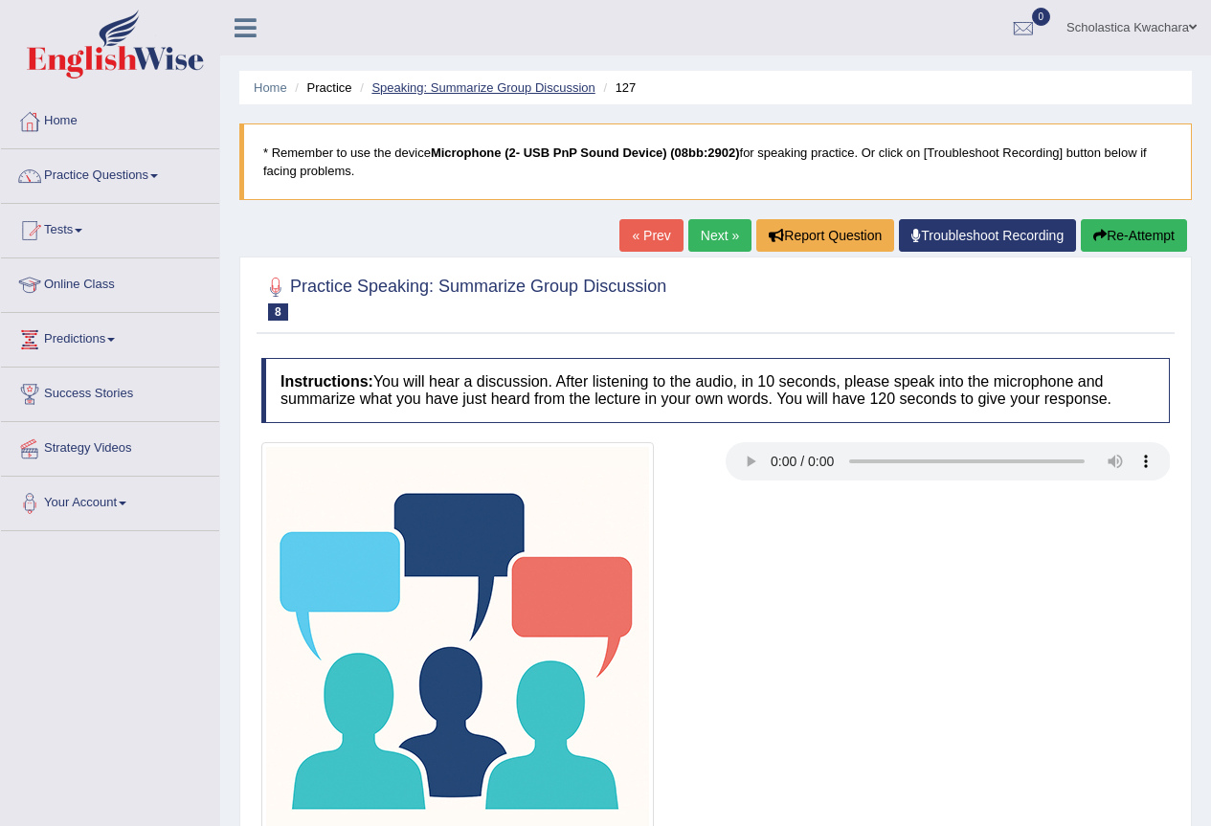
click at [462, 93] on link "Speaking: Summarize Group Discussion" at bounding box center [482, 87] width 223 height 14
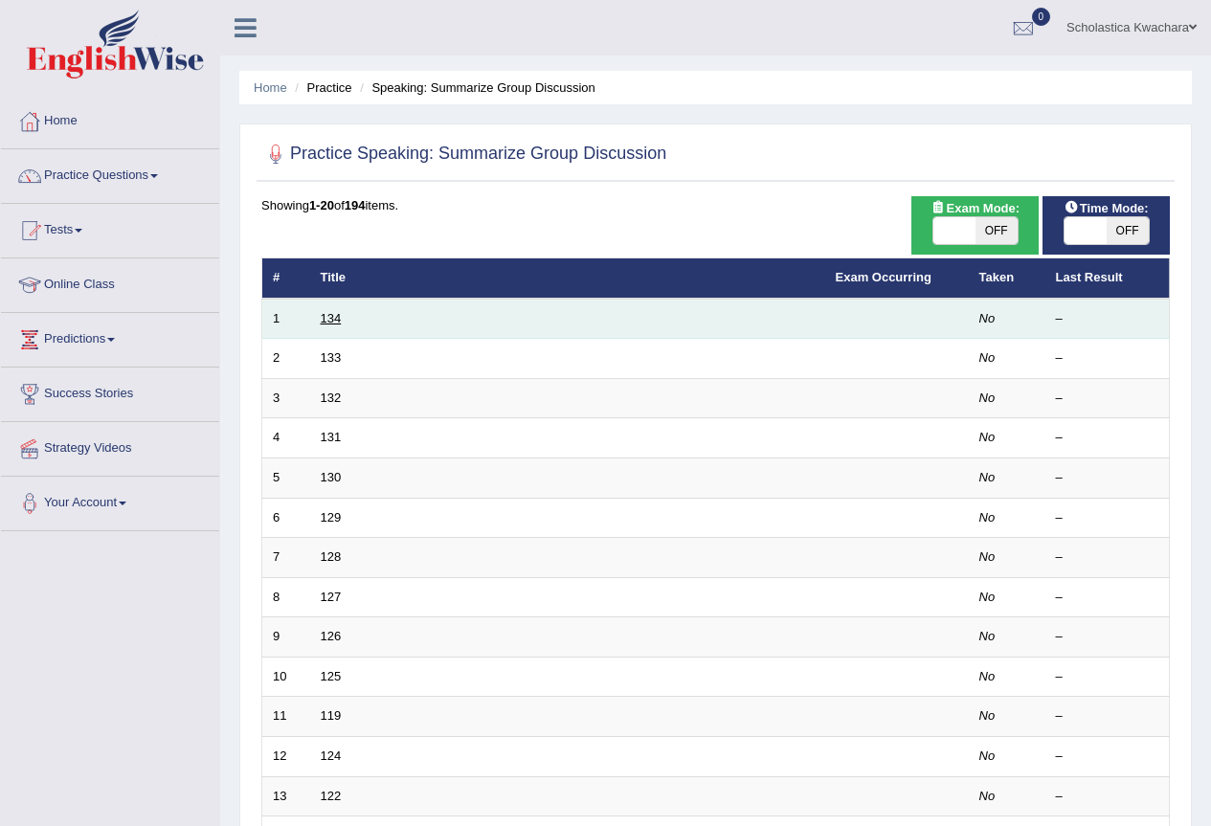
click at [335, 325] on link "134" at bounding box center [331, 318] width 21 height 14
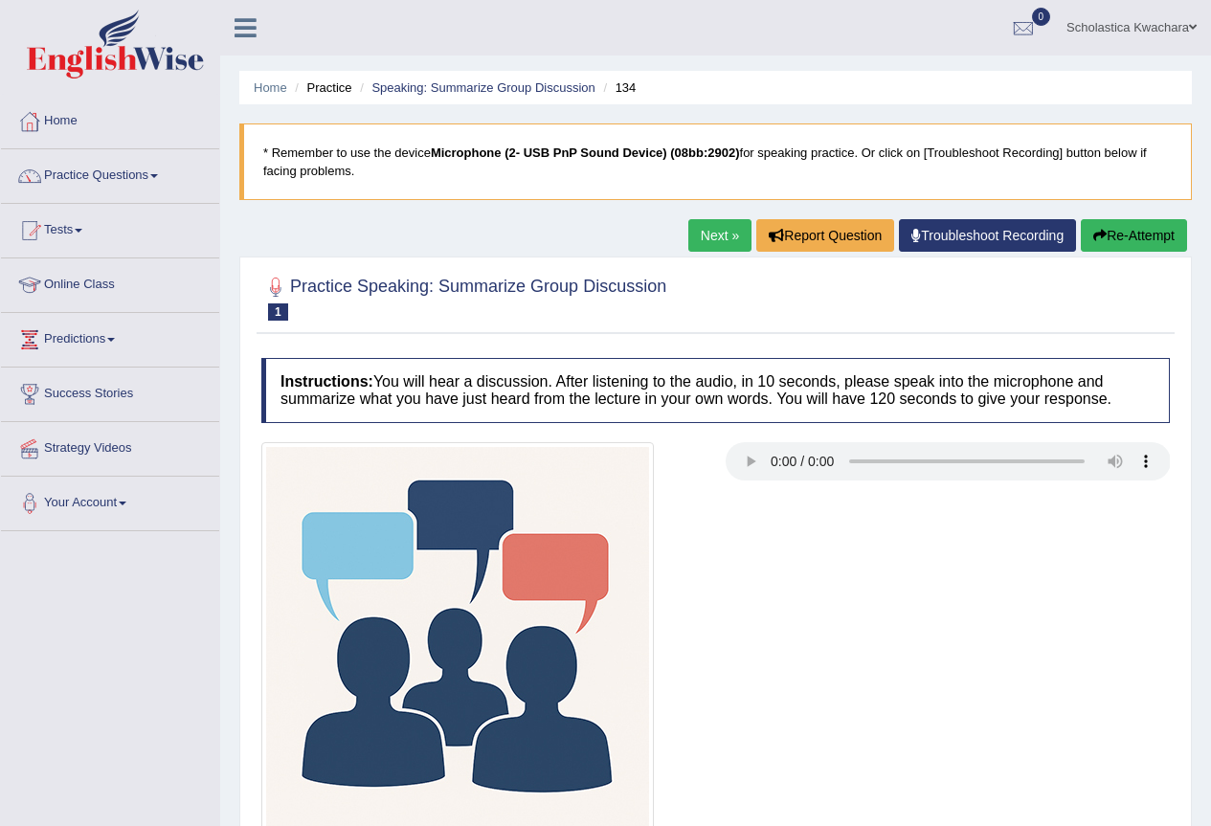
click at [718, 238] on link "Next »" at bounding box center [719, 235] width 63 height 33
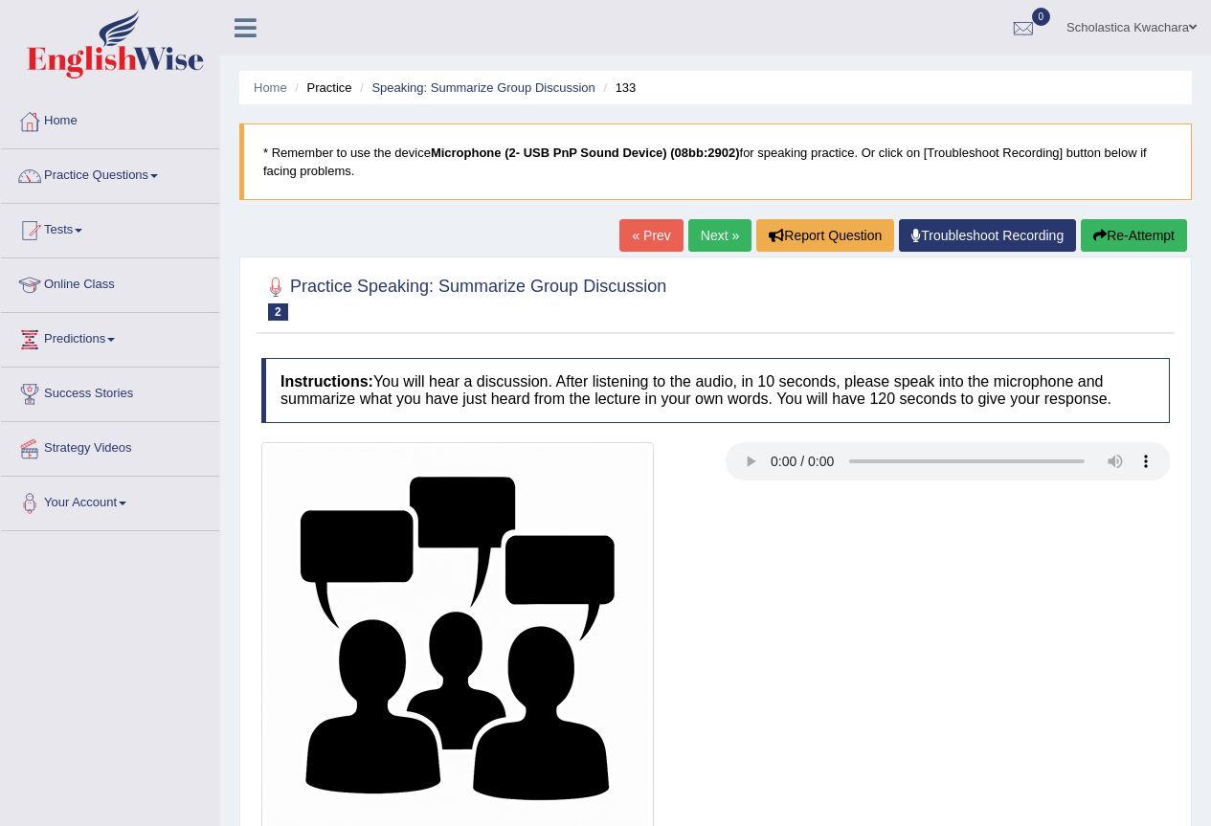
click at [718, 238] on link "Next »" at bounding box center [719, 235] width 63 height 33
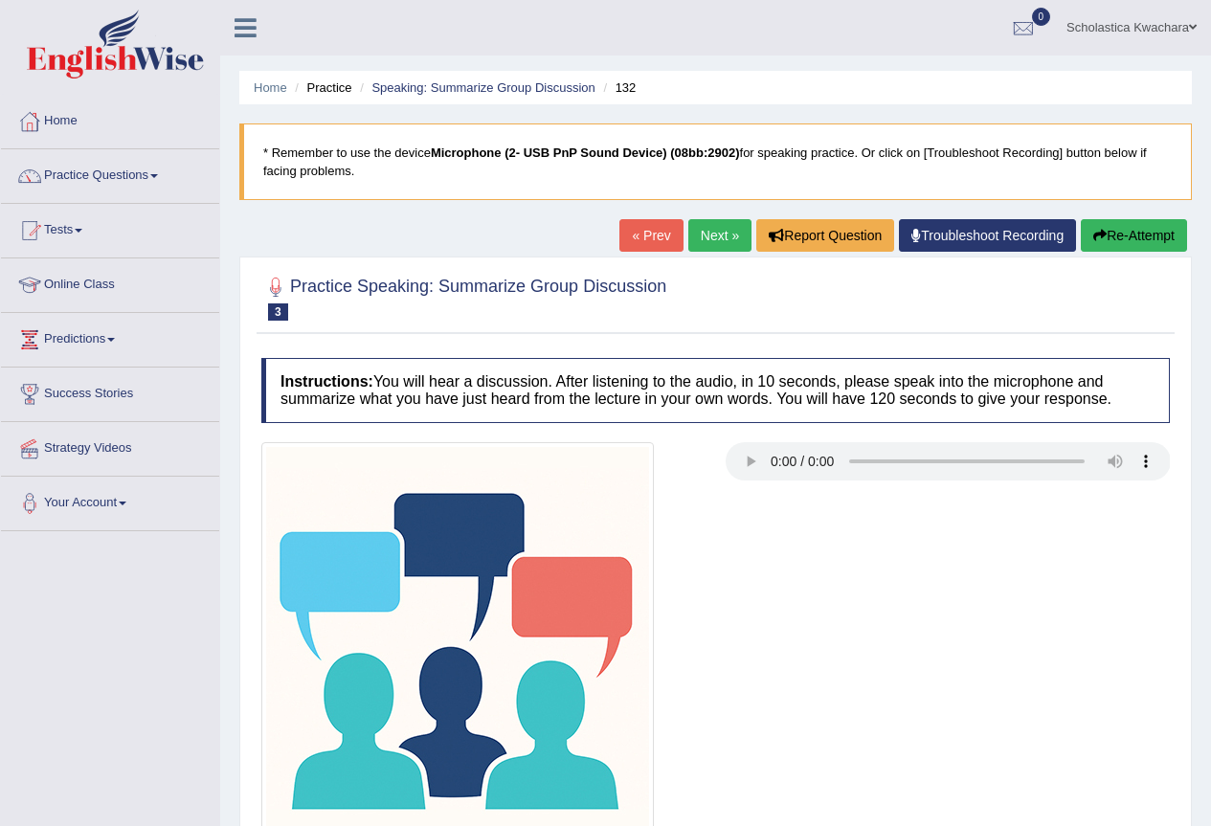
click at [718, 238] on link "Next »" at bounding box center [719, 235] width 63 height 33
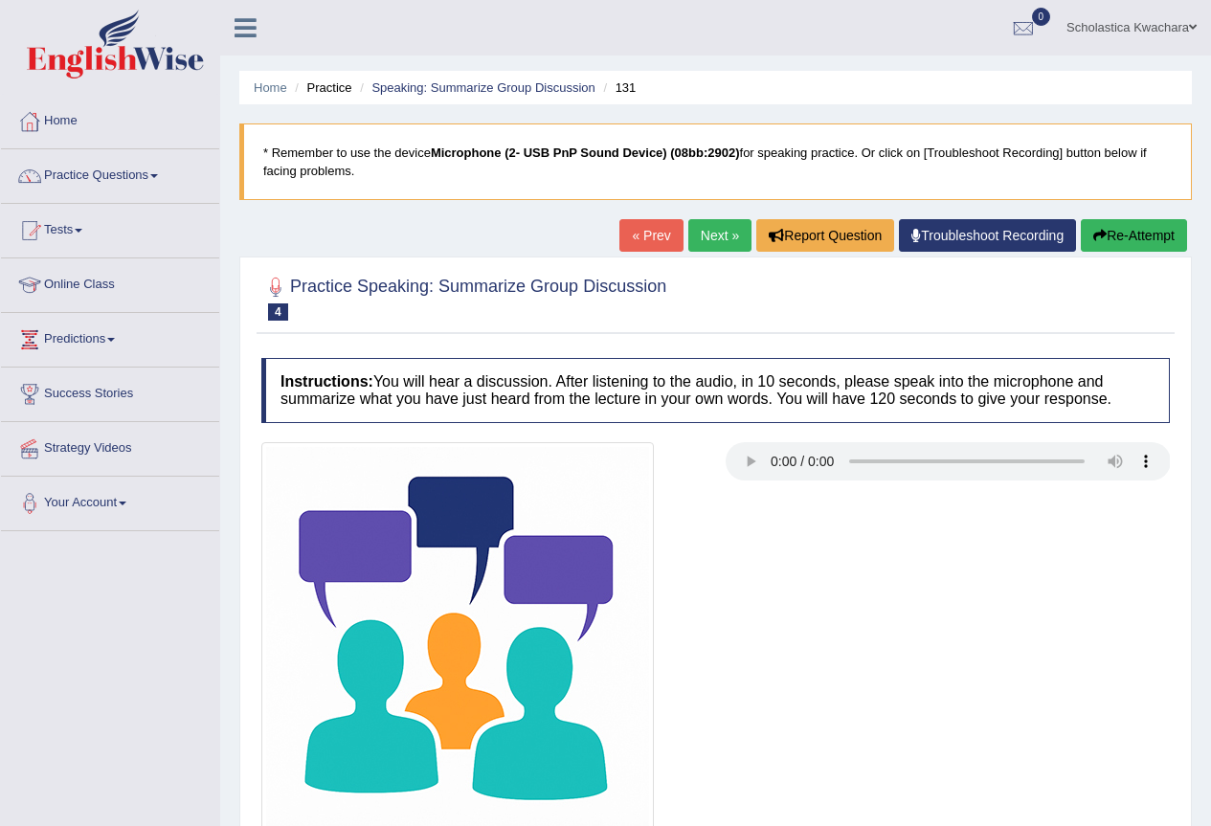
click at [718, 238] on link "Next »" at bounding box center [719, 235] width 63 height 33
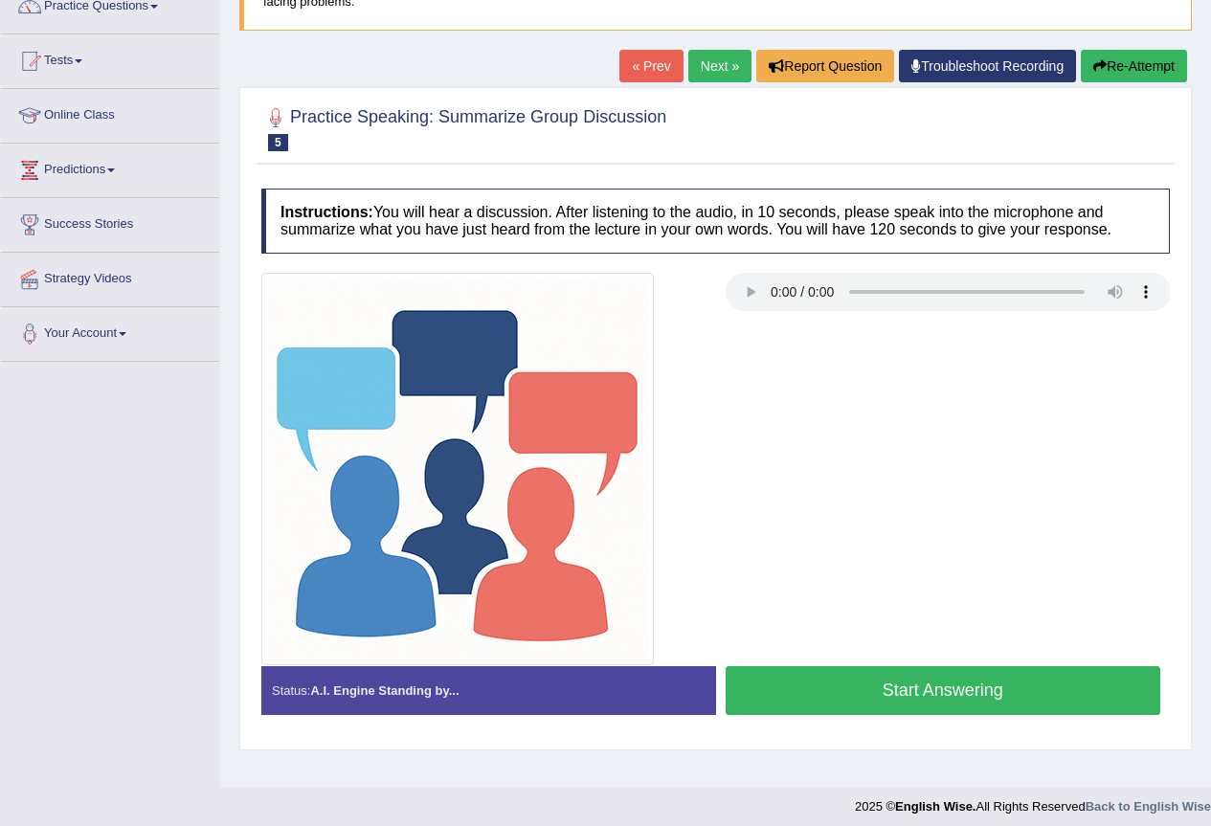
scroll to position [179, 0]
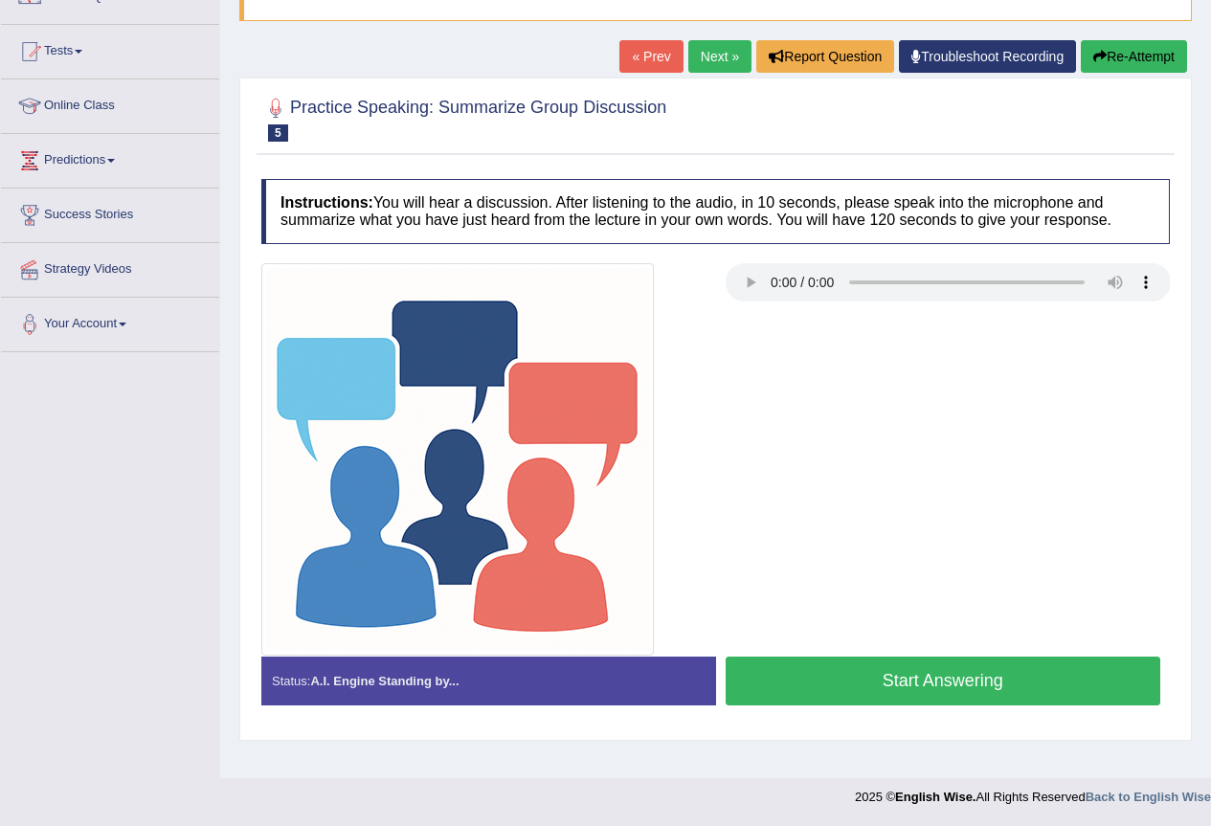
click at [881, 678] on button "Start Answering" at bounding box center [944, 681] width 436 height 49
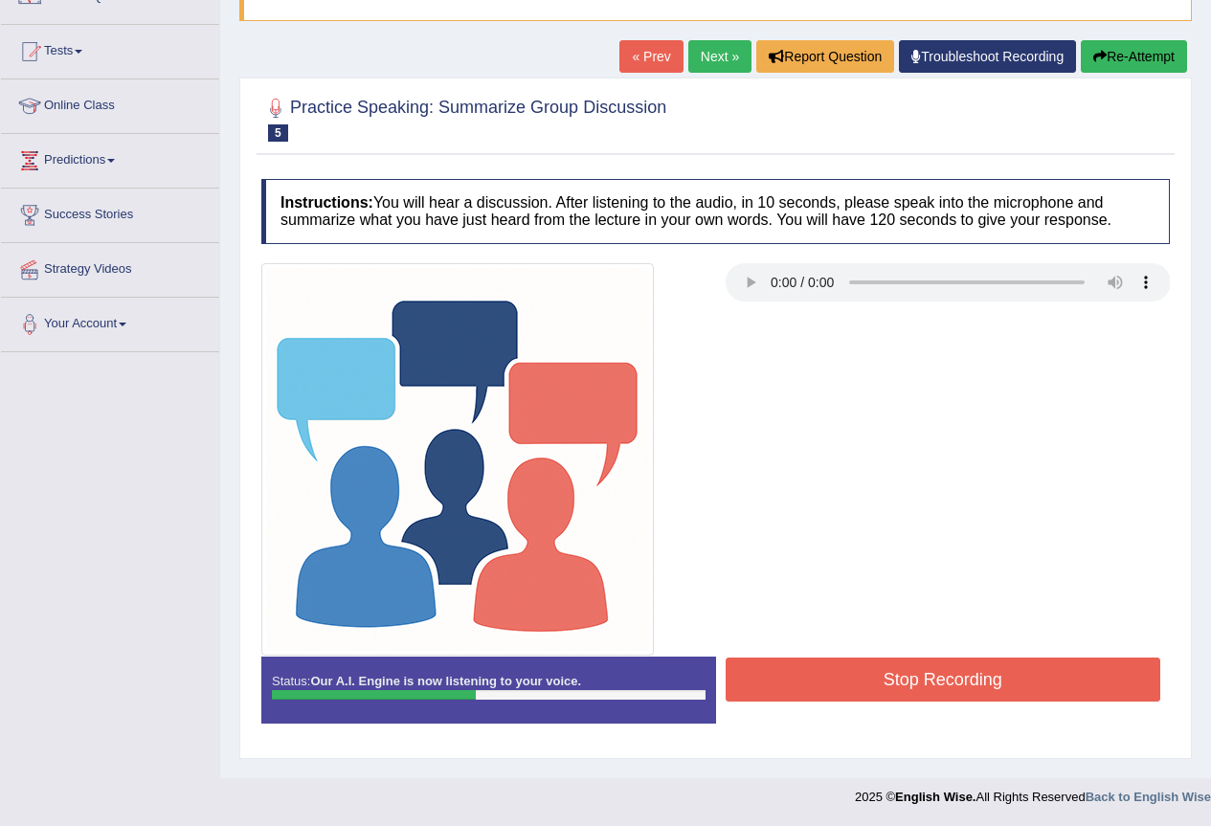
click at [881, 678] on button "Stop Recording" at bounding box center [944, 680] width 436 height 44
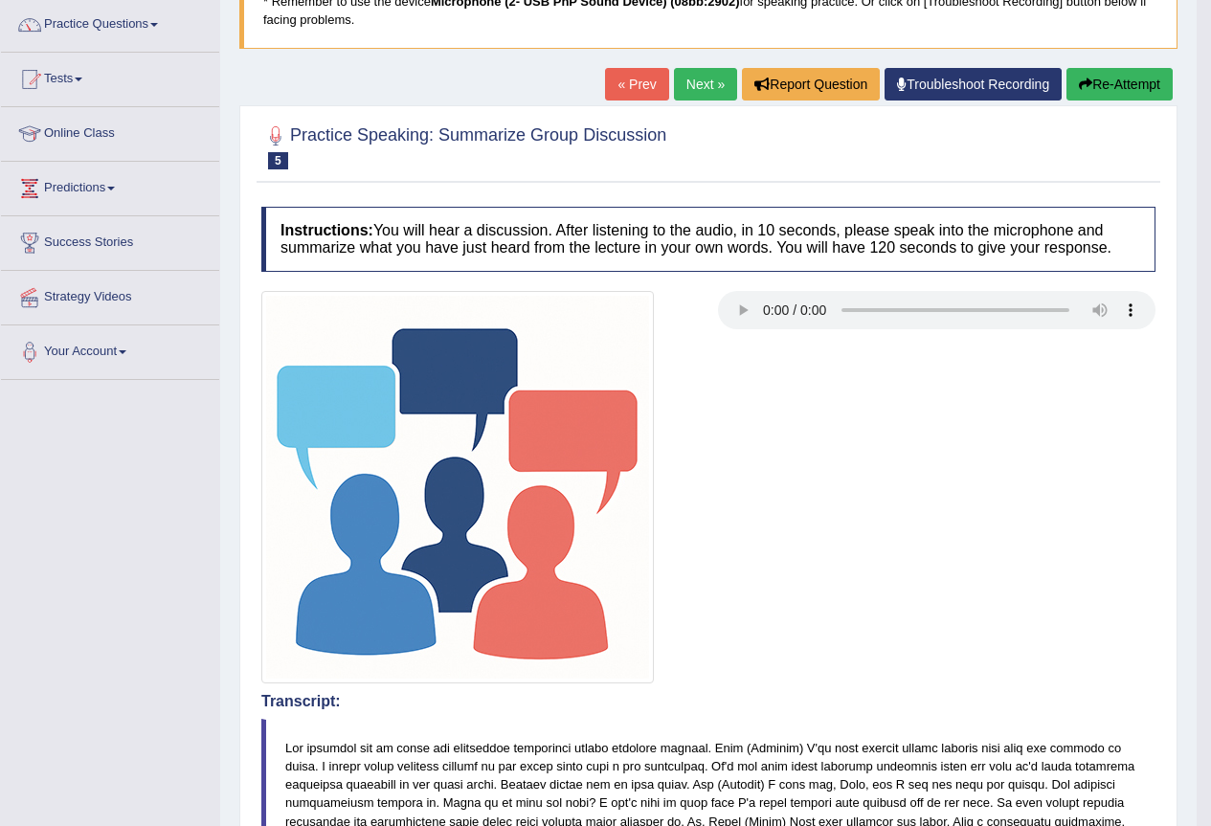
scroll to position [146, 0]
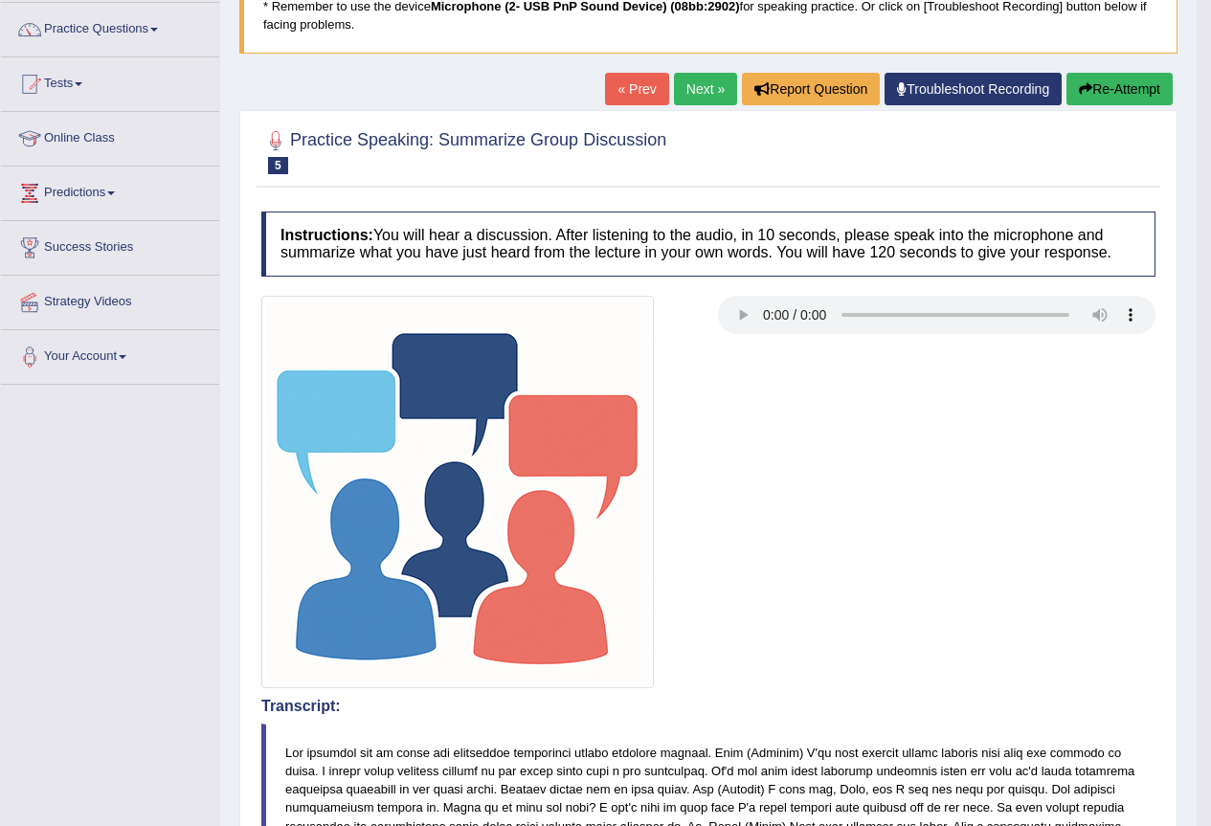
click at [686, 88] on link "Next »" at bounding box center [705, 89] width 63 height 33
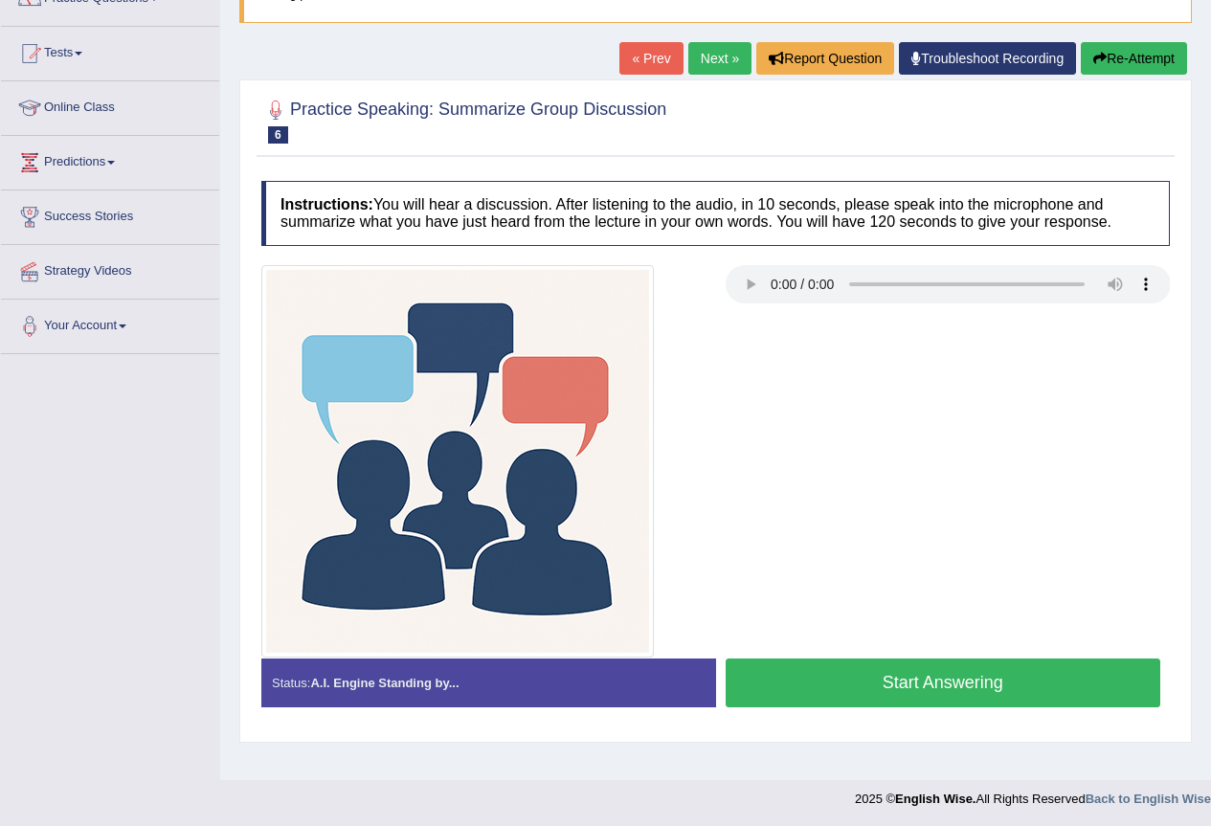
scroll to position [179, 0]
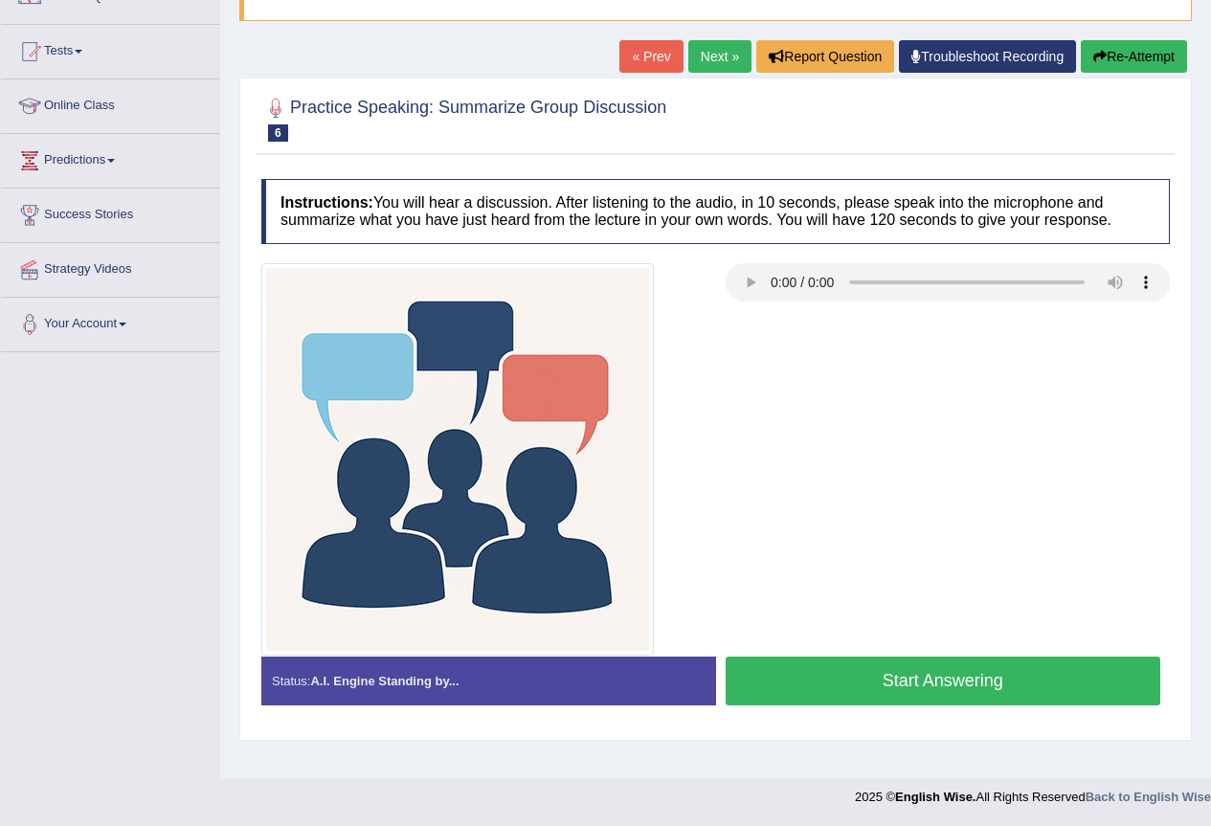
click at [902, 680] on button "Start Answering" at bounding box center [944, 681] width 436 height 49
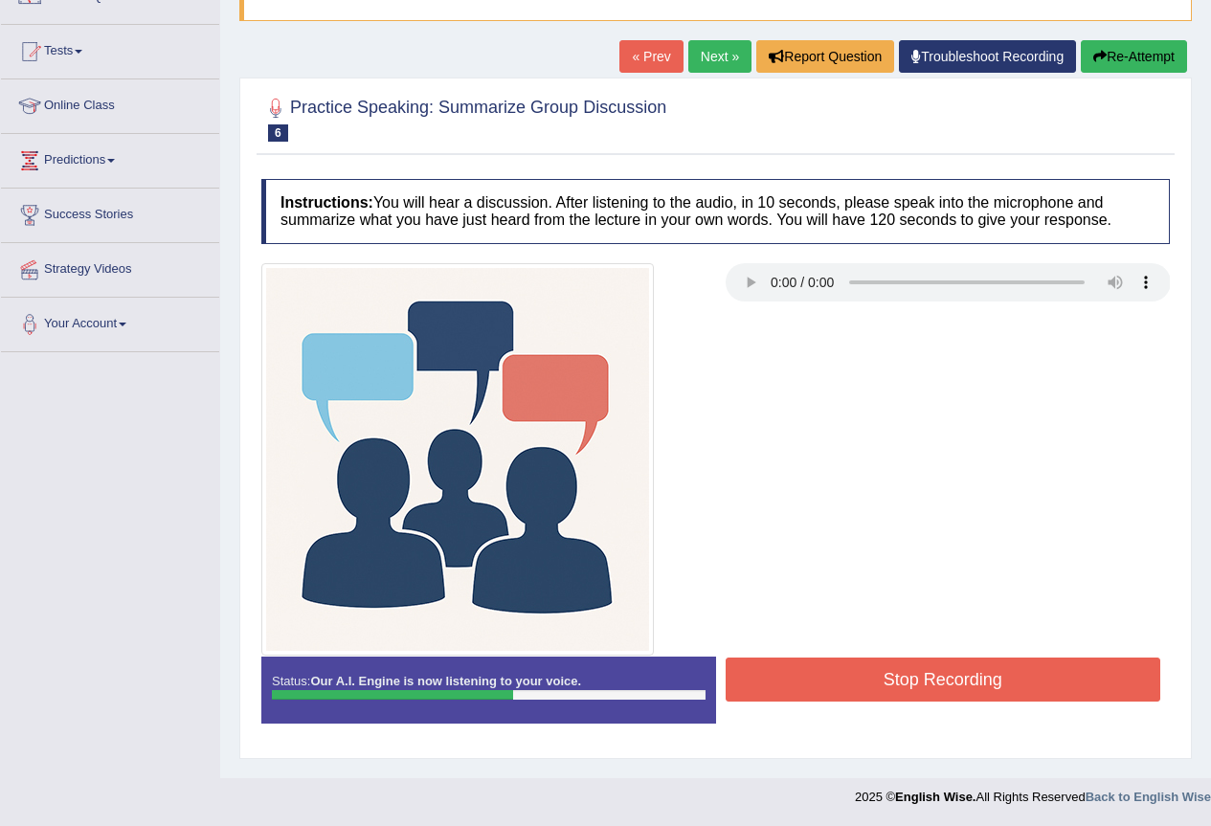
click at [902, 680] on button "Stop Recording" at bounding box center [944, 680] width 436 height 44
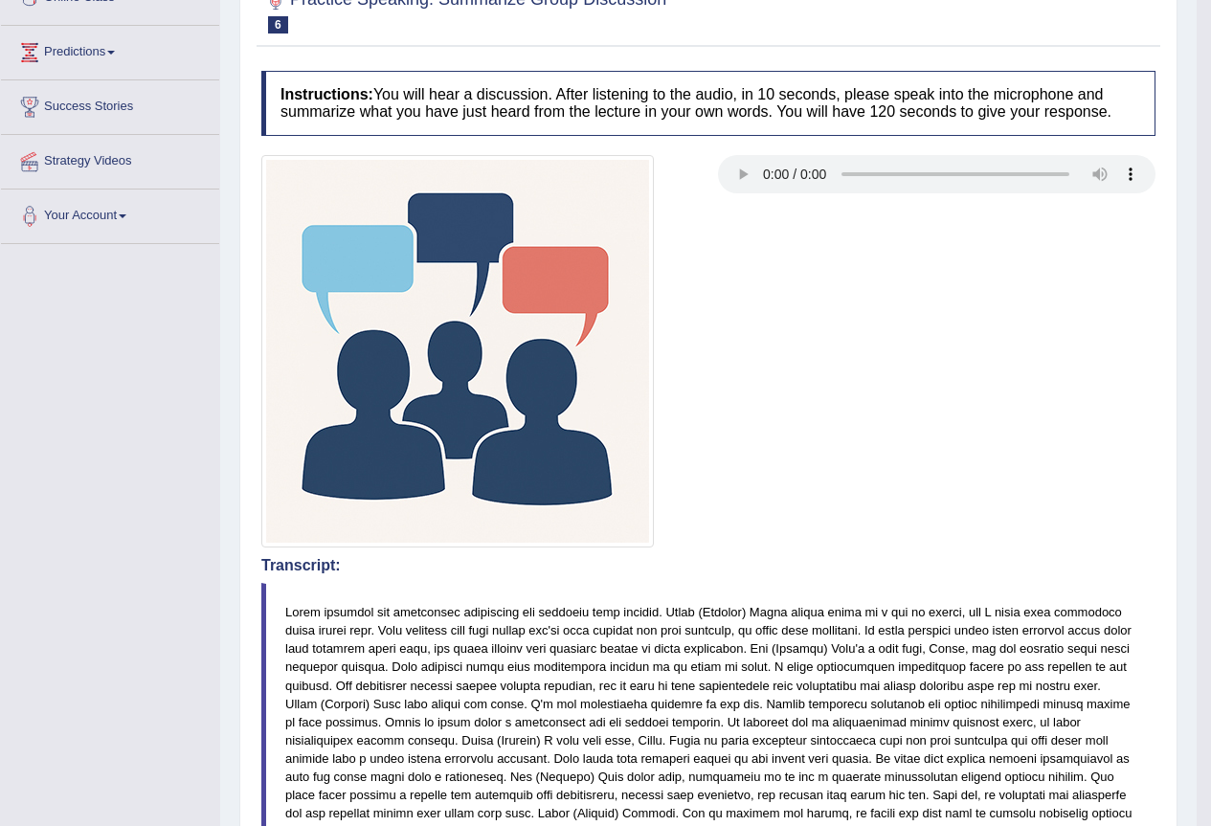
scroll to position [0, 0]
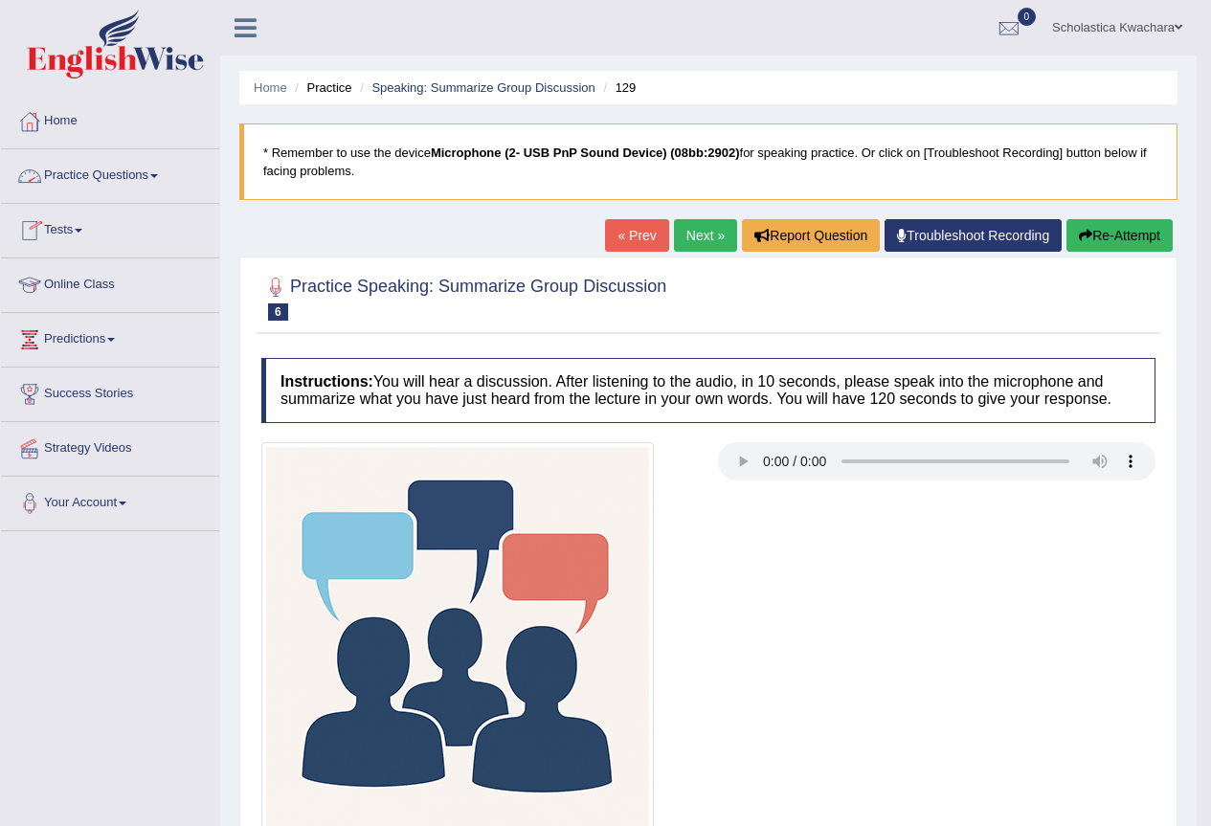
click at [154, 174] on link "Practice Questions" at bounding box center [110, 173] width 218 height 48
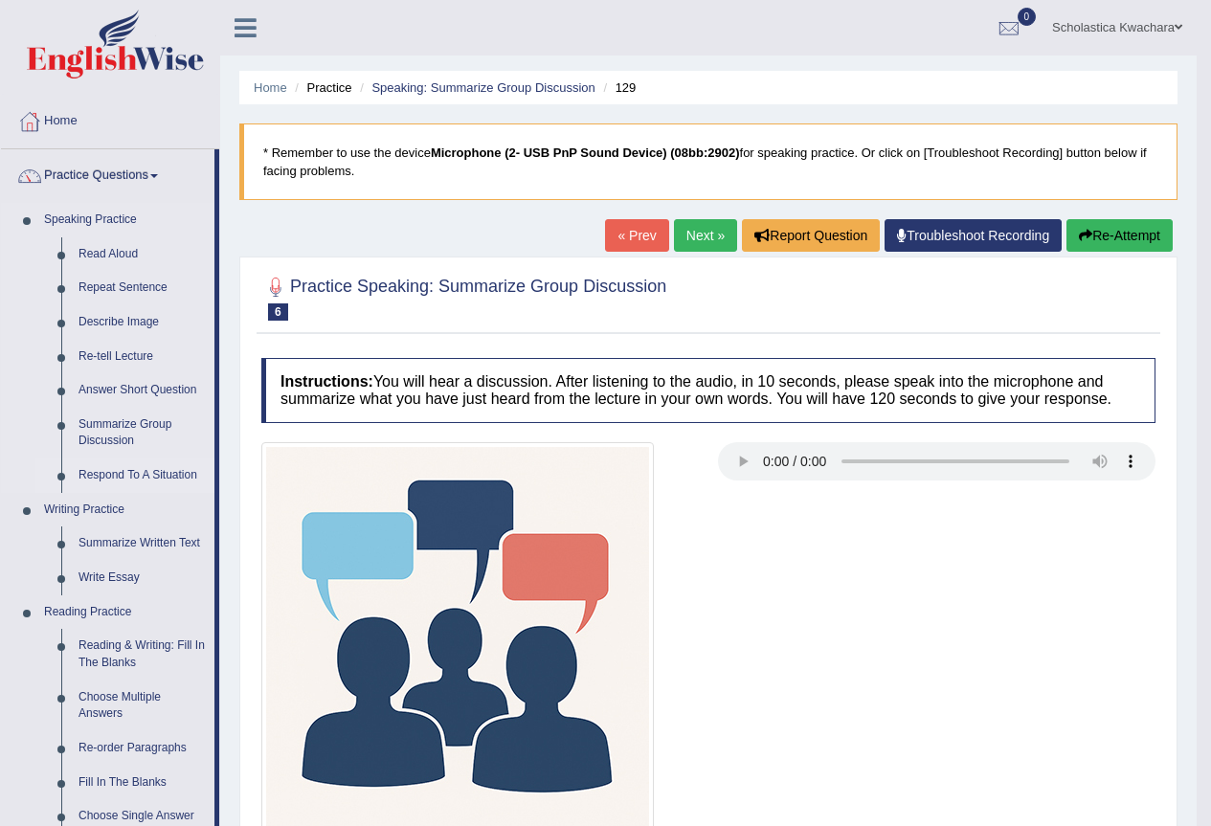
click at [128, 475] on link "Respond To A Situation" at bounding box center [142, 476] width 145 height 34
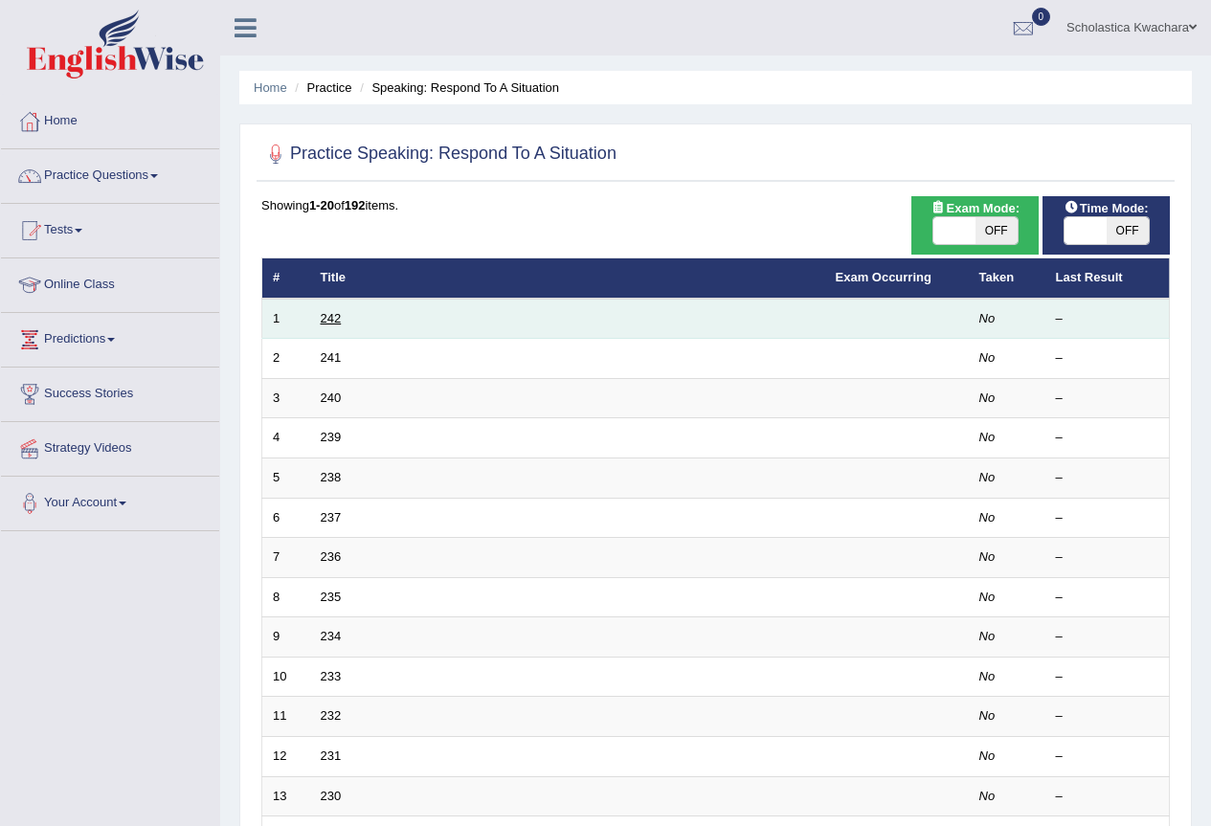
click at [330, 322] on link "242" at bounding box center [331, 318] width 21 height 14
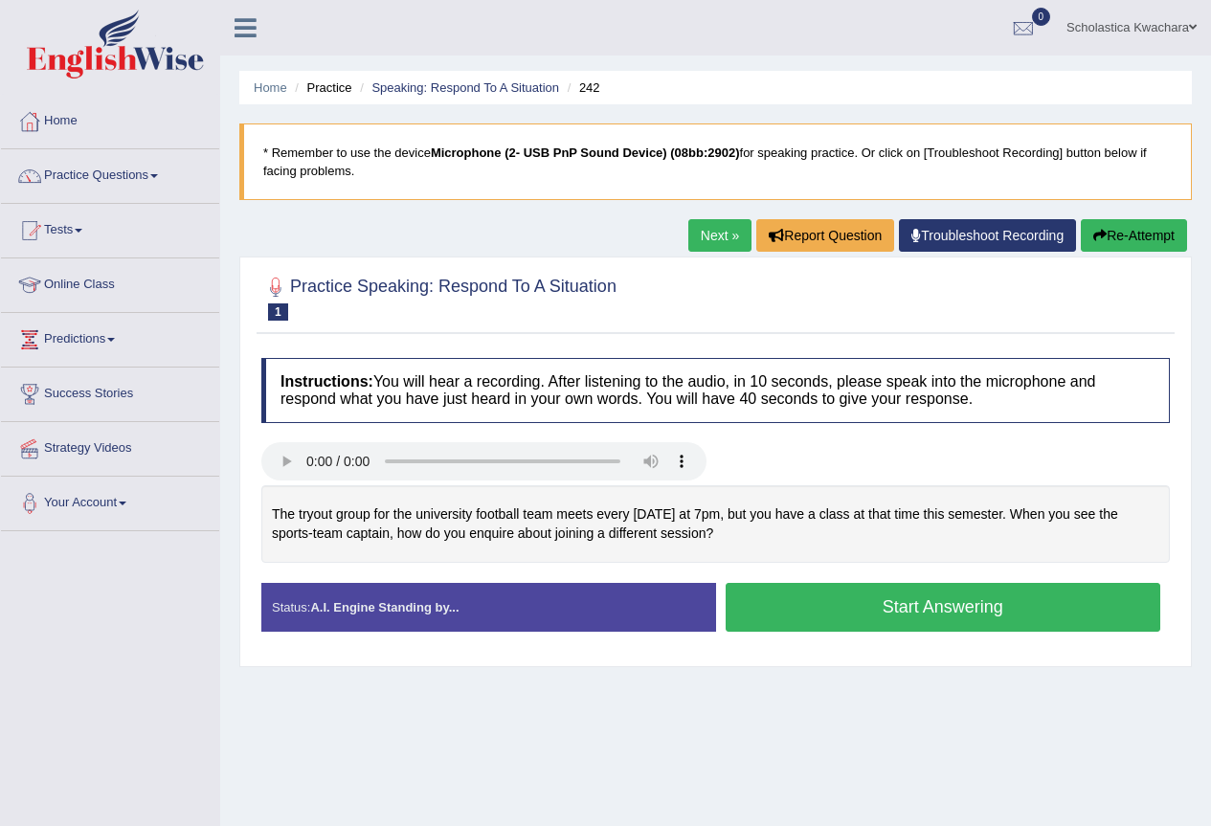
click at [689, 240] on link "Next »" at bounding box center [719, 235] width 63 height 33
click at [701, 238] on link "Next »" at bounding box center [719, 235] width 63 height 33
click at [699, 238] on link "Next »" at bounding box center [719, 235] width 63 height 33
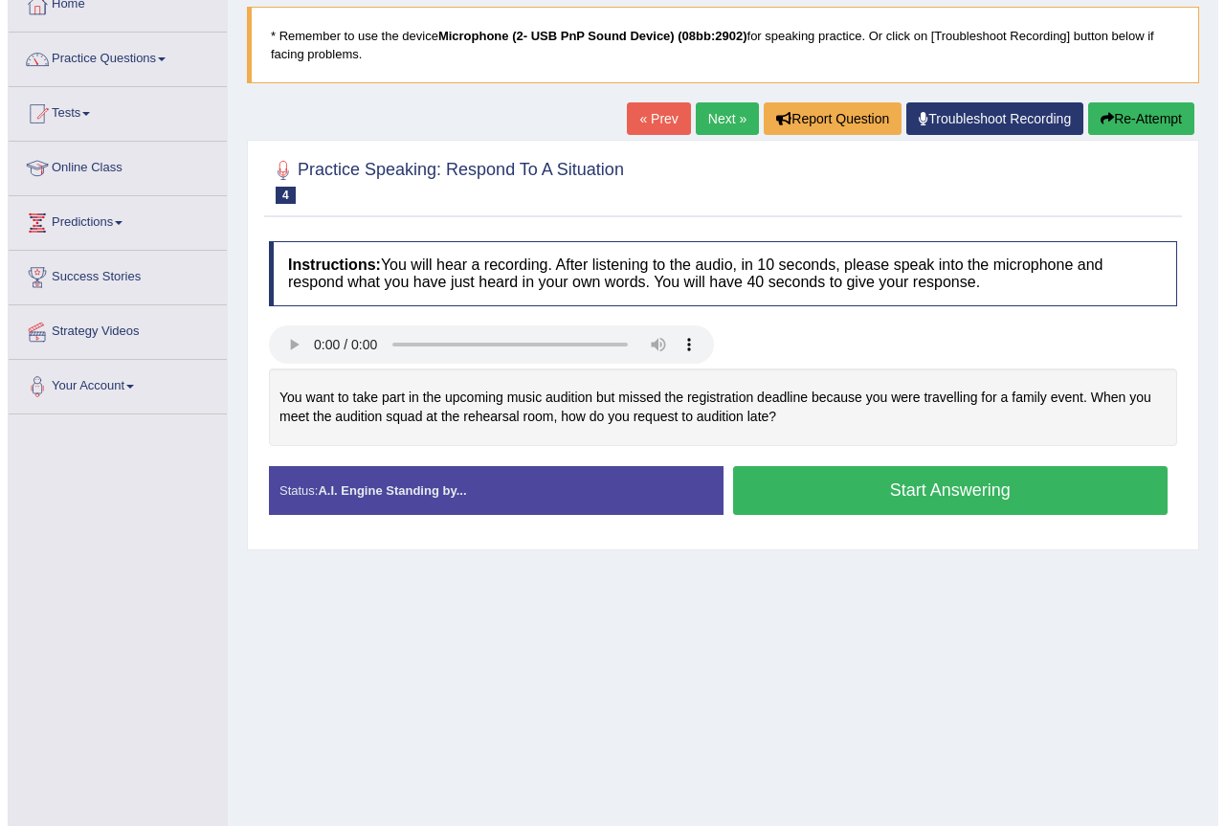
scroll to position [83, 0]
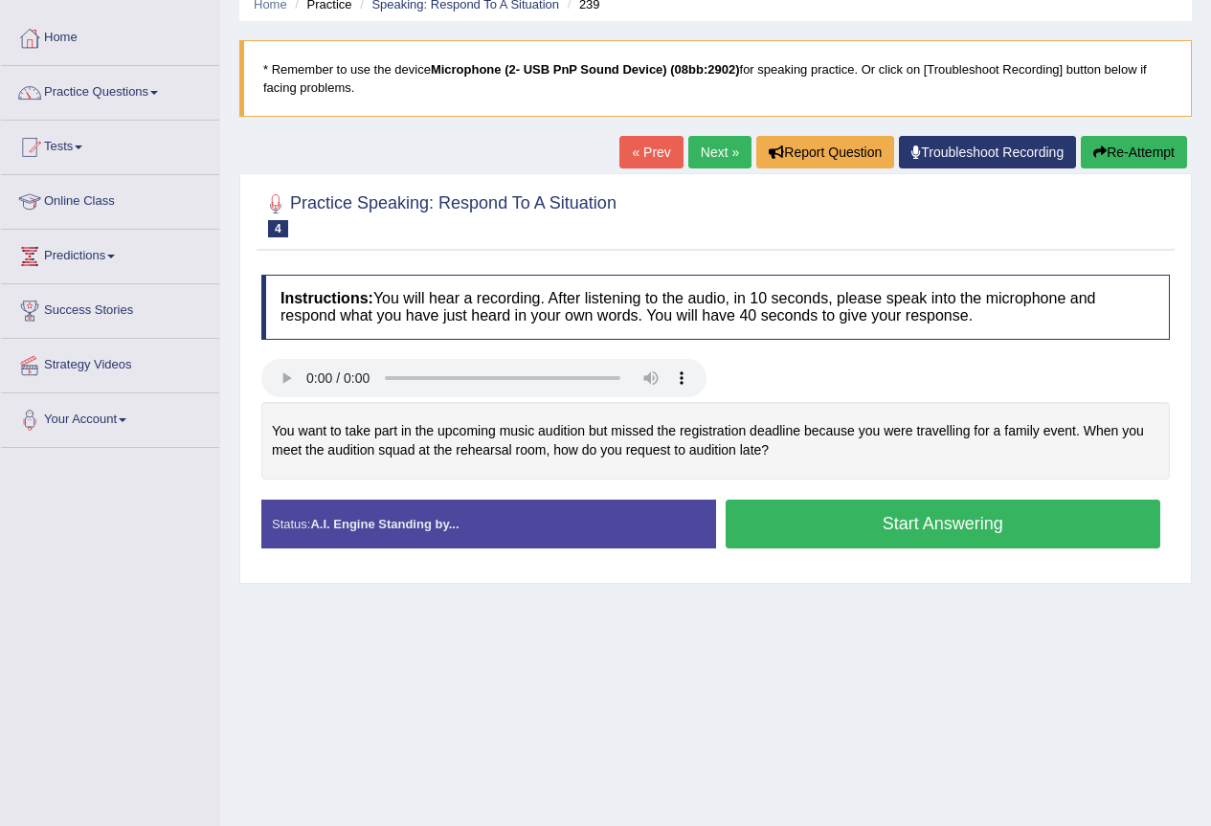
click at [918, 527] on button "Start Answering" at bounding box center [944, 524] width 436 height 49
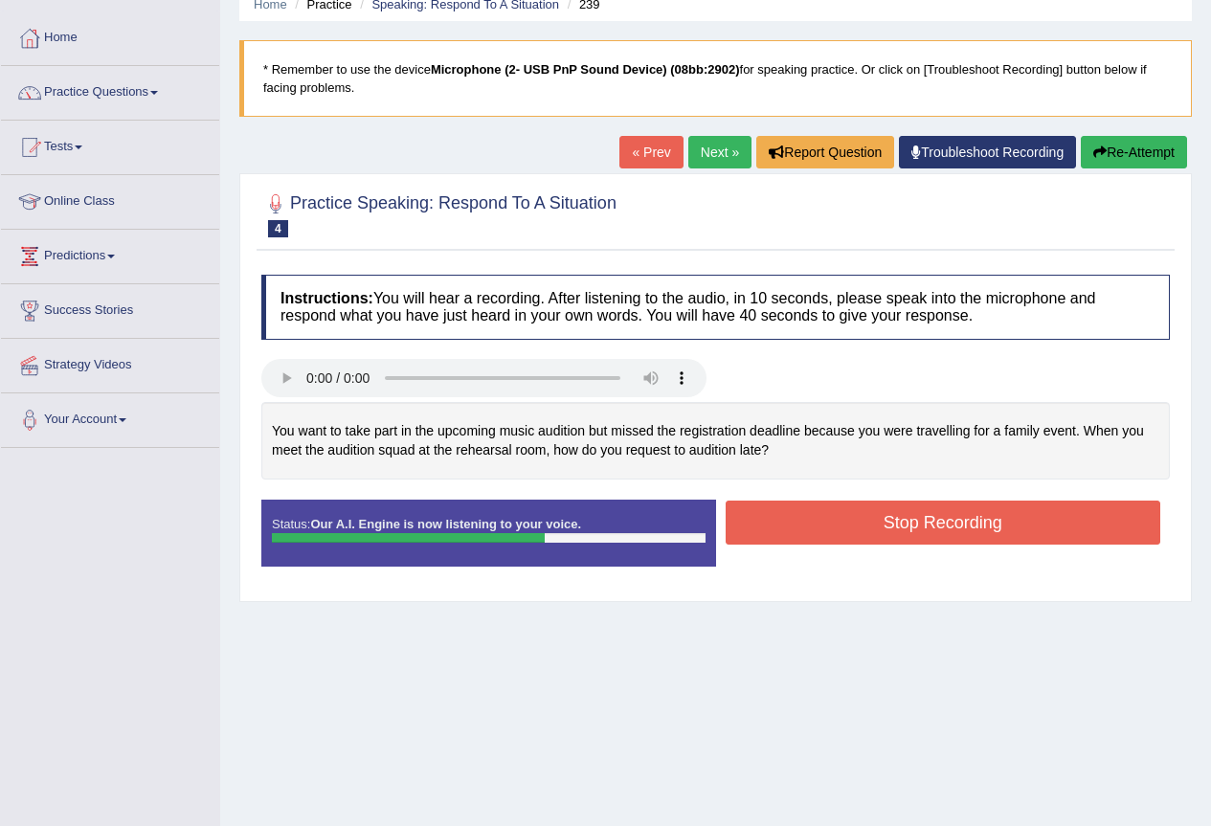
click at [918, 527] on button "Stop Recording" at bounding box center [944, 523] width 436 height 44
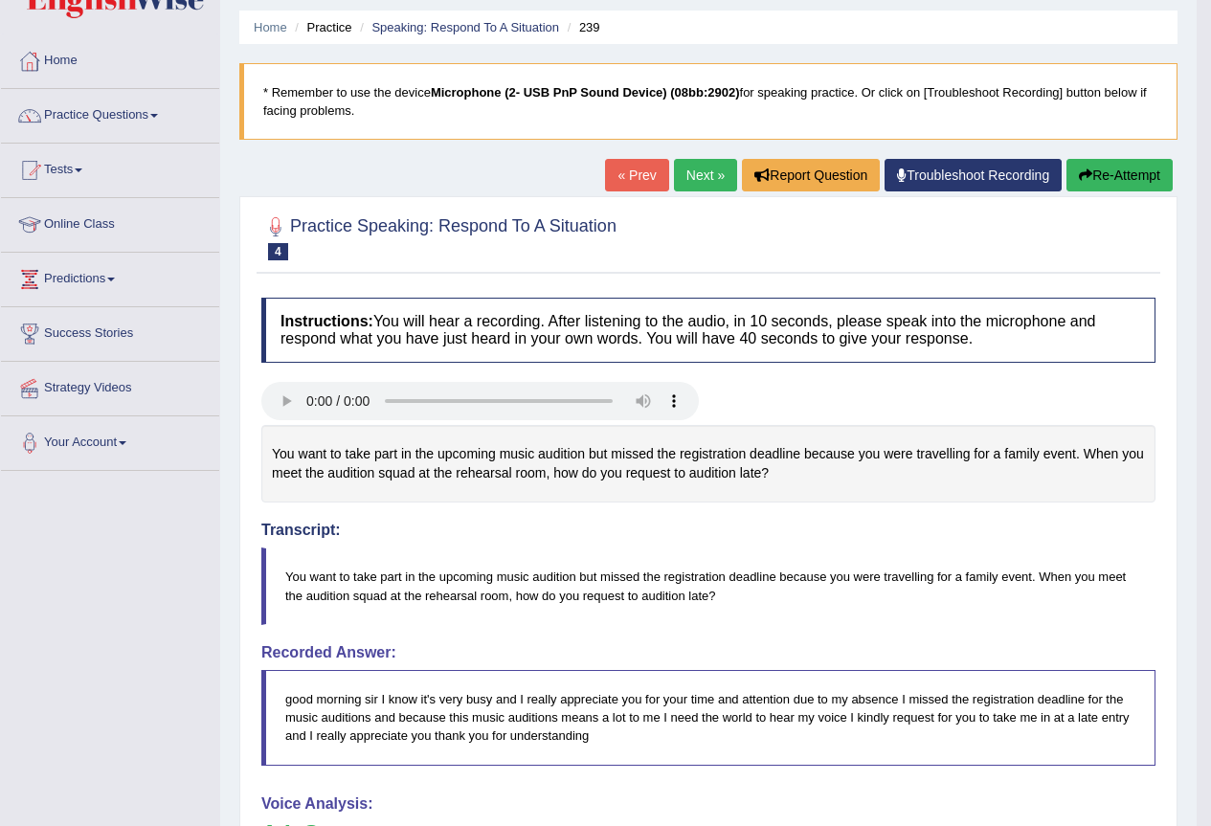
scroll to position [0, 0]
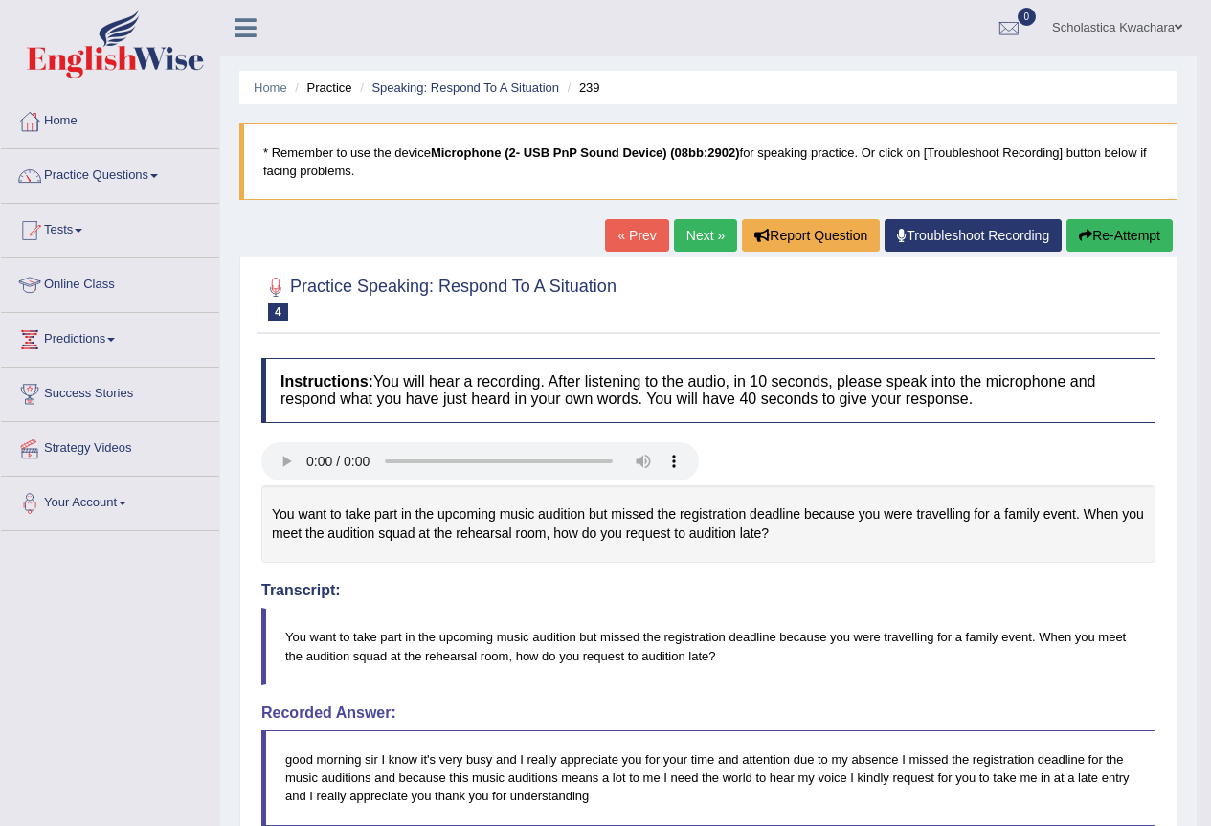
click at [695, 226] on link "Next »" at bounding box center [705, 235] width 63 height 33
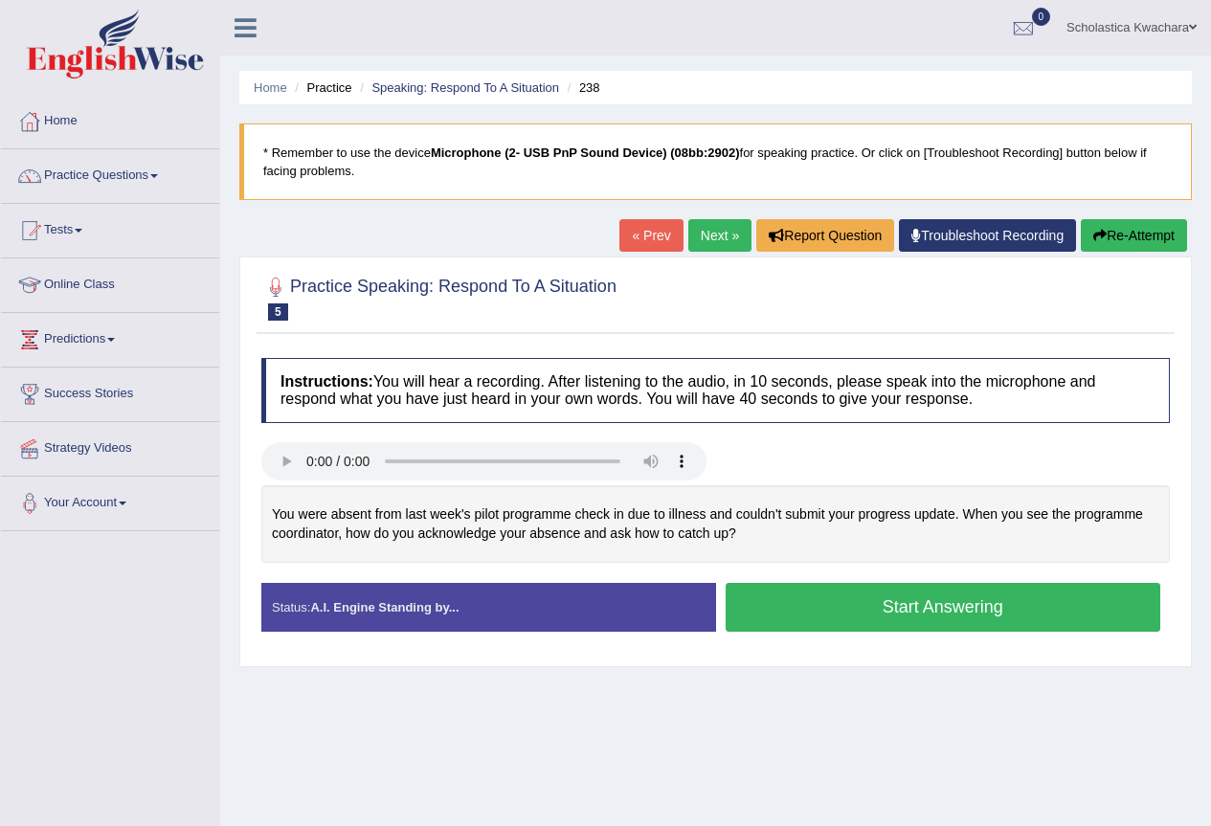
click at [869, 609] on button "Start Answering" at bounding box center [944, 607] width 436 height 49
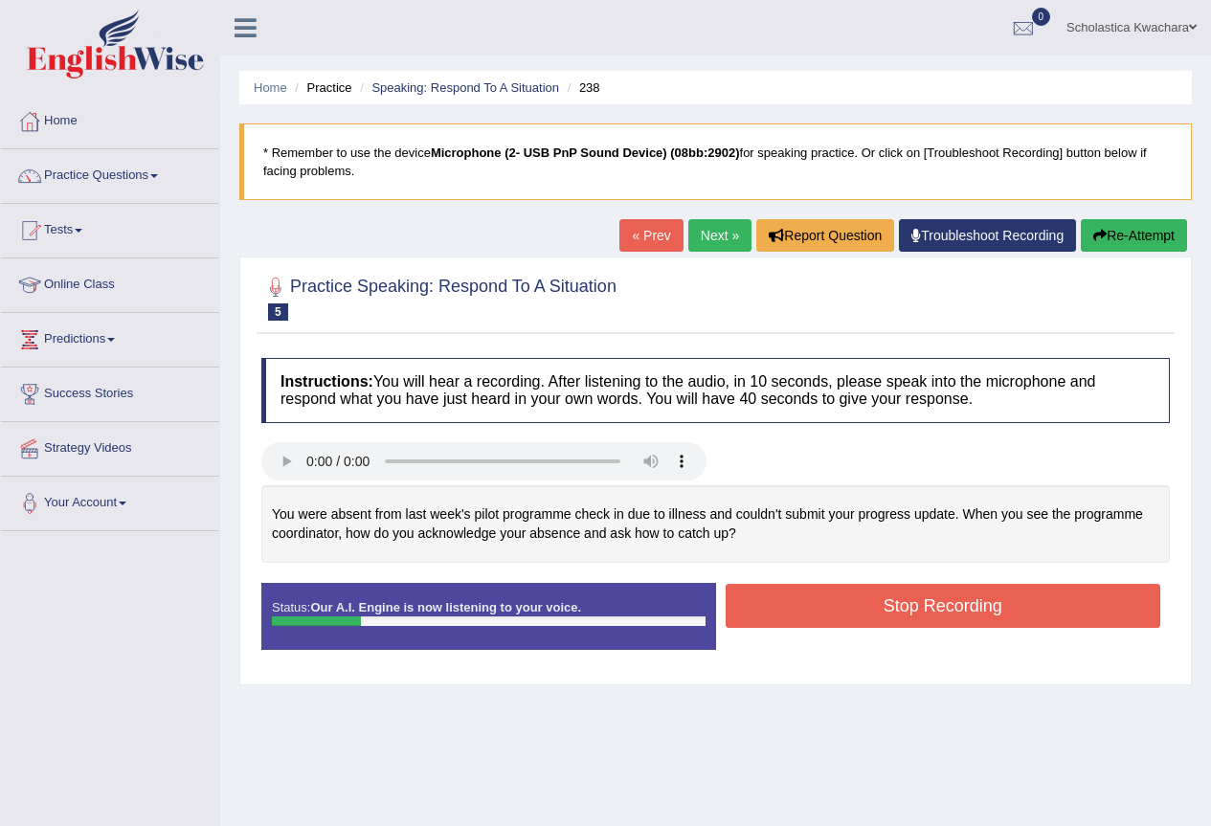
click at [1135, 231] on button "Re-Attempt" at bounding box center [1134, 235] width 106 height 33
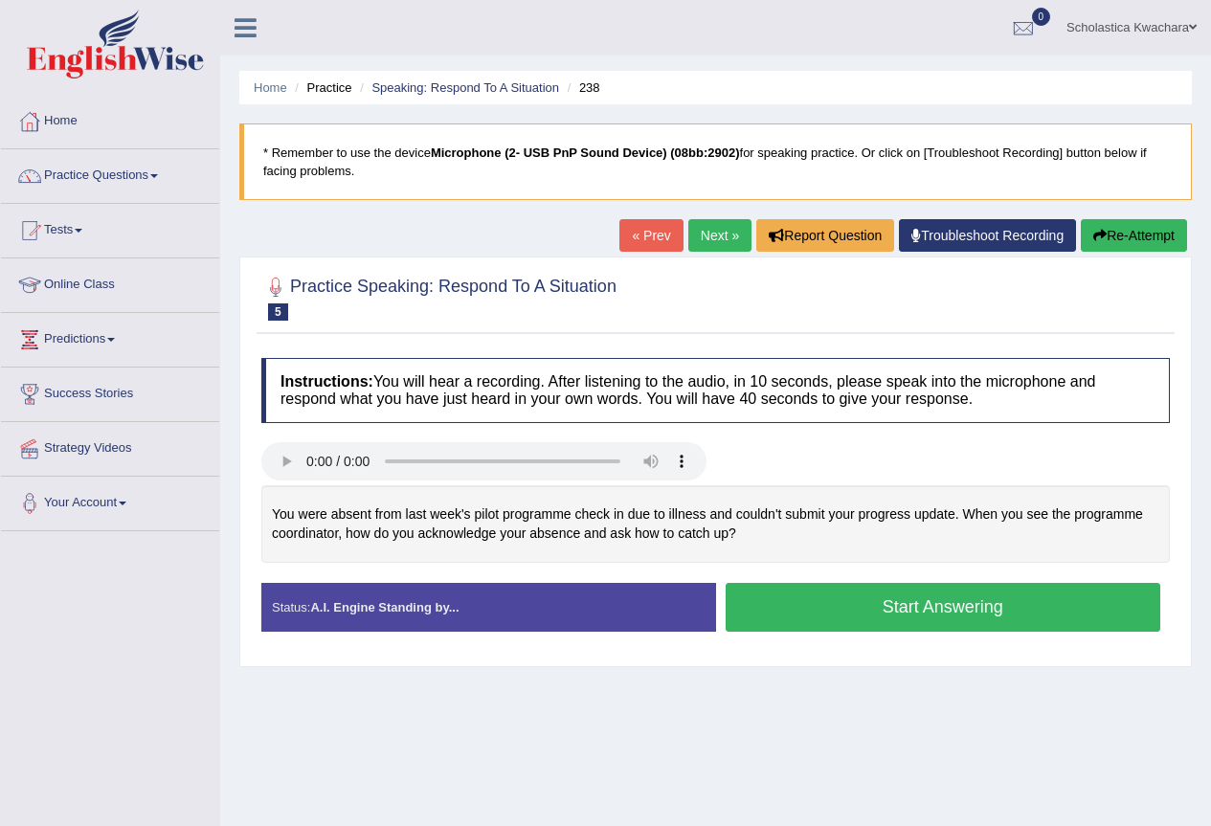
click at [932, 612] on button "Start Answering" at bounding box center [944, 607] width 436 height 49
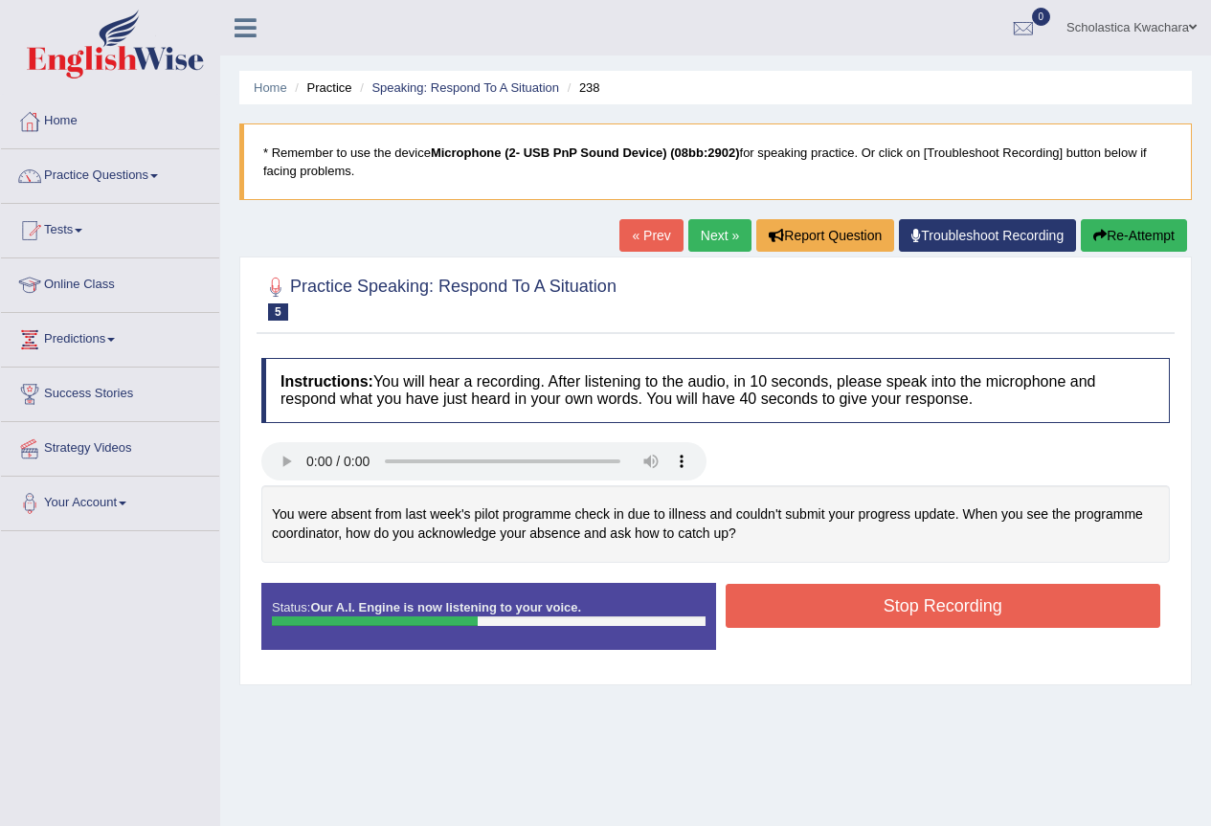
click at [932, 612] on button "Stop Recording" at bounding box center [944, 606] width 436 height 44
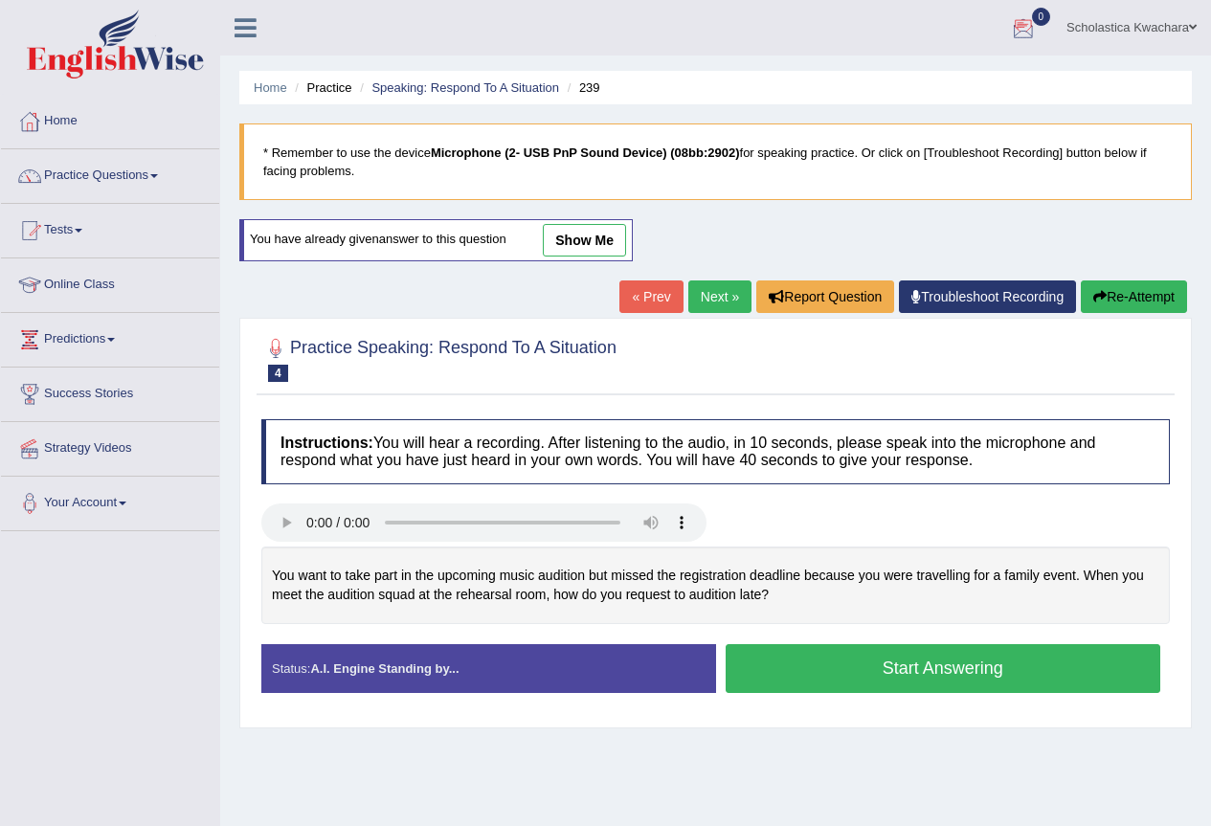
click at [1137, 32] on link "Scholastica Kwachara" at bounding box center [1131, 25] width 159 height 50
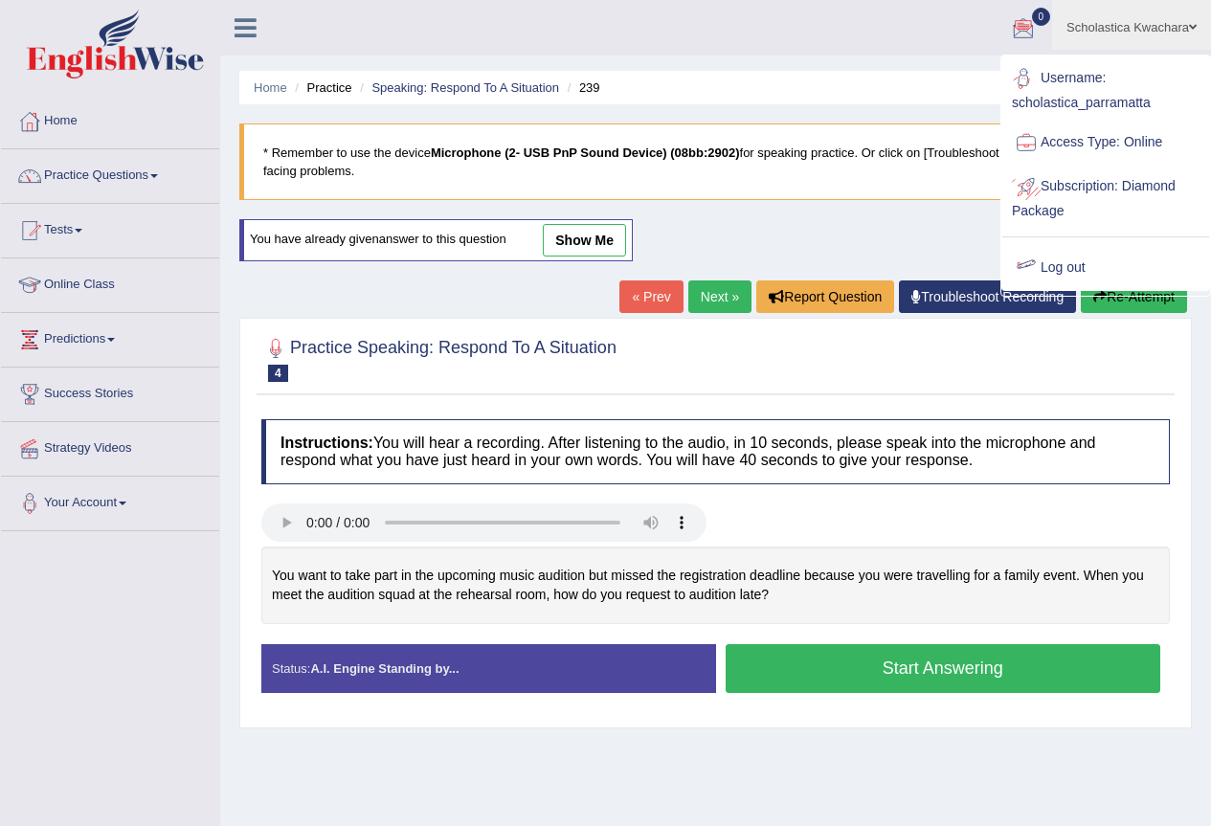
click at [1071, 272] on link "Log out" at bounding box center [1105, 268] width 207 height 44
